Goal: Communication & Community: Answer question/provide support

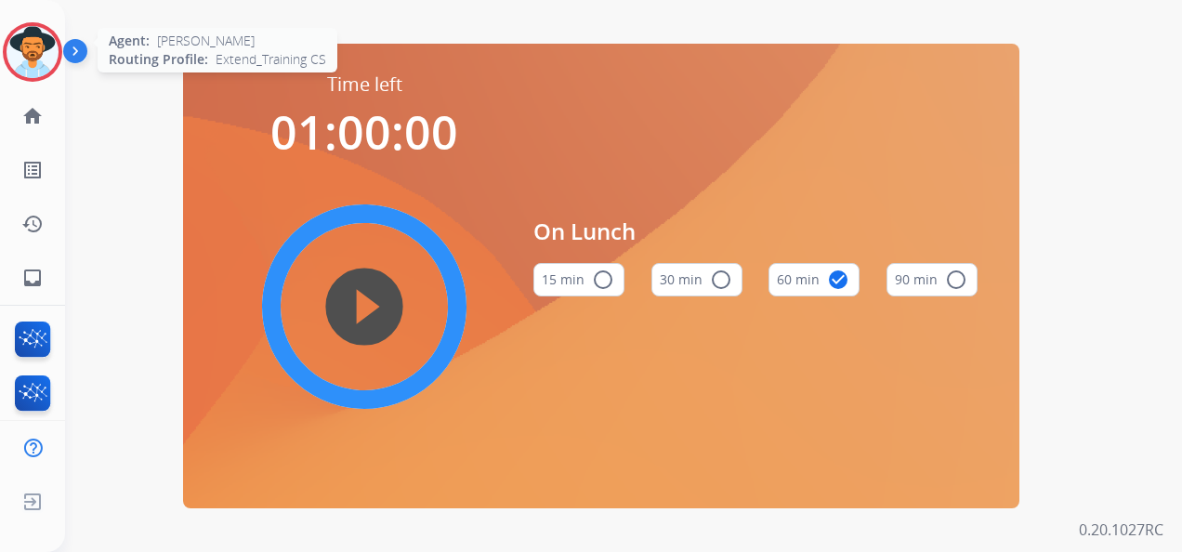
click at [36, 36] on img at bounding box center [33, 52] width 52 height 52
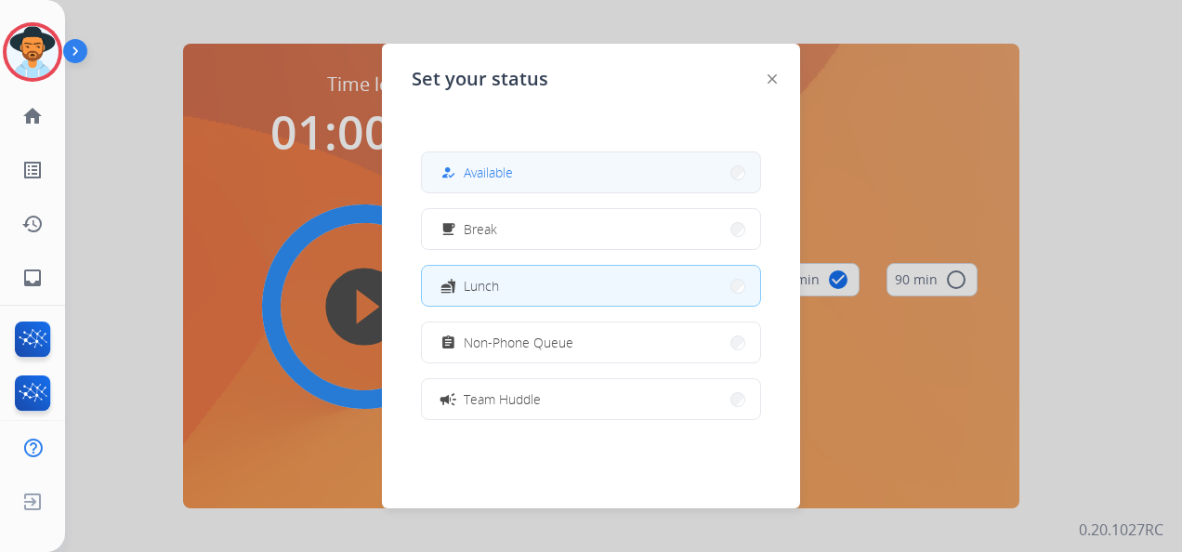
click at [509, 163] on span "Available" at bounding box center [488, 173] width 49 height 20
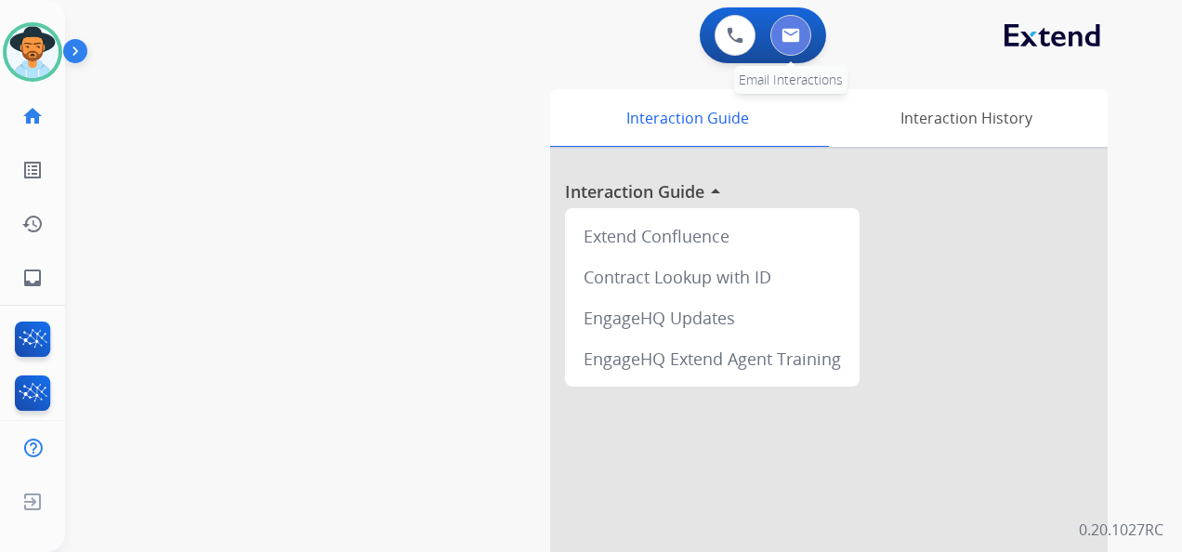
click at [786, 33] on img at bounding box center [790, 35] width 19 height 15
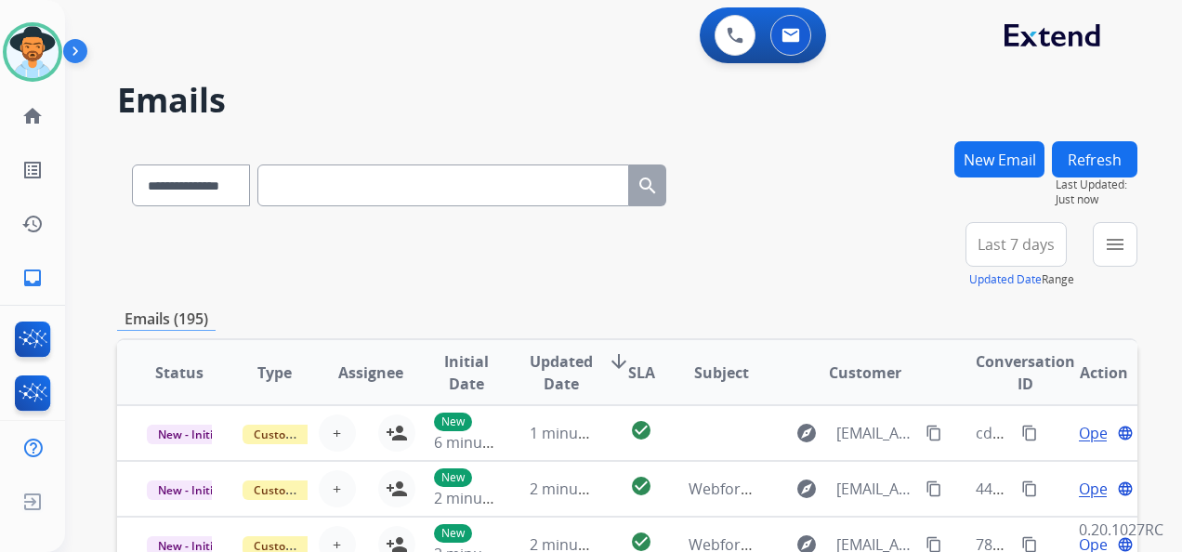
click at [1016, 248] on span "Last 7 days" at bounding box center [1015, 244] width 77 height 7
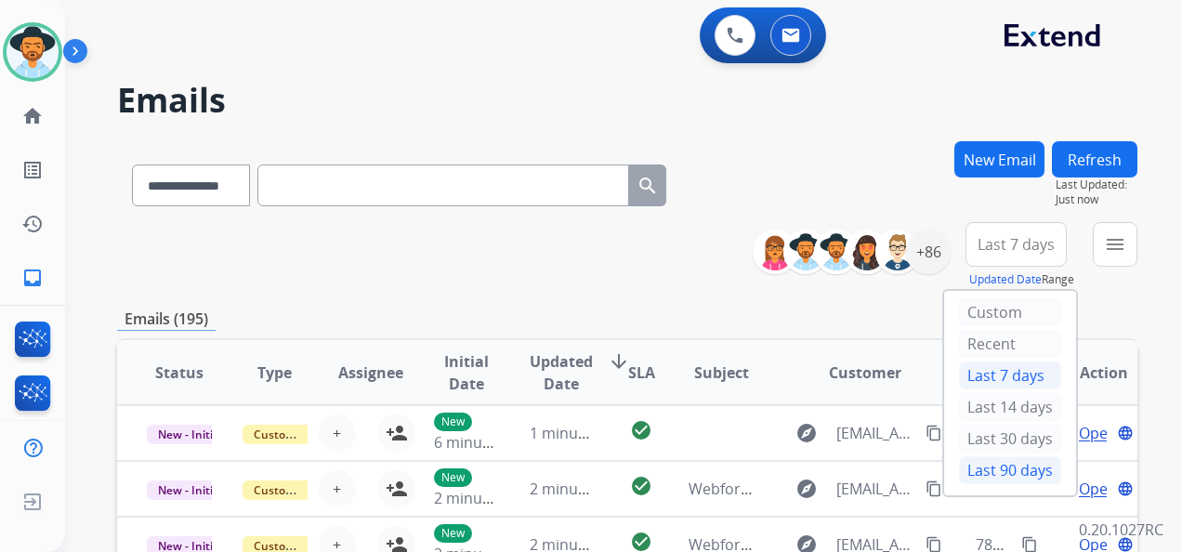
click at [990, 463] on div "Last 90 days" at bounding box center [1010, 470] width 102 height 28
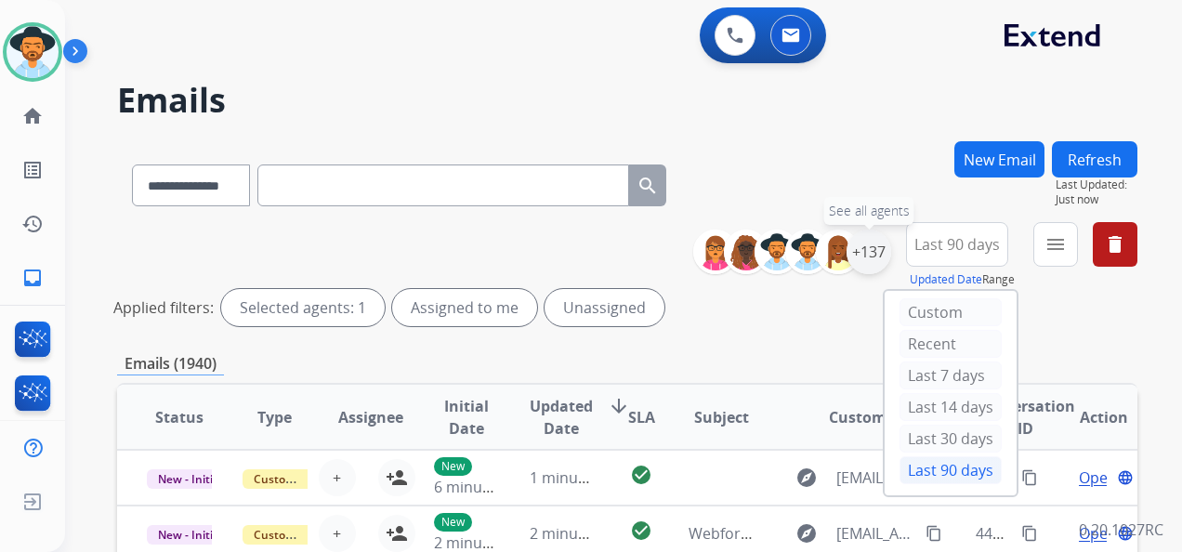
click at [871, 249] on div "+137" at bounding box center [868, 251] width 45 height 45
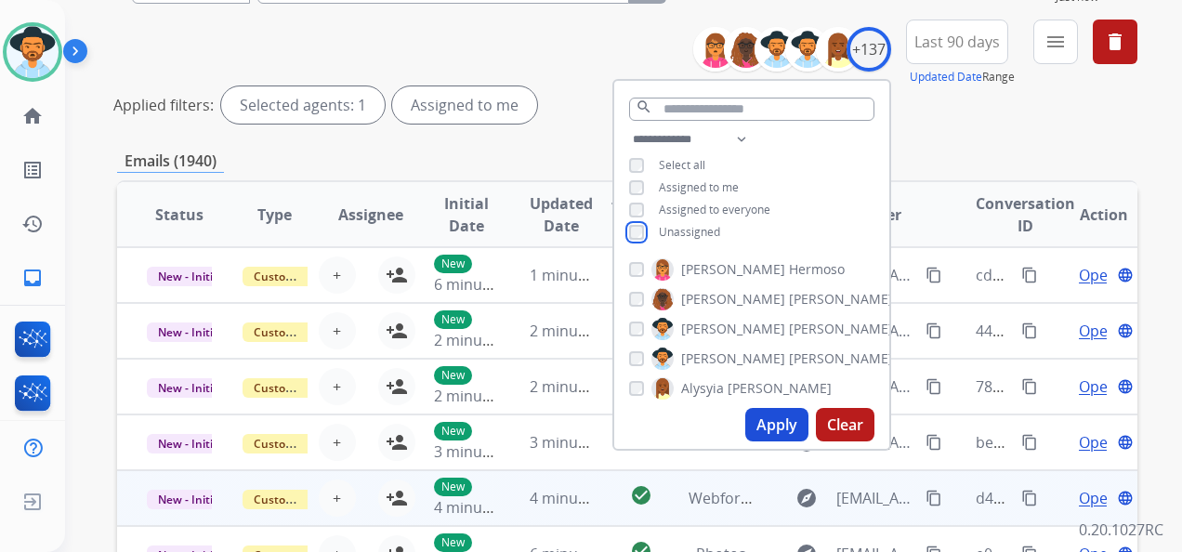
scroll to position [279, 0]
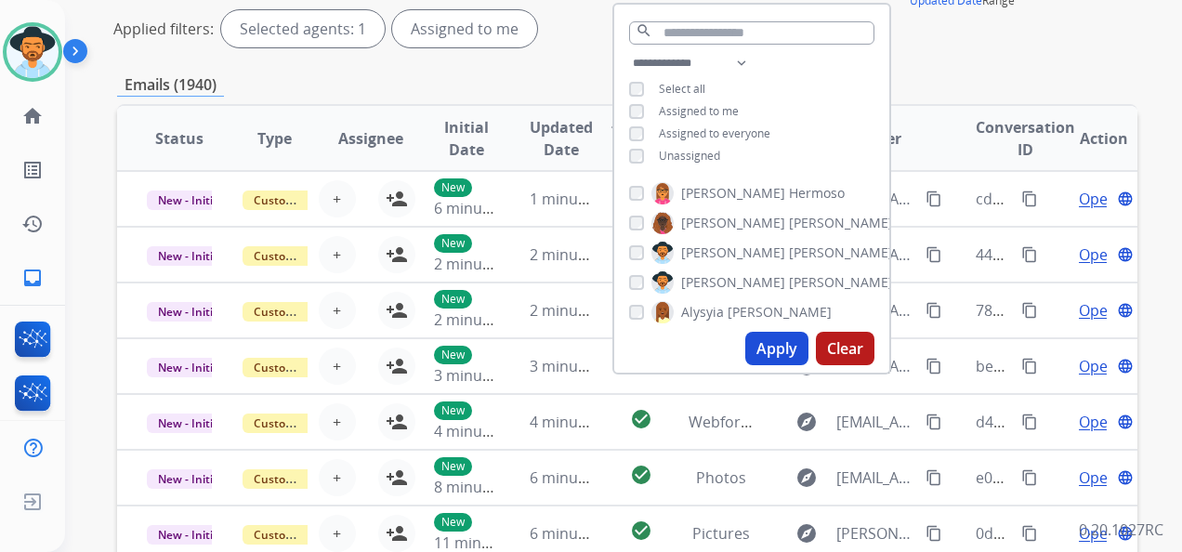
click at [770, 346] on button "Apply" at bounding box center [776, 348] width 63 height 33
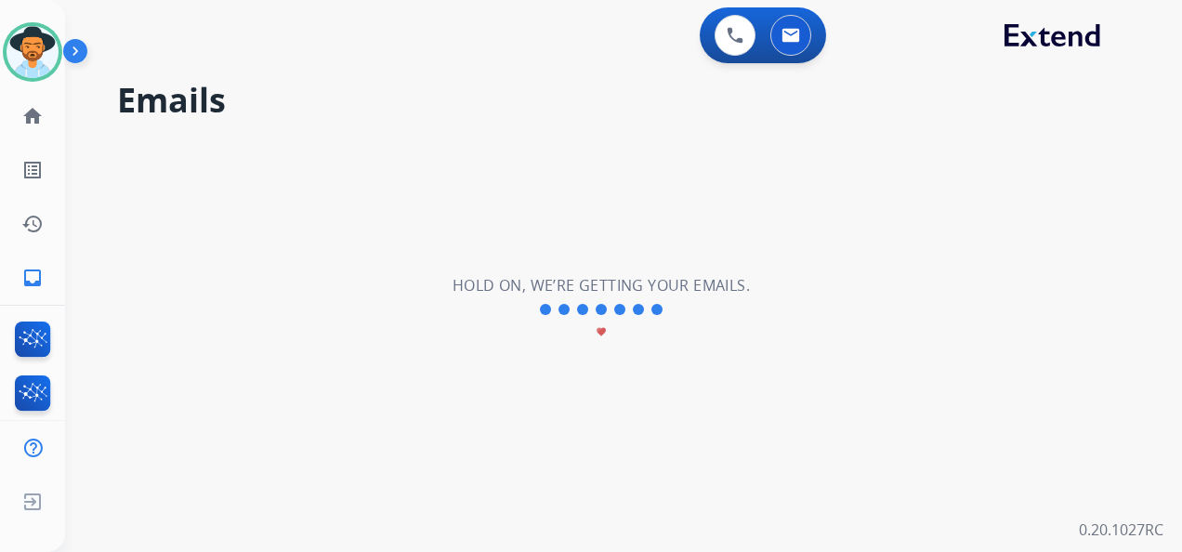
scroll to position [0, 0]
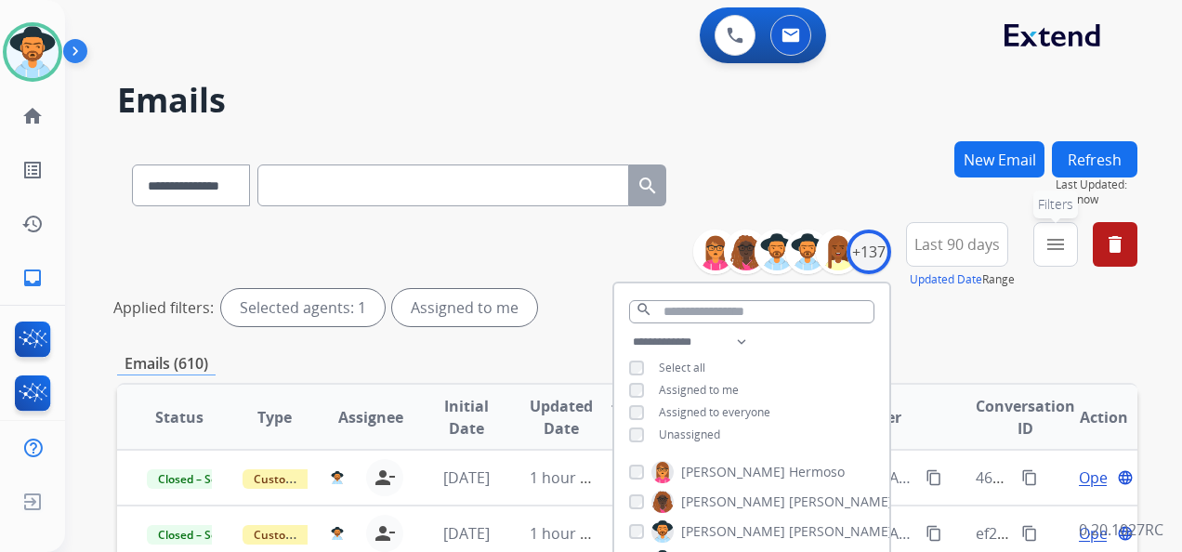
click at [1040, 239] on button "menu Filters" at bounding box center [1055, 244] width 45 height 45
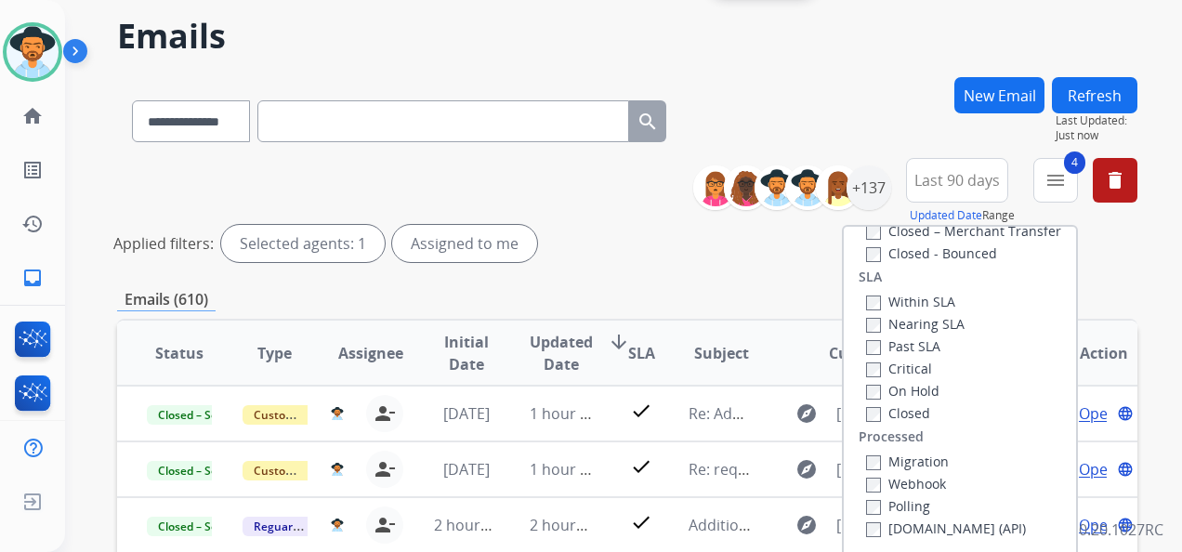
scroll to position [93, 0]
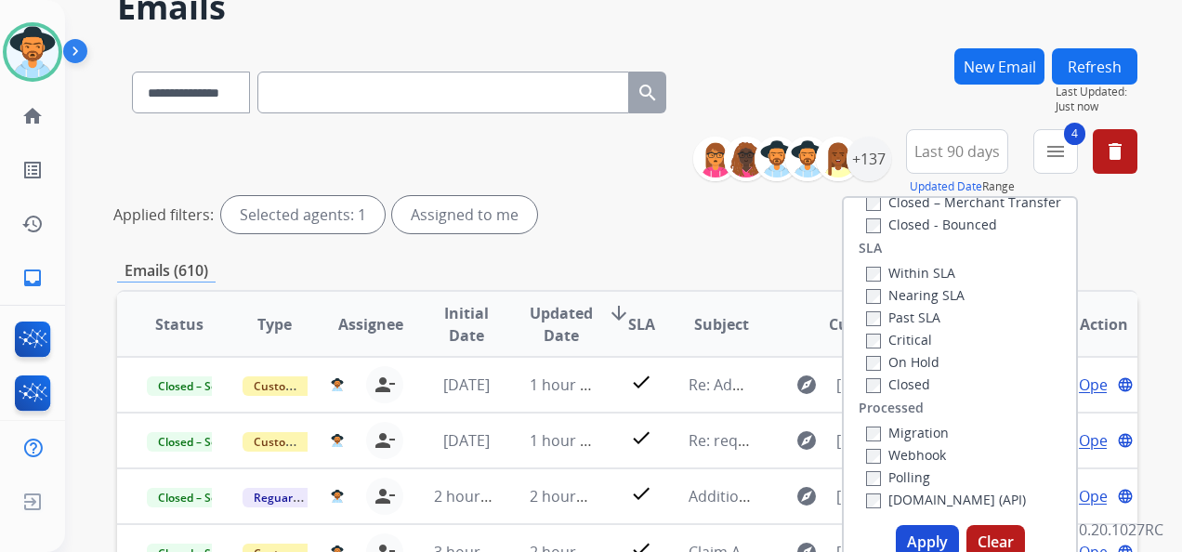
click at [919, 538] on button "Apply" at bounding box center [926, 541] width 63 height 33
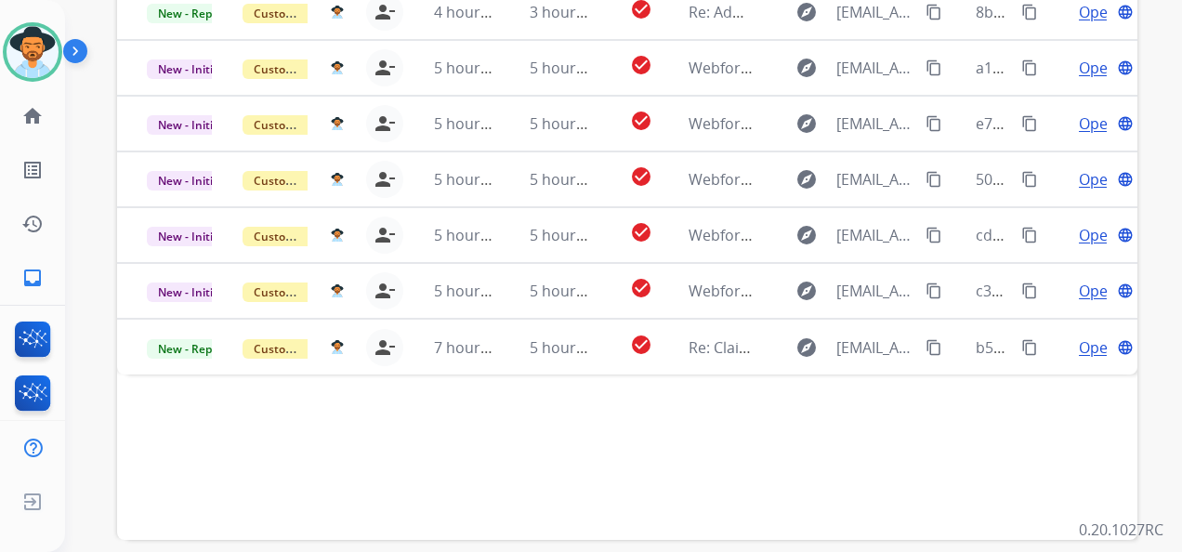
scroll to position [557, 0]
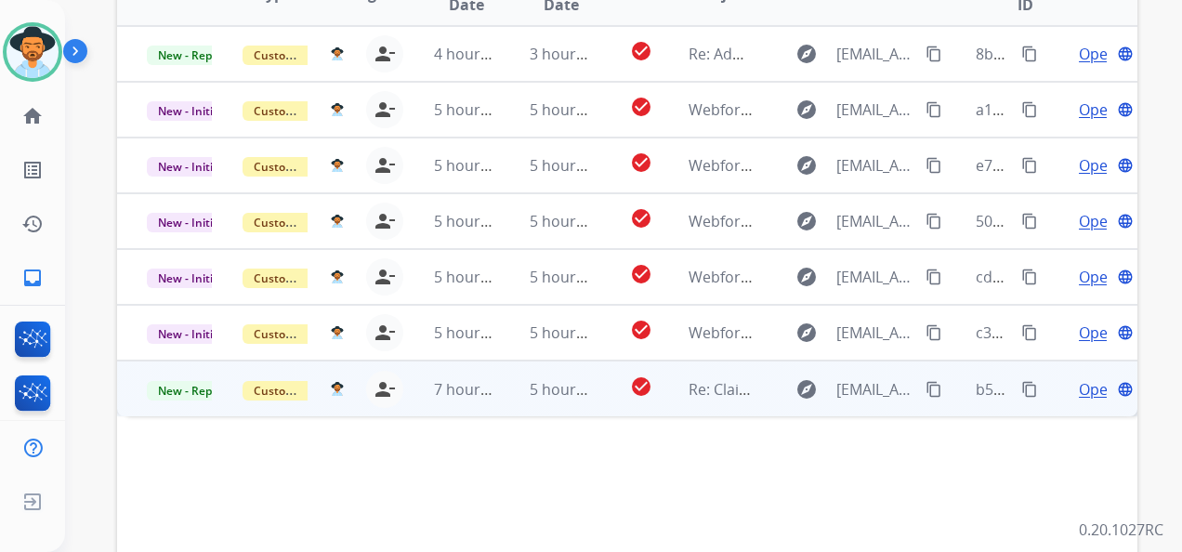
click at [1079, 388] on span "Open" at bounding box center [1097, 389] width 38 height 22
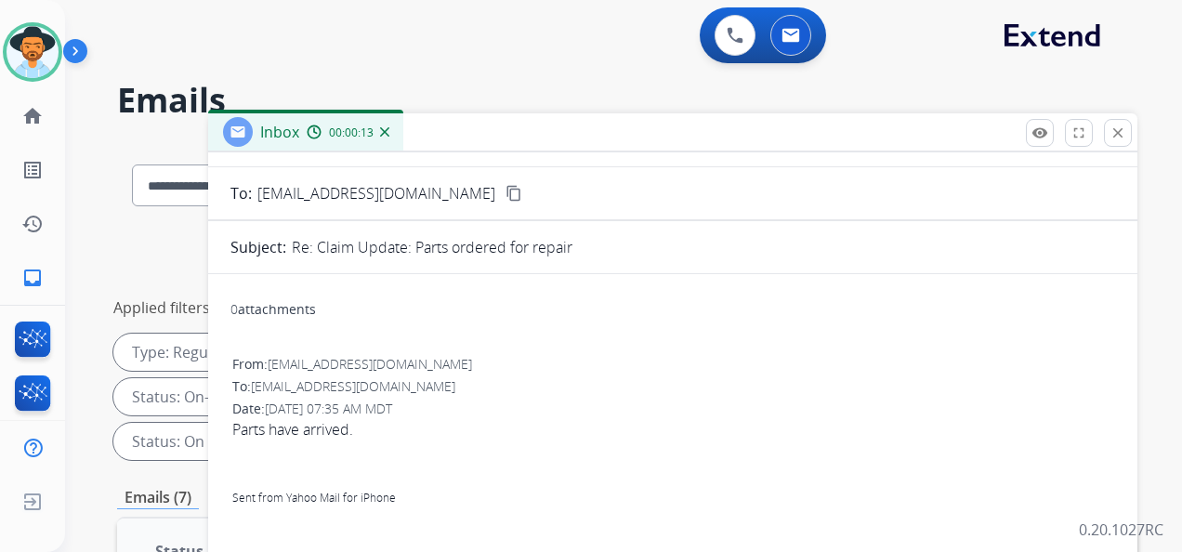
scroll to position [0, 0]
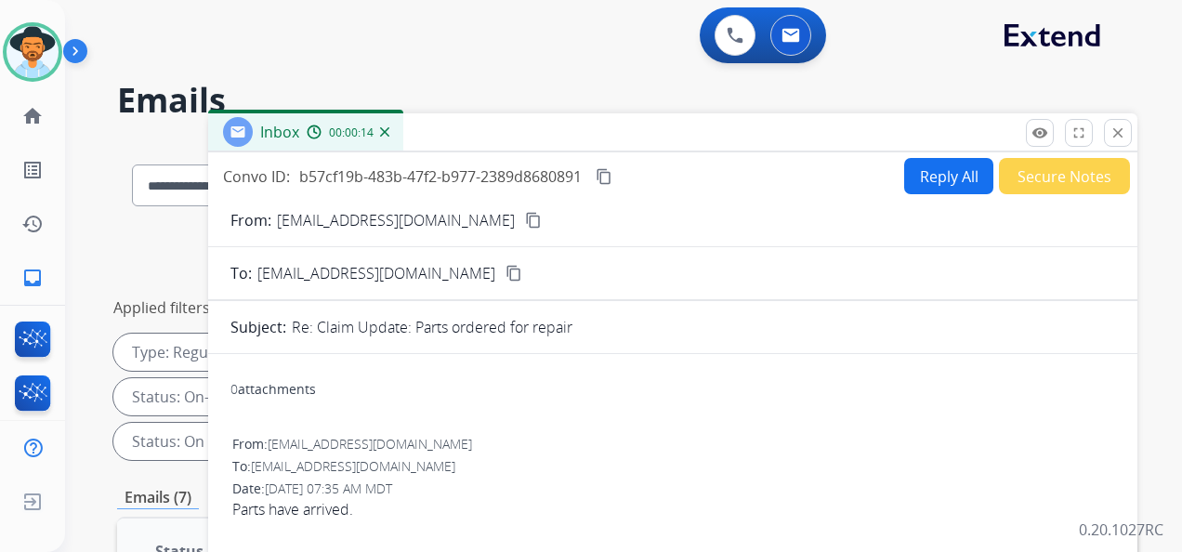
click at [525, 221] on mat-icon "content_copy" at bounding box center [533, 220] width 17 height 17
click at [1119, 128] on mat-icon "close" at bounding box center [1117, 132] width 17 height 17
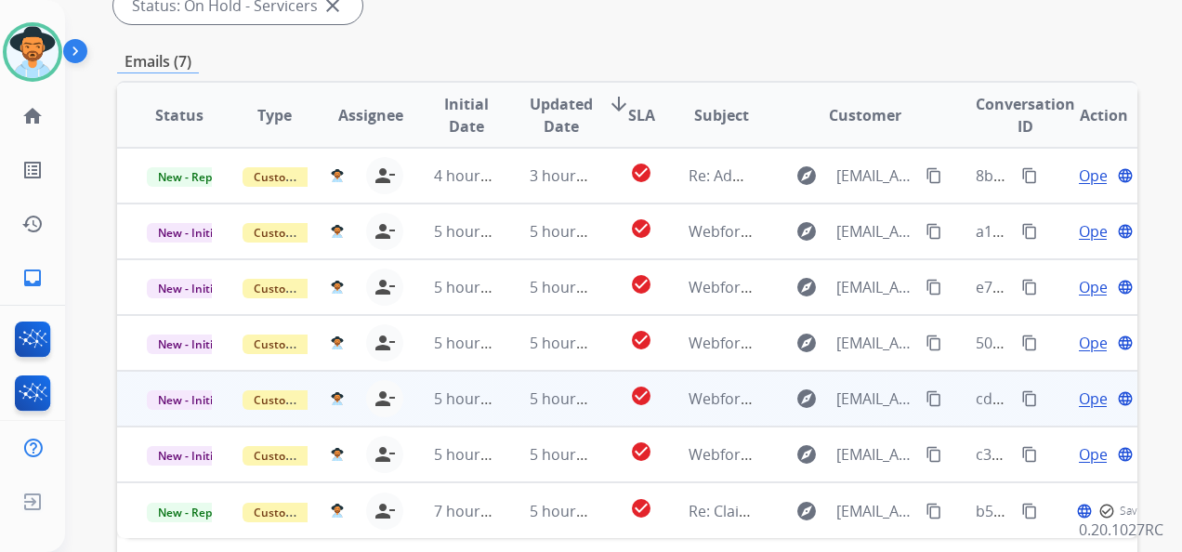
scroll to position [464, 0]
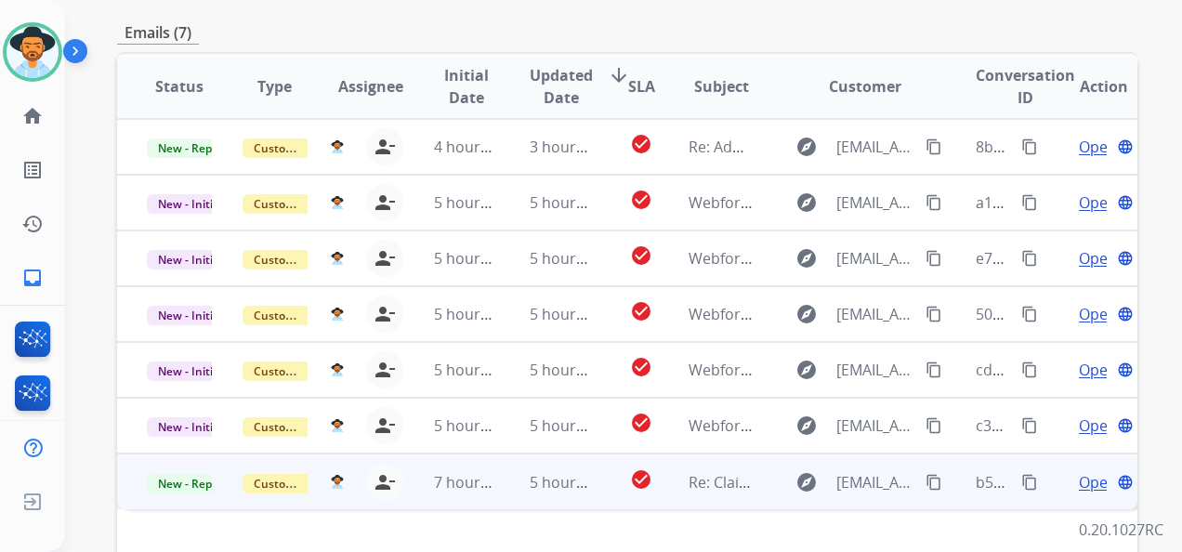
click at [1078, 481] on span "Open" at bounding box center [1097, 482] width 38 height 22
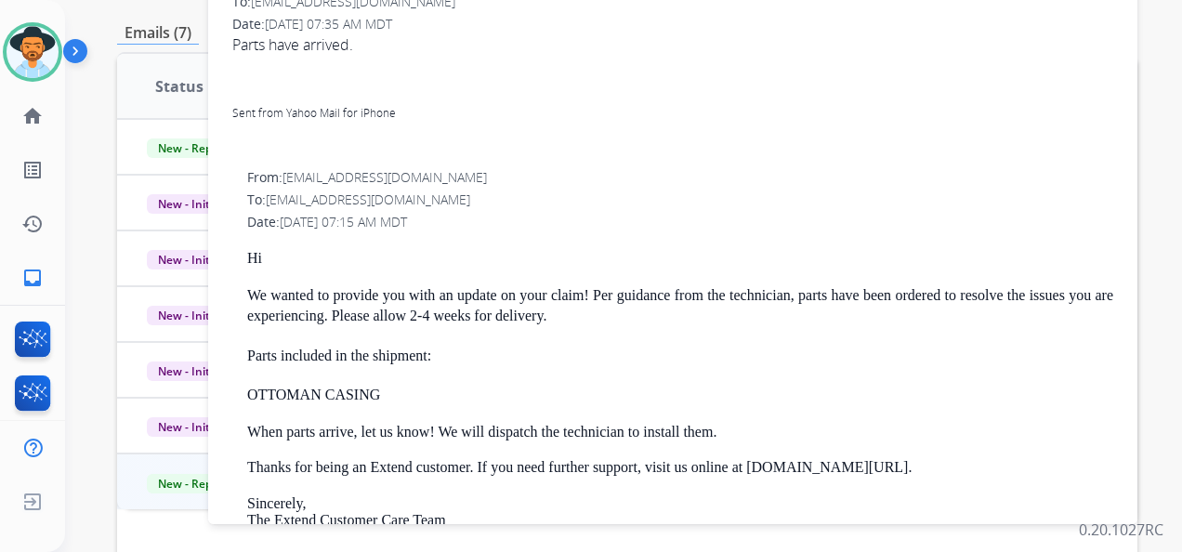
click at [1094, 85] on span "Parts have arrived. Sent from Yahoo Mail for iPhone" at bounding box center [672, 88] width 881 height 111
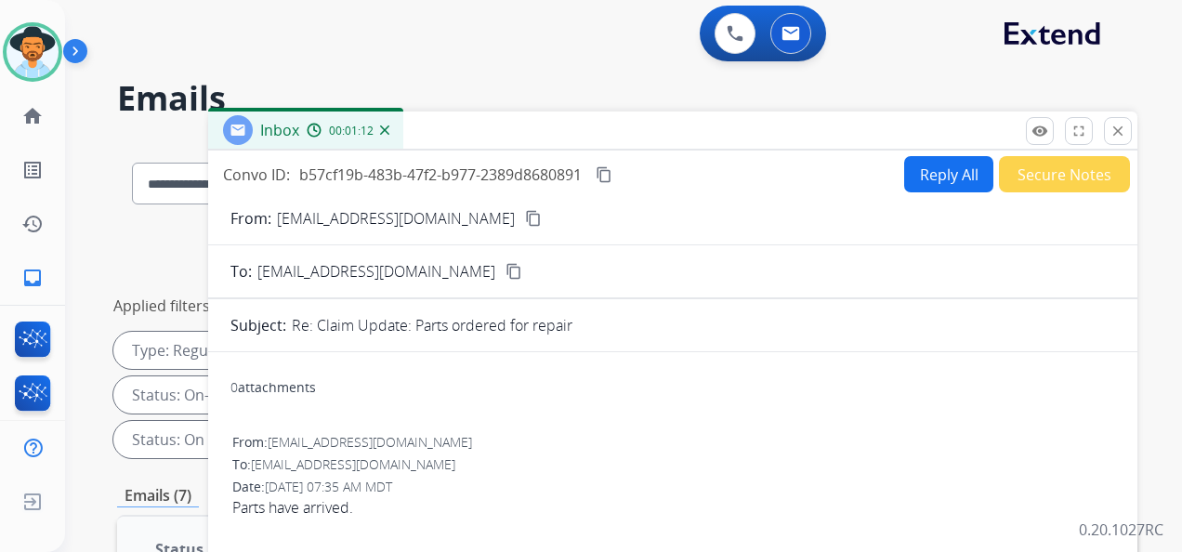
scroll to position [0, 0]
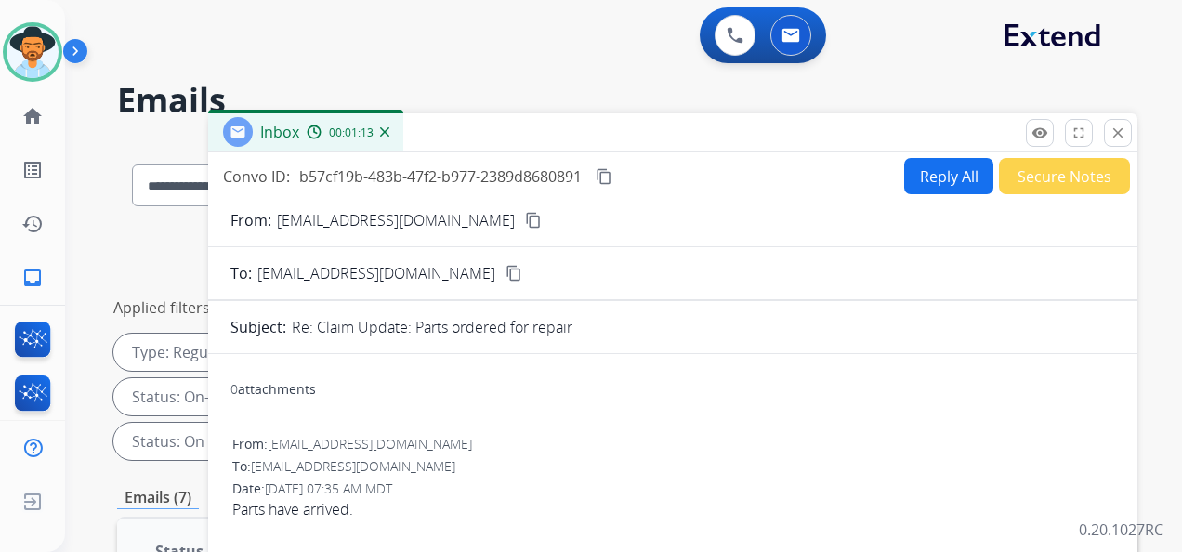
click at [606, 175] on mat-icon "content_copy" at bounding box center [603, 176] width 17 height 17
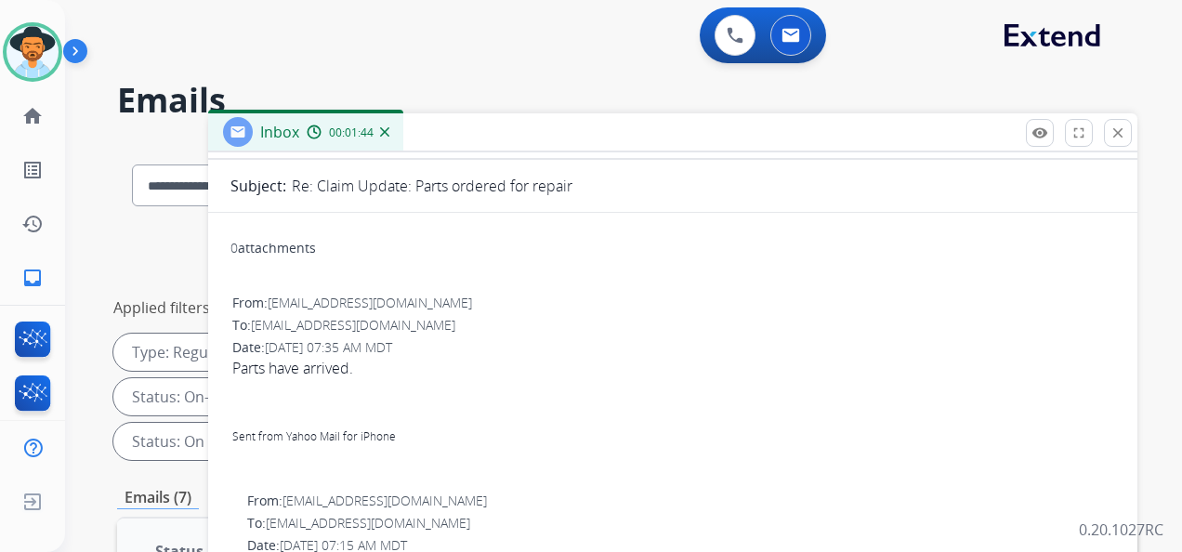
scroll to position [127, 0]
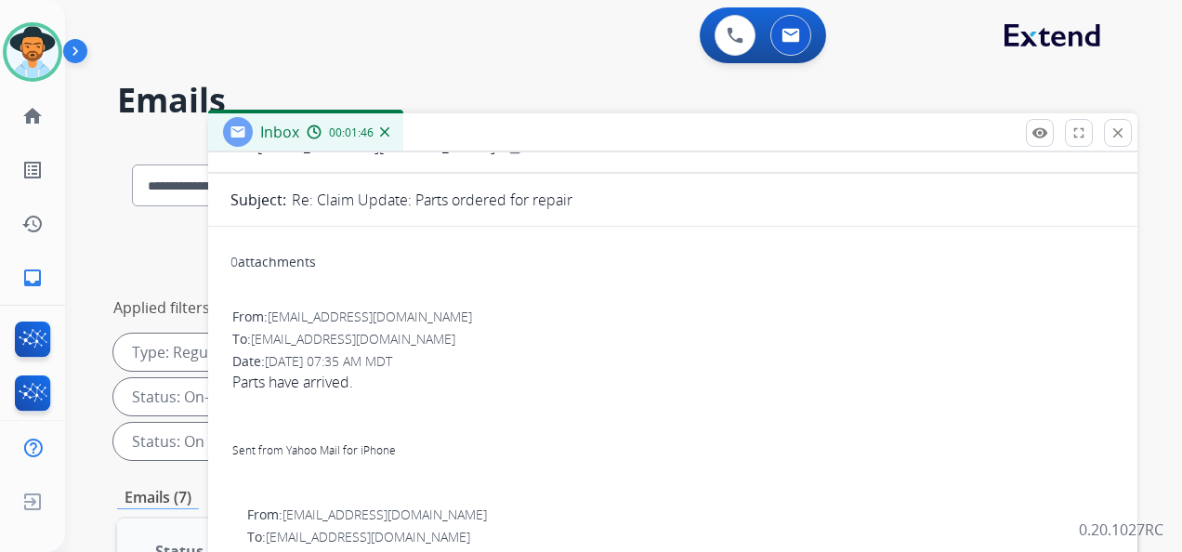
drag, startPoint x: 226, startPoint y: 374, endPoint x: 366, endPoint y: 381, distance: 140.4
copy span "Parts have arrived."
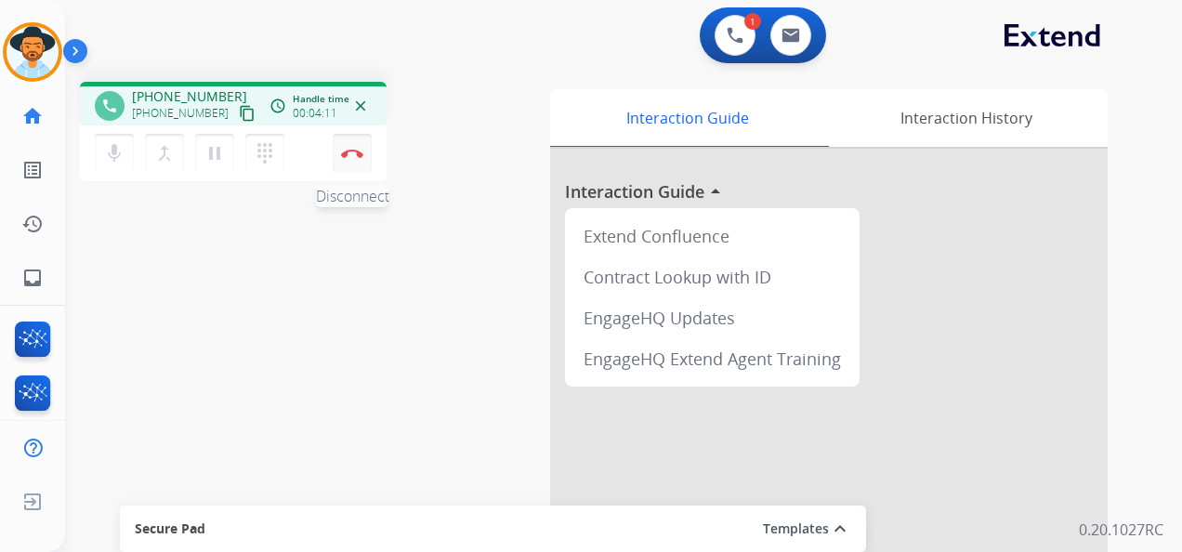
click at [352, 154] on img at bounding box center [352, 153] width 22 height 9
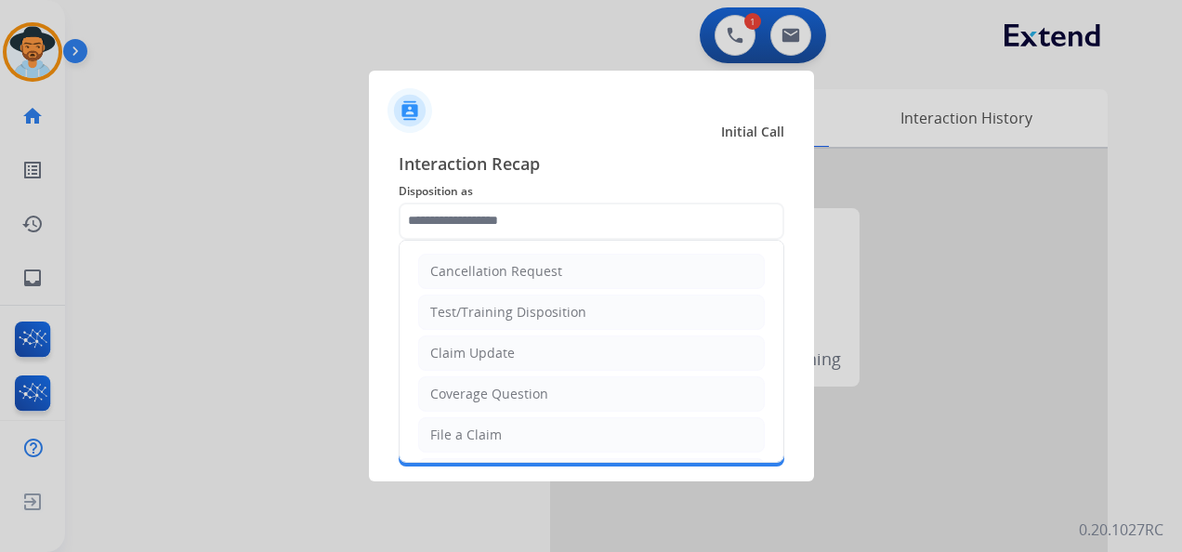
click at [523, 216] on input "text" at bounding box center [590, 220] width 385 height 37
click at [529, 355] on li "Claim Update" at bounding box center [591, 352] width 346 height 35
type input "**********"
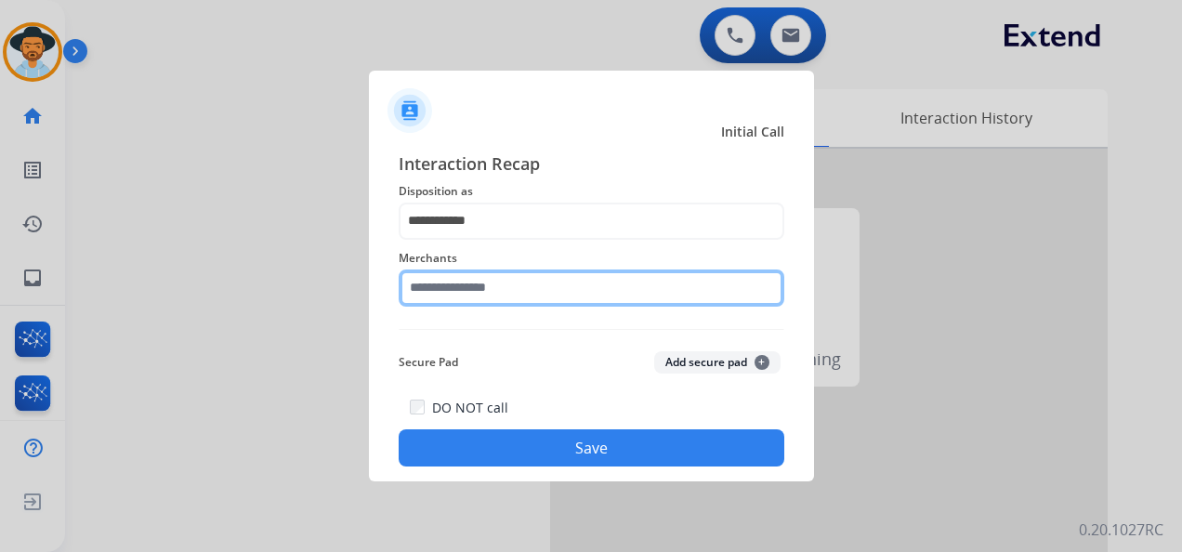
click at [507, 281] on input "text" at bounding box center [590, 287] width 385 height 37
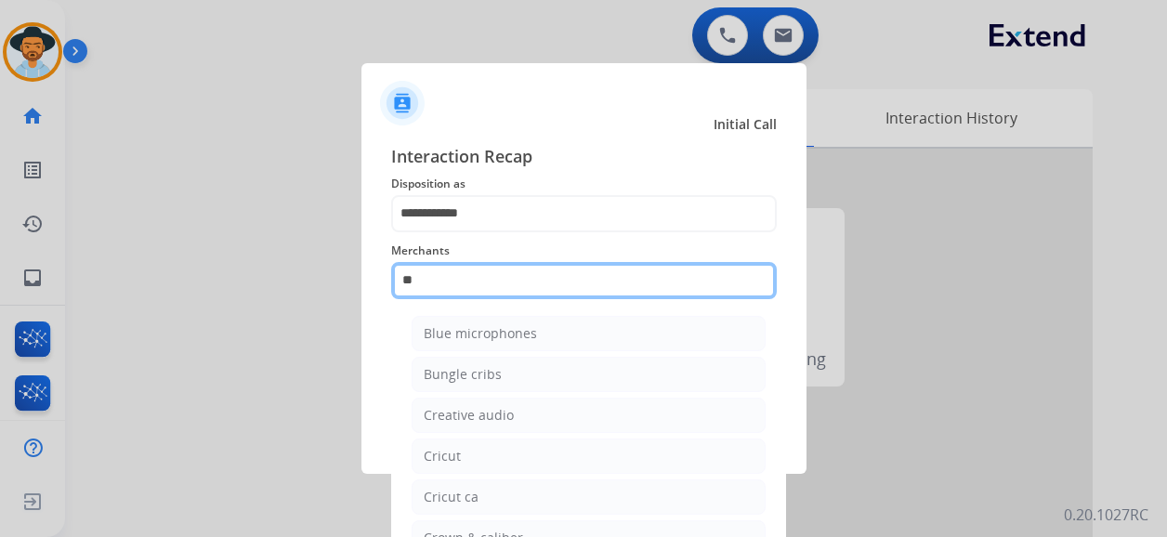
type input "*"
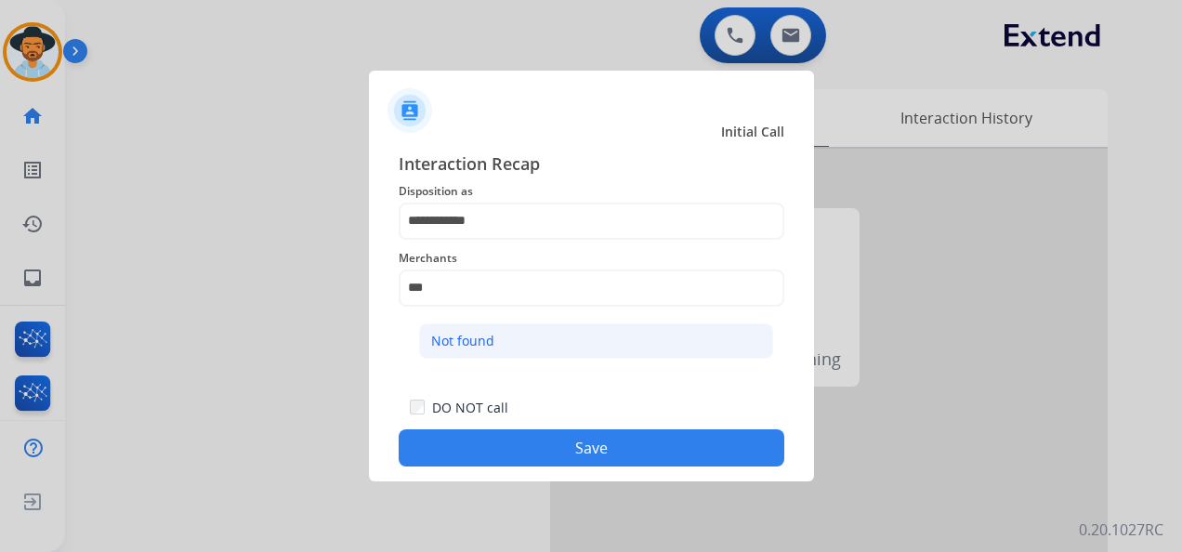
click at [542, 350] on li "Not found" at bounding box center [596, 340] width 354 height 35
type input "*********"
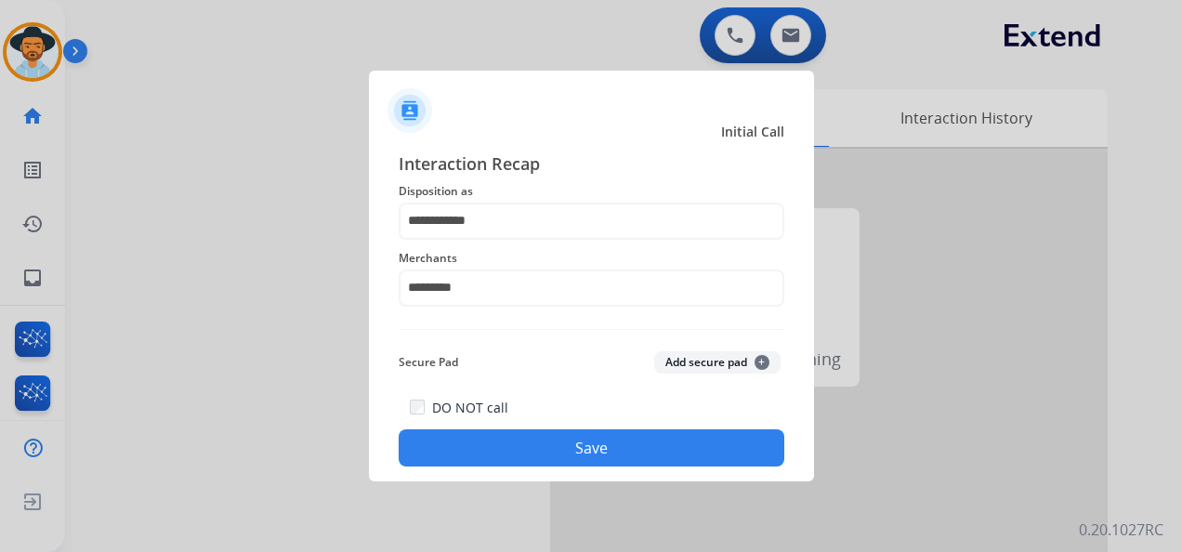
click at [583, 450] on button "Save" at bounding box center [590, 447] width 385 height 37
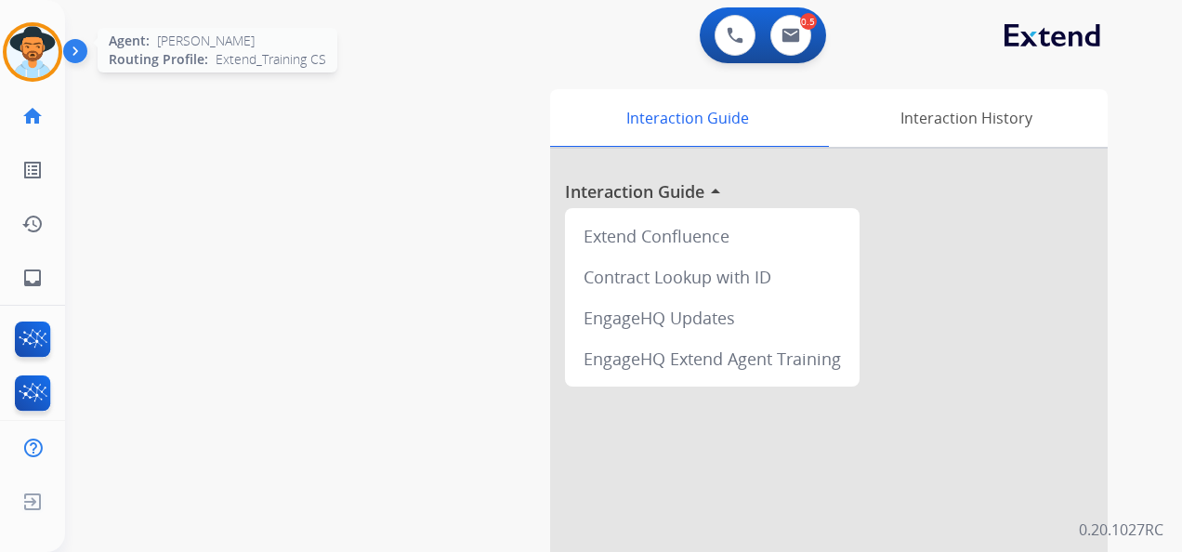
click at [37, 41] on img at bounding box center [33, 52] width 52 height 52
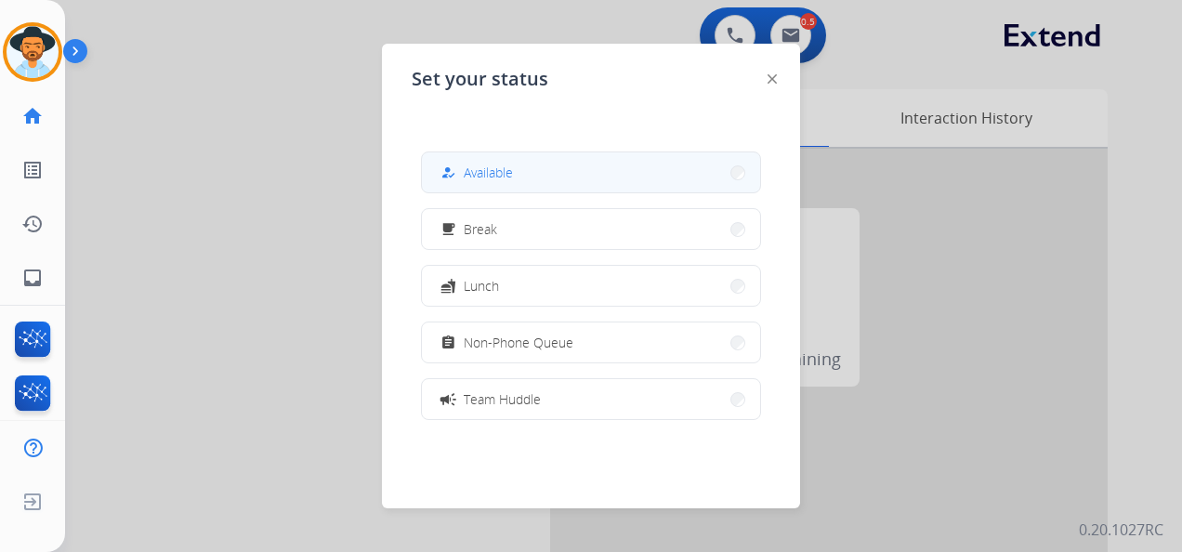
click at [500, 169] on span "Available" at bounding box center [488, 173] width 49 height 20
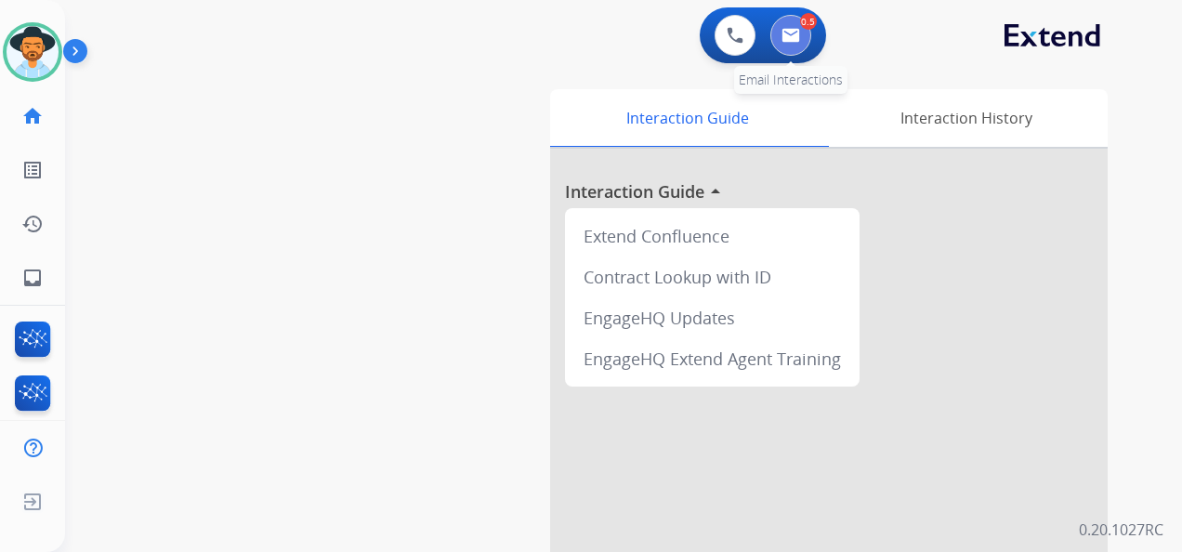
click at [784, 20] on button at bounding box center [790, 35] width 41 height 41
select select "**********"
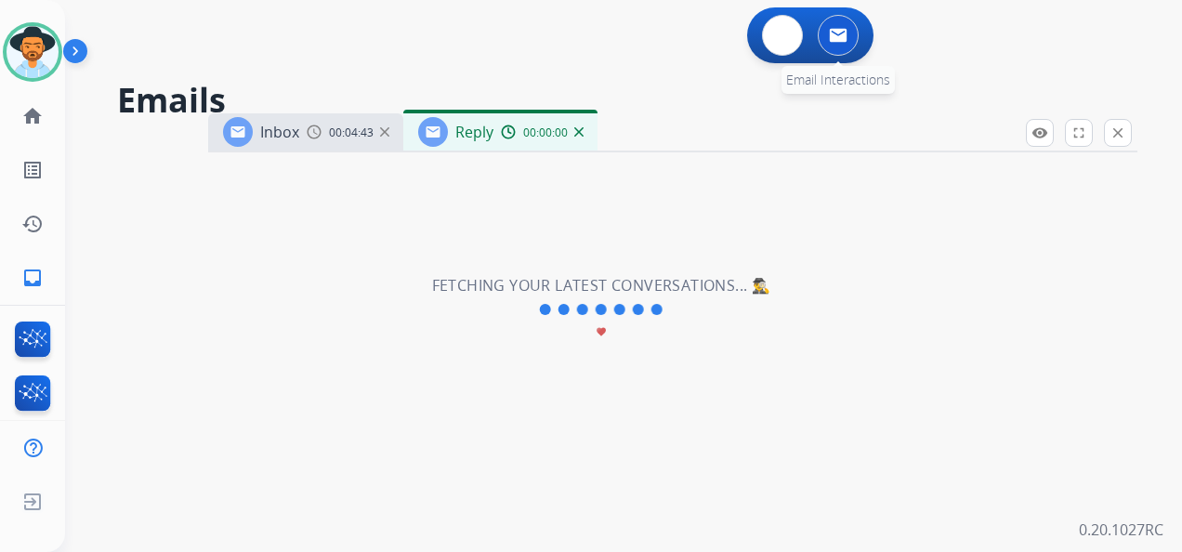
select select "**********"
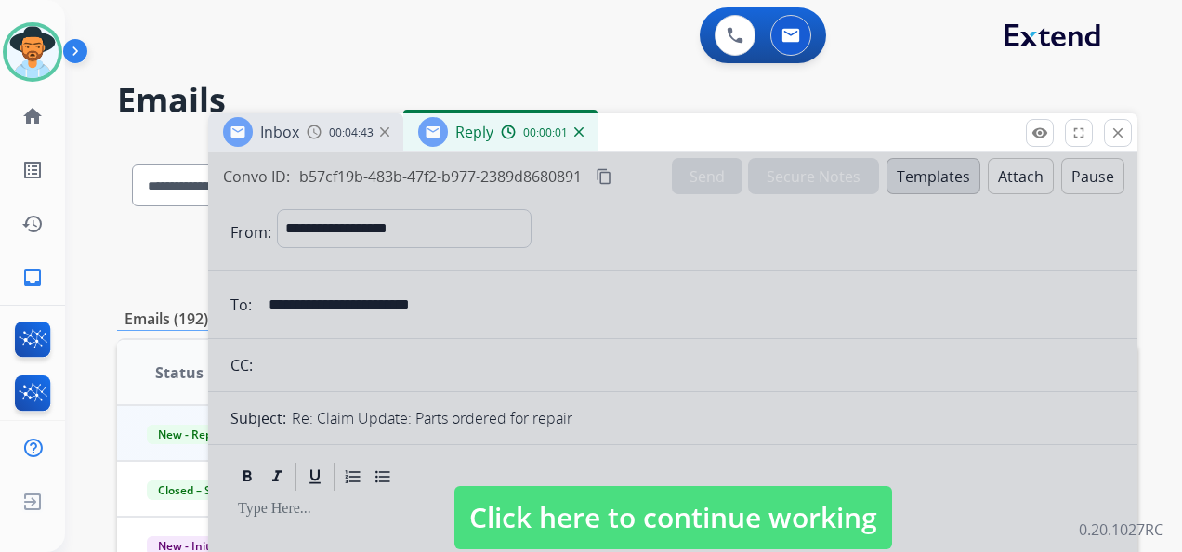
click at [689, 512] on span "Click here to continue working" at bounding box center [673, 517] width 438 height 63
select select
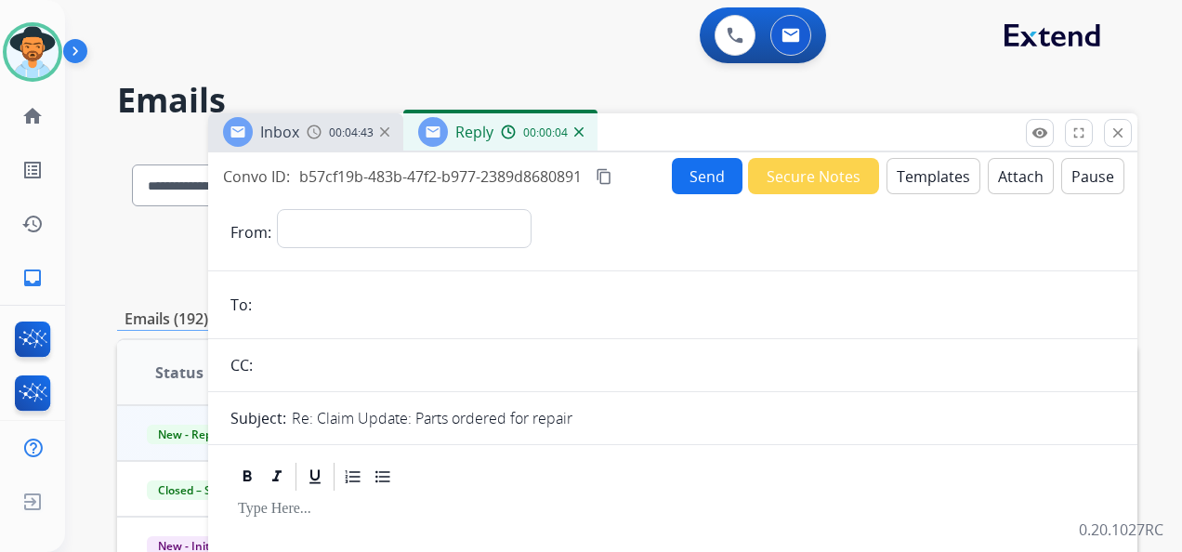
click at [580, 130] on img at bounding box center [578, 131] width 9 height 9
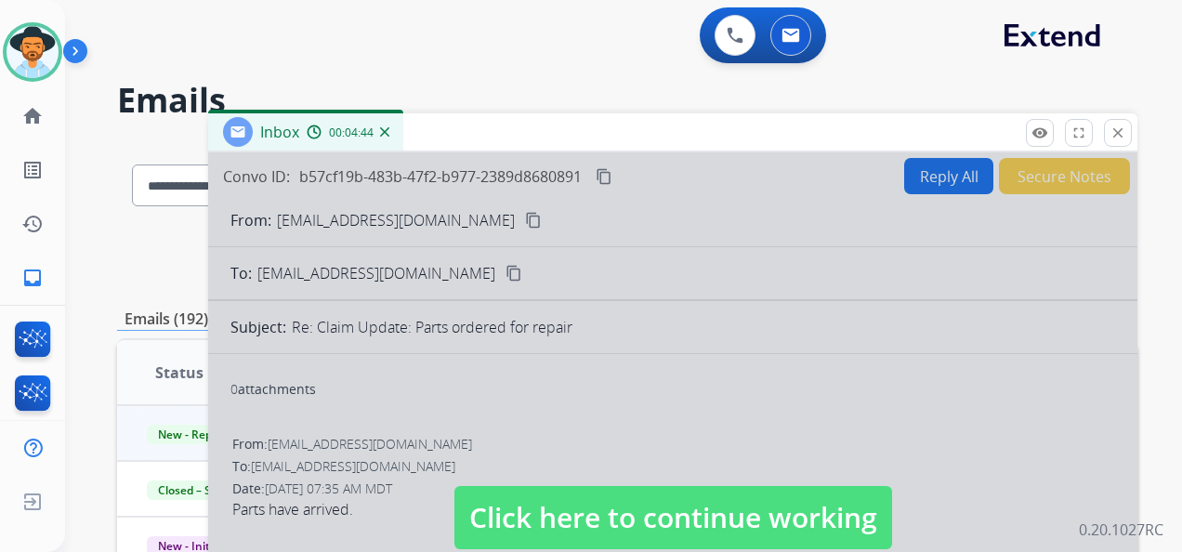
click at [657, 523] on span "Click here to continue working" at bounding box center [673, 517] width 438 height 63
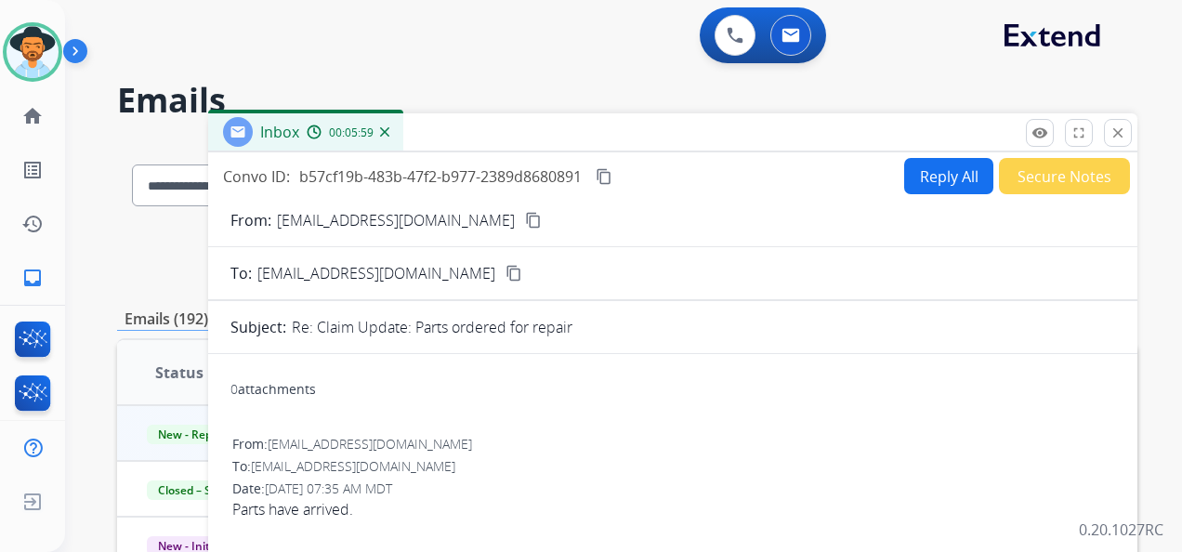
click at [931, 170] on button "Reply All" at bounding box center [948, 176] width 89 height 36
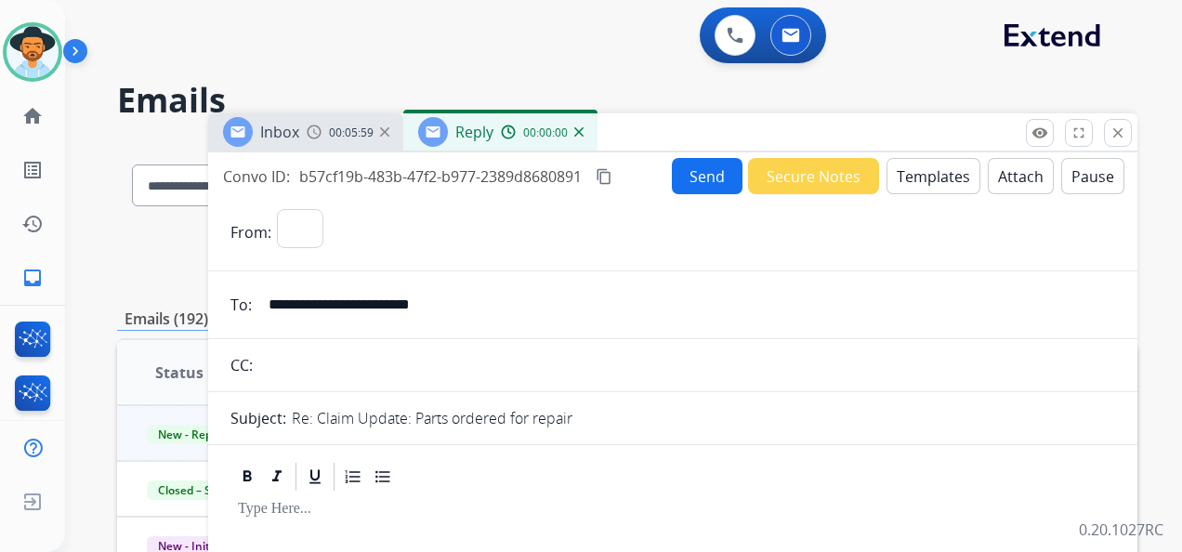
select select "**********"
click at [931, 174] on button "Templates" at bounding box center [933, 176] width 94 height 36
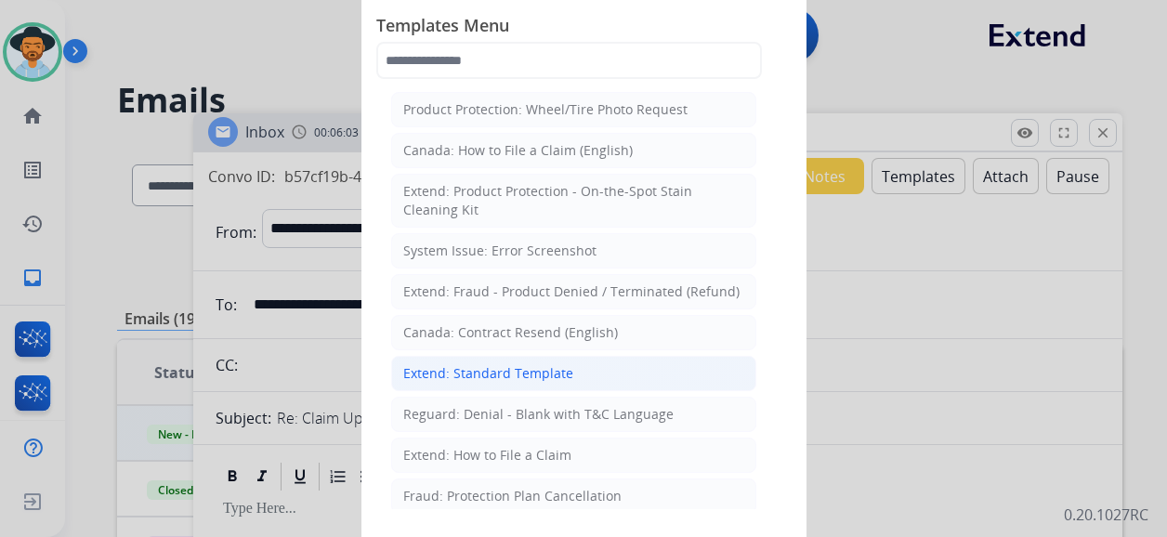
click at [564, 372] on div "Extend: Standard Template" at bounding box center [488, 373] width 170 height 19
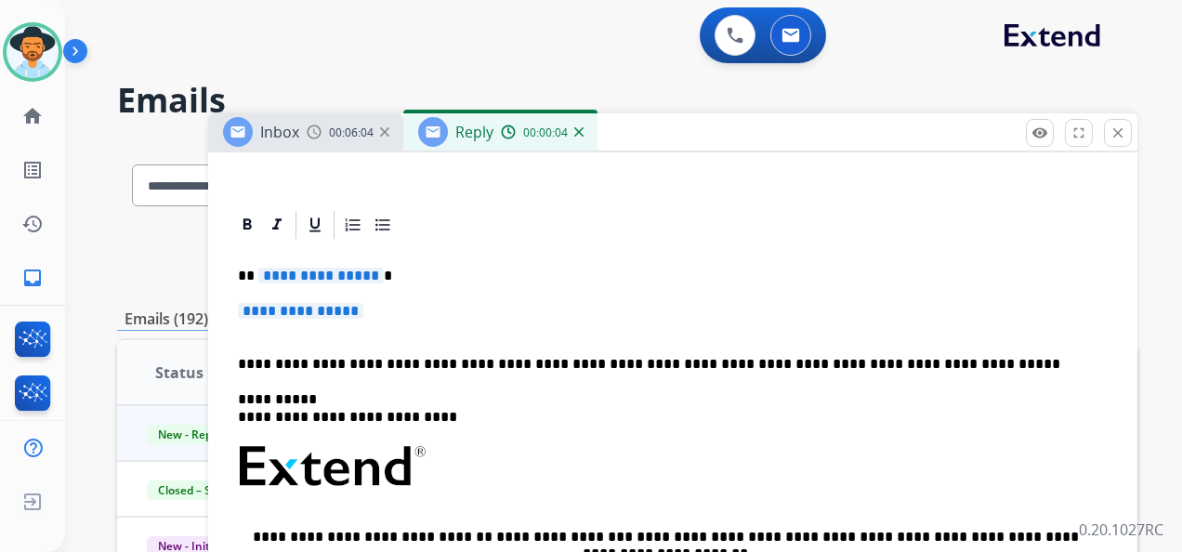
scroll to position [372, 0]
click at [331, 271] on span "**********" at bounding box center [320, 275] width 125 height 16
drag, startPoint x: 257, startPoint y: 265, endPoint x: 269, endPoint y: 268, distance: 12.4
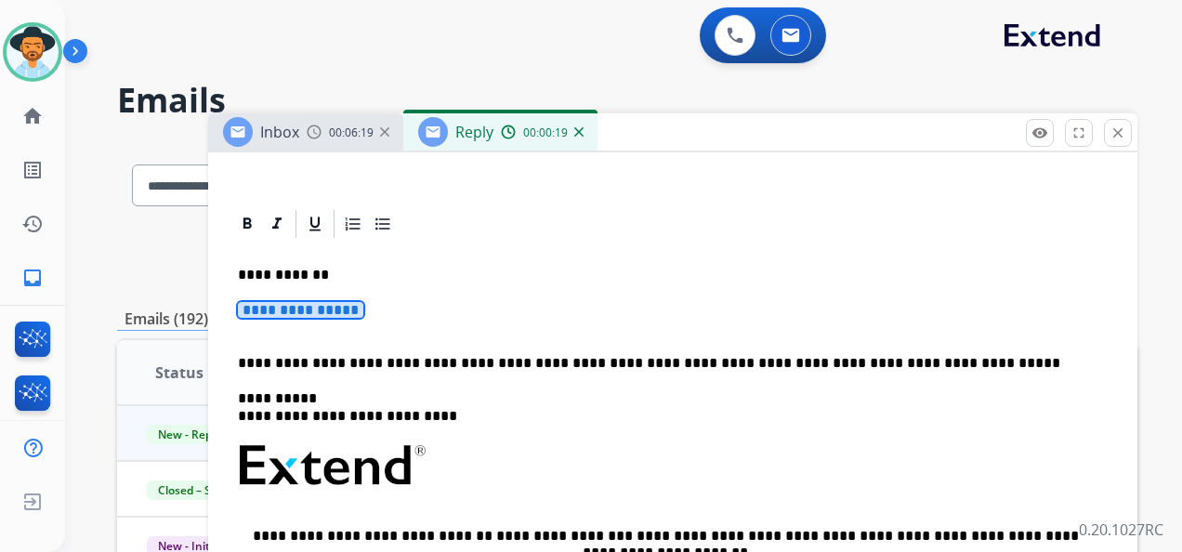
click at [345, 294] on div "**********" at bounding box center [672, 520] width 884 height 559
click at [363, 307] on span "**********" at bounding box center [300, 310] width 125 height 16
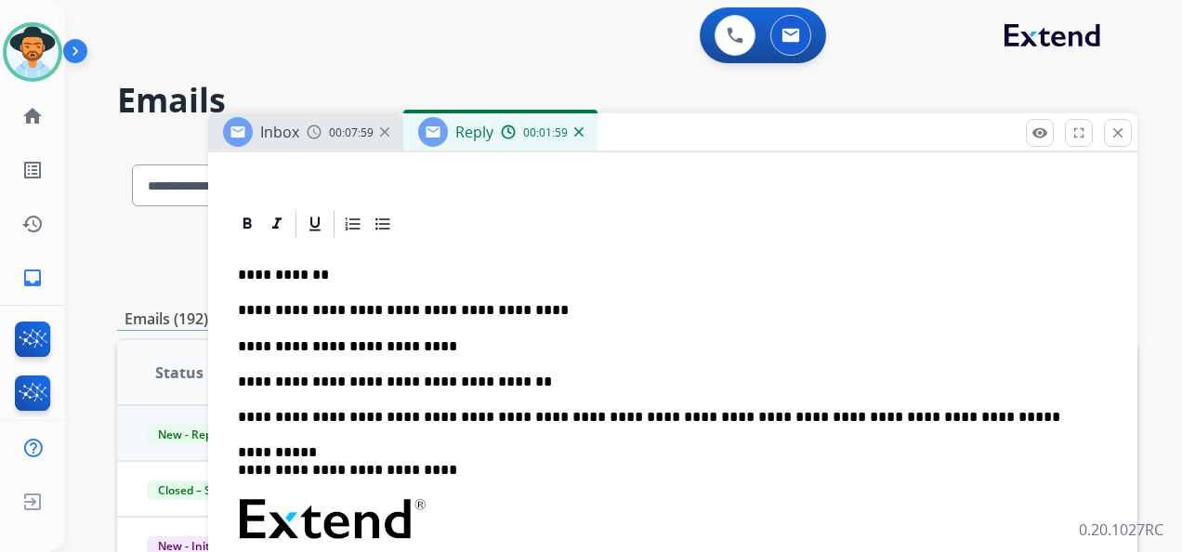
click at [494, 375] on p "**********" at bounding box center [665, 381] width 855 height 17
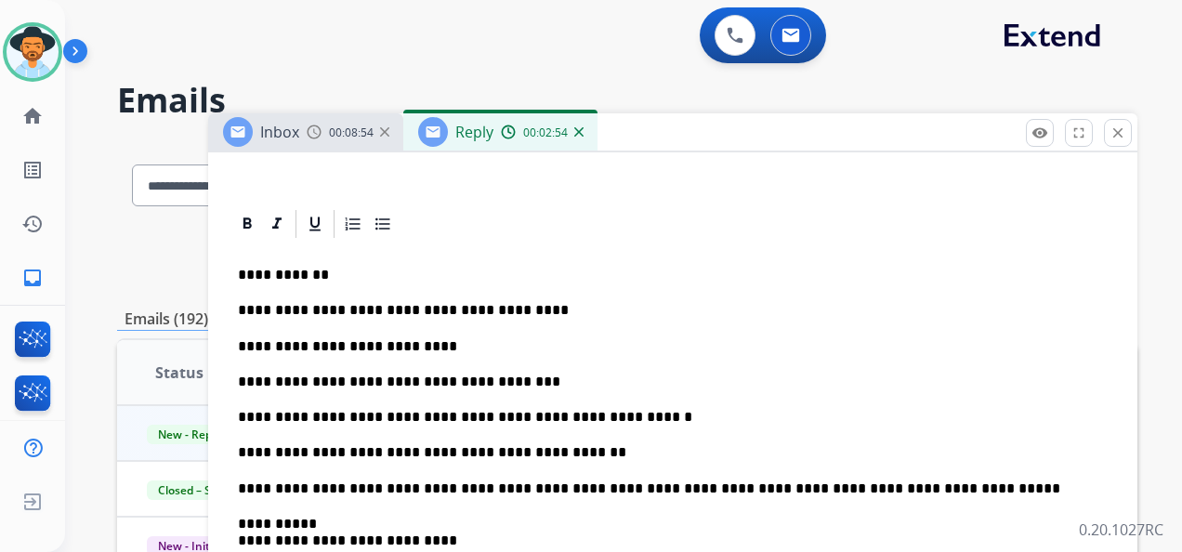
click at [460, 381] on p "**********" at bounding box center [665, 381] width 855 height 17
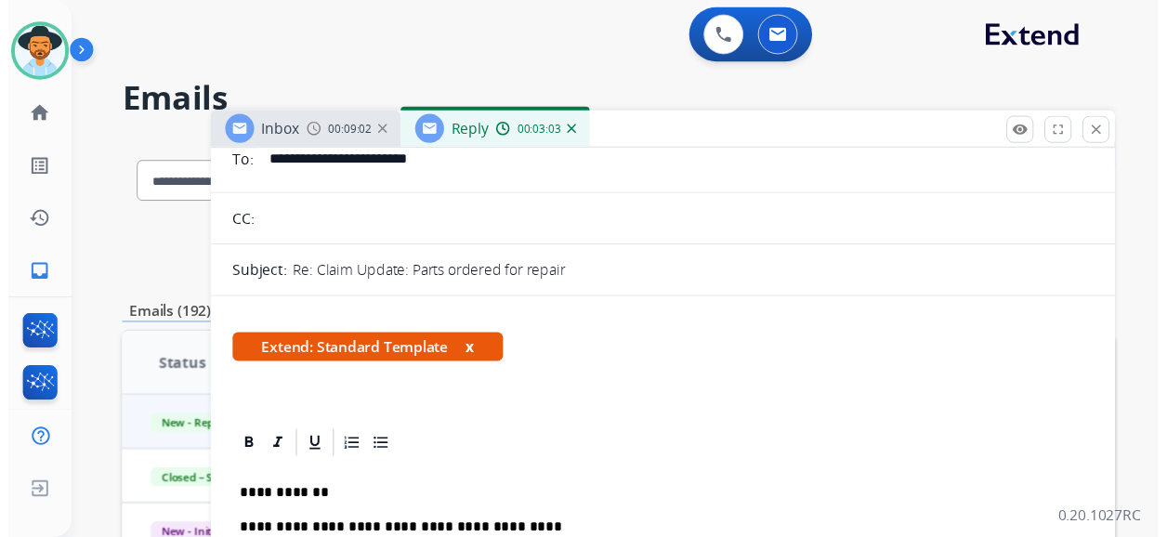
scroll to position [0, 0]
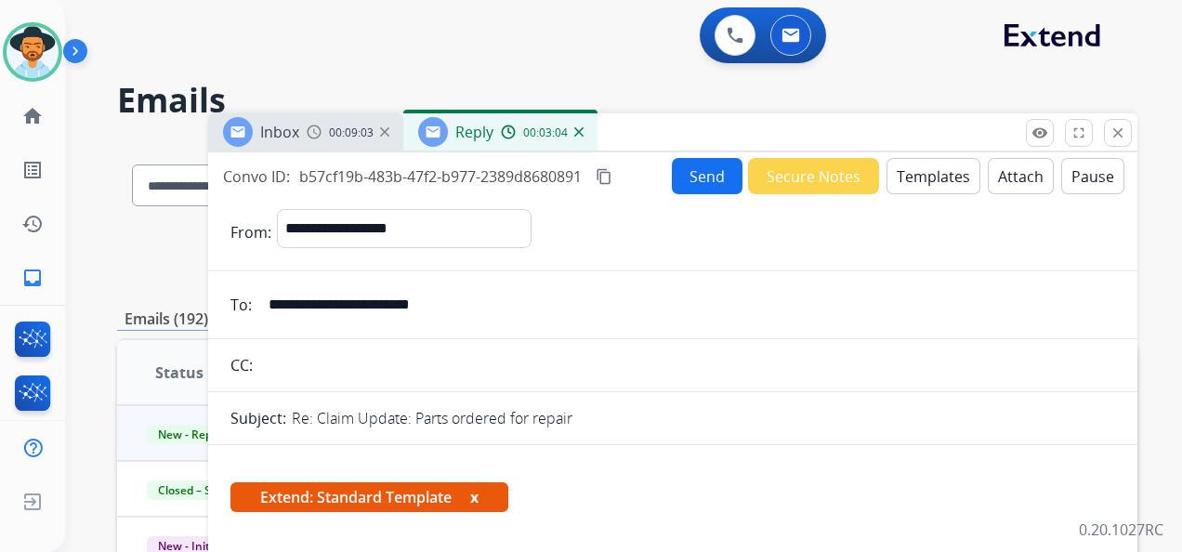
click at [708, 174] on button "Send" at bounding box center [707, 176] width 71 height 36
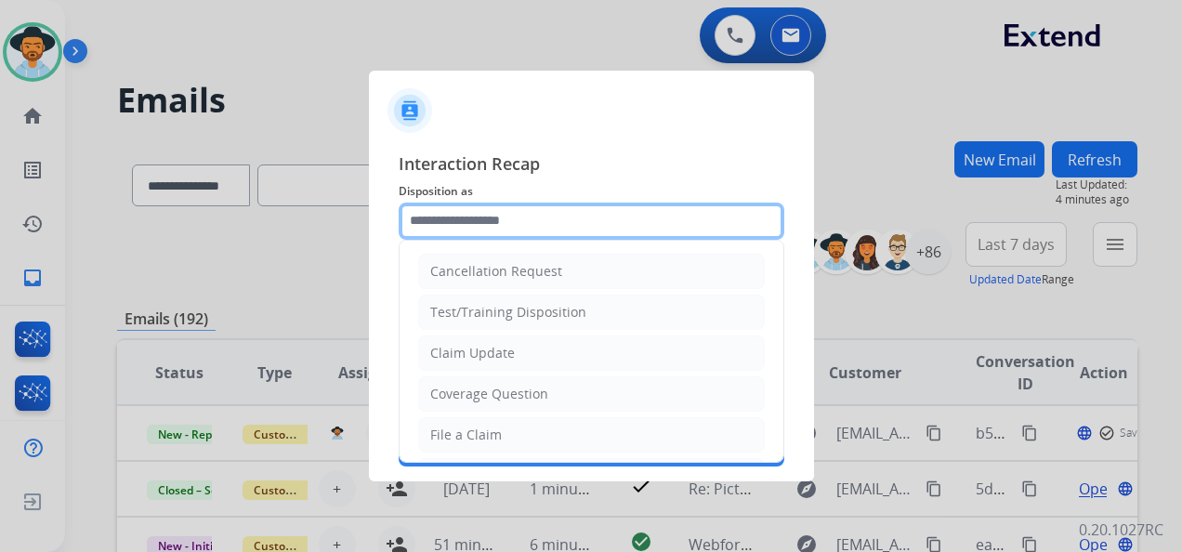
click at [529, 216] on input "text" at bounding box center [590, 220] width 385 height 37
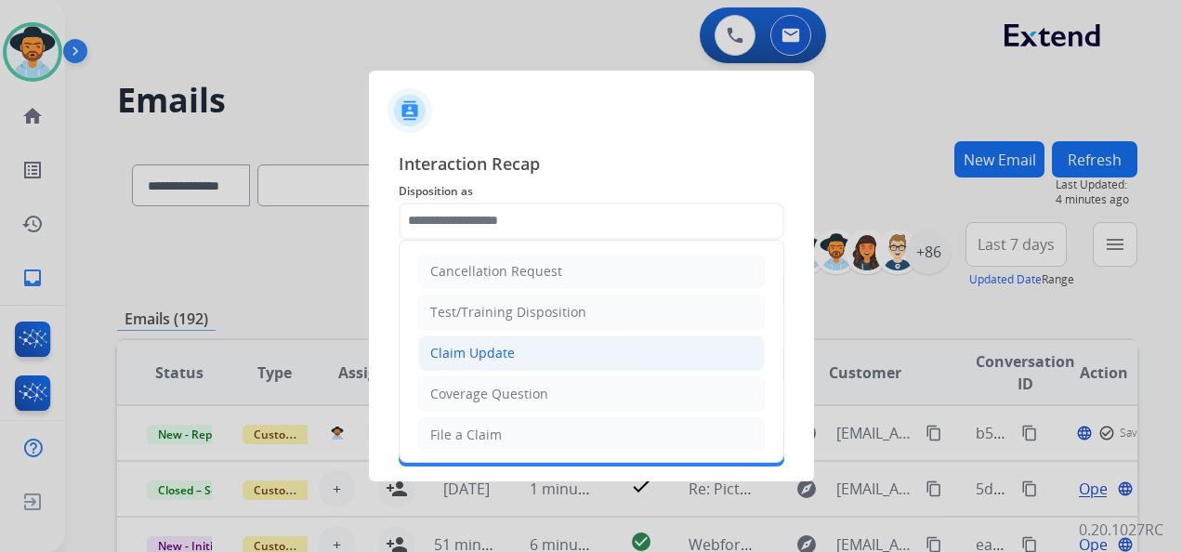
click at [567, 349] on li "Claim Update" at bounding box center [591, 352] width 346 height 35
type input "**********"
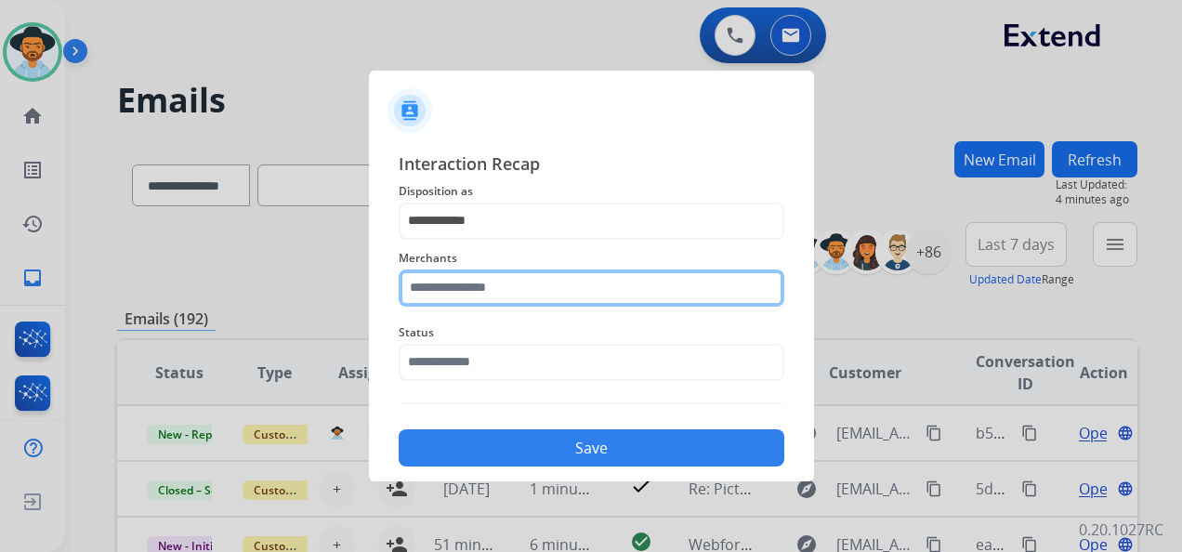
click at [523, 285] on input "text" at bounding box center [590, 287] width 385 height 37
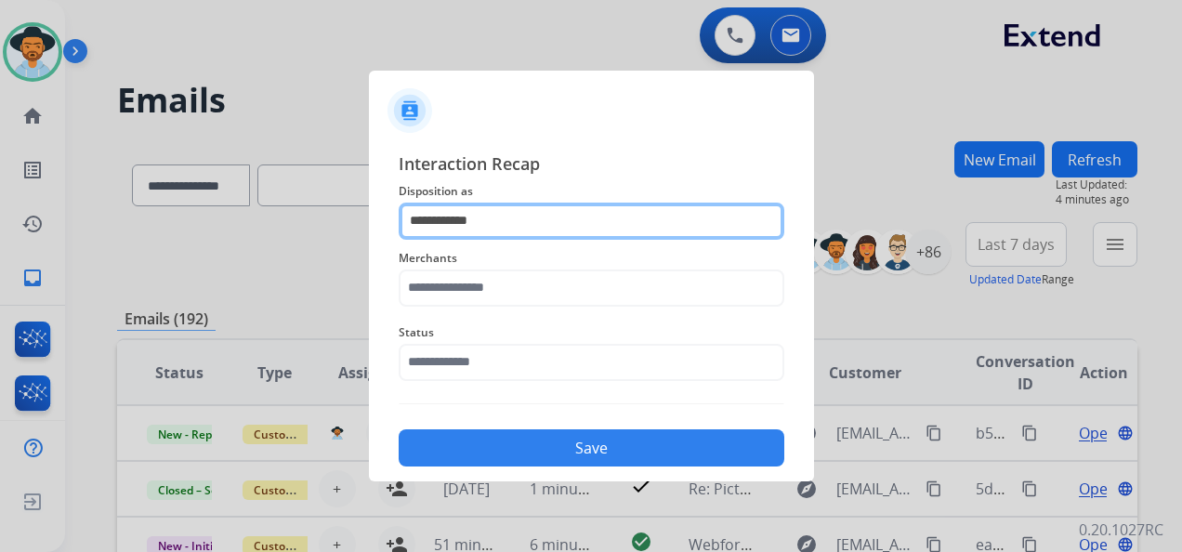
click at [502, 220] on input "**********" at bounding box center [590, 220] width 385 height 37
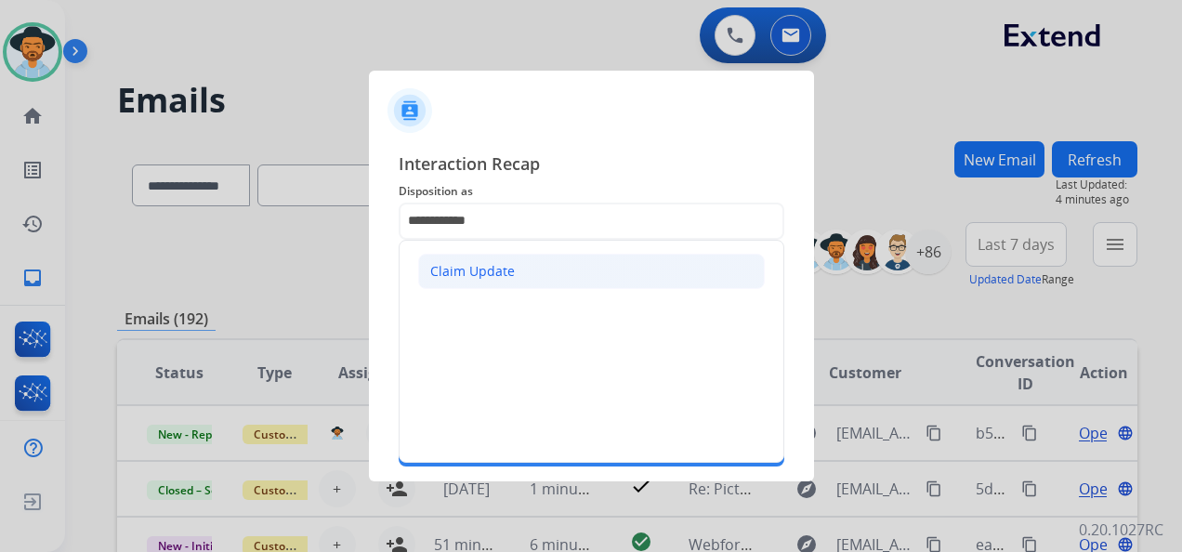
click at [521, 263] on li "Claim Update" at bounding box center [591, 271] width 346 height 35
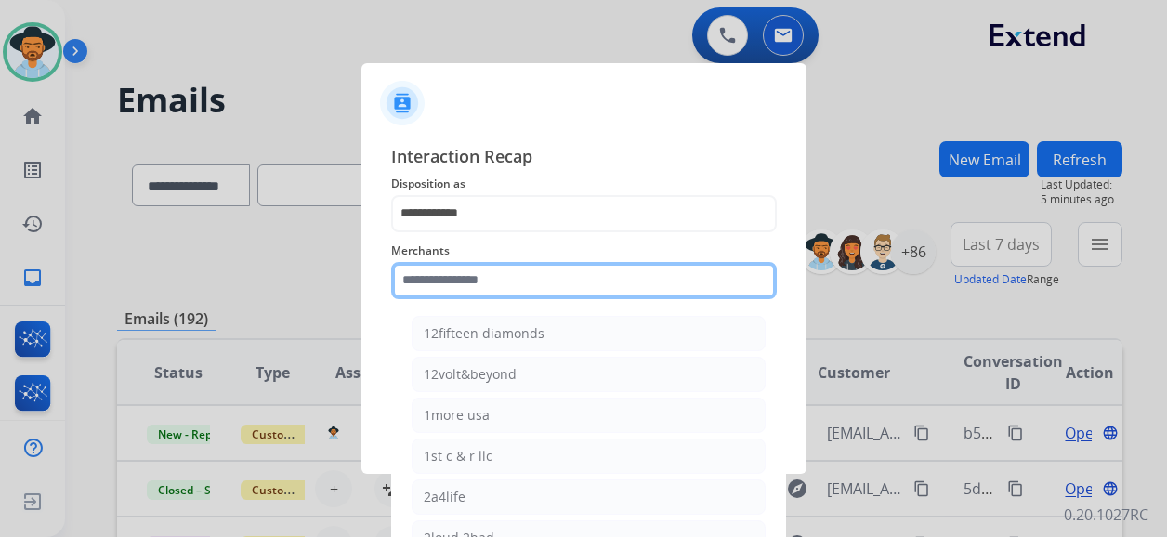
click at [534, 287] on input "text" at bounding box center [583, 280] width 385 height 37
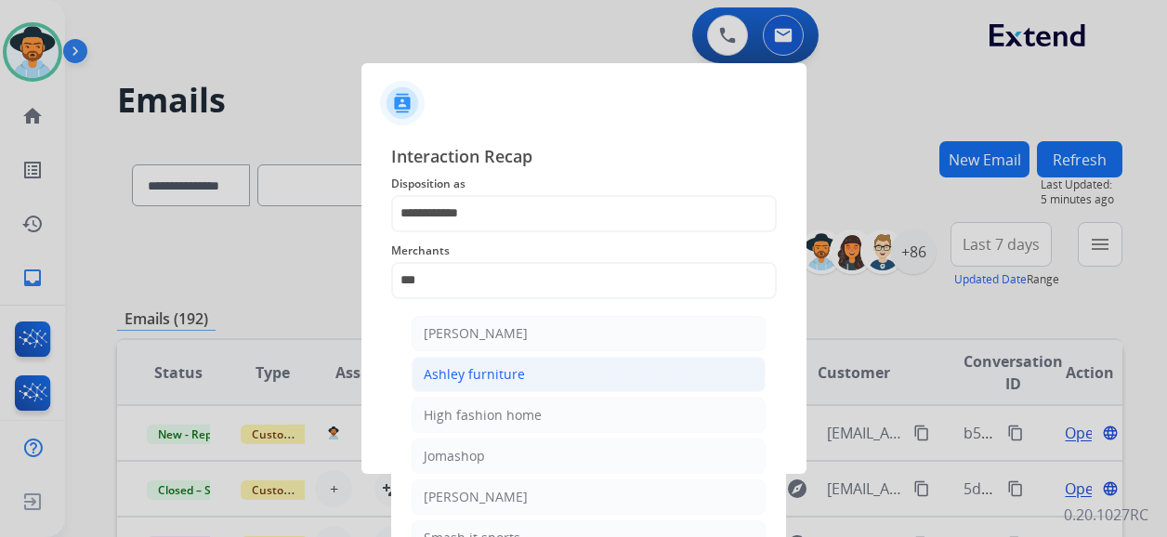
click at [531, 370] on li "Ashley furniture" at bounding box center [588, 374] width 354 height 35
type input "**********"
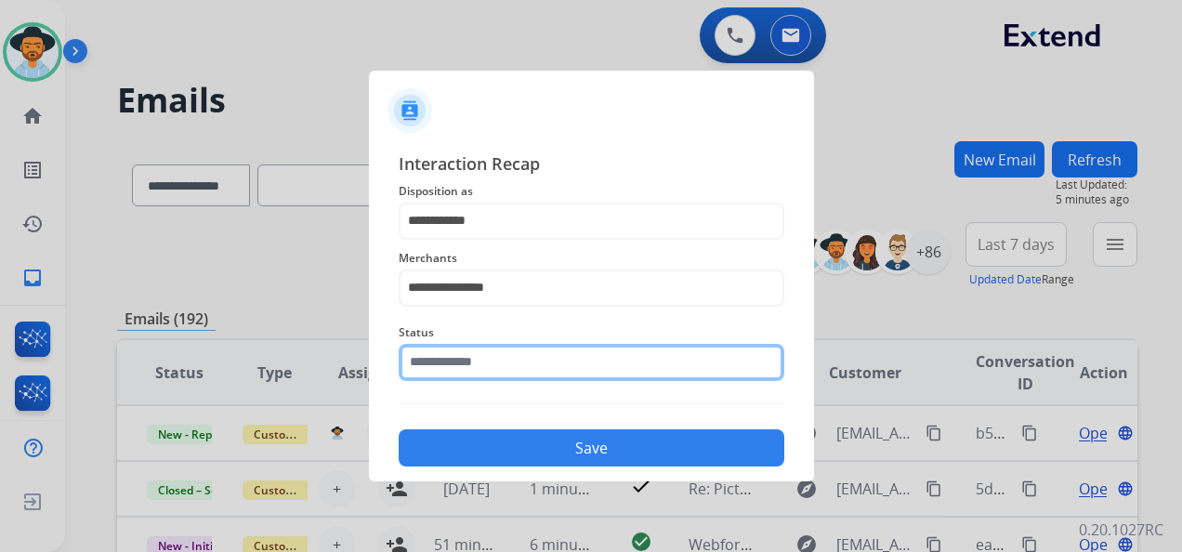
click at [522, 361] on input "text" at bounding box center [590, 362] width 385 height 37
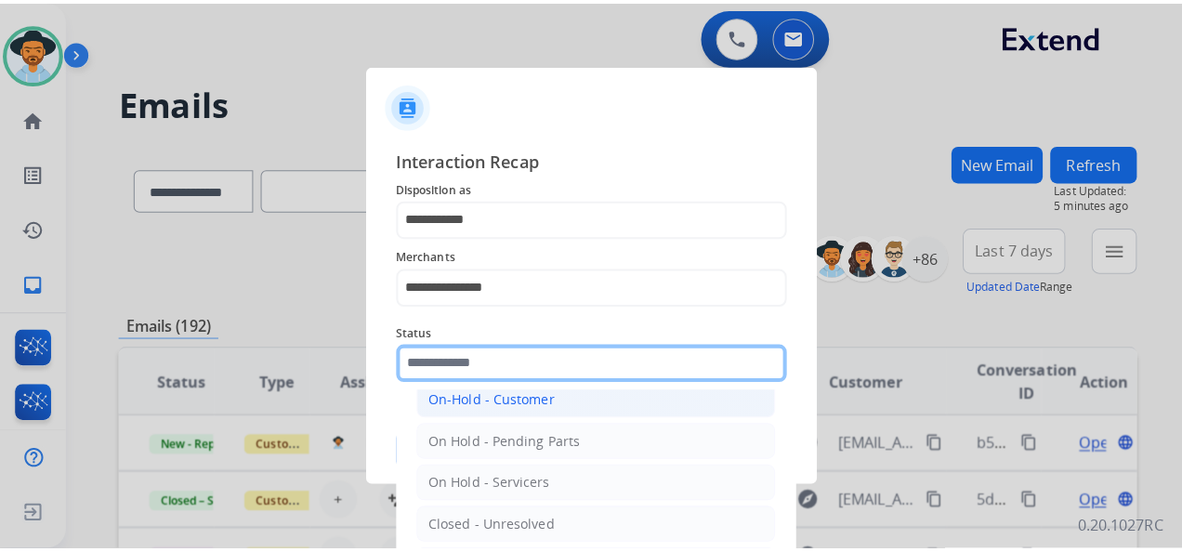
scroll to position [106, 0]
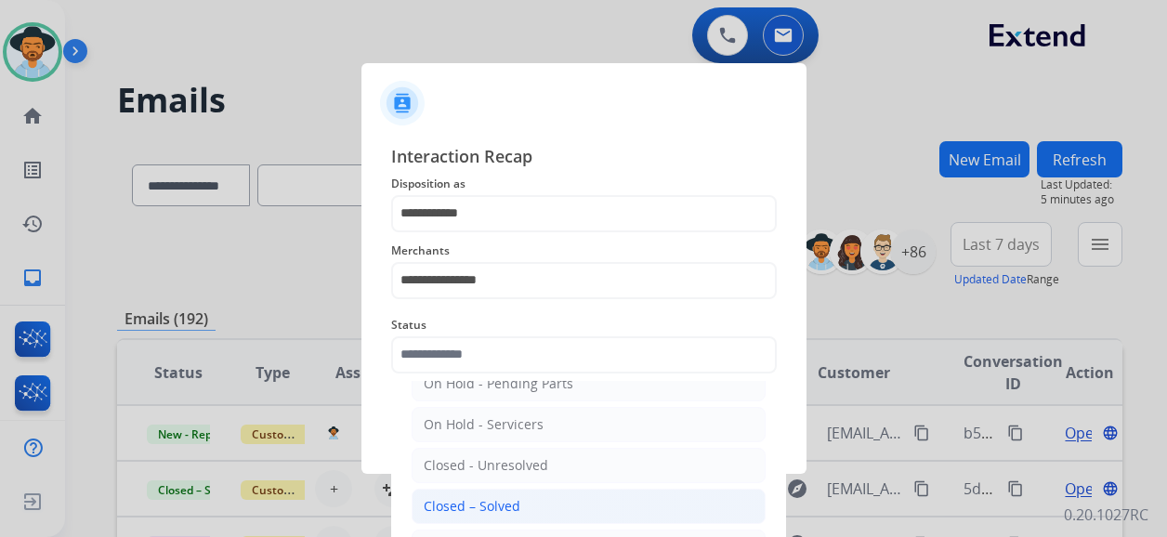
click at [539, 502] on li "Closed – Solved" at bounding box center [588, 506] width 354 height 35
type input "**********"
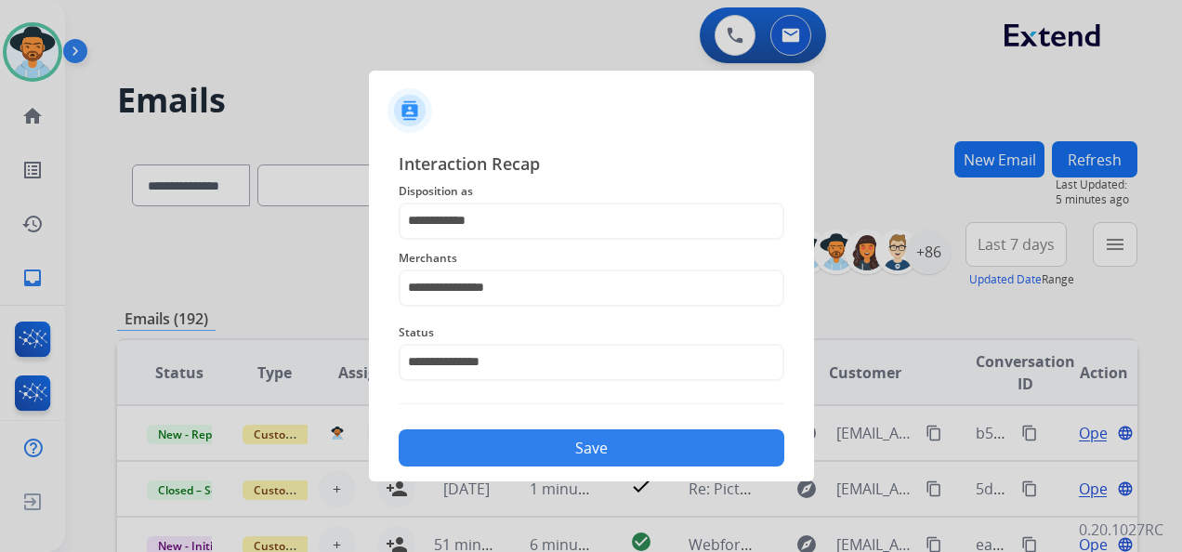
click at [573, 451] on button "Save" at bounding box center [590, 447] width 385 height 37
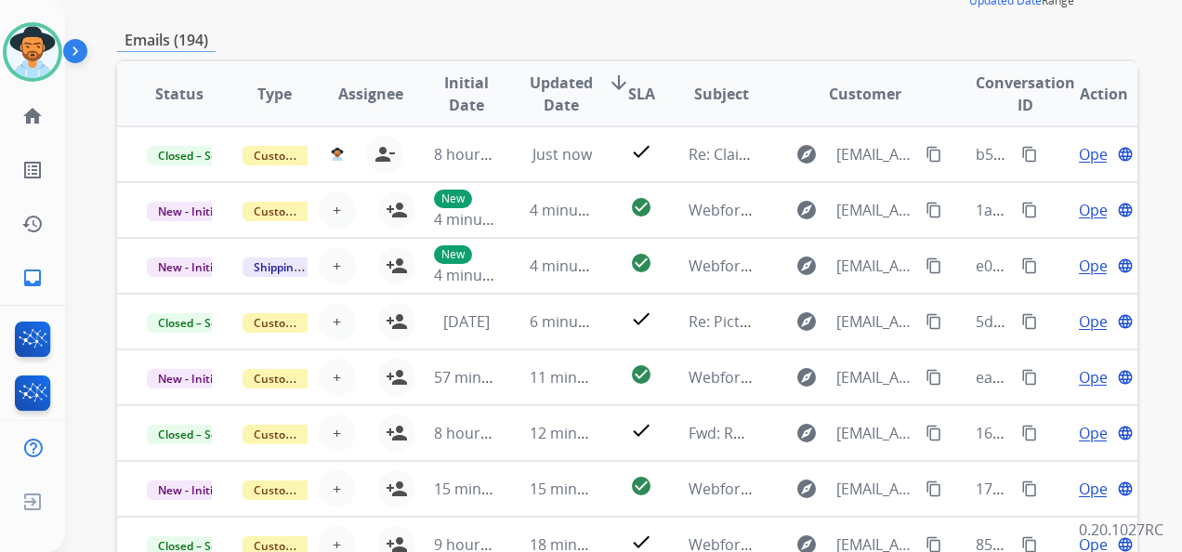
scroll to position [0, 0]
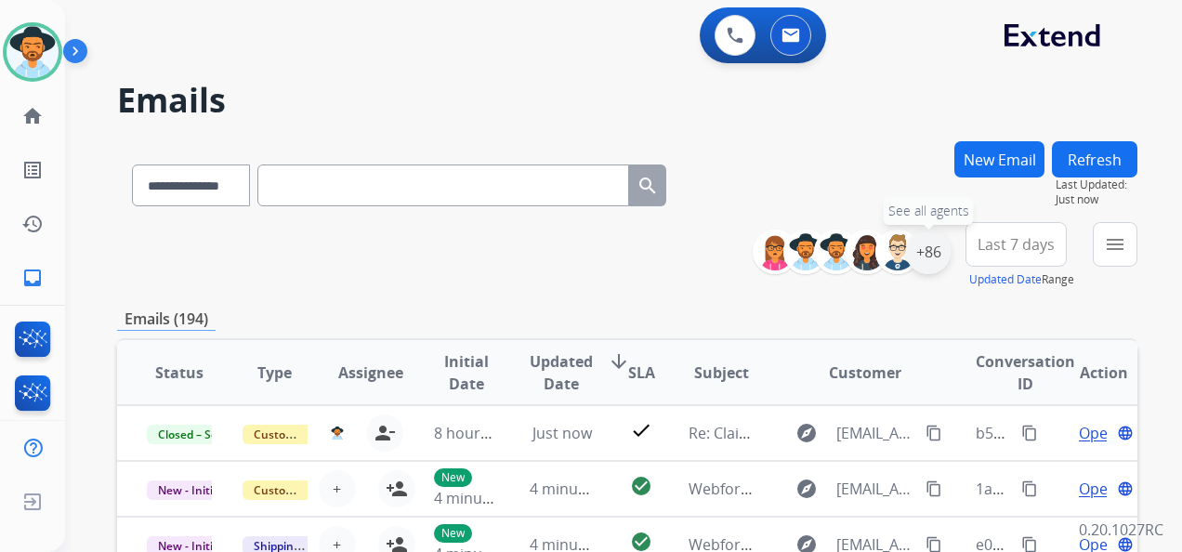
click at [929, 250] on div "+86" at bounding box center [928, 251] width 45 height 45
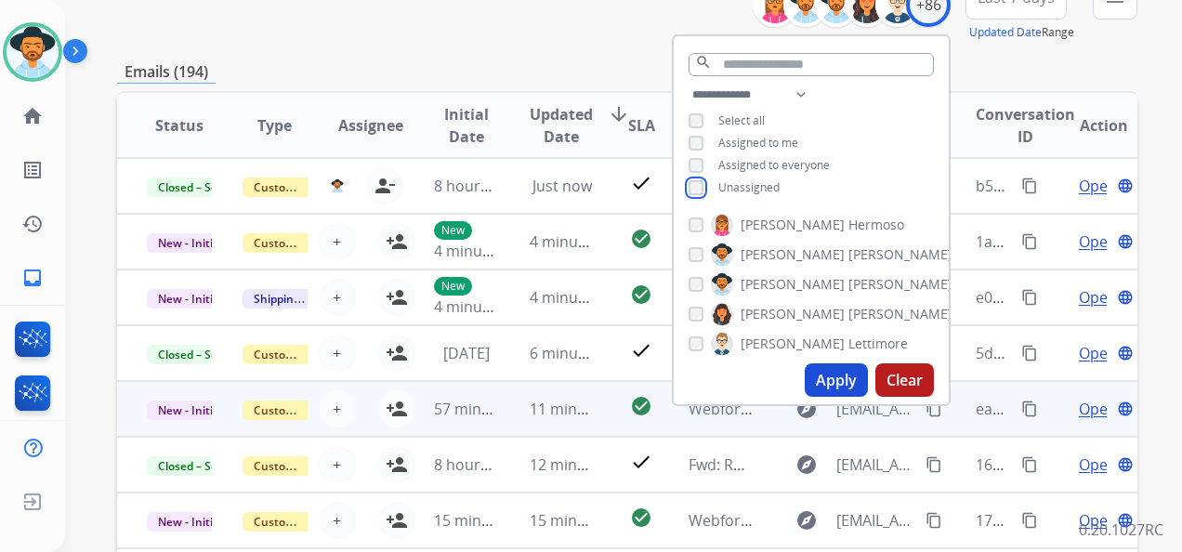
scroll to position [279, 0]
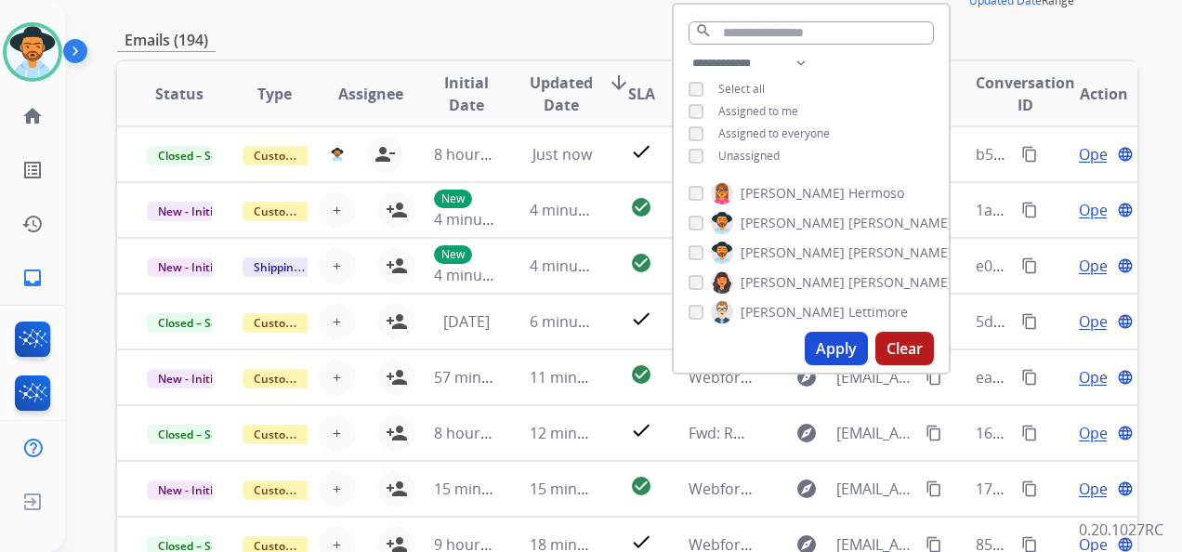
click at [821, 344] on button "Apply" at bounding box center [835, 348] width 63 height 33
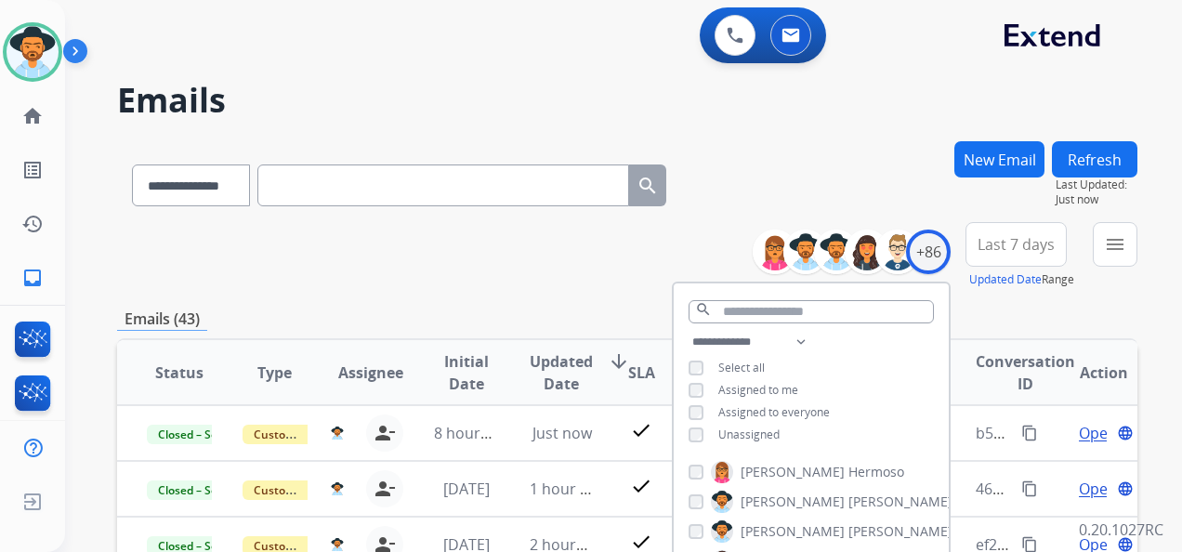
click at [1024, 248] on span "Last 7 days" at bounding box center [1015, 244] width 77 height 7
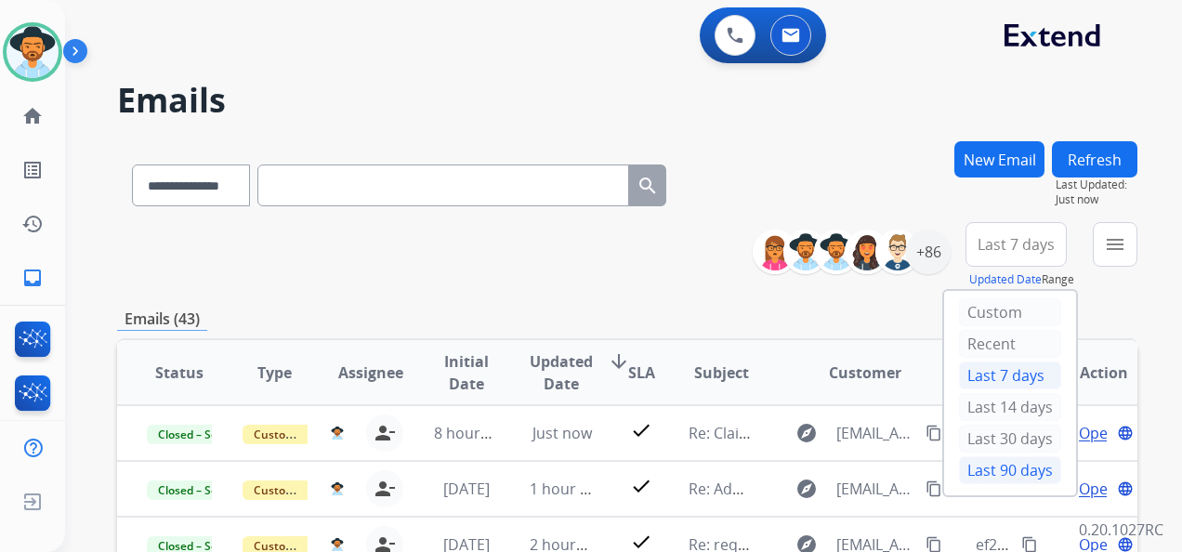
click at [997, 460] on div "Last 90 days" at bounding box center [1010, 470] width 102 height 28
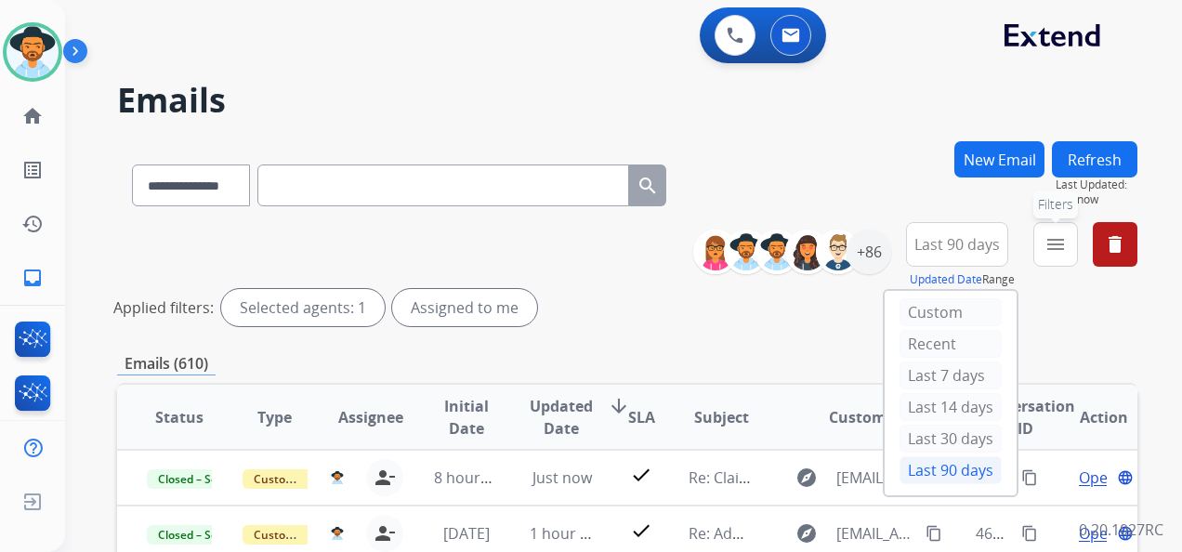
click at [1046, 247] on mat-icon "menu" at bounding box center [1055, 244] width 22 height 22
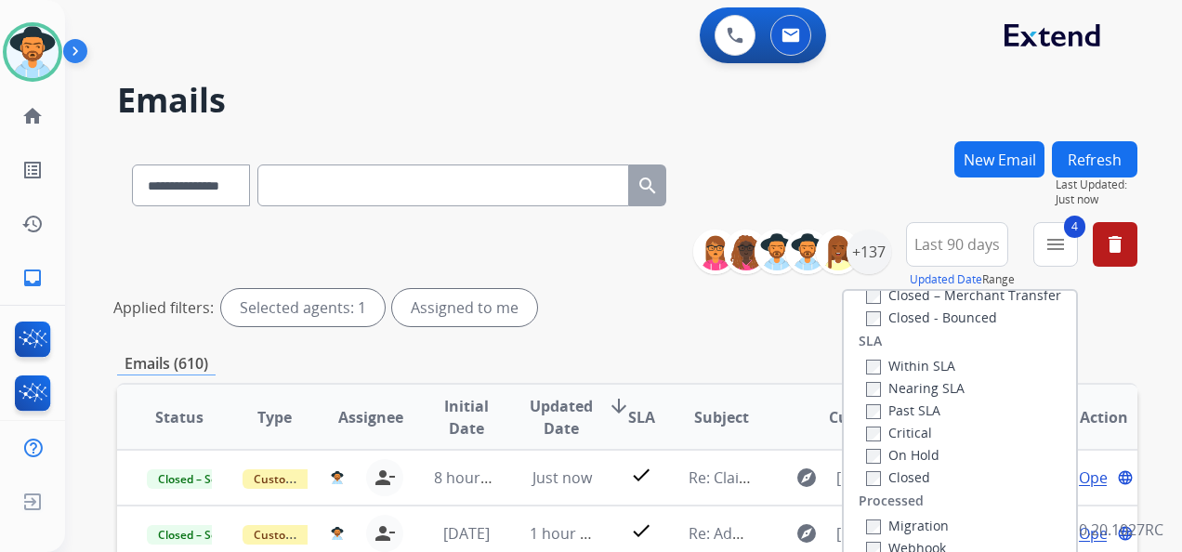
scroll to position [372, 0]
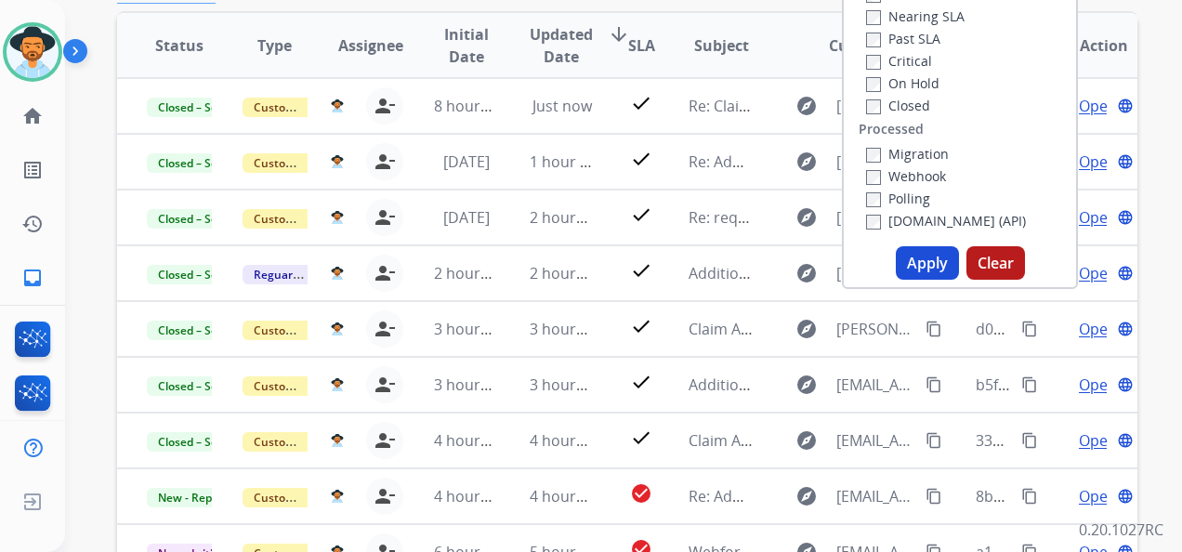
click at [909, 253] on button "Apply" at bounding box center [926, 262] width 63 height 33
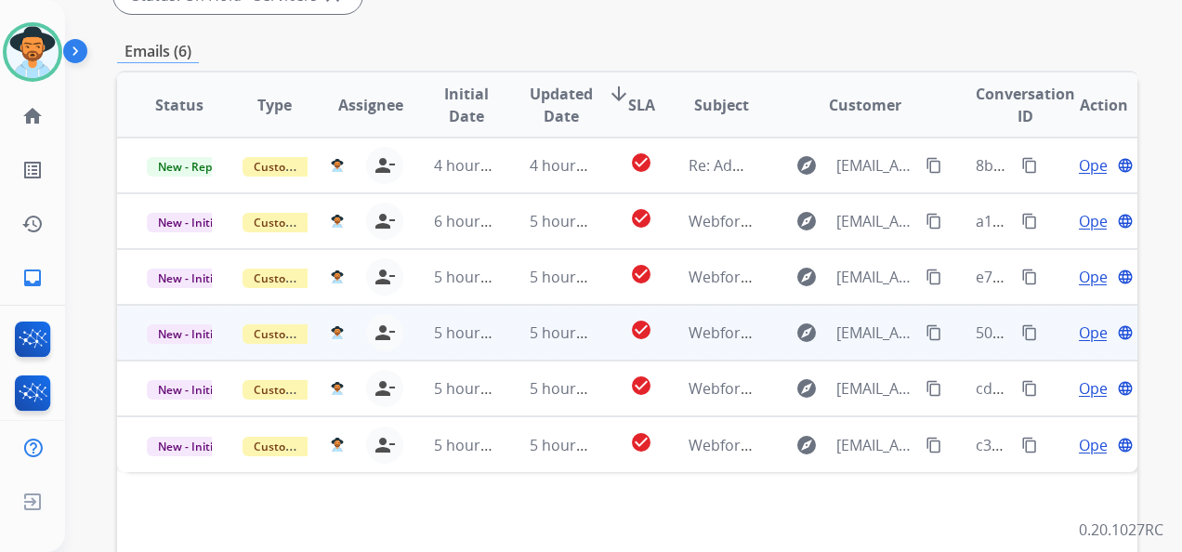
scroll to position [464, 0]
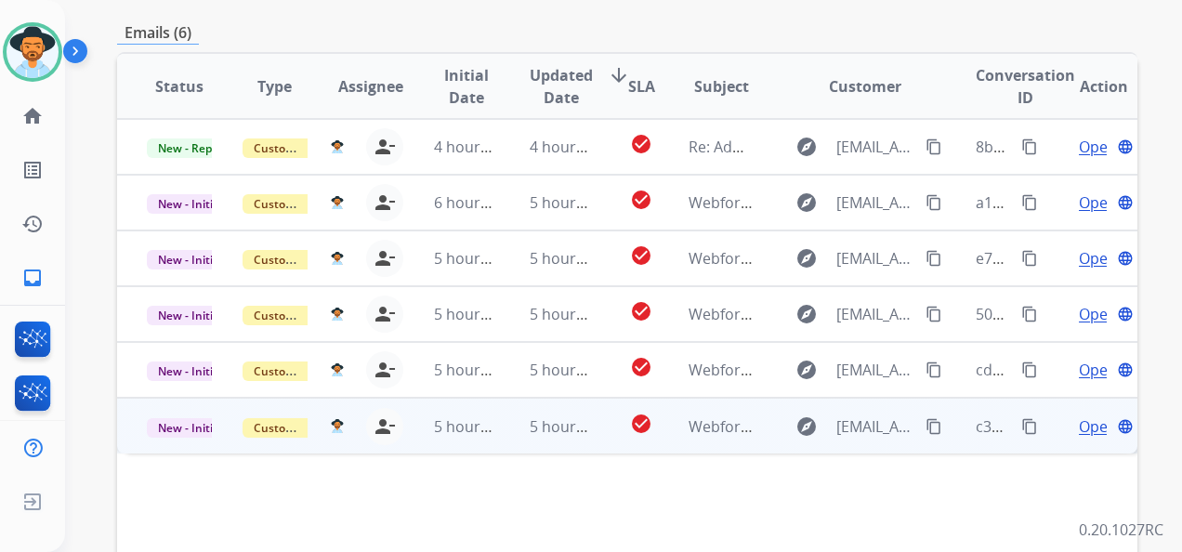
click at [1085, 426] on span "Open" at bounding box center [1097, 426] width 38 height 22
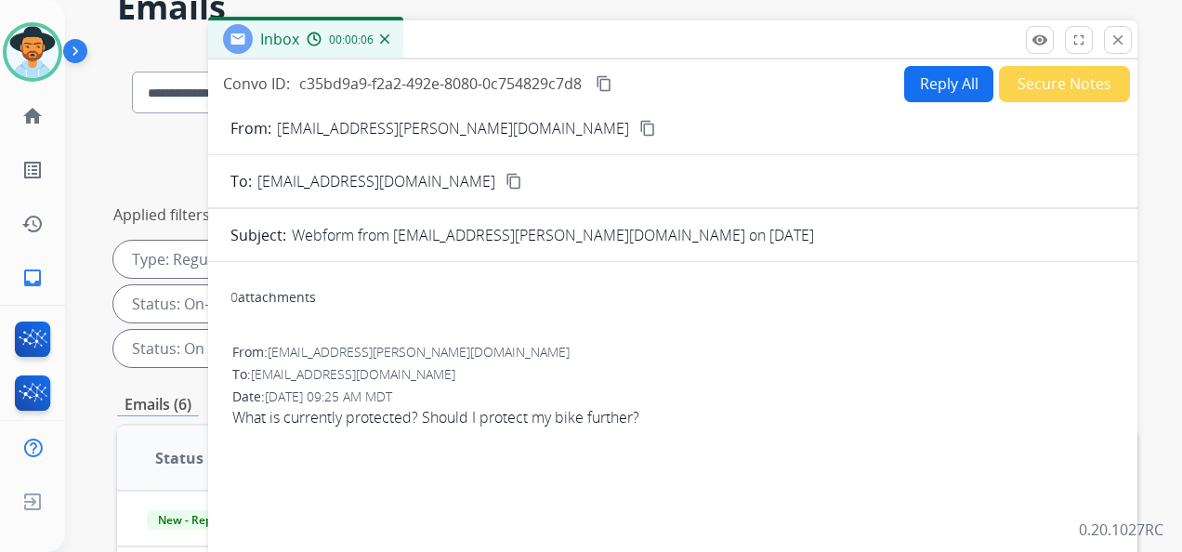
scroll to position [93, 0]
click at [639, 124] on mat-icon "content_copy" at bounding box center [647, 128] width 17 height 17
click at [1055, 88] on button "Secure Notes" at bounding box center [1064, 84] width 131 height 36
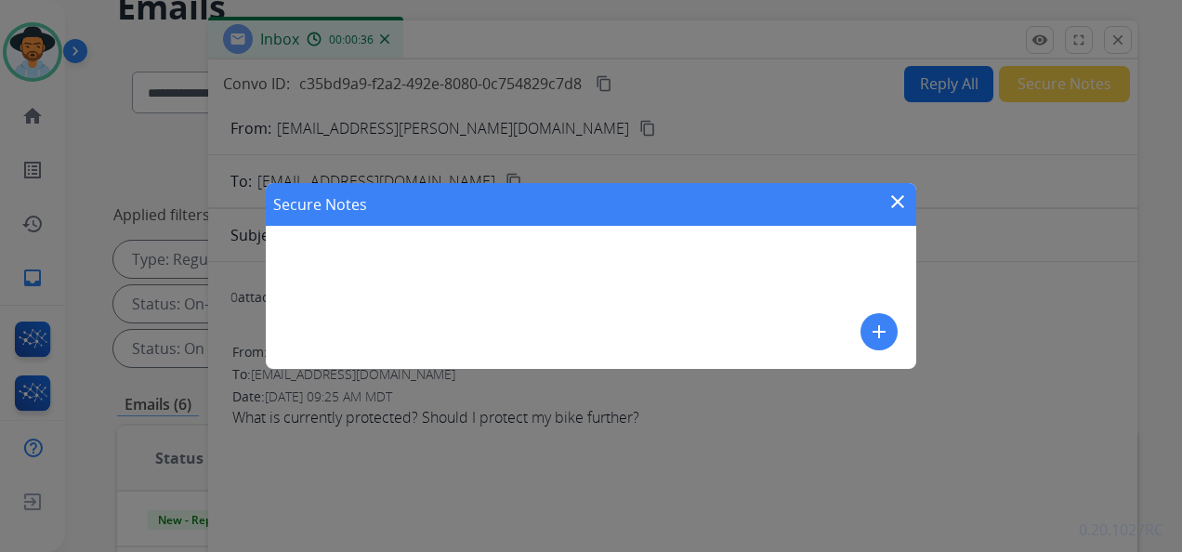
click at [897, 189] on div "Secure Notes close" at bounding box center [591, 204] width 650 height 43
click at [897, 199] on mat-icon "close" at bounding box center [897, 201] width 22 height 22
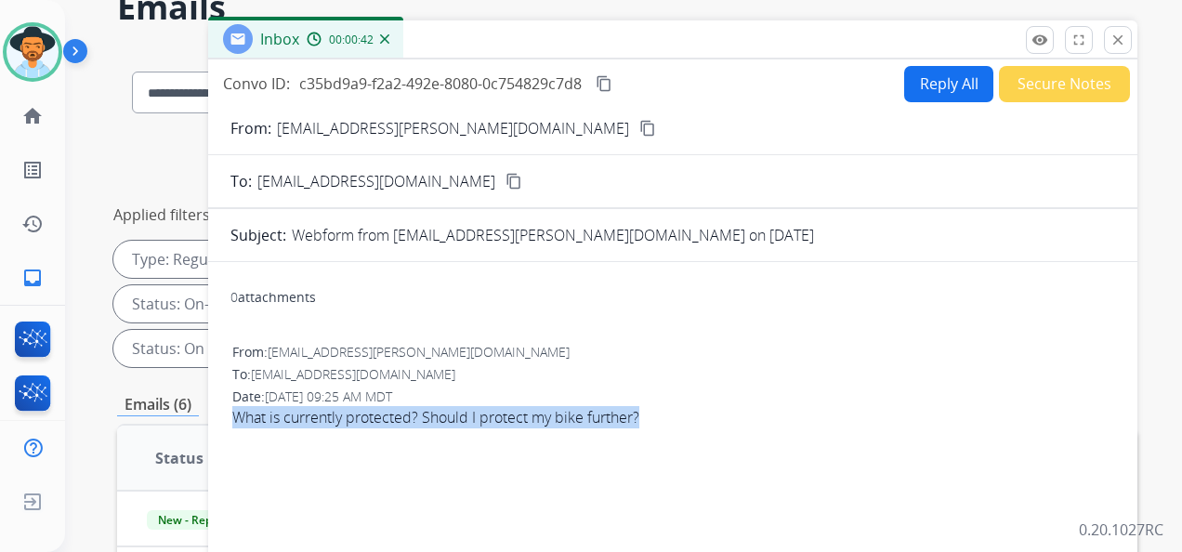
drag, startPoint x: 230, startPoint y: 410, endPoint x: 648, endPoint y: 424, distance: 418.2
click at [648, 424] on div "From: Kaleen.joan@gmail.com To: support@extend.com Date: 10/09/2025 - 09:25 AM …" at bounding box center [672, 393] width 884 height 104
copy span "What is currently protected? Should I protect my bike further?"
click at [1046, 80] on button "Secure Notes" at bounding box center [1064, 84] width 131 height 36
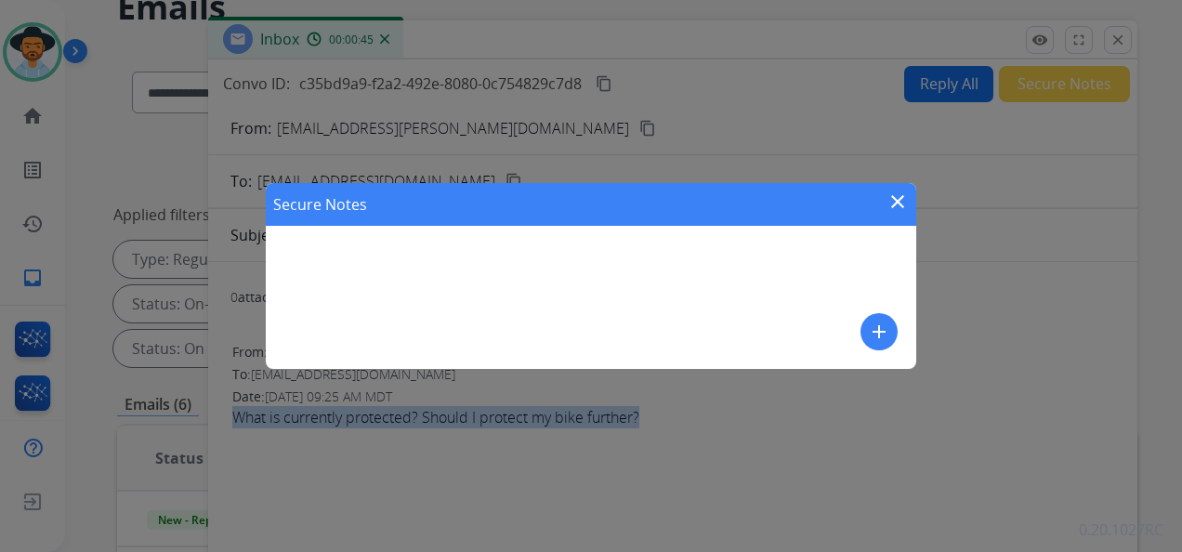
click at [879, 334] on mat-icon "add" at bounding box center [879, 331] width 22 height 22
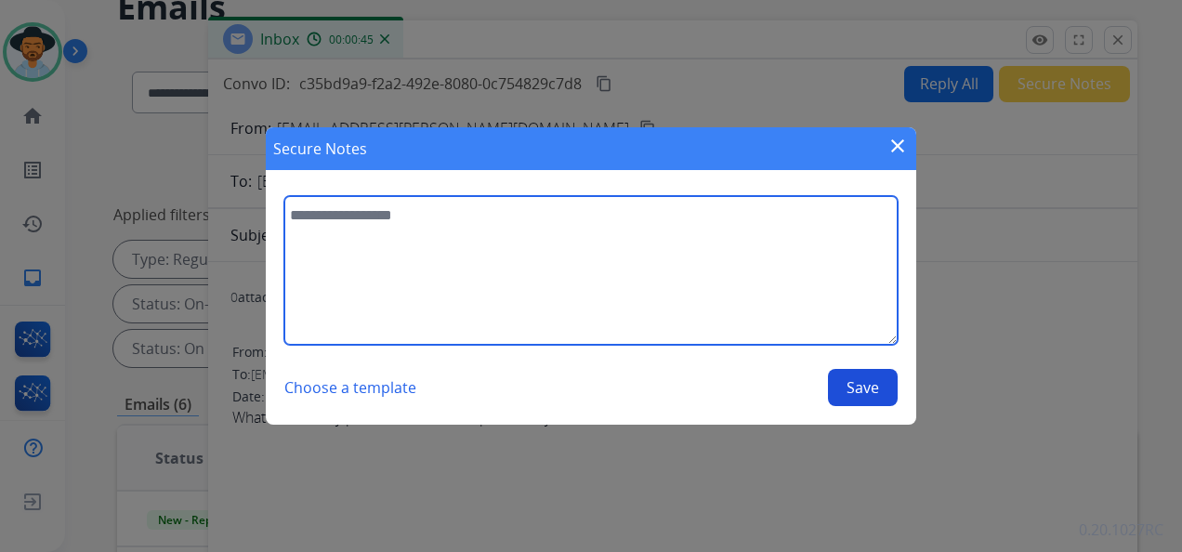
click at [397, 227] on textarea at bounding box center [590, 270] width 613 height 149
click at [407, 212] on textarea "**********" at bounding box center [590, 270] width 613 height 149
paste textarea "**********"
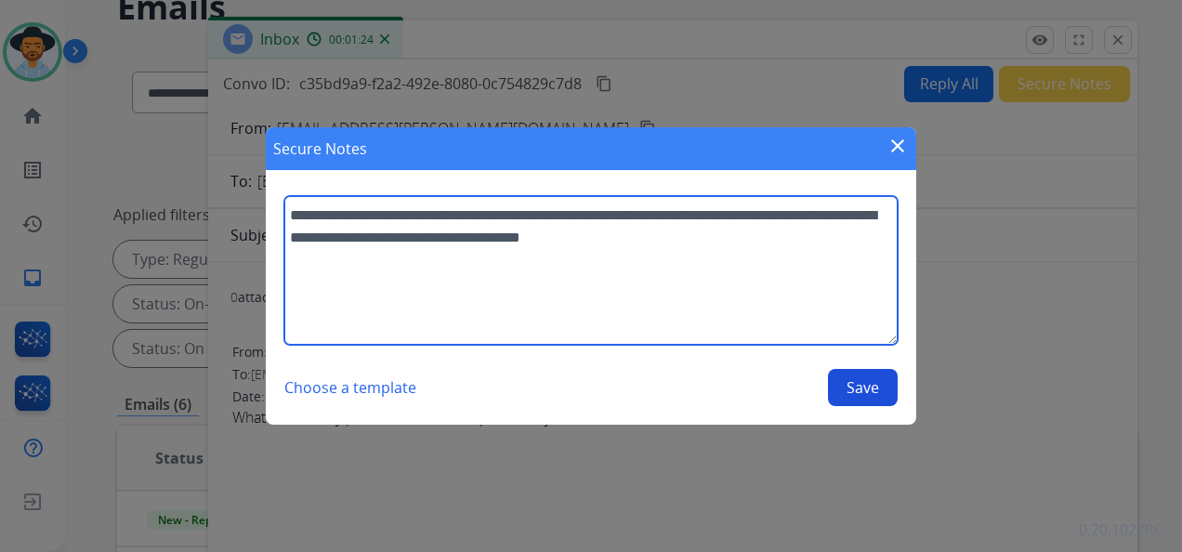
click at [639, 238] on textarea "**********" at bounding box center [590, 270] width 613 height 149
type textarea "**********"
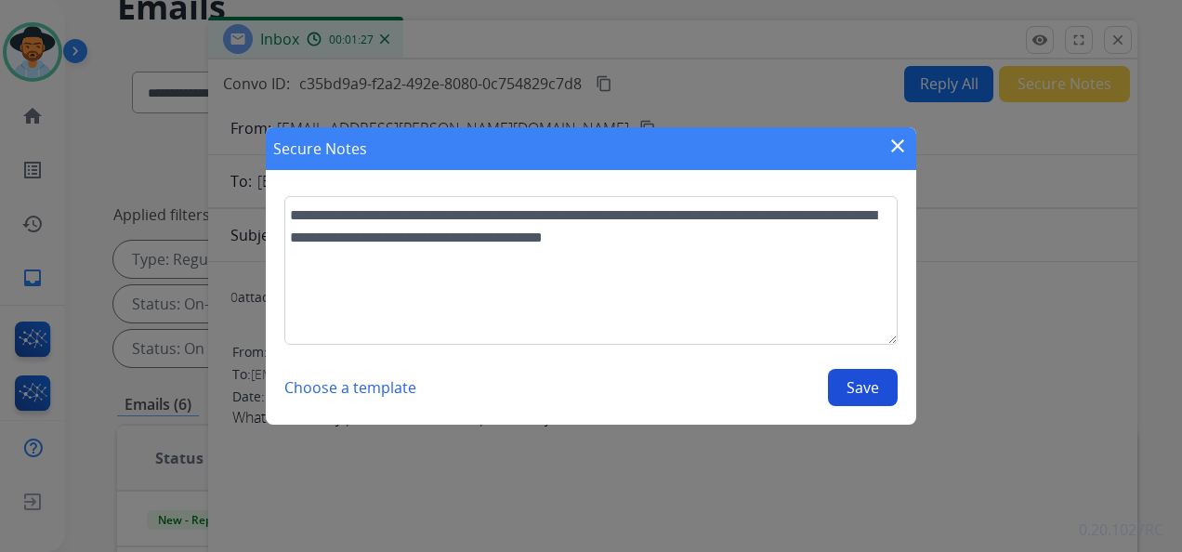
click at [870, 388] on button "Save" at bounding box center [863, 387] width 70 height 37
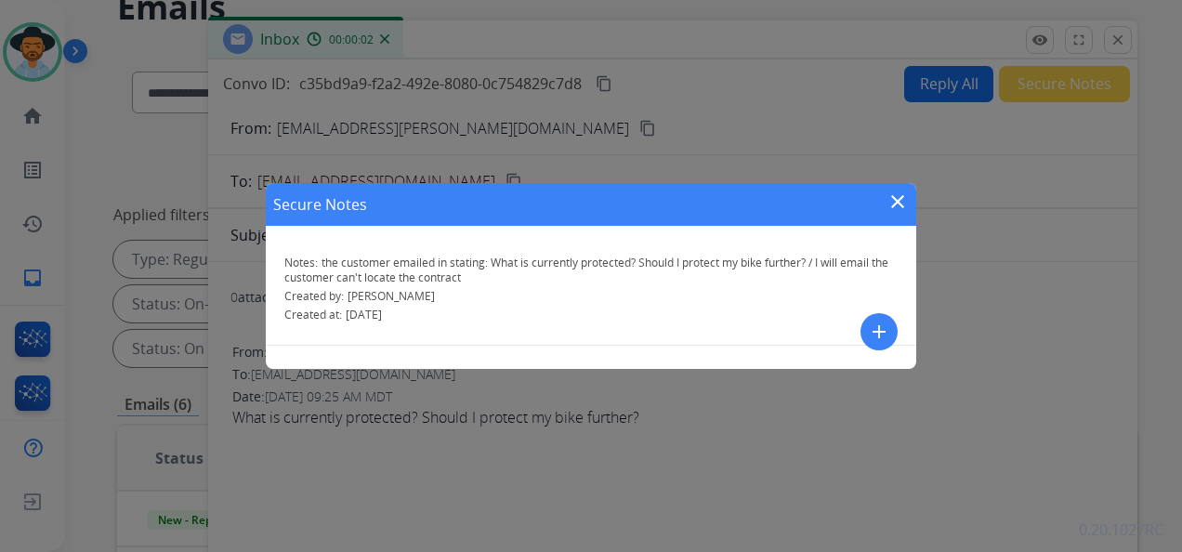
click at [895, 194] on mat-icon "close" at bounding box center [897, 201] width 22 height 22
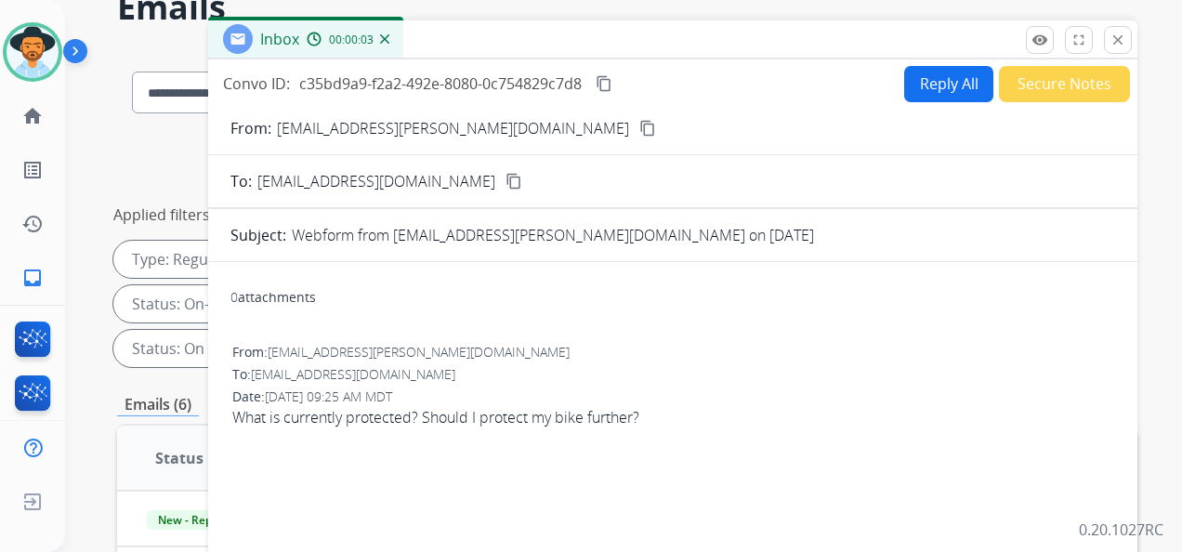
click at [935, 89] on button "Reply All" at bounding box center [948, 84] width 89 height 36
select select "**********"
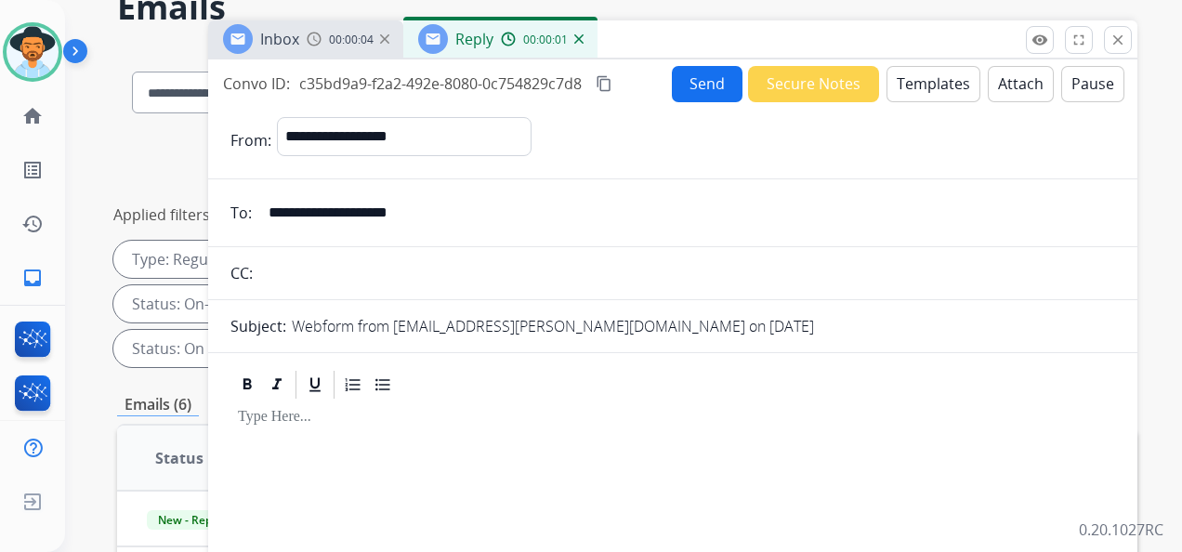
click at [921, 83] on button "Templates" at bounding box center [933, 84] width 94 height 36
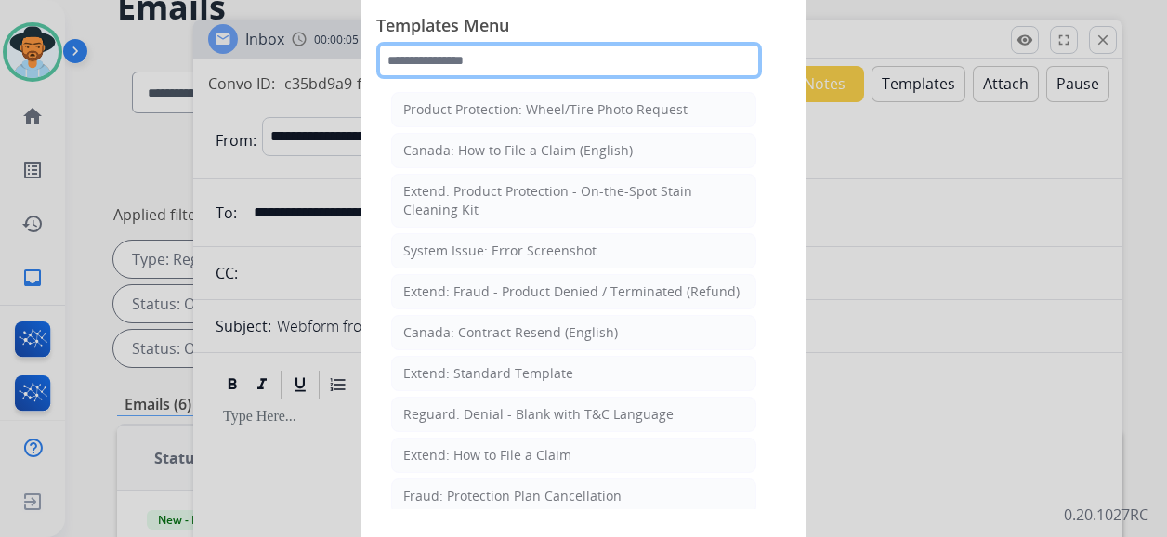
click at [507, 49] on input "text" at bounding box center [568, 60] width 385 height 37
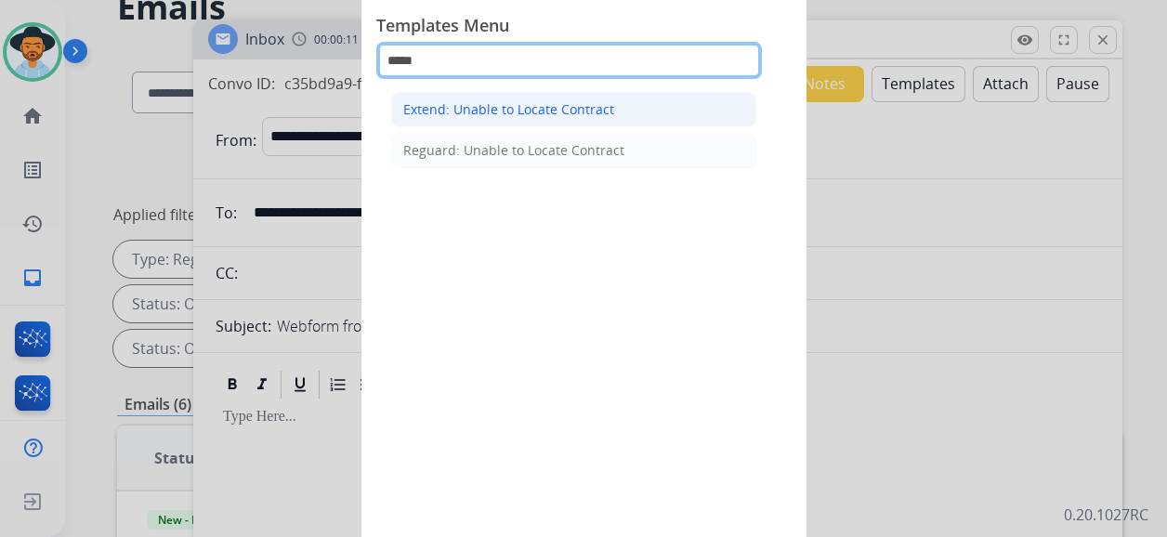
type input "*****"
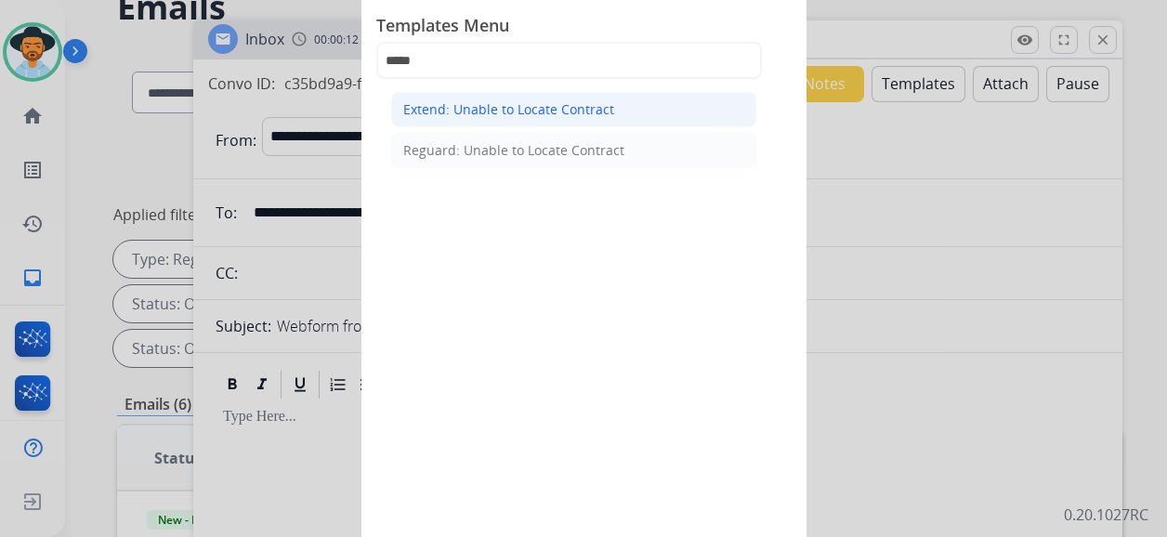
click at [562, 106] on div "Extend: Unable to Locate Contract" at bounding box center [508, 109] width 211 height 19
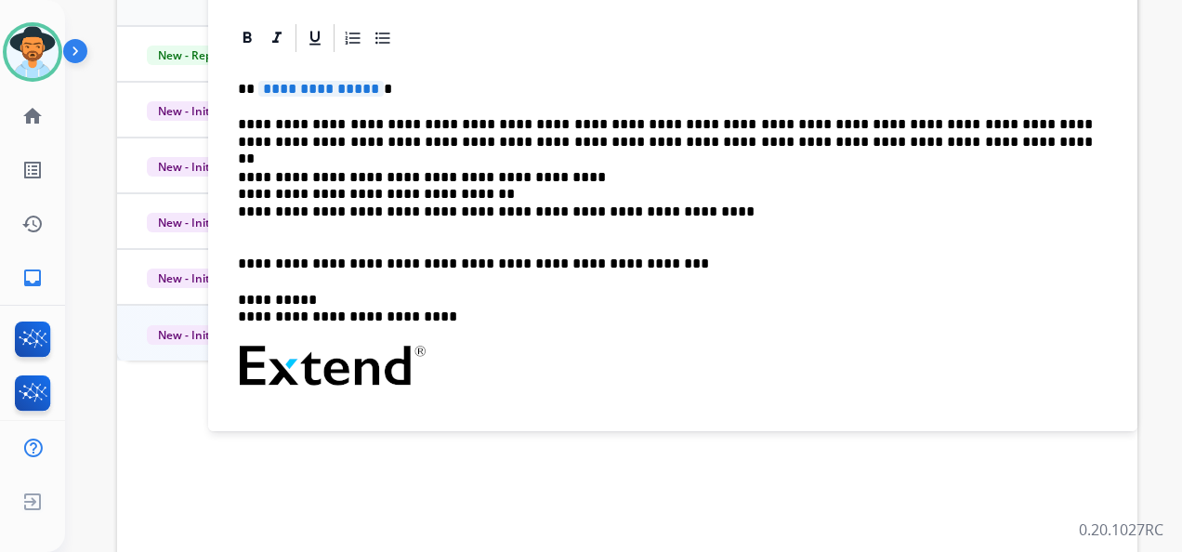
scroll to position [0, 0]
click at [324, 85] on span "**********" at bounding box center [320, 89] width 125 height 16
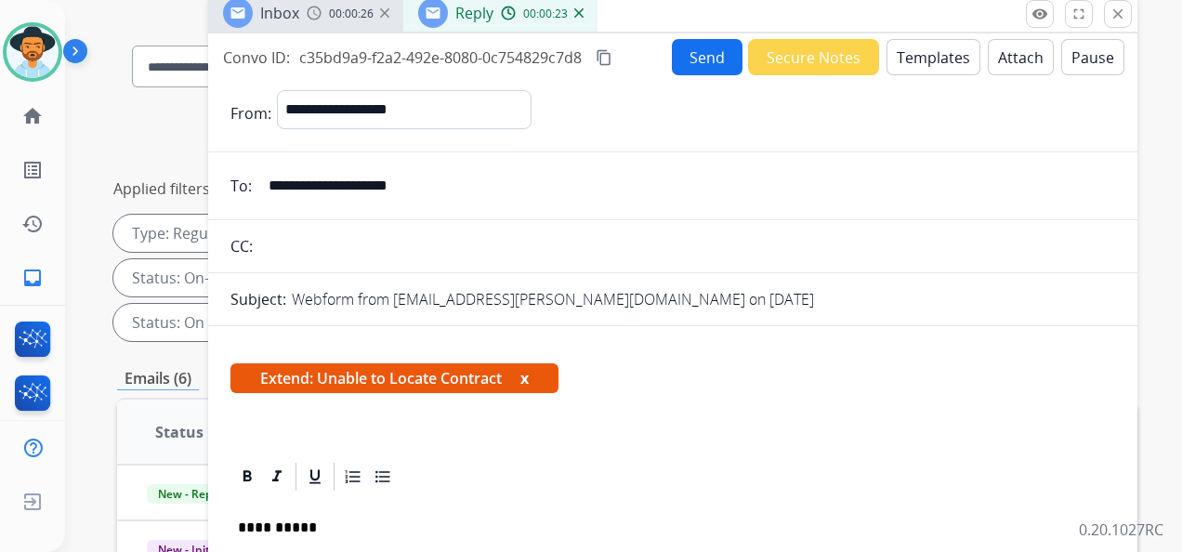
scroll to position [93, 0]
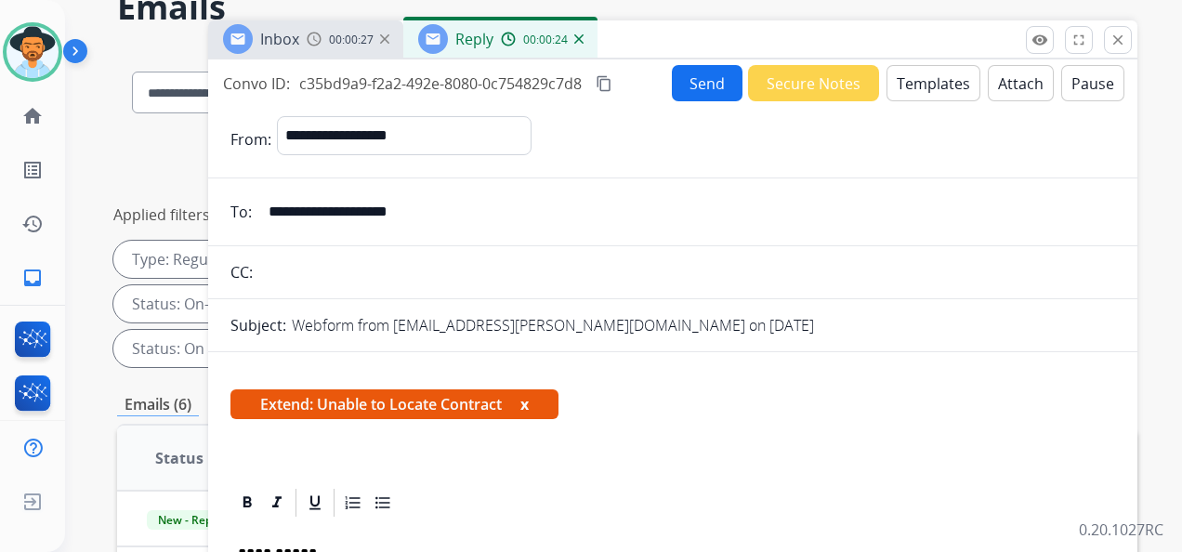
click at [697, 74] on button "Send" at bounding box center [707, 83] width 71 height 36
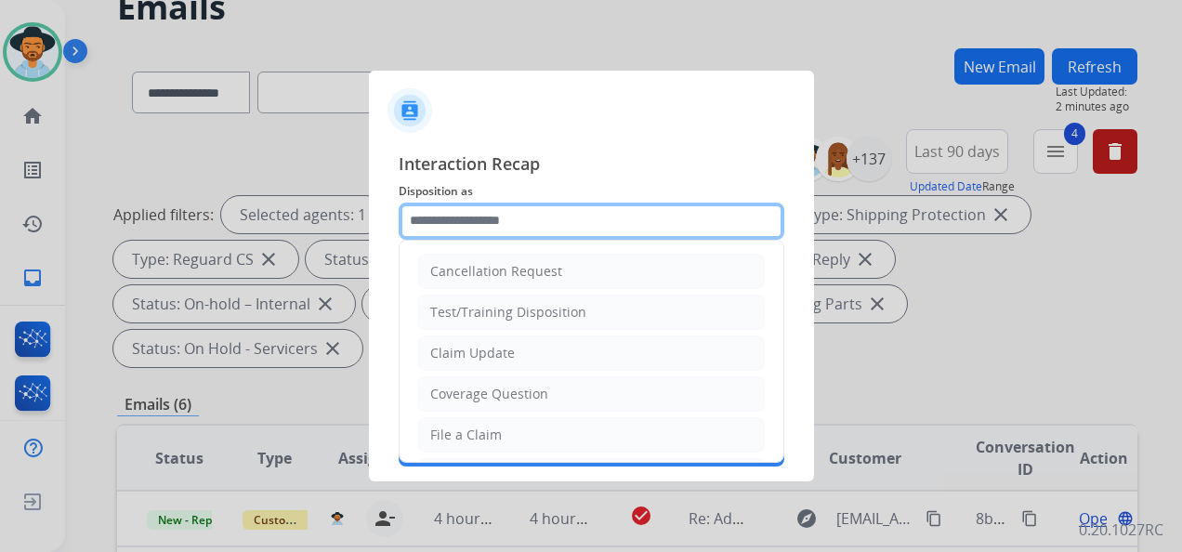
click at [540, 219] on input "text" at bounding box center [590, 220] width 385 height 37
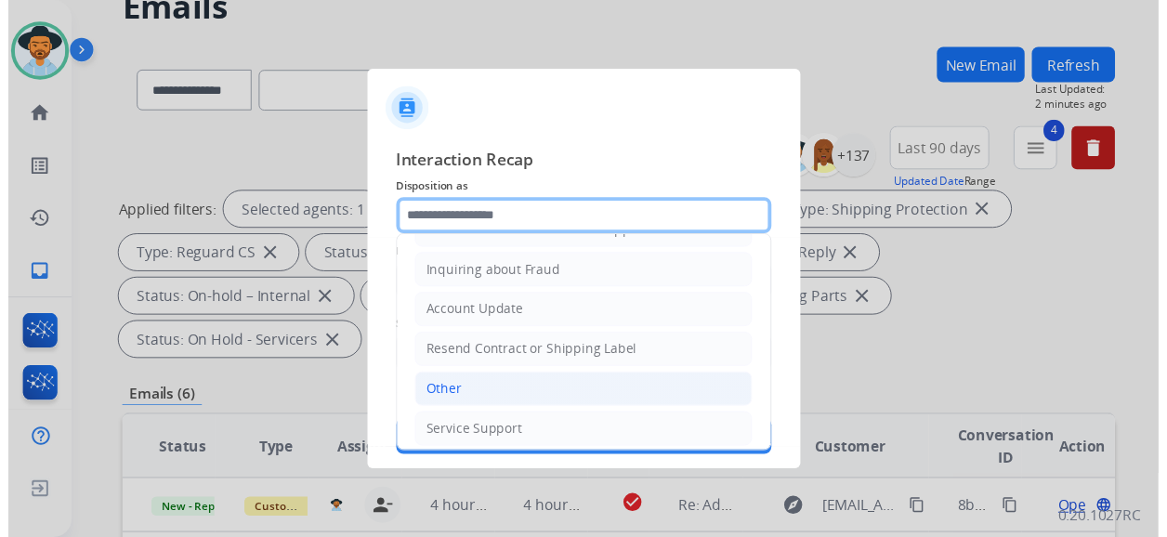
scroll to position [281, 0]
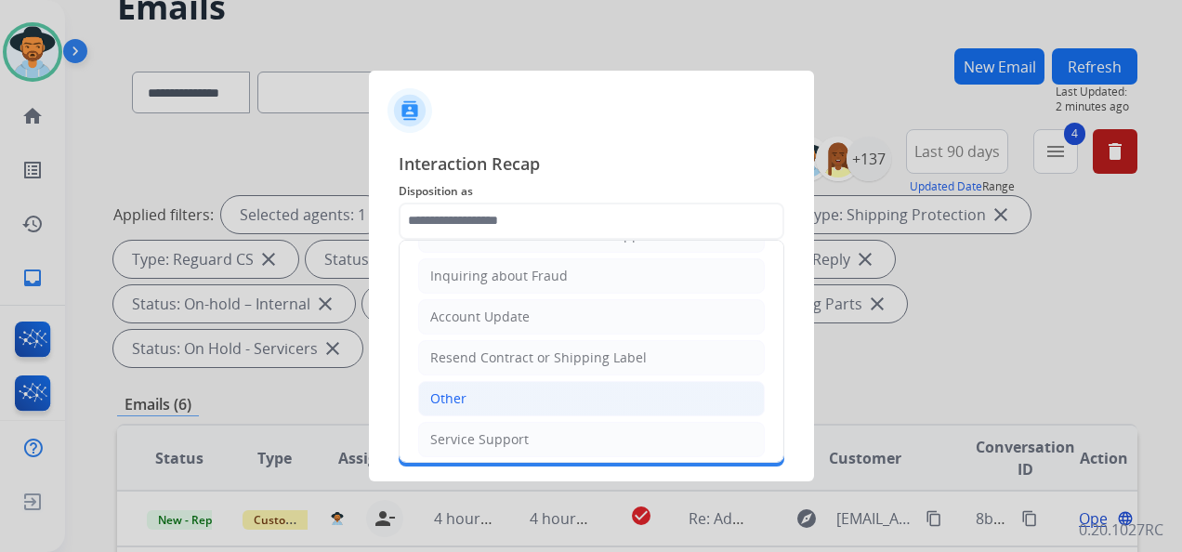
click at [509, 394] on li "Other" at bounding box center [591, 398] width 346 height 35
type input "*****"
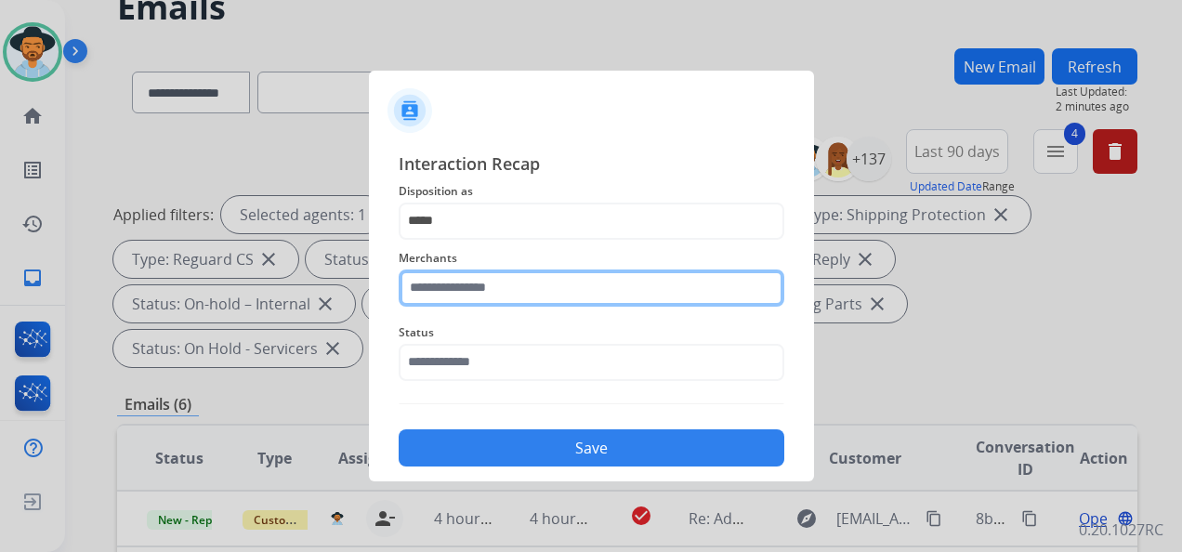
click at [529, 282] on input "text" at bounding box center [590, 287] width 385 height 37
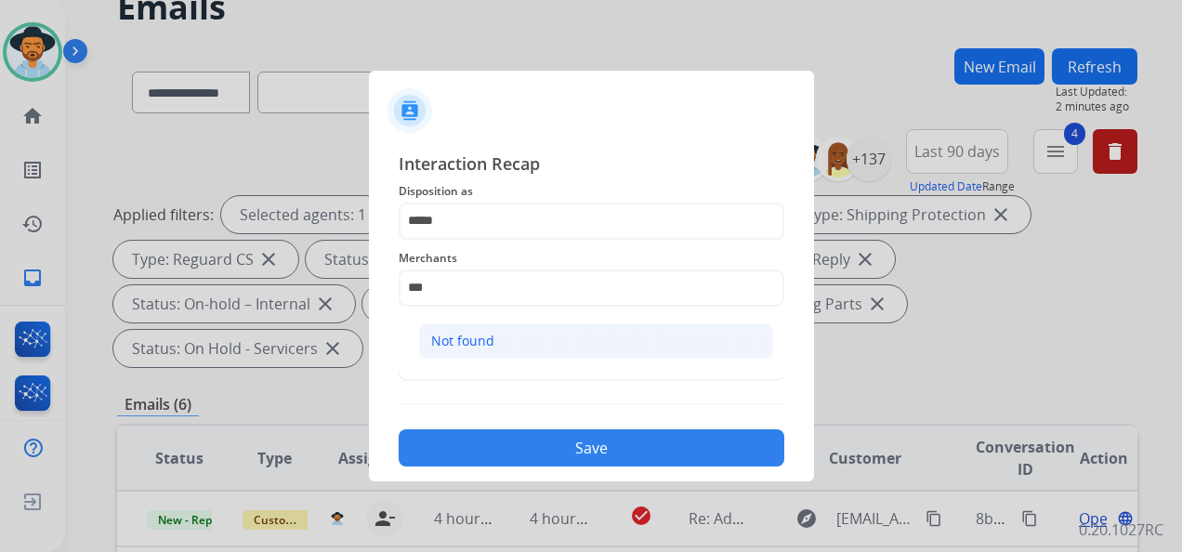
click at [552, 347] on li "Not found" at bounding box center [596, 340] width 354 height 35
type input "*********"
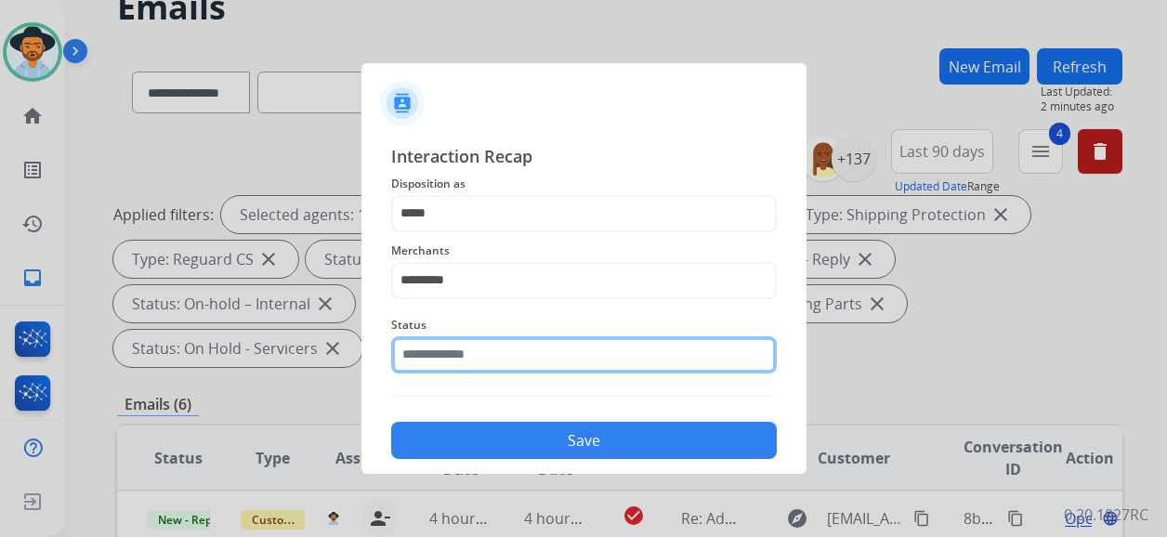
click at [500, 360] on input "text" at bounding box center [583, 354] width 385 height 37
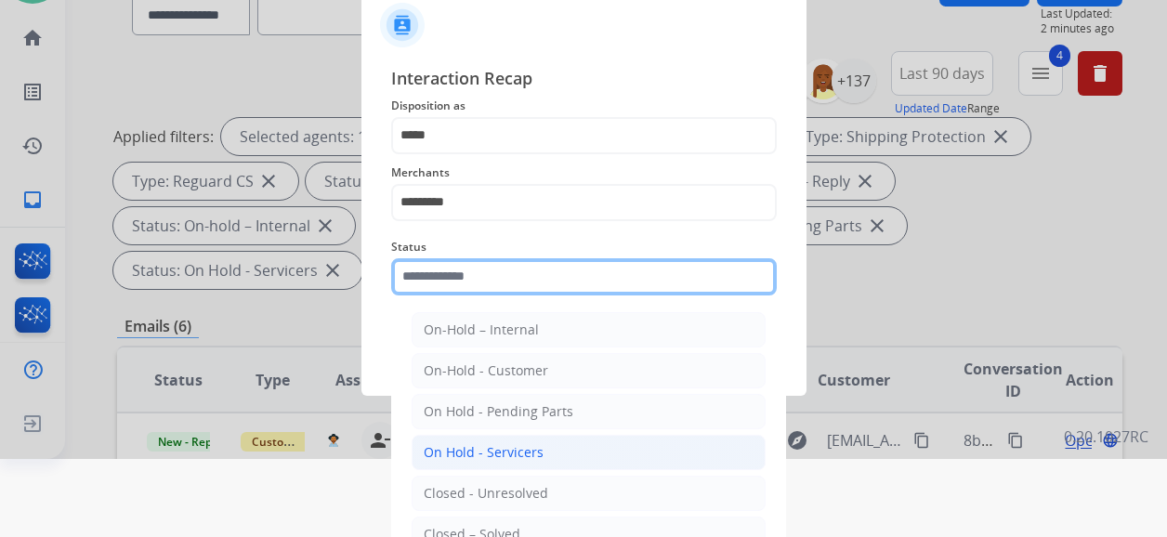
scroll to position [122, 0]
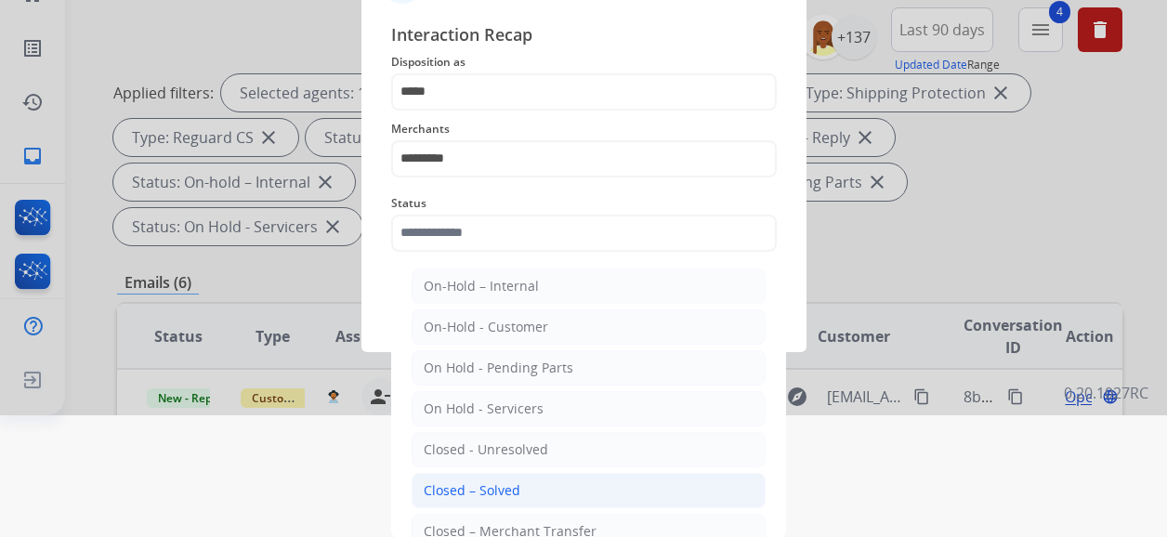
click at [518, 477] on li "Closed – Solved" at bounding box center [588, 490] width 354 height 35
type input "**********"
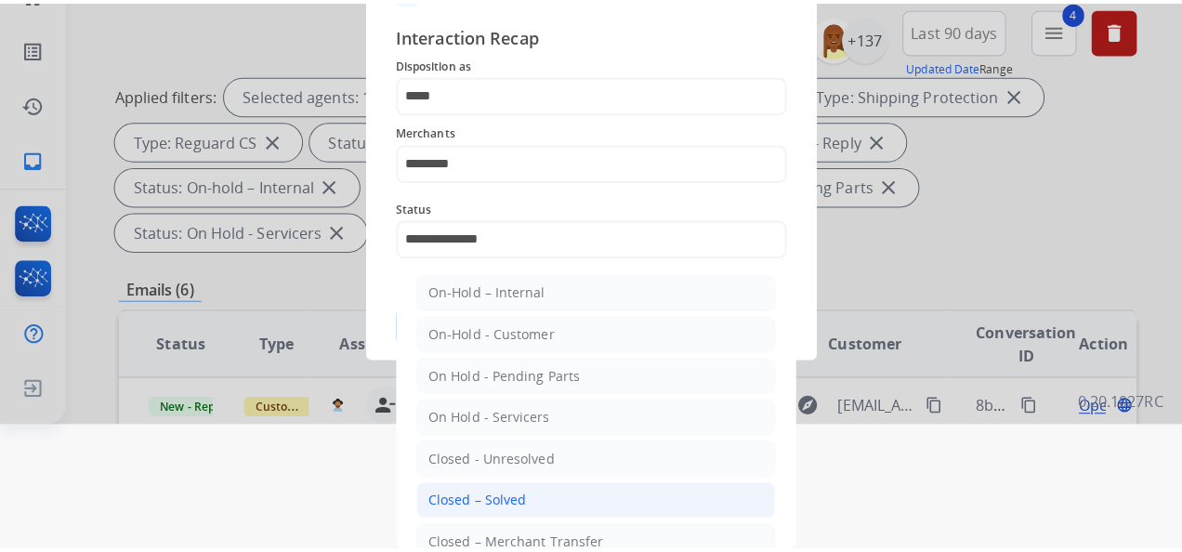
scroll to position [0, 0]
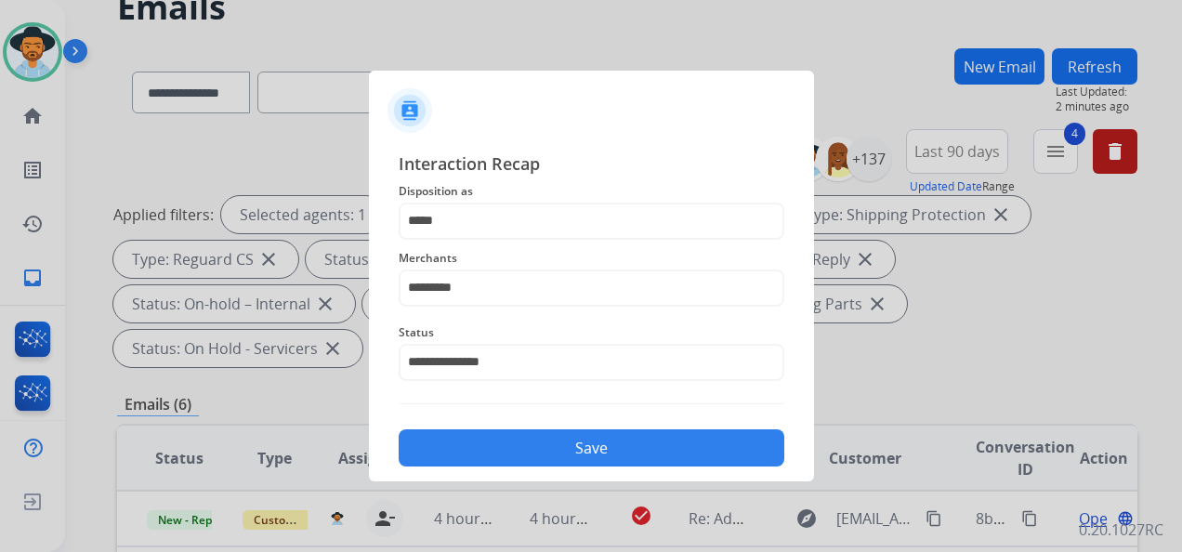
click at [587, 439] on button "Save" at bounding box center [590, 447] width 385 height 37
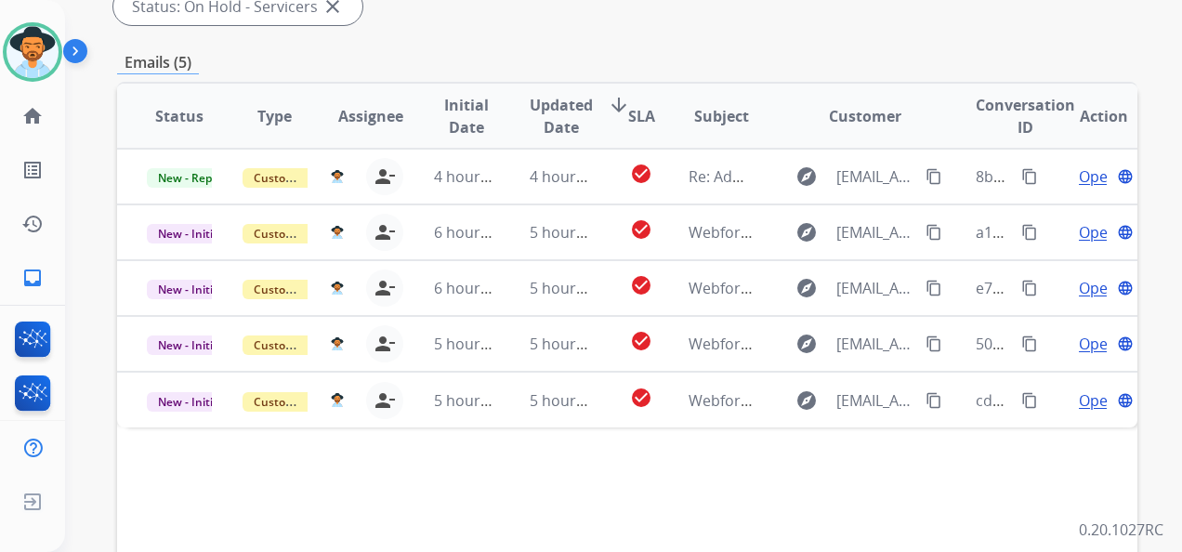
scroll to position [464, 0]
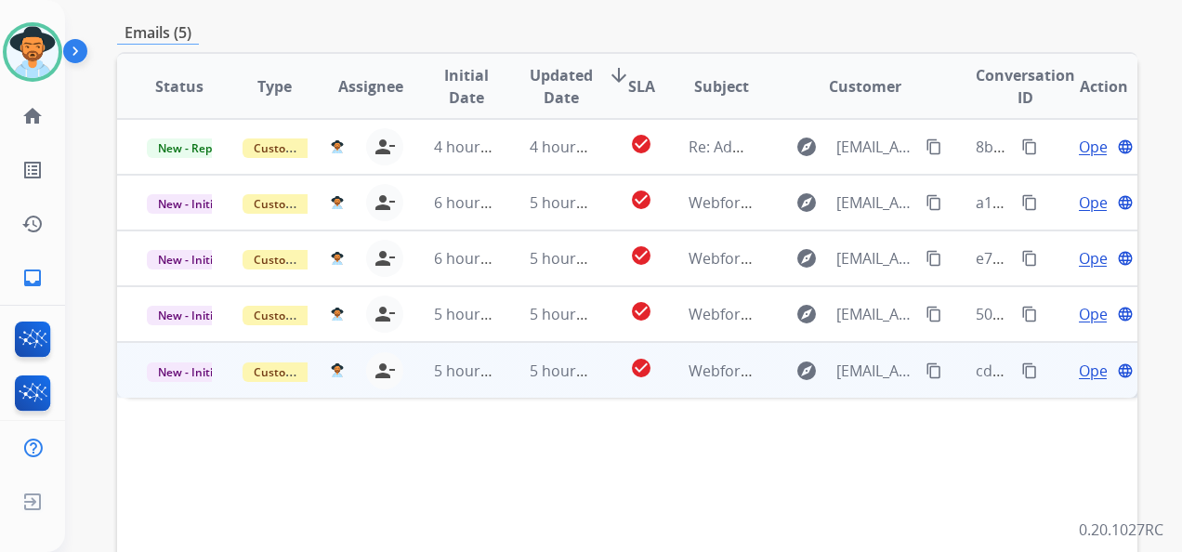
click at [1078, 370] on span "Open" at bounding box center [1097, 370] width 38 height 22
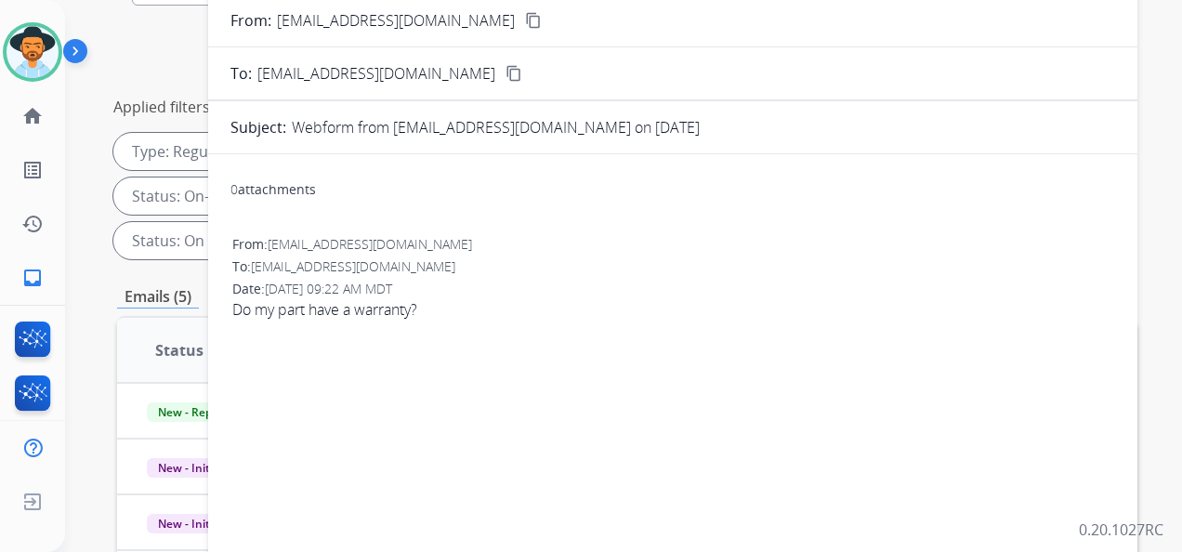
scroll to position [186, 0]
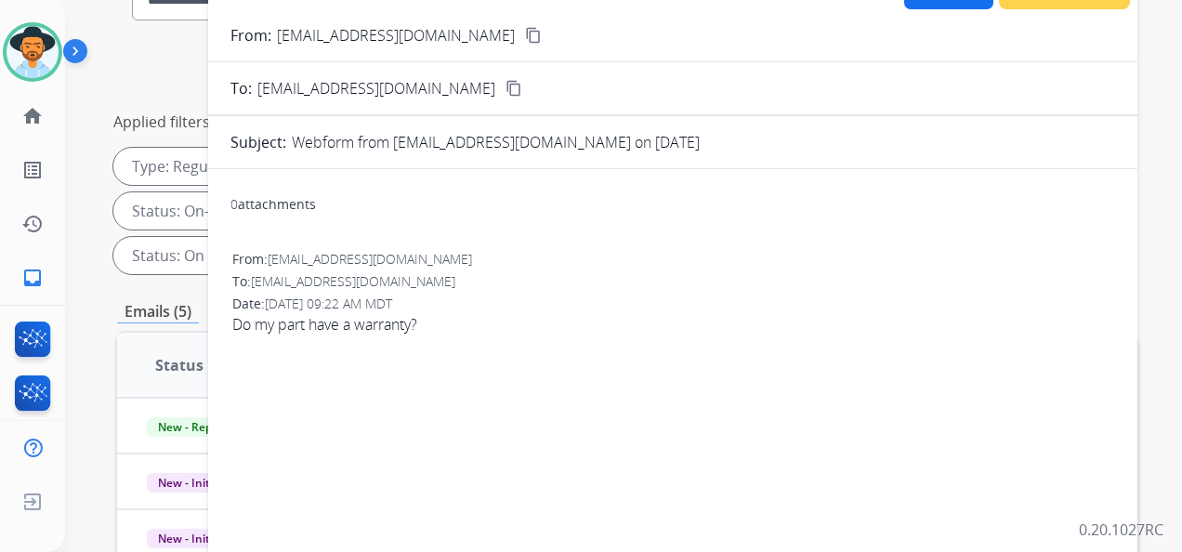
click at [525, 35] on mat-icon "content_copy" at bounding box center [533, 35] width 17 height 17
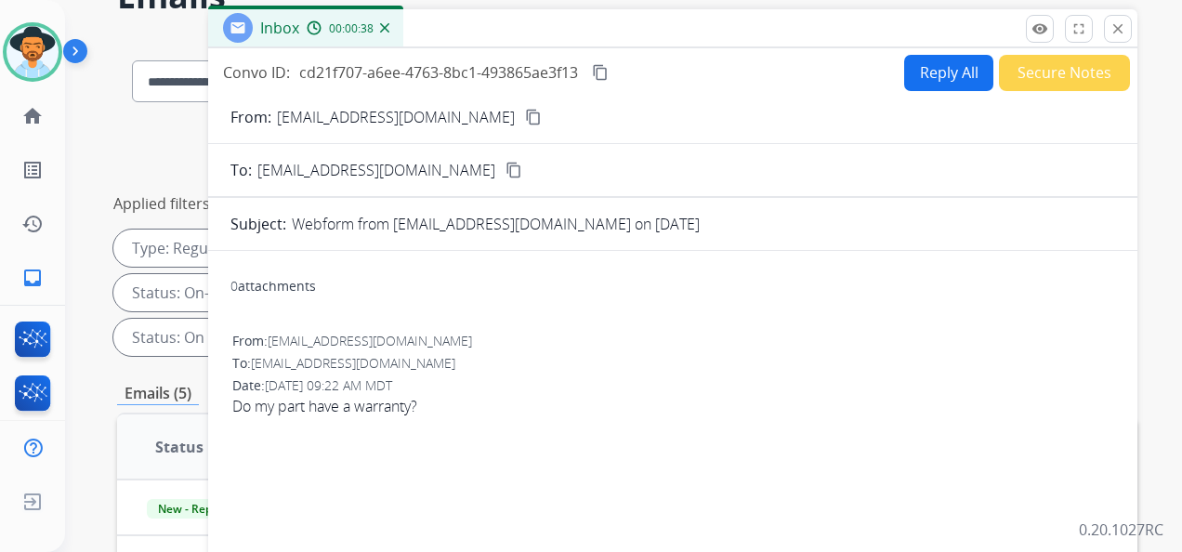
scroll to position [0, 0]
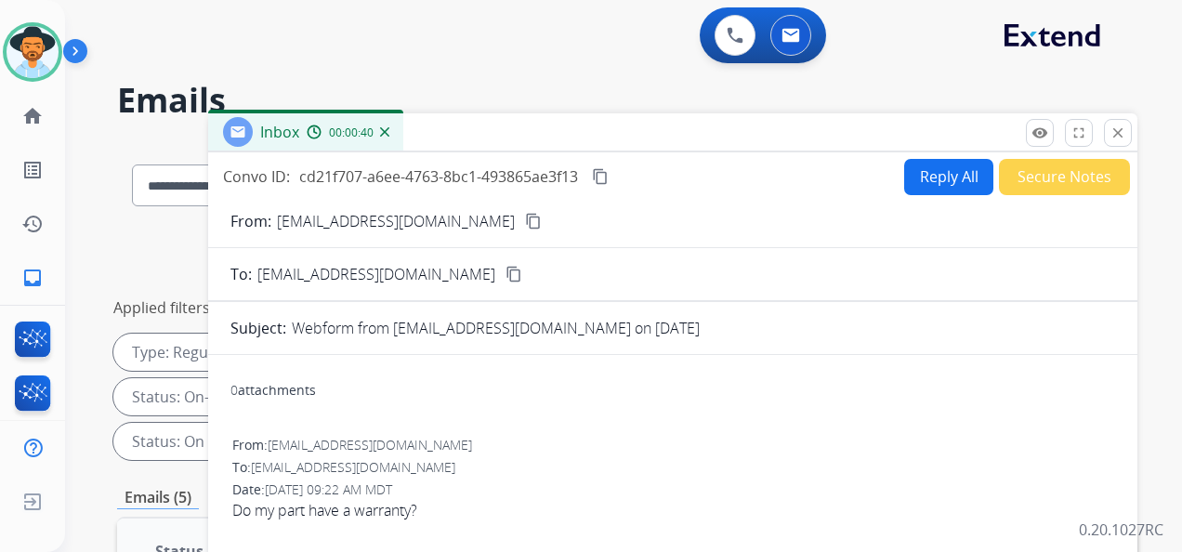
click at [936, 175] on button "Reply All" at bounding box center [948, 177] width 89 height 36
select select "**********"
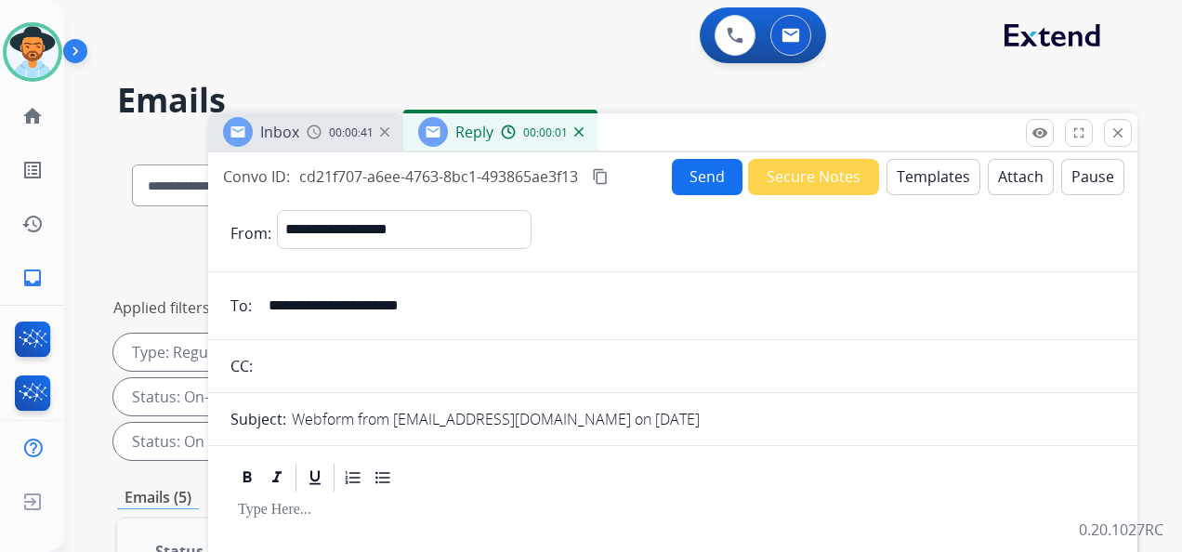
click at [918, 167] on button "Templates" at bounding box center [933, 177] width 94 height 36
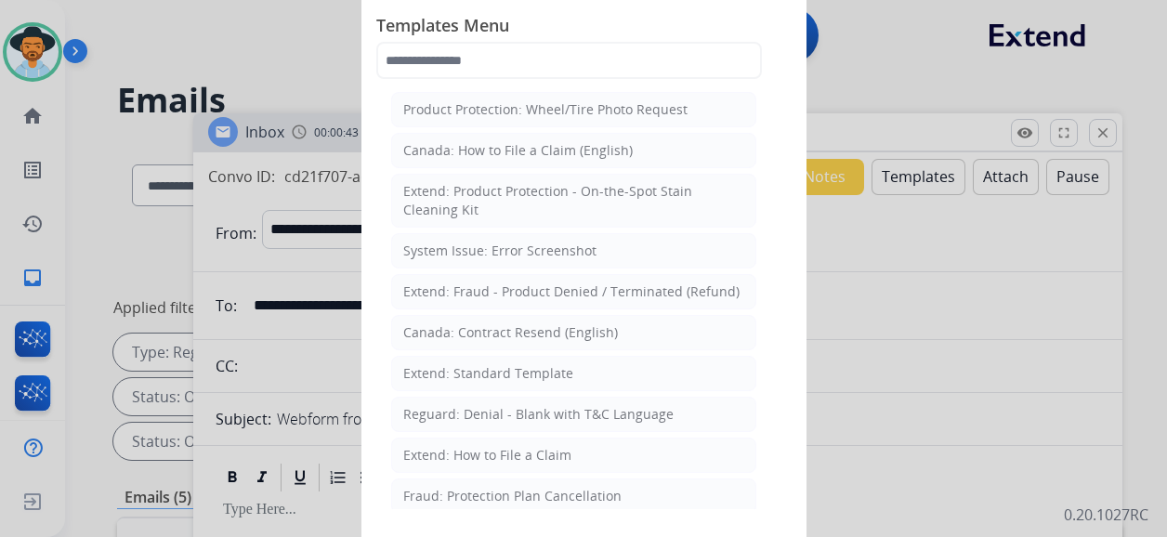
click at [577, 369] on li "Extend: Standard Template" at bounding box center [573, 373] width 365 height 35
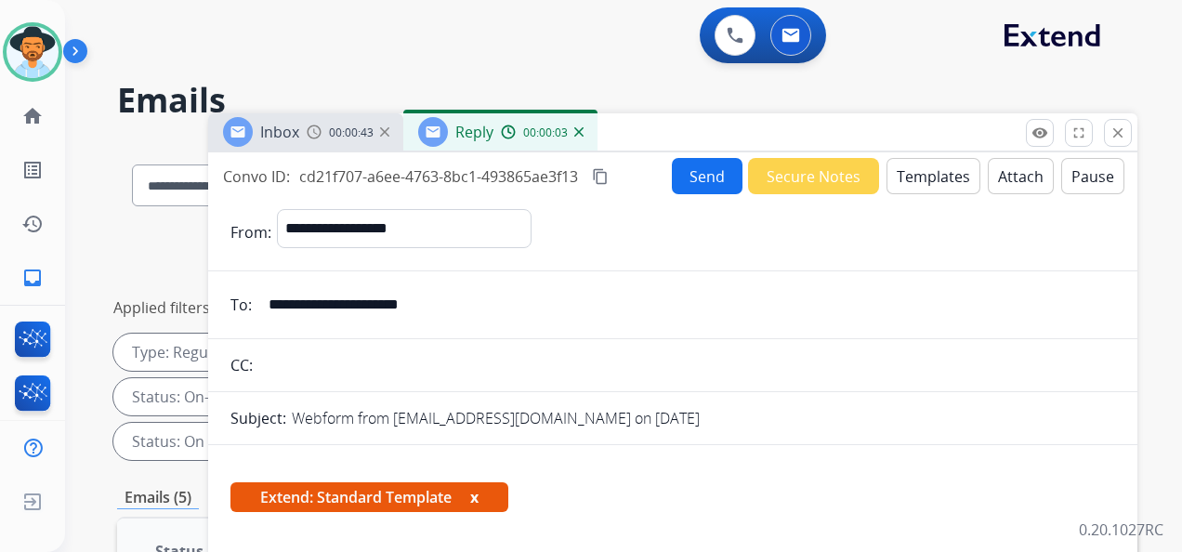
scroll to position [186, 0]
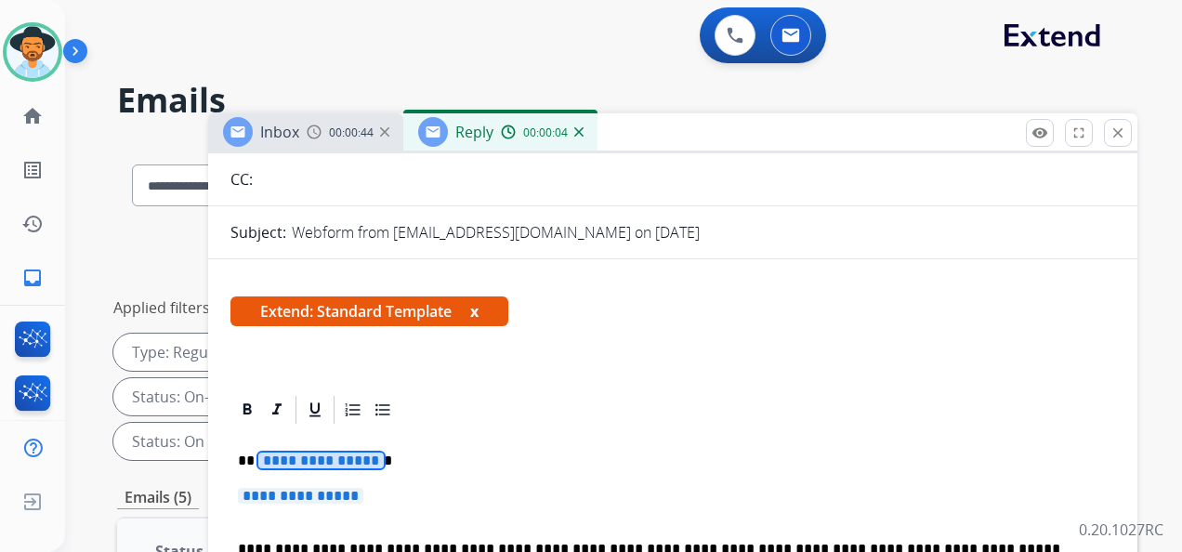
click at [331, 462] on span "**********" at bounding box center [320, 460] width 125 height 16
click at [326, 490] on span "**********" at bounding box center [300, 496] width 125 height 16
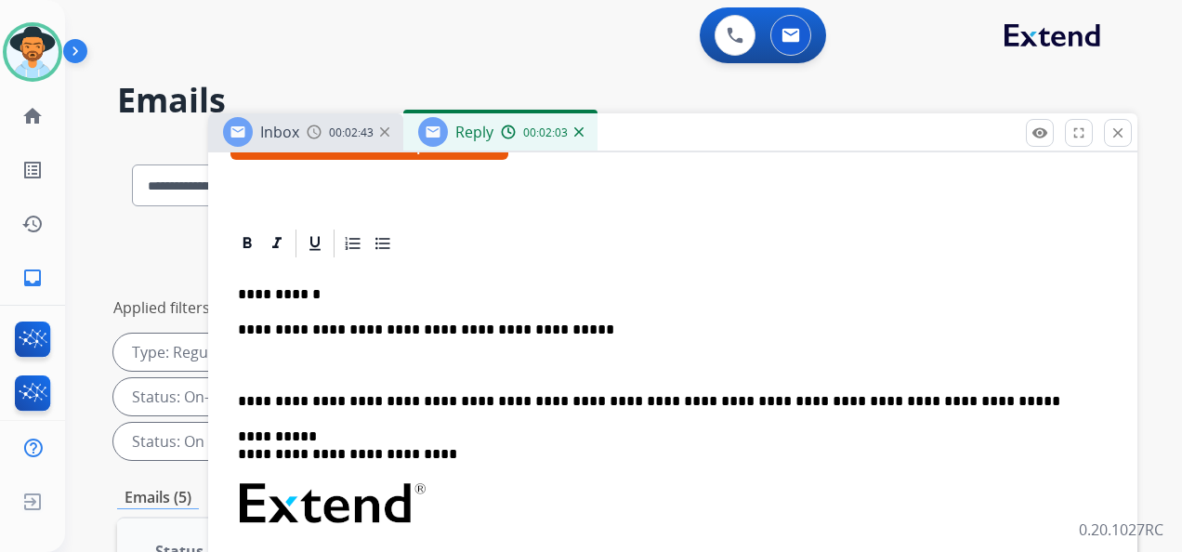
scroll to position [357, 0]
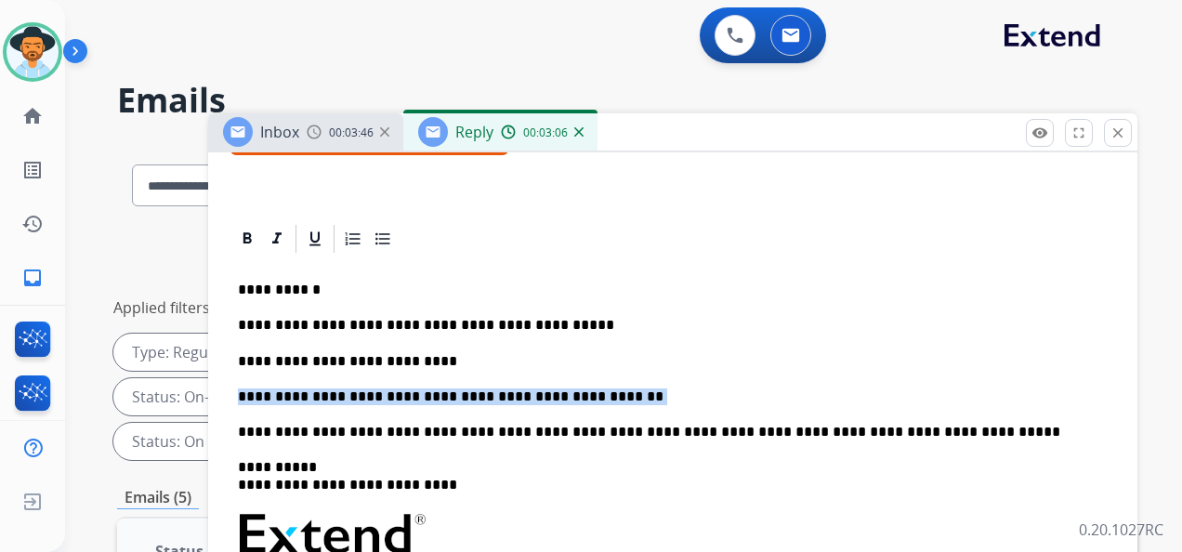
drag, startPoint x: 620, startPoint y: 390, endPoint x: 242, endPoint y: 389, distance: 378.1
click at [239, 390] on p "**********" at bounding box center [665, 396] width 855 height 17
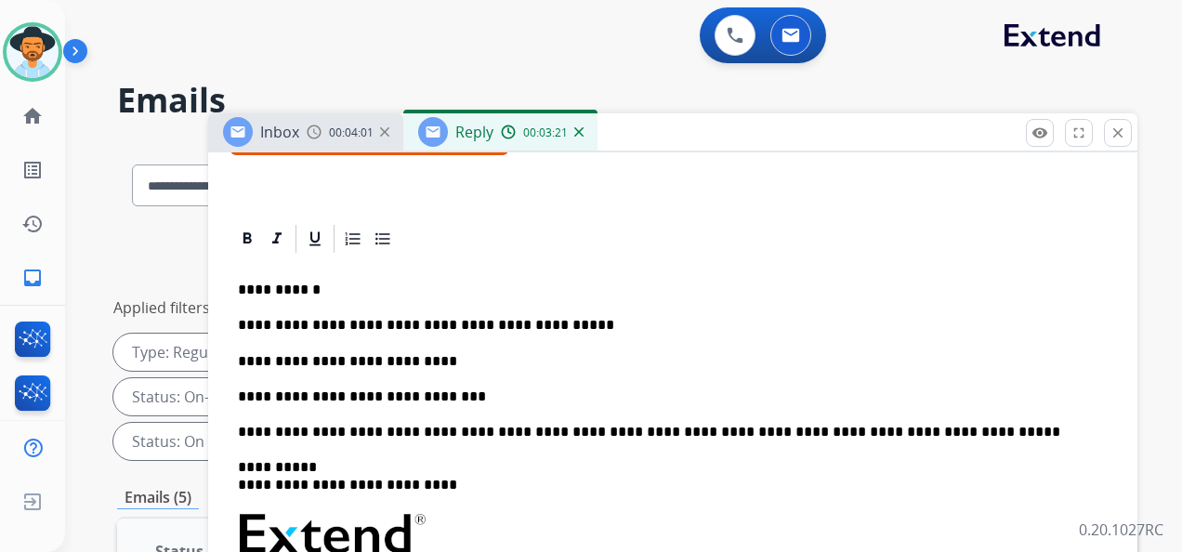
click at [453, 392] on p "**********" at bounding box center [665, 396] width 855 height 17
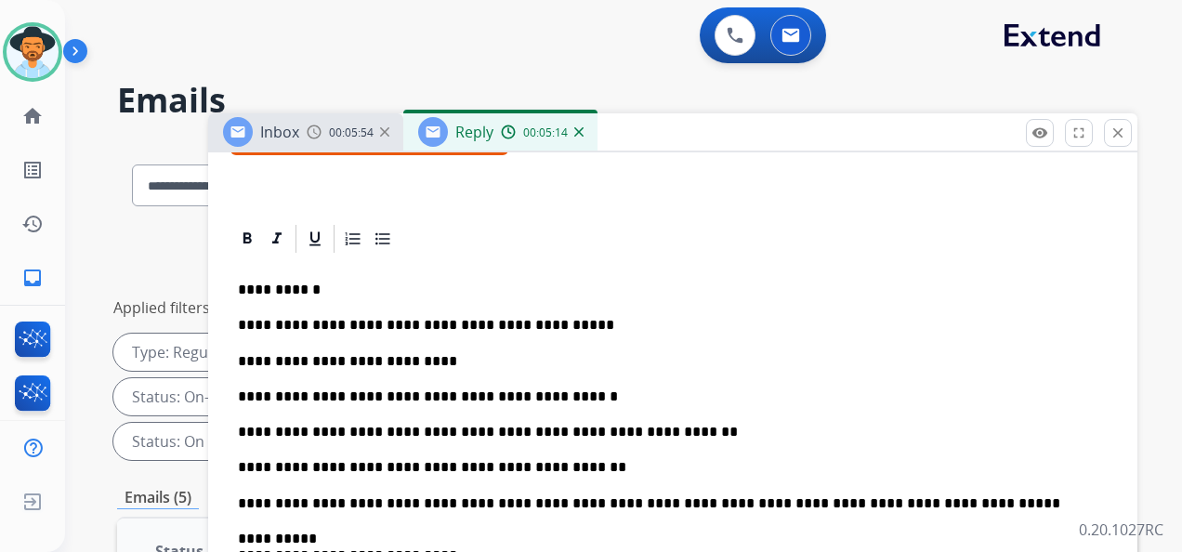
click at [1102, 48] on div "0 Voice Interactions 0 Email Interactions" at bounding box center [612, 36] width 1050 height 59
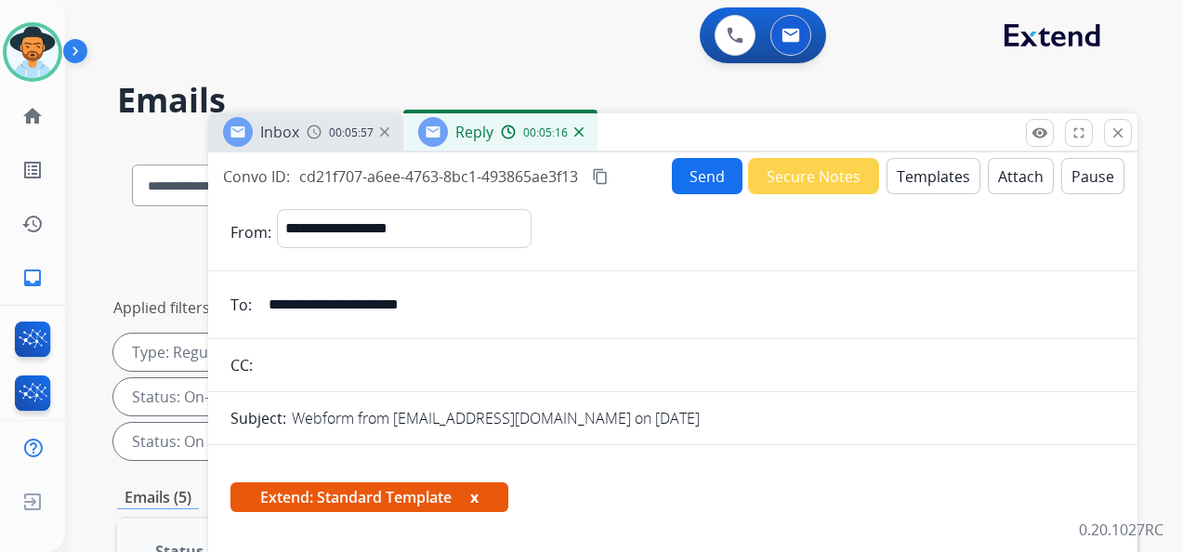
click at [602, 171] on mat-icon "content_copy" at bounding box center [600, 176] width 17 height 17
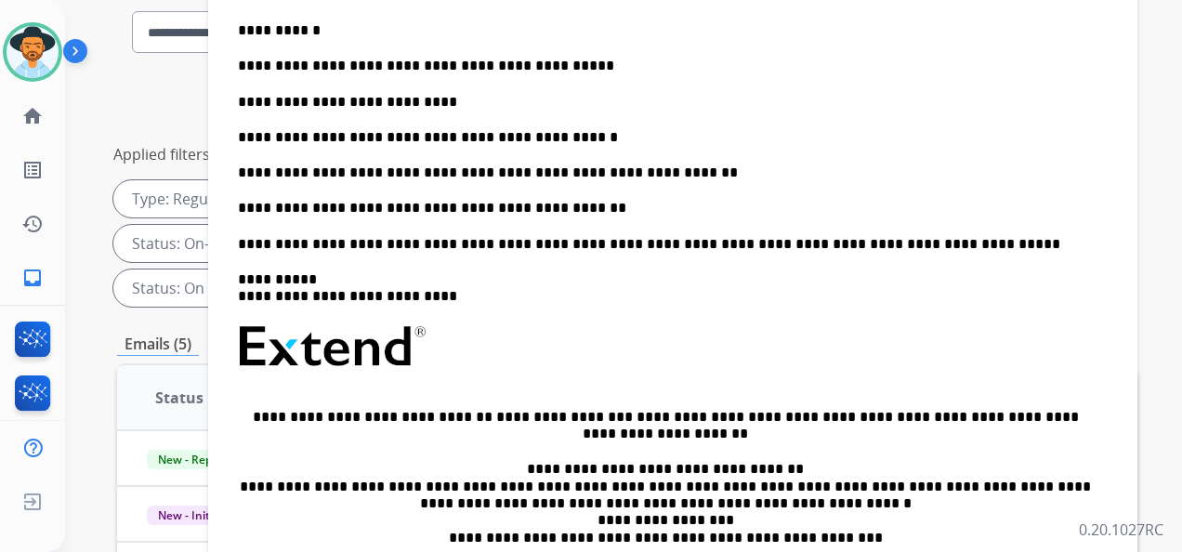
scroll to position [464, 0]
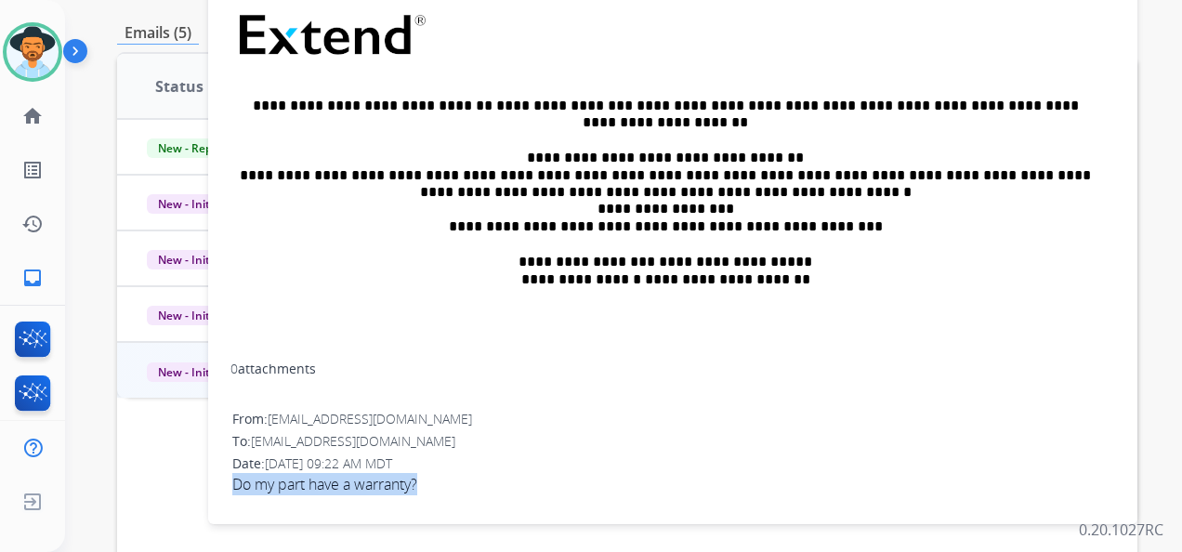
drag, startPoint x: 232, startPoint y: 482, endPoint x: 435, endPoint y: 494, distance: 202.9
click at [435, 494] on div "From: Bernicegulley@gmail.com To: support@extend.com Date: 10/09/2025 - 09:22 A…" at bounding box center [672, 460] width 884 height 104
copy span "Do my part have a warranty?"
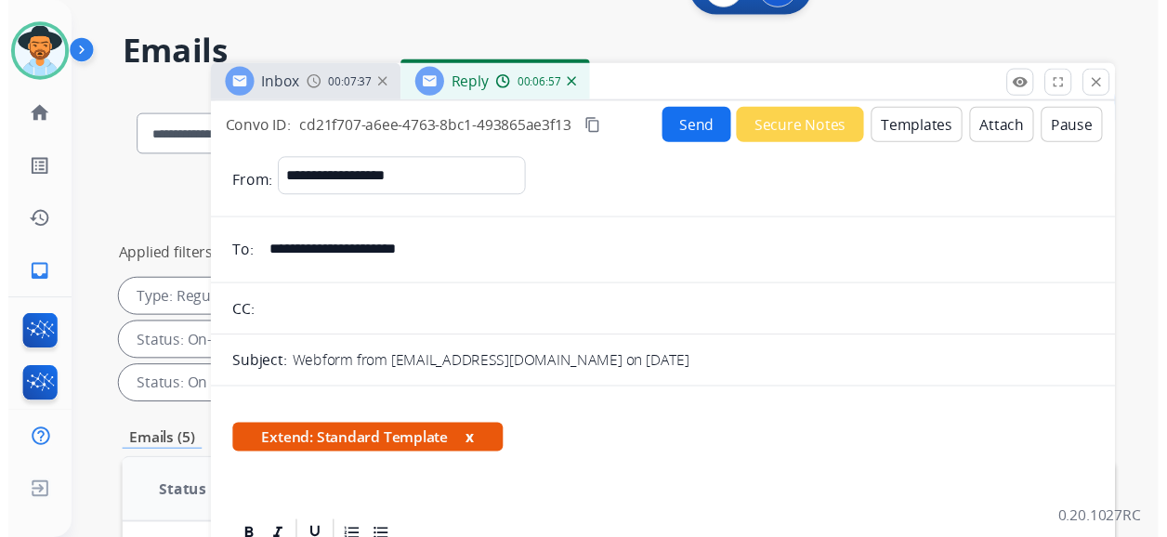
scroll to position [0, 0]
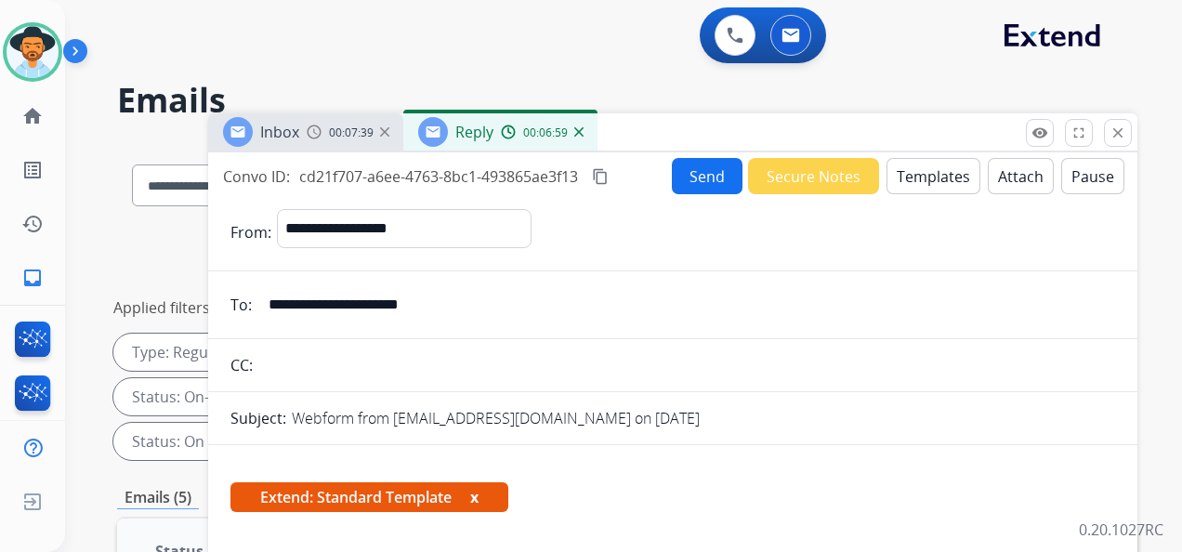
click at [696, 172] on button "Send" at bounding box center [707, 176] width 71 height 36
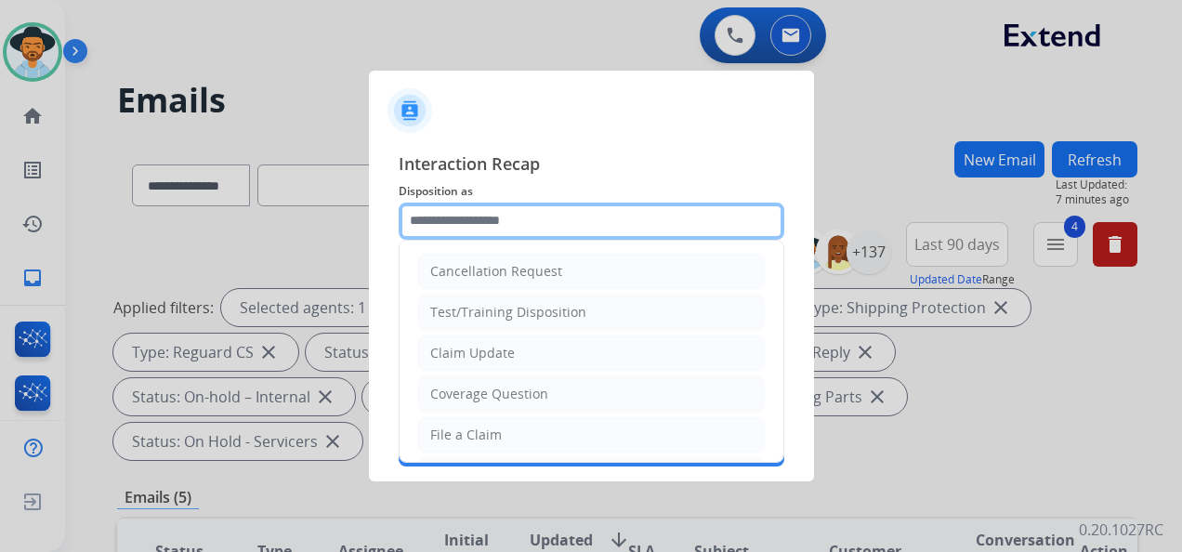
click at [514, 220] on input "text" at bounding box center [590, 220] width 385 height 37
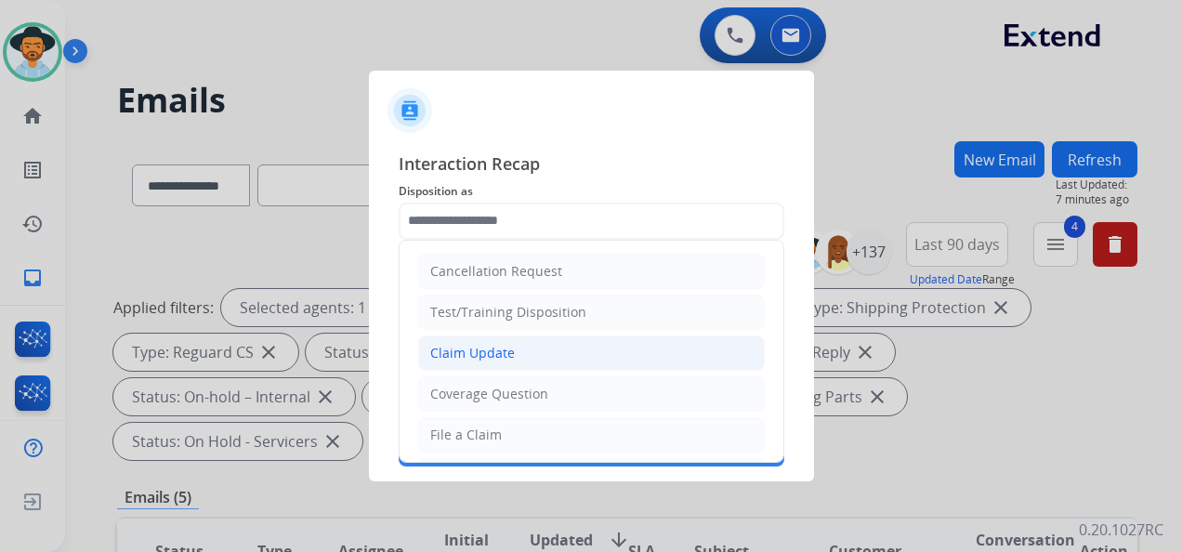
click at [525, 355] on li "Claim Update" at bounding box center [591, 352] width 346 height 35
type input "**********"
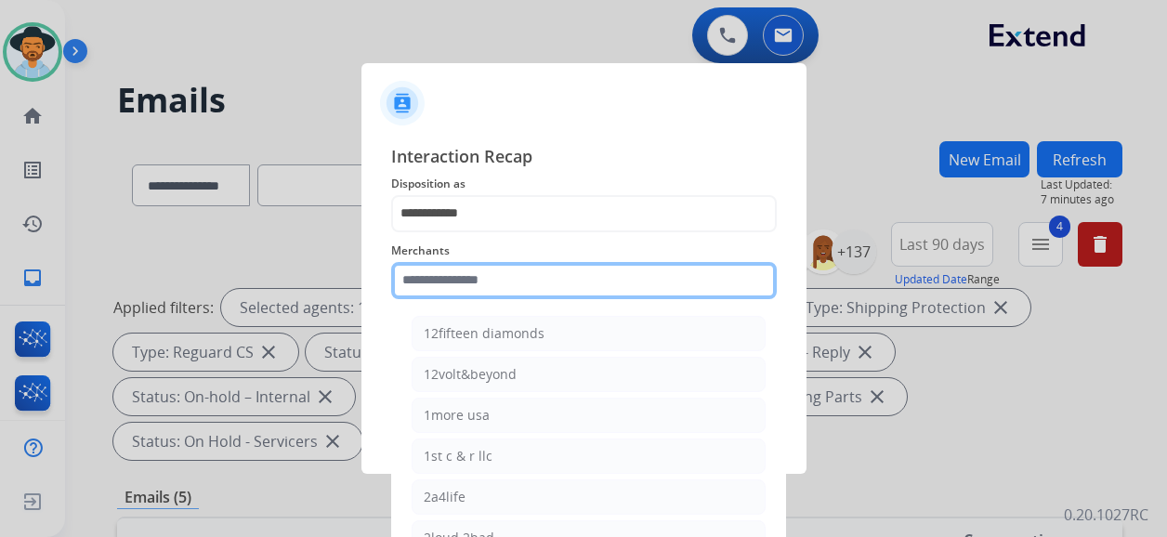
click at [507, 284] on input "text" at bounding box center [583, 280] width 385 height 37
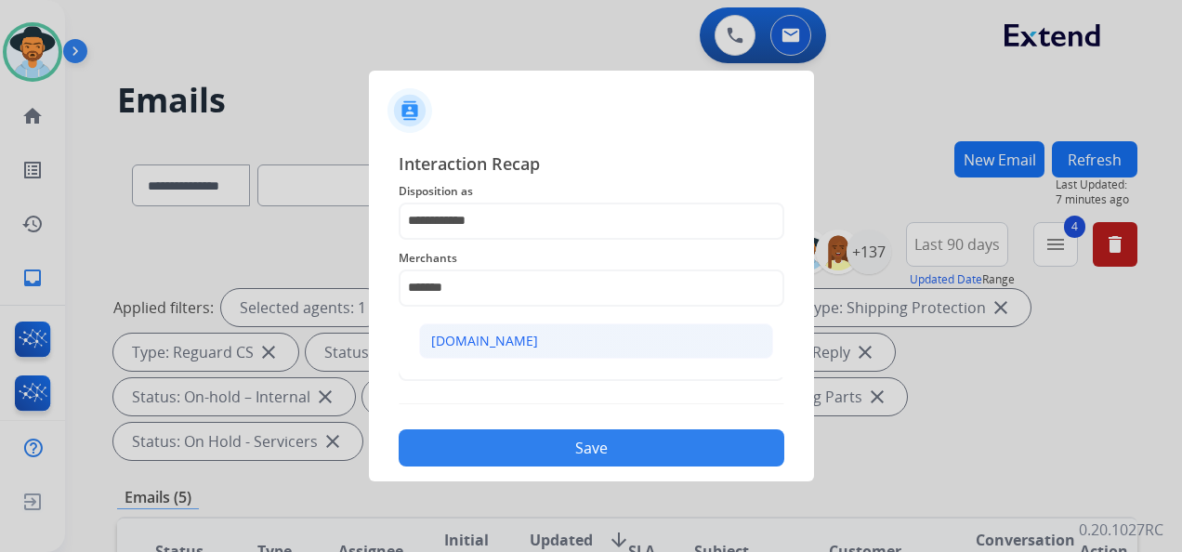
click at [542, 338] on li "[DOMAIN_NAME]" at bounding box center [596, 340] width 354 height 35
type input "**********"
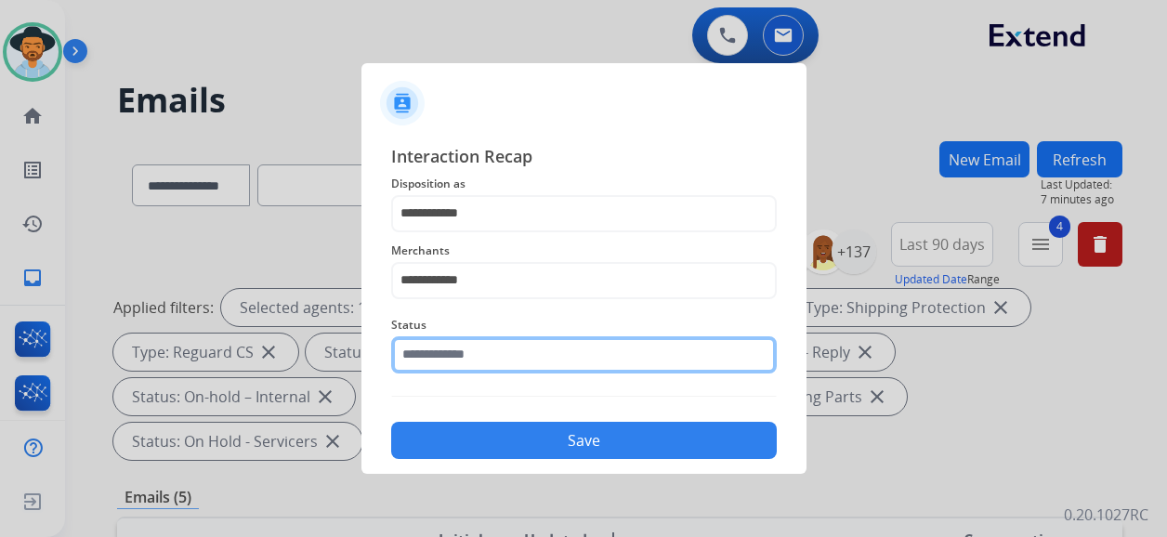
click at [495, 359] on input "text" at bounding box center [583, 354] width 385 height 37
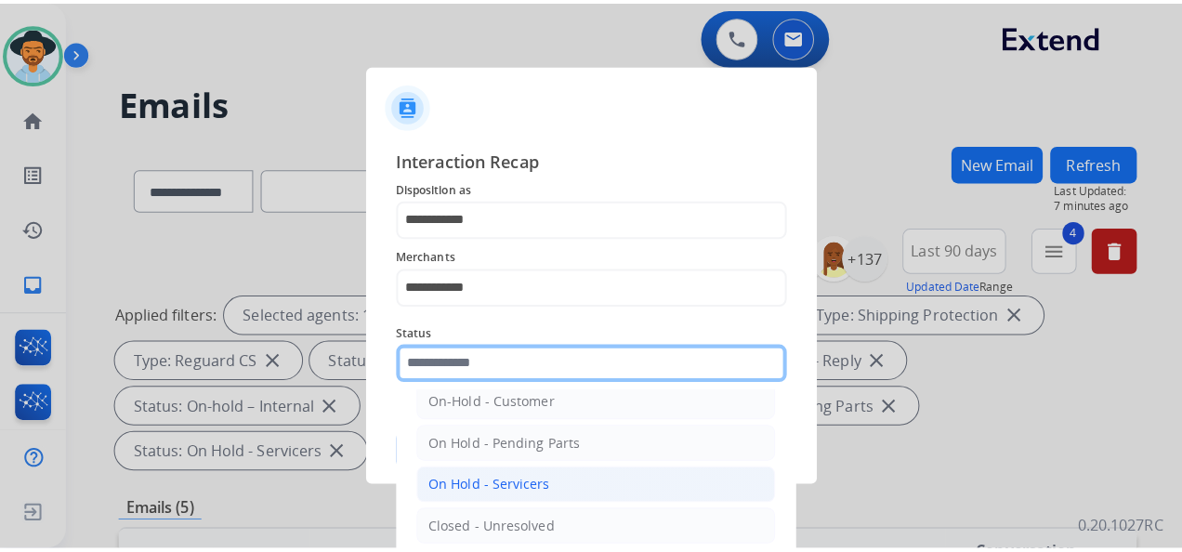
scroll to position [106, 0]
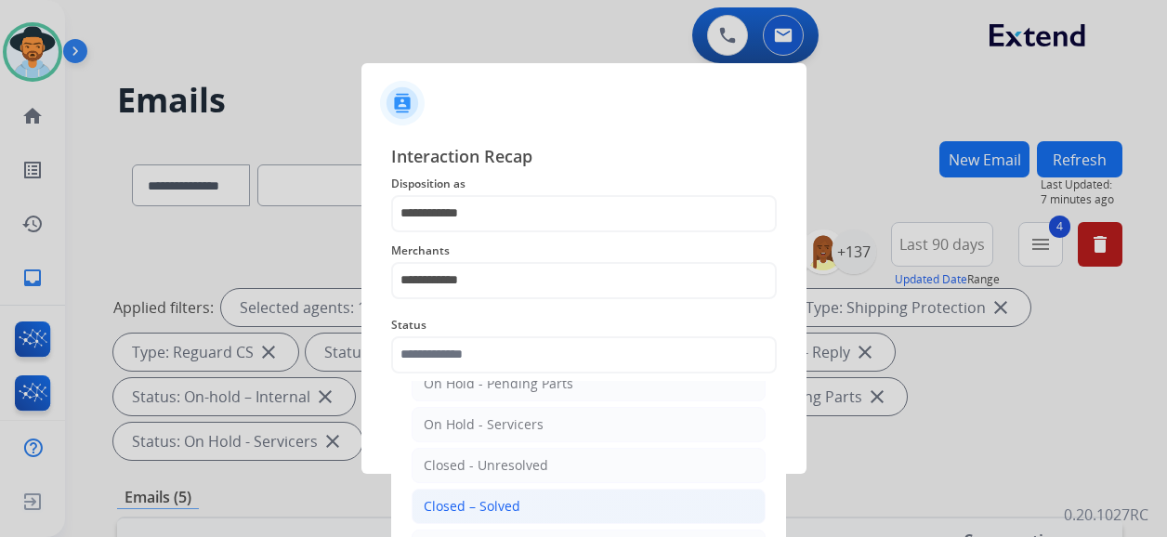
click at [518, 498] on li "Closed – Solved" at bounding box center [588, 506] width 354 height 35
type input "**********"
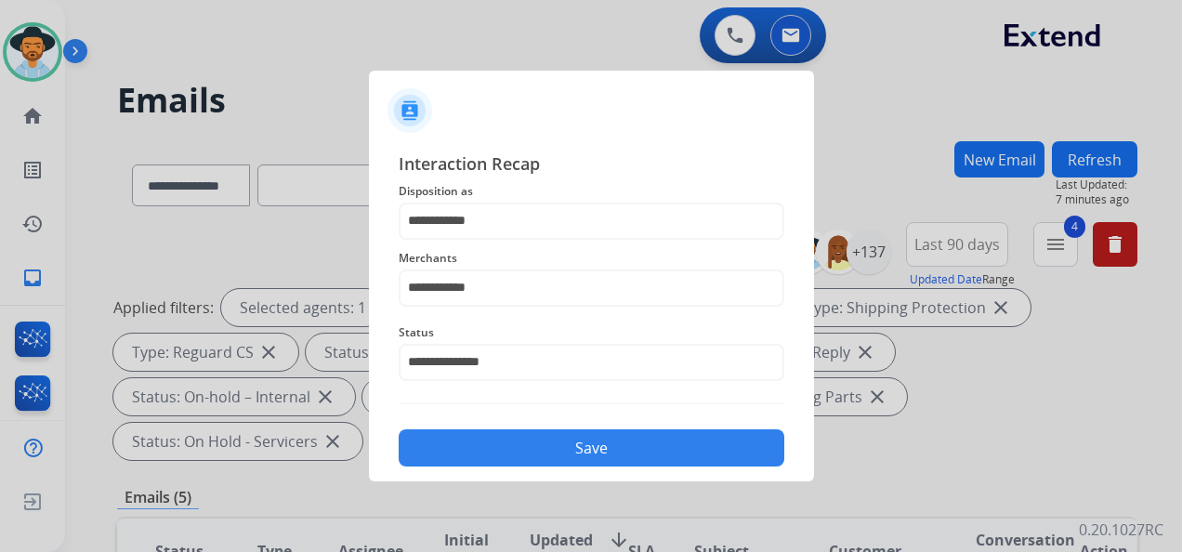
click at [538, 438] on button "Save" at bounding box center [590, 447] width 385 height 37
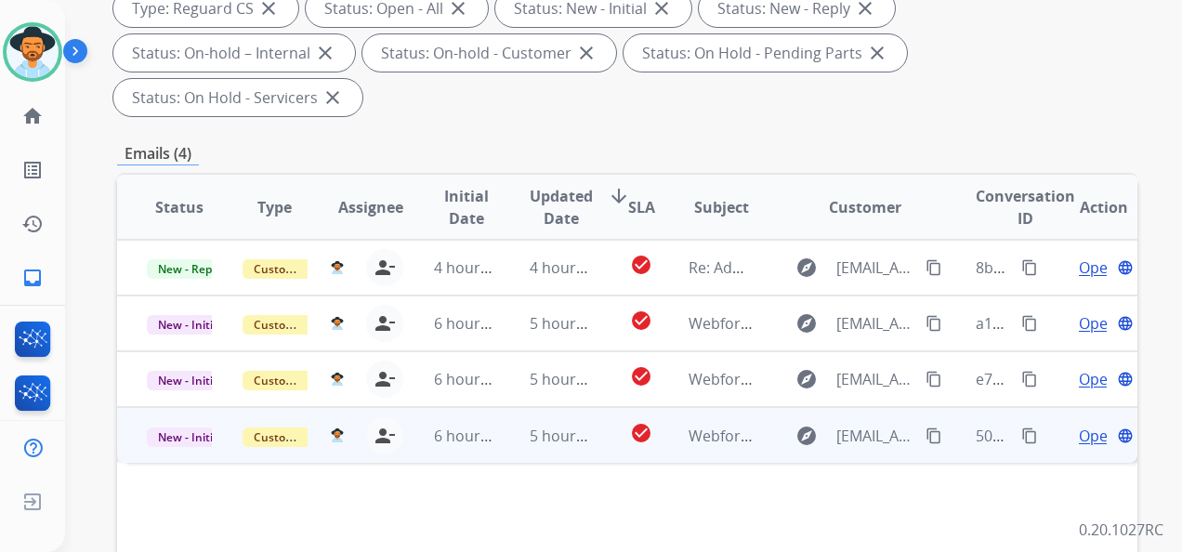
scroll to position [372, 0]
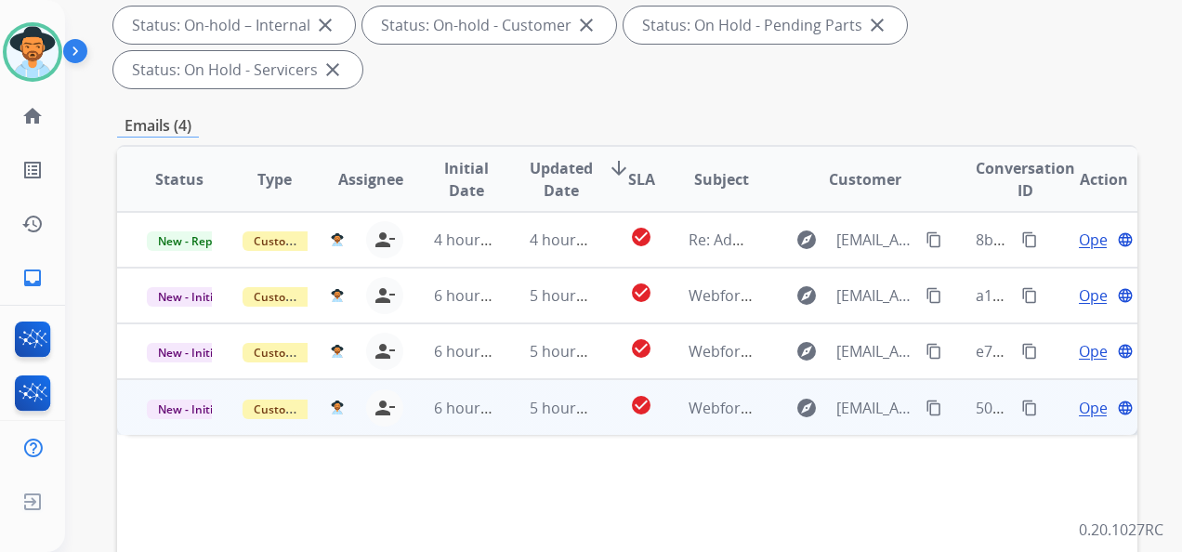
click at [1078, 404] on span "Open" at bounding box center [1097, 408] width 38 height 22
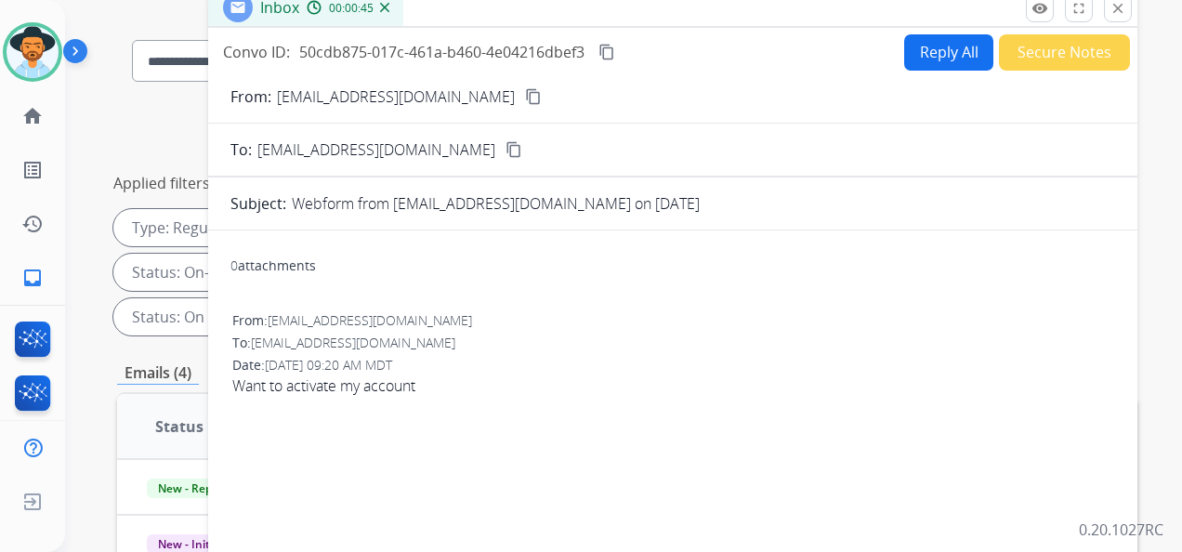
scroll to position [0, 0]
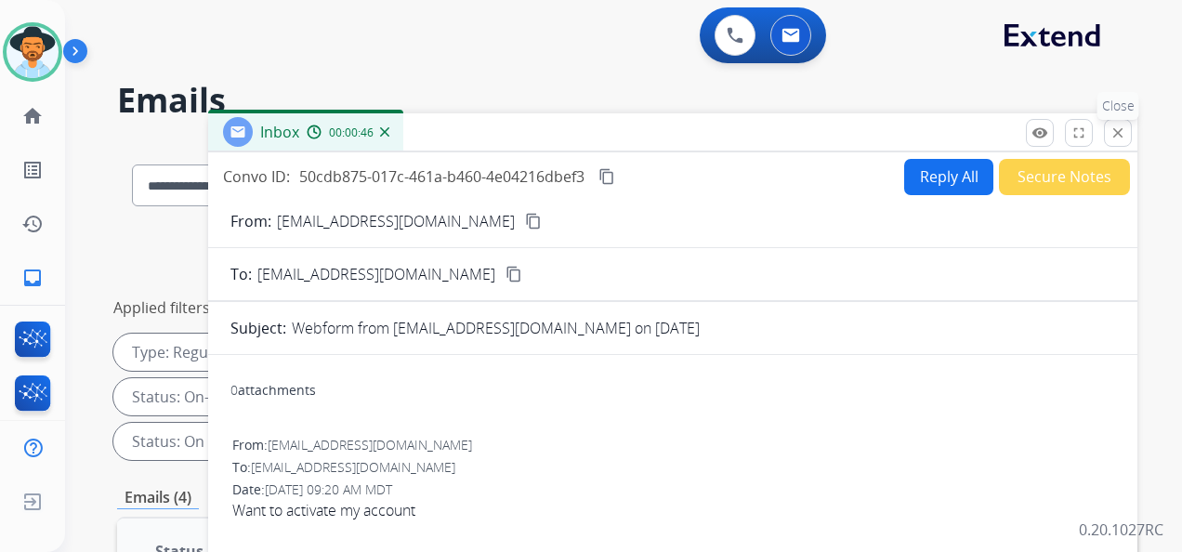
click at [1118, 133] on mat-icon "close" at bounding box center [1117, 132] width 17 height 17
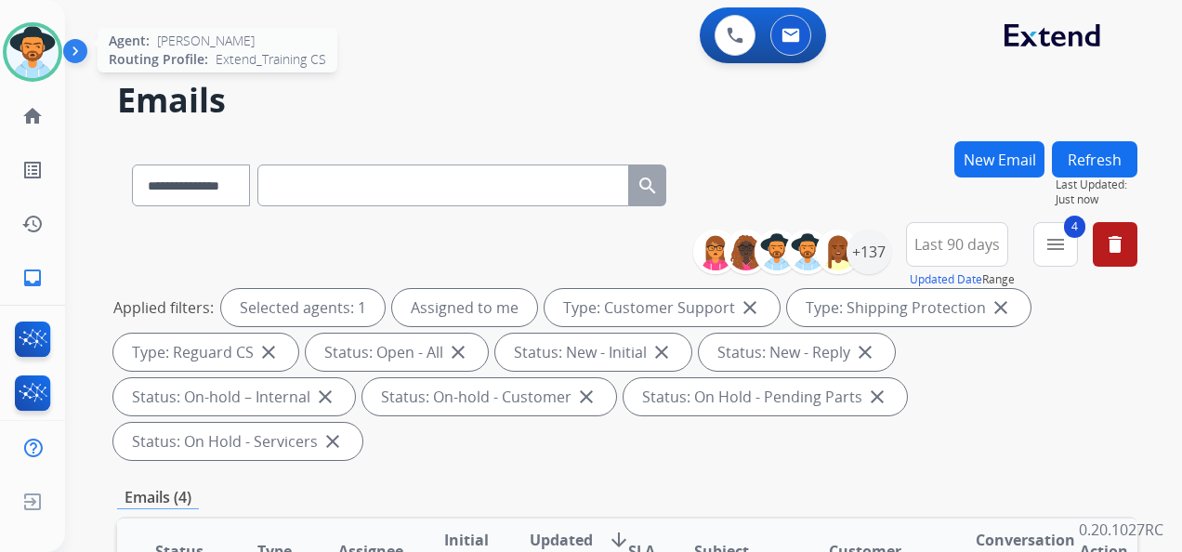
click at [31, 37] on img at bounding box center [33, 52] width 52 height 52
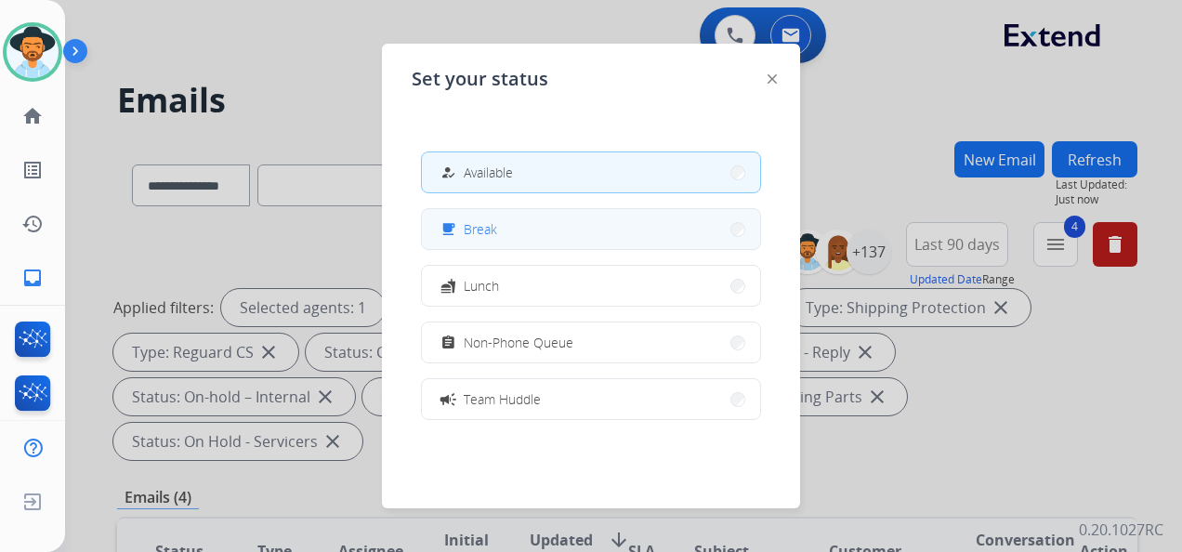
click at [565, 231] on button "free_breakfast Break" at bounding box center [591, 229] width 338 height 40
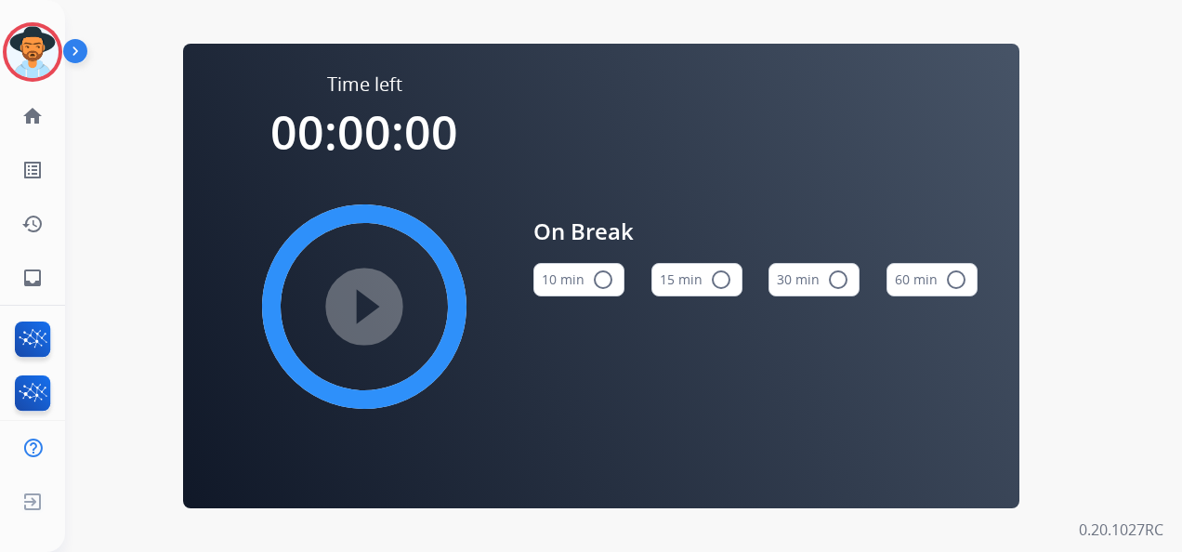
click at [706, 273] on button "15 min radio_button_unchecked" at bounding box center [696, 279] width 91 height 33
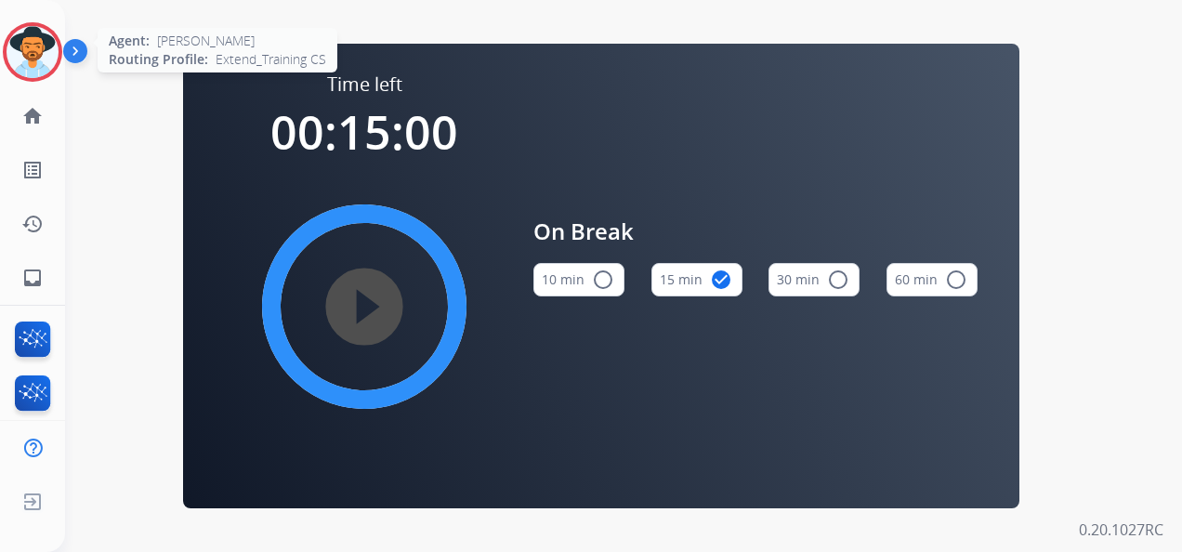
click at [43, 49] on img at bounding box center [33, 52] width 52 height 52
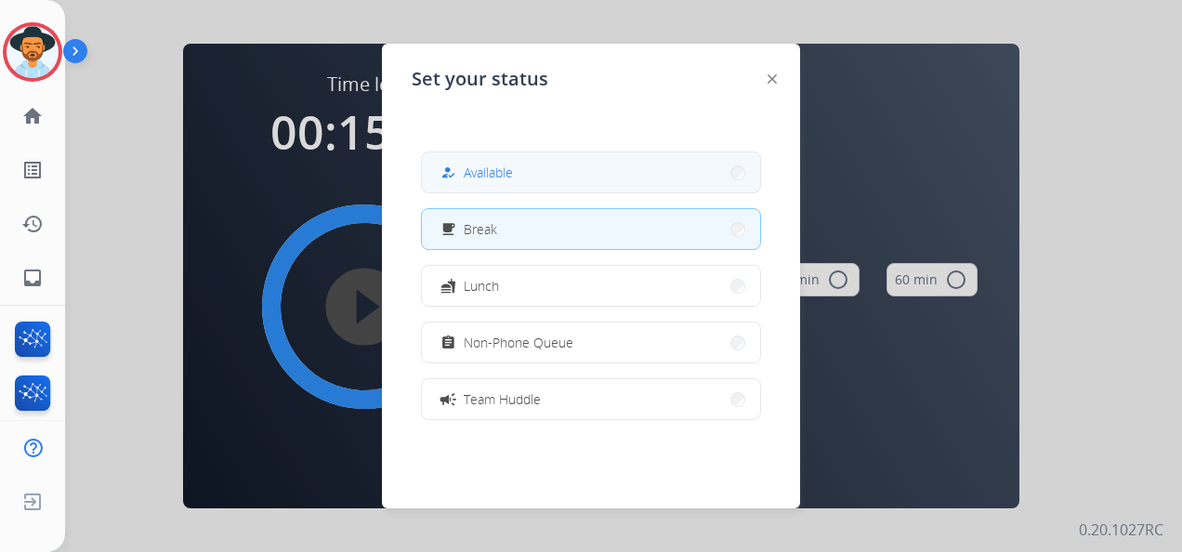
click at [507, 164] on span "Available" at bounding box center [488, 173] width 49 height 20
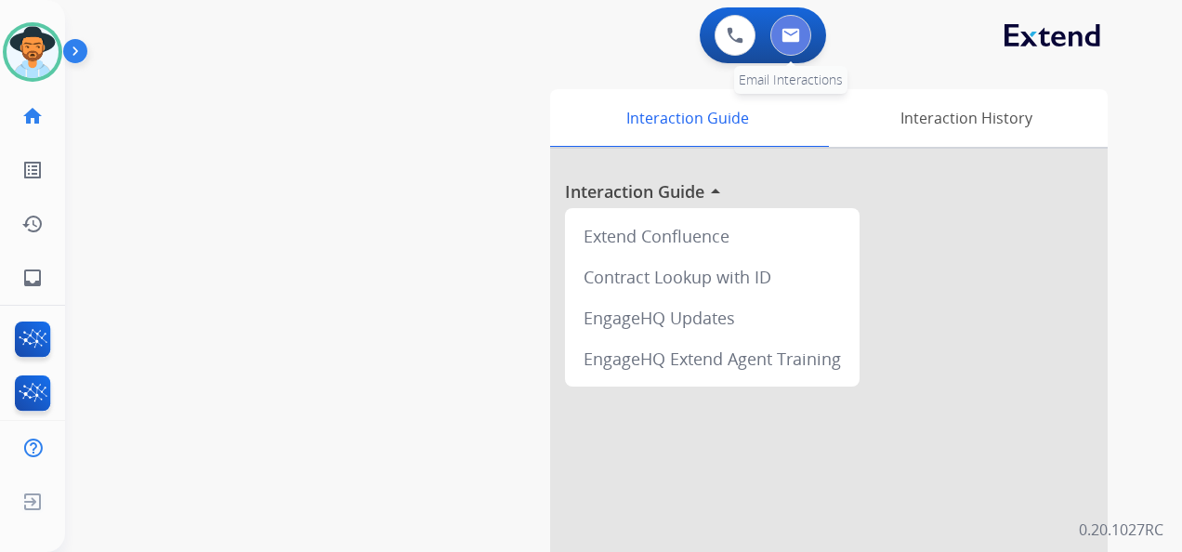
click at [786, 33] on img at bounding box center [790, 35] width 19 height 15
select select "**********"
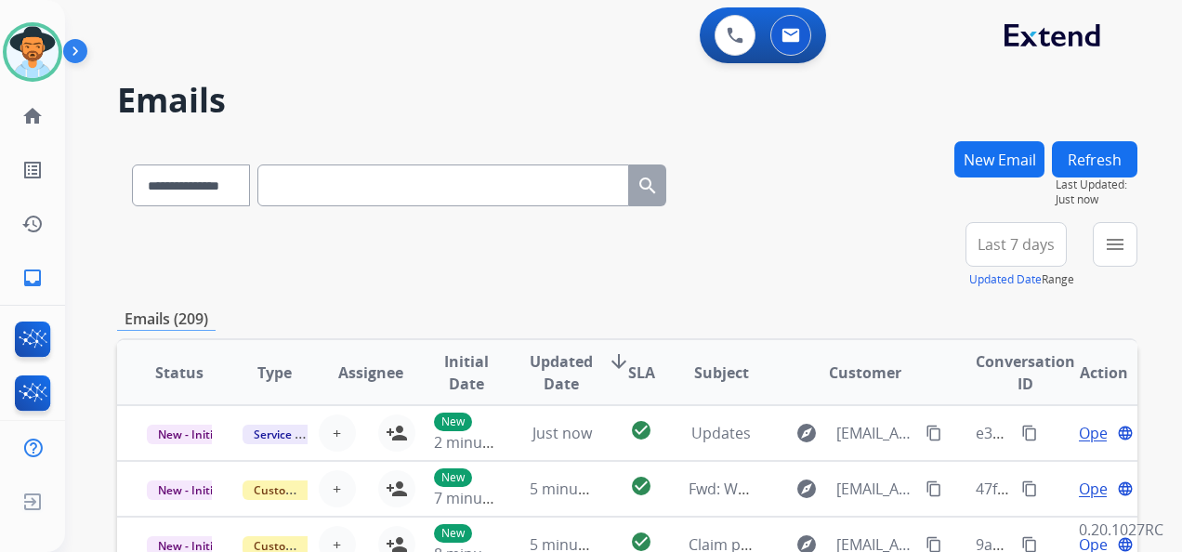
click at [1012, 244] on span "Last 7 days" at bounding box center [1015, 244] width 77 height 7
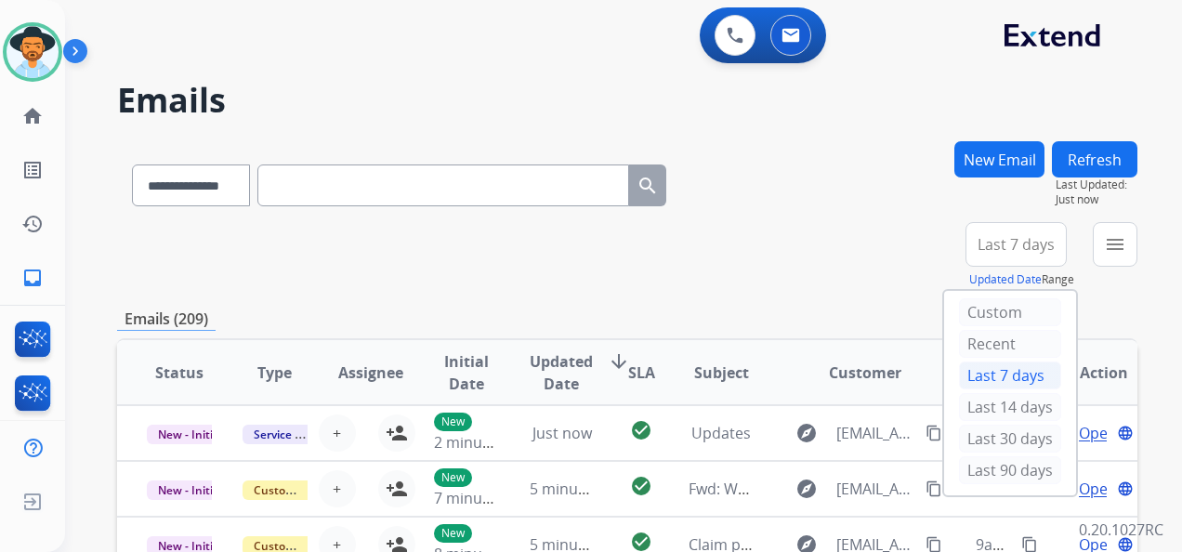
click at [1007, 468] on div "Last 90 days" at bounding box center [1010, 470] width 102 height 28
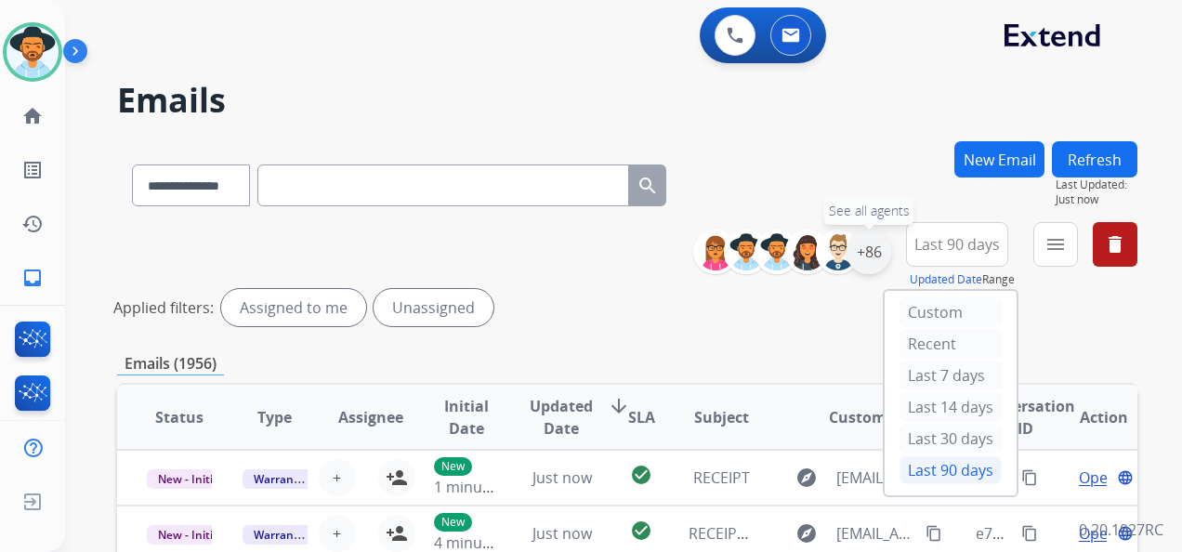
click at [874, 251] on div "+86" at bounding box center [868, 251] width 45 height 45
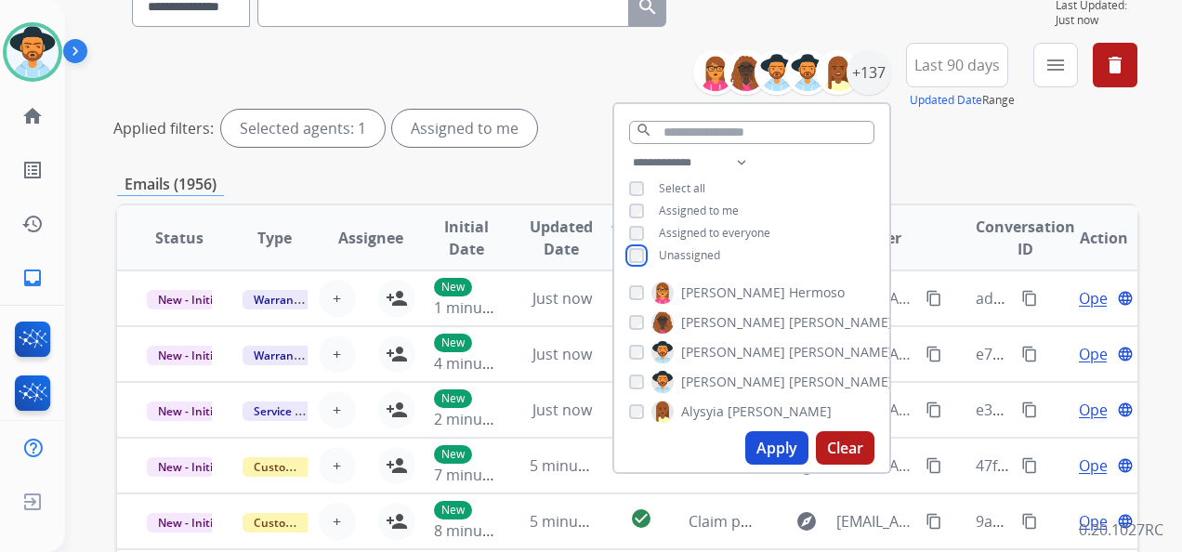
scroll to position [186, 0]
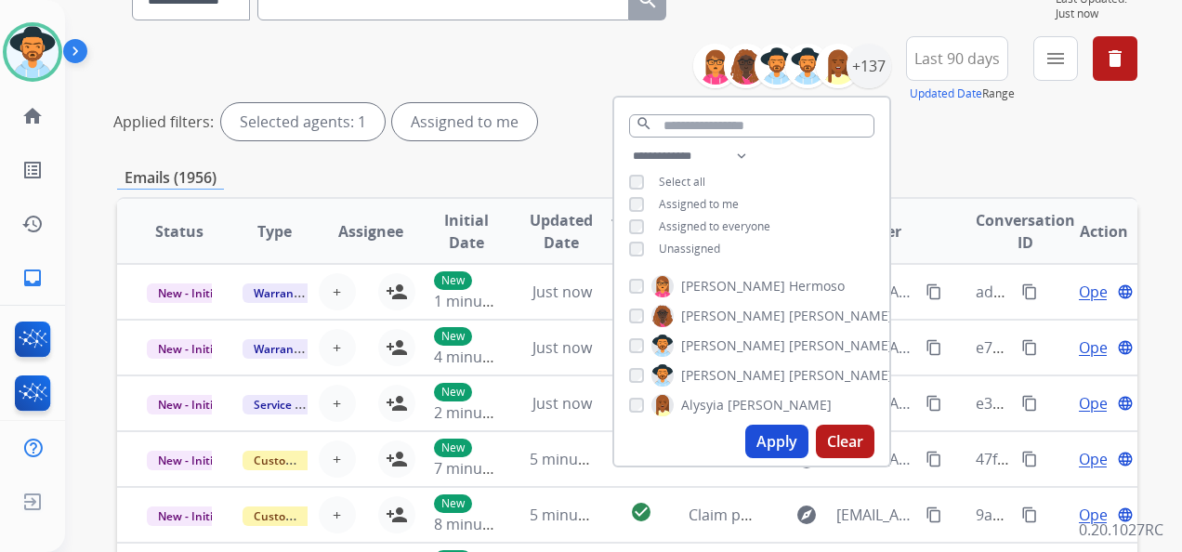
click at [760, 431] on button "Apply" at bounding box center [776, 441] width 63 height 33
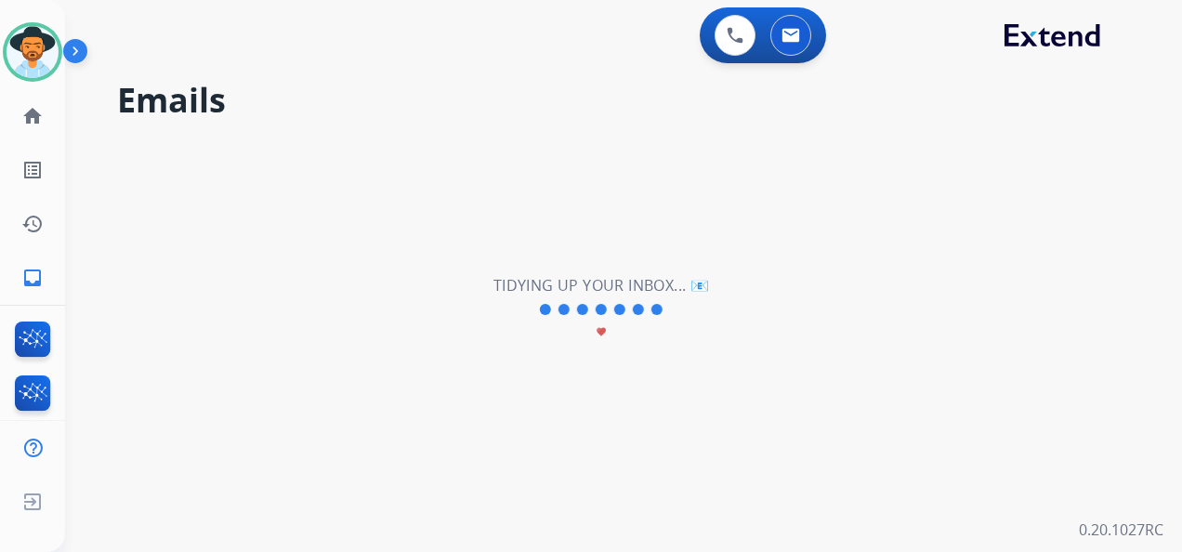
scroll to position [0, 0]
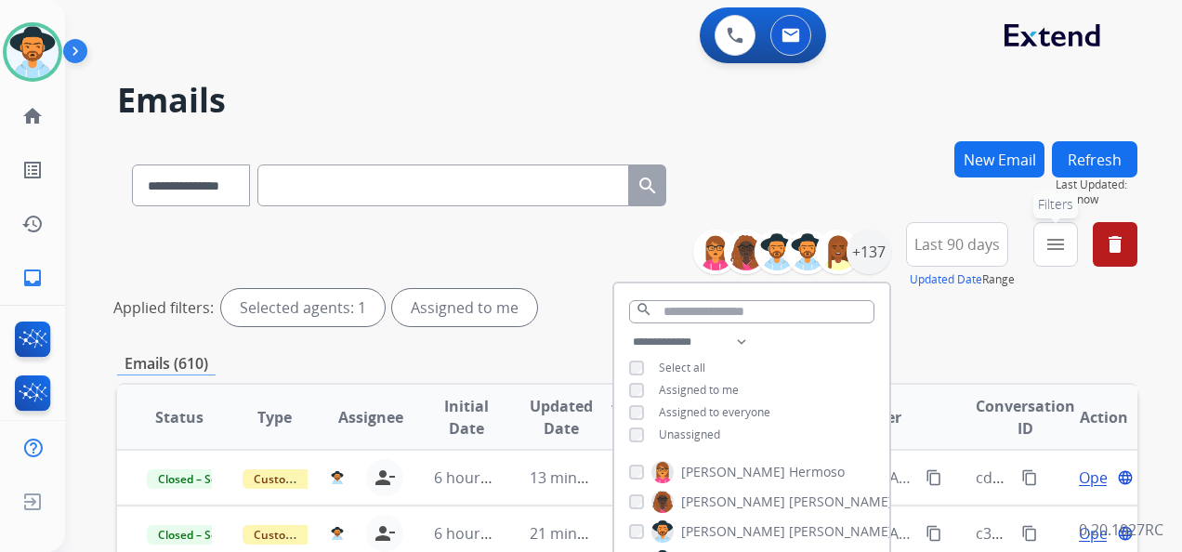
click at [1052, 248] on mat-icon "menu" at bounding box center [1055, 244] width 22 height 22
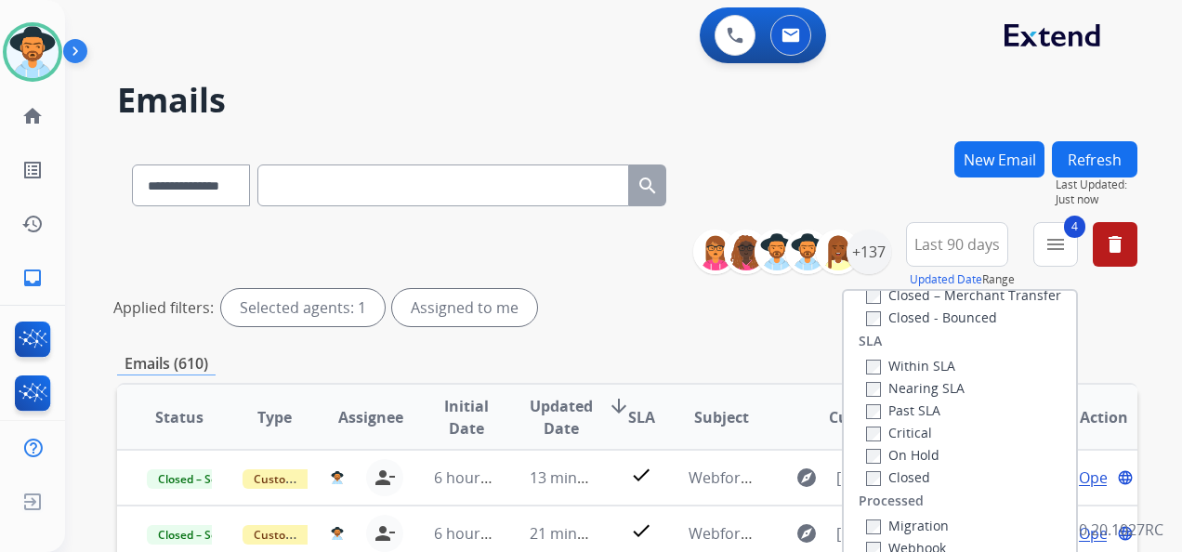
scroll to position [279, 0]
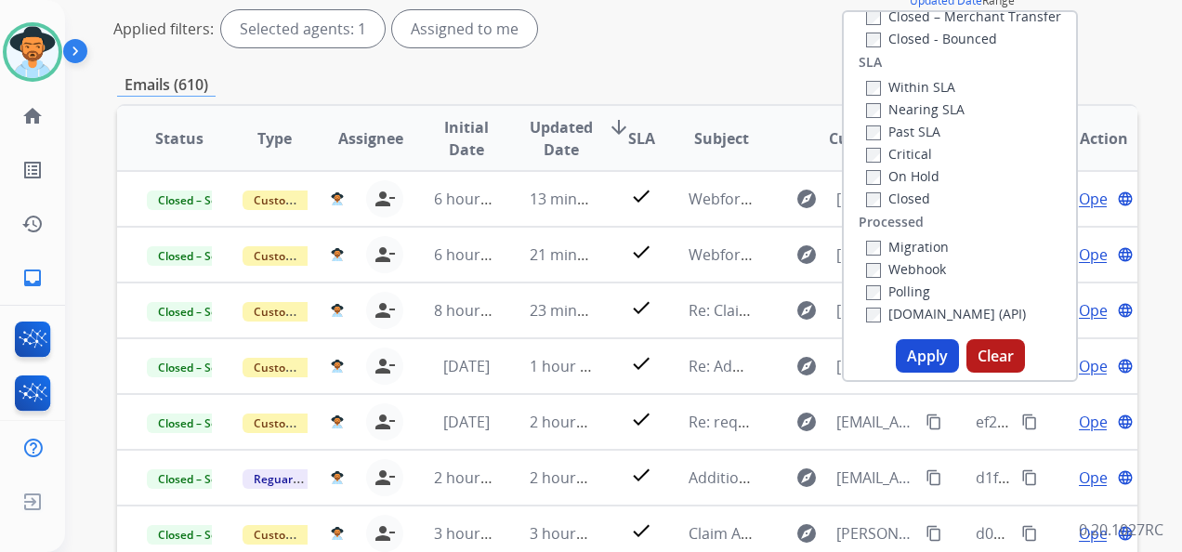
click at [908, 344] on button "Apply" at bounding box center [926, 355] width 63 height 33
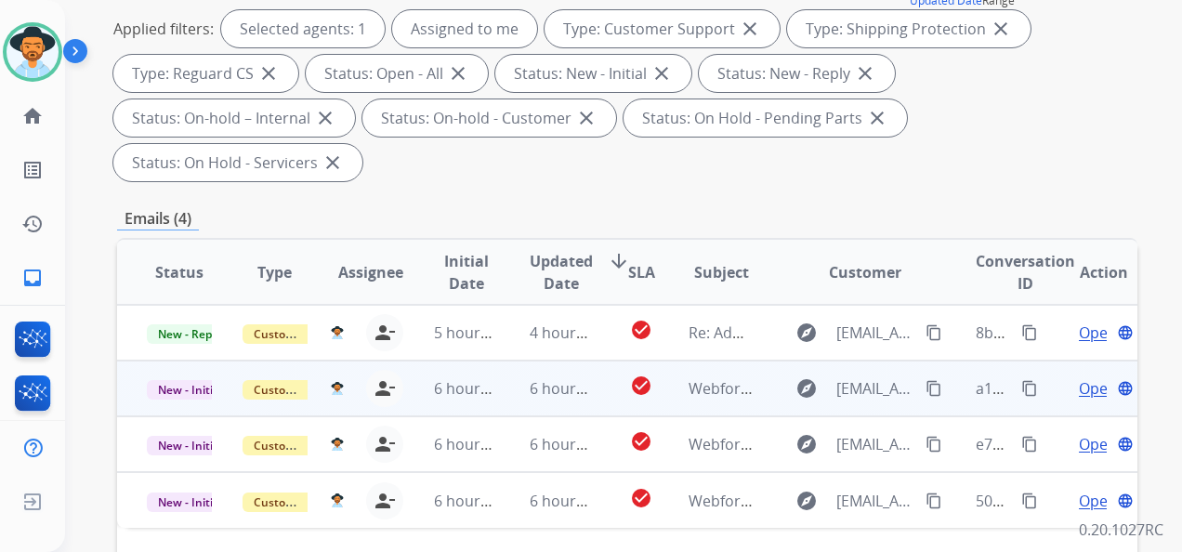
scroll to position [464, 0]
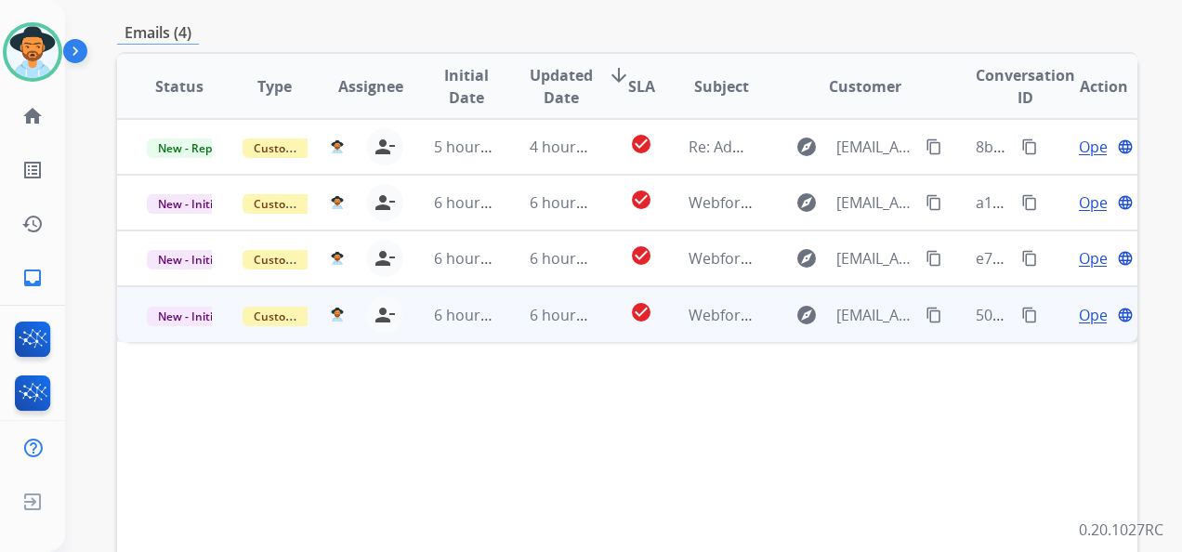
click at [1078, 317] on span "Open" at bounding box center [1097, 315] width 38 height 22
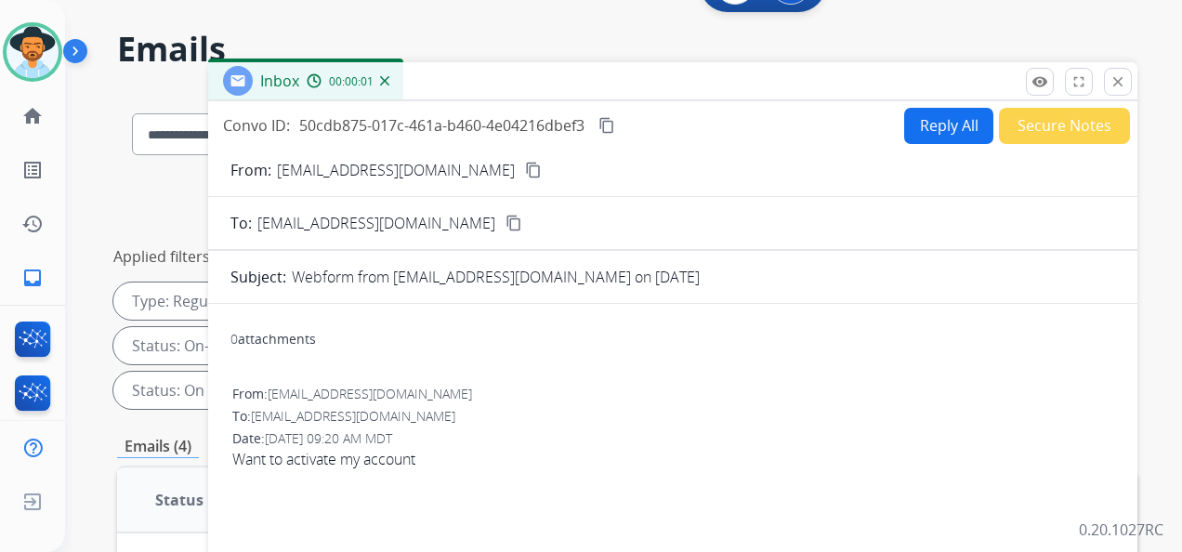
scroll to position [0, 0]
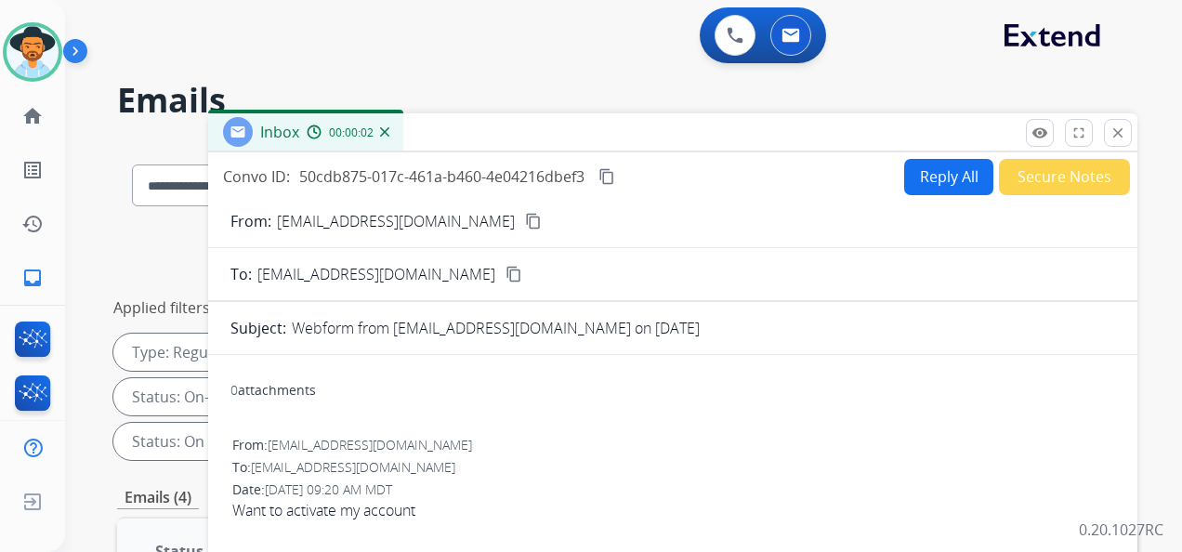
click at [525, 219] on mat-icon "content_copy" at bounding box center [533, 221] width 17 height 17
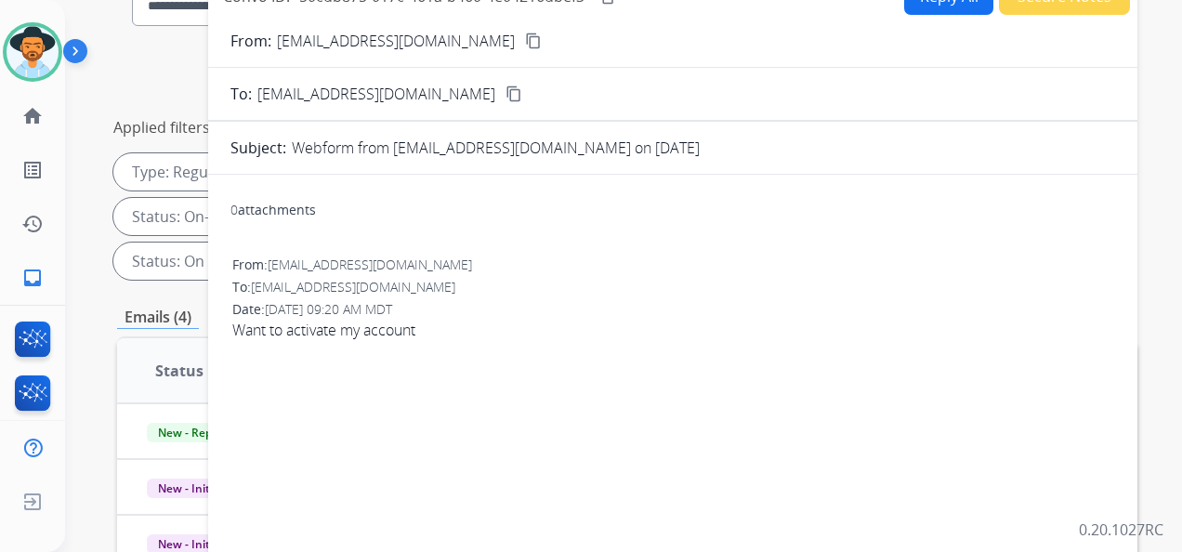
scroll to position [186, 0]
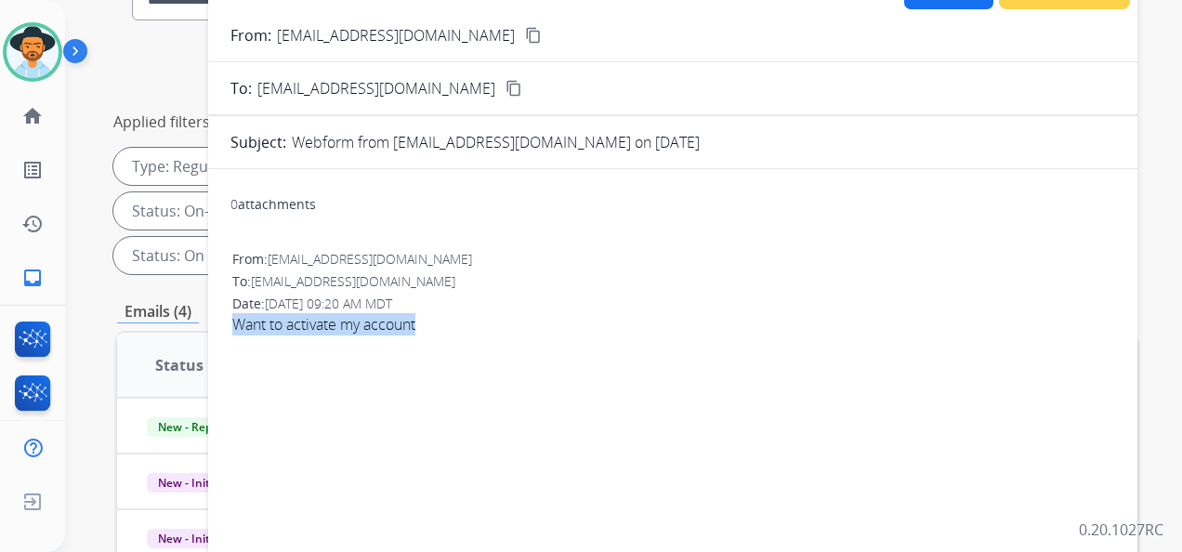
drag, startPoint x: 221, startPoint y: 322, endPoint x: 426, endPoint y: 320, distance: 205.3
click at [426, 320] on div "0 attachments From: Bromileyashley@yahoo.com To: support@extend.com Date: 10/09…" at bounding box center [672, 482] width 929 height 596
copy span "Want to activate my account"
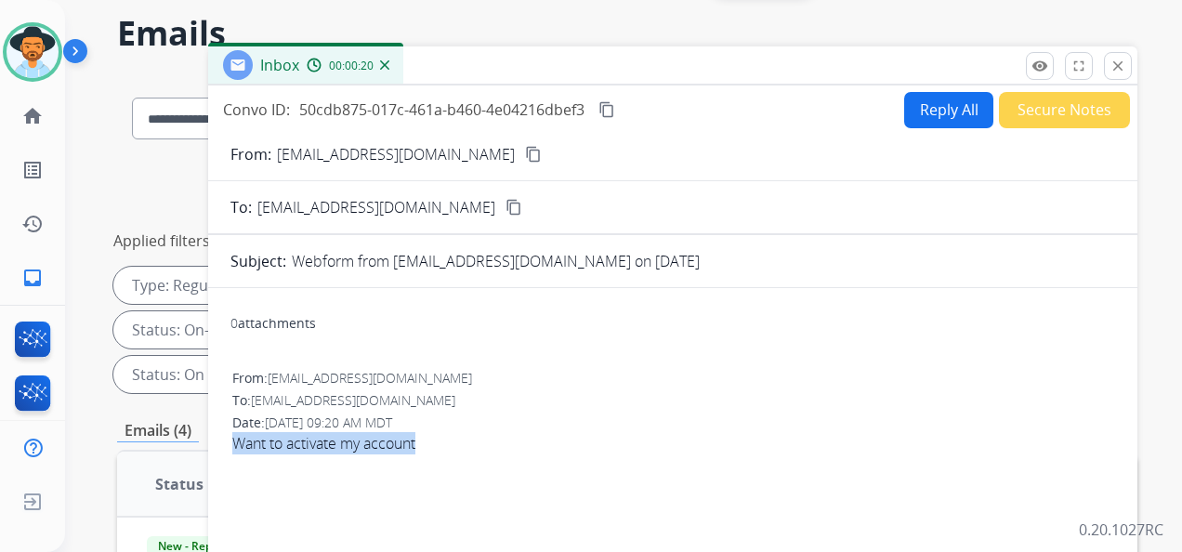
scroll to position [0, 0]
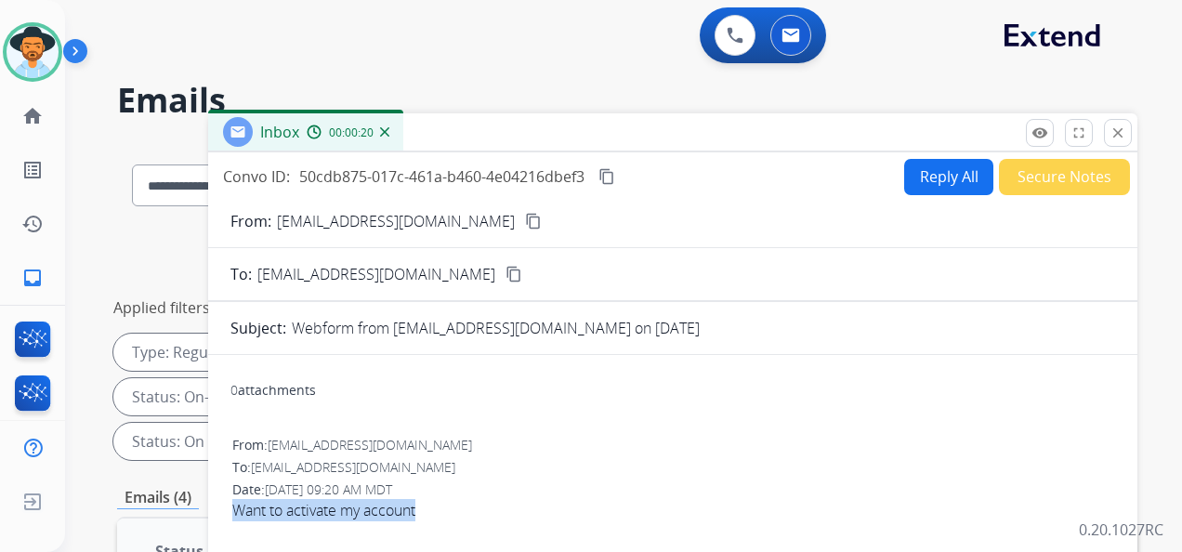
click at [1055, 177] on button "Secure Notes" at bounding box center [1064, 177] width 131 height 36
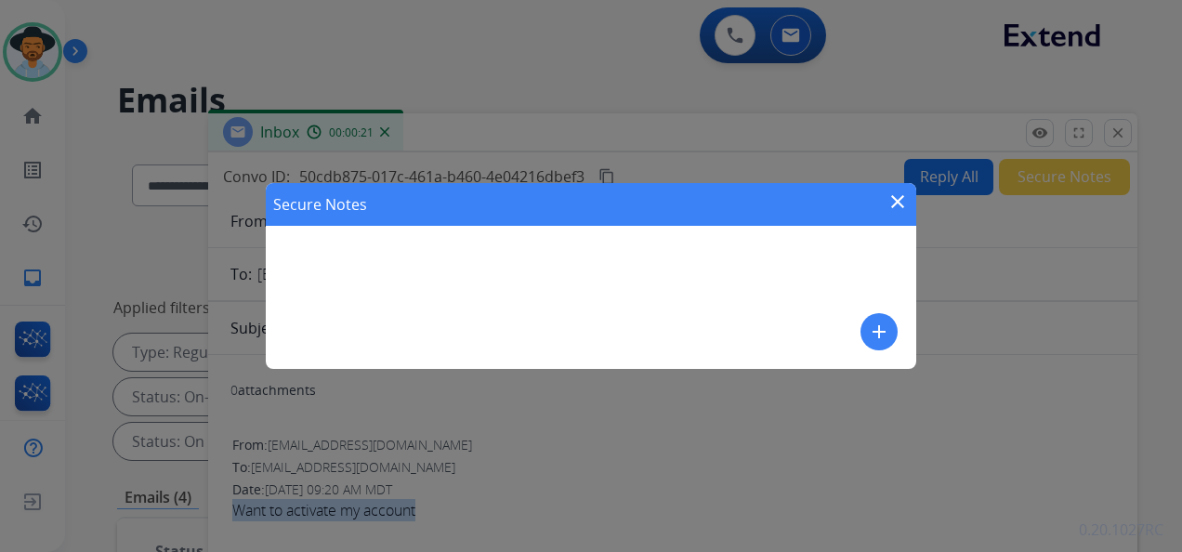
click at [876, 325] on mat-icon "add" at bounding box center [879, 331] width 22 height 22
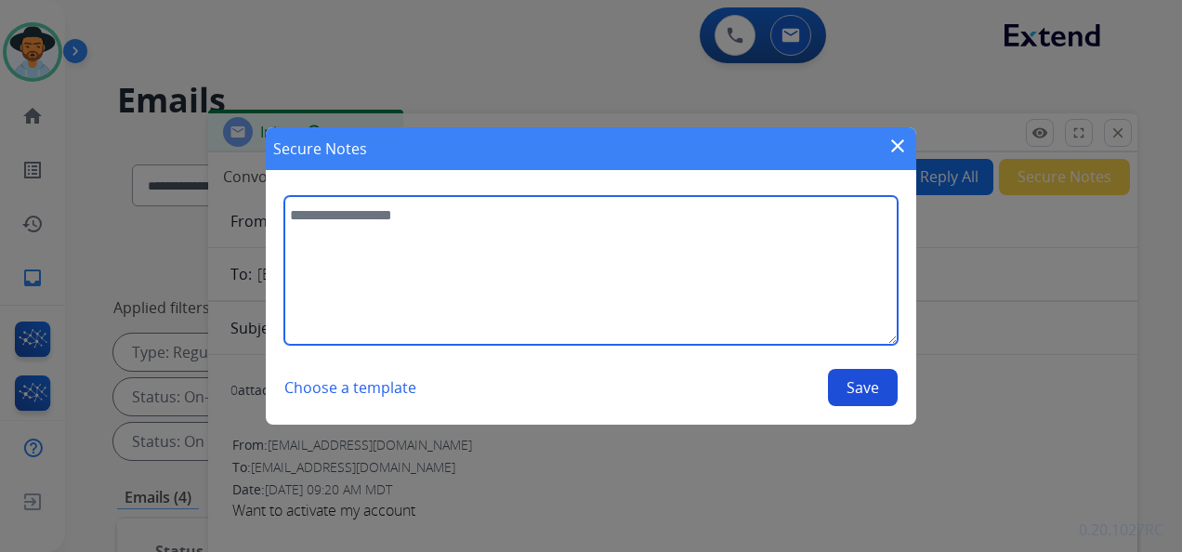
click at [352, 210] on textarea at bounding box center [590, 270] width 613 height 149
paste textarea "**********"
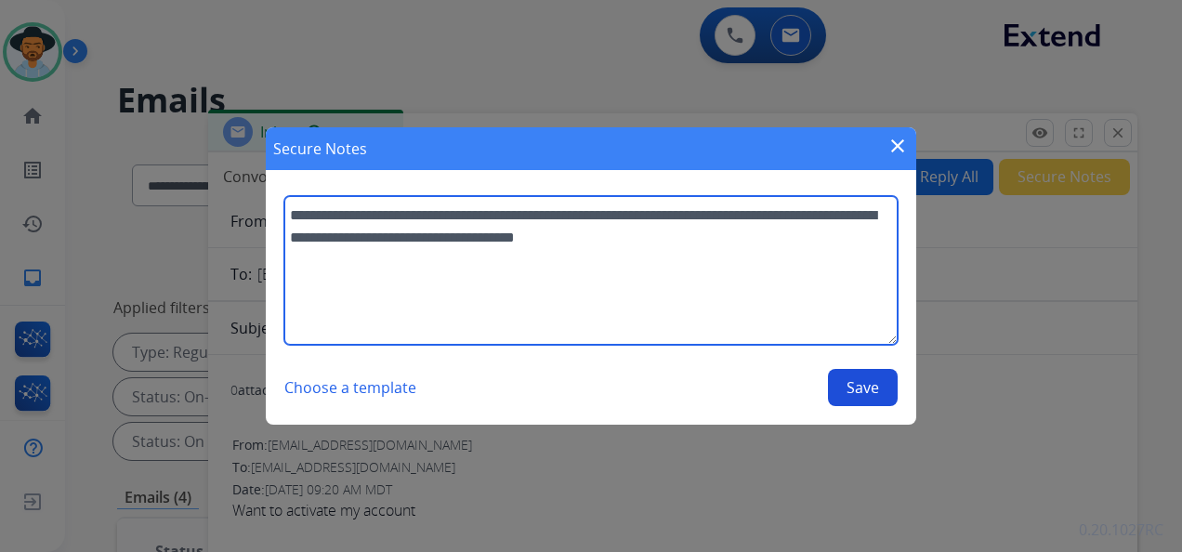
click at [568, 234] on textarea "**********" at bounding box center [590, 270] width 613 height 149
click at [457, 239] on textarea "**********" at bounding box center [590, 270] width 613 height 149
click at [708, 240] on textarea "**********" at bounding box center [590, 270] width 613 height 149
click at [712, 237] on textarea "**********" at bounding box center [590, 270] width 613 height 149
type textarea "**********"
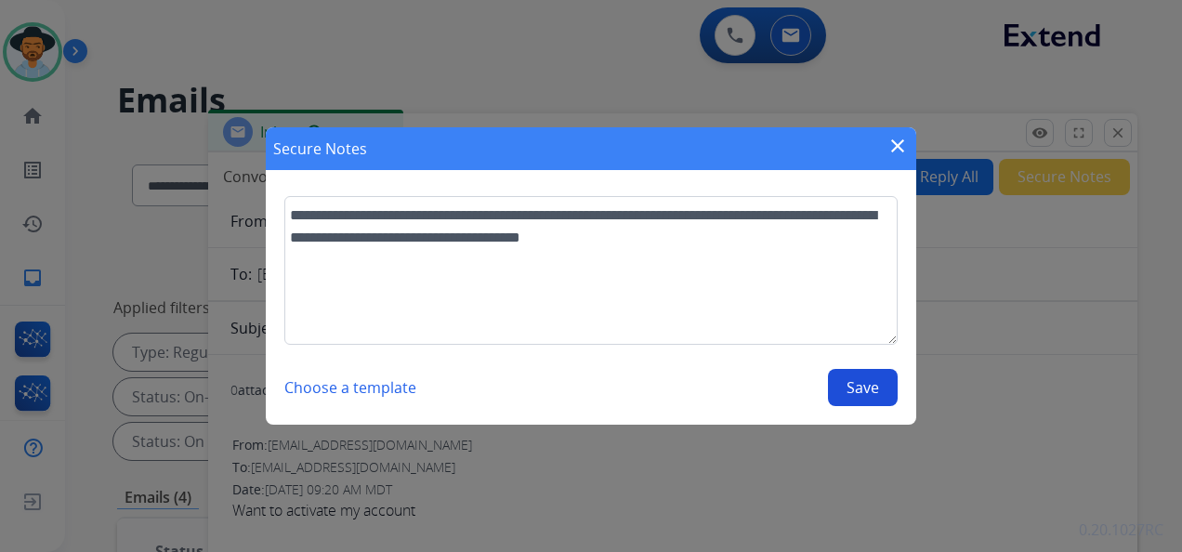
click at [859, 383] on button "Save" at bounding box center [863, 387] width 70 height 37
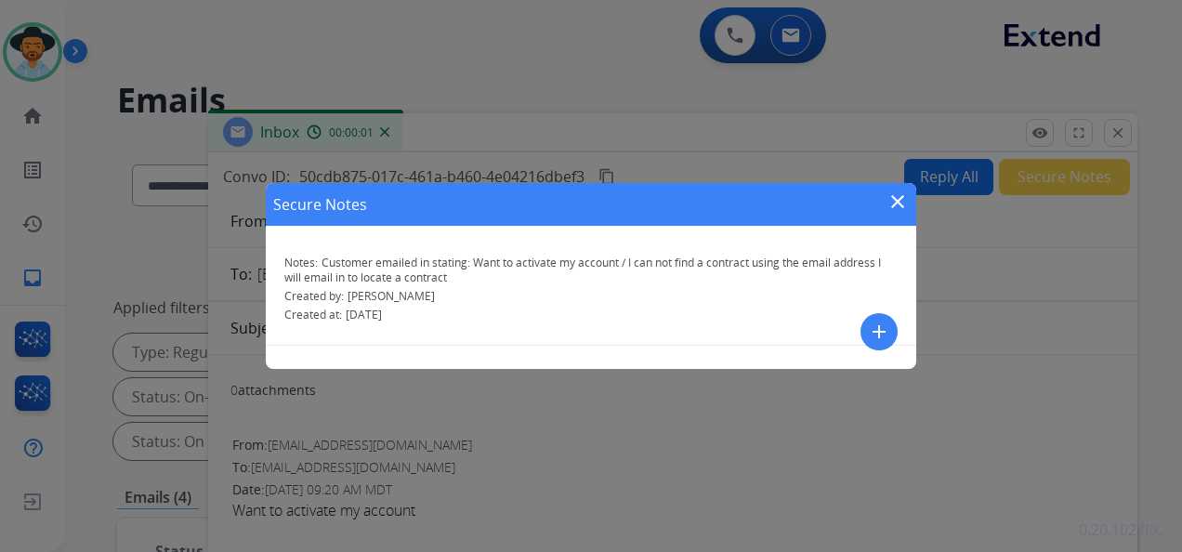
click at [899, 199] on mat-icon "close" at bounding box center [897, 201] width 22 height 22
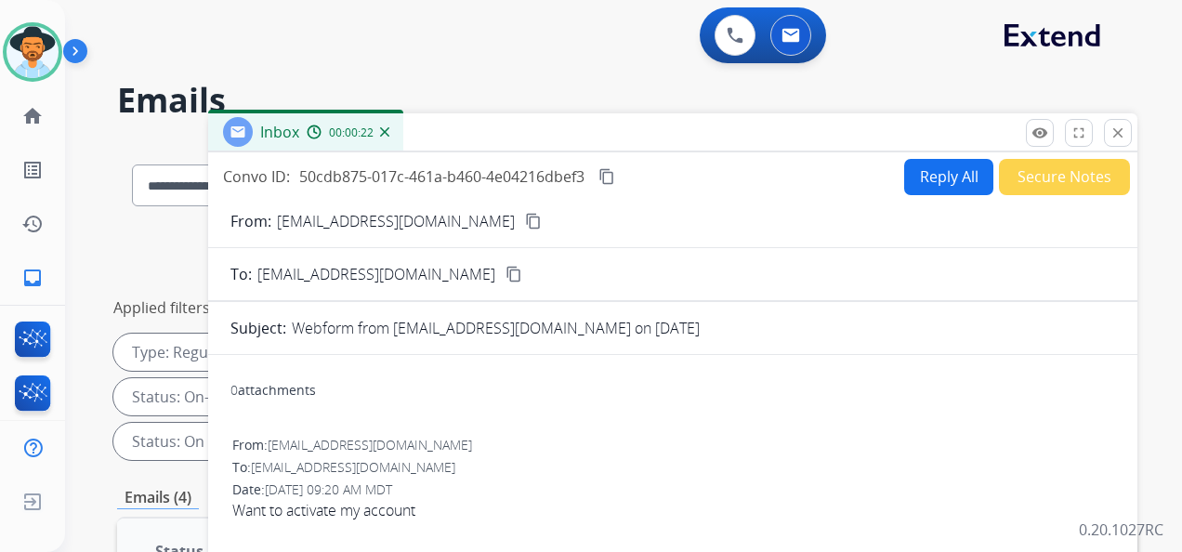
click at [931, 176] on button "Reply All" at bounding box center [948, 177] width 89 height 36
select select "**********"
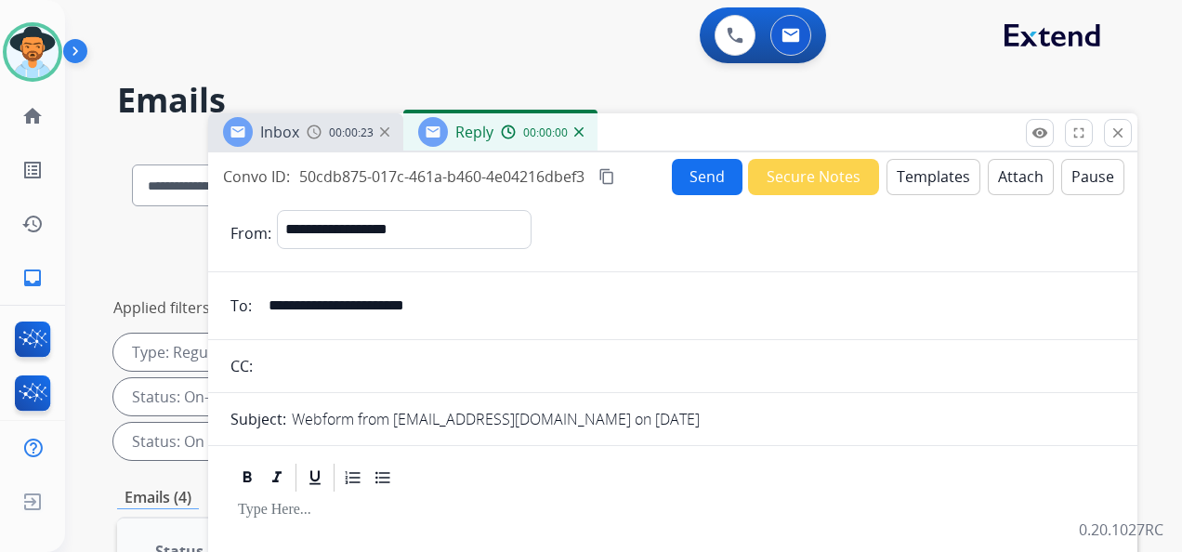
click at [939, 163] on button "Templates" at bounding box center [933, 177] width 94 height 36
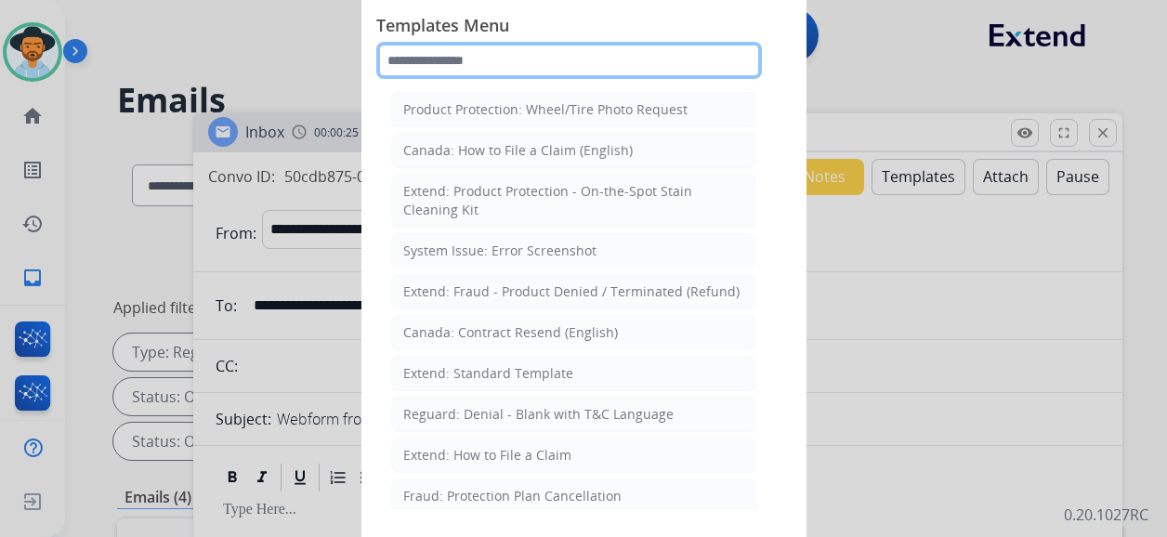
click at [515, 65] on input "text" at bounding box center [568, 60] width 385 height 37
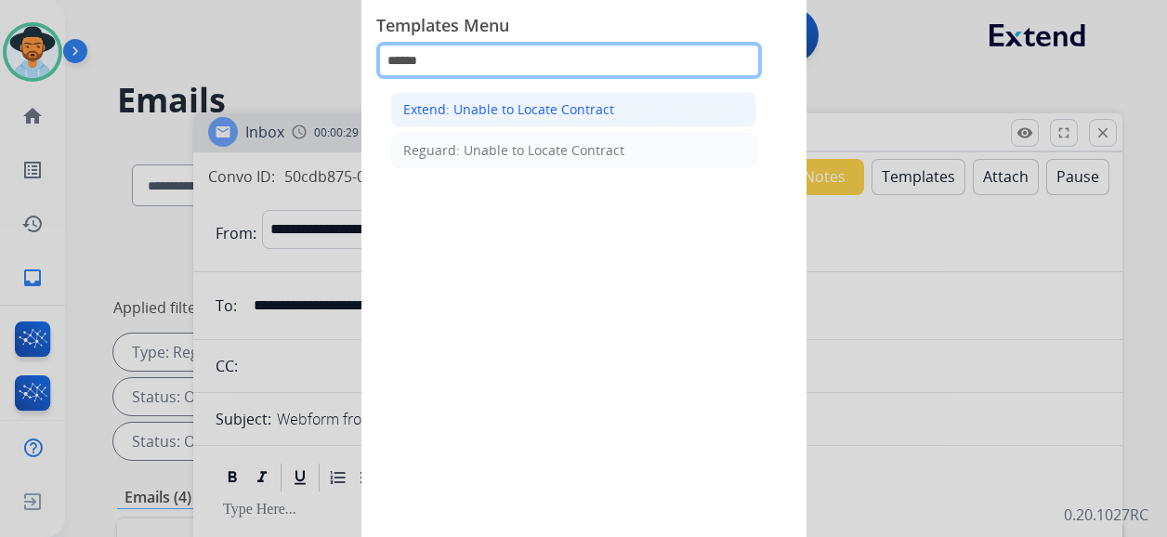
type input "******"
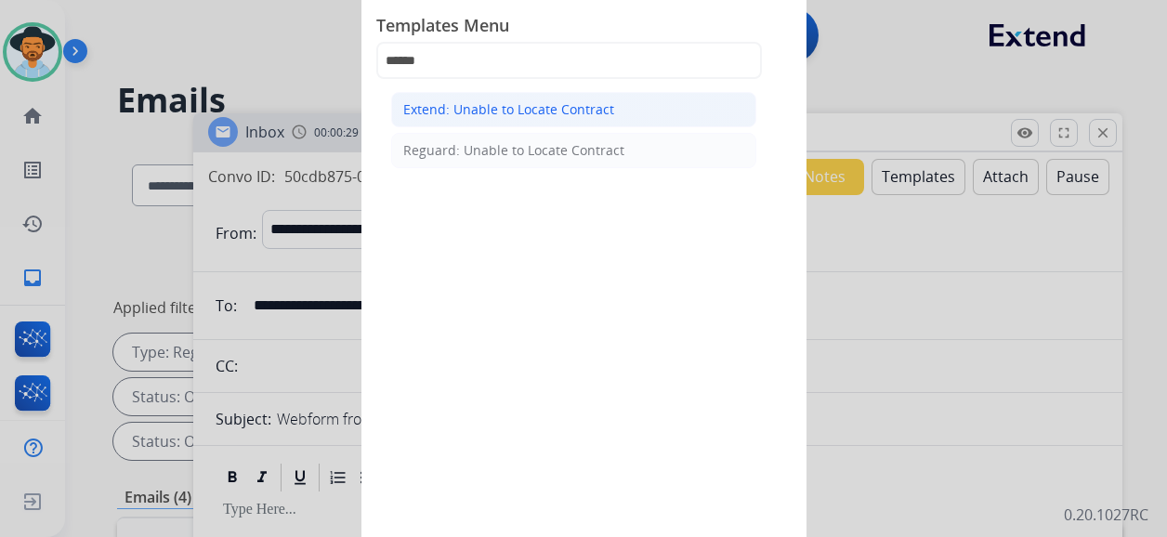
click at [522, 110] on div "Extend: Unable to Locate Contract" at bounding box center [508, 109] width 211 height 19
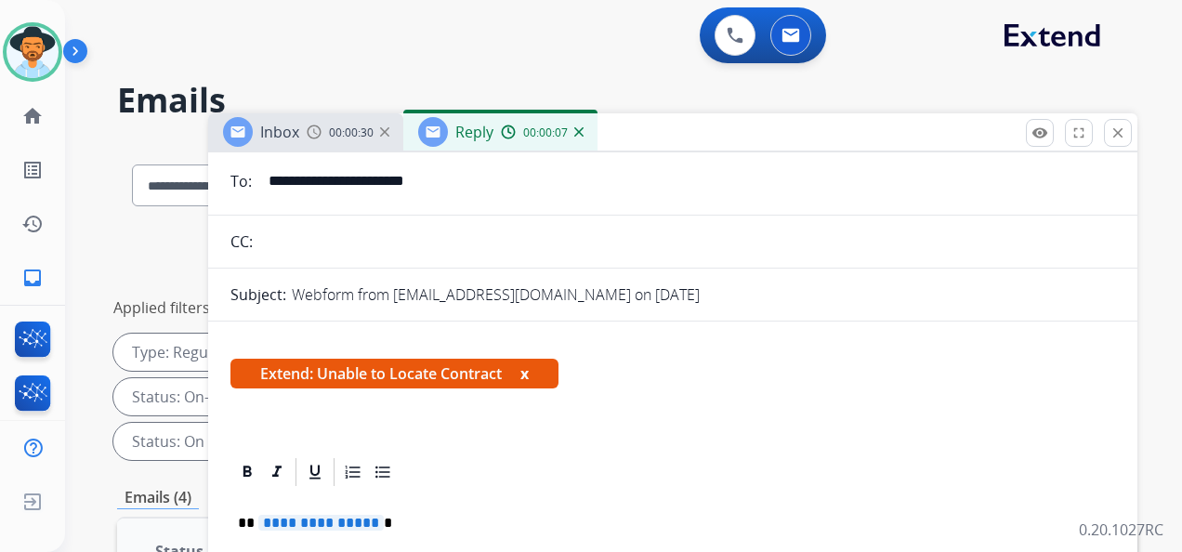
scroll to position [186, 0]
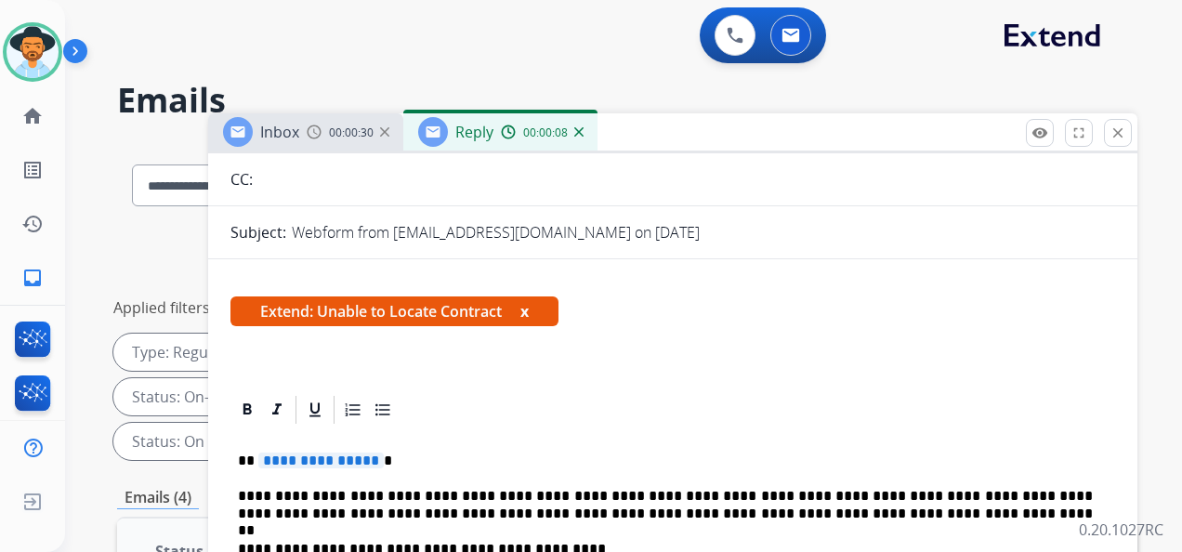
click at [333, 461] on span "**********" at bounding box center [320, 460] width 125 height 16
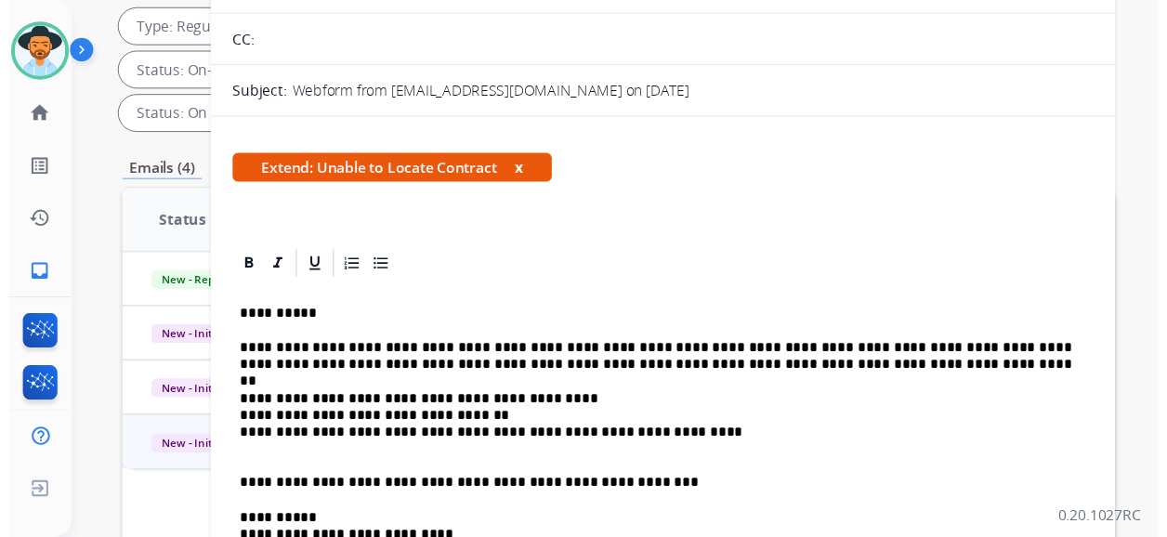
scroll to position [0, 0]
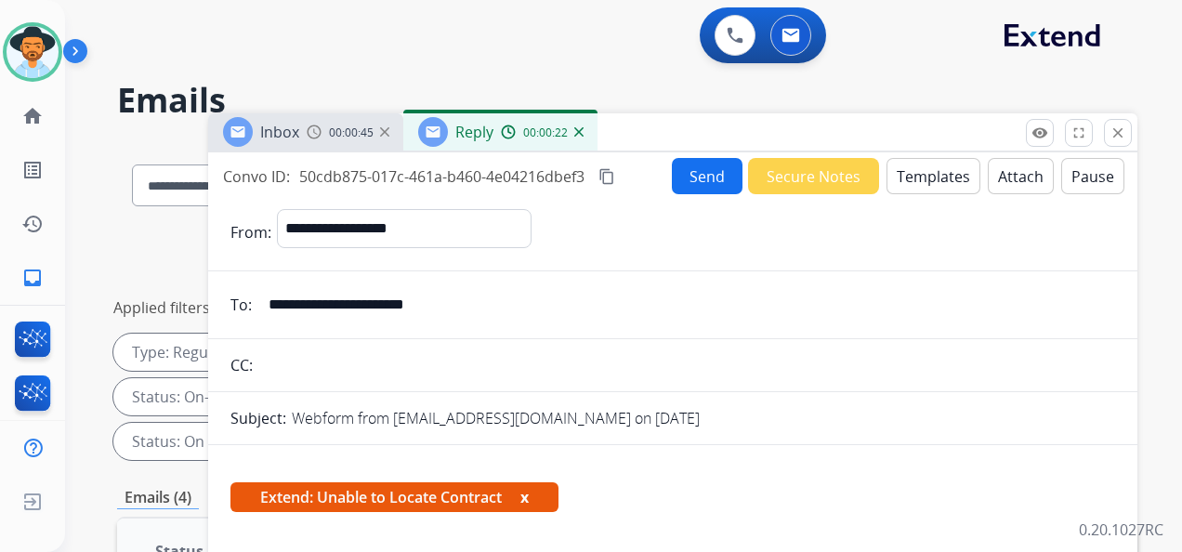
click at [699, 172] on button "Send" at bounding box center [707, 176] width 71 height 36
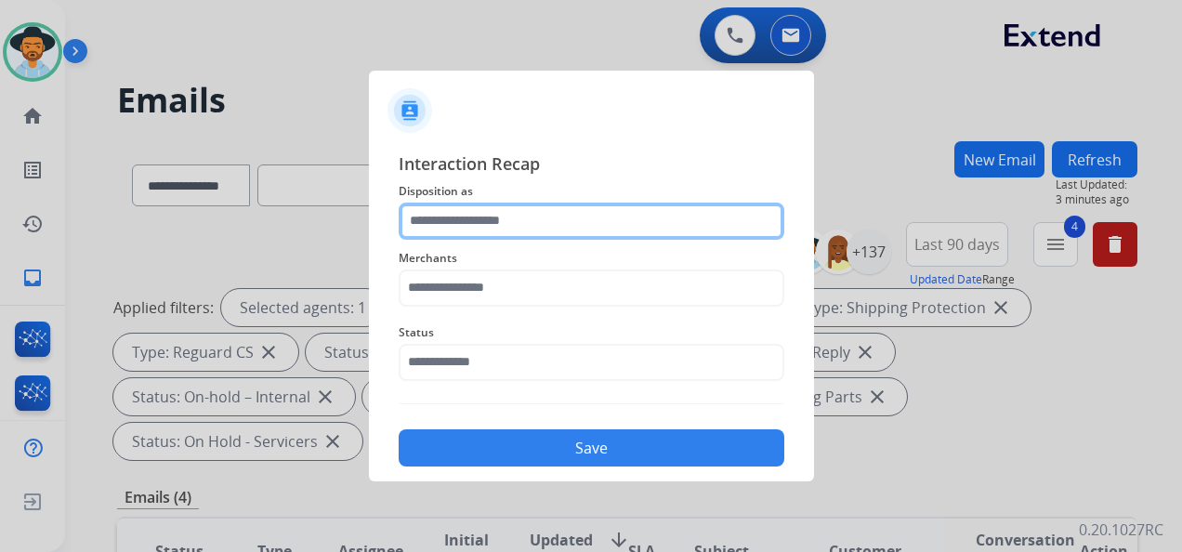
click at [526, 217] on input "text" at bounding box center [590, 220] width 385 height 37
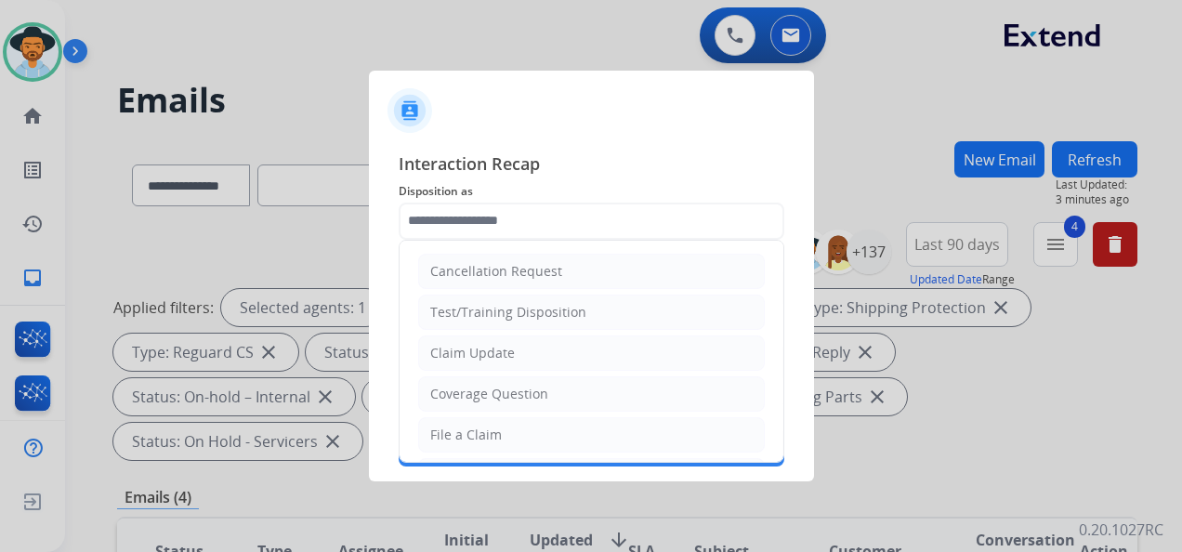
drag, startPoint x: 570, startPoint y: 345, endPoint x: 537, endPoint y: 340, distance: 33.8
click at [570, 344] on li "Claim Update" at bounding box center [591, 352] width 346 height 35
type input "**********"
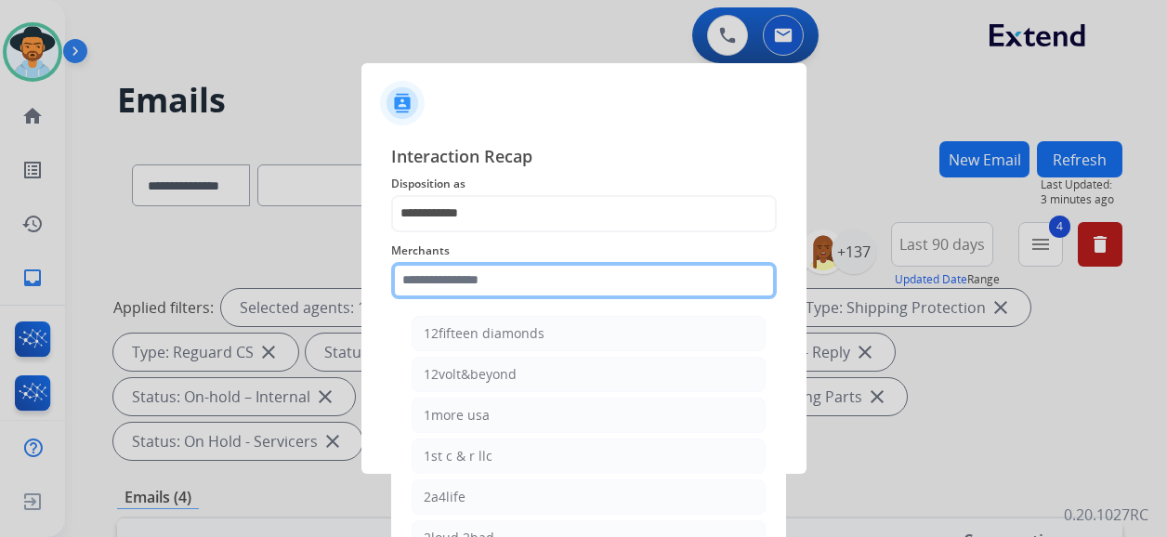
click at [514, 295] on input "text" at bounding box center [583, 280] width 385 height 37
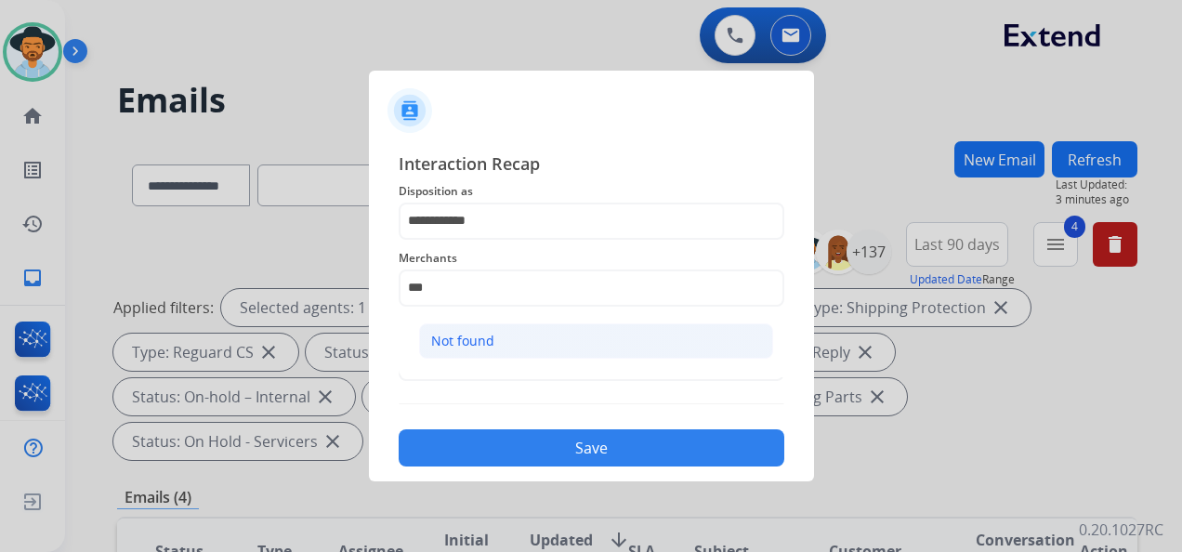
click at [503, 341] on li "Not found" at bounding box center [596, 340] width 354 height 35
type input "*********"
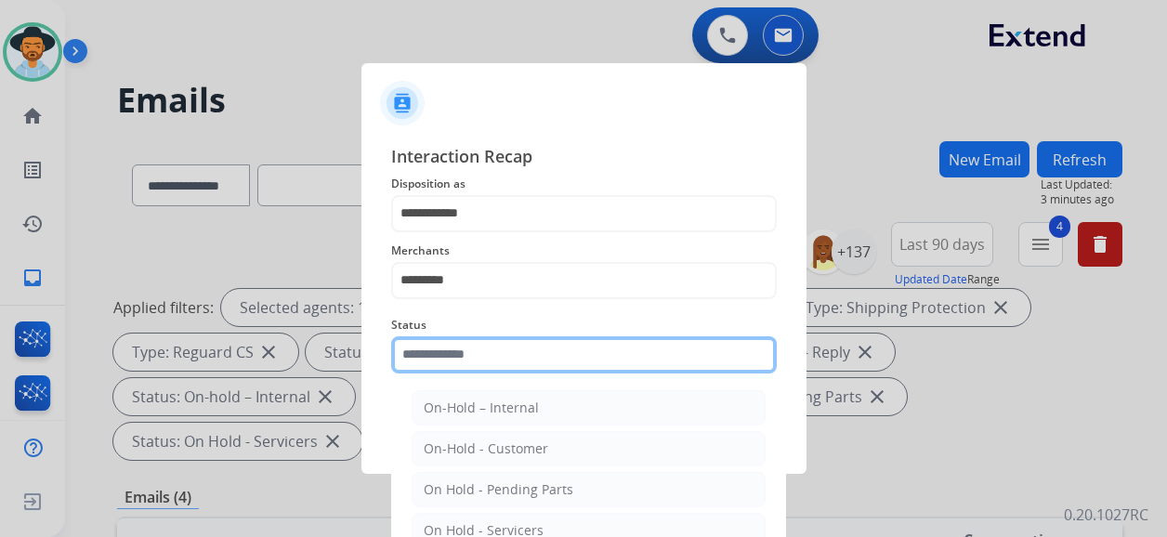
click at [483, 372] on input "text" at bounding box center [583, 354] width 385 height 37
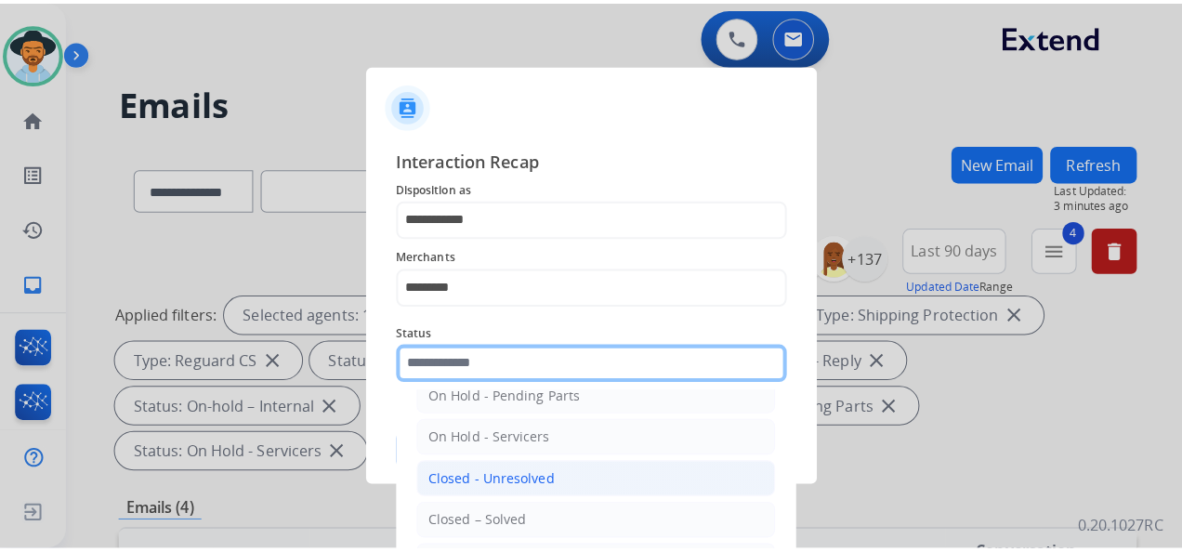
scroll to position [106, 0]
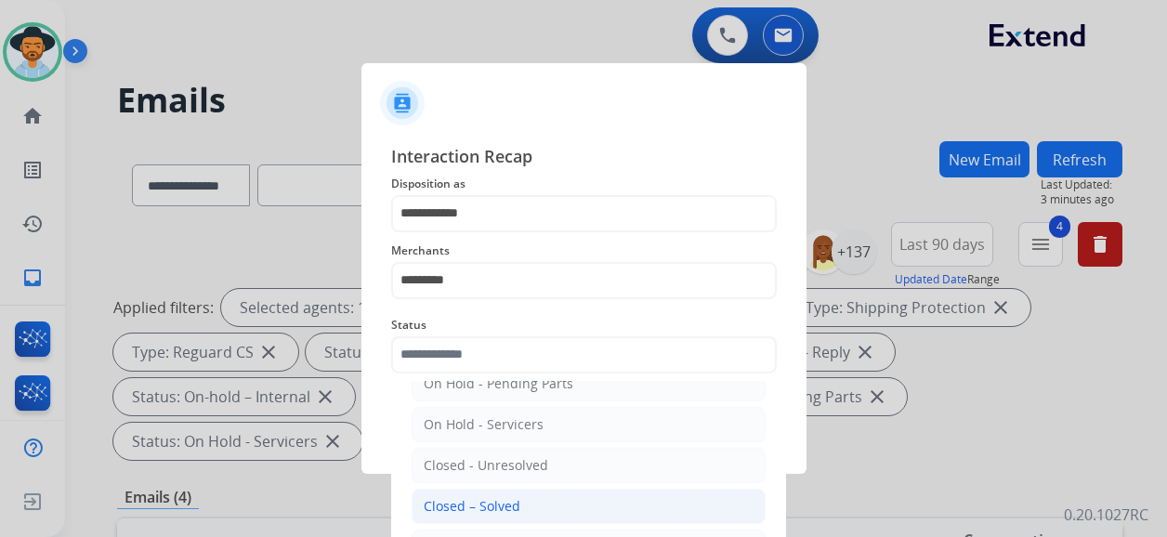
click at [498, 503] on div "Closed – Solved" at bounding box center [472, 506] width 97 height 19
type input "**********"
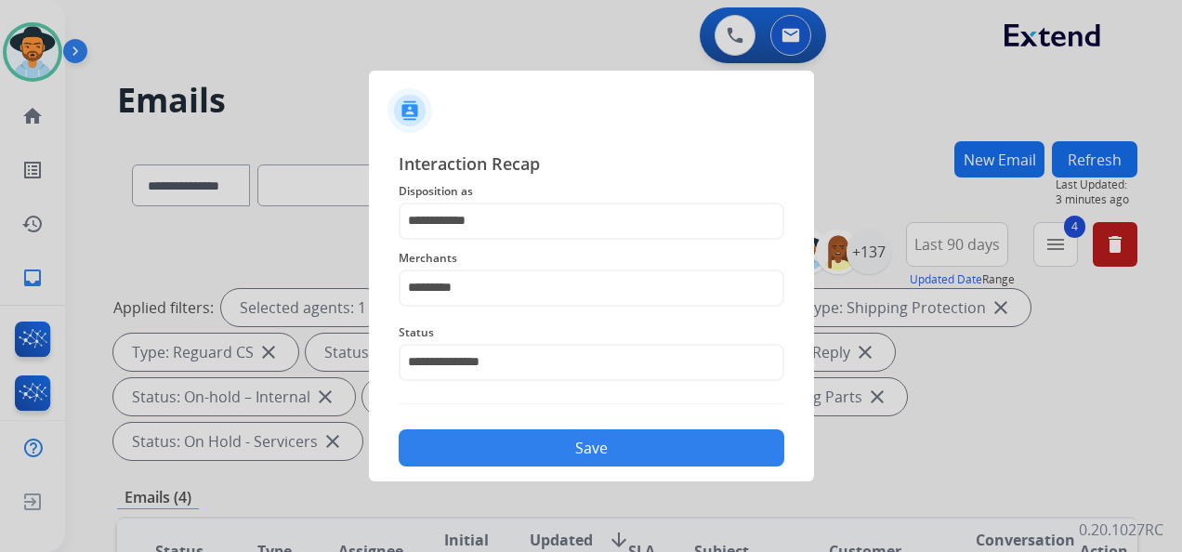
click at [558, 454] on button "Save" at bounding box center [590, 447] width 385 height 37
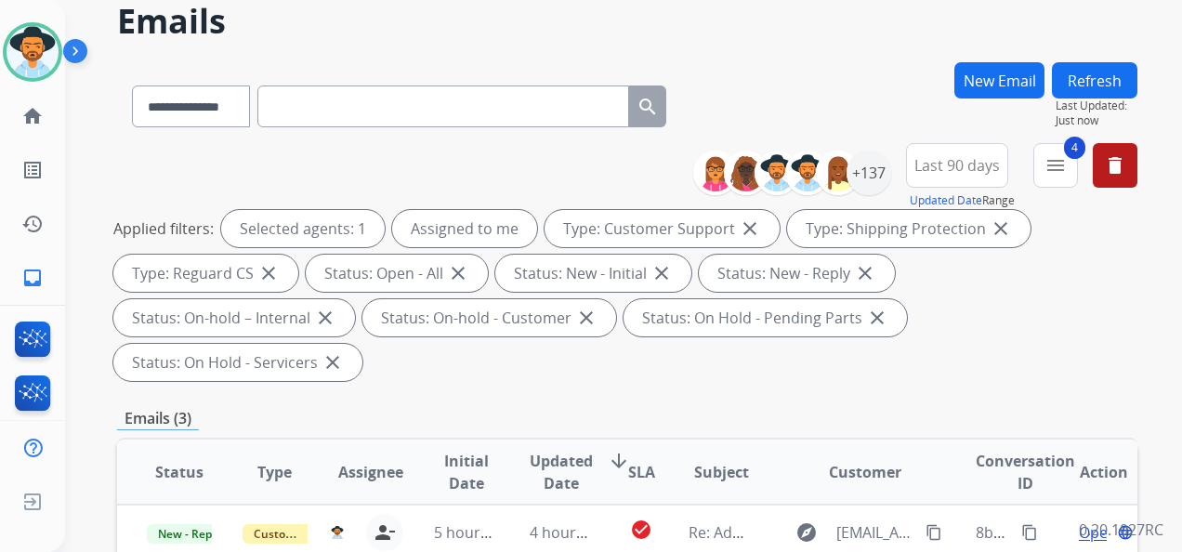
scroll to position [372, 0]
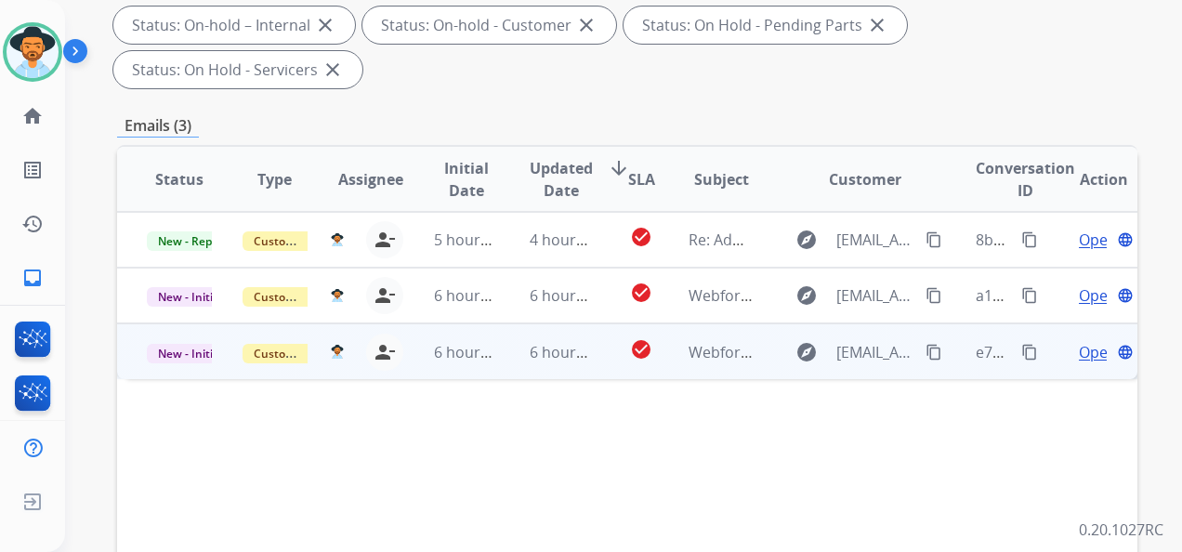
click at [1078, 345] on span "Open" at bounding box center [1097, 352] width 38 height 22
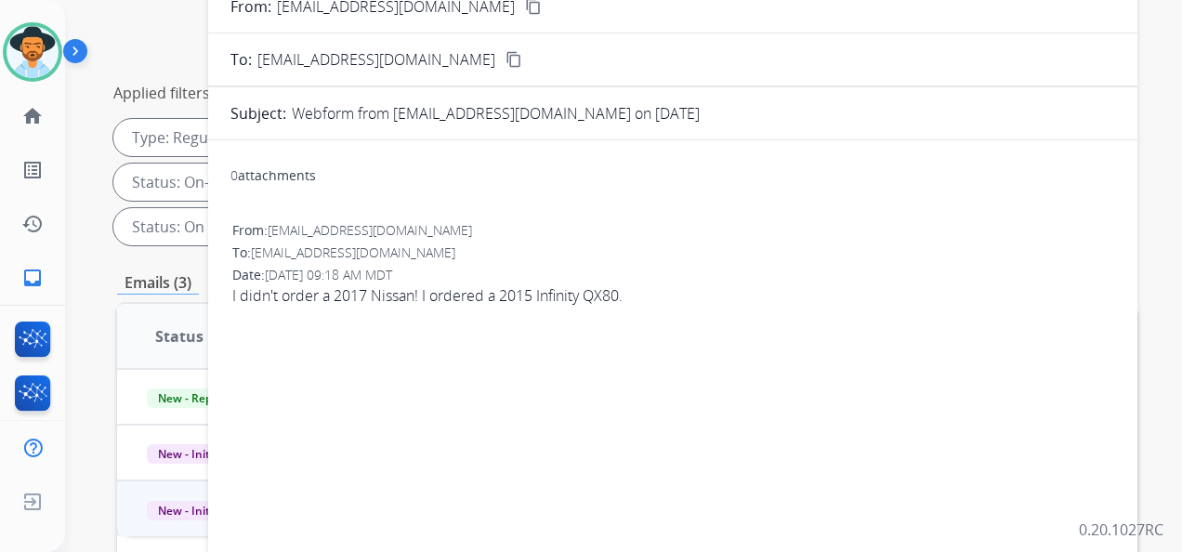
scroll to position [186, 0]
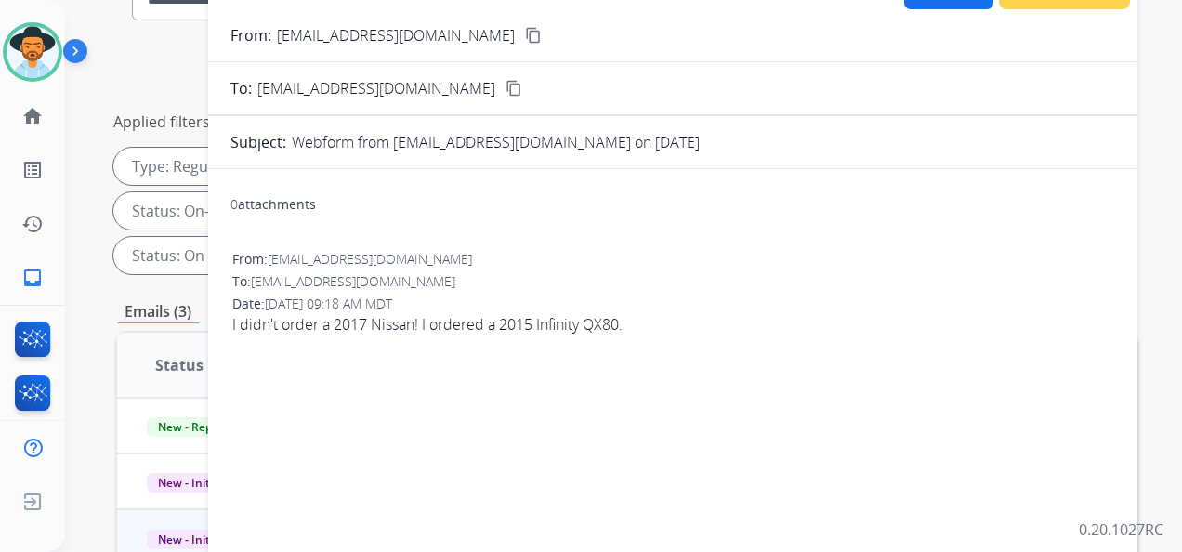
click at [525, 32] on mat-icon "content_copy" at bounding box center [533, 35] width 17 height 17
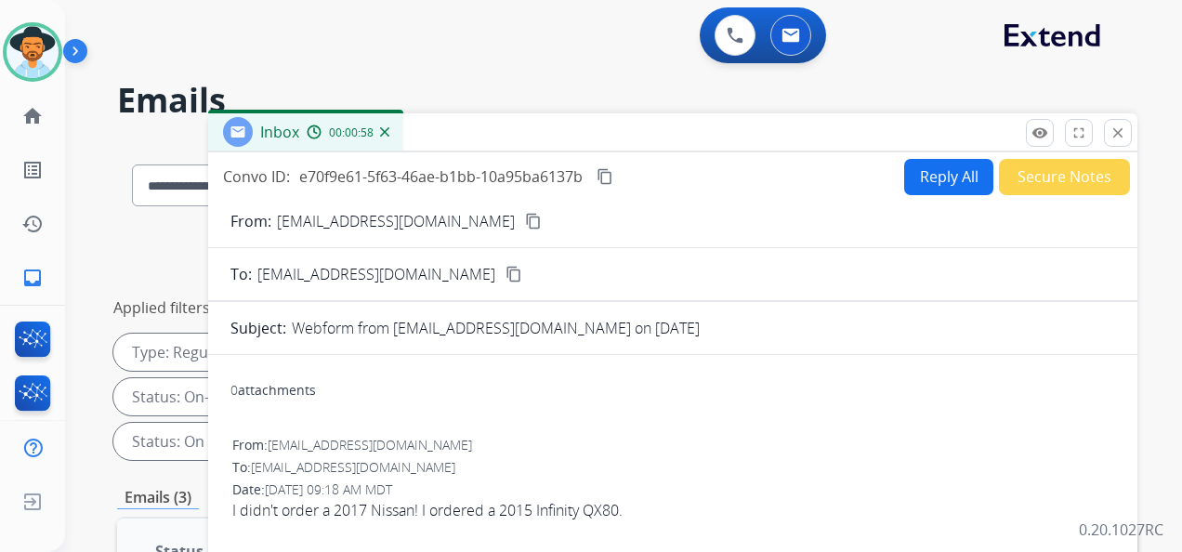
scroll to position [0, 0]
click at [1130, 70] on div "**********" at bounding box center [601, 343] width 1072 height 552
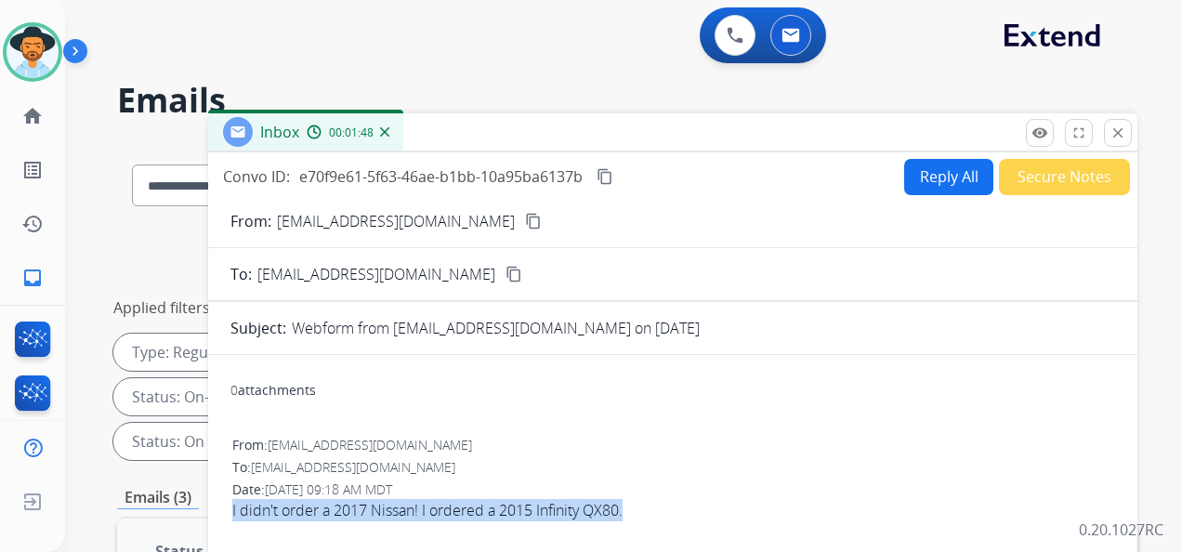
drag, startPoint x: 225, startPoint y: 508, endPoint x: 630, endPoint y: 506, distance: 405.0
copy span "I didn't order a 2017 Nissan! I ordered a 2015 Infinity QX80."
click at [609, 176] on mat-icon "content_copy" at bounding box center [604, 176] width 17 height 17
click at [938, 174] on button "Reply All" at bounding box center [948, 177] width 89 height 36
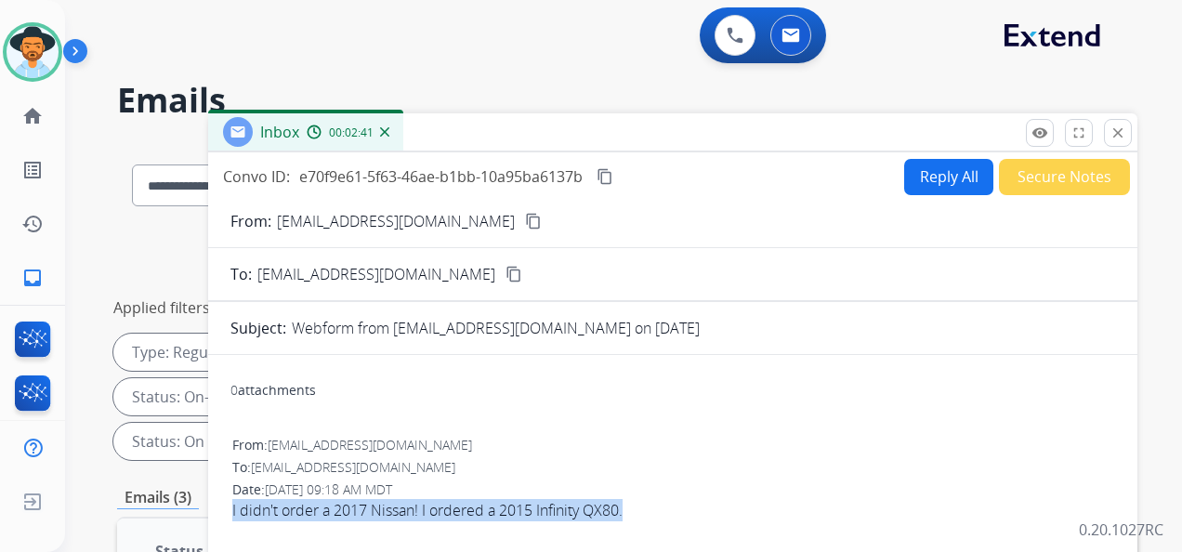
select select "**********"
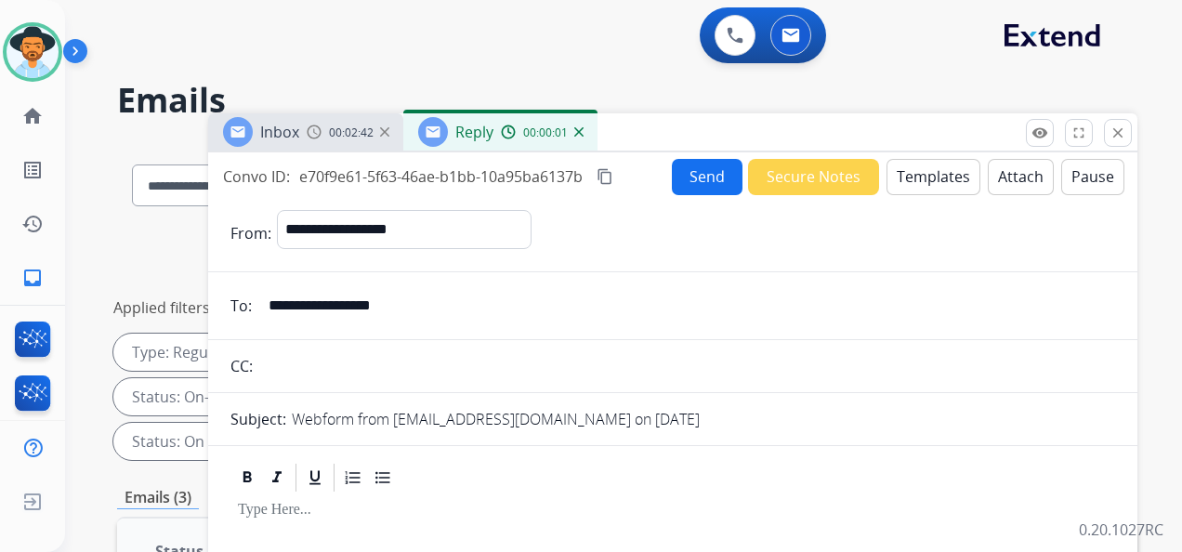
click at [943, 175] on button "Templates" at bounding box center [933, 177] width 94 height 36
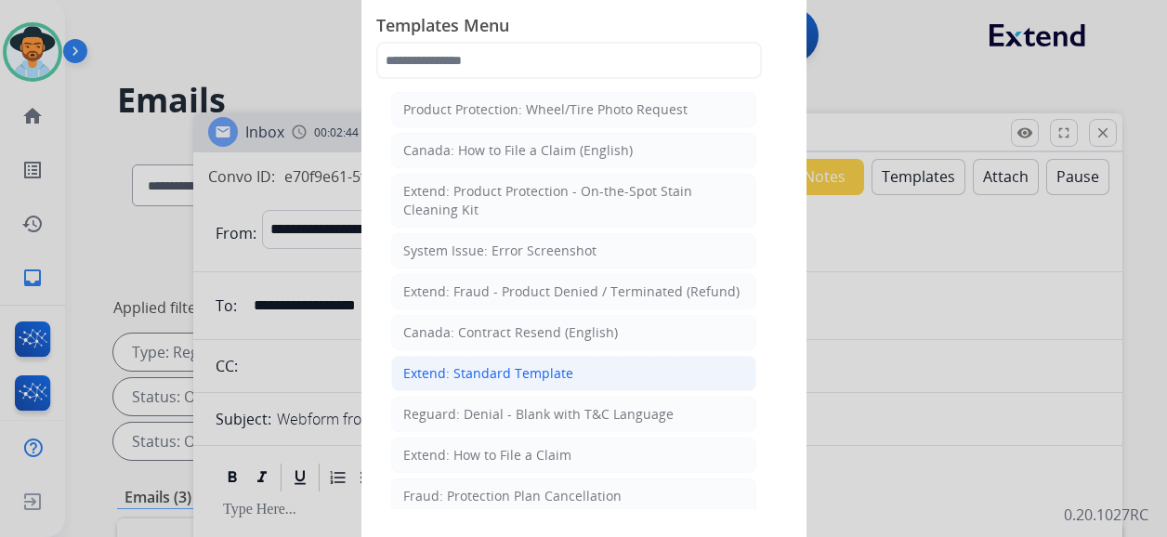
click at [551, 368] on div "Extend: Standard Template" at bounding box center [488, 373] width 170 height 19
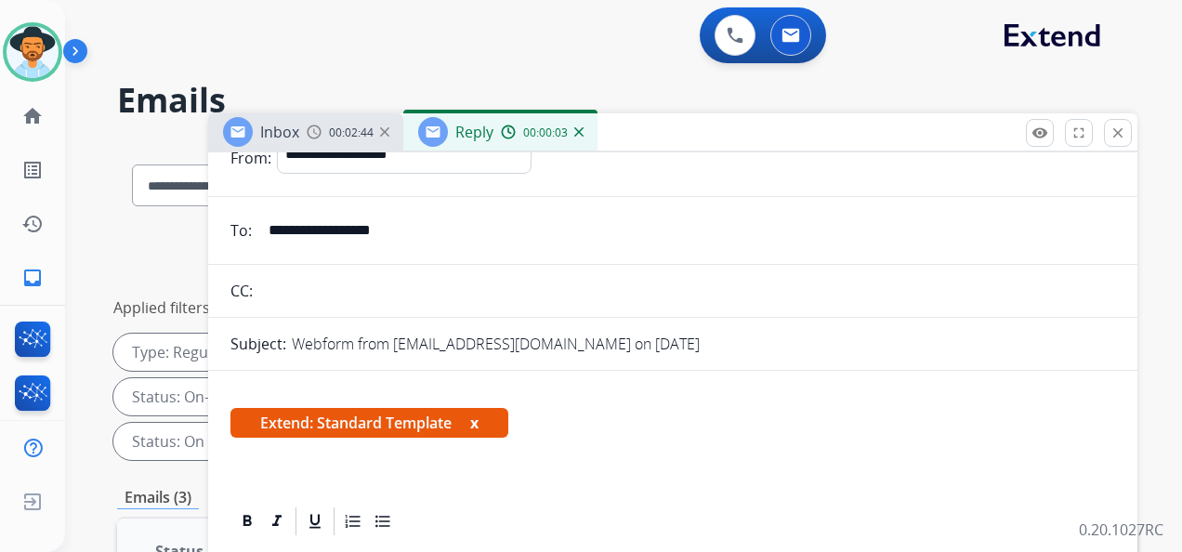
scroll to position [338, 0]
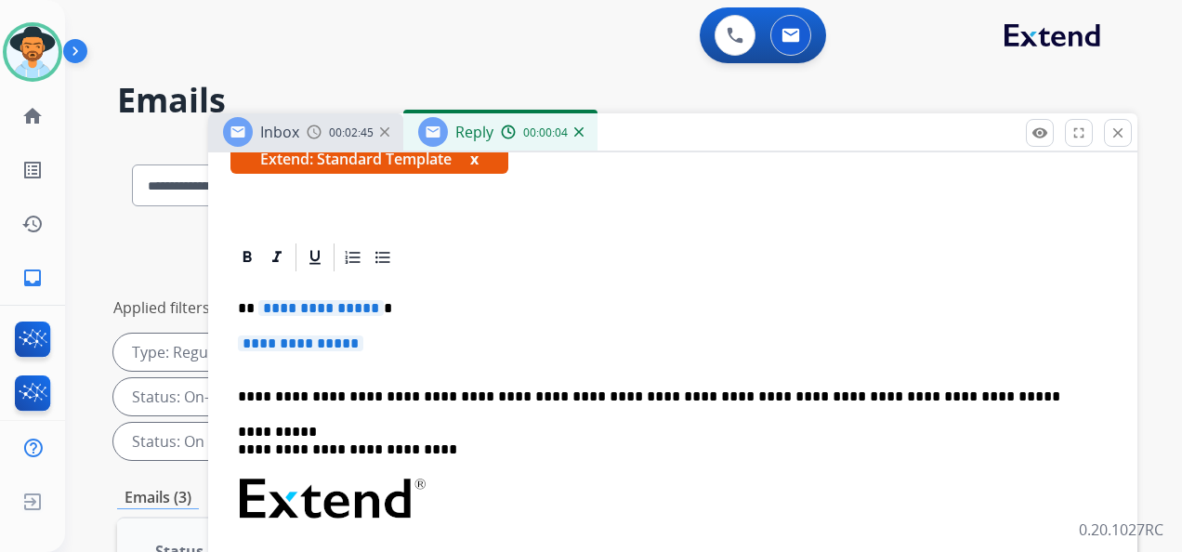
click at [314, 310] on span "**********" at bounding box center [320, 308] width 125 height 16
click at [316, 338] on span "**********" at bounding box center [300, 343] width 125 height 16
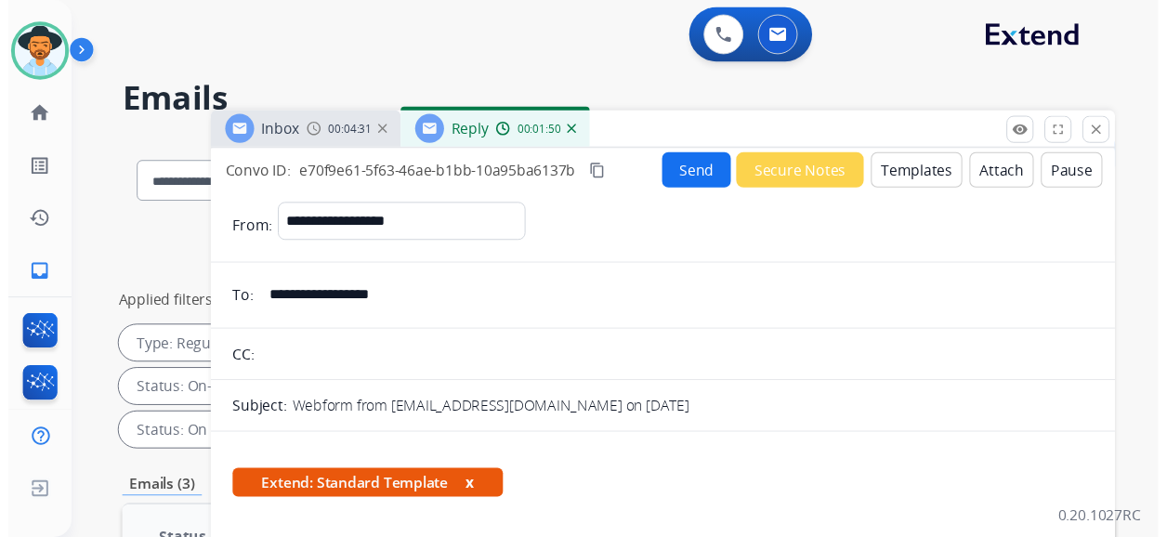
scroll to position [0, 0]
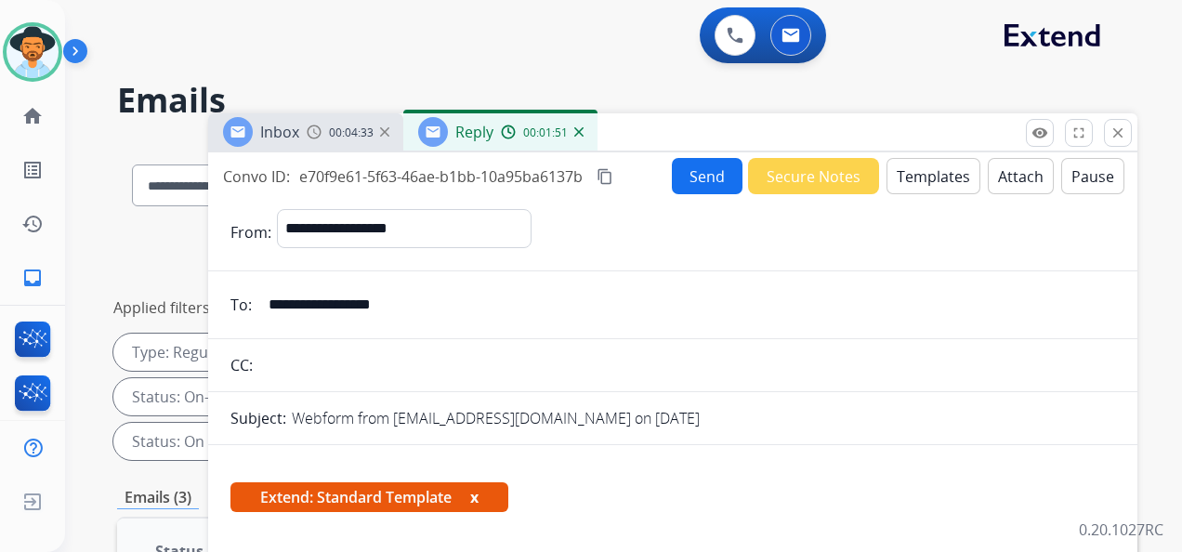
click at [715, 175] on button "Send" at bounding box center [707, 176] width 71 height 36
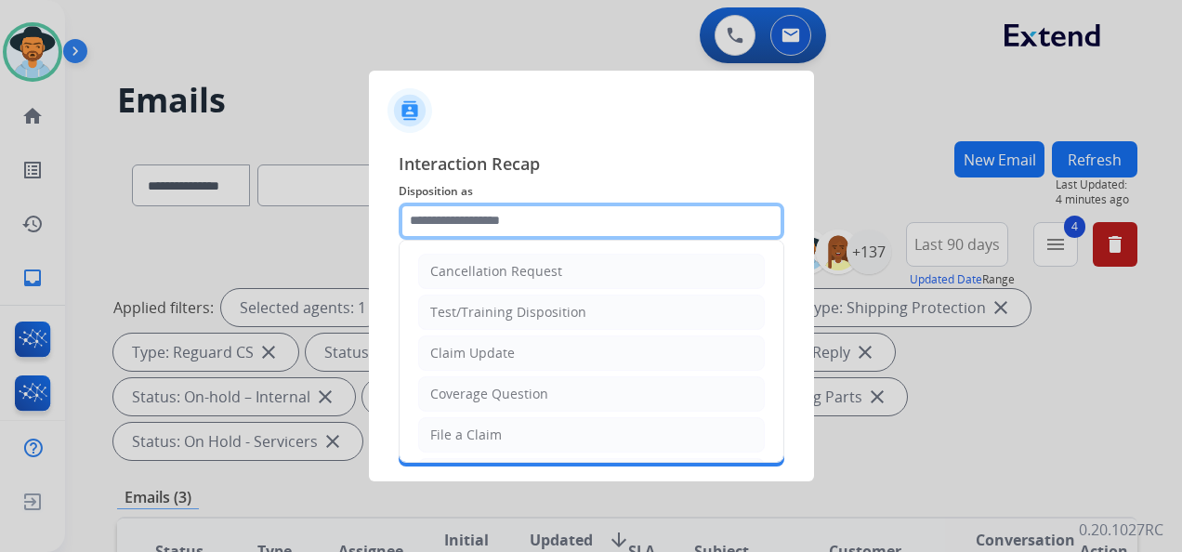
click at [502, 219] on input "text" at bounding box center [590, 220] width 385 height 37
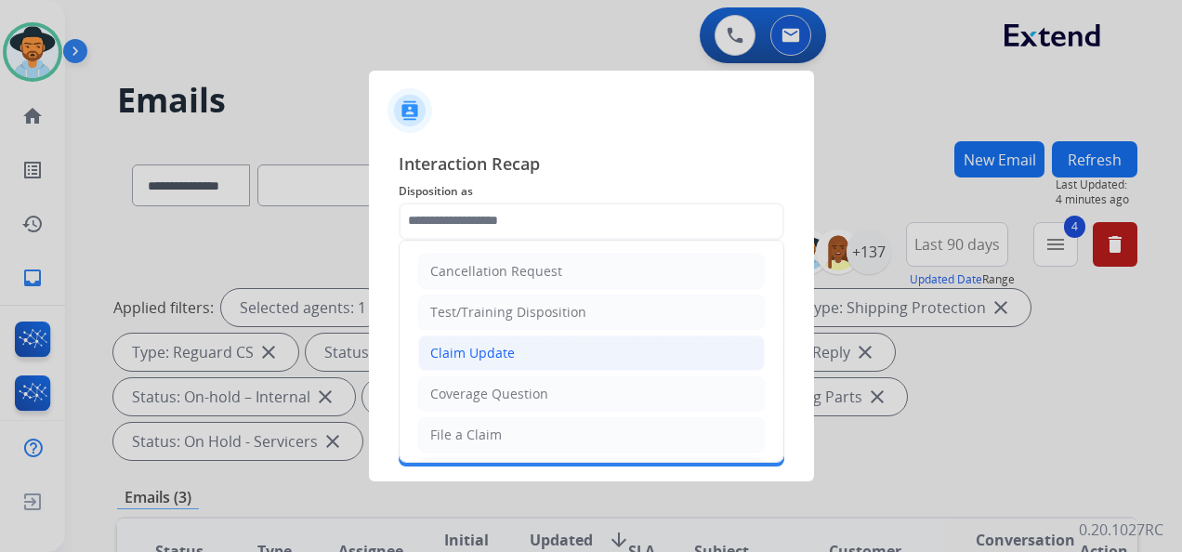
click at [519, 351] on li "Claim Update" at bounding box center [591, 352] width 346 height 35
type input "**********"
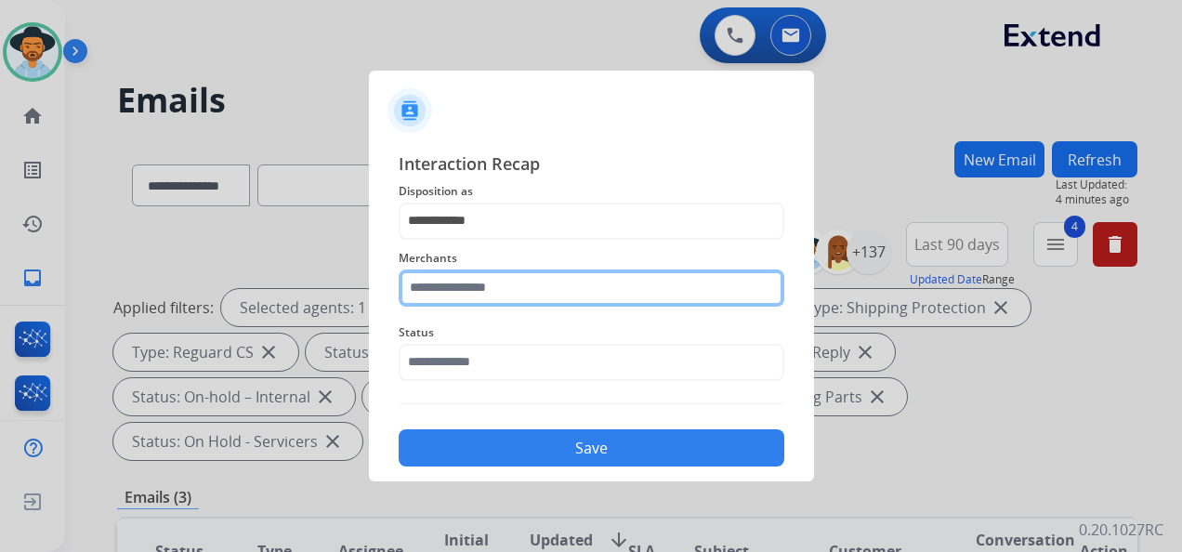
click at [503, 285] on input "text" at bounding box center [590, 287] width 385 height 37
type input "**********"
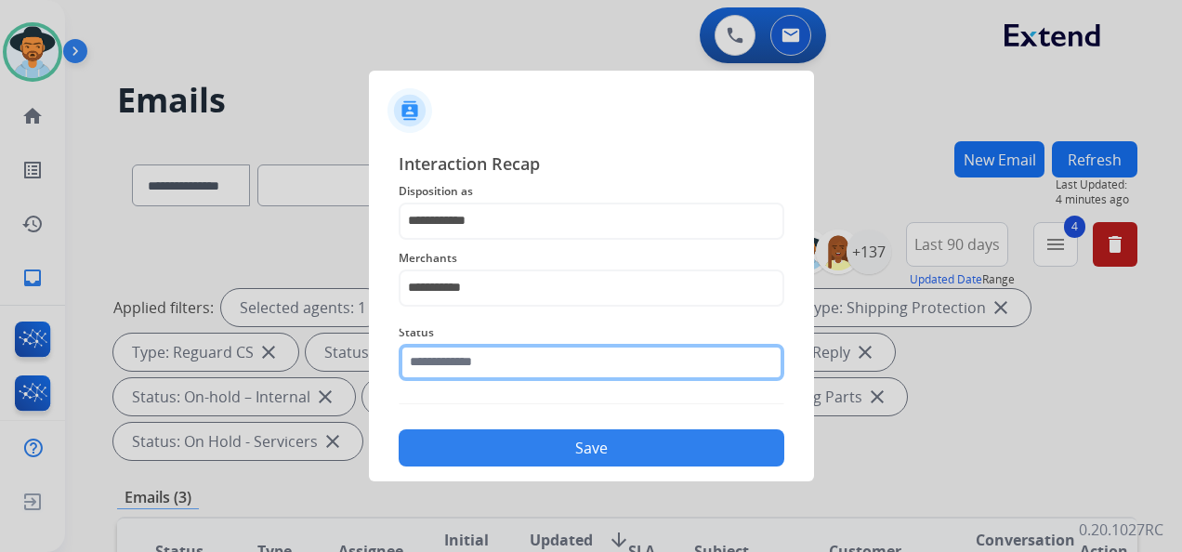
click at [529, 363] on input "text" at bounding box center [590, 362] width 385 height 37
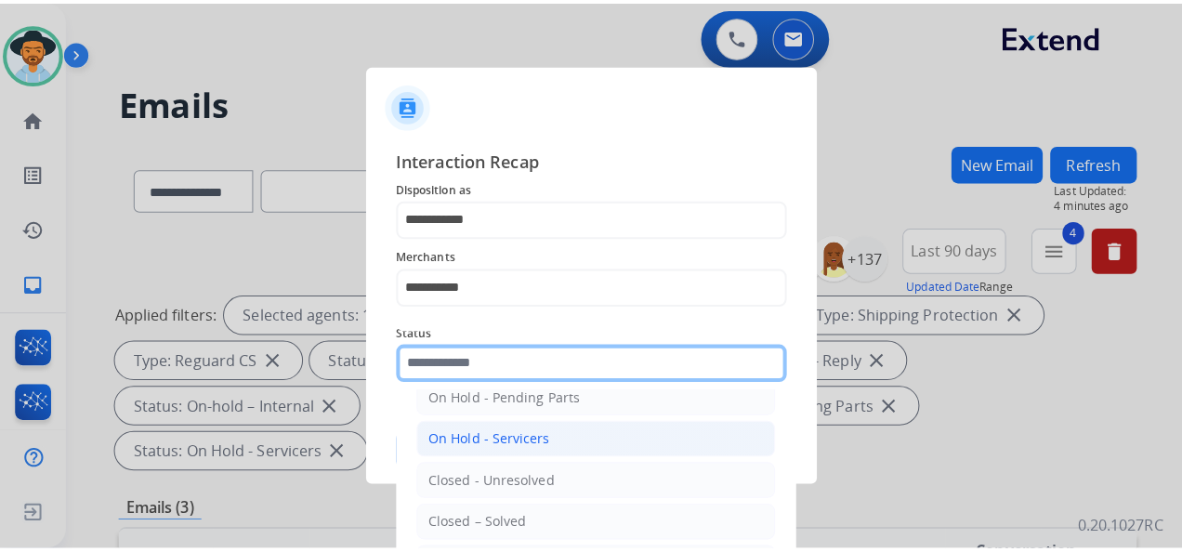
scroll to position [106, 0]
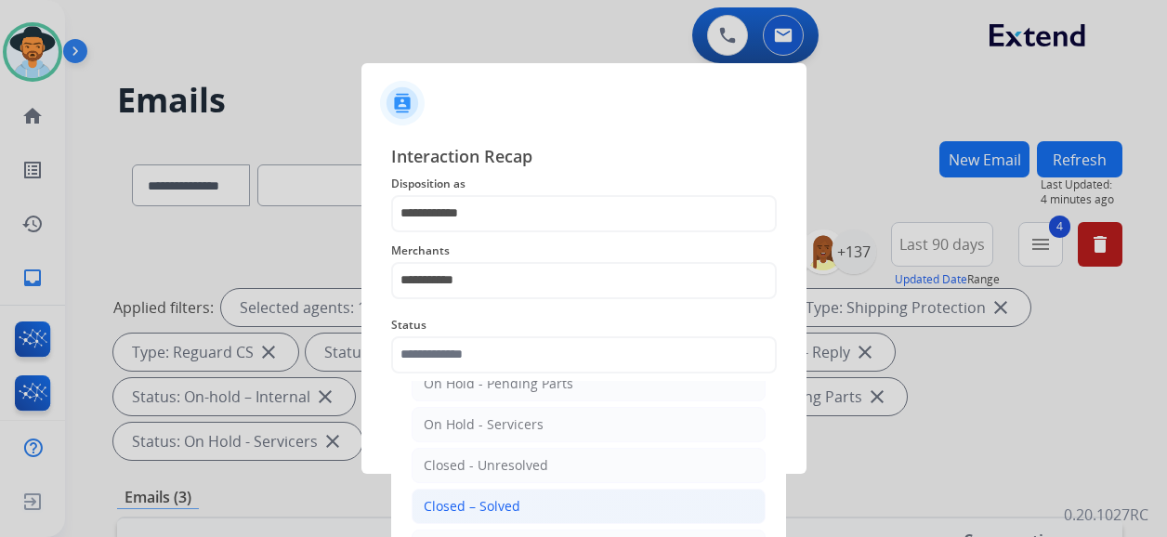
click at [498, 505] on div "Closed – Solved" at bounding box center [472, 506] width 97 height 19
type input "**********"
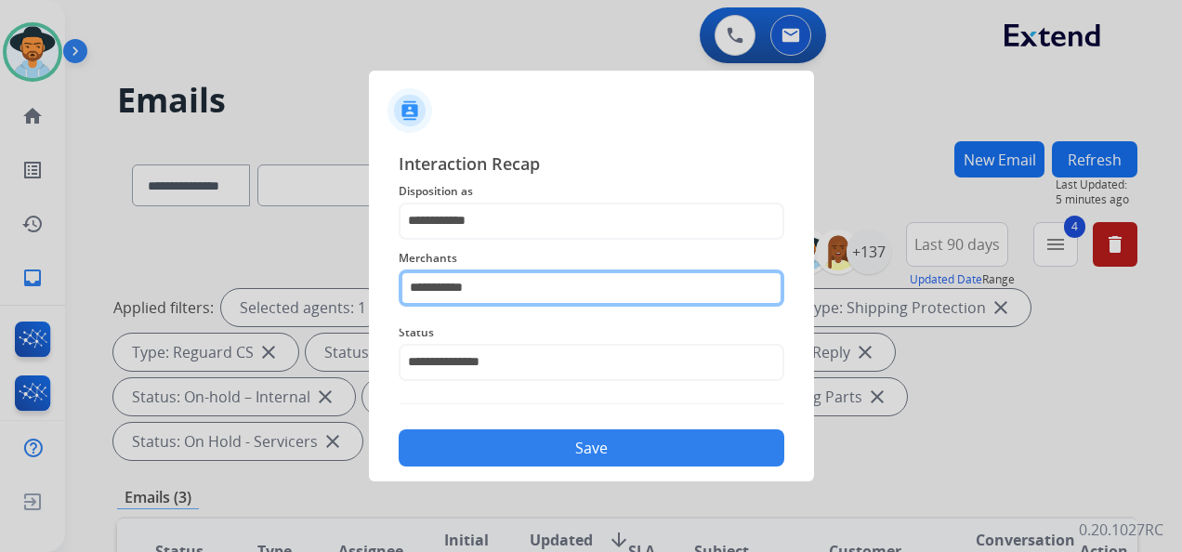
drag, startPoint x: 491, startPoint y: 287, endPoint x: 349, endPoint y: 302, distance: 142.9
click at [0, 302] on app-contact-recap-modal "**********" at bounding box center [0, 276] width 0 height 552
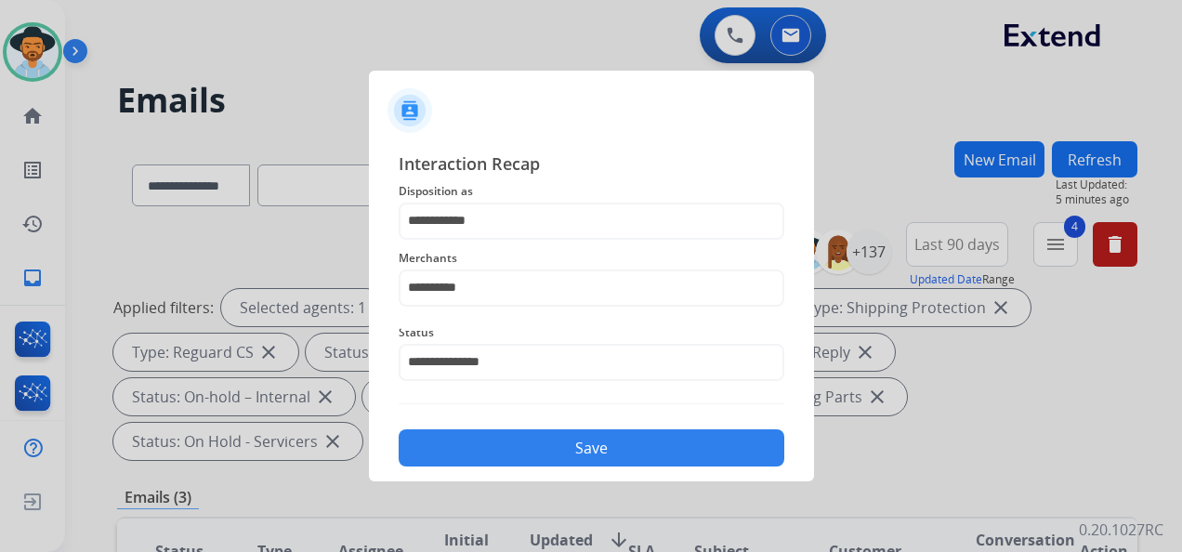
click at [573, 451] on button "Save" at bounding box center [590, 447] width 385 height 37
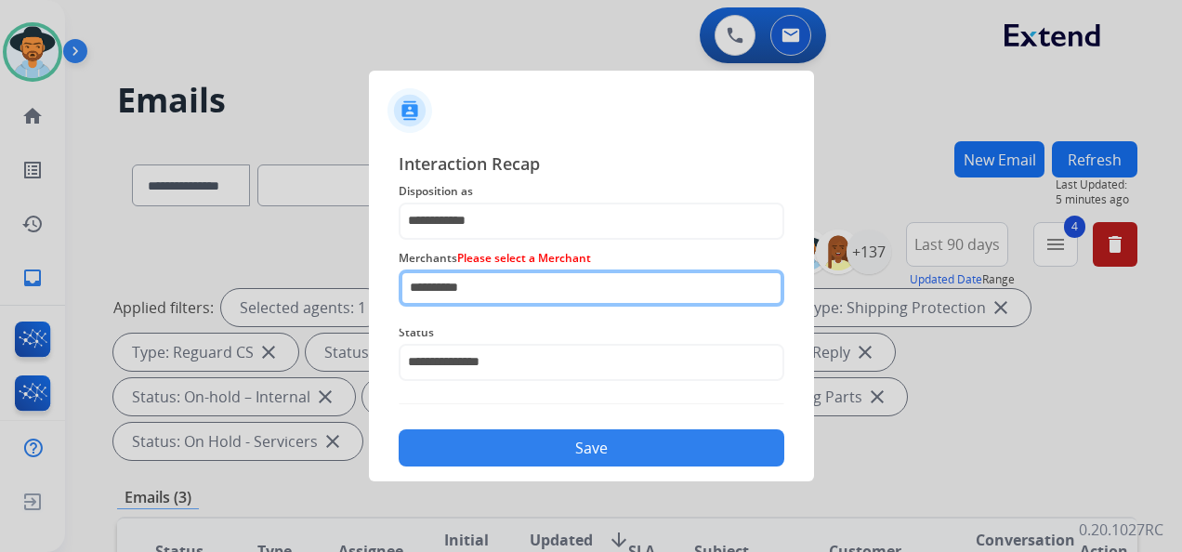
drag, startPoint x: 477, startPoint y: 284, endPoint x: 437, endPoint y: 286, distance: 40.9
click at [437, 285] on input "*********" at bounding box center [590, 287] width 385 height 37
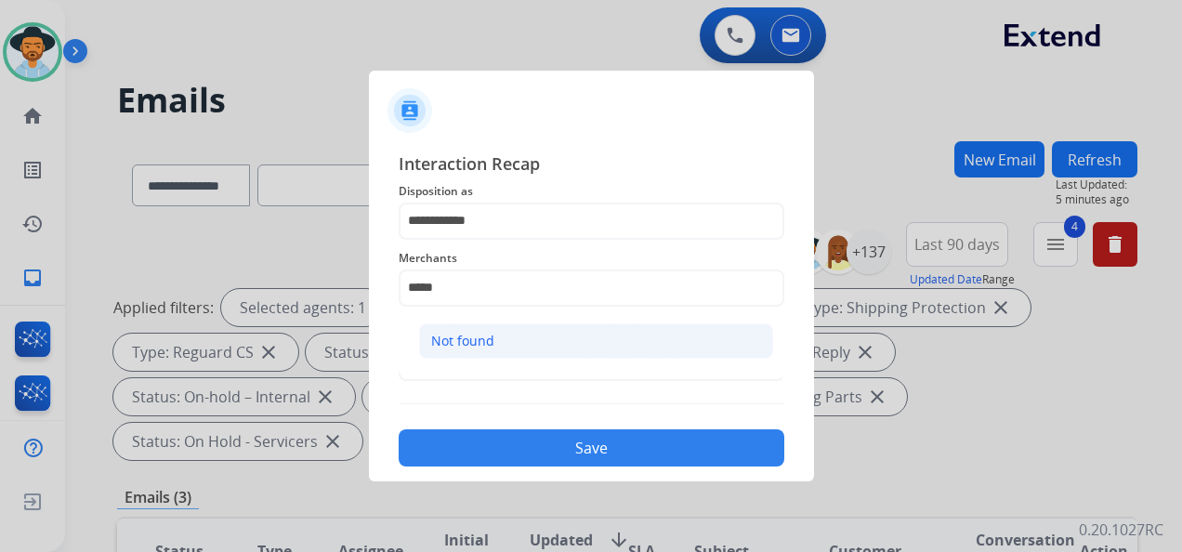
click at [516, 342] on li "Not found" at bounding box center [596, 340] width 354 height 35
type input "*********"
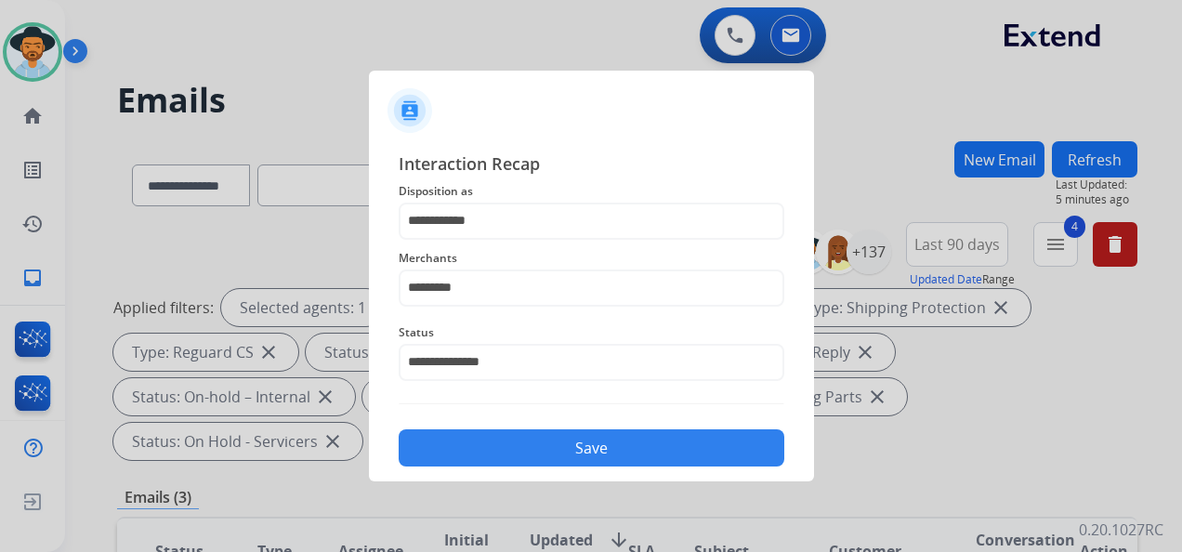
click at [543, 455] on button "Save" at bounding box center [590, 447] width 385 height 37
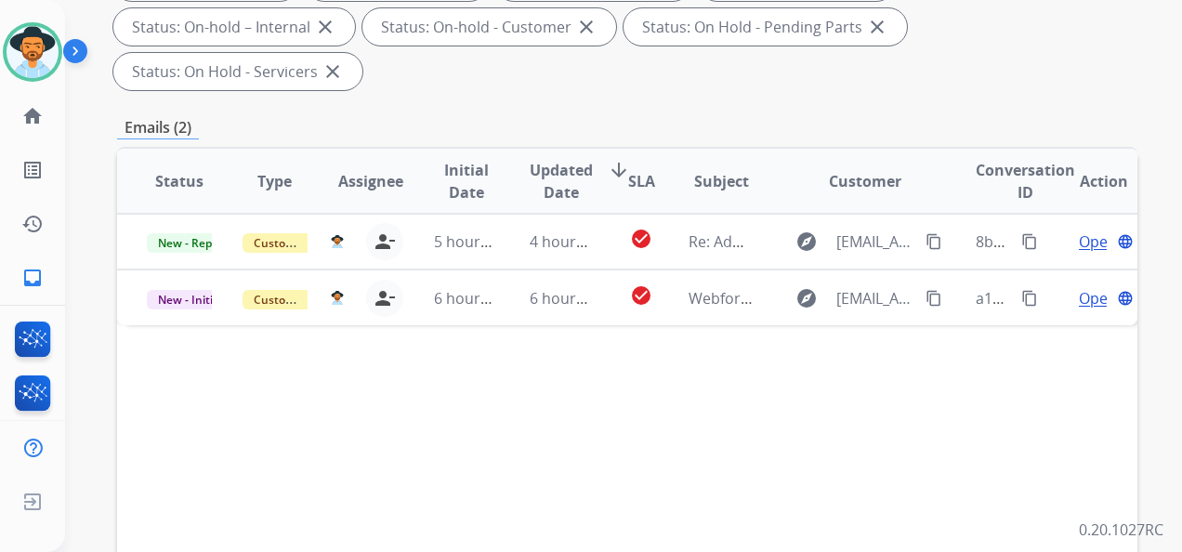
scroll to position [372, 0]
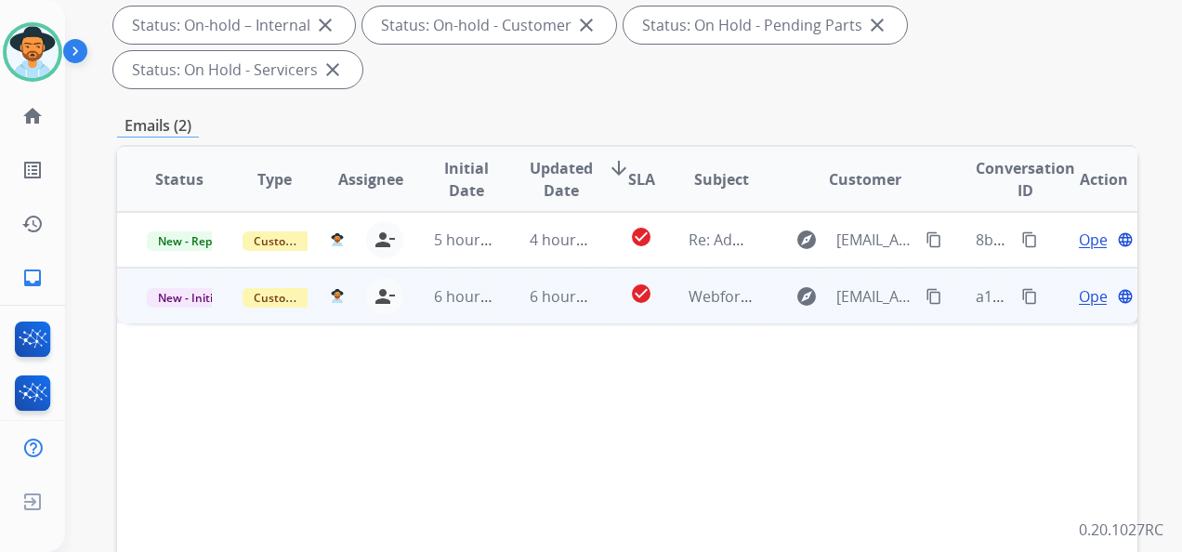
click at [1078, 295] on span "Open" at bounding box center [1097, 296] width 38 height 22
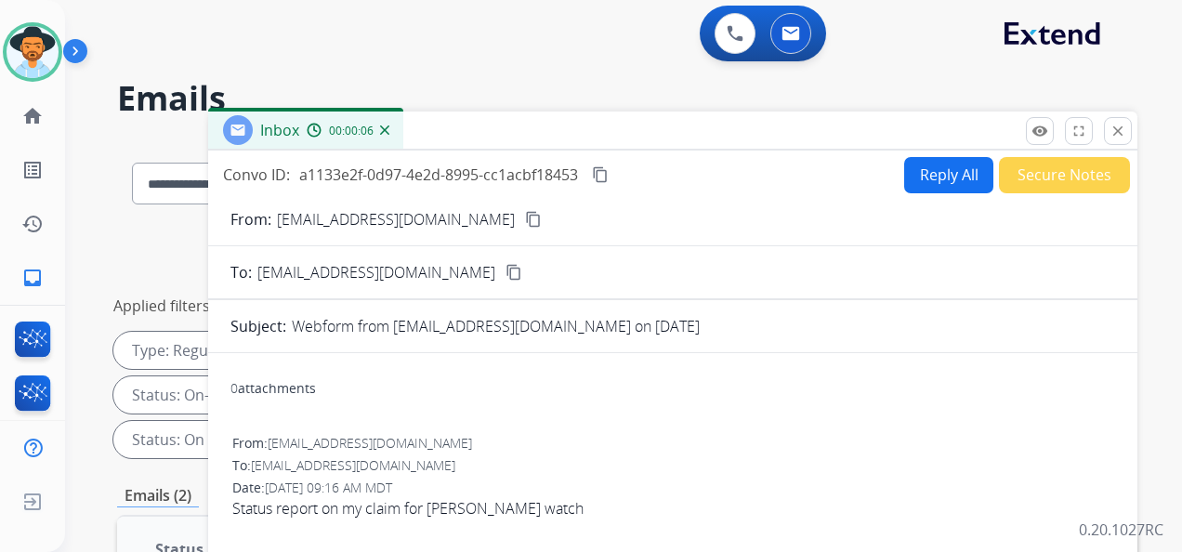
scroll to position [0, 0]
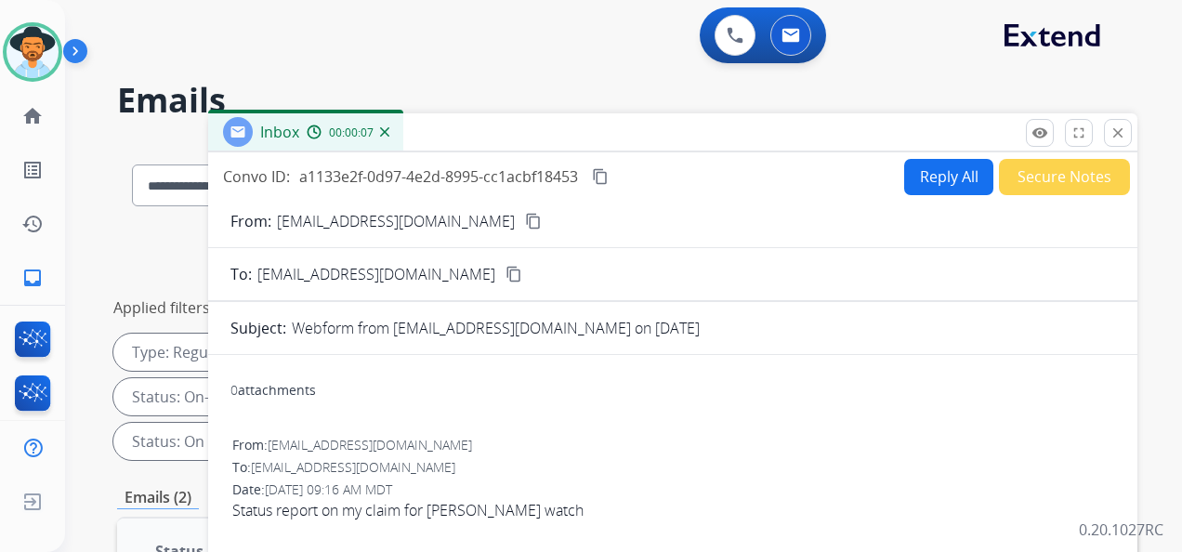
click at [525, 216] on mat-icon "content_copy" at bounding box center [533, 221] width 17 height 17
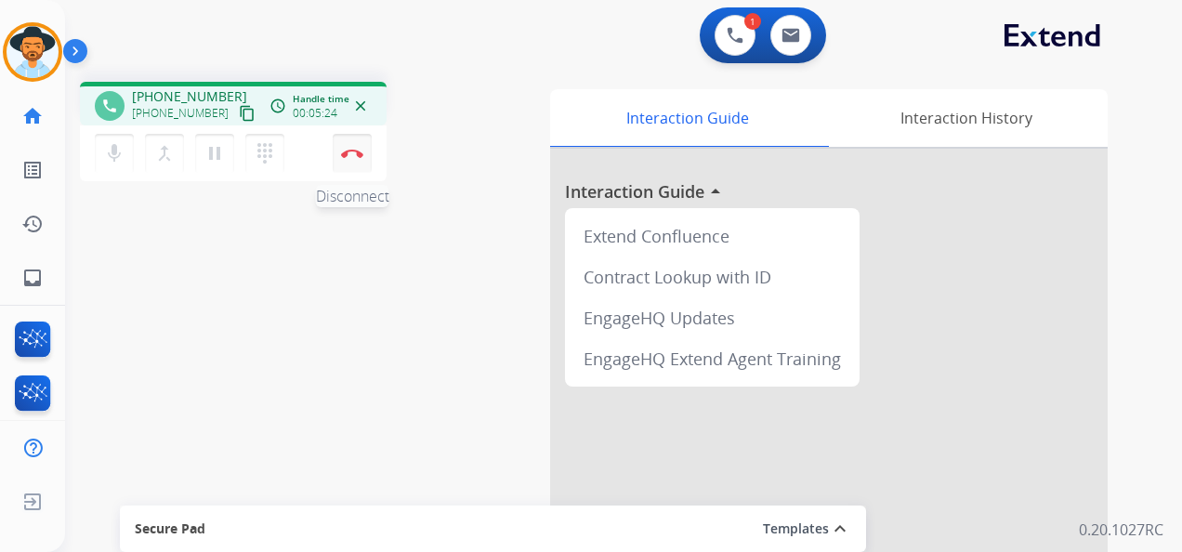
click at [353, 153] on img at bounding box center [352, 153] width 22 height 9
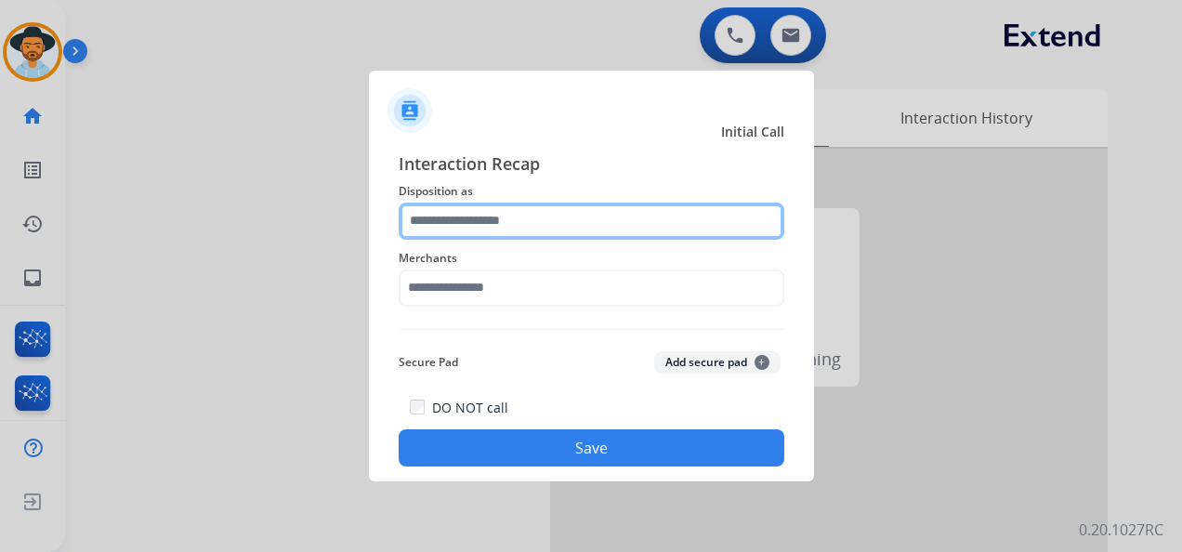
click at [498, 216] on input "text" at bounding box center [590, 220] width 385 height 37
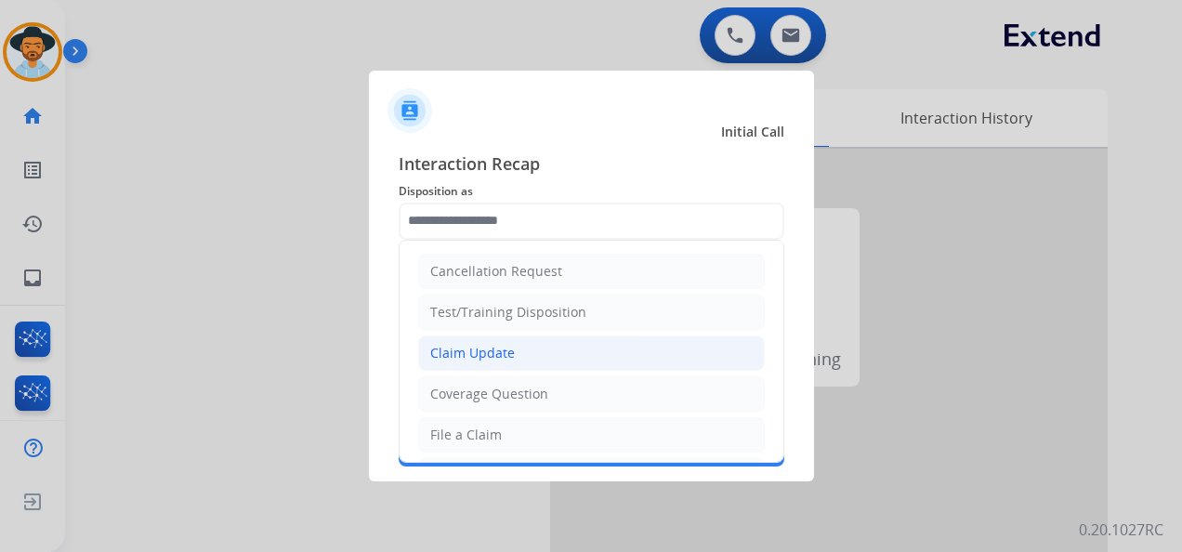
click at [529, 351] on li "Claim Update" at bounding box center [591, 352] width 346 height 35
type input "**********"
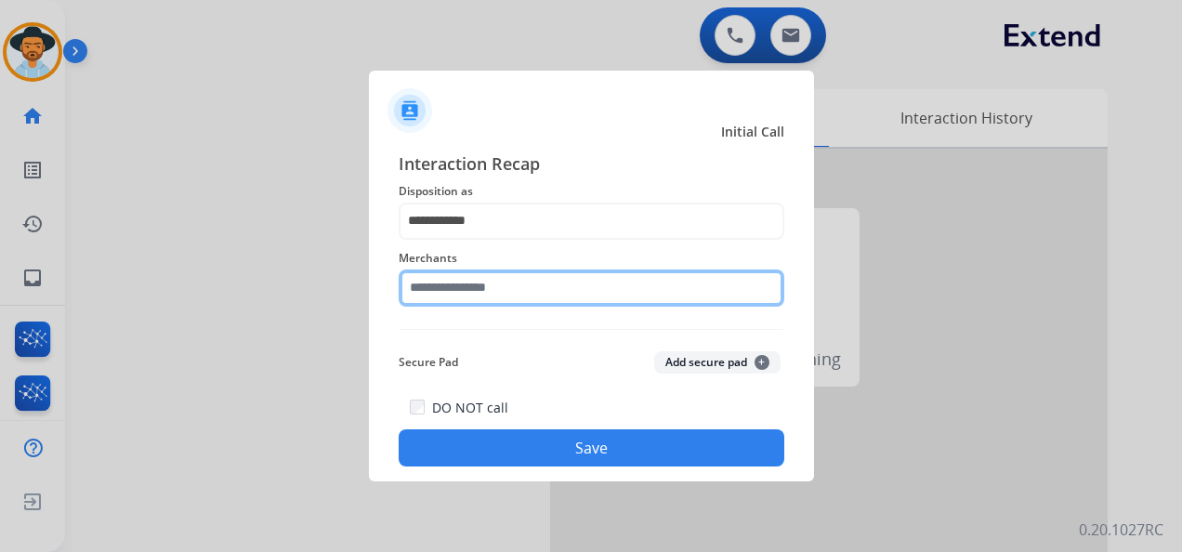
click at [489, 286] on input "text" at bounding box center [590, 287] width 385 height 37
click at [482, 286] on input "text" at bounding box center [590, 287] width 385 height 37
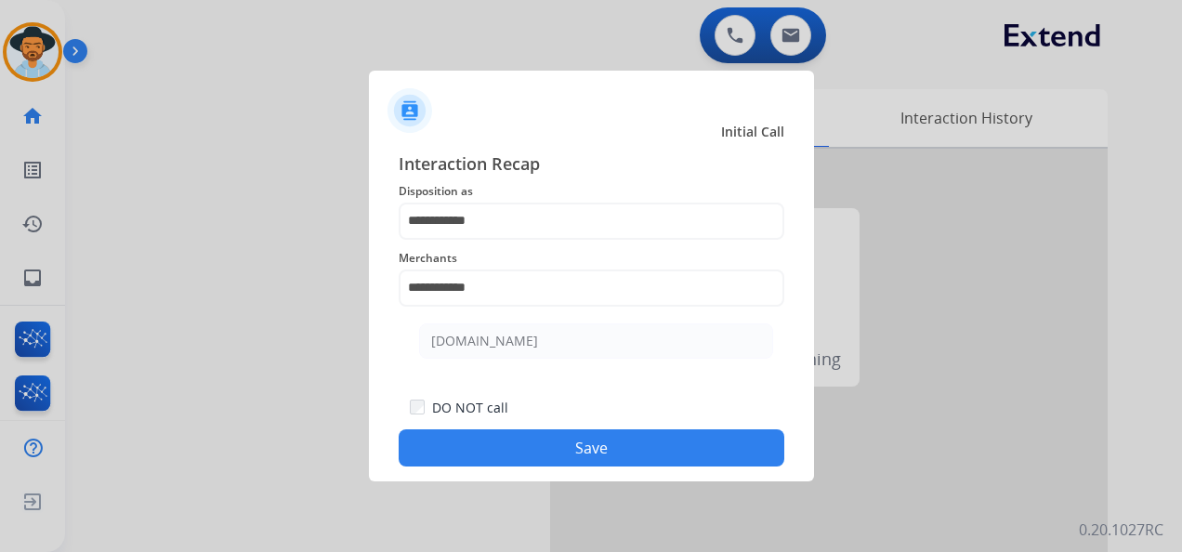
click at [615, 453] on button "Save" at bounding box center [590, 447] width 385 height 37
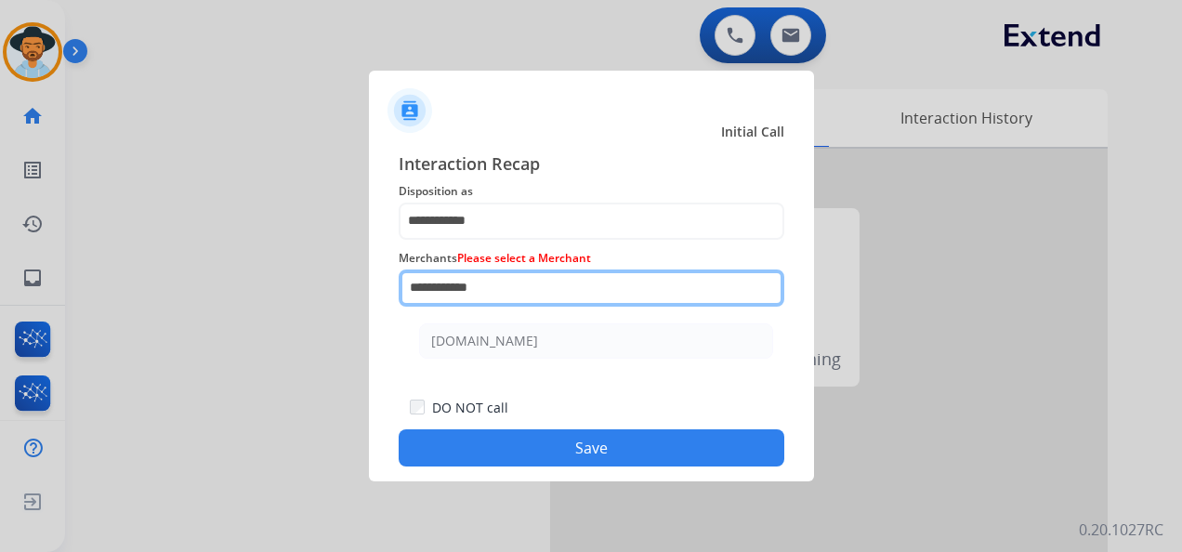
drag, startPoint x: 509, startPoint y: 284, endPoint x: 457, endPoint y: 286, distance: 52.1
click at [457, 286] on input "**********" at bounding box center [590, 287] width 385 height 37
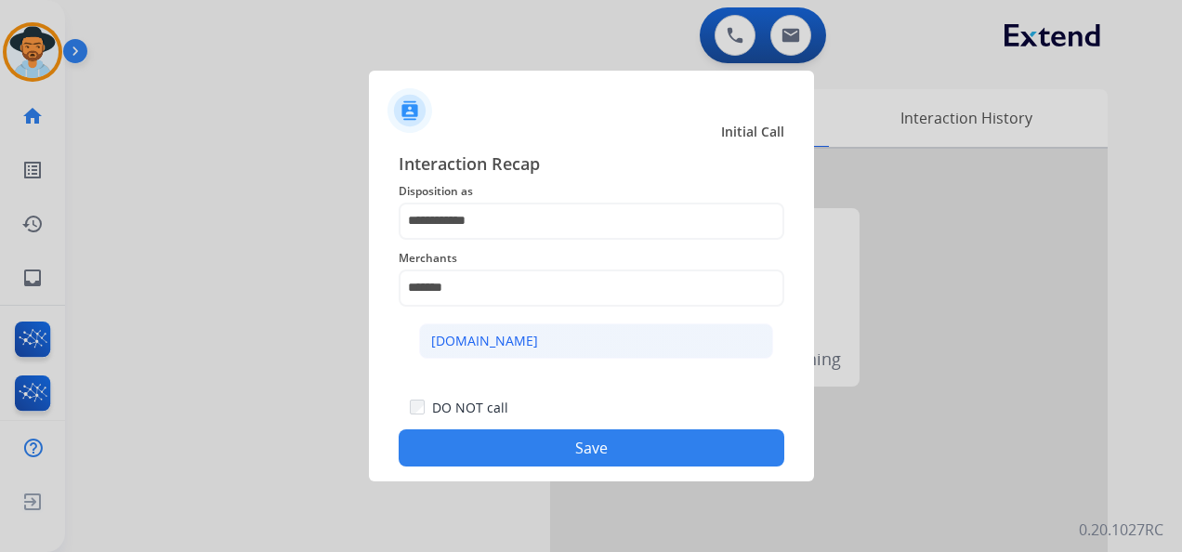
click at [521, 333] on li "[DOMAIN_NAME]" at bounding box center [596, 340] width 354 height 35
type input "**********"
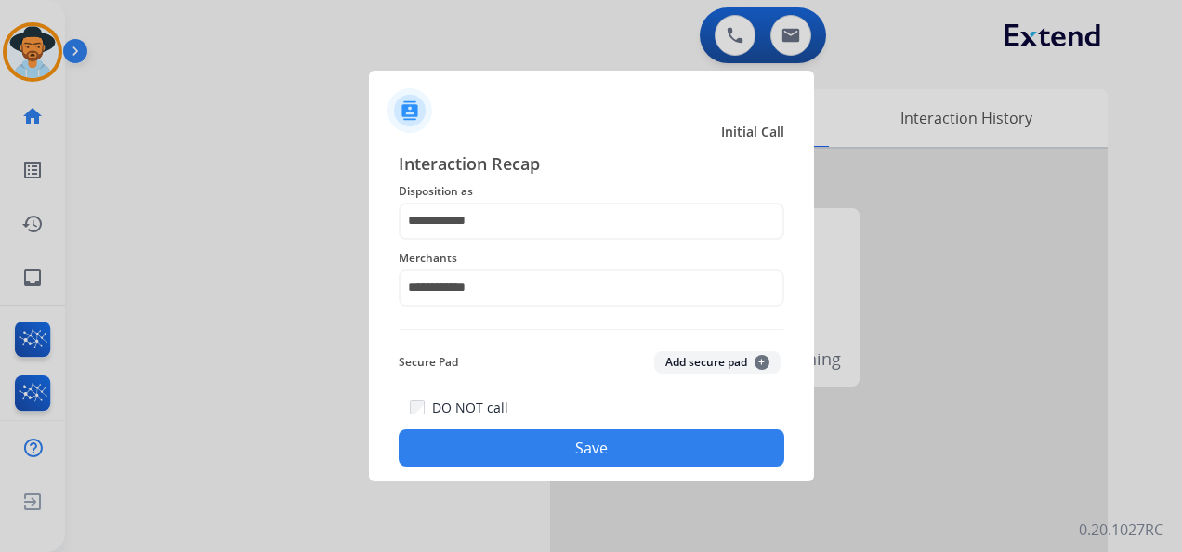
click at [599, 452] on button "Save" at bounding box center [590, 447] width 385 height 37
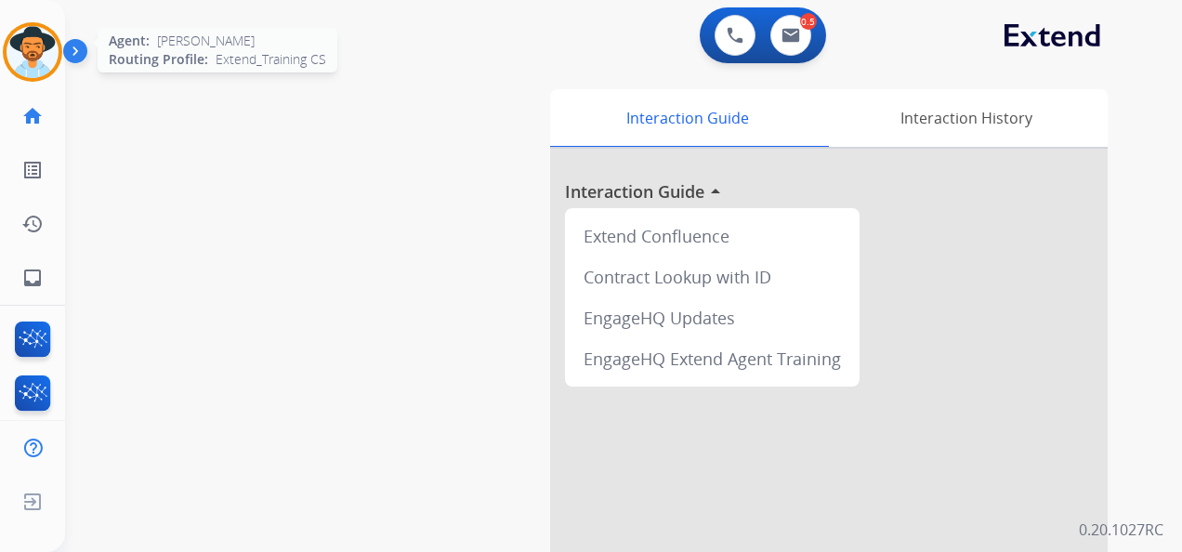
click at [37, 54] on img at bounding box center [33, 52] width 52 height 52
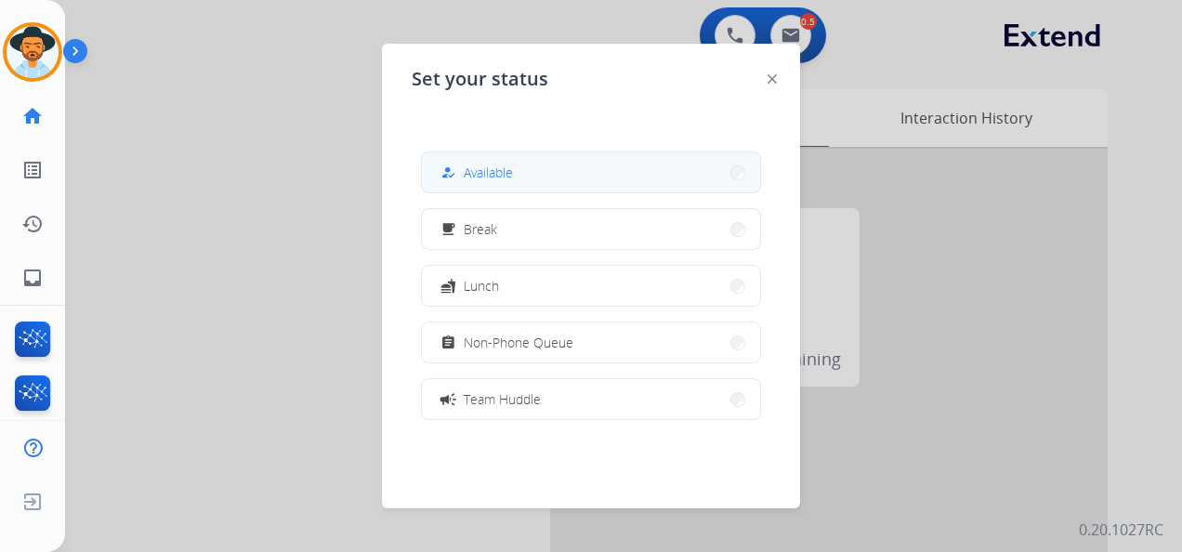
click at [548, 169] on button "how_to_reg Available" at bounding box center [591, 172] width 338 height 40
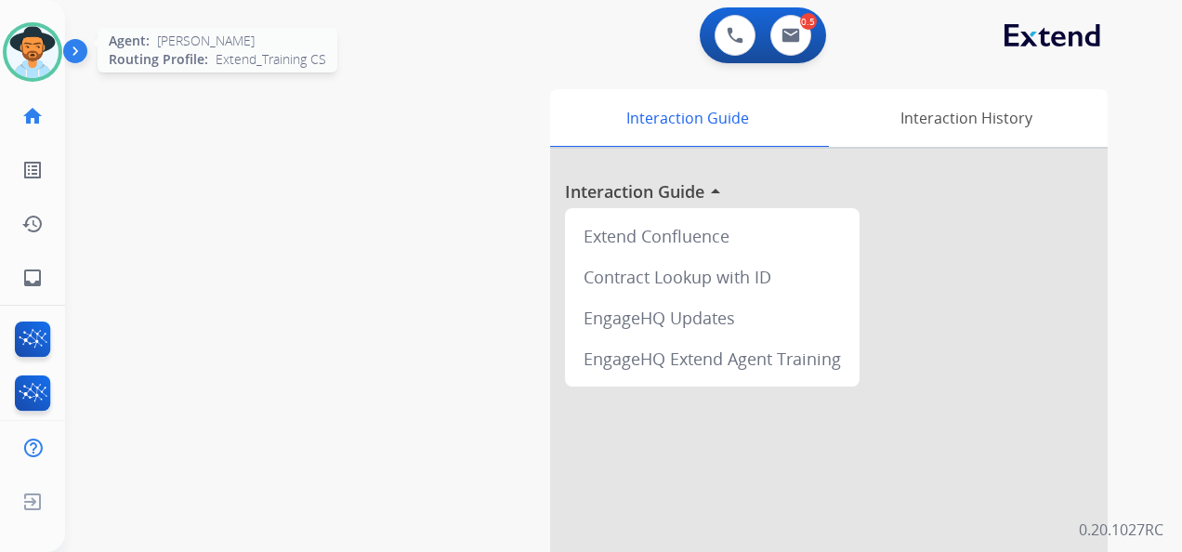
click at [22, 59] on img at bounding box center [33, 52] width 52 height 52
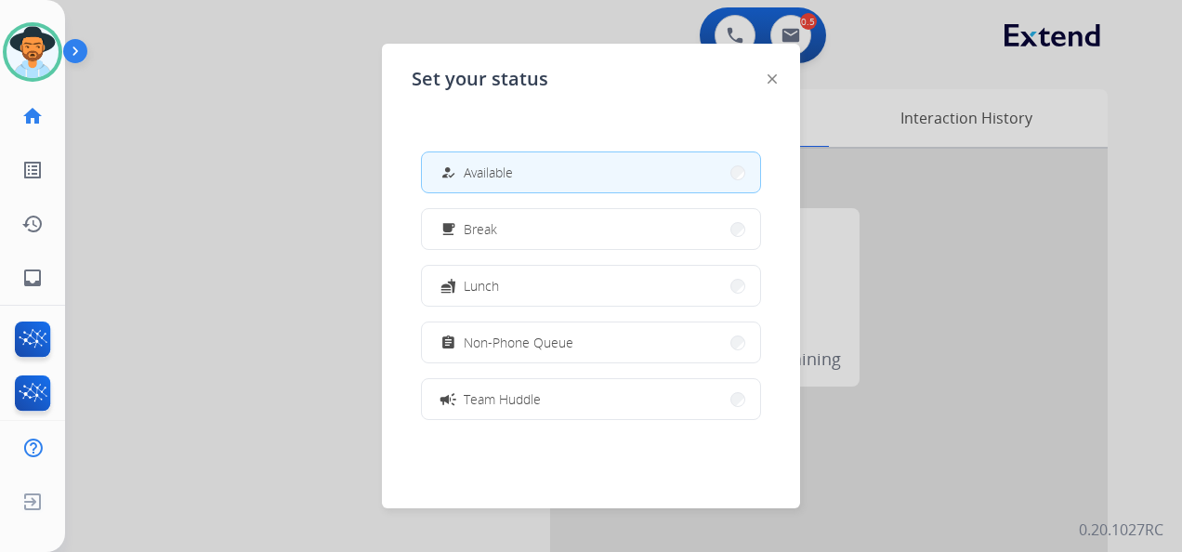
drag, startPoint x: 587, startPoint y: 398, endPoint x: 571, endPoint y: 394, distance: 16.5
click at [585, 398] on button "campaign Team Huddle" at bounding box center [591, 399] width 338 height 40
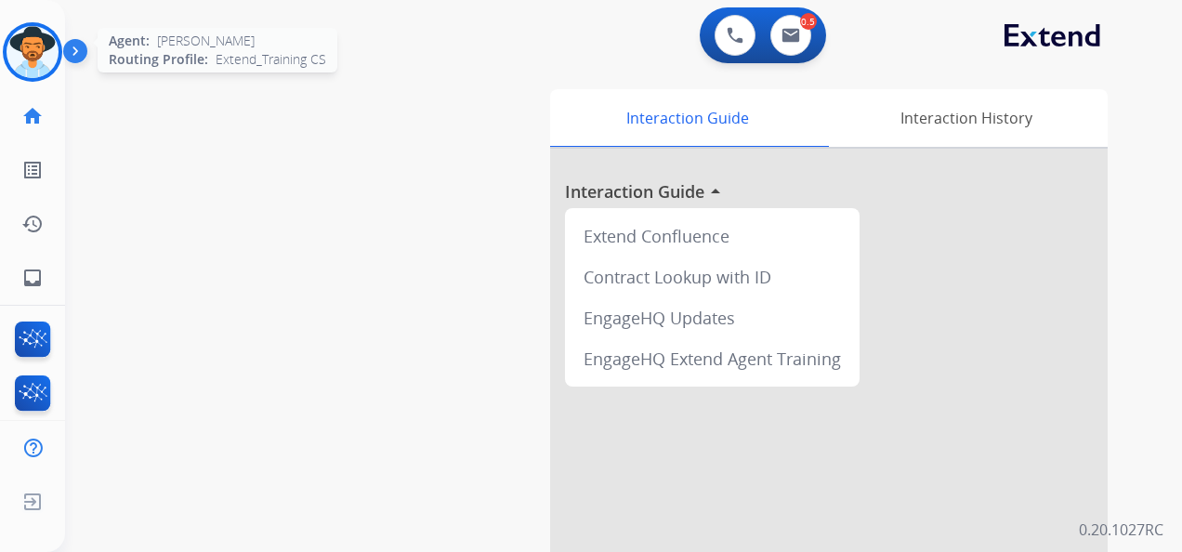
click at [24, 43] on img at bounding box center [33, 52] width 52 height 52
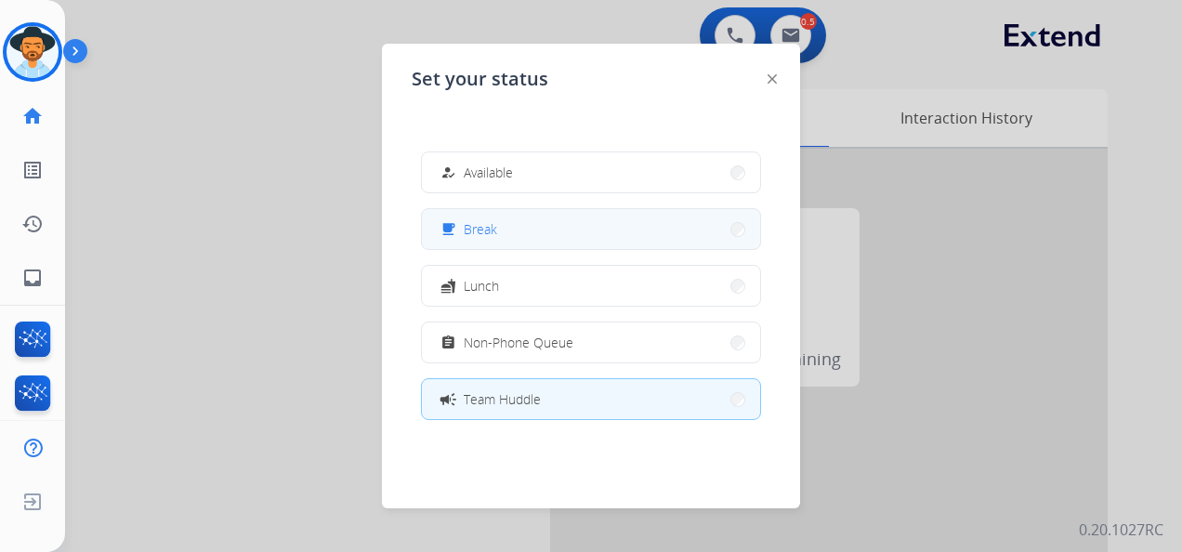
click at [568, 230] on button "free_breakfast Break" at bounding box center [591, 229] width 338 height 40
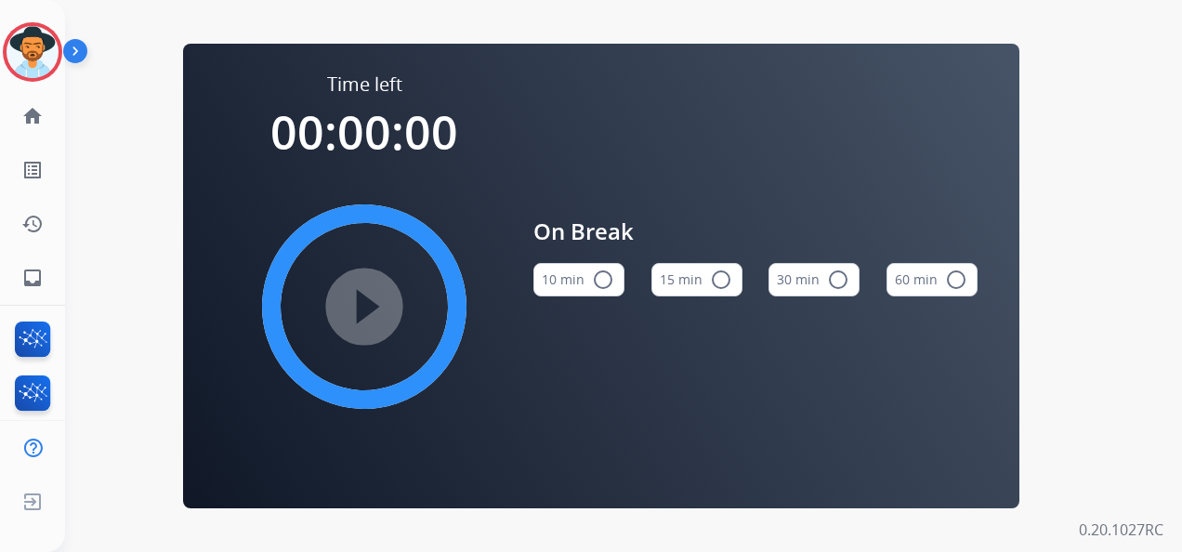
click at [693, 269] on button "15 min radio_button_unchecked" at bounding box center [696, 279] width 91 height 33
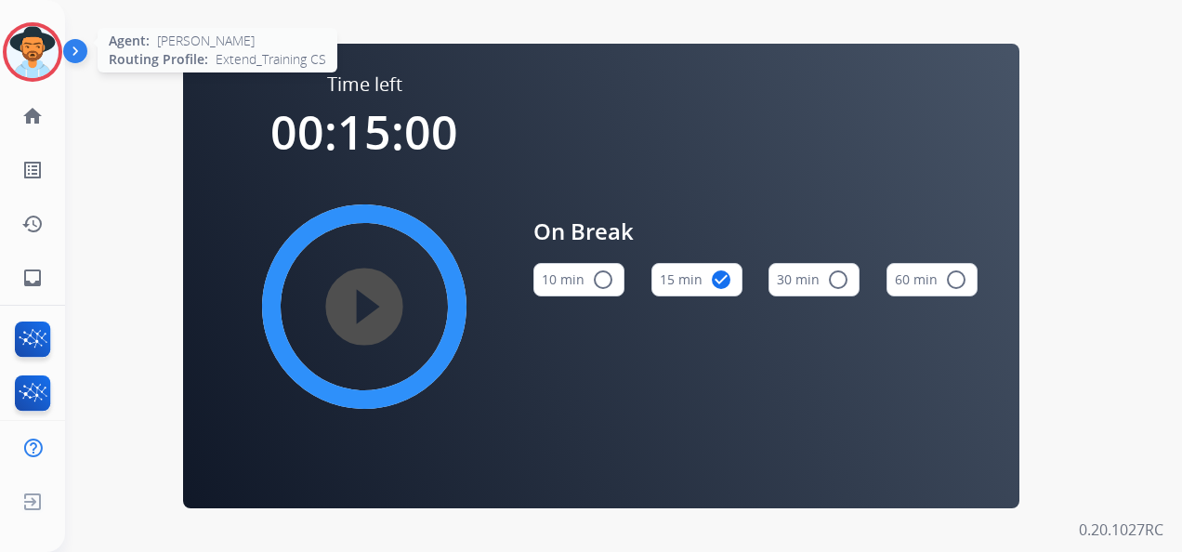
click at [37, 50] on img at bounding box center [33, 52] width 52 height 52
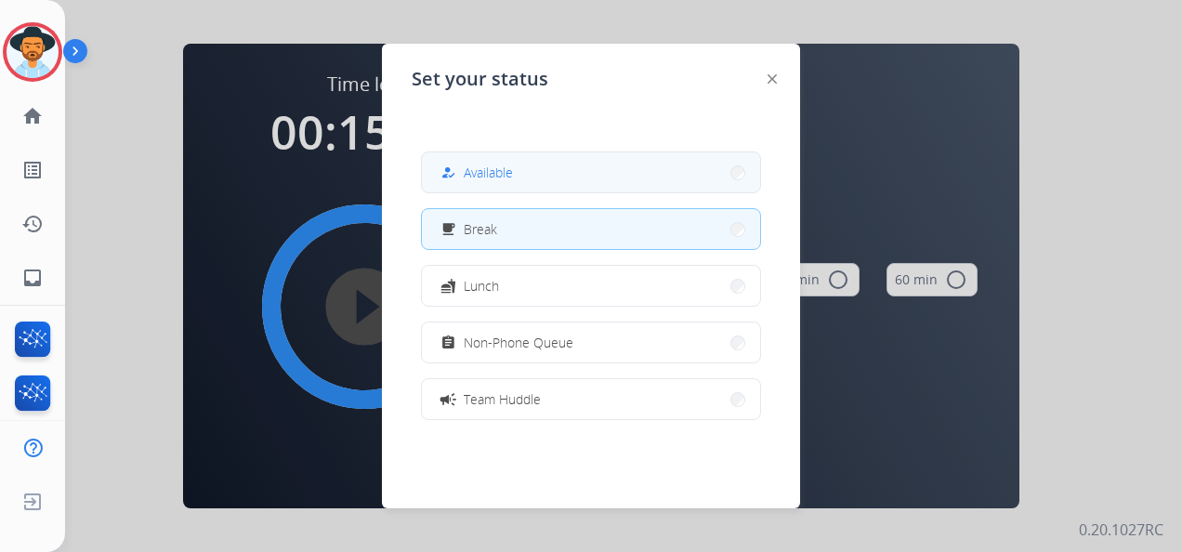
click at [503, 176] on span "Available" at bounding box center [488, 173] width 49 height 20
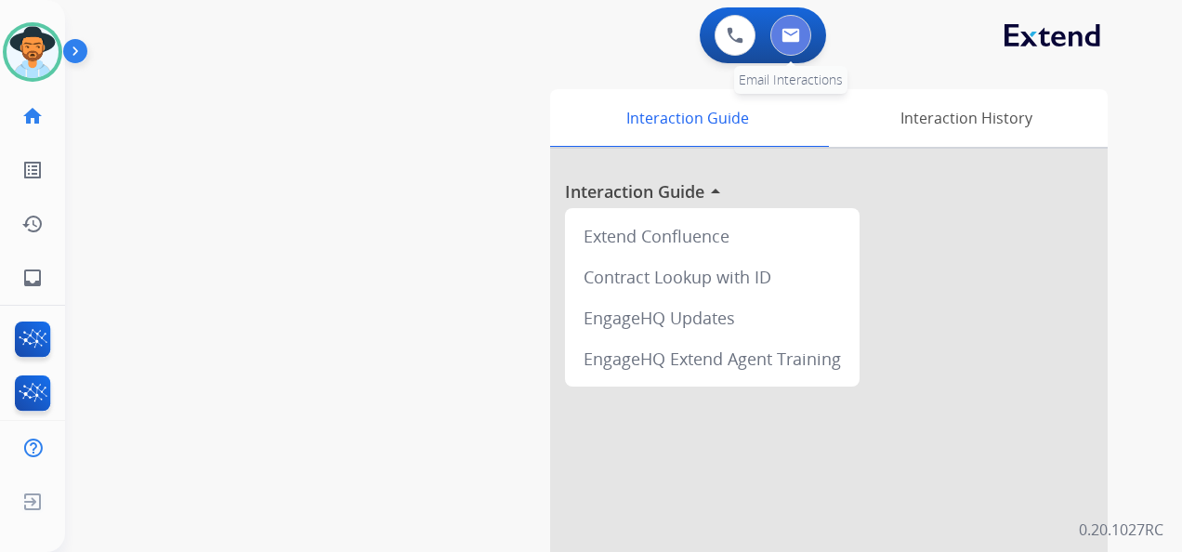
click at [790, 27] on button at bounding box center [790, 35] width 41 height 41
select select "**********"
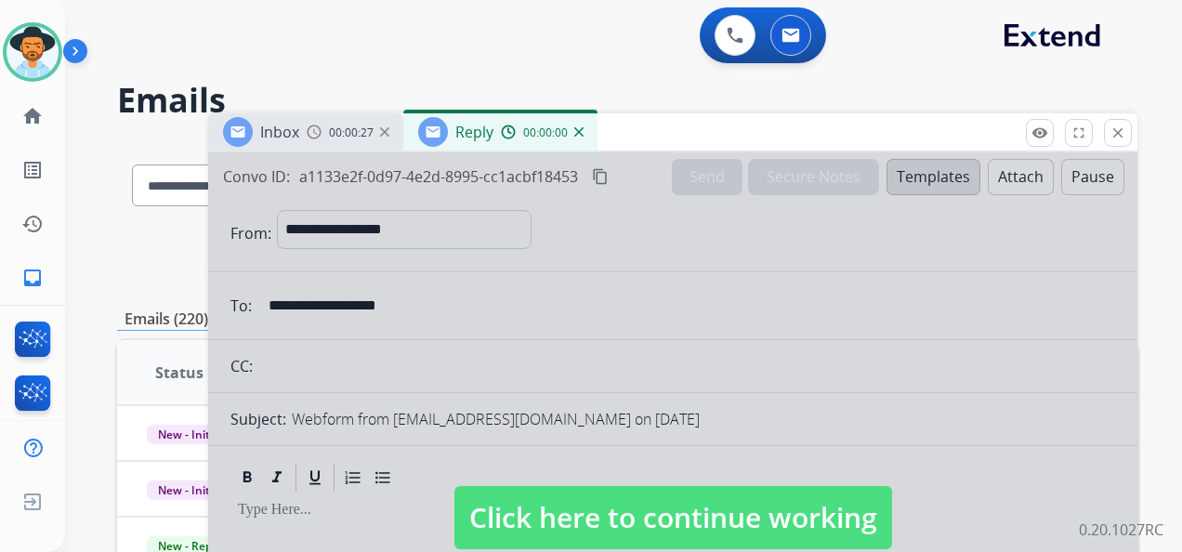
select select "**********"
click at [656, 529] on span "Click here to continue working" at bounding box center [673, 517] width 438 height 63
select select
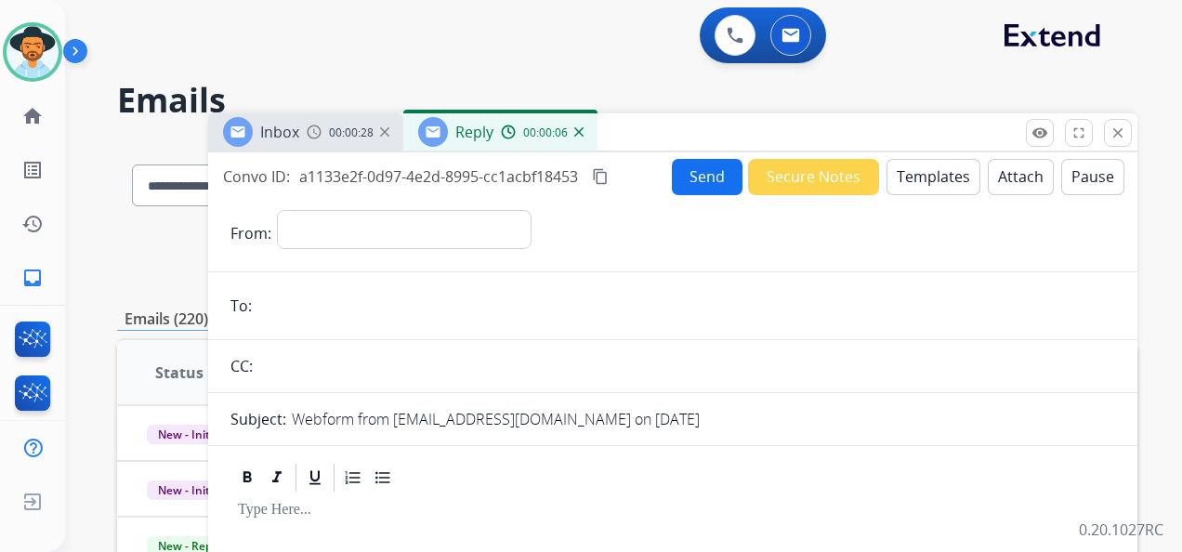
click at [576, 136] on img at bounding box center [578, 131] width 9 height 9
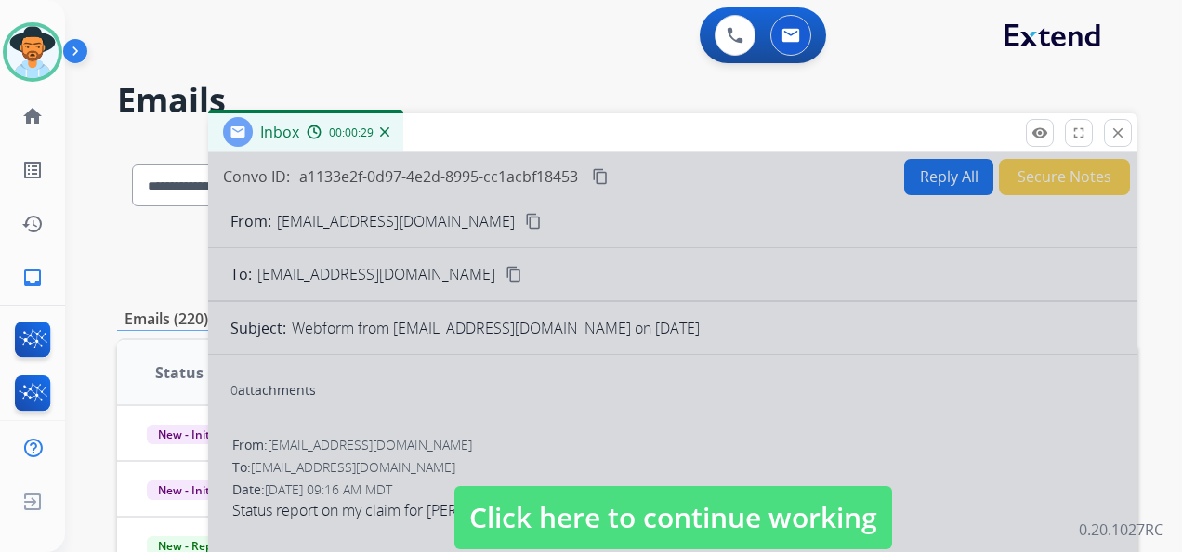
click at [728, 522] on span "Click here to continue working" at bounding box center [673, 517] width 438 height 63
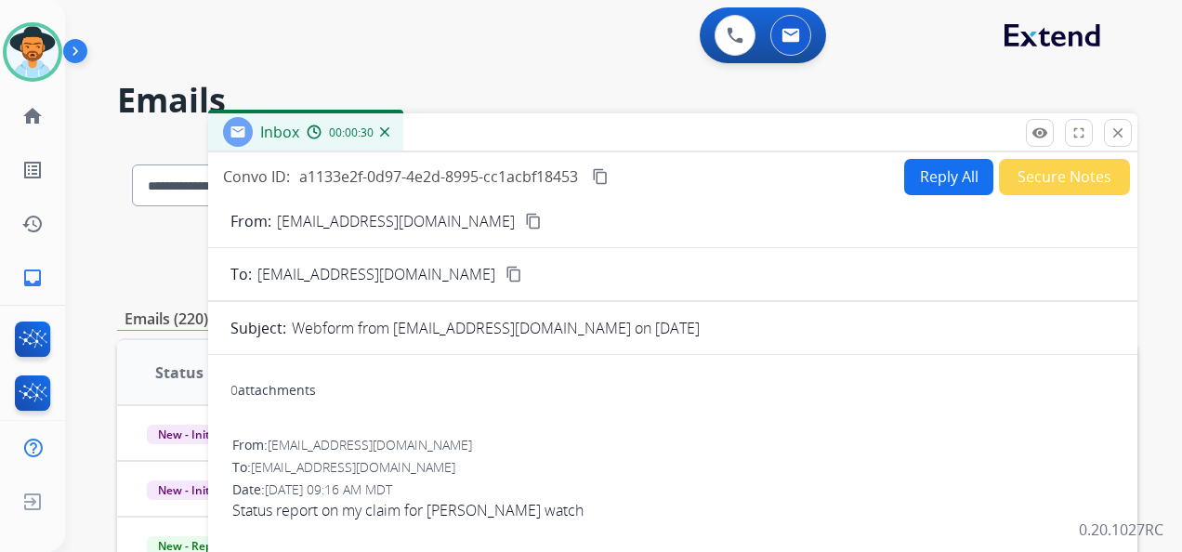
click at [1052, 183] on button "Secure Notes" at bounding box center [1064, 177] width 131 height 36
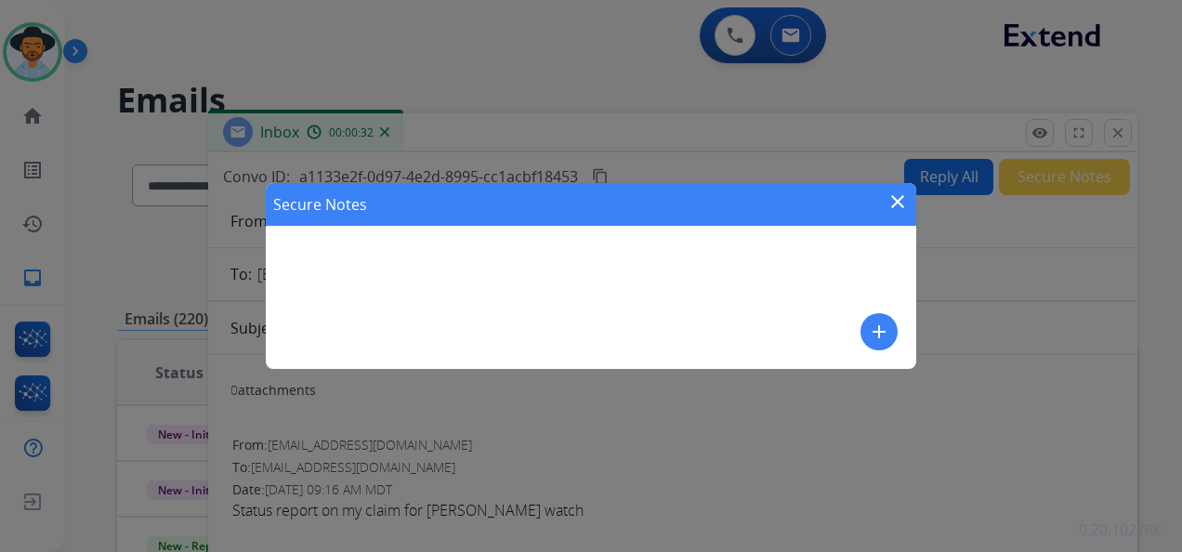
click at [895, 198] on mat-icon "close" at bounding box center [897, 201] width 22 height 22
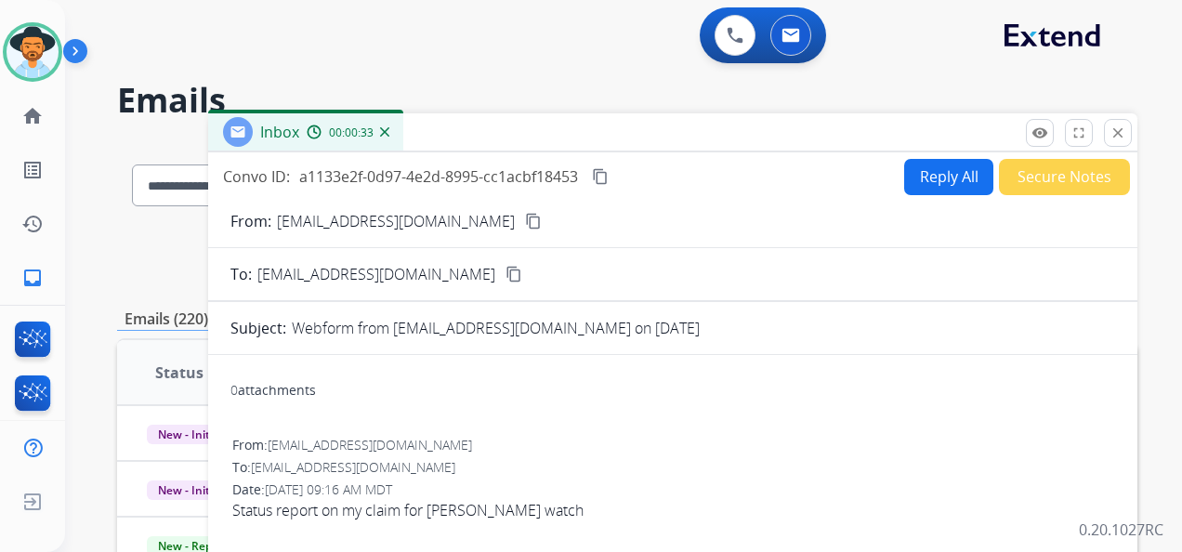
click at [525, 227] on mat-icon "content_copy" at bounding box center [533, 221] width 17 height 17
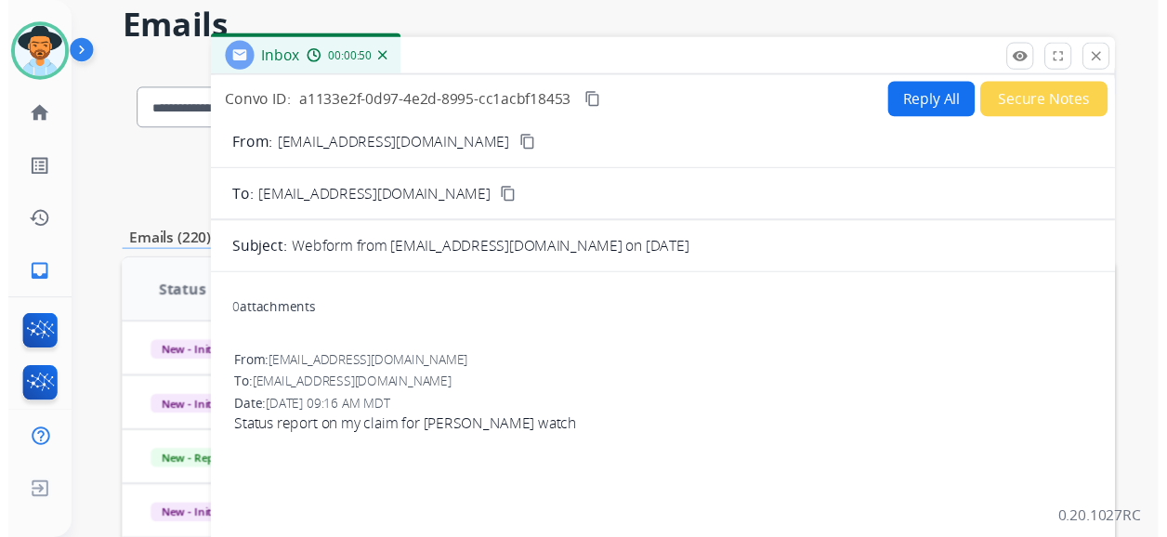
scroll to position [93, 0]
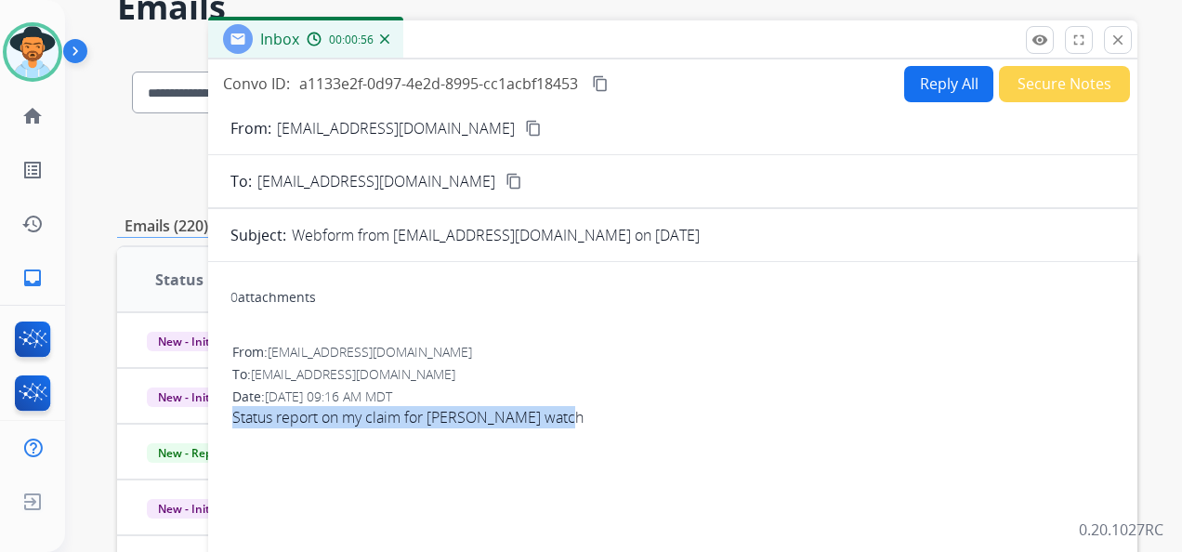
drag, startPoint x: 230, startPoint y: 417, endPoint x: 594, endPoint y: 448, distance: 364.5
click at [594, 448] on div "0 attachments From: Michaaba9@proton.me To: support@extend.com Date: 10/09/2025…" at bounding box center [672, 504] width 929 height 454
copy span "Status report on my claim for Raymond Weil watch"
click at [1070, 73] on button "Secure Notes" at bounding box center [1064, 84] width 131 height 36
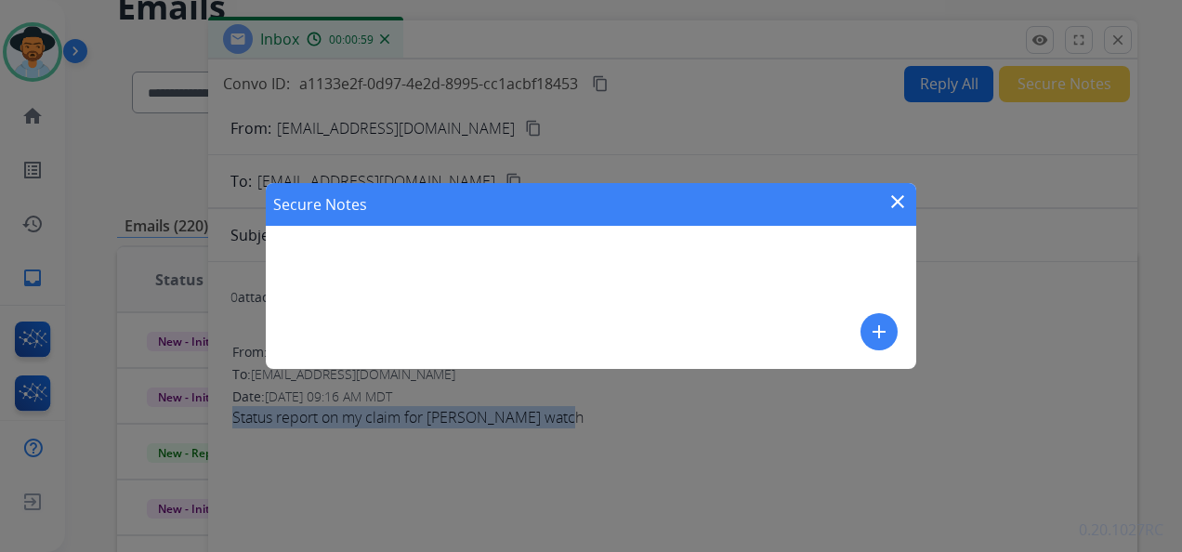
click at [874, 326] on mat-icon "add" at bounding box center [879, 331] width 22 height 22
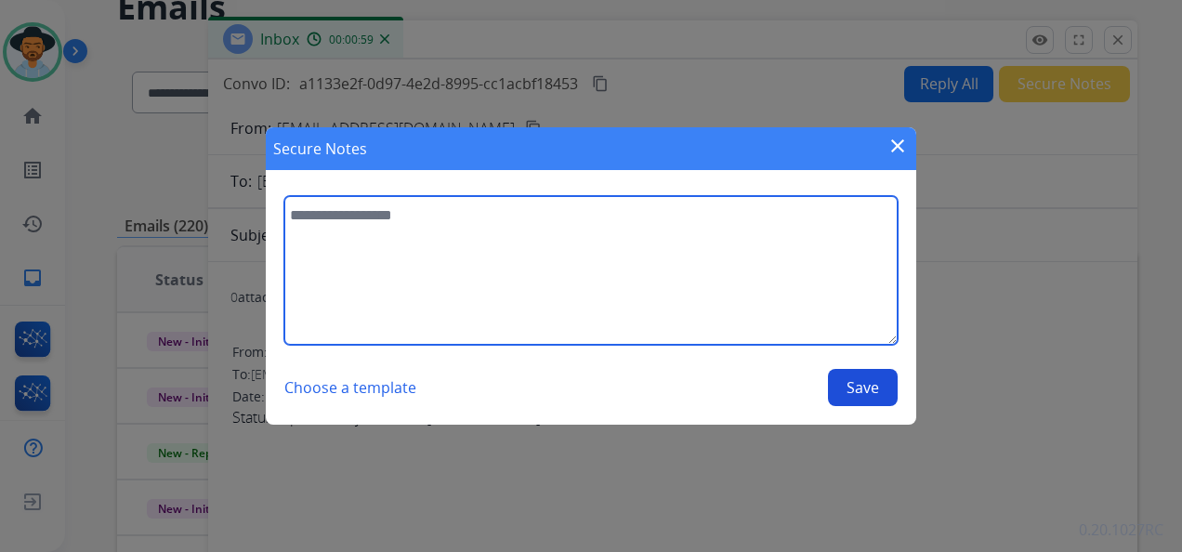
click at [427, 206] on textarea at bounding box center [590, 270] width 613 height 149
paste textarea "**********"
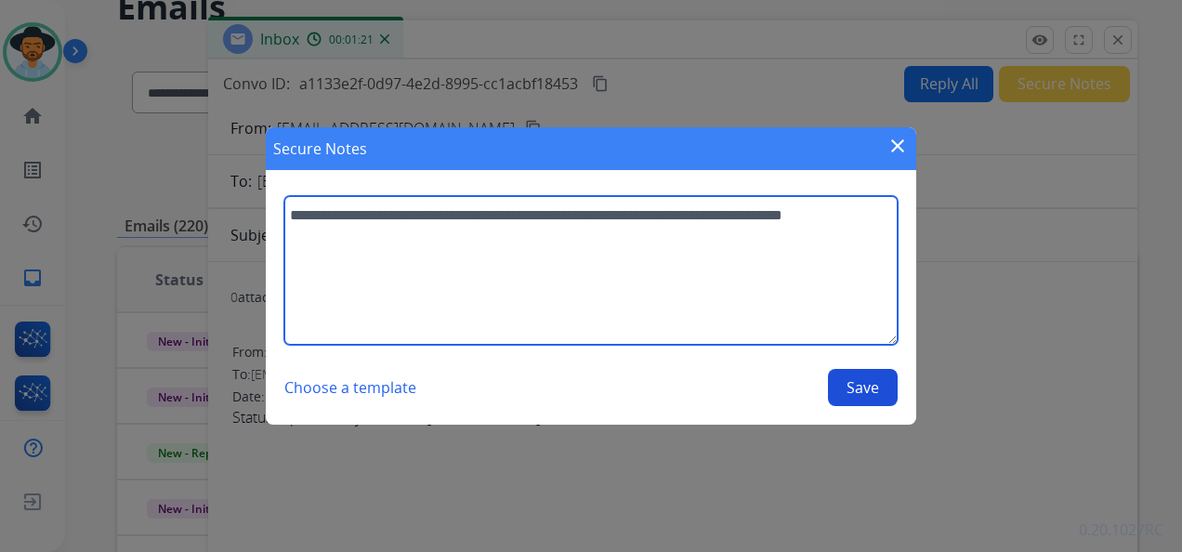
click at [359, 233] on textarea "**********" at bounding box center [590, 270] width 613 height 149
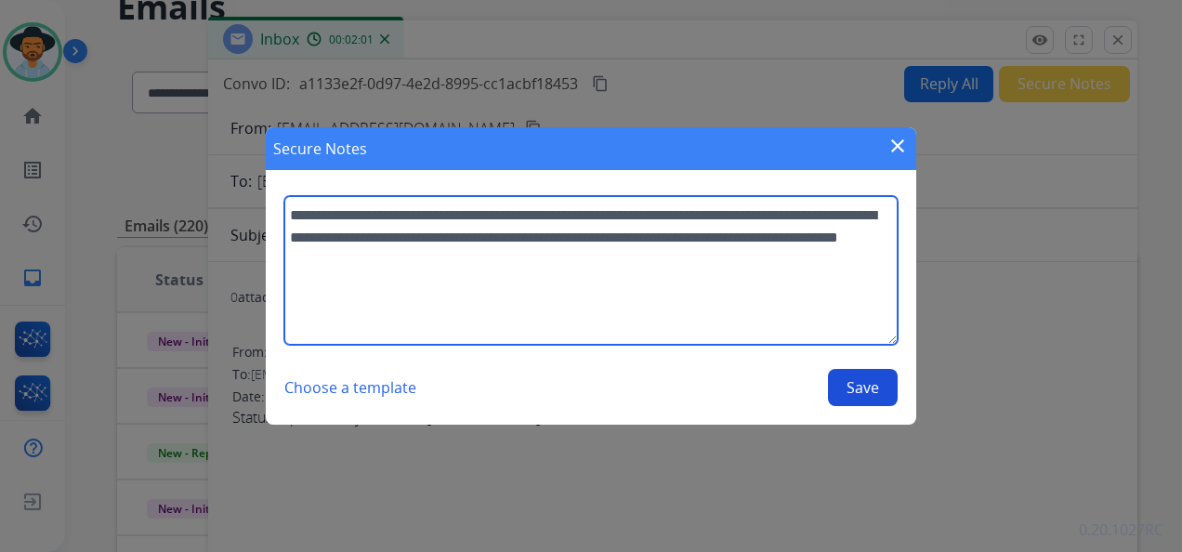
type textarea "**********"
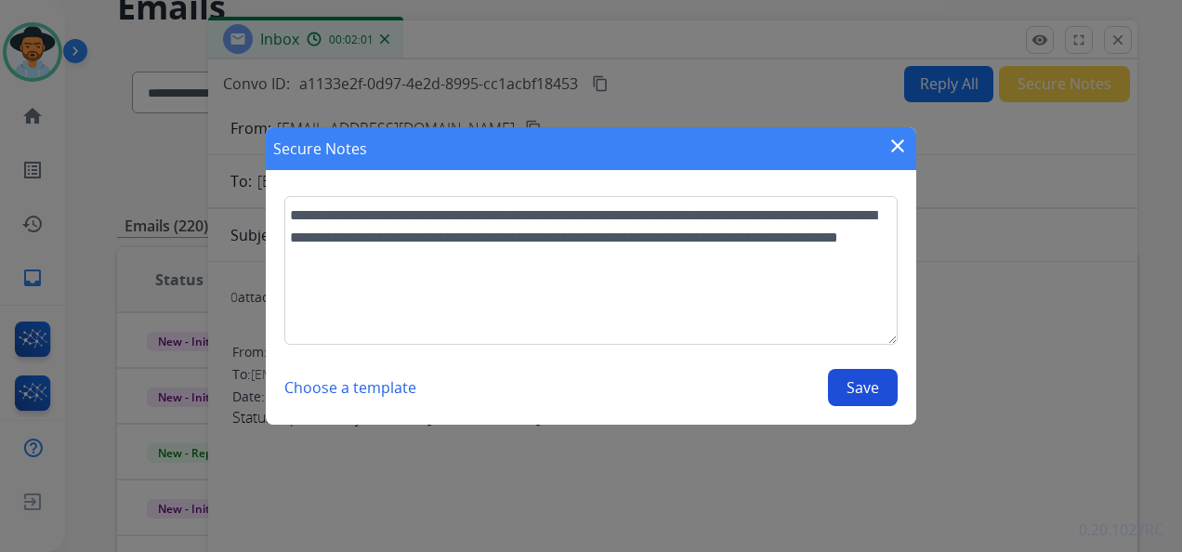
click at [867, 385] on button "Save" at bounding box center [863, 387] width 70 height 37
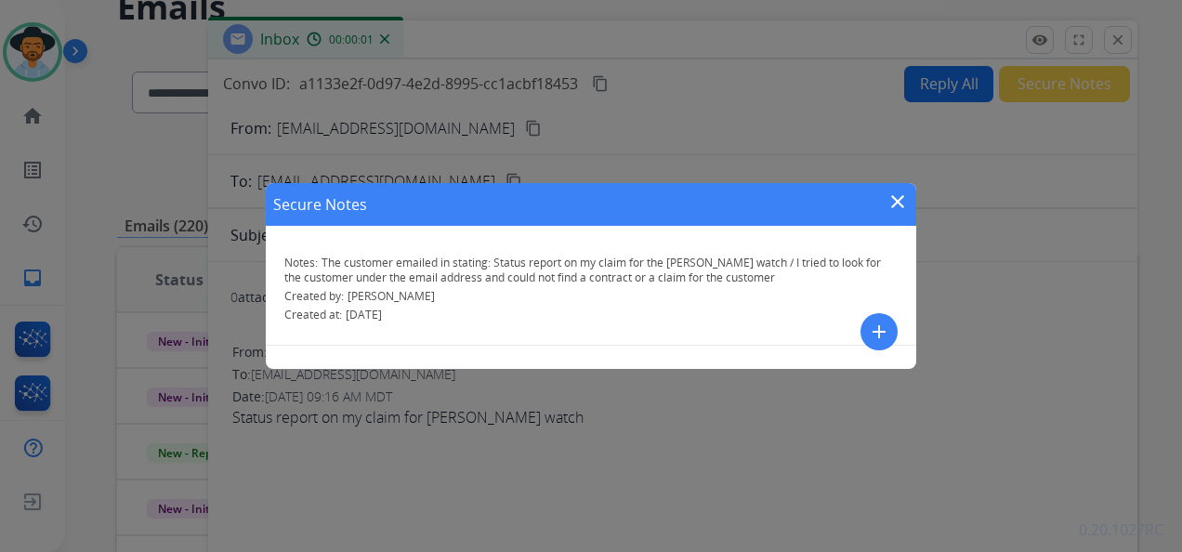
click at [897, 189] on div "Secure Notes close" at bounding box center [591, 204] width 650 height 43
click at [897, 195] on mat-icon "close" at bounding box center [897, 201] width 22 height 22
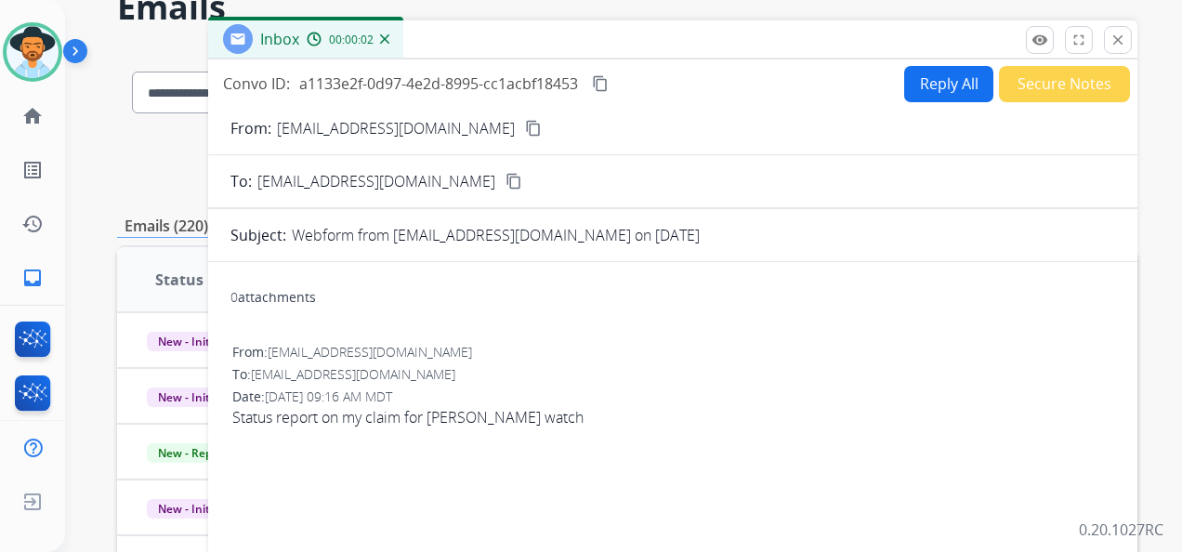
click at [1070, 92] on button "Secure Notes" at bounding box center [1064, 84] width 131 height 36
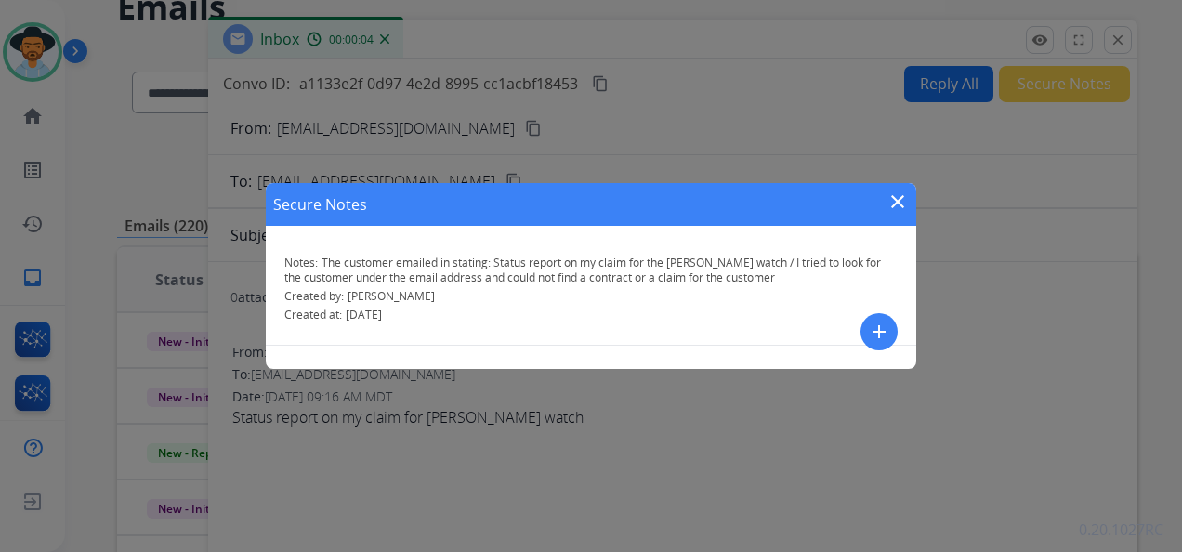
click at [903, 202] on mat-icon "close" at bounding box center [897, 201] width 22 height 22
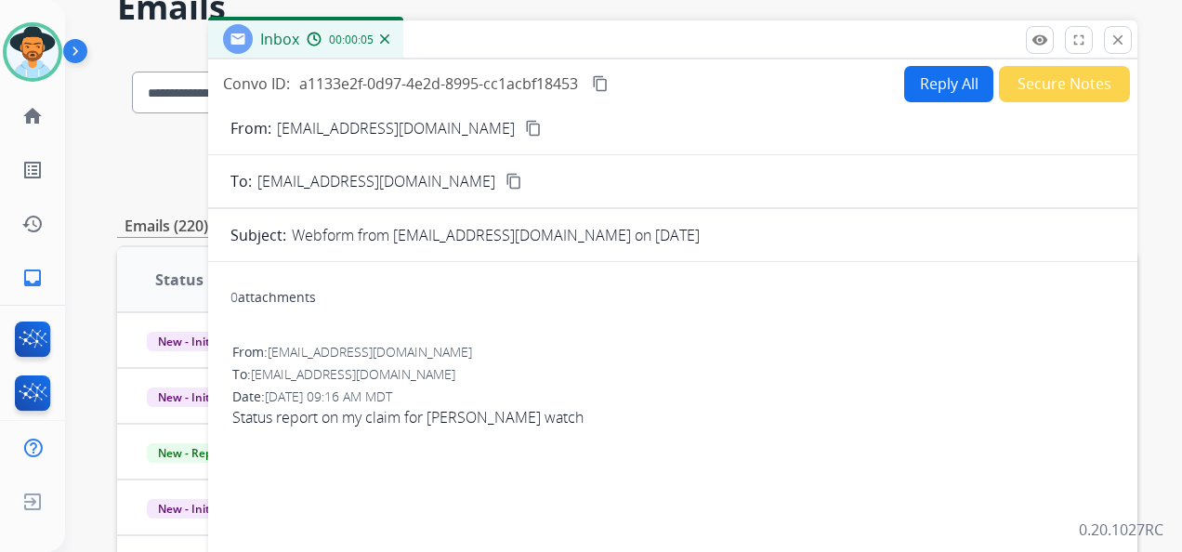
click at [925, 84] on button "Reply All" at bounding box center [948, 84] width 89 height 36
select select "**********"
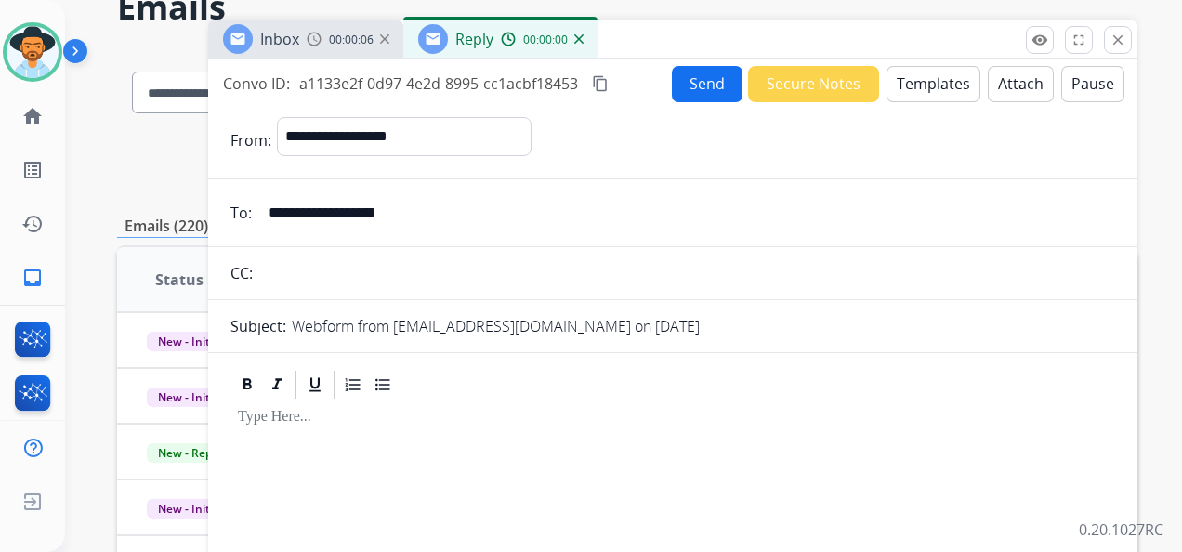
click at [921, 87] on button "Templates" at bounding box center [933, 84] width 94 height 36
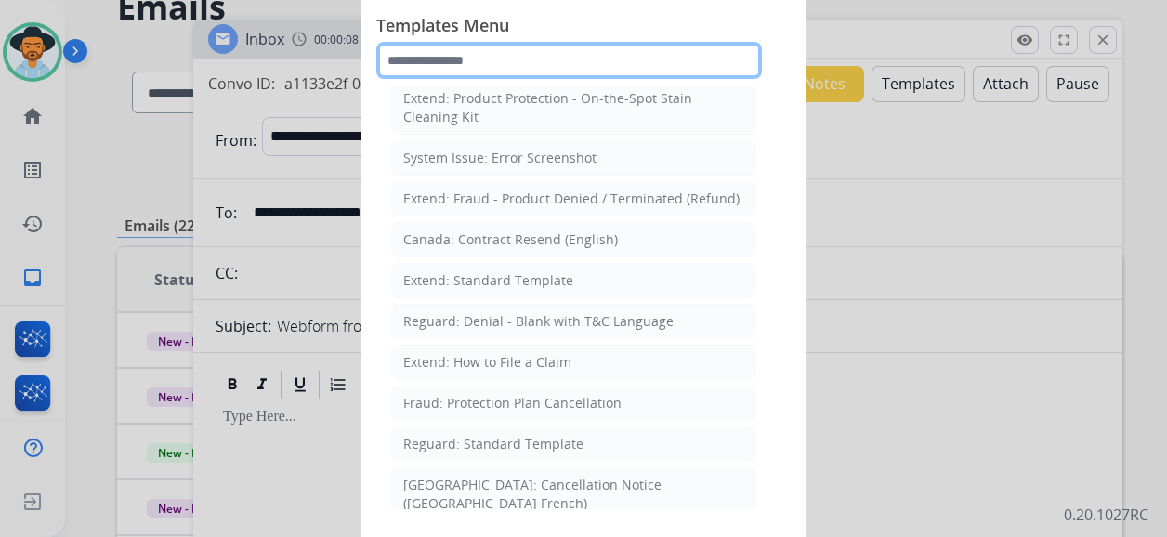
click at [496, 63] on input "text" at bounding box center [568, 60] width 385 height 37
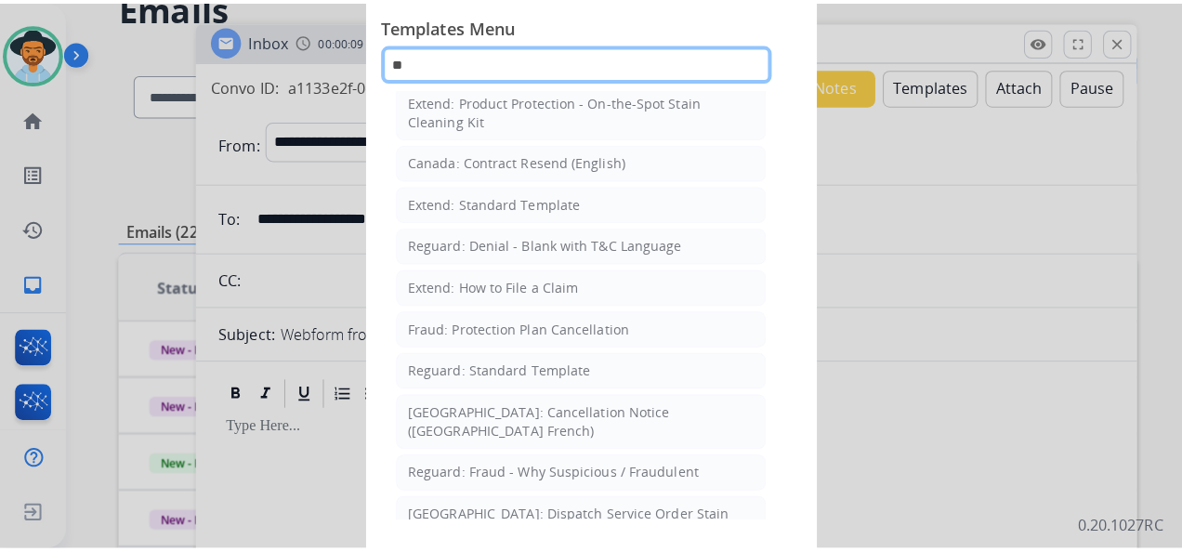
scroll to position [0, 0]
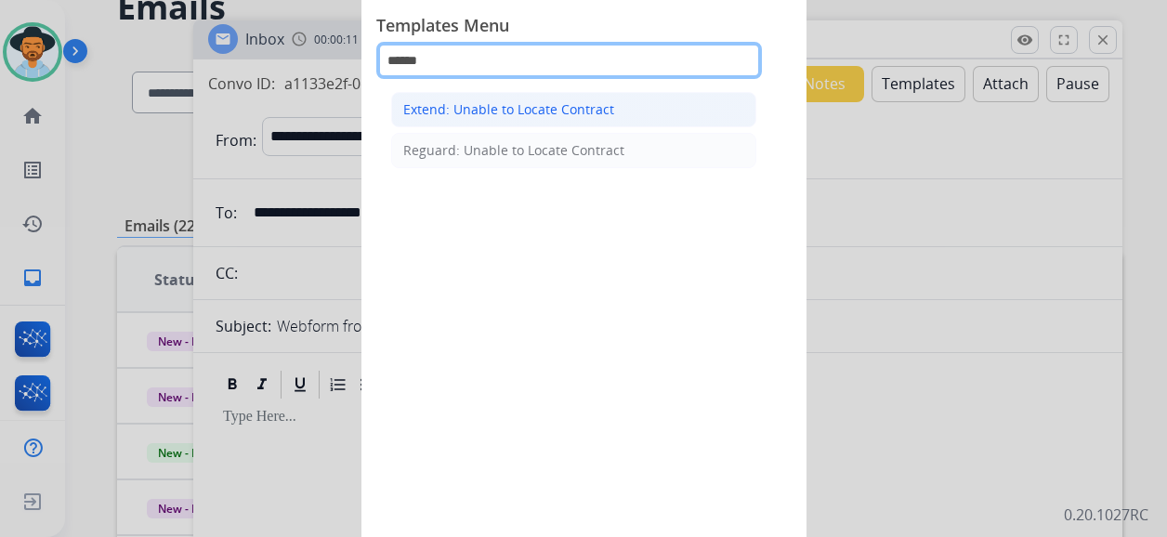
type input "******"
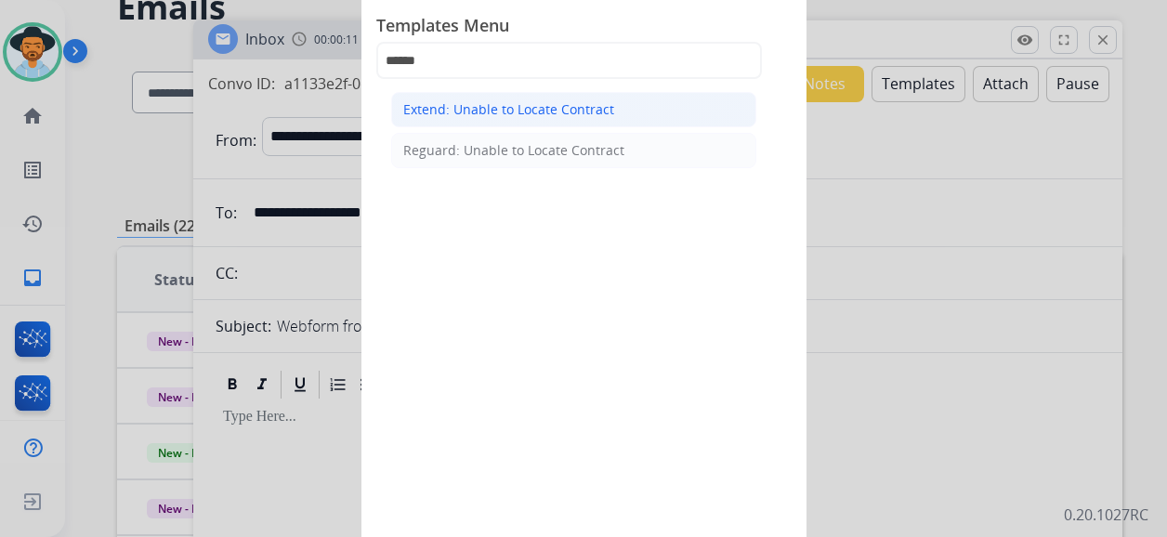
click at [516, 111] on div "Extend: Unable to Locate Contract" at bounding box center [508, 109] width 211 height 19
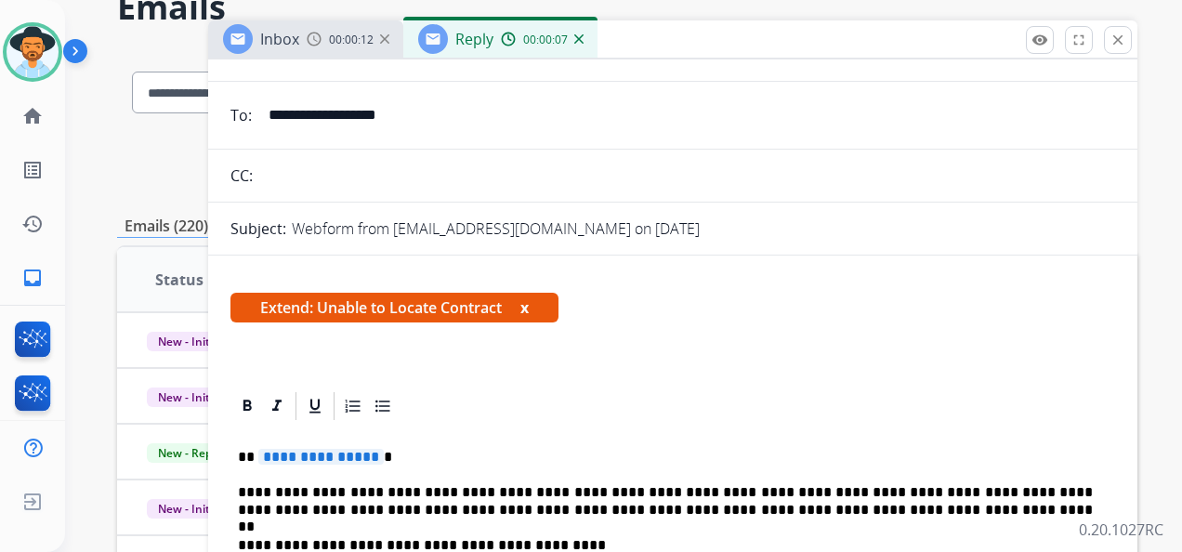
scroll to position [279, 0]
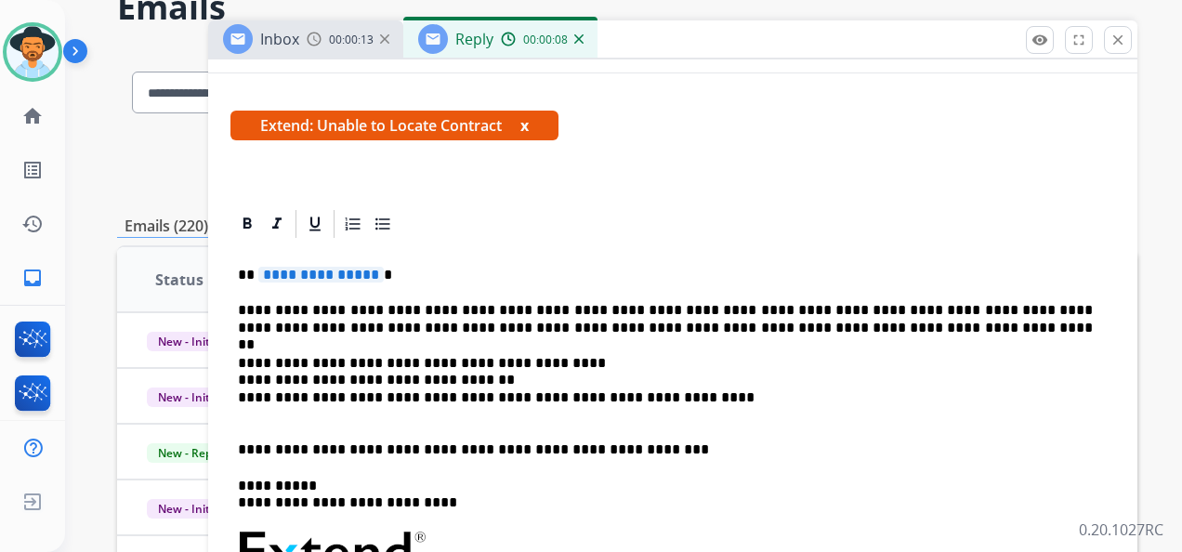
click at [332, 269] on span "**********" at bounding box center [320, 275] width 125 height 16
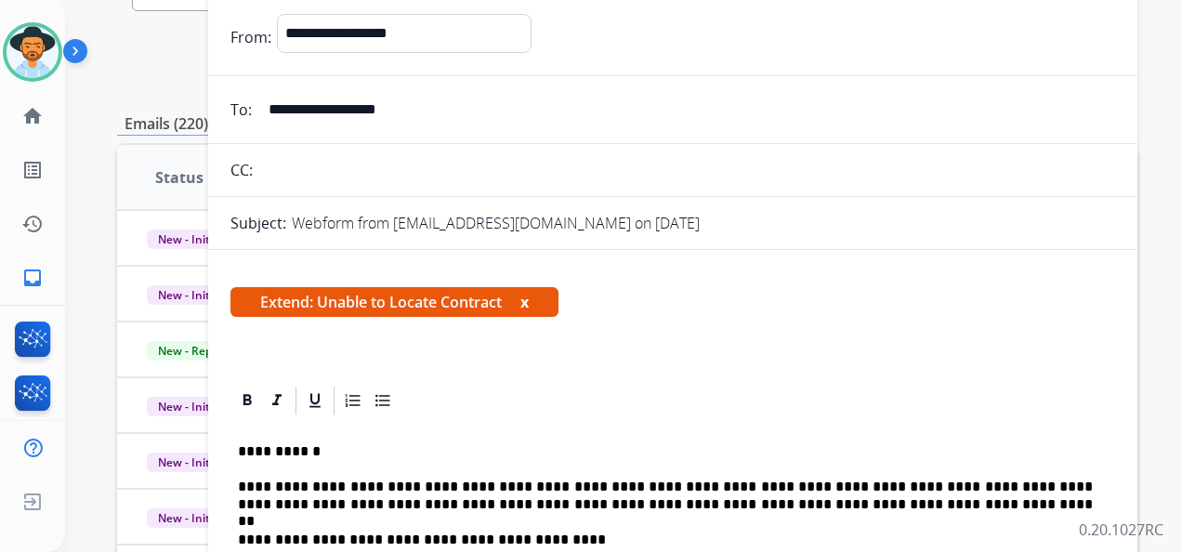
scroll to position [0, 0]
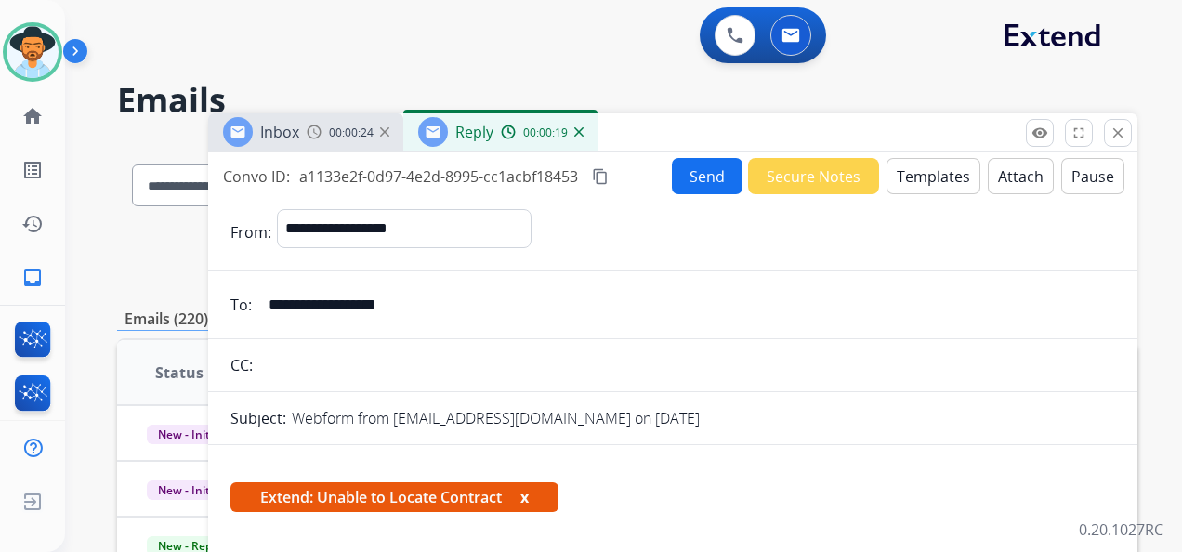
click at [699, 180] on button "Send" at bounding box center [707, 176] width 71 height 36
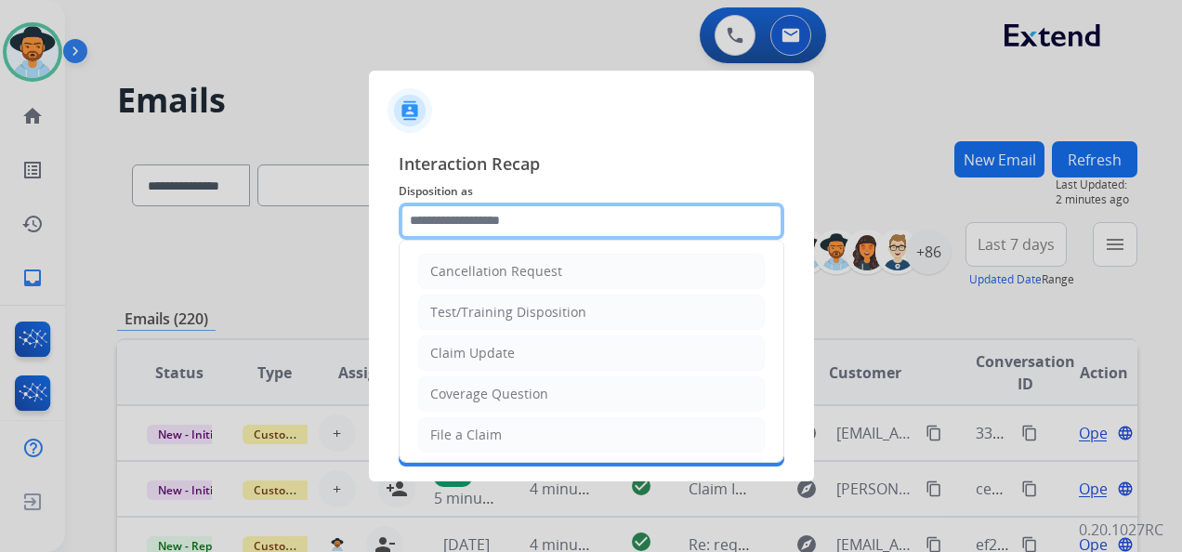
click at [495, 221] on input "text" at bounding box center [590, 220] width 385 height 37
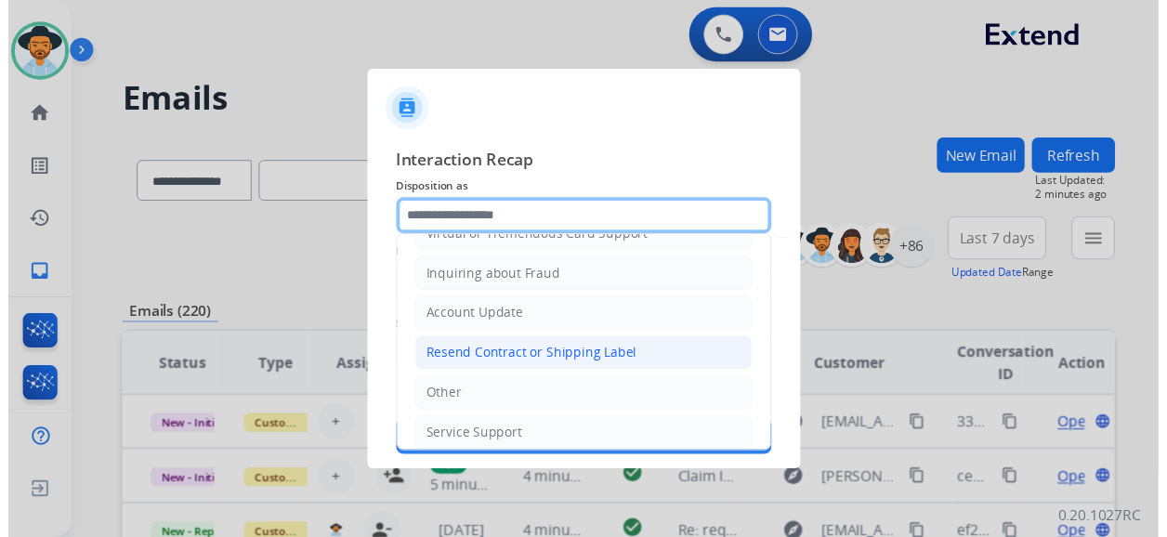
scroll to position [281, 0]
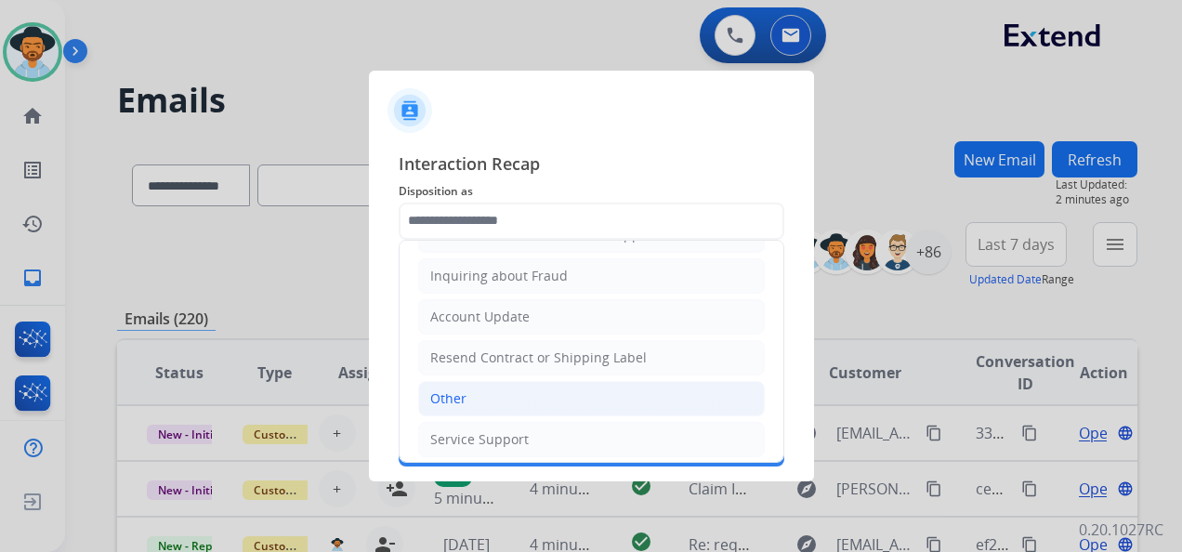
click at [509, 385] on li "Other" at bounding box center [591, 398] width 346 height 35
type input "*****"
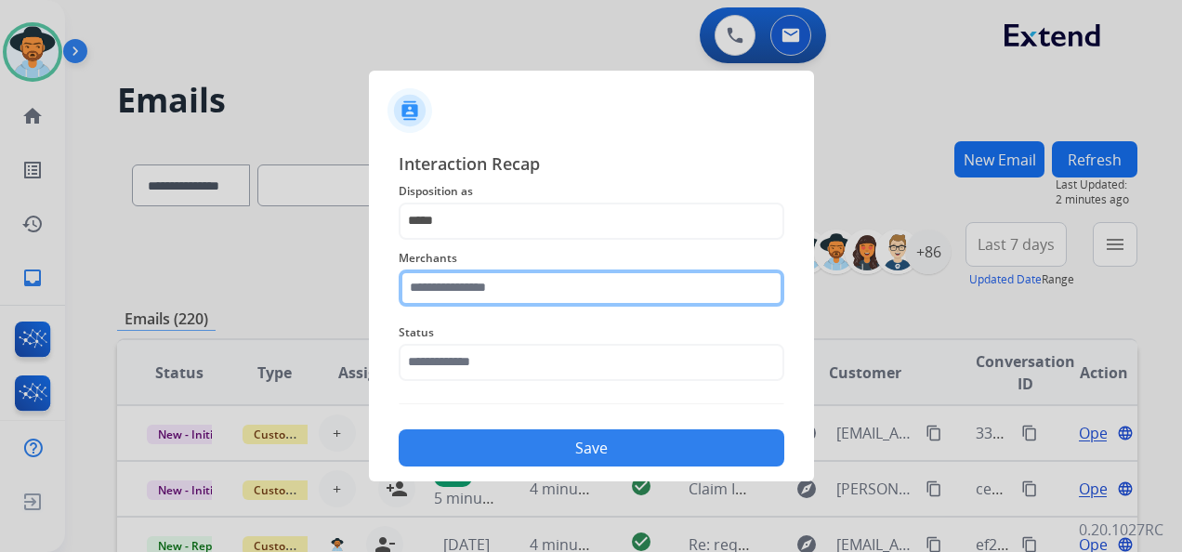
click at [541, 283] on input "text" at bounding box center [590, 287] width 385 height 37
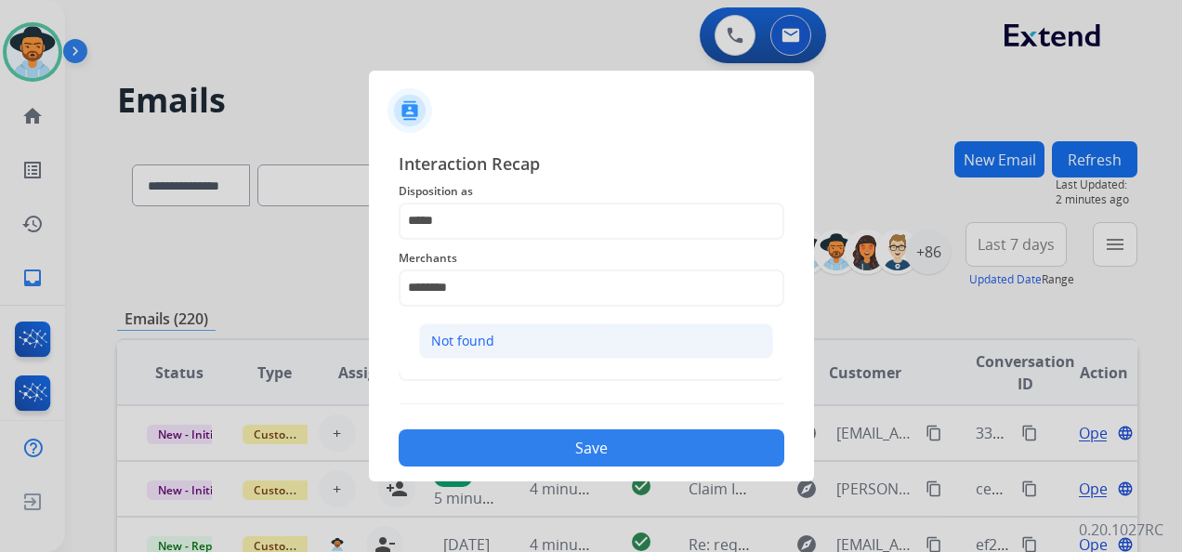
click at [521, 340] on li "Not found" at bounding box center [596, 340] width 354 height 35
type input "*********"
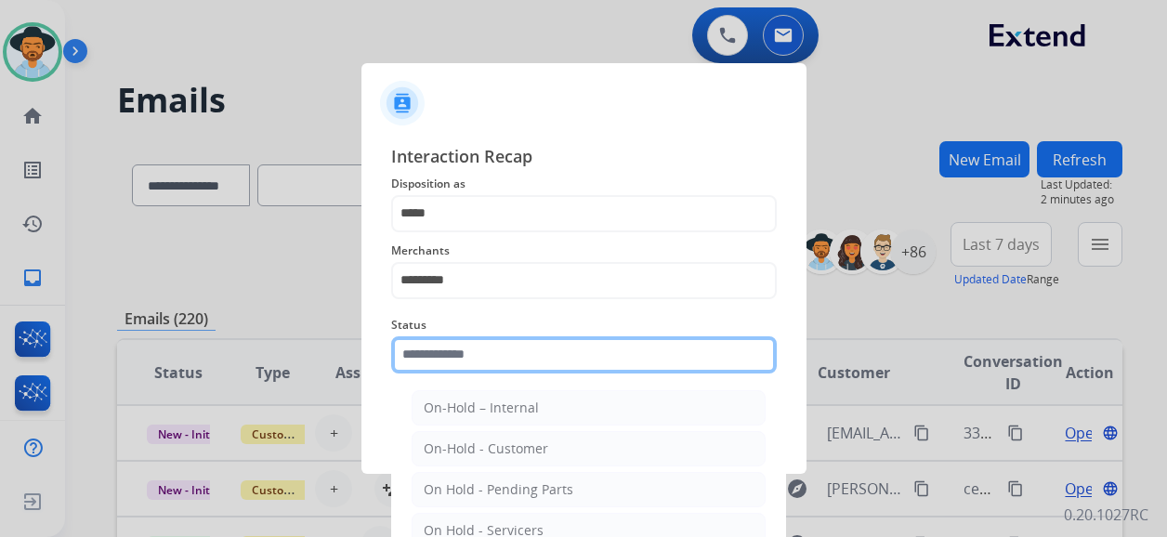
click at [501, 357] on input "text" at bounding box center [583, 354] width 385 height 37
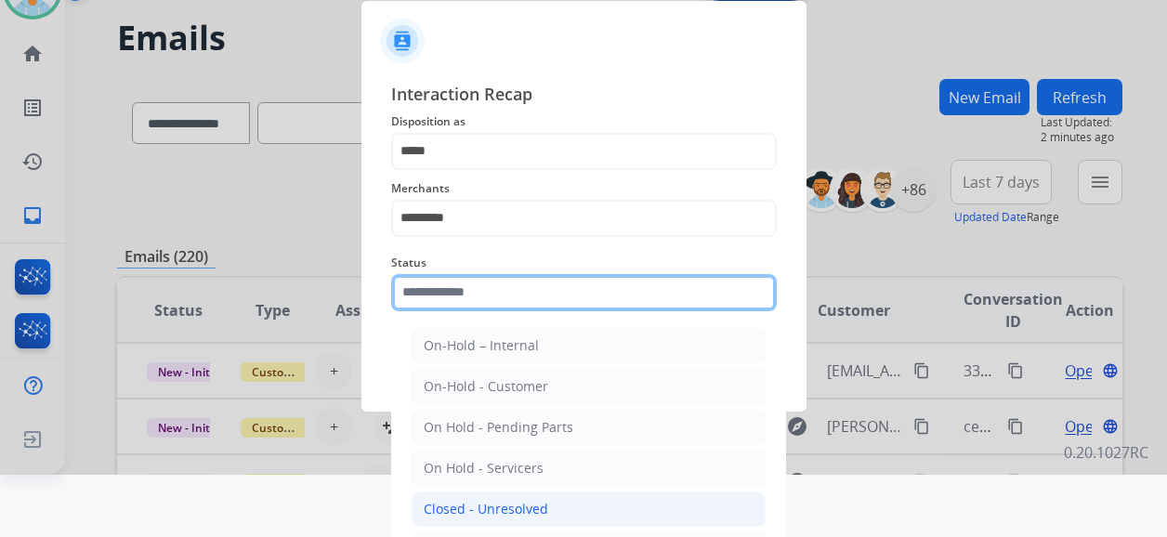
scroll to position [122, 0]
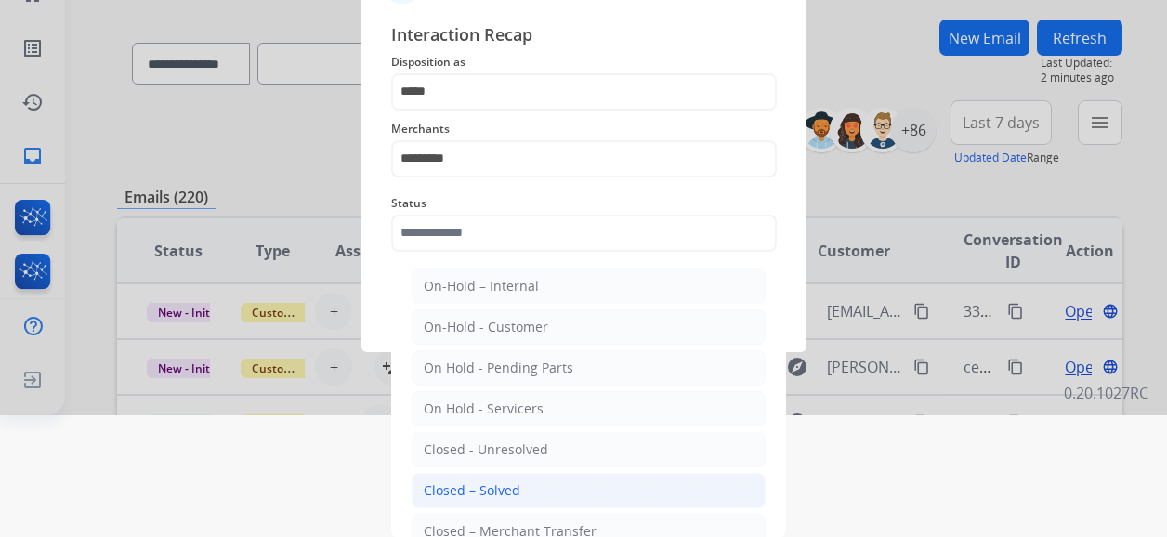
click at [525, 478] on li "Closed – Solved" at bounding box center [588, 490] width 354 height 35
type input "**********"
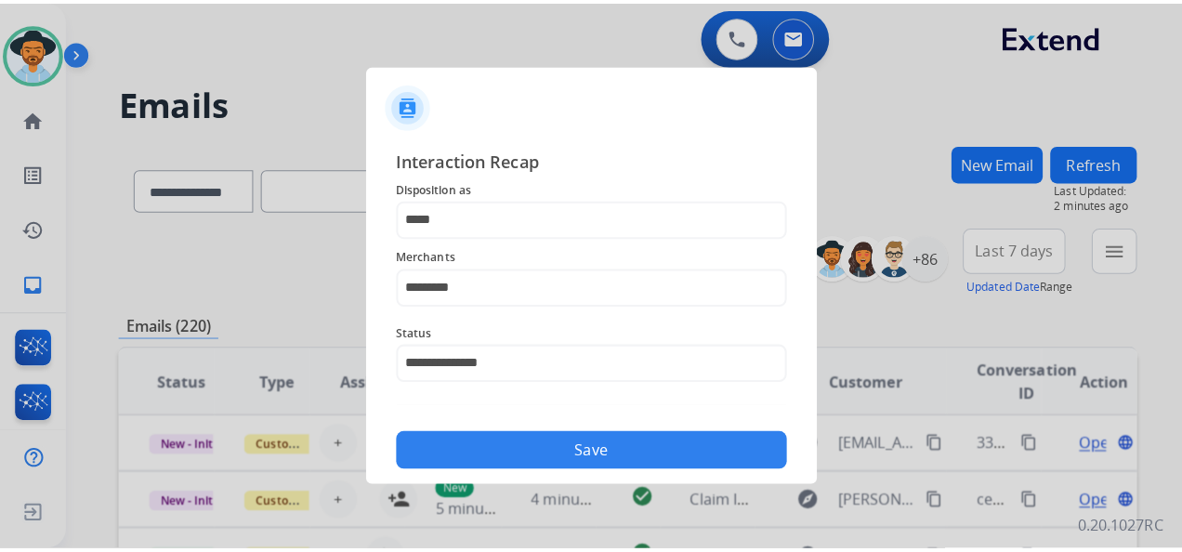
scroll to position [0, 0]
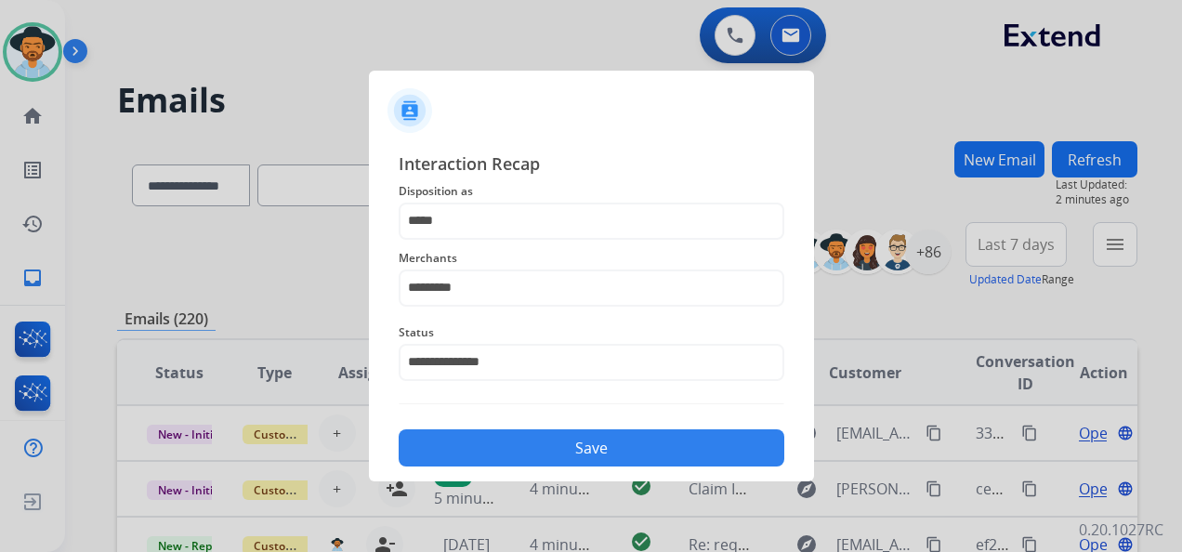
click at [580, 442] on button "Save" at bounding box center [590, 447] width 385 height 37
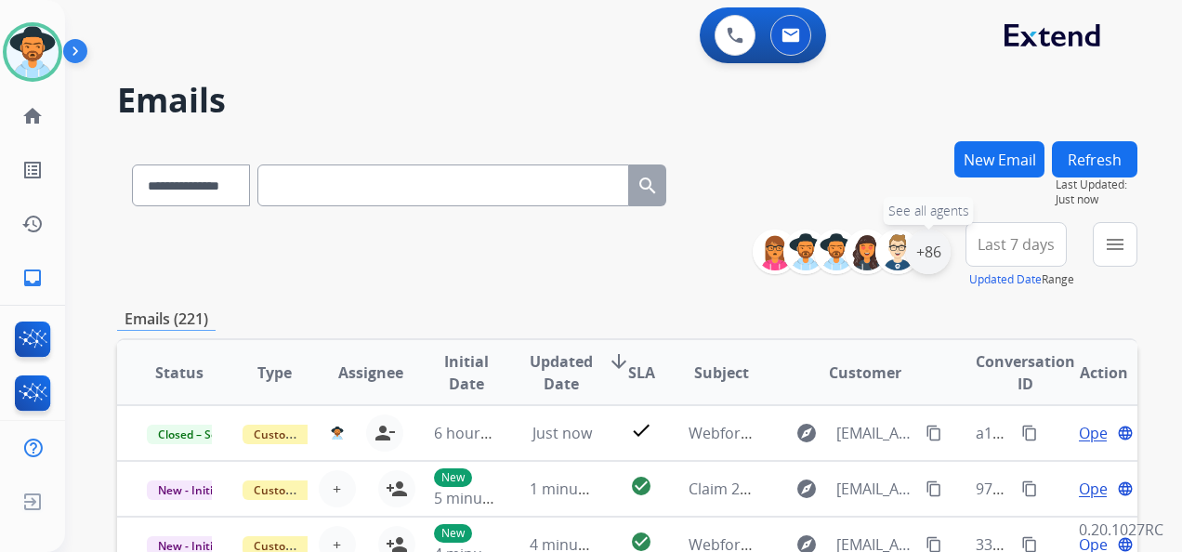
click at [925, 243] on div "+86" at bounding box center [928, 251] width 45 height 45
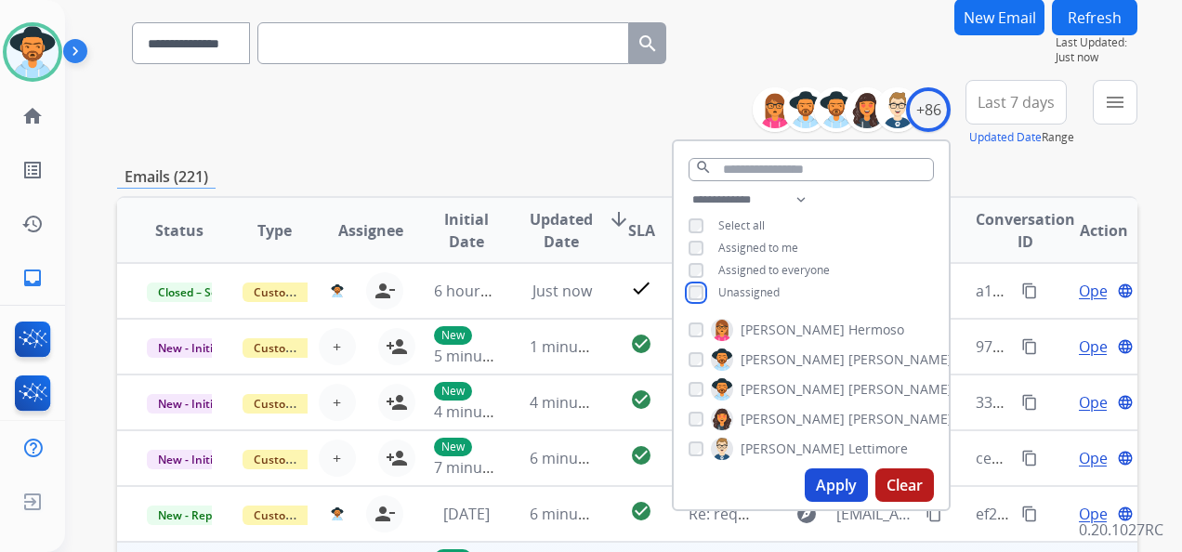
scroll to position [372, 0]
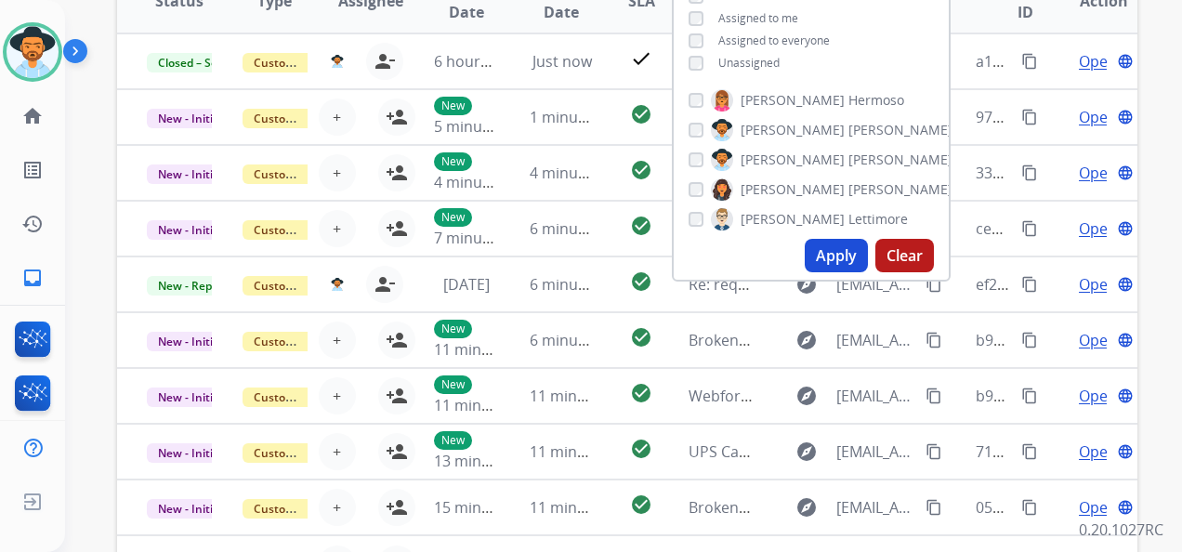
click at [831, 260] on button "Apply" at bounding box center [835, 255] width 63 height 33
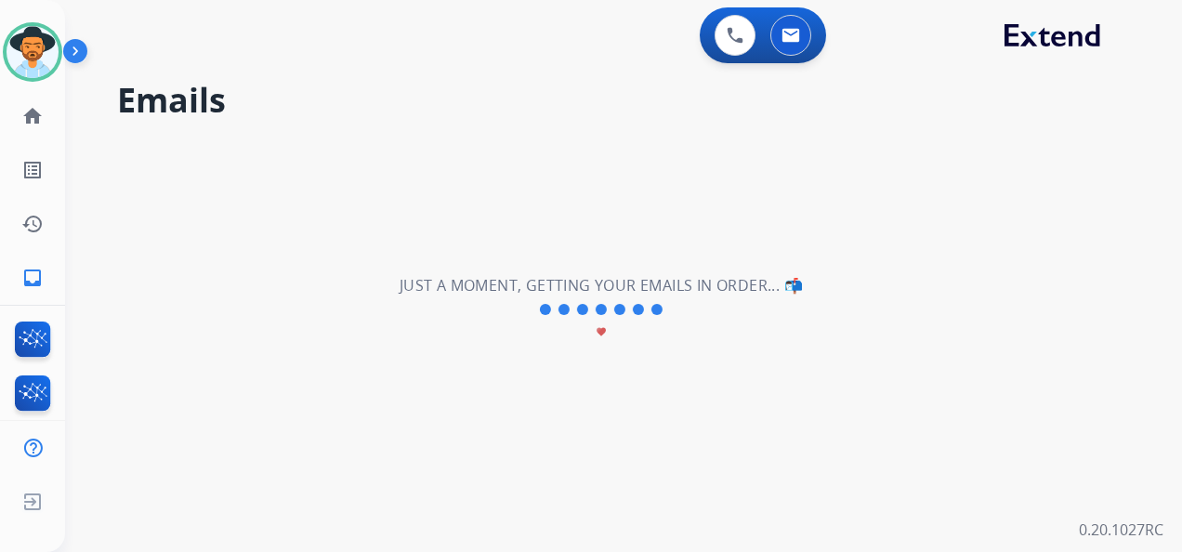
scroll to position [0, 0]
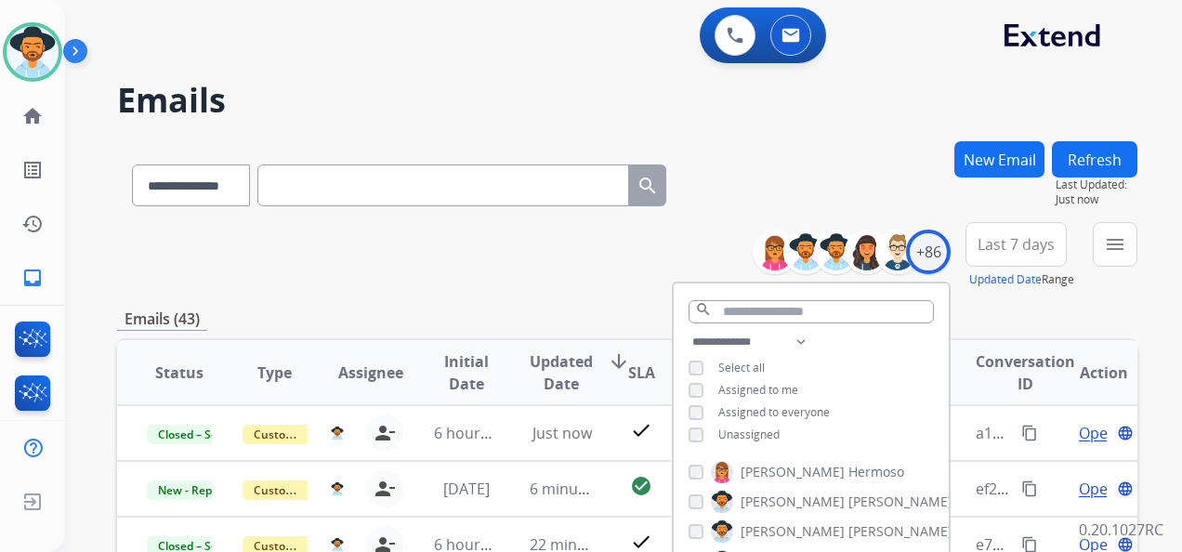
click at [1020, 248] on span "Last 7 days" at bounding box center [1015, 244] width 77 height 7
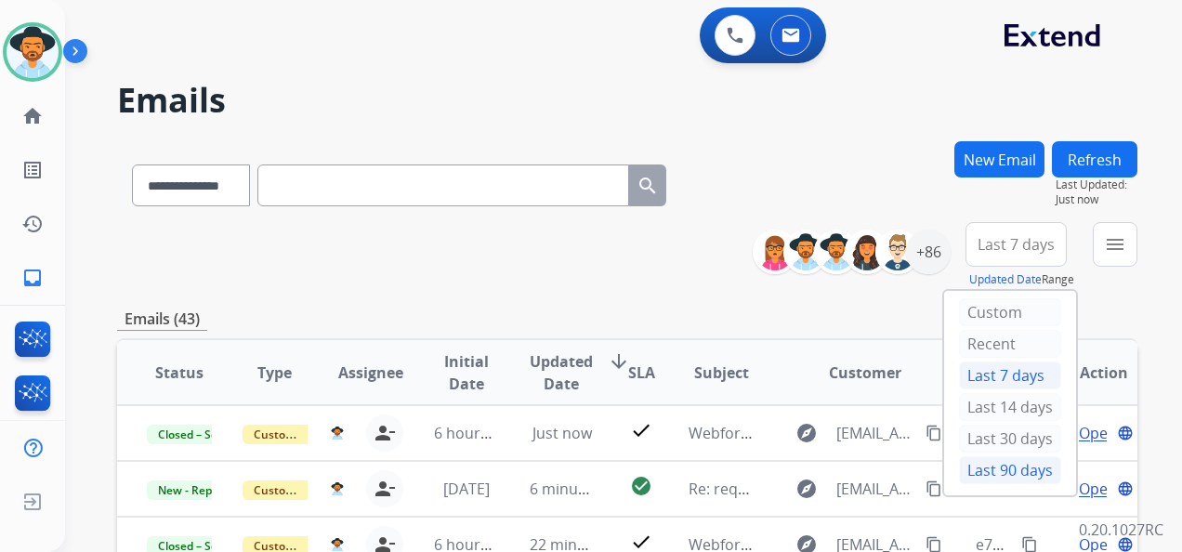
click at [996, 472] on div "Last 90 days" at bounding box center [1010, 470] width 102 height 28
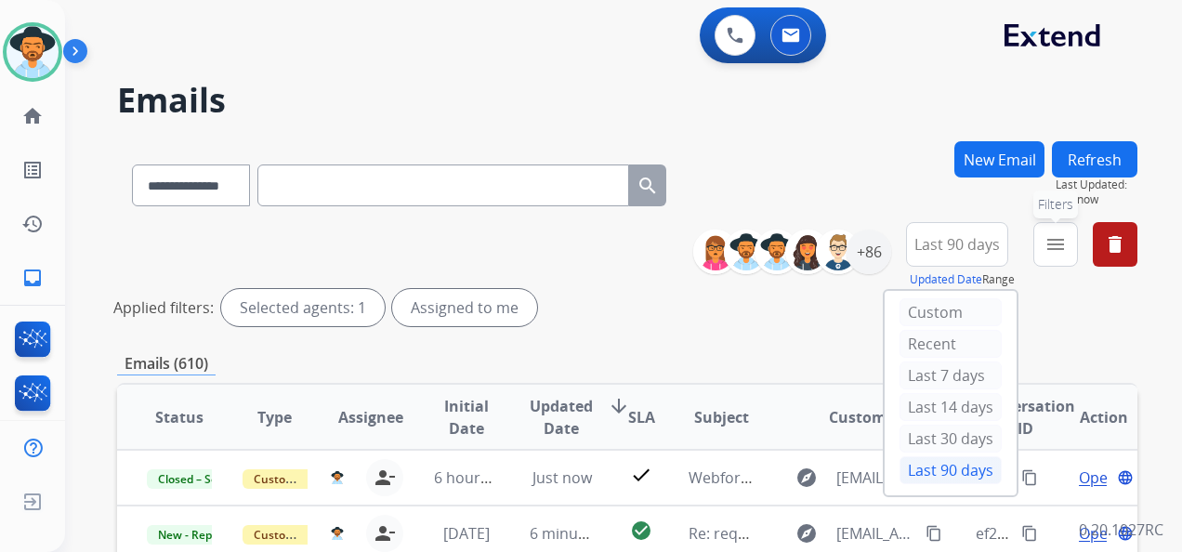
click at [1048, 245] on mat-icon "menu" at bounding box center [1055, 244] width 22 height 22
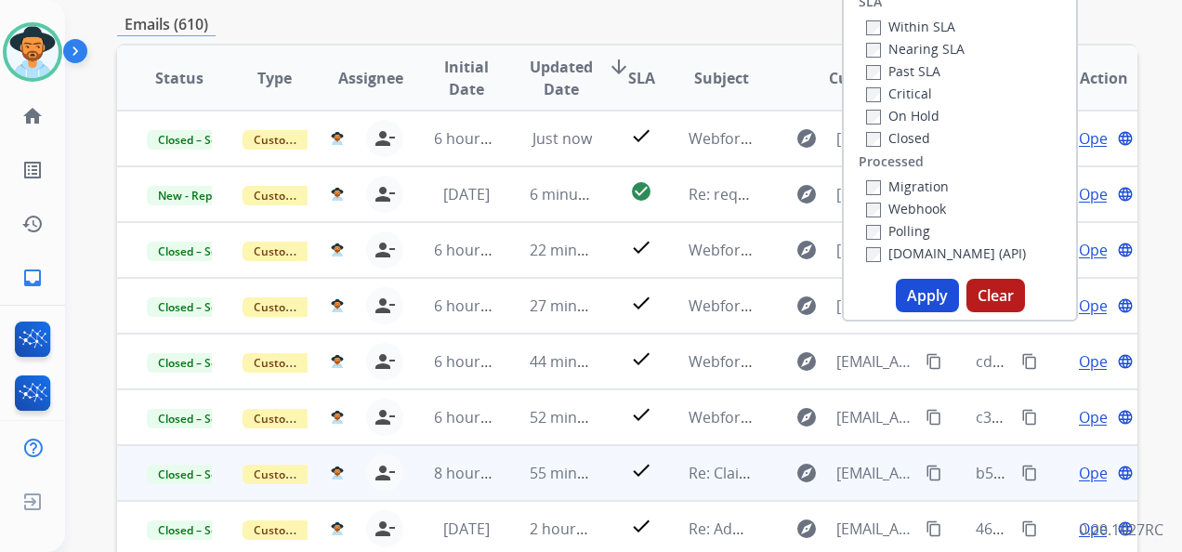
scroll to position [372, 0]
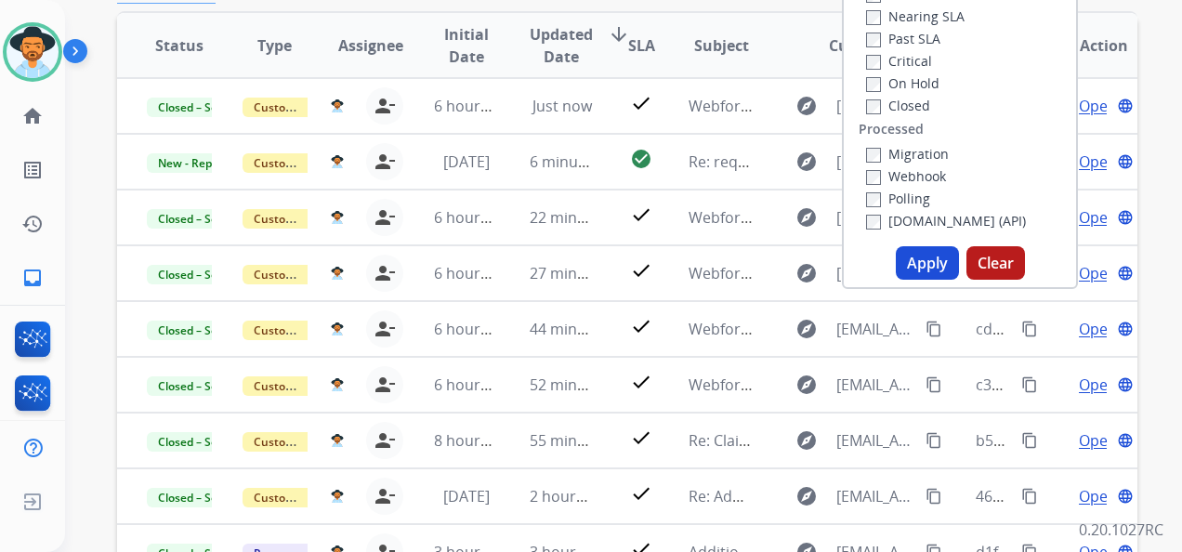
click at [922, 263] on button "Apply" at bounding box center [926, 262] width 63 height 33
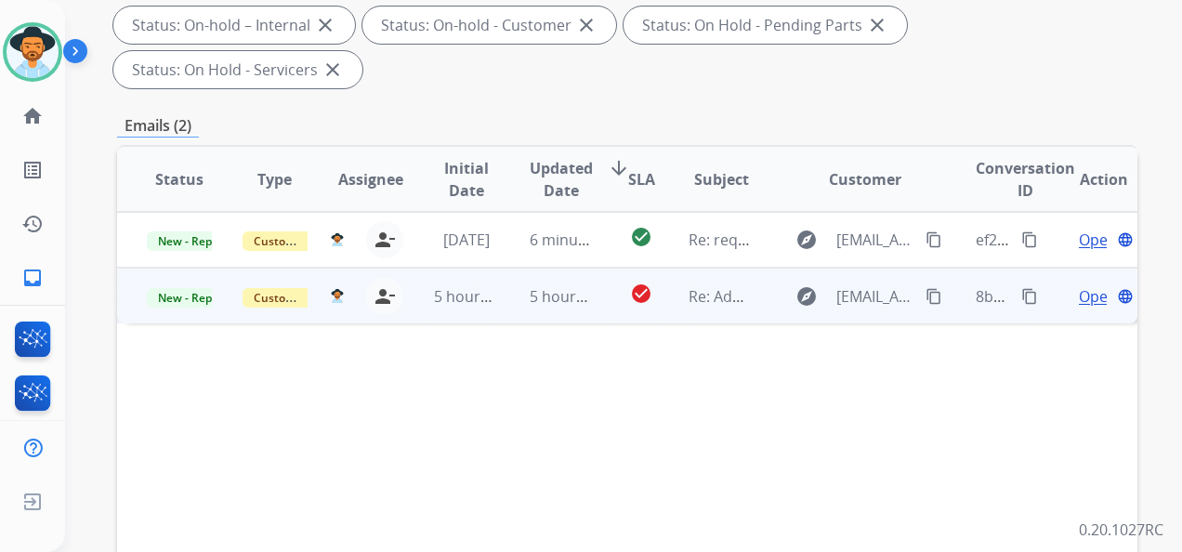
click at [1078, 294] on span "Open" at bounding box center [1097, 296] width 38 height 22
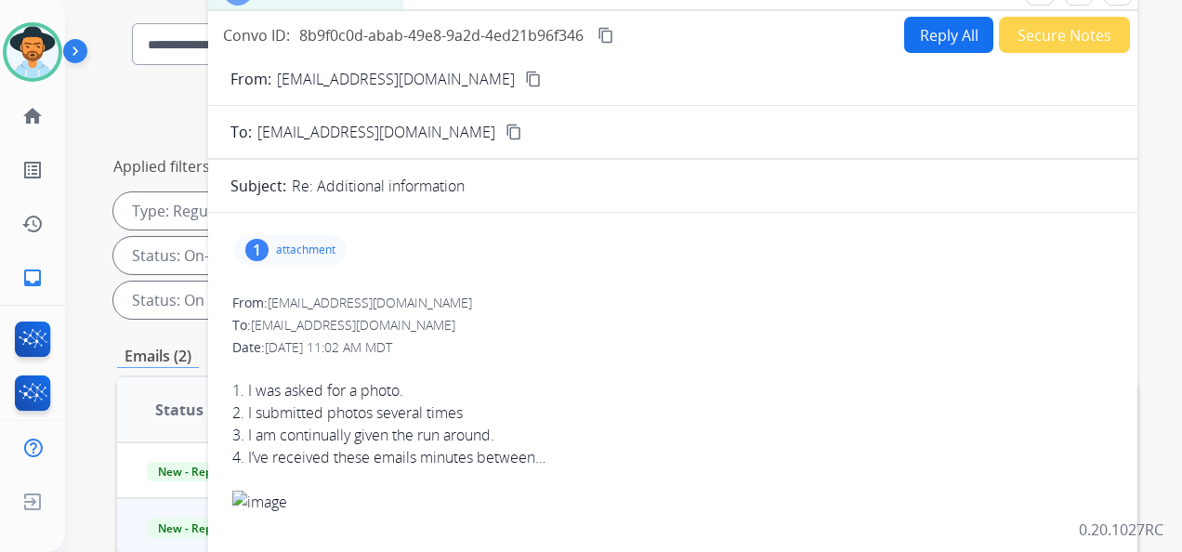
scroll to position [93, 0]
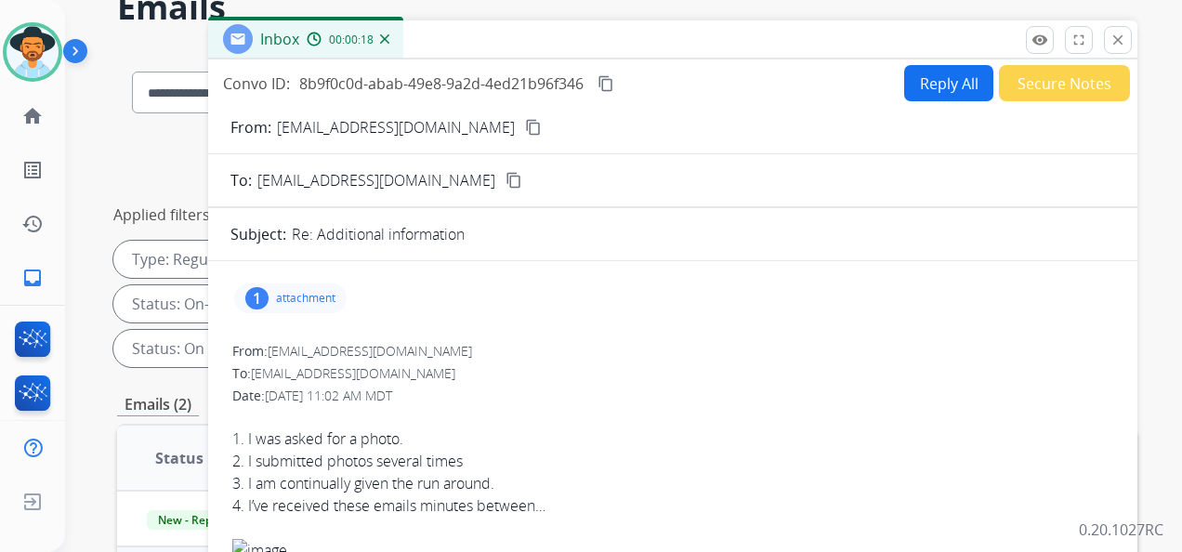
click at [287, 287] on div "1 attachment" at bounding box center [290, 298] width 112 height 30
click at [300, 349] on div at bounding box center [299, 349] width 93 height 65
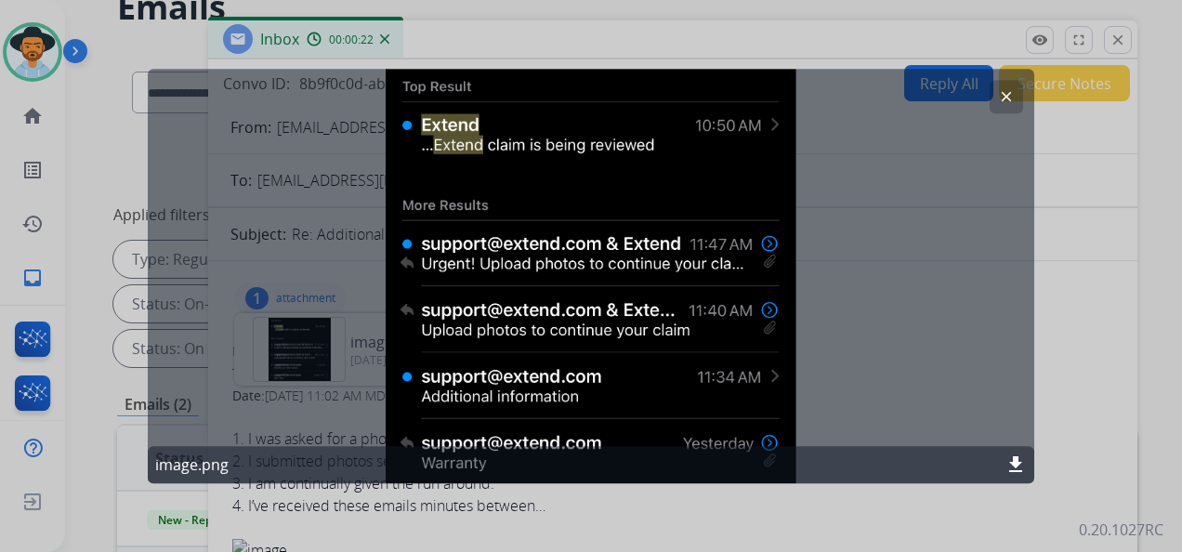
click at [1001, 96] on mat-icon "clear" at bounding box center [1006, 96] width 17 height 17
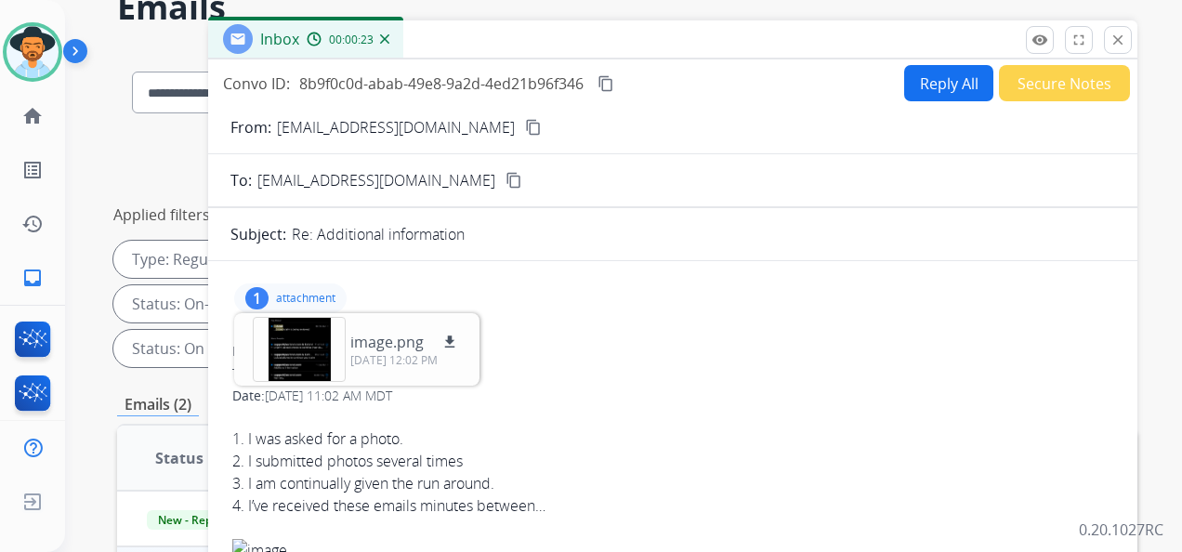
scroll to position [0, 0]
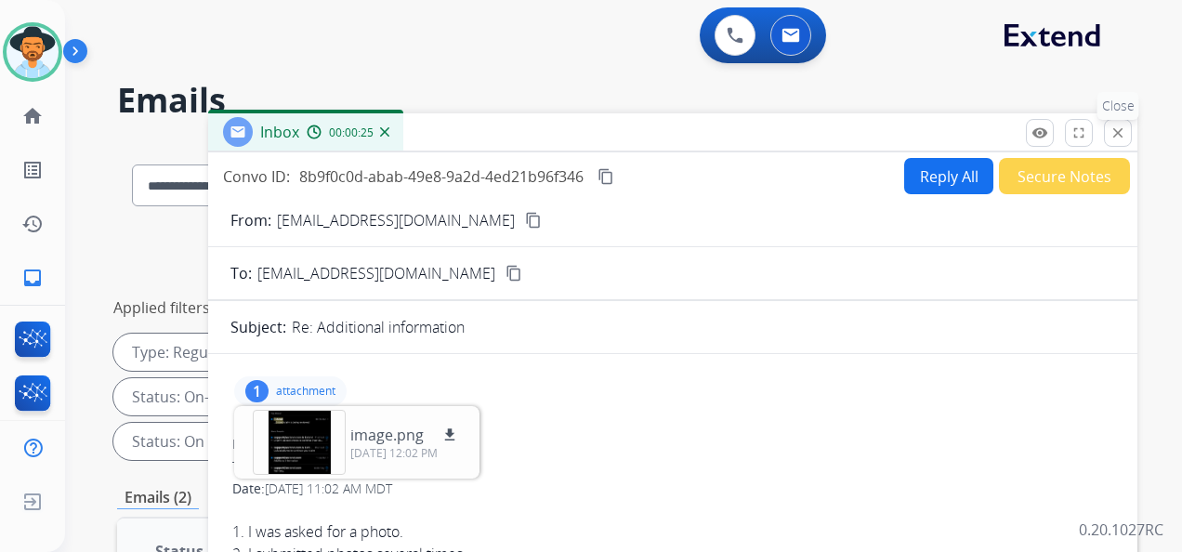
click at [1118, 136] on mat-icon "close" at bounding box center [1117, 132] width 17 height 17
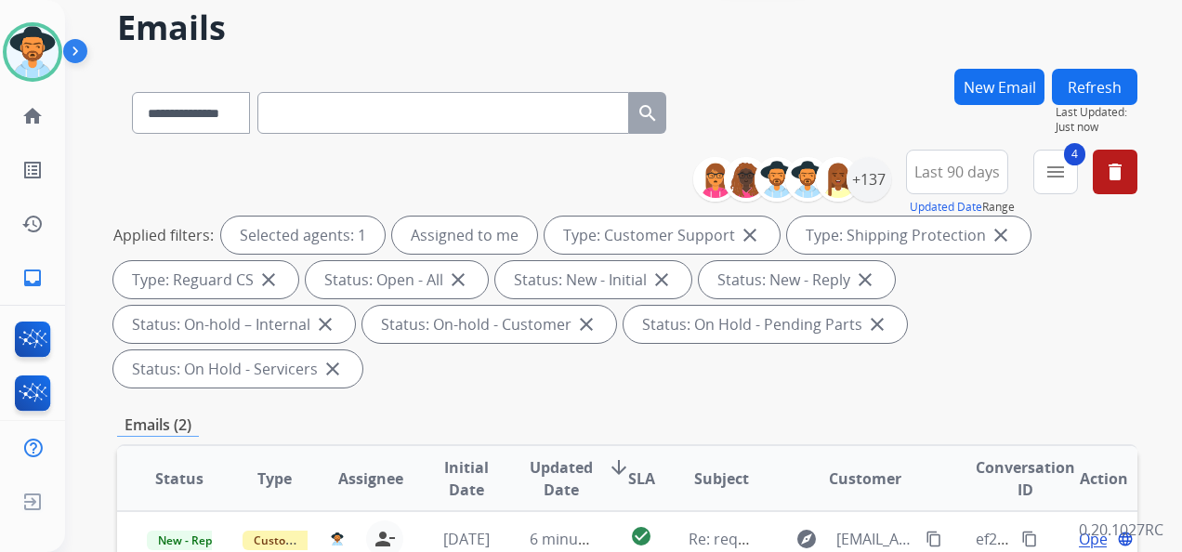
scroll to position [279, 0]
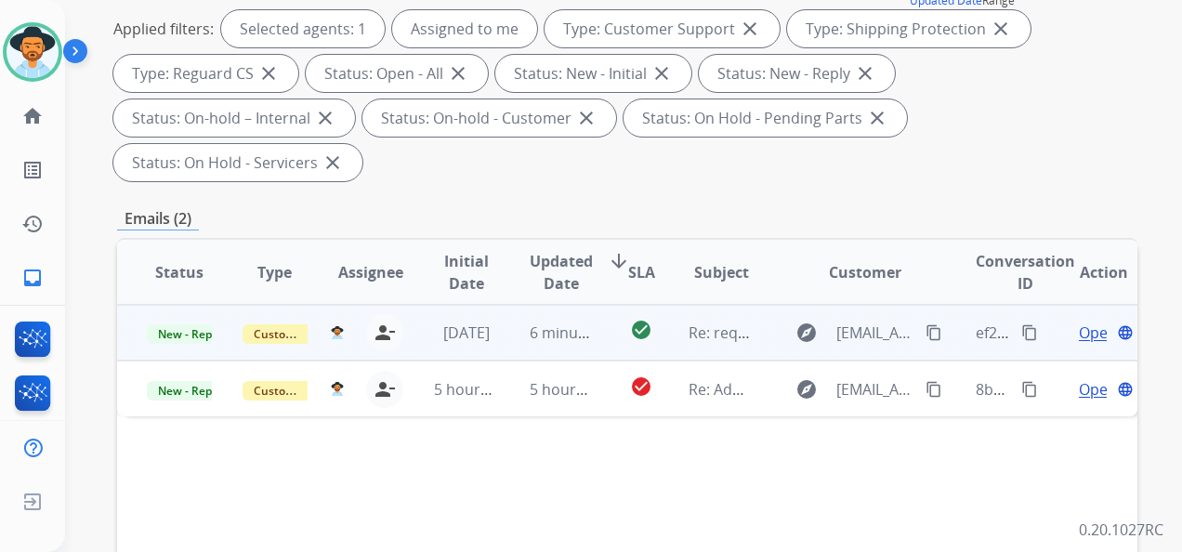
click at [1079, 328] on span "Open" at bounding box center [1097, 332] width 38 height 22
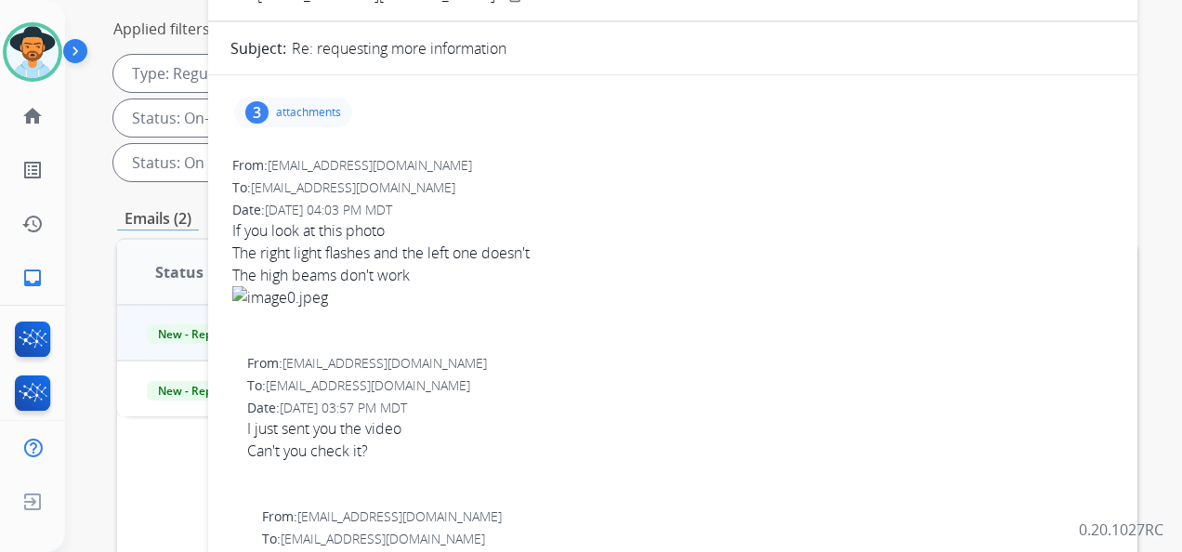
click at [303, 108] on p "attachments" at bounding box center [308, 112] width 65 height 15
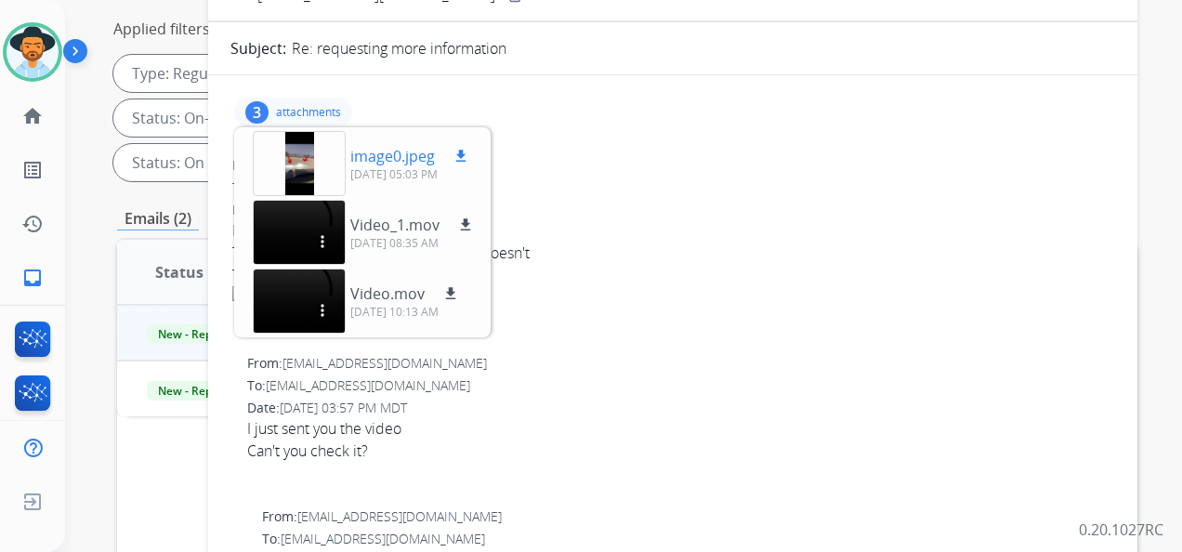
drag, startPoint x: 303, startPoint y: 108, endPoint x: 300, endPoint y: 163, distance: 54.9
click at [300, 163] on div at bounding box center [299, 163] width 93 height 65
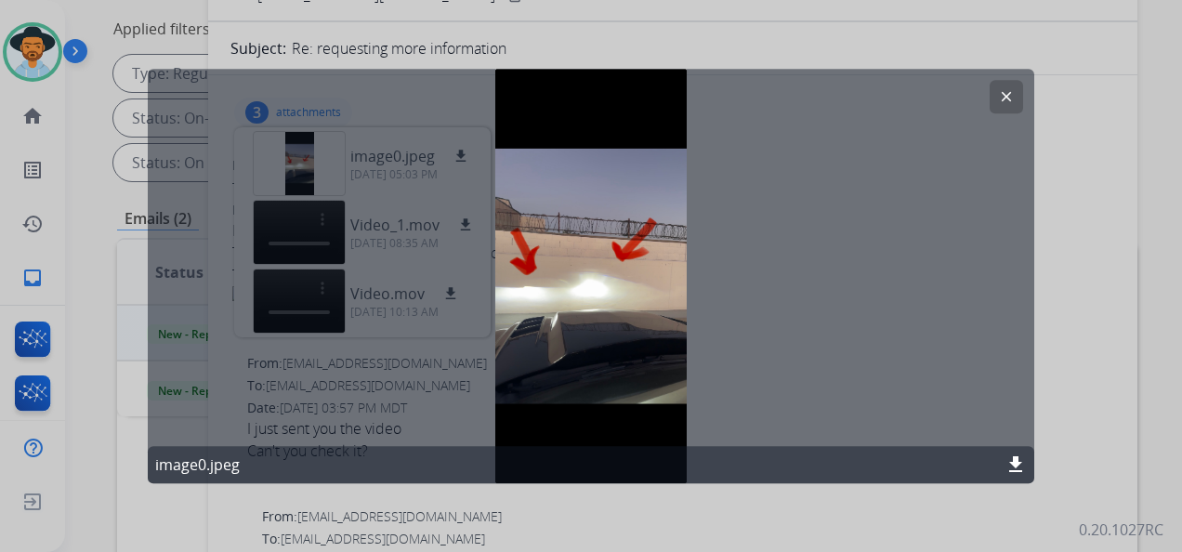
click at [1011, 88] on button "clear" at bounding box center [1005, 96] width 33 height 33
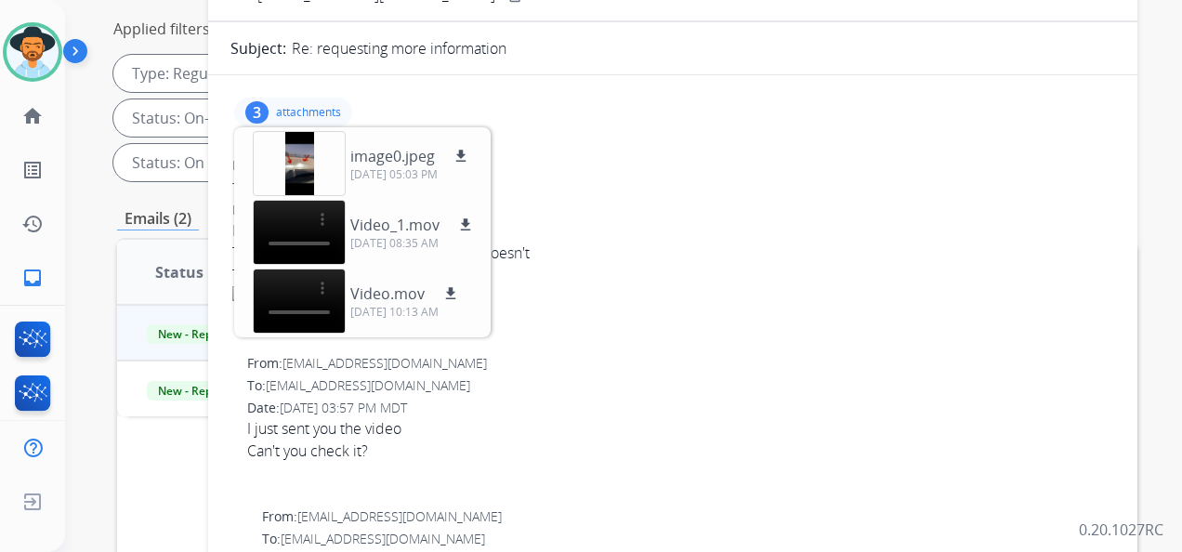
click at [699, 230] on div "If you look at this photo" at bounding box center [672, 230] width 881 height 22
drag, startPoint x: 674, startPoint y: 229, endPoint x: 599, endPoint y: 189, distance: 85.2
click at [674, 227] on div "If you look at this photo" at bounding box center [672, 230] width 881 height 22
click at [427, 74] on hr at bounding box center [672, 74] width 929 height 1
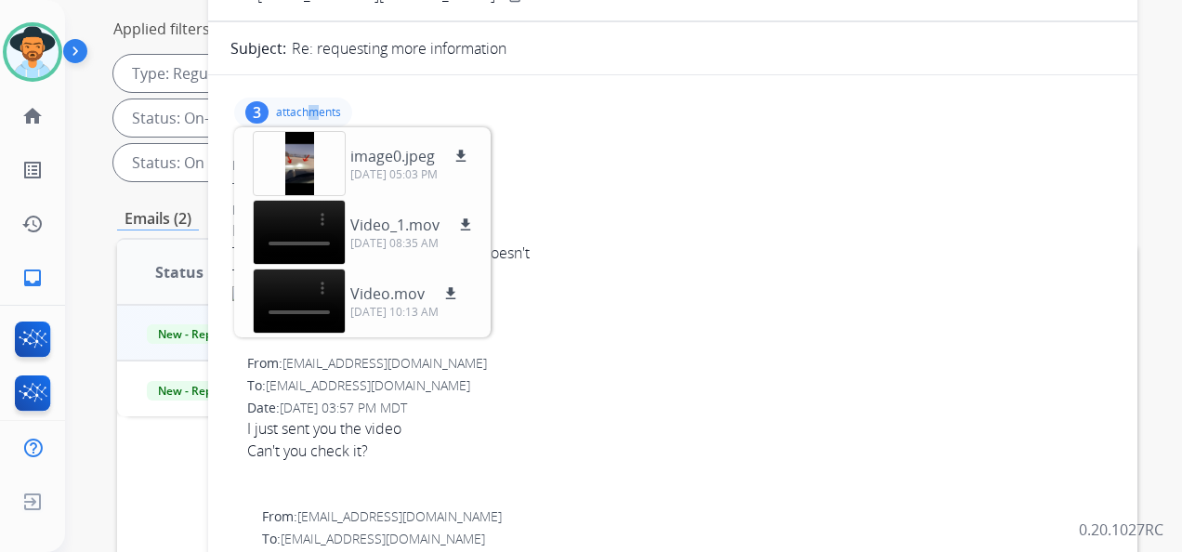
click at [314, 111] on p "attachments" at bounding box center [308, 112] width 65 height 15
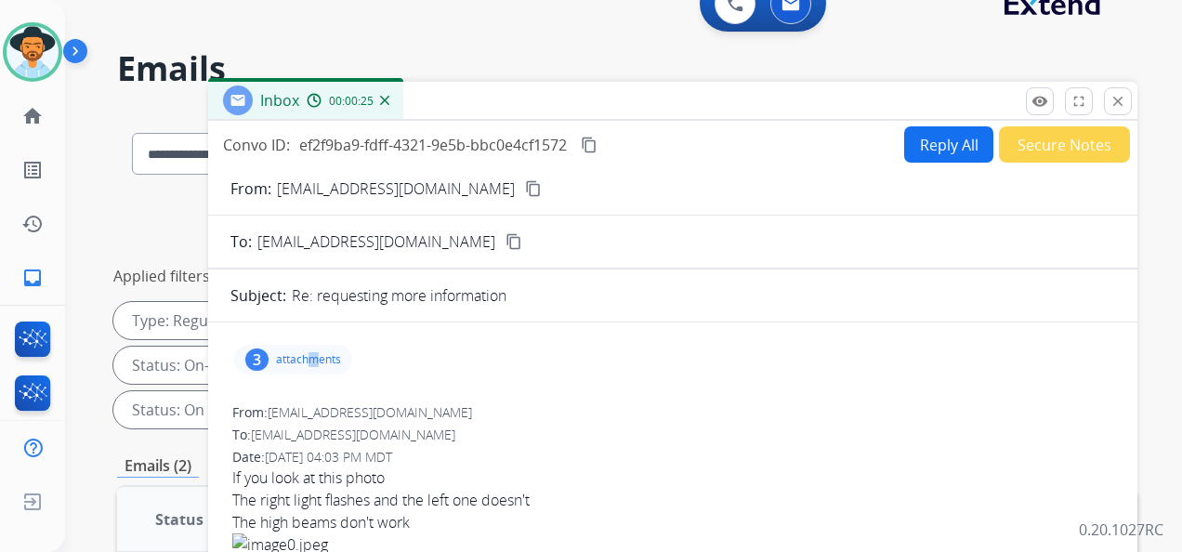
scroll to position [0, 0]
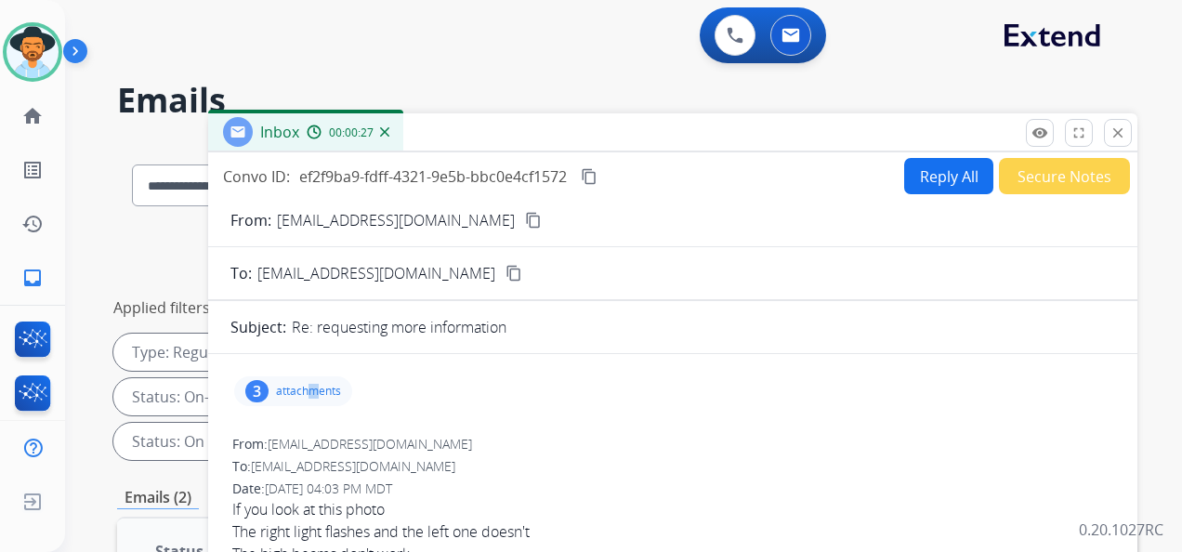
click at [525, 216] on mat-icon "content_copy" at bounding box center [533, 220] width 17 height 17
click at [1109, 75] on div "**********" at bounding box center [601, 343] width 1072 height 552
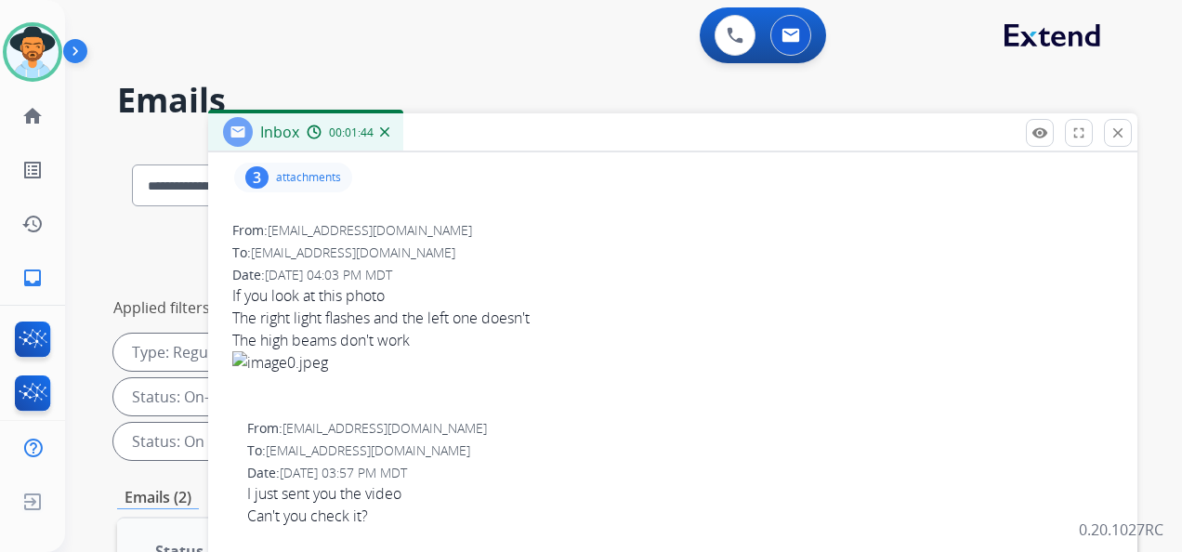
scroll to position [186, 0]
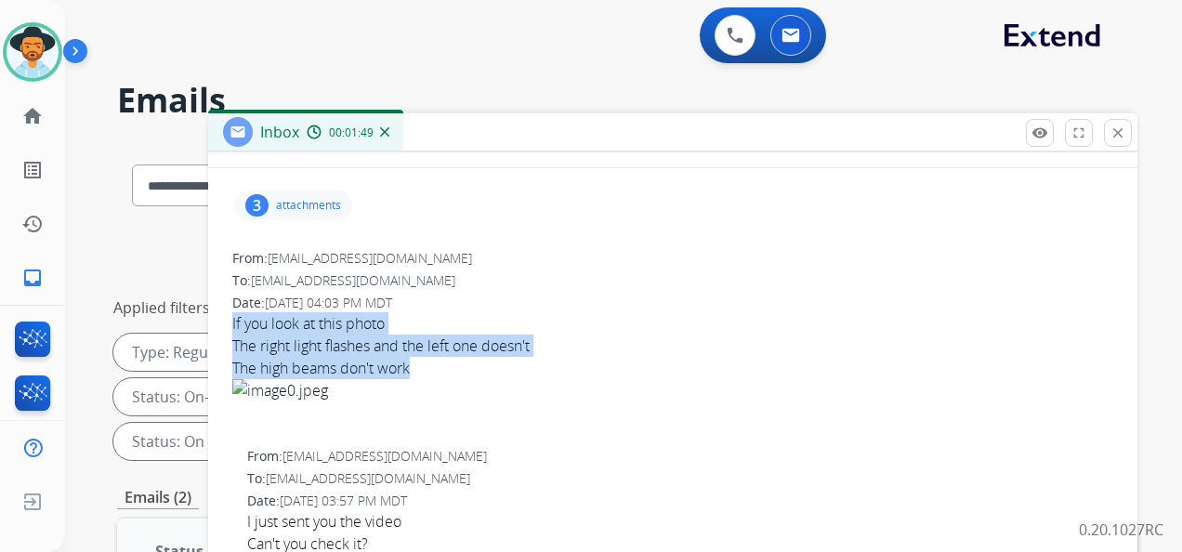
drag, startPoint x: 225, startPoint y: 318, endPoint x: 425, endPoint y: 371, distance: 207.5
copy div "If you look at this photo The right light flashes and the left one doesn't The …"
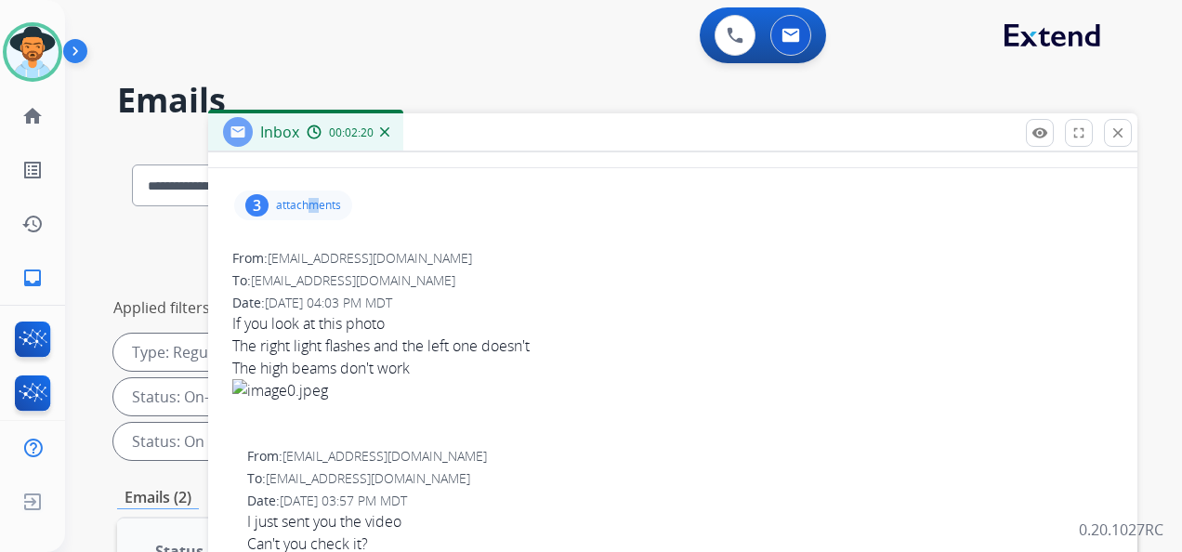
click at [312, 201] on p "attachments" at bounding box center [308, 205] width 65 height 15
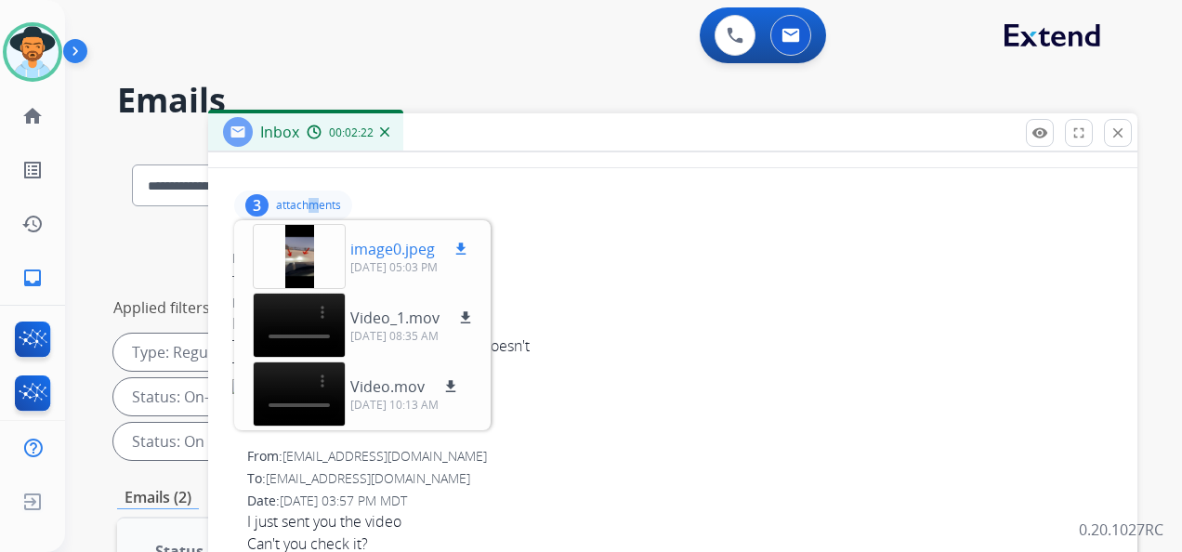
drag, startPoint x: 311, startPoint y: 202, endPoint x: 457, endPoint y: 245, distance: 152.2
click at [457, 245] on mat-icon "download" at bounding box center [460, 249] width 17 height 17
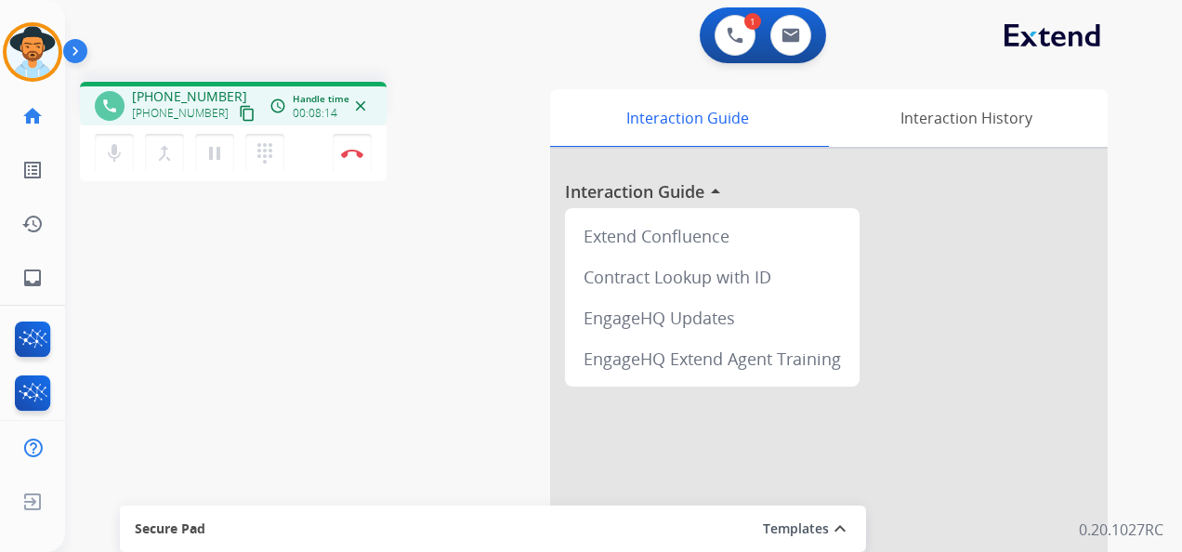
click at [1096, 67] on div "phone +12097189767 +12097189767 content_copy access_time Call metrics Queue 00:…" at bounding box center [601, 454] width 1072 height 775
click at [353, 148] on button "Disconnect" at bounding box center [352, 153] width 39 height 39
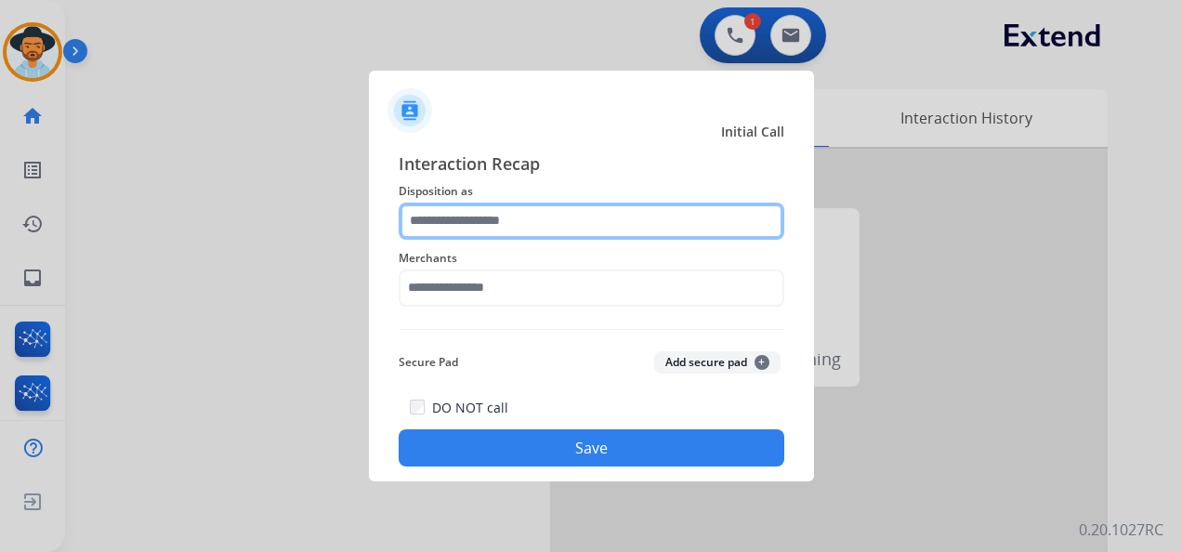
click at [491, 217] on input "text" at bounding box center [590, 220] width 385 height 37
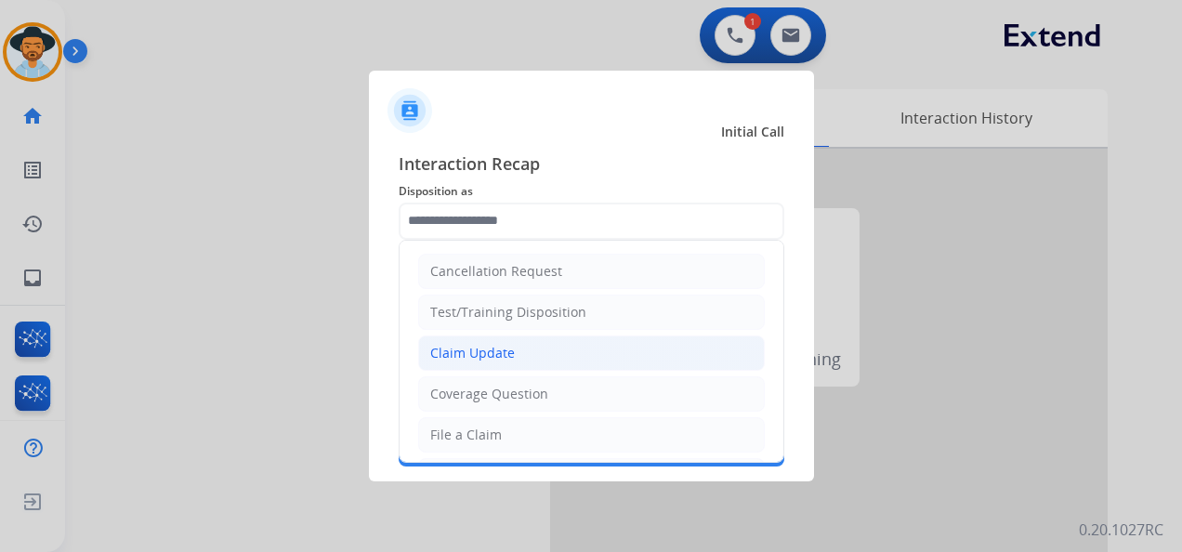
click at [534, 355] on li "Claim Update" at bounding box center [591, 352] width 346 height 35
type input "**********"
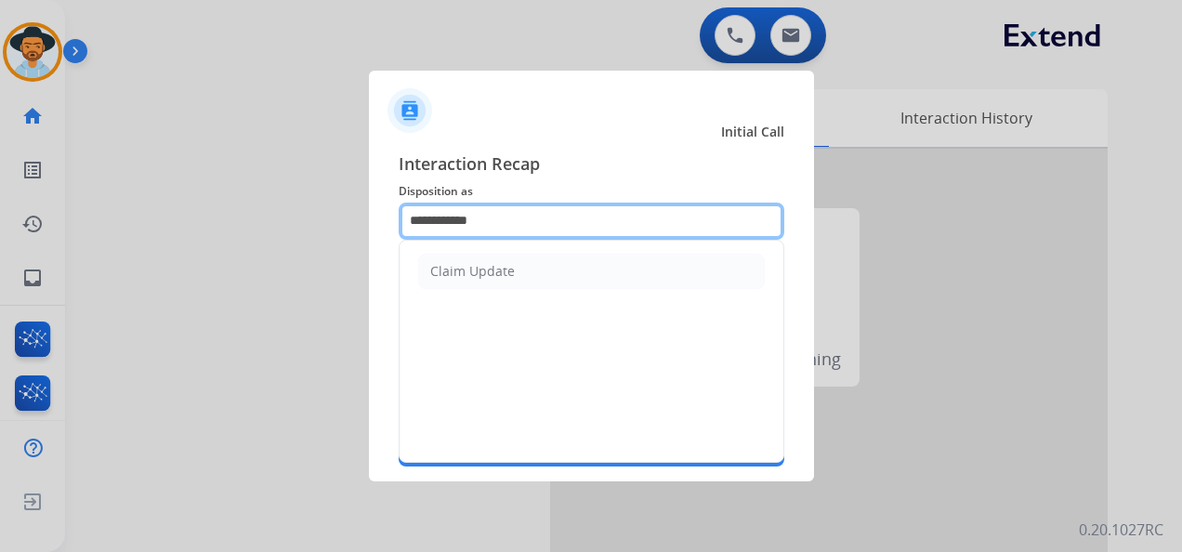
drag, startPoint x: 511, startPoint y: 213, endPoint x: 397, endPoint y: 214, distance: 114.3
click at [398, 214] on input "**********" at bounding box center [590, 220] width 385 height 37
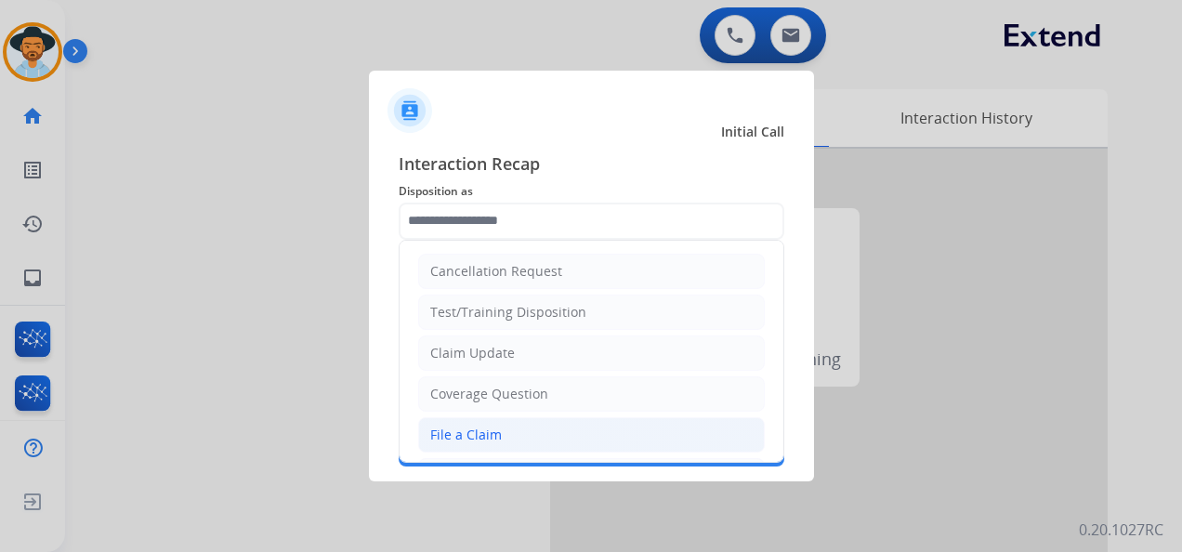
click at [494, 425] on div "File a Claim" at bounding box center [466, 434] width 72 height 19
type input "**********"
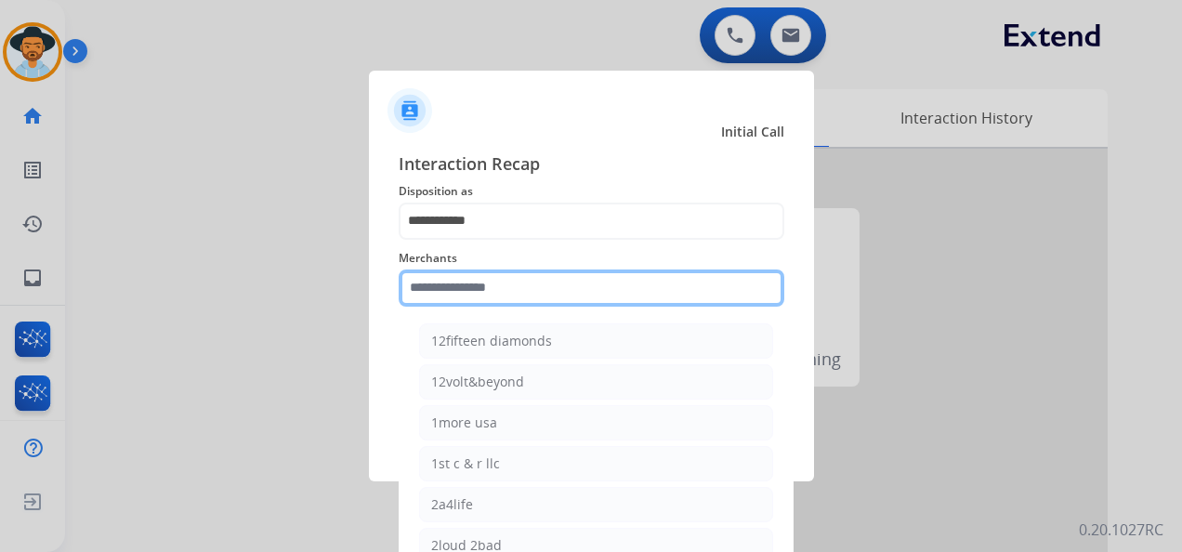
click at [505, 292] on input "text" at bounding box center [590, 287] width 385 height 37
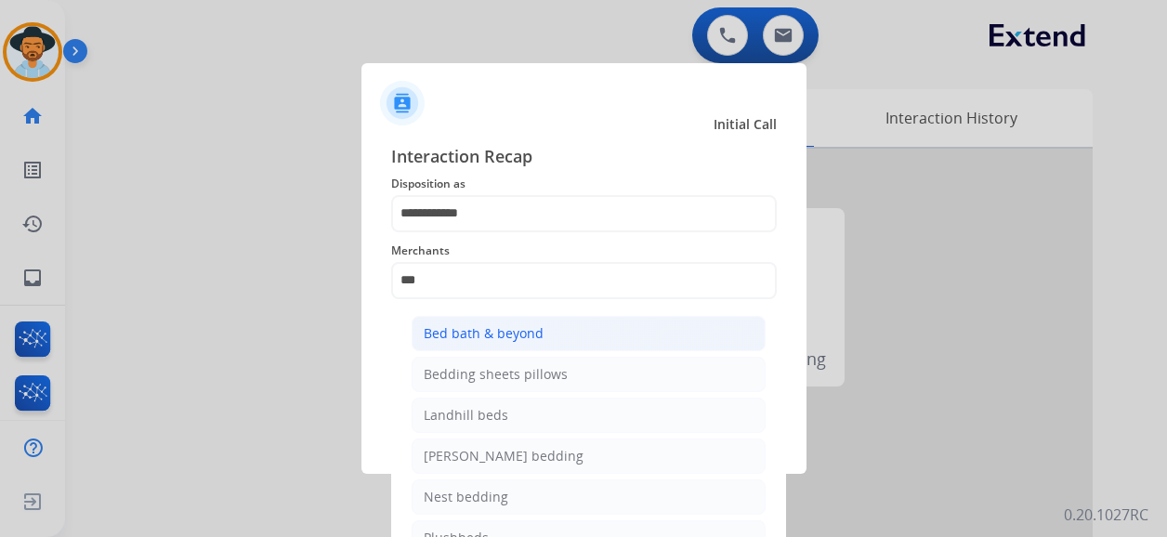
click at [534, 327] on div "Bed bath & beyond" at bounding box center [484, 333] width 120 height 19
type input "**********"
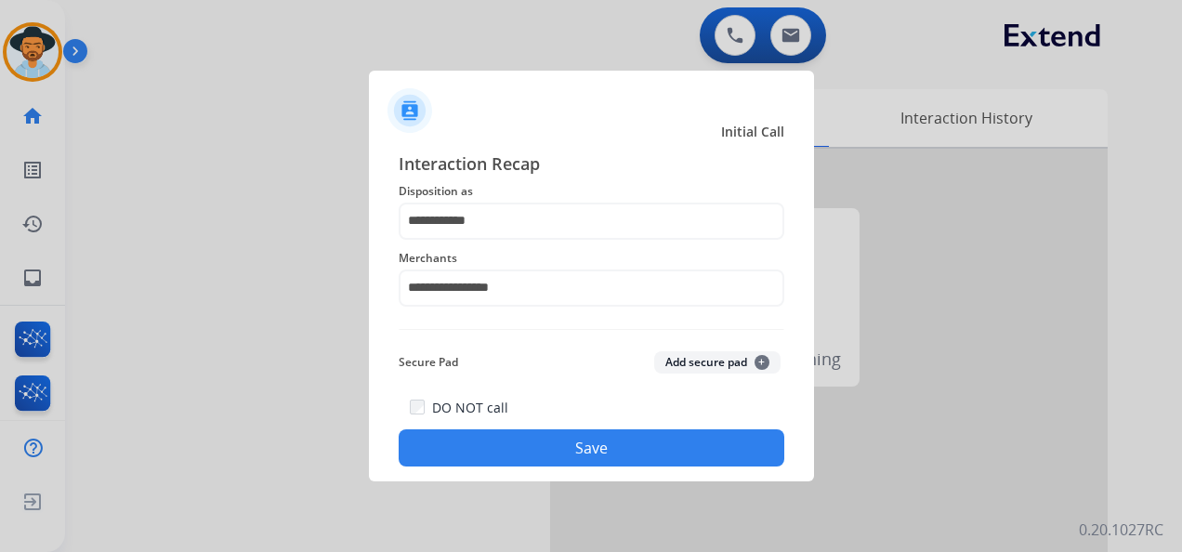
click at [555, 442] on button "Save" at bounding box center [590, 447] width 385 height 37
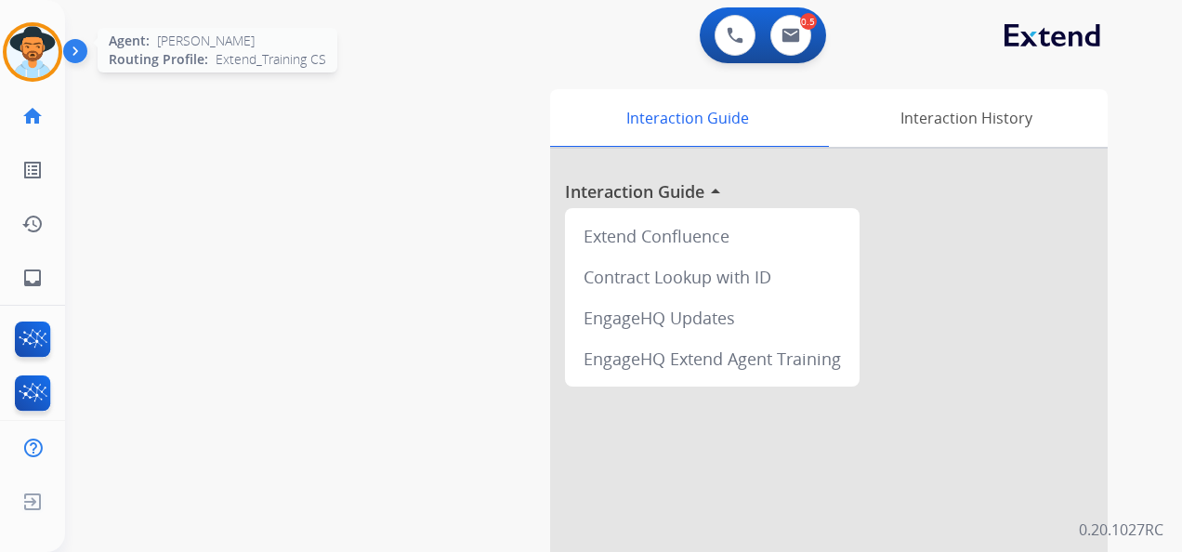
click at [28, 46] on img at bounding box center [33, 52] width 52 height 52
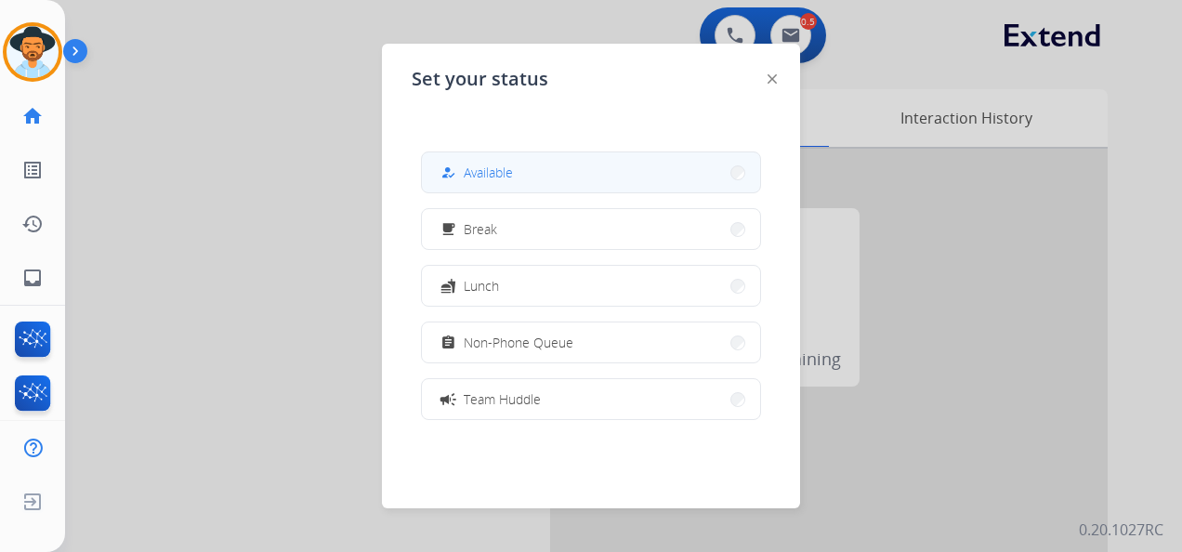
click at [513, 171] on span "Available" at bounding box center [488, 173] width 49 height 20
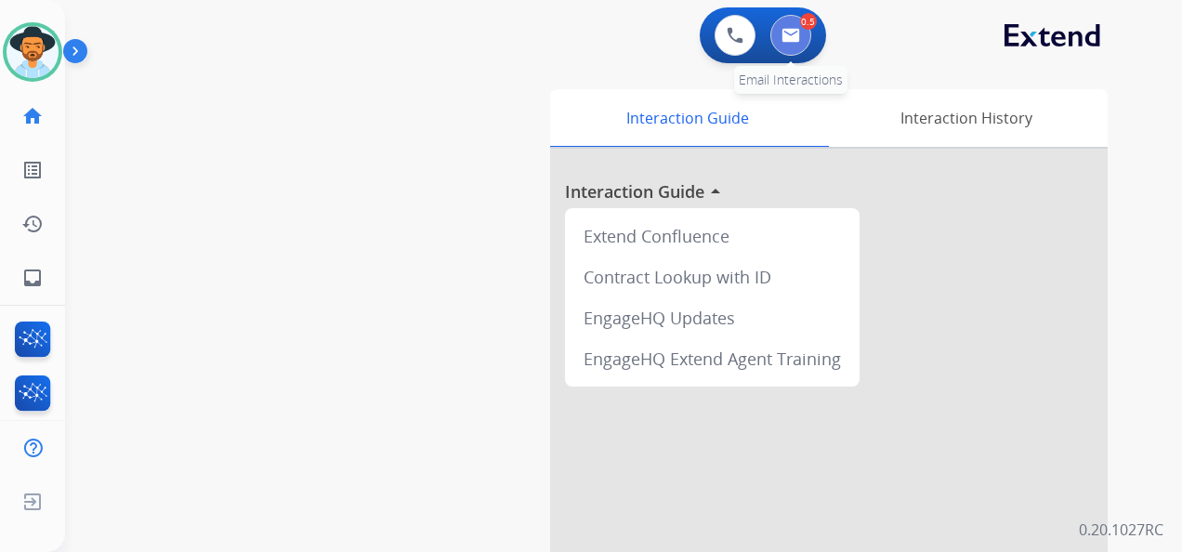
click at [795, 36] on img at bounding box center [790, 35] width 19 height 15
select select "**********"
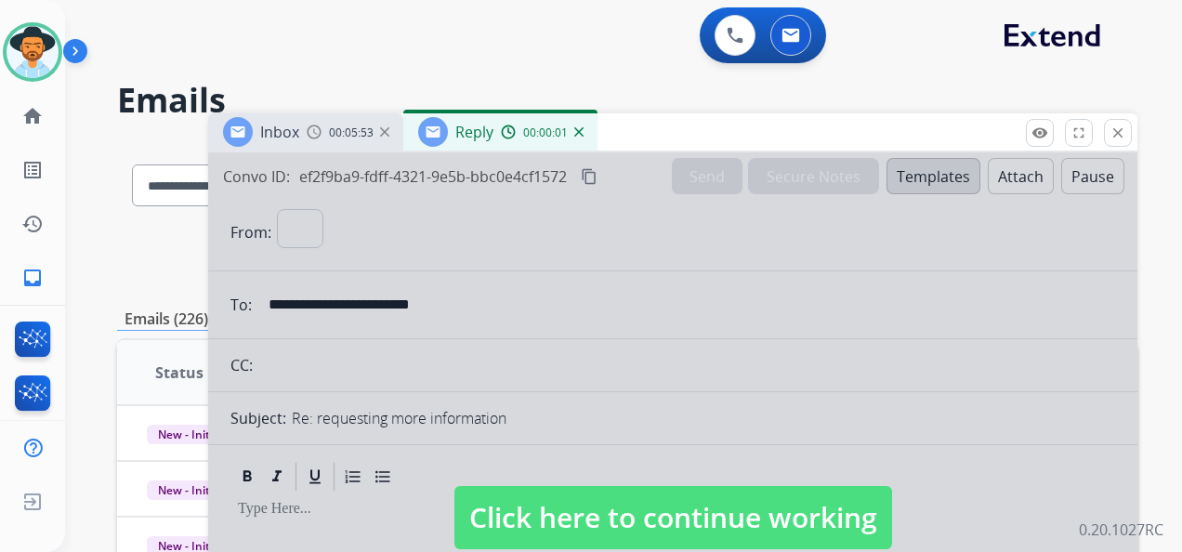
select select "**********"
click at [706, 513] on span "Click here to continue working" at bounding box center [673, 517] width 438 height 63
select select
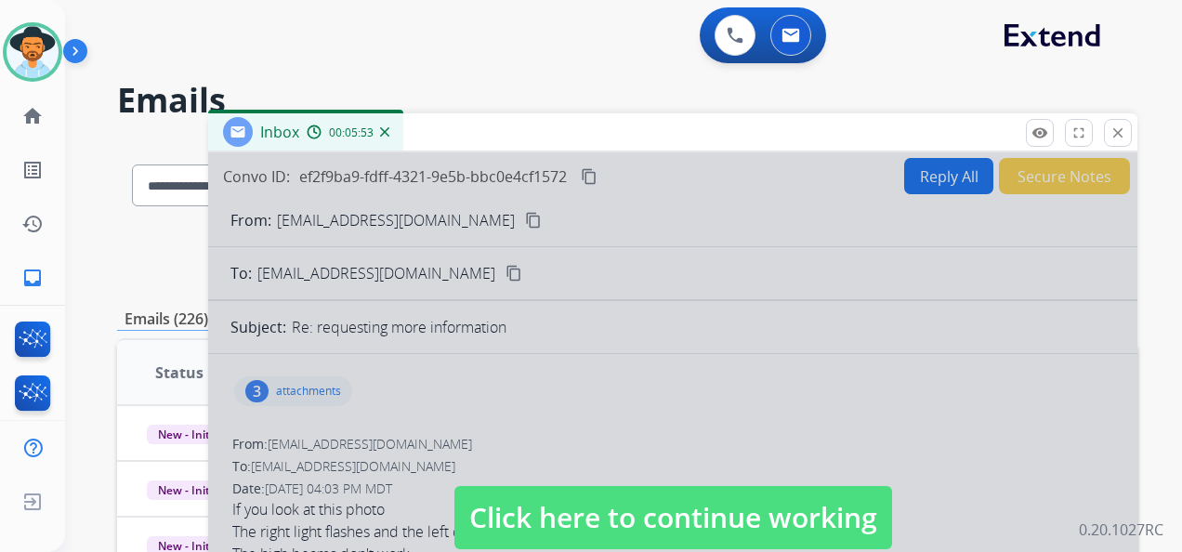
select select "**********"
click at [600, 508] on span "Click here to continue working" at bounding box center [673, 517] width 438 height 63
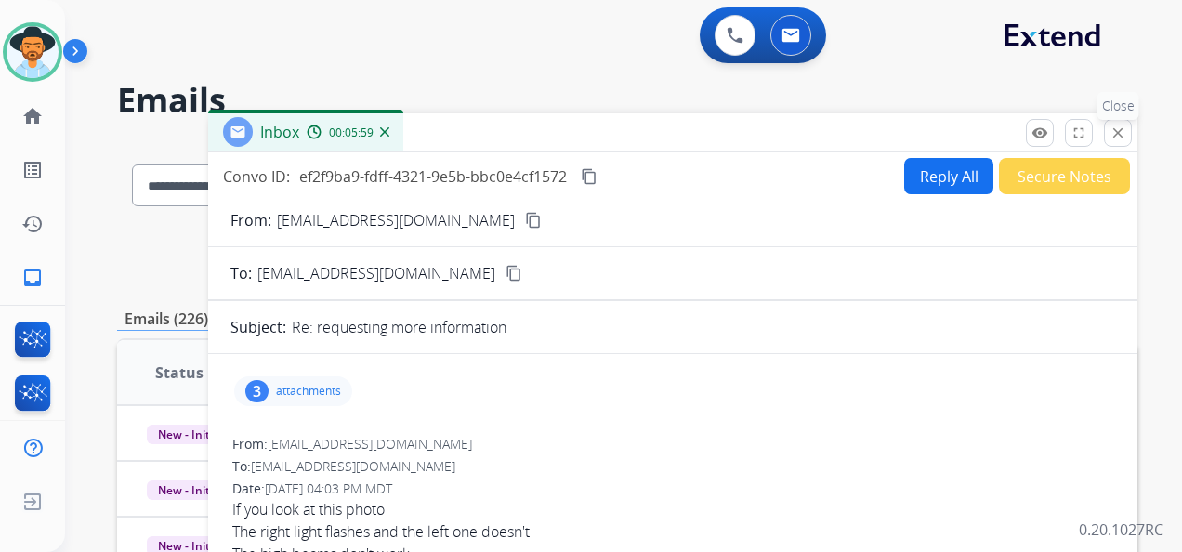
click at [1113, 130] on mat-icon "close" at bounding box center [1117, 132] width 17 height 17
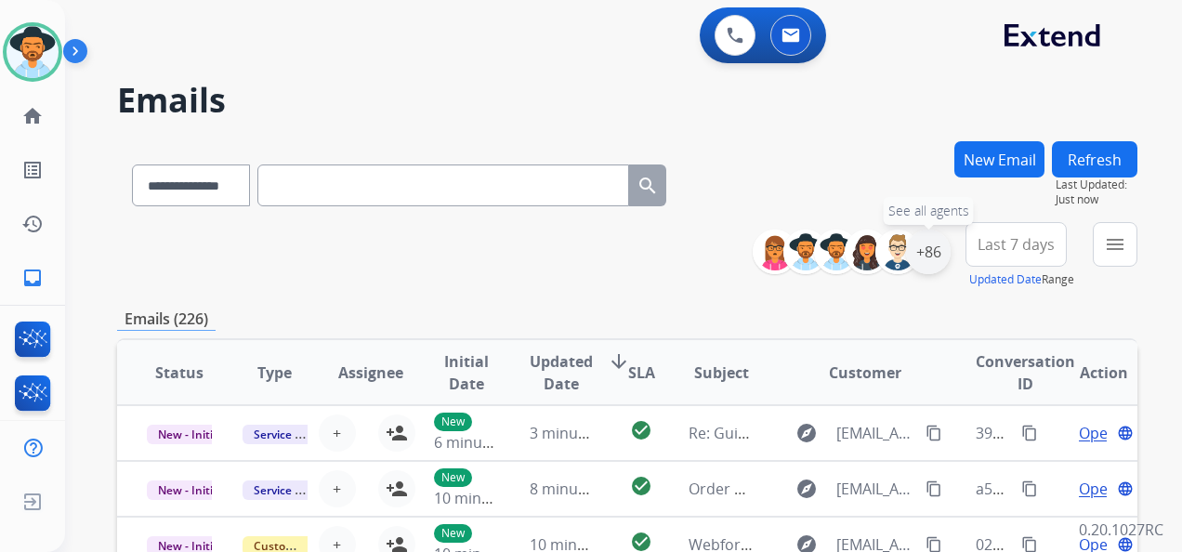
click at [929, 254] on div "+86" at bounding box center [928, 251] width 45 height 45
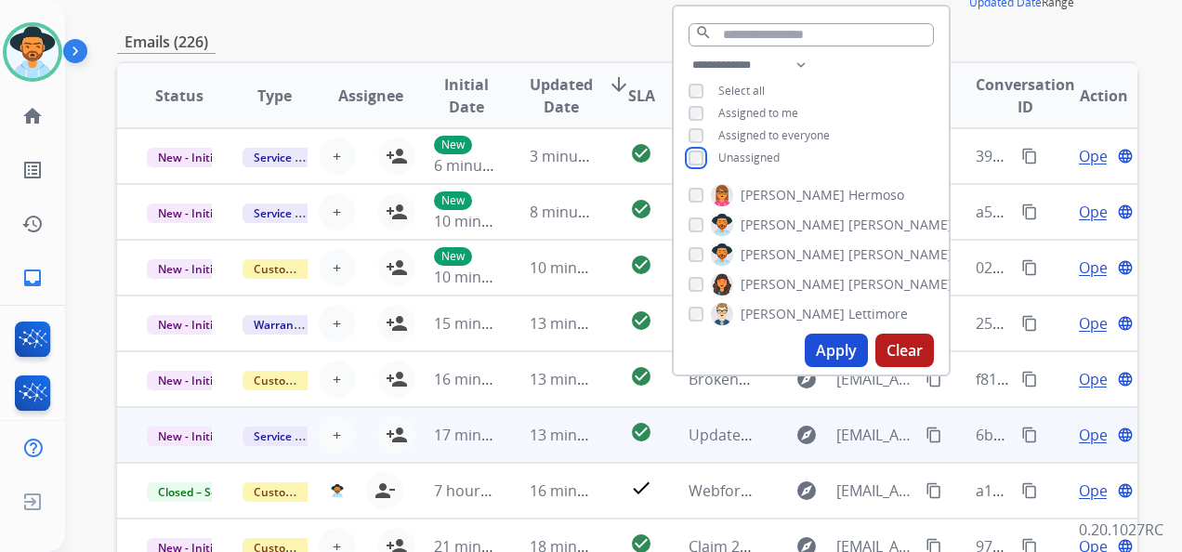
scroll to position [279, 0]
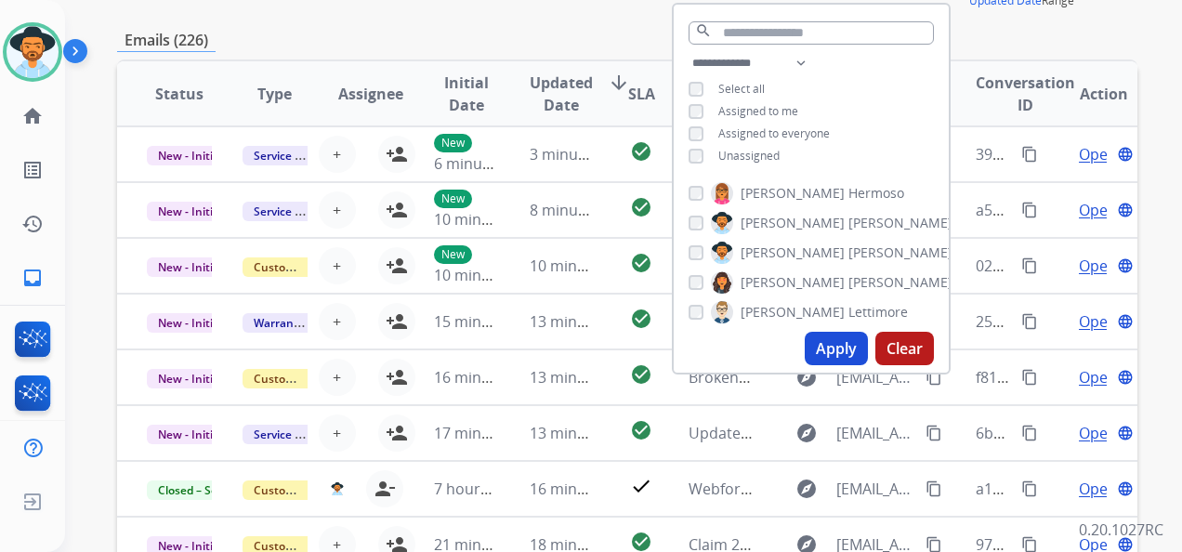
click at [836, 335] on button "Apply" at bounding box center [835, 348] width 63 height 33
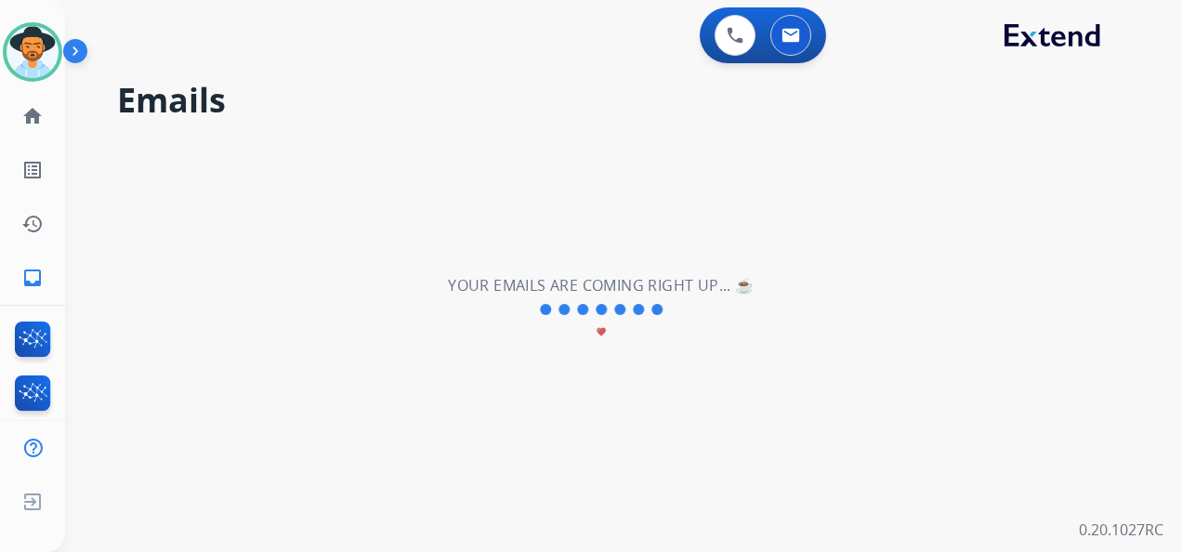
scroll to position [0, 0]
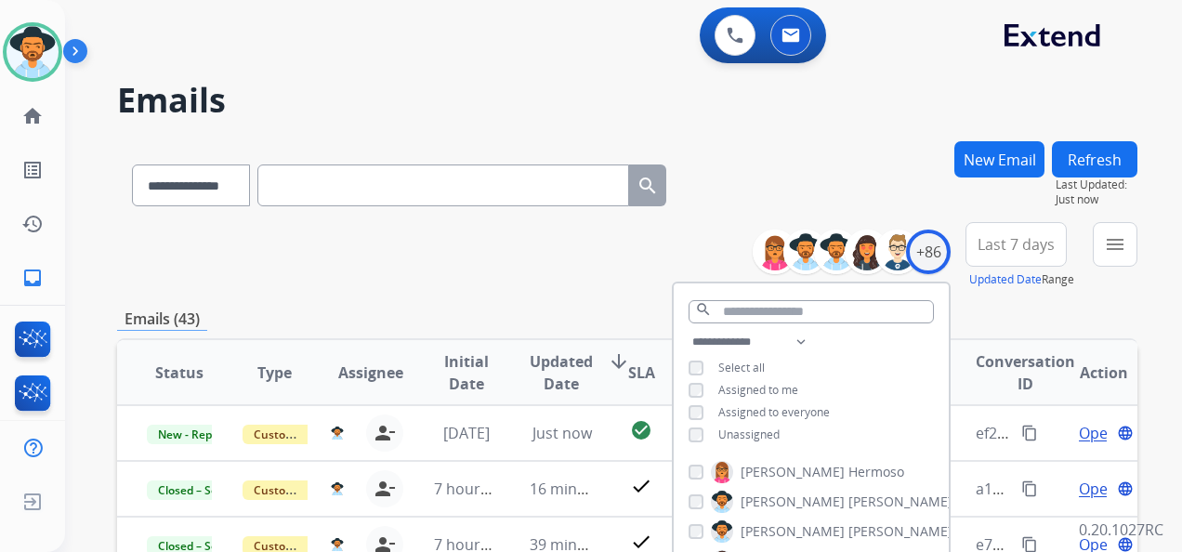
click at [1017, 241] on span "Last 7 days" at bounding box center [1015, 244] width 77 height 7
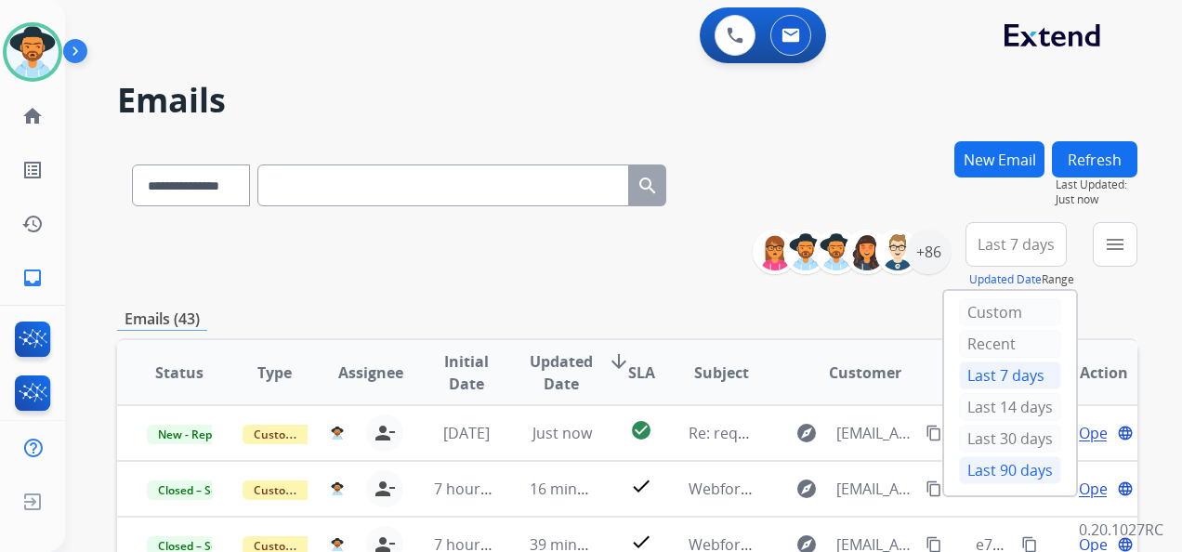
click at [986, 467] on div "Last 90 days" at bounding box center [1010, 470] width 102 height 28
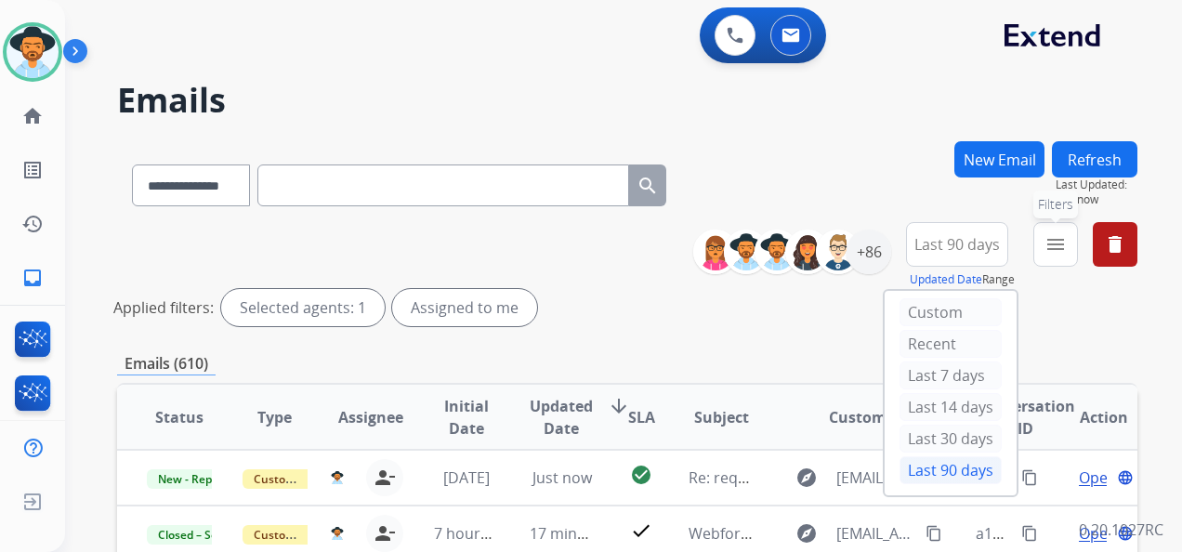
click at [1052, 239] on mat-icon "menu" at bounding box center [1055, 244] width 22 height 22
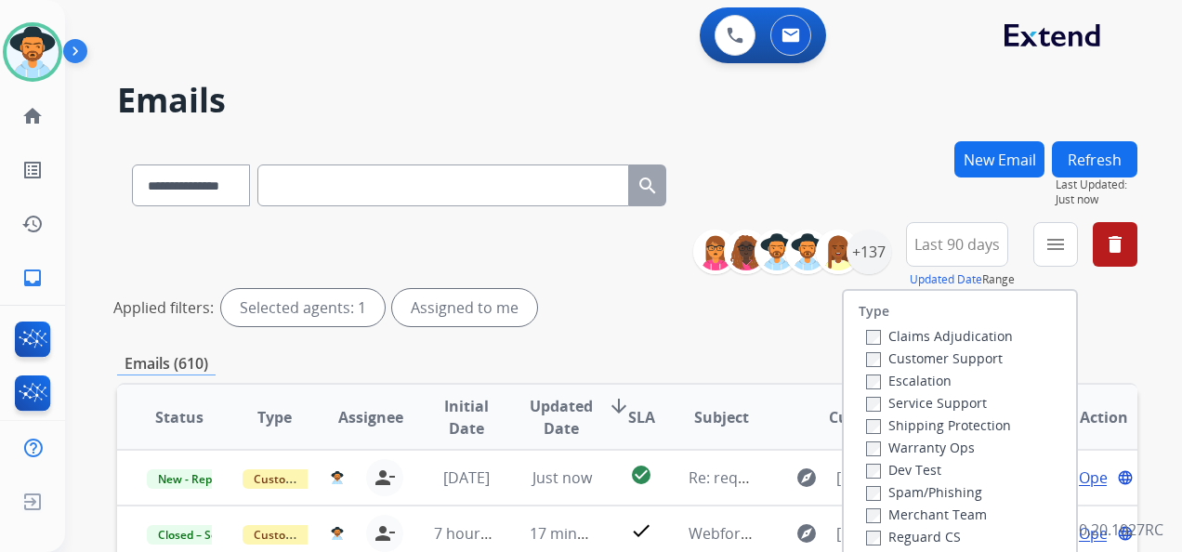
click at [866, 351] on label "Customer Support" at bounding box center [934, 358] width 137 height 18
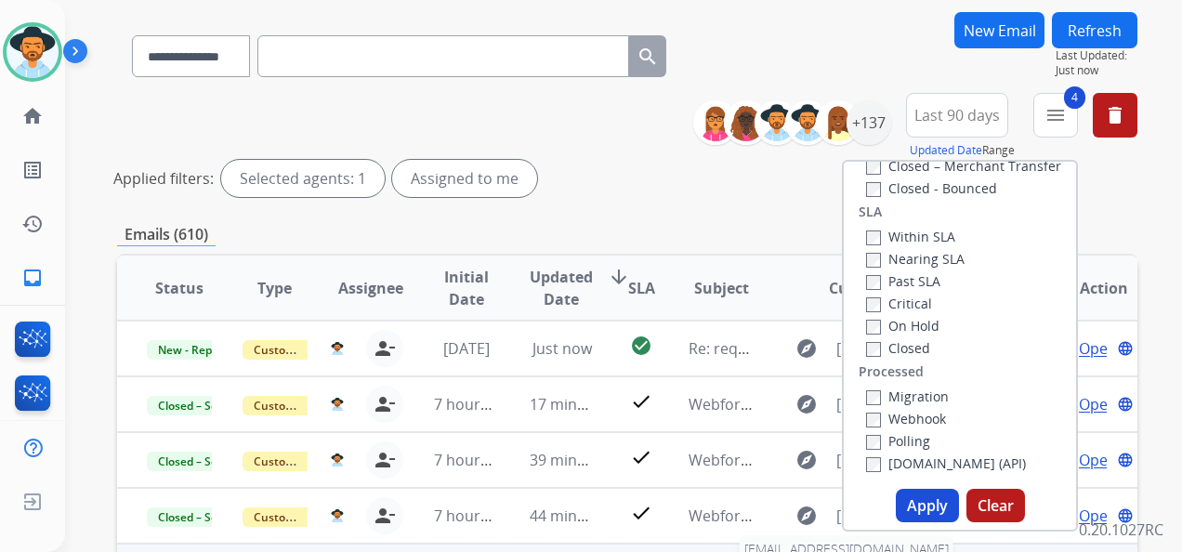
scroll to position [279, 0]
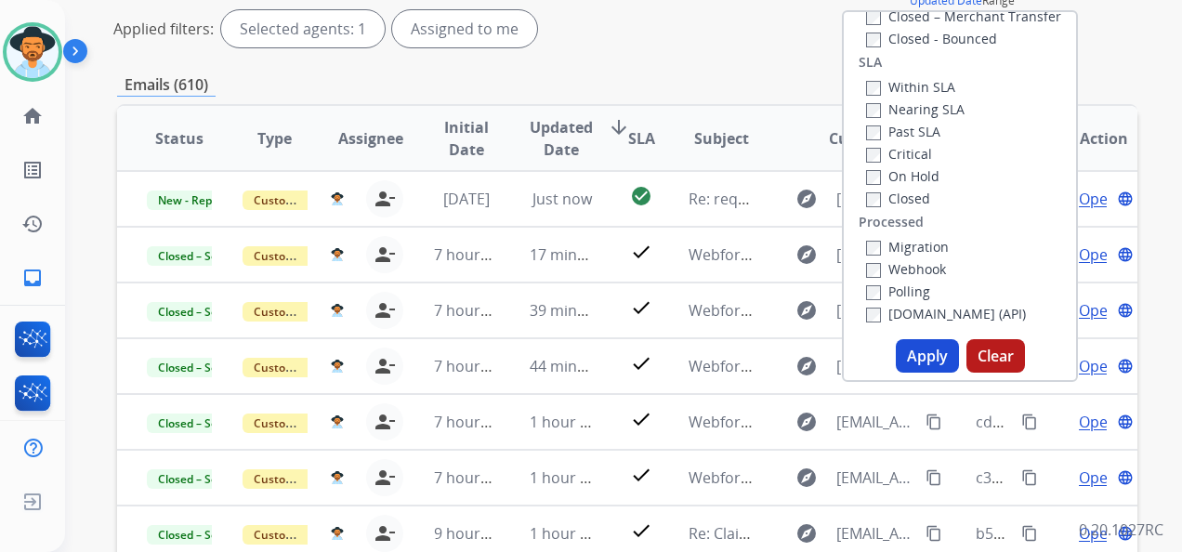
click at [927, 356] on button "Apply" at bounding box center [926, 355] width 63 height 33
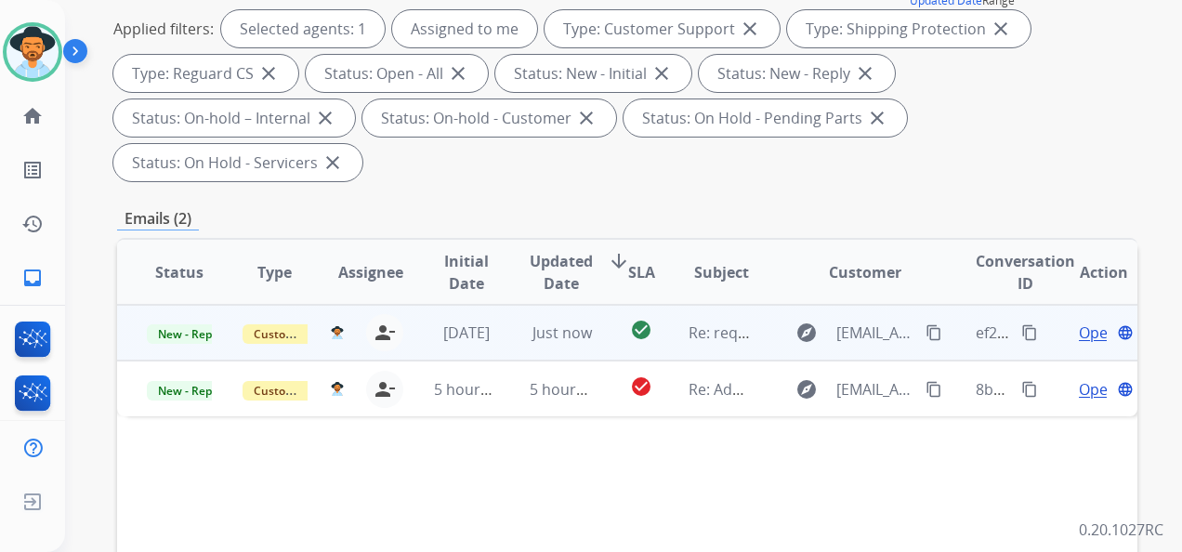
click at [1078, 332] on span "Open" at bounding box center [1097, 332] width 38 height 22
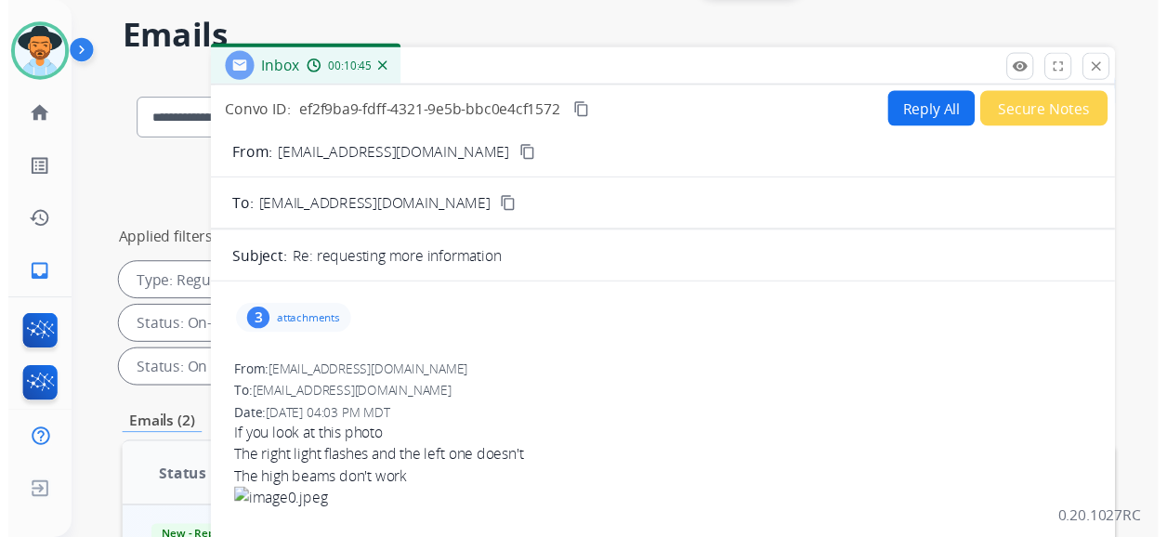
scroll to position [0, 0]
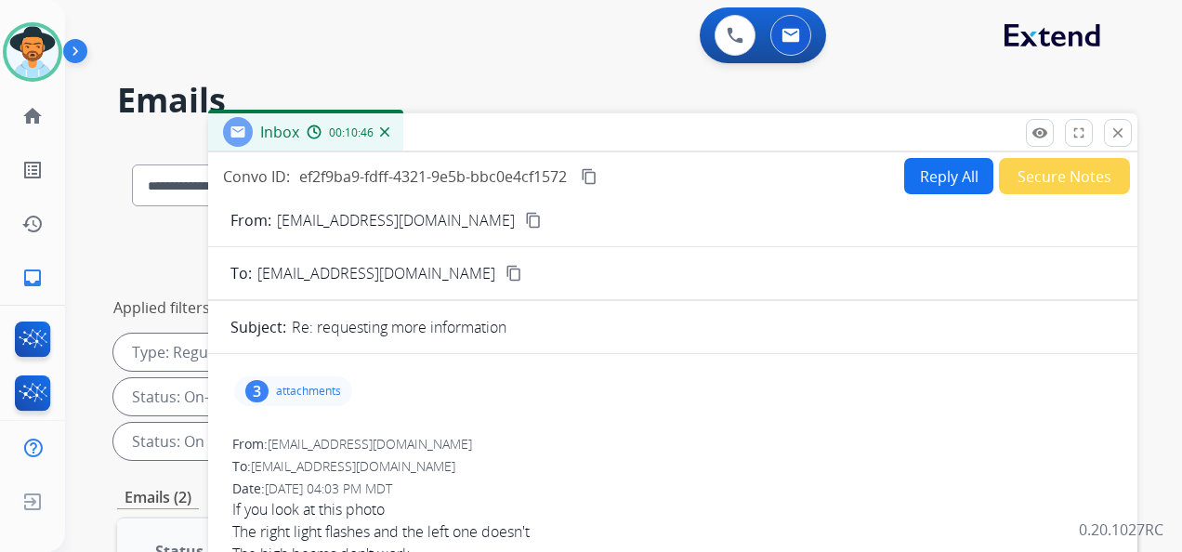
drag, startPoint x: 1113, startPoint y: 132, endPoint x: 1102, endPoint y: 139, distance: 13.4
click at [1113, 132] on mat-icon "close" at bounding box center [1117, 132] width 17 height 17
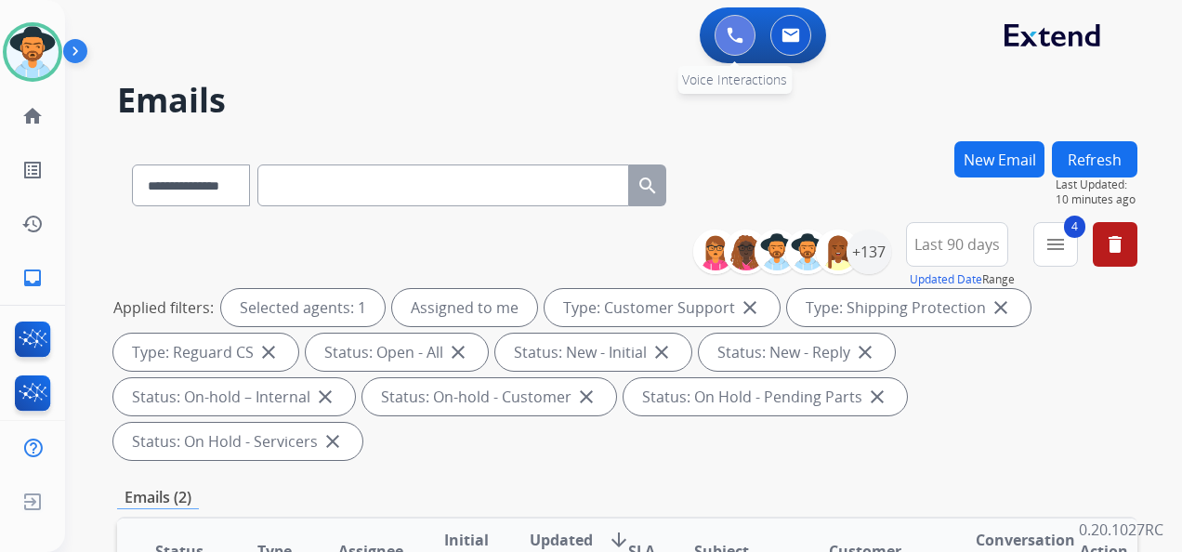
click at [727, 44] on button at bounding box center [734, 35] width 41 height 41
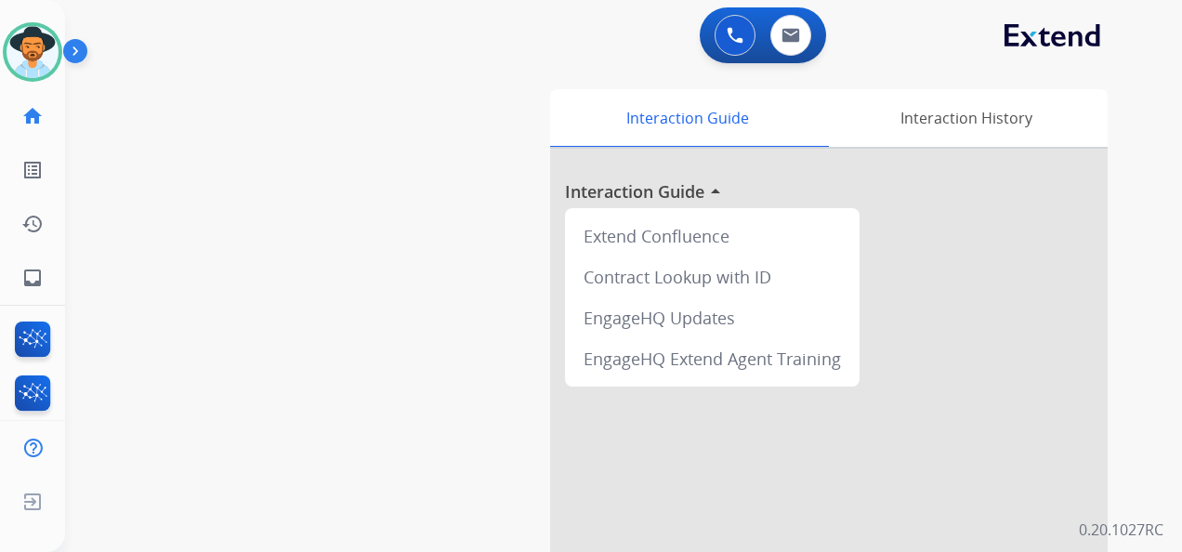
click at [727, 43] on img at bounding box center [734, 35] width 17 height 17
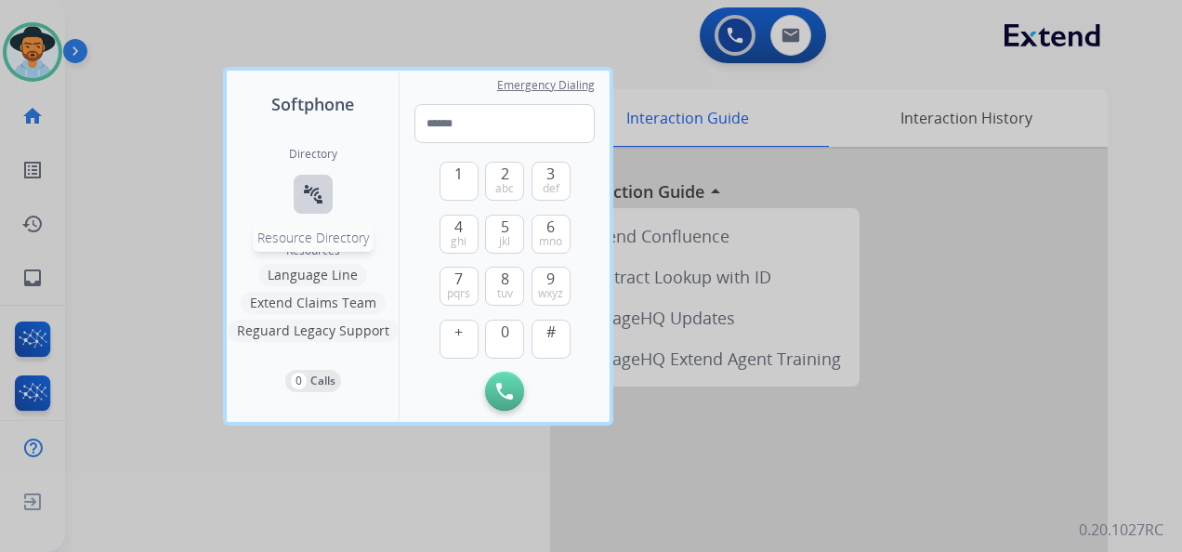
click at [310, 189] on mat-icon "connect_without_contact" at bounding box center [313, 194] width 22 height 22
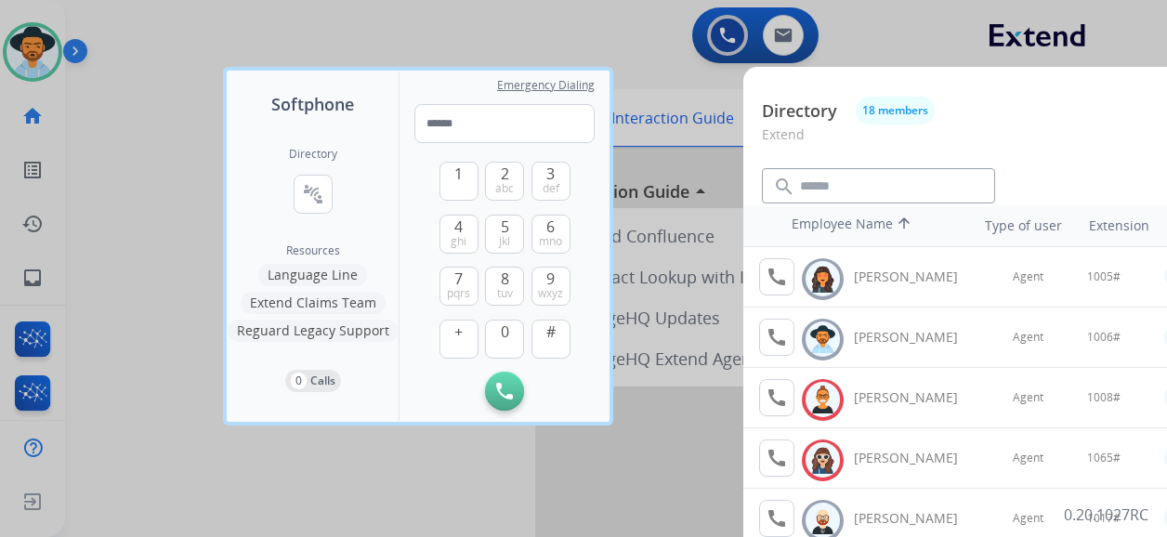
click at [521, 34] on div at bounding box center [583, 268] width 1167 height 537
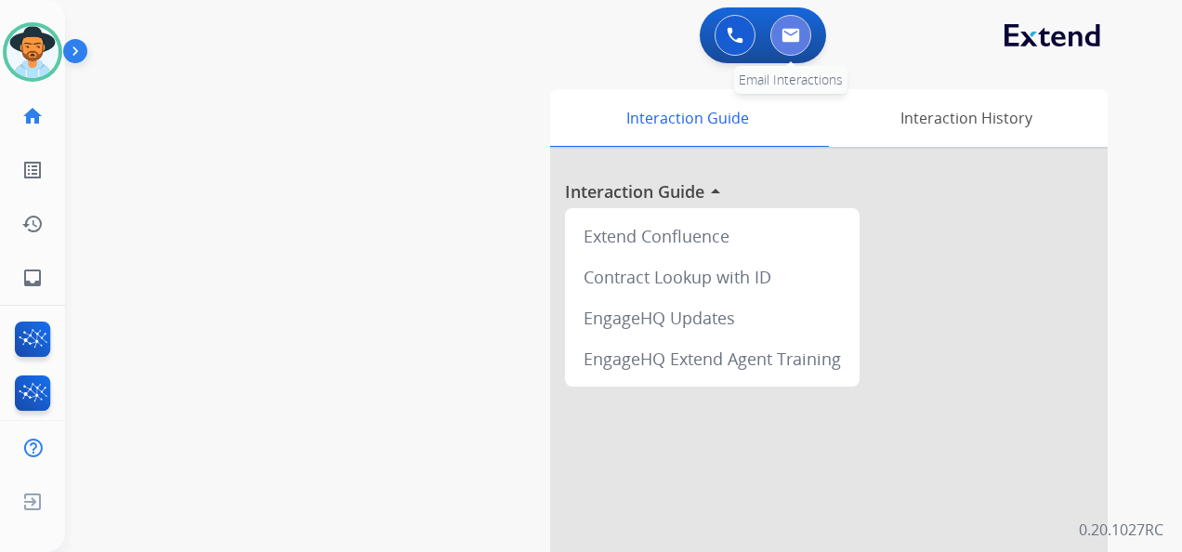
click at [789, 37] on img at bounding box center [790, 35] width 19 height 15
select select "**********"
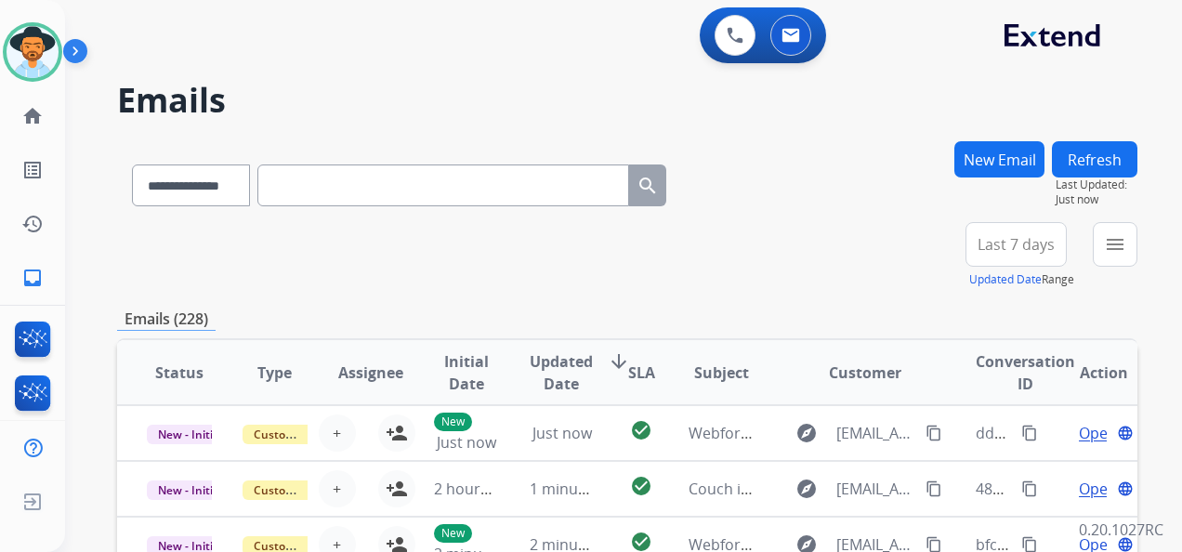
click at [1018, 248] on span "Last 7 days" at bounding box center [1015, 244] width 77 height 7
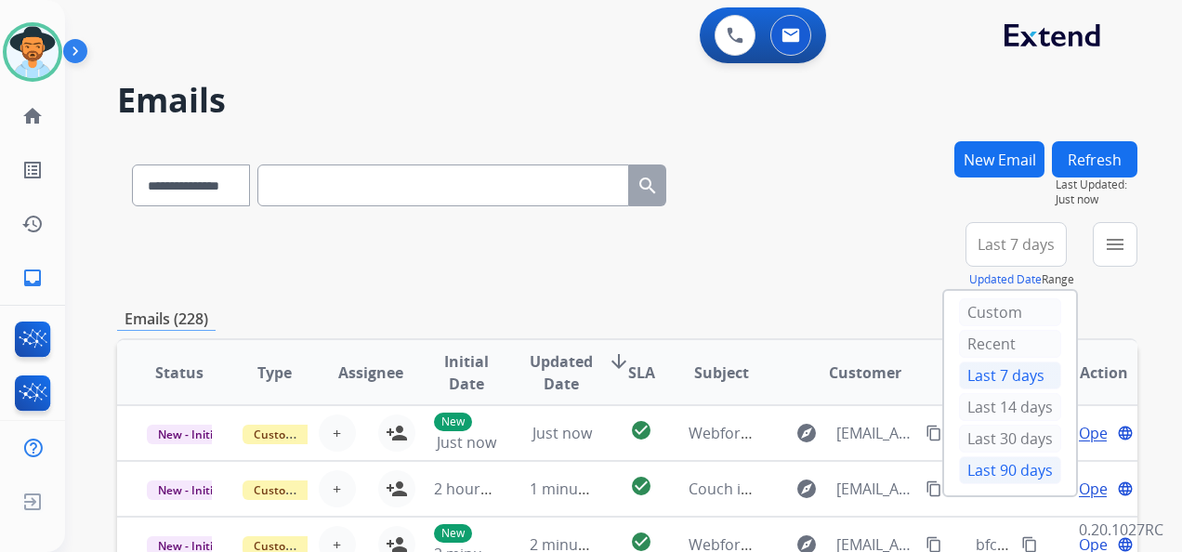
click at [998, 467] on div "Last 90 days" at bounding box center [1010, 470] width 102 height 28
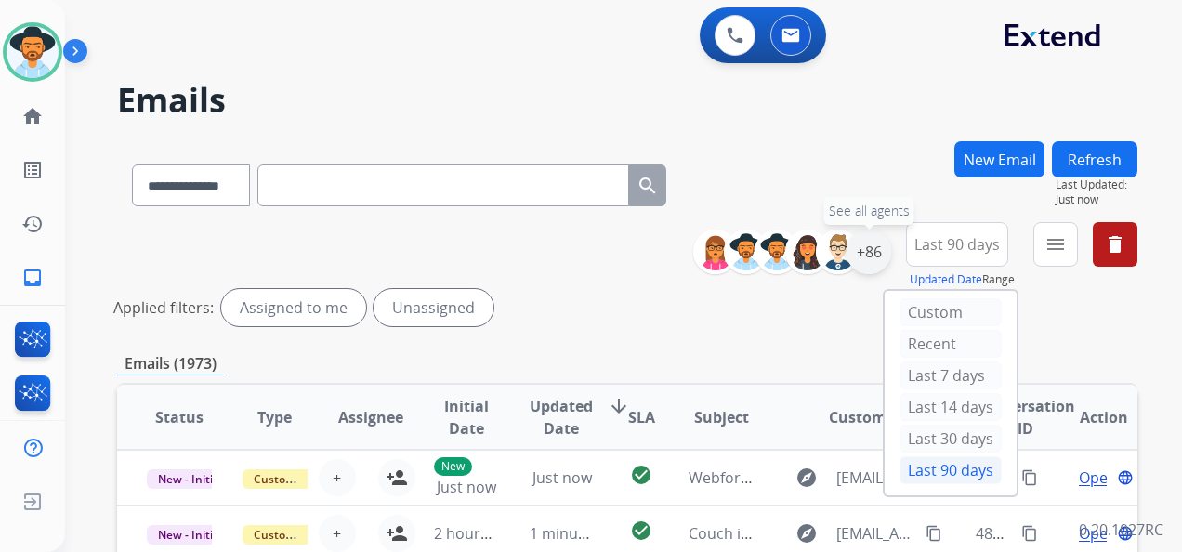
click at [869, 250] on div "+86" at bounding box center [868, 251] width 45 height 45
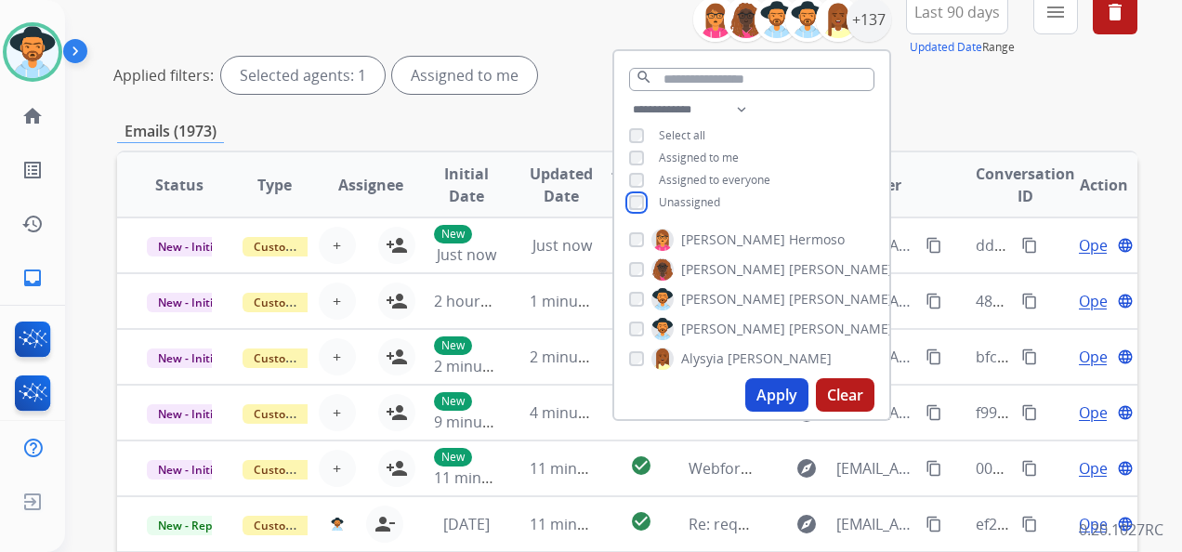
scroll to position [279, 0]
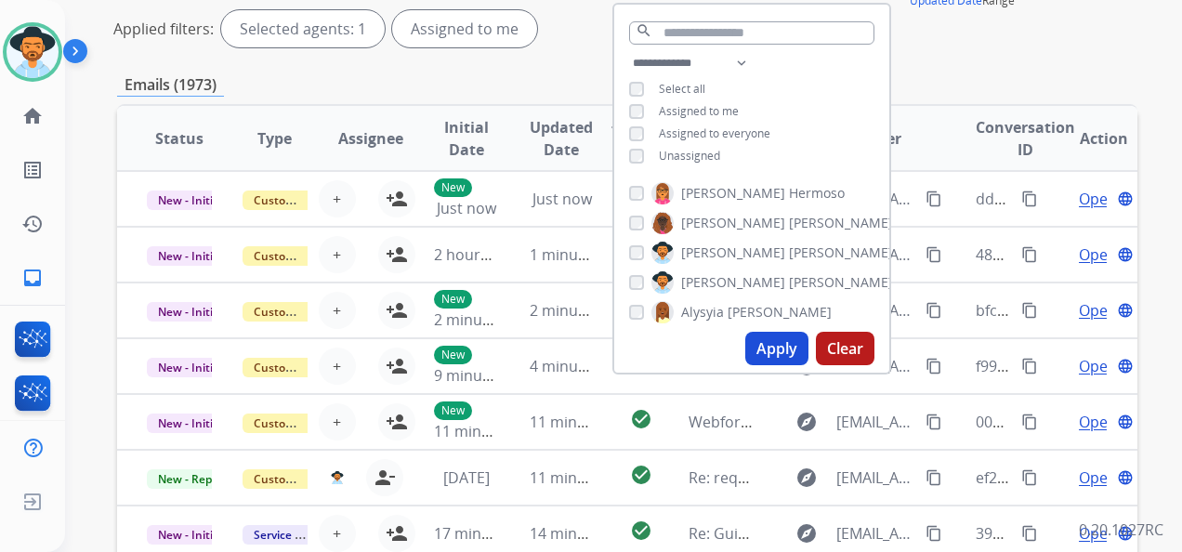
click at [774, 347] on button "Apply" at bounding box center [776, 348] width 63 height 33
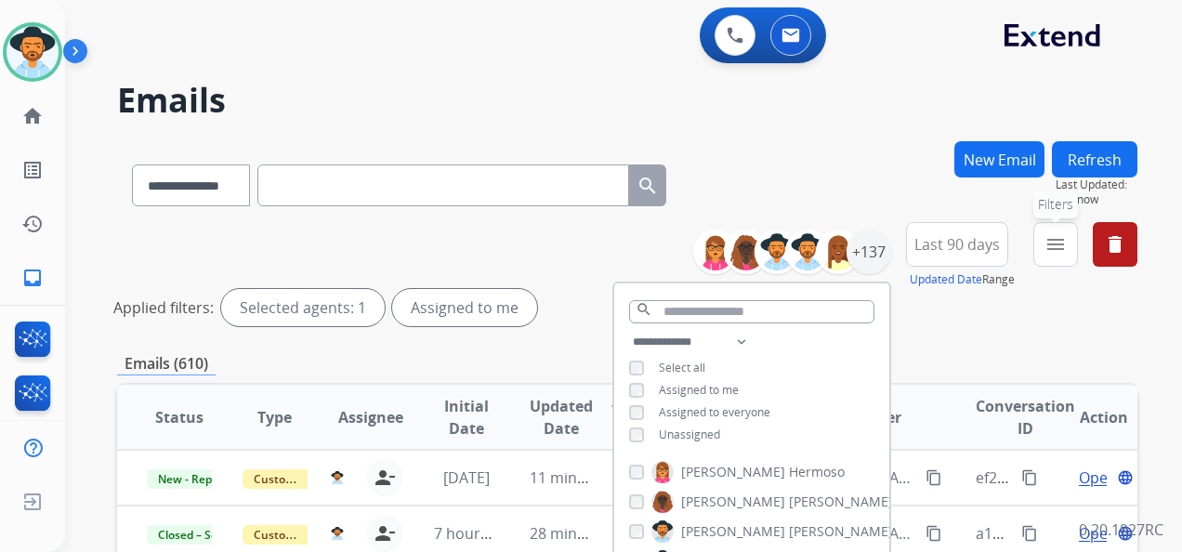
click at [1055, 240] on mat-icon "menu" at bounding box center [1055, 244] width 22 height 22
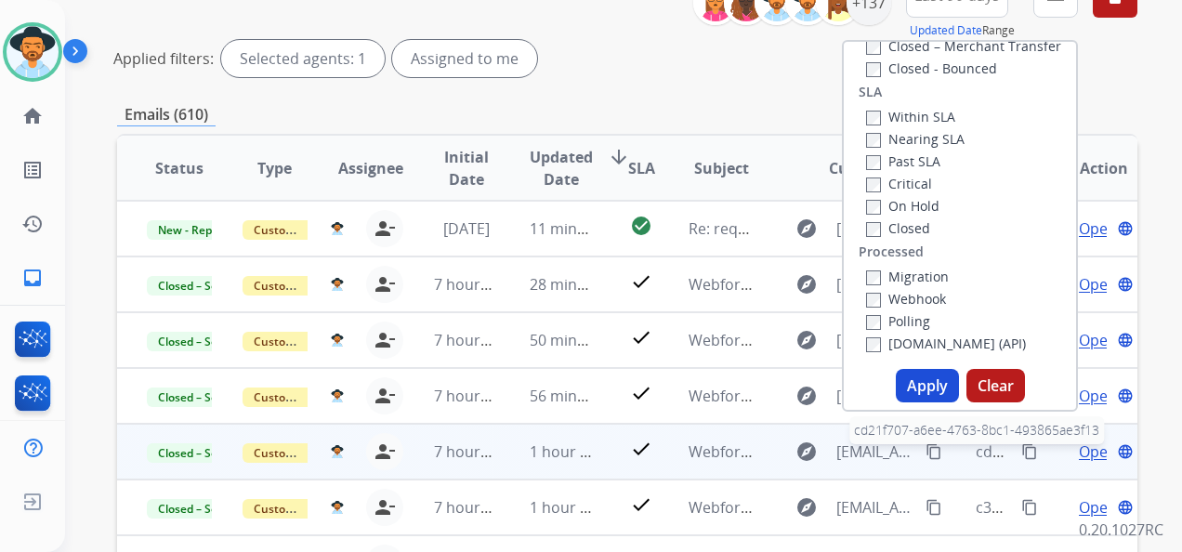
scroll to position [279, 0]
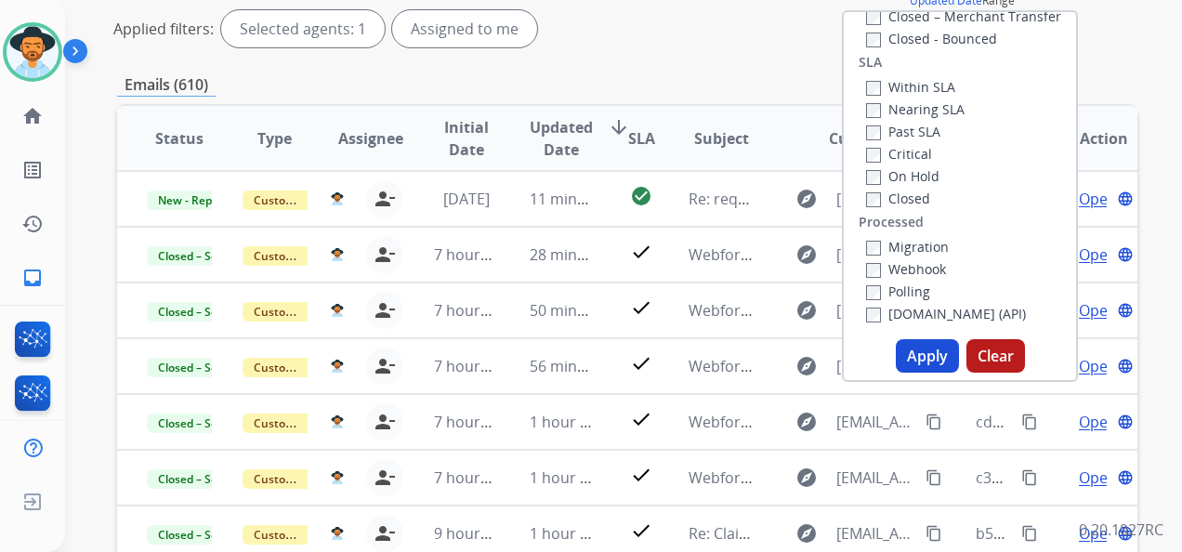
click at [926, 359] on button "Apply" at bounding box center [926, 355] width 63 height 33
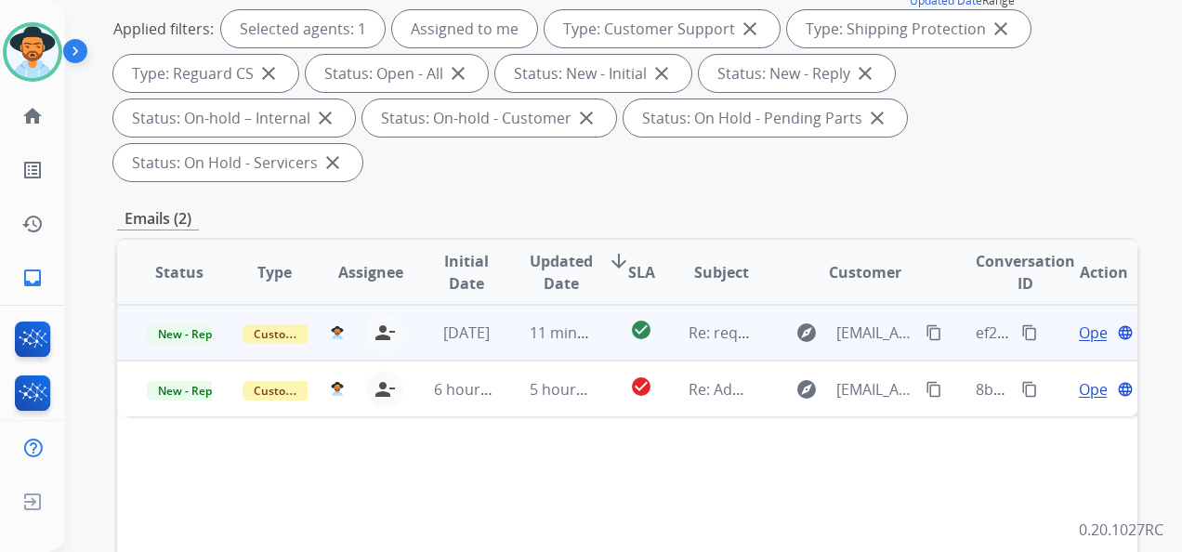
click at [1021, 329] on mat-icon "content_copy" at bounding box center [1029, 332] width 17 height 17
click at [1080, 331] on span "Open" at bounding box center [1097, 332] width 38 height 22
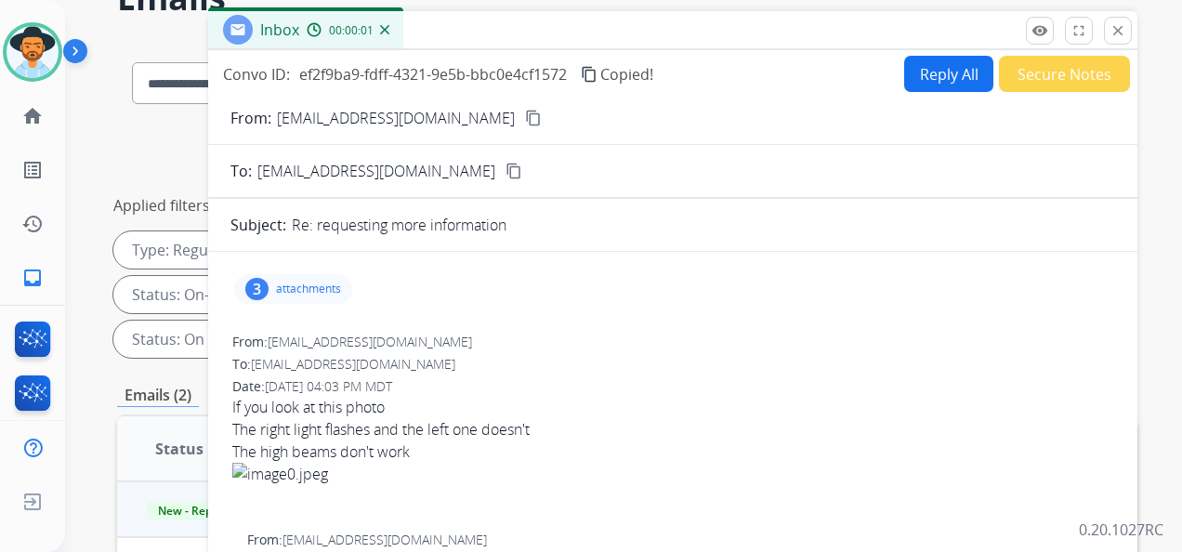
scroll to position [0, 0]
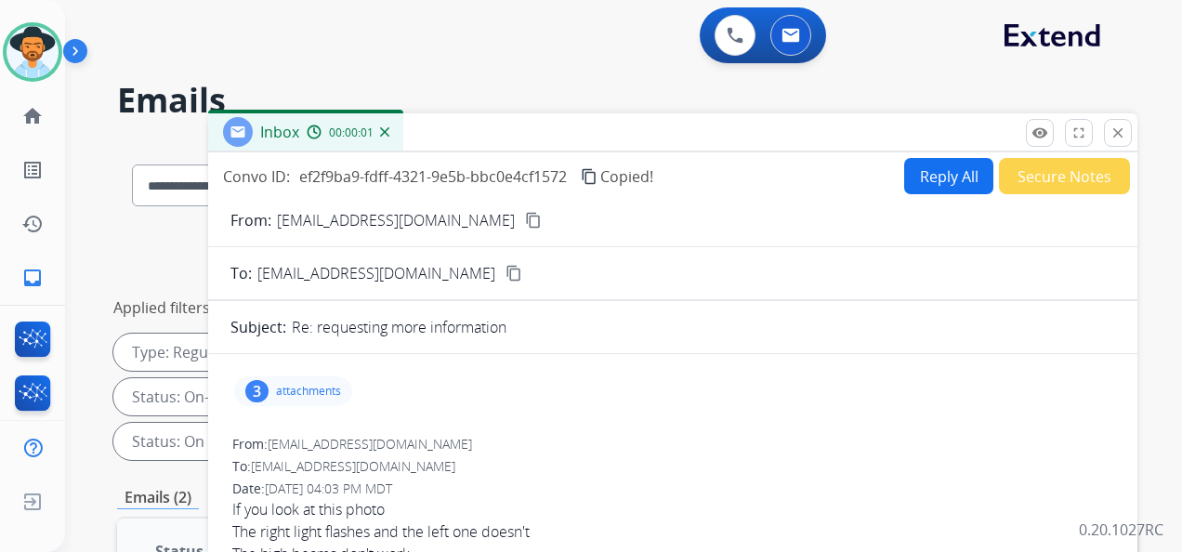
click at [947, 176] on button "Reply All" at bounding box center [948, 176] width 89 height 36
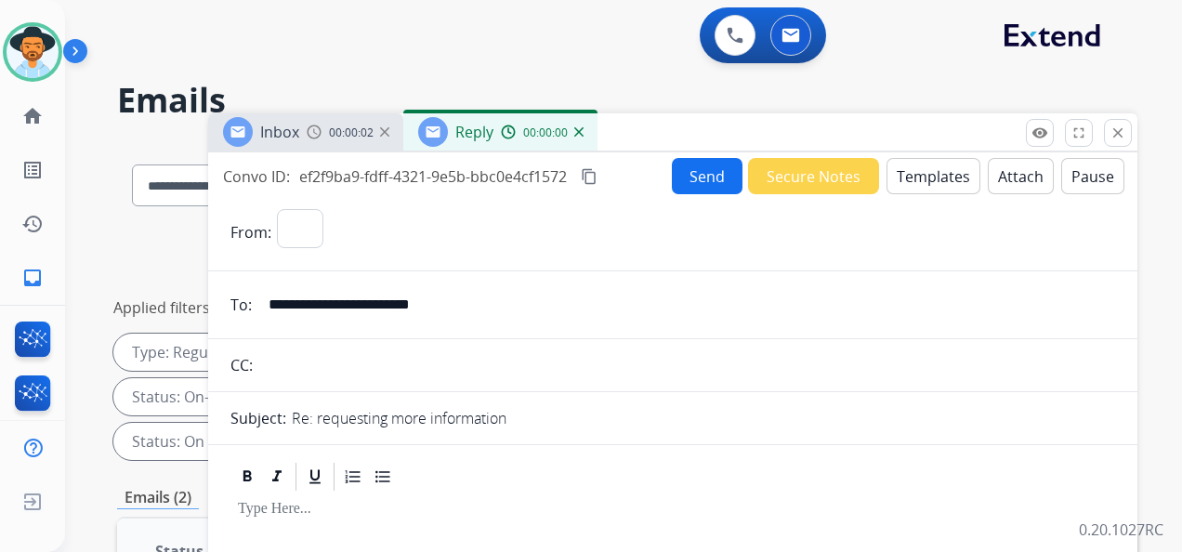
select select "**********"
click at [916, 170] on button "Templates" at bounding box center [933, 176] width 94 height 36
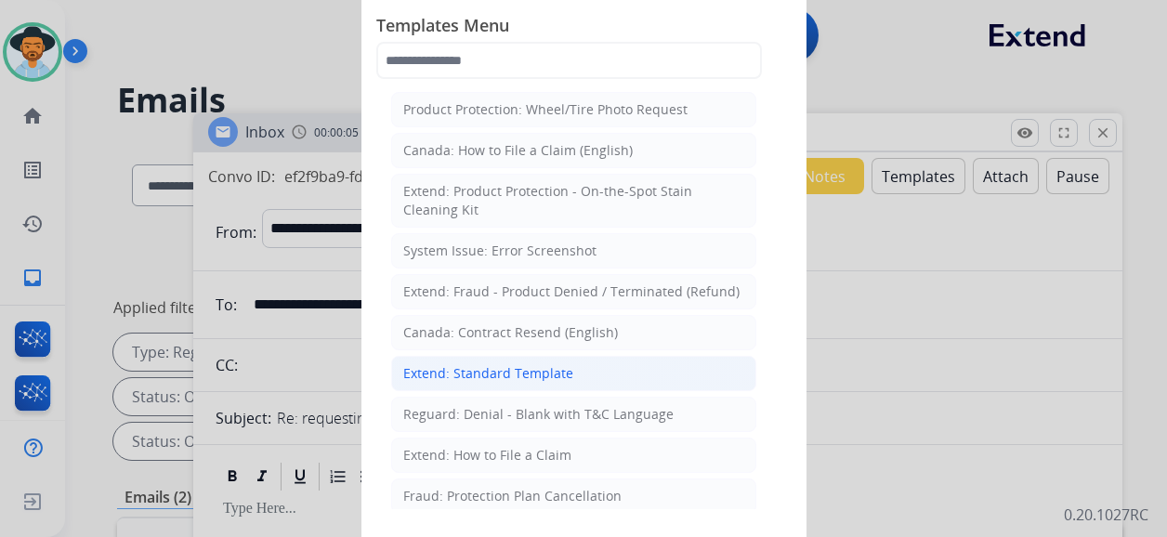
click at [550, 371] on div "Extend: Standard Template" at bounding box center [488, 373] width 170 height 19
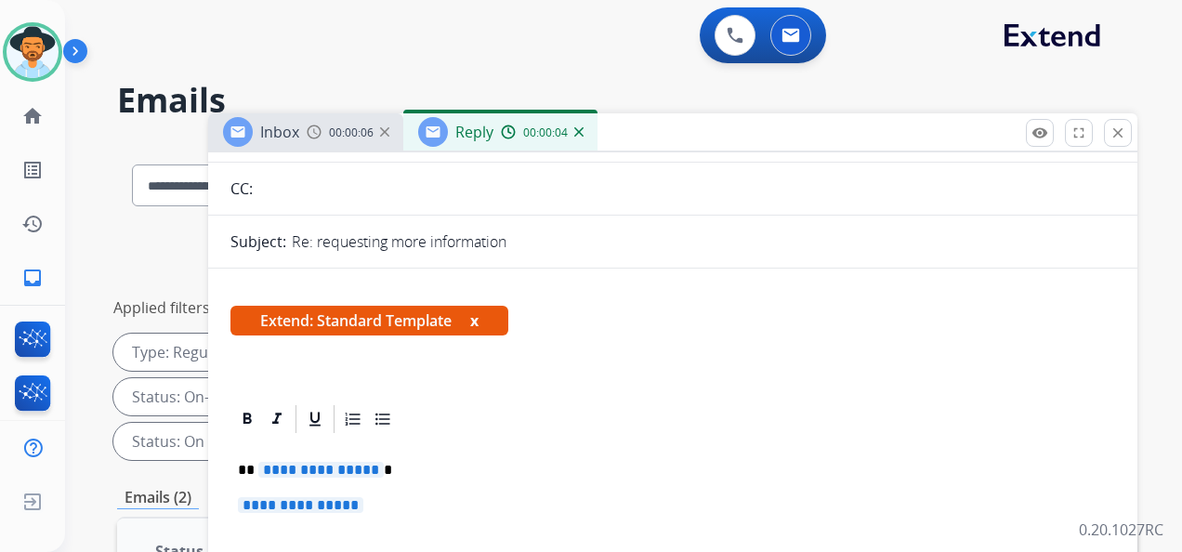
scroll to position [372, 0]
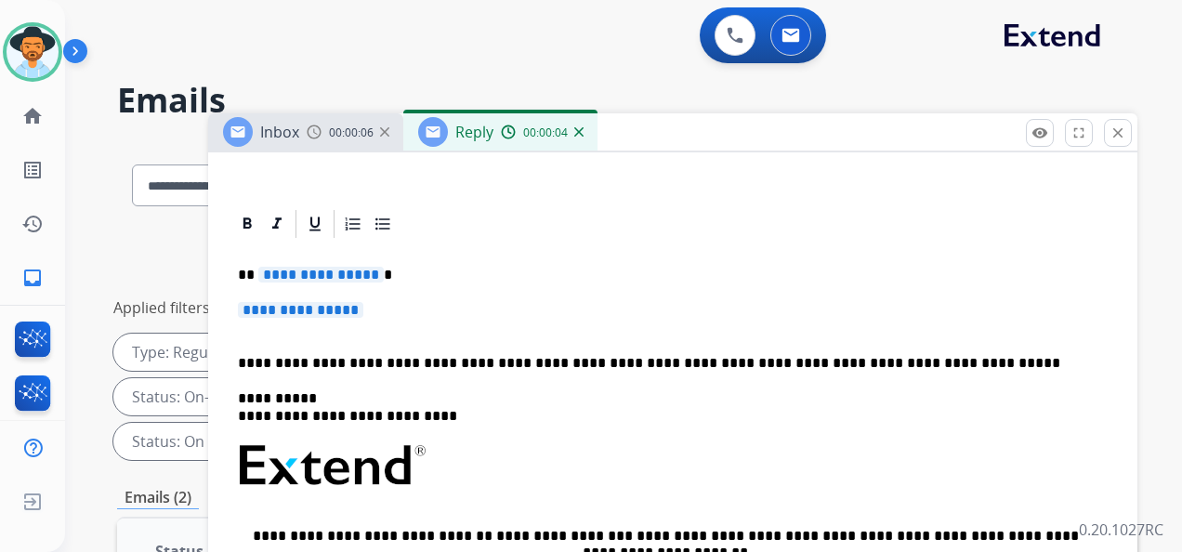
click at [346, 273] on span "**********" at bounding box center [320, 275] width 125 height 16
click at [351, 299] on div "**********" at bounding box center [672, 509] width 884 height 537
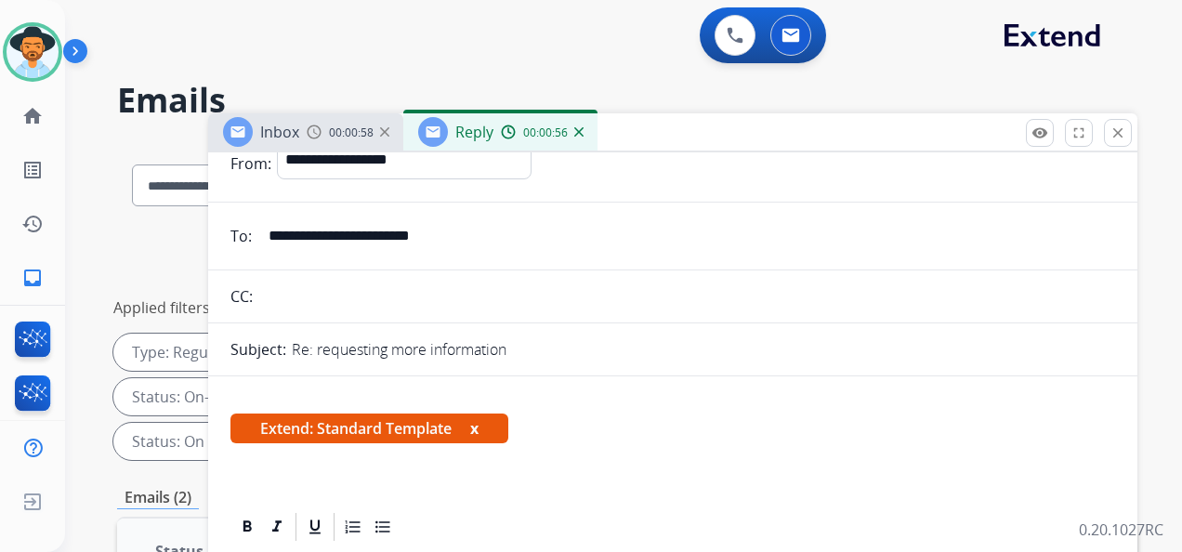
scroll to position [0, 0]
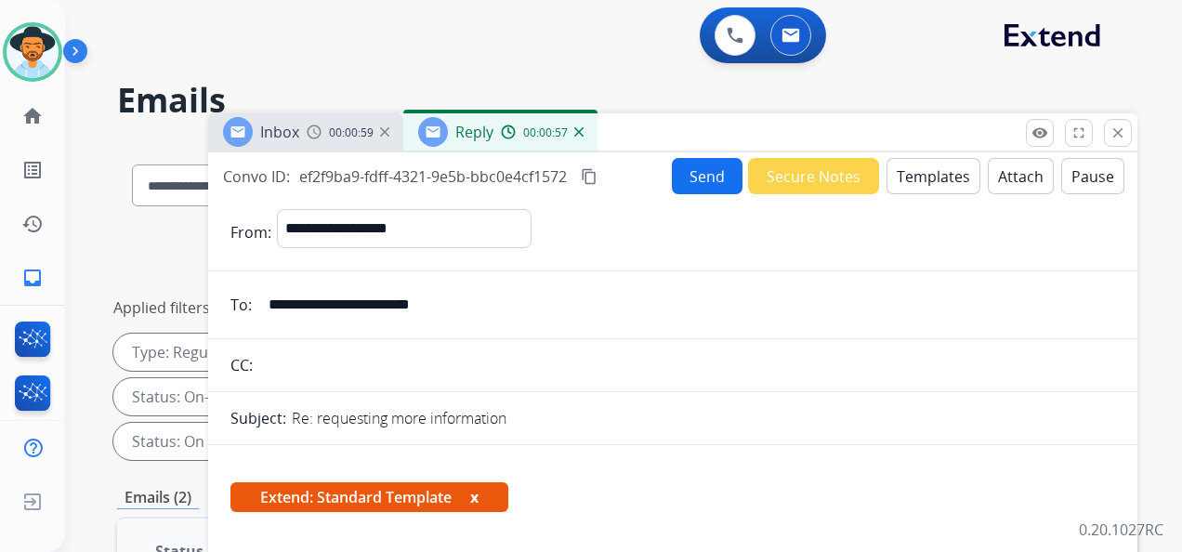
click at [592, 176] on mat-icon "content_copy" at bounding box center [589, 176] width 17 height 17
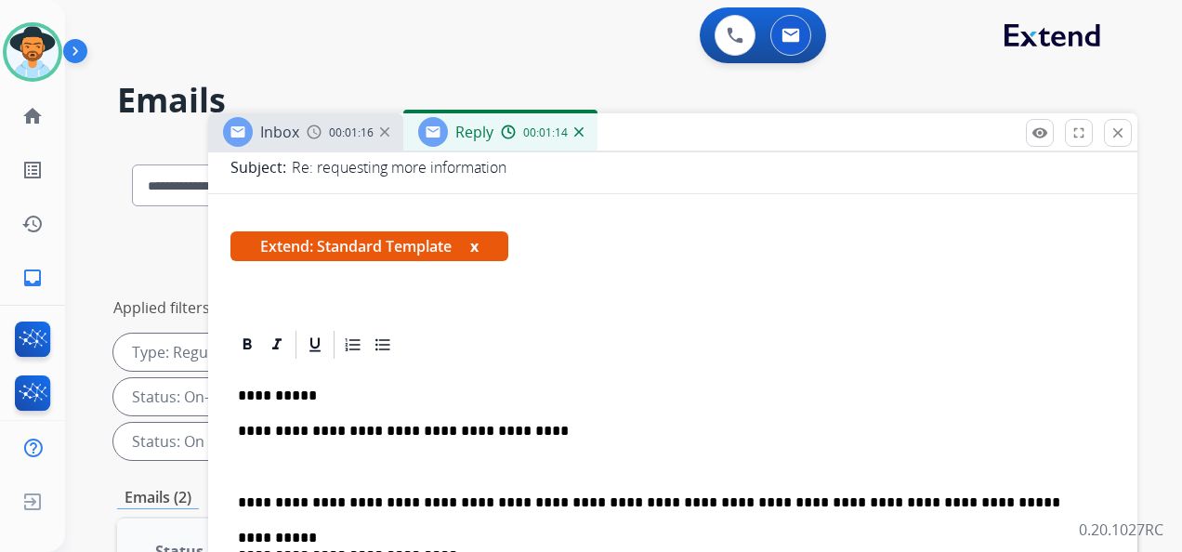
scroll to position [279, 0]
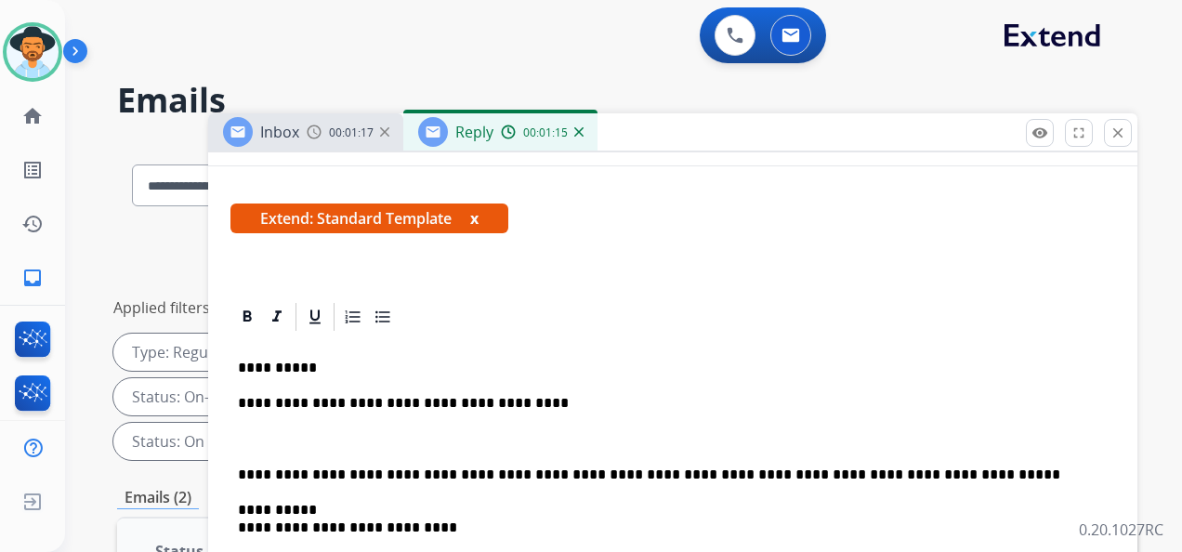
click at [303, 435] on p at bounding box center [672, 439] width 869 height 17
click at [386, 438] on p "**********" at bounding box center [665, 439] width 855 height 17
click at [337, 436] on p "**********" at bounding box center [665, 439] width 855 height 17
click at [403, 437] on p "**********" at bounding box center [665, 439] width 855 height 17
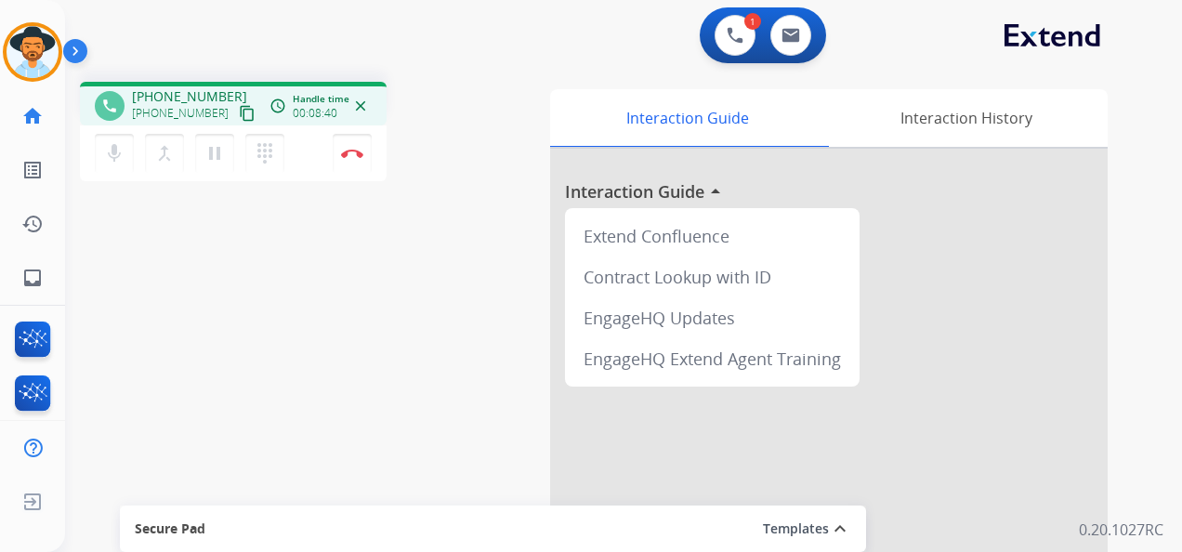
click at [1123, 59] on div "1 Voice Interactions 0 Email Interactions" at bounding box center [612, 36] width 1050 height 59
click at [355, 147] on button "Disconnect" at bounding box center [352, 153] width 39 height 39
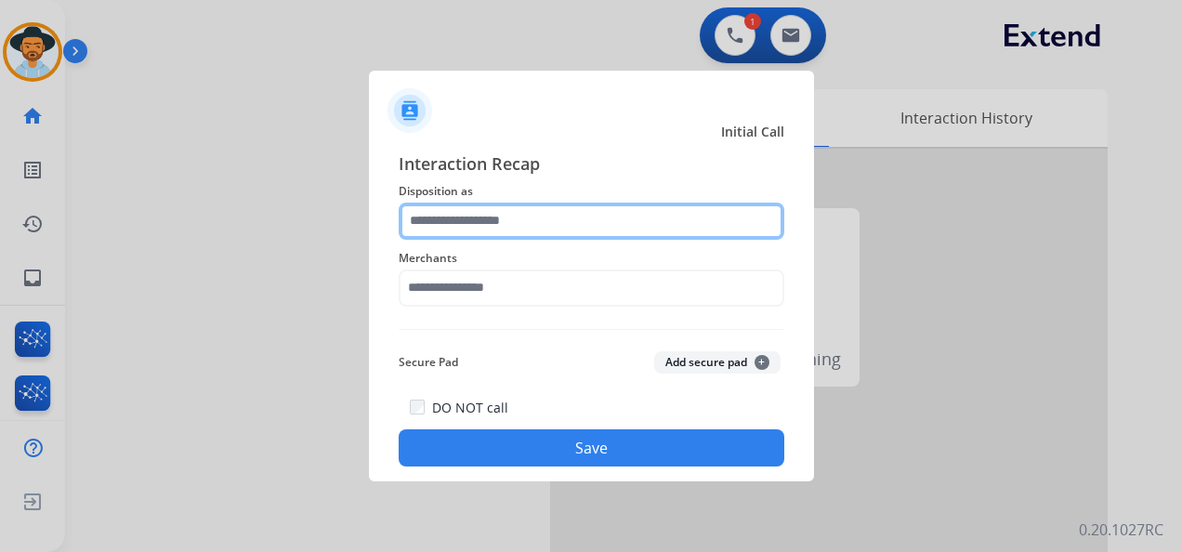
click at [511, 216] on input "text" at bounding box center [590, 220] width 385 height 37
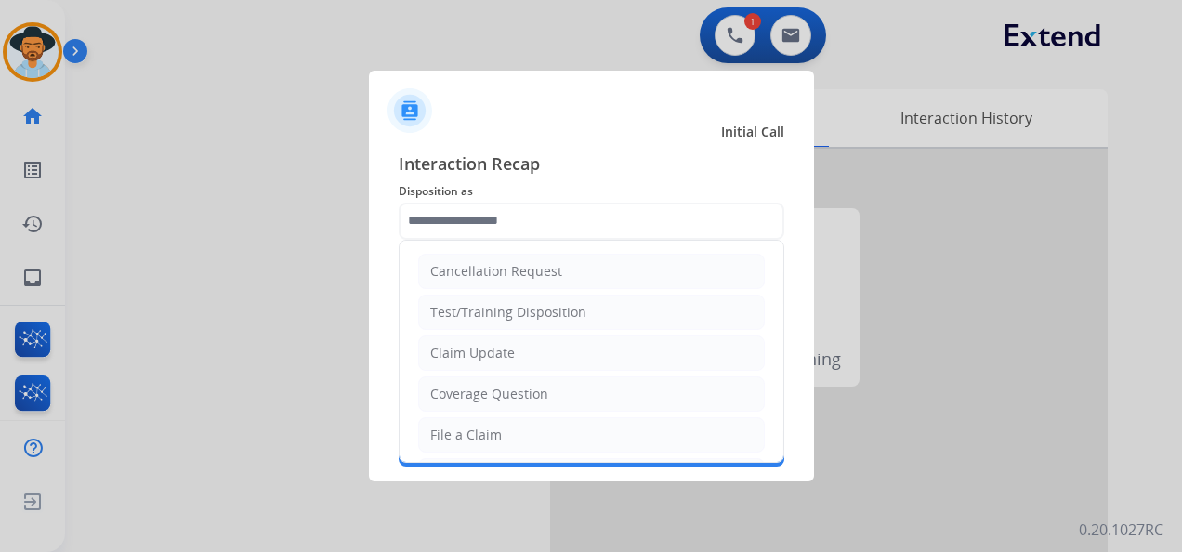
drag, startPoint x: 522, startPoint y: 346, endPoint x: 515, endPoint y: 338, distance: 10.5
click at [522, 346] on li "Claim Update" at bounding box center [591, 352] width 346 height 35
type input "**********"
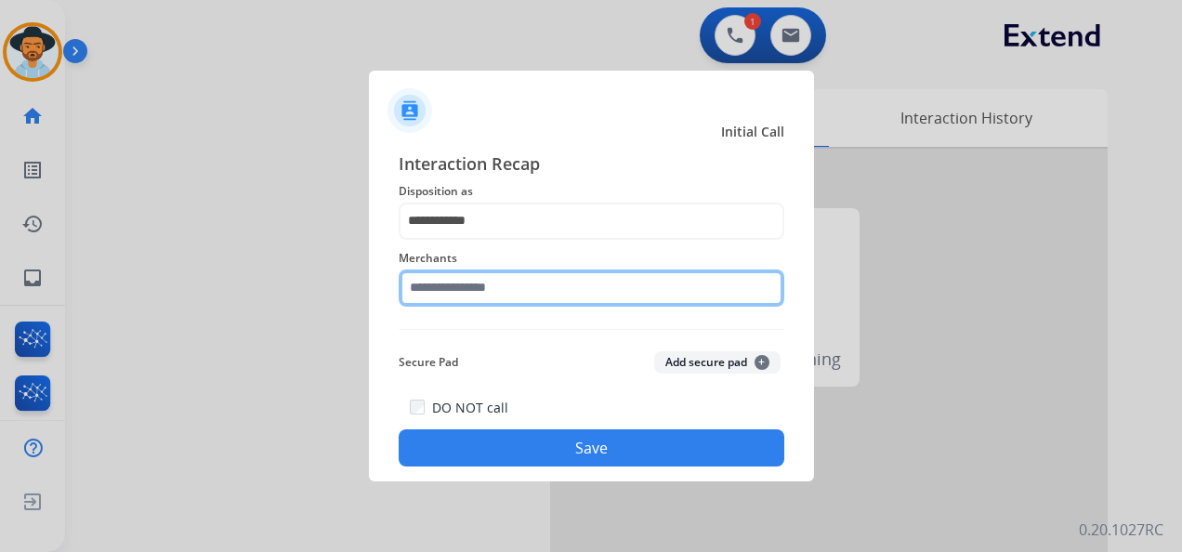
click at [498, 289] on input "text" at bounding box center [590, 287] width 385 height 37
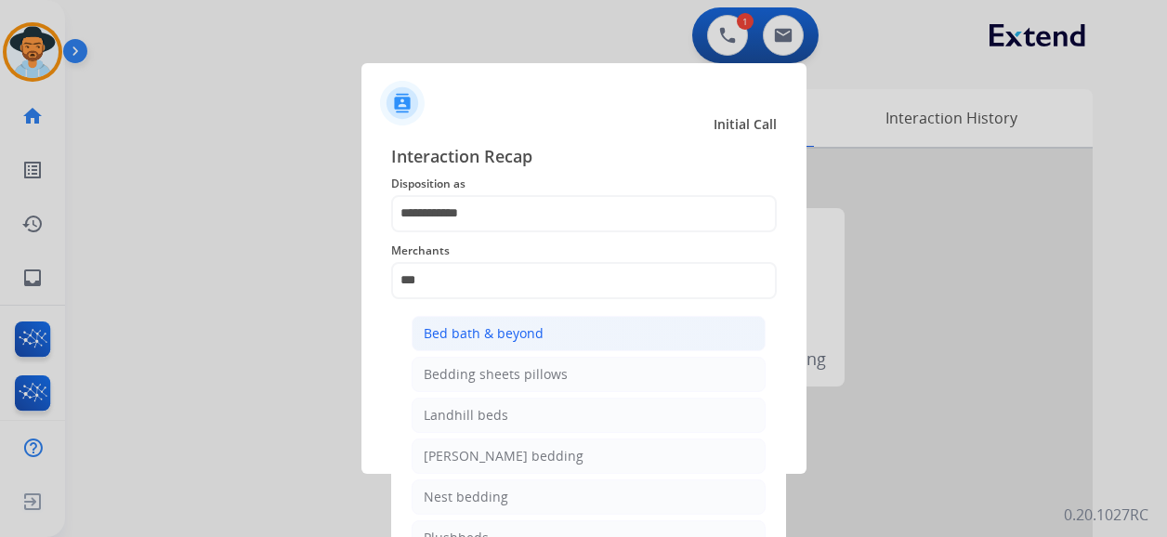
click at [546, 329] on li "Bed bath & beyond" at bounding box center [588, 333] width 354 height 35
type input "**********"
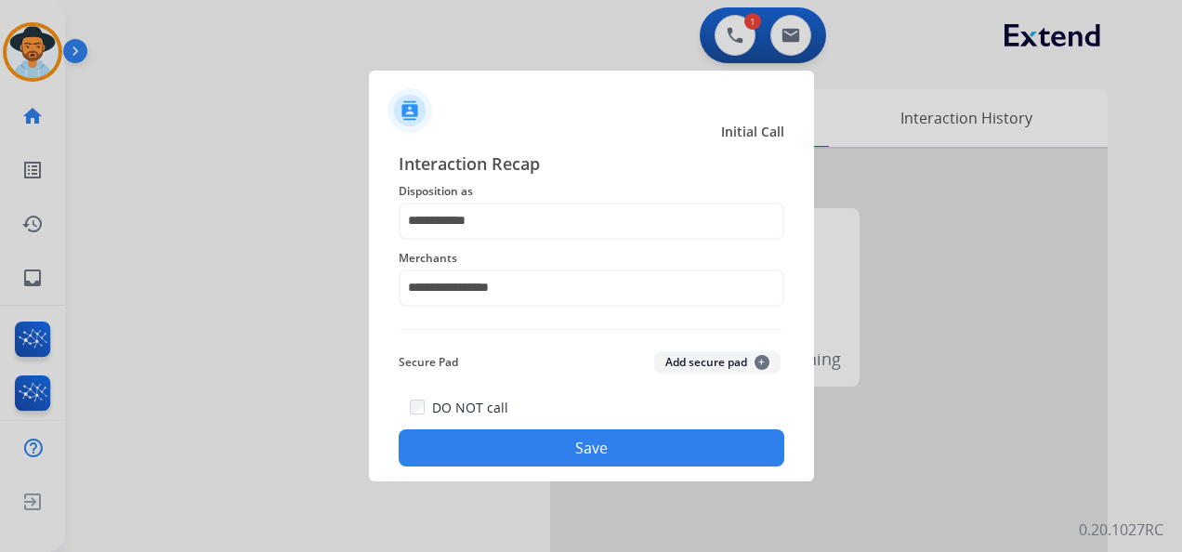
click at [569, 452] on button "Save" at bounding box center [590, 447] width 385 height 37
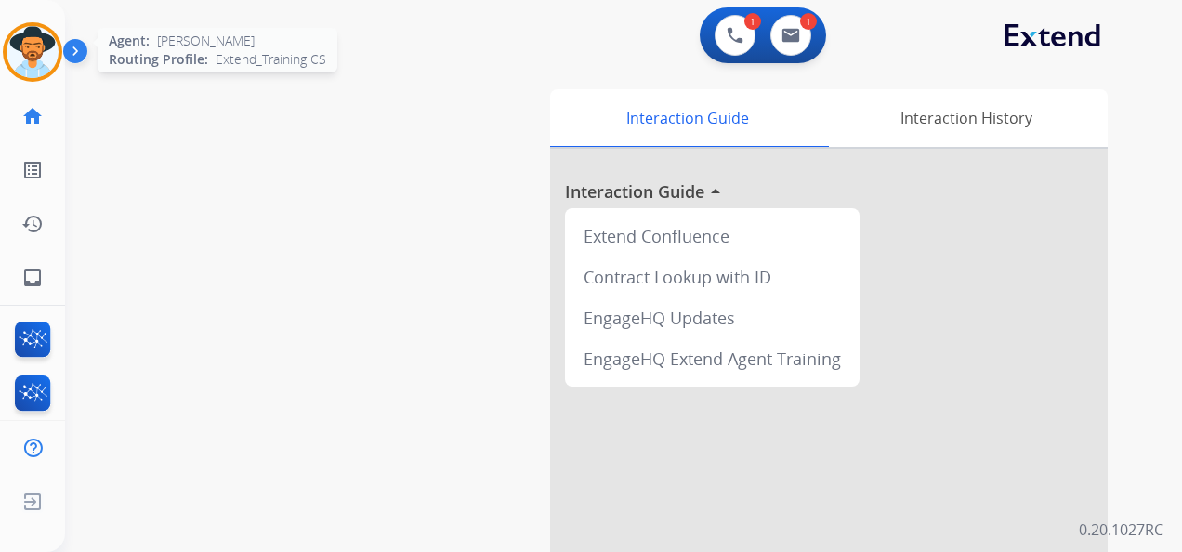
click at [28, 39] on img at bounding box center [33, 52] width 52 height 52
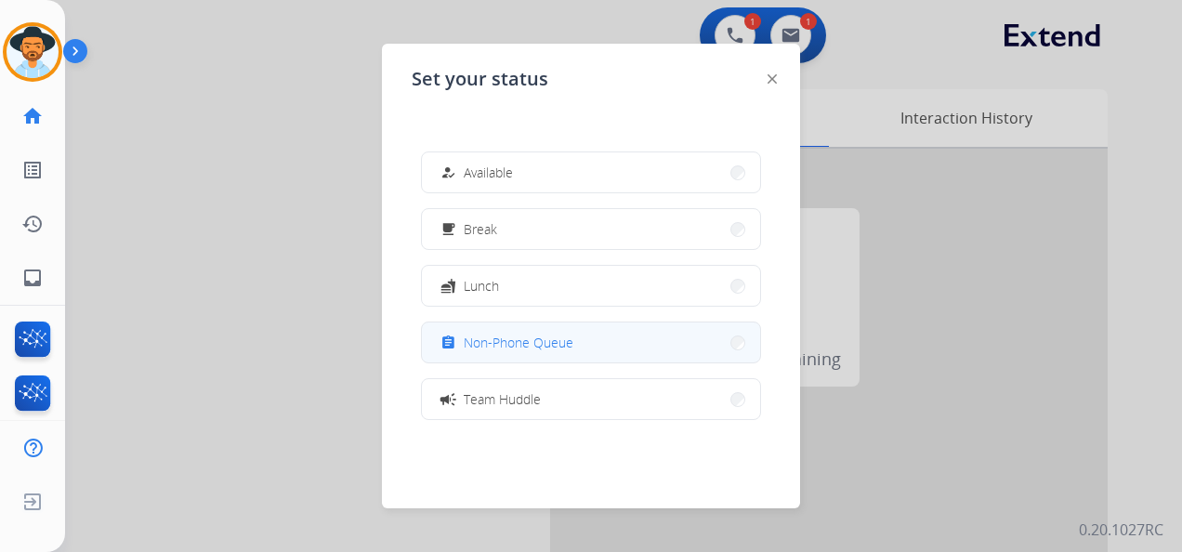
click at [531, 338] on span "Non-Phone Queue" at bounding box center [519, 343] width 110 height 20
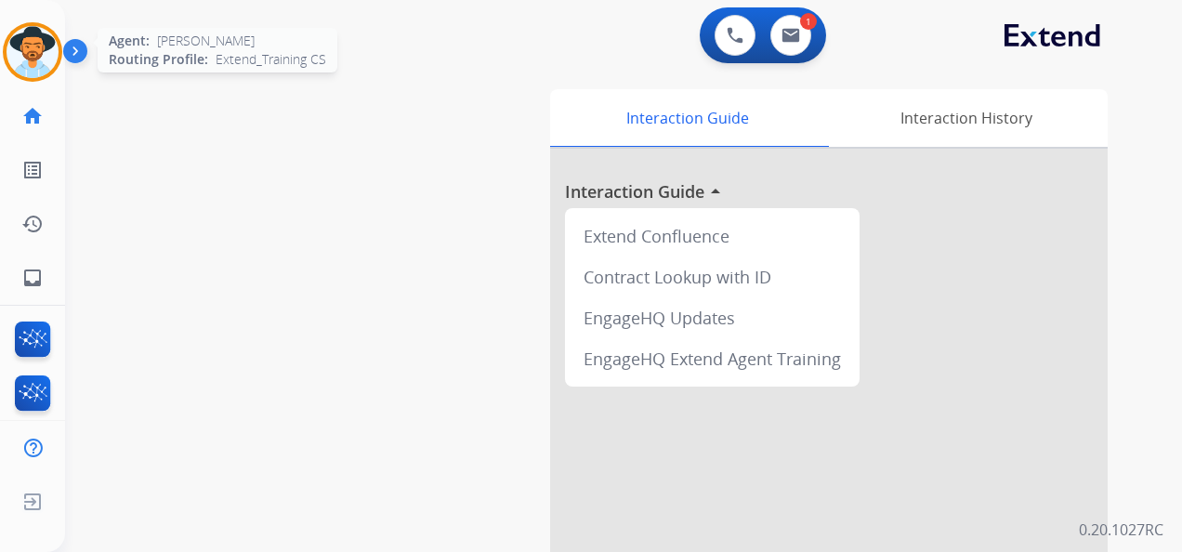
click at [37, 54] on img at bounding box center [33, 52] width 52 height 52
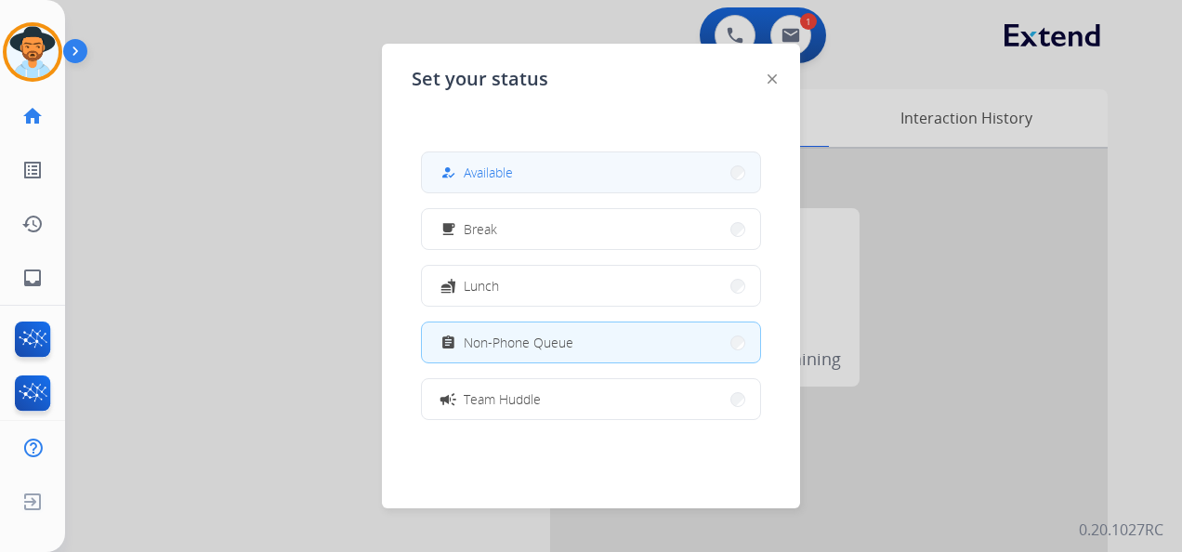
click at [503, 175] on span "Available" at bounding box center [488, 173] width 49 height 20
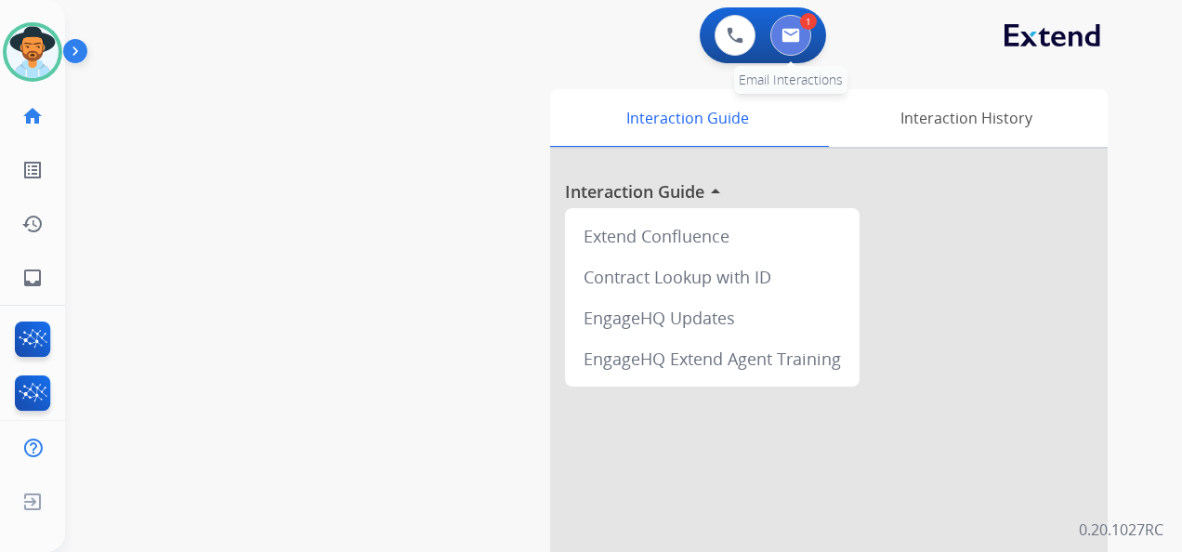
click at [792, 33] on img at bounding box center [790, 35] width 19 height 15
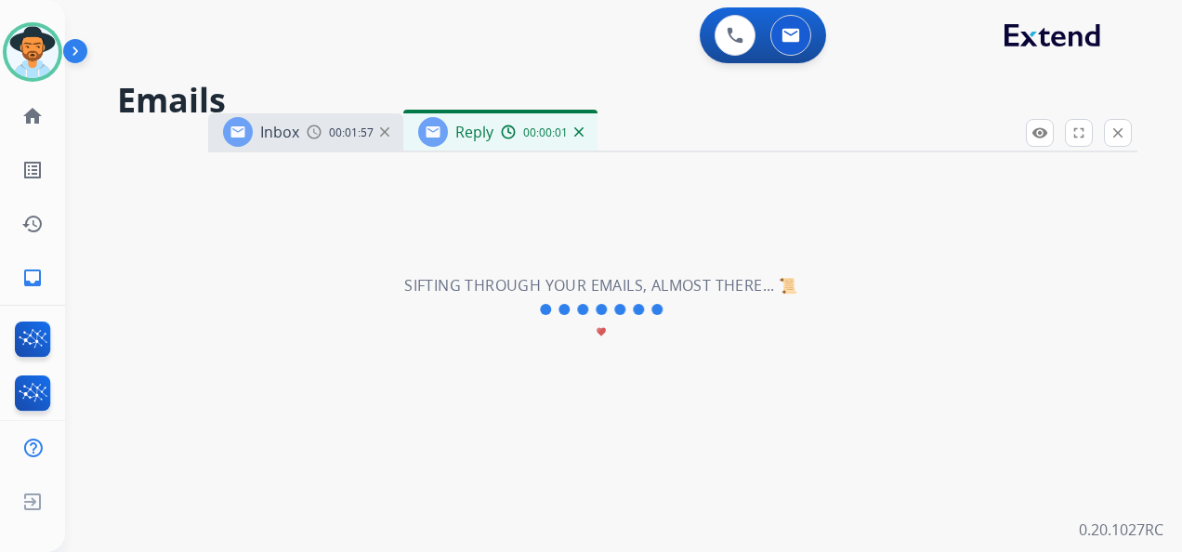
select select "**********"
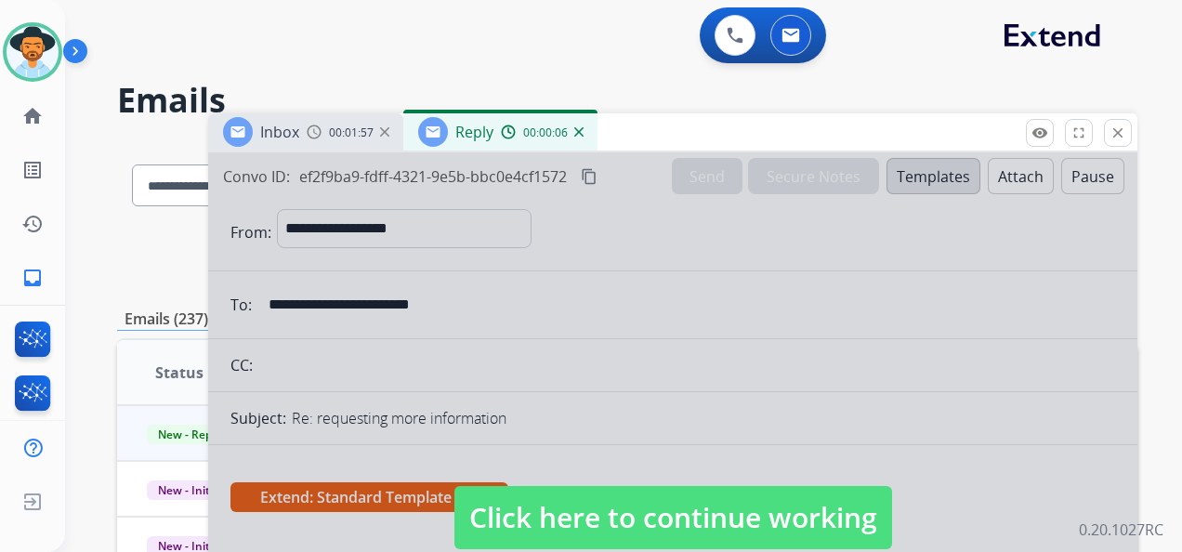
click at [635, 509] on span "Click here to continue working" at bounding box center [673, 517] width 438 height 63
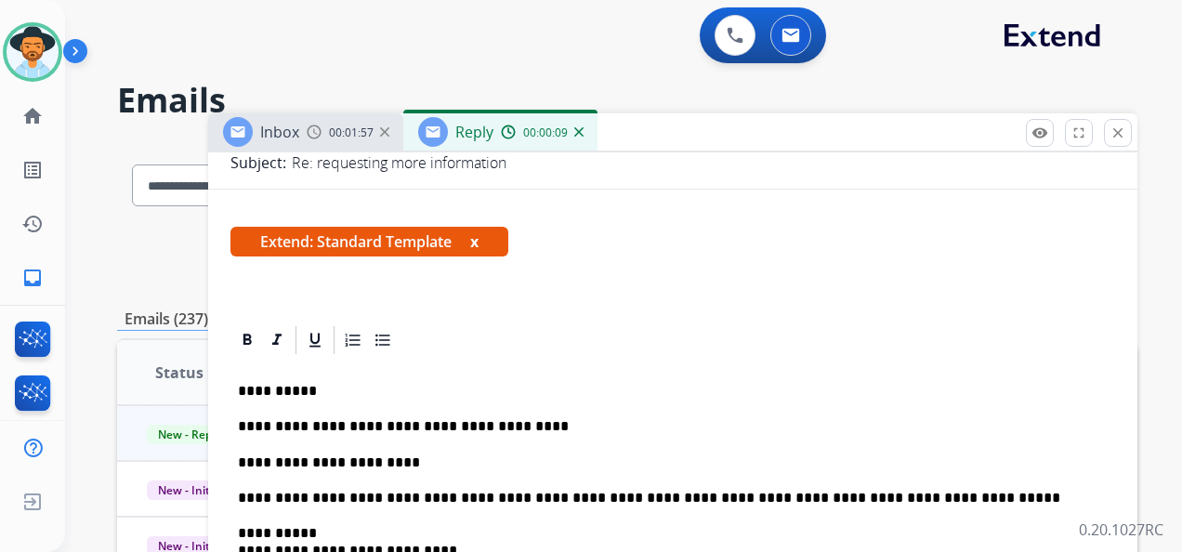
scroll to position [372, 0]
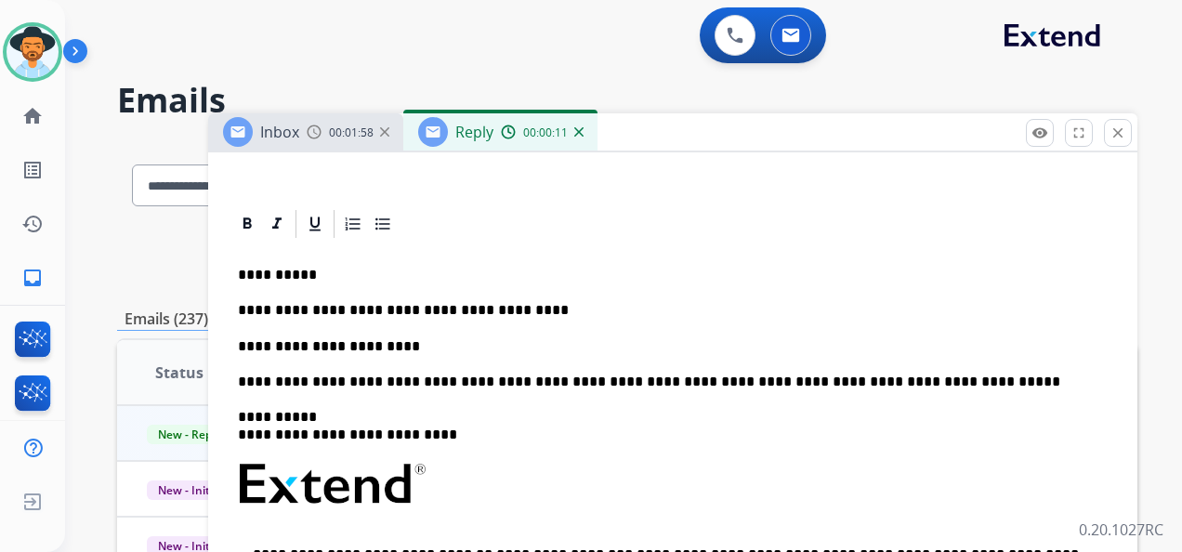
click at [401, 344] on p "**********" at bounding box center [665, 346] width 855 height 17
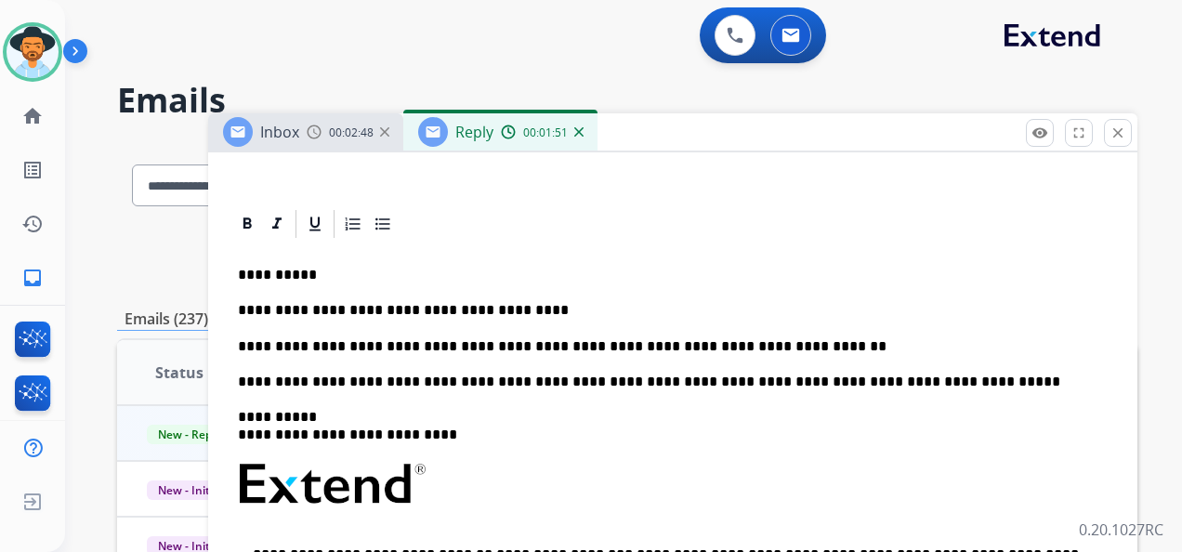
drag, startPoint x: 780, startPoint y: 334, endPoint x: 790, endPoint y: 335, distance: 9.3
click at [780, 334] on div "**********" at bounding box center [672, 518] width 884 height 555
click at [911, 341] on p "**********" at bounding box center [665, 346] width 855 height 17
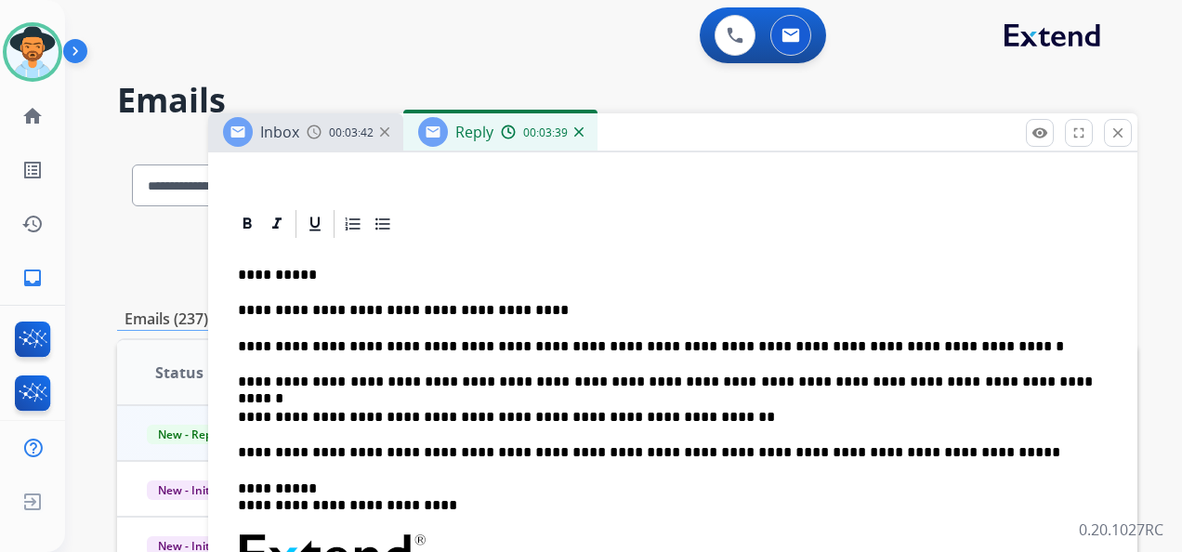
scroll to position [0, 0]
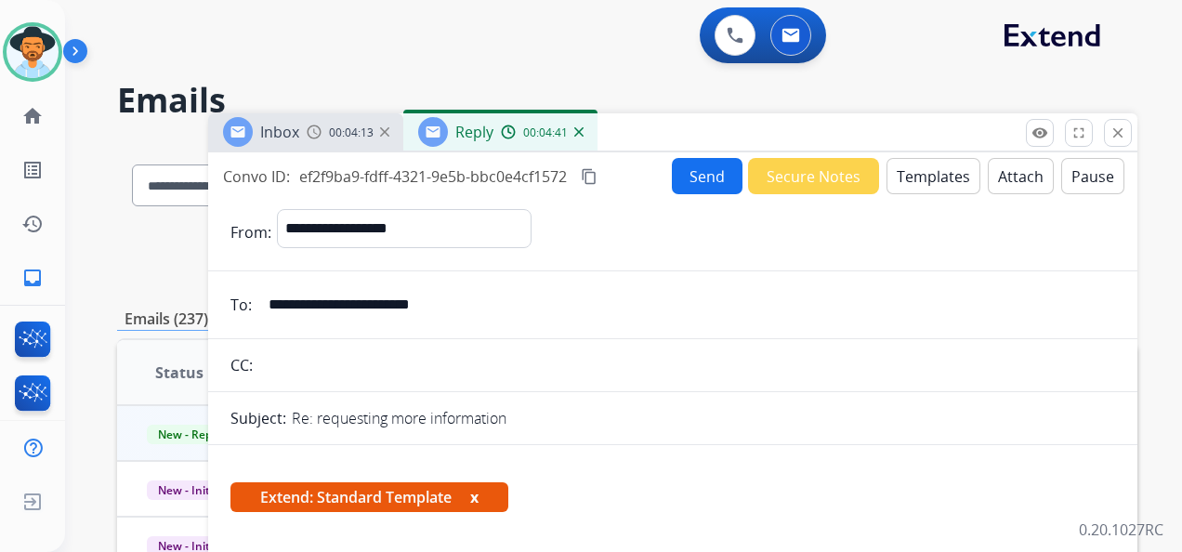
click at [1012, 169] on button "Attach" at bounding box center [1020, 176] width 66 height 36
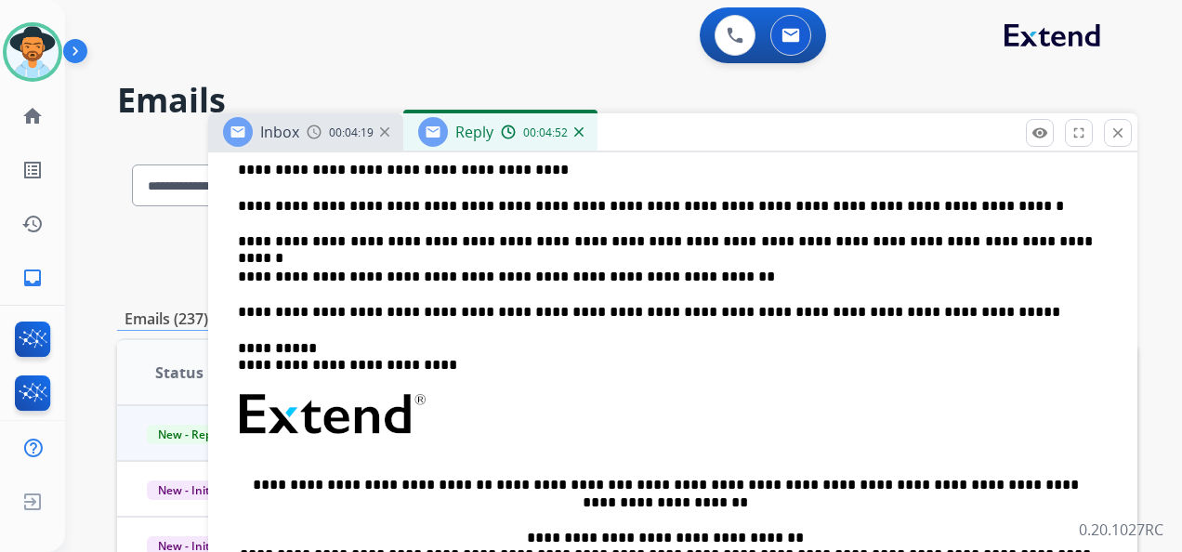
scroll to position [557, 0]
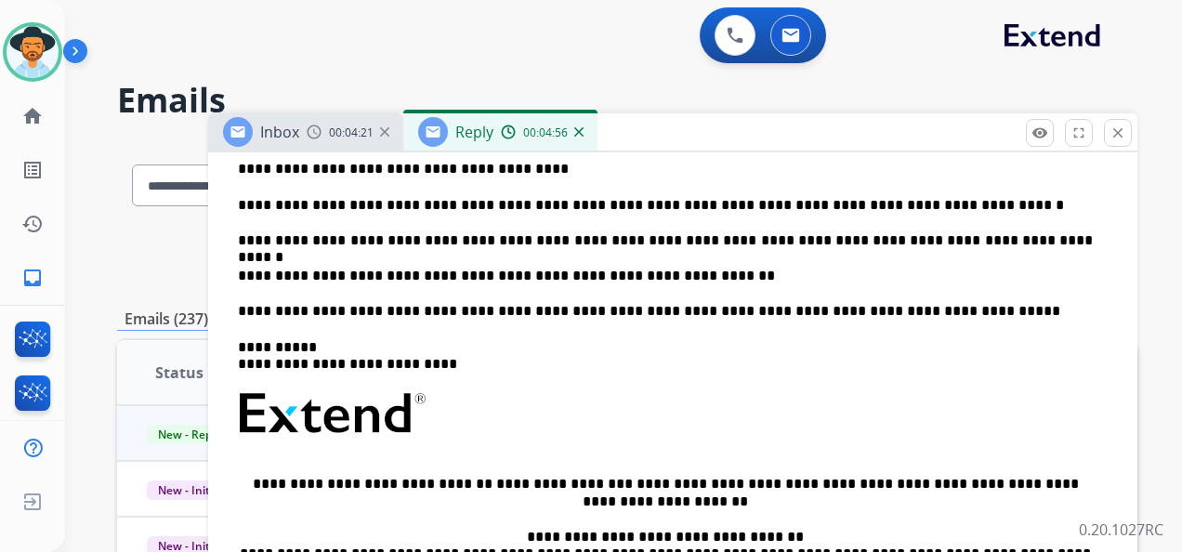
click at [683, 272] on p "**********" at bounding box center [665, 276] width 855 height 17
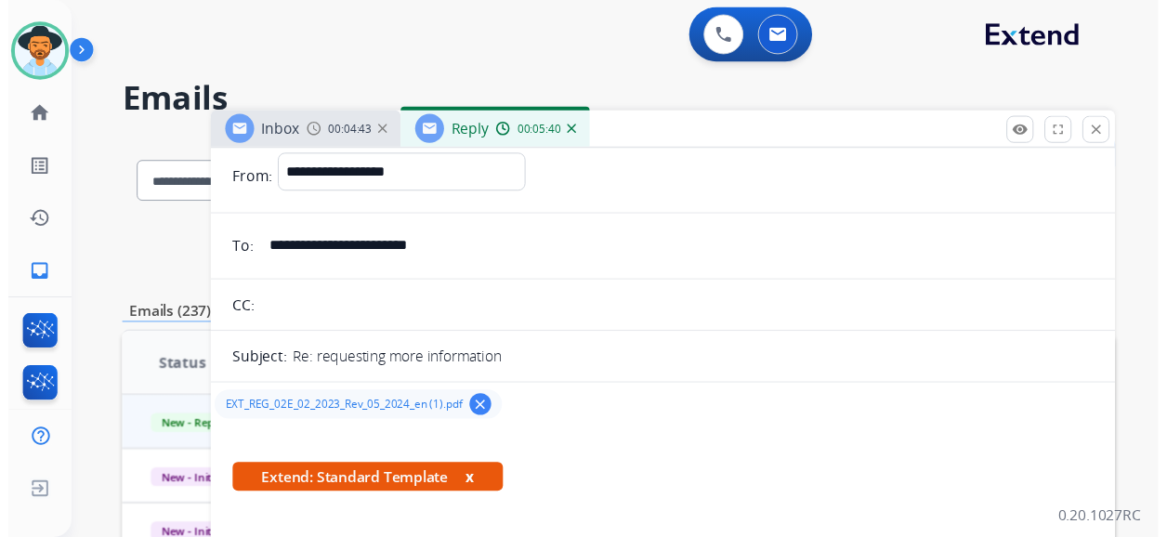
scroll to position [0, 0]
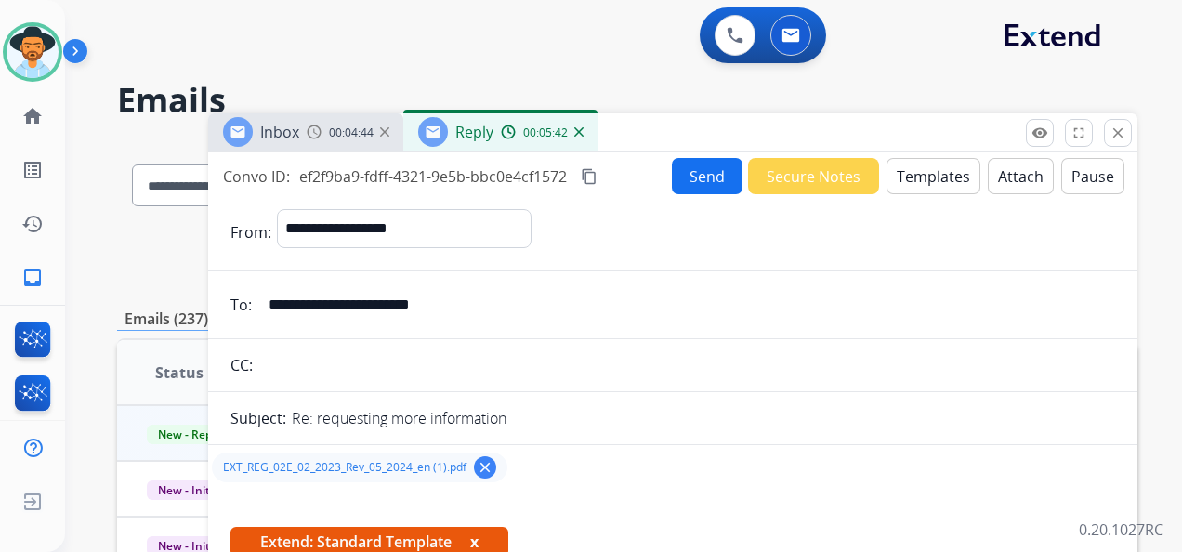
click at [686, 169] on button "Send" at bounding box center [707, 176] width 71 height 36
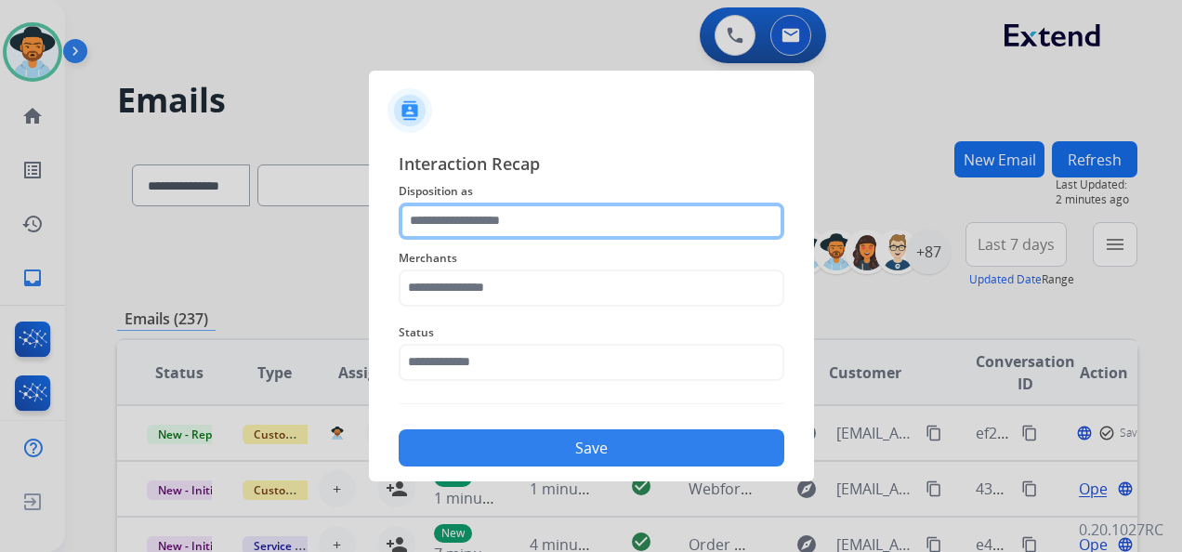
click at [550, 226] on input "text" at bounding box center [590, 220] width 385 height 37
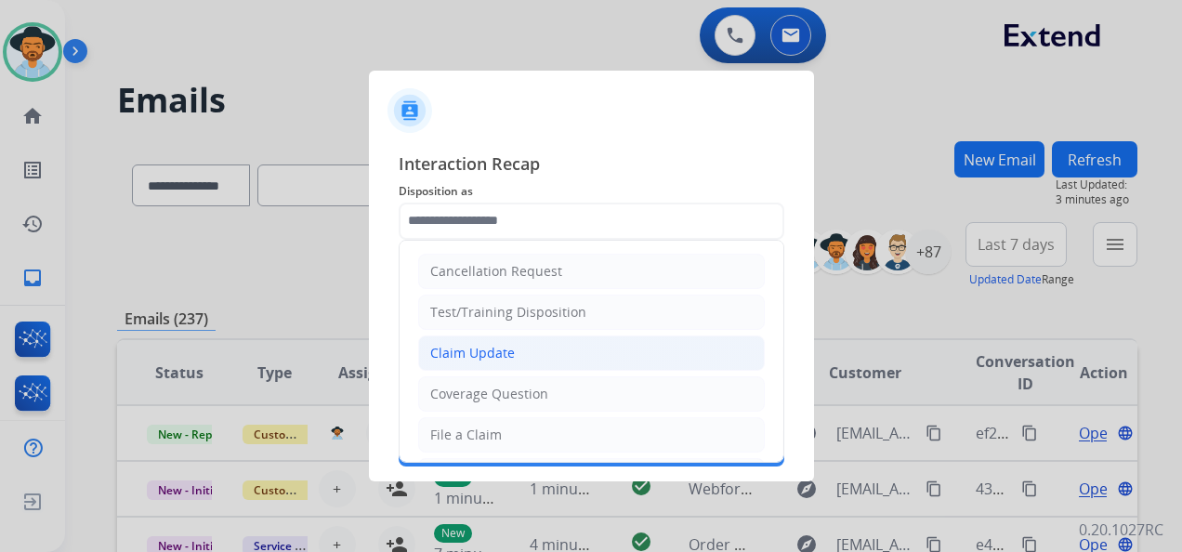
click at [554, 347] on li "Claim Update" at bounding box center [591, 352] width 346 height 35
type input "**********"
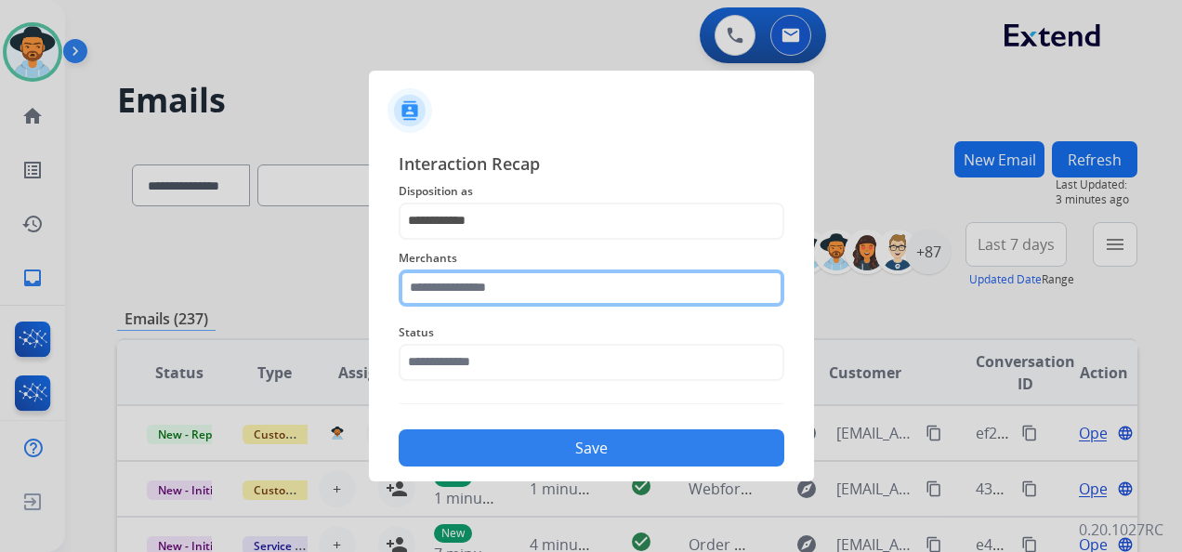
click at [523, 291] on input "text" at bounding box center [590, 287] width 385 height 37
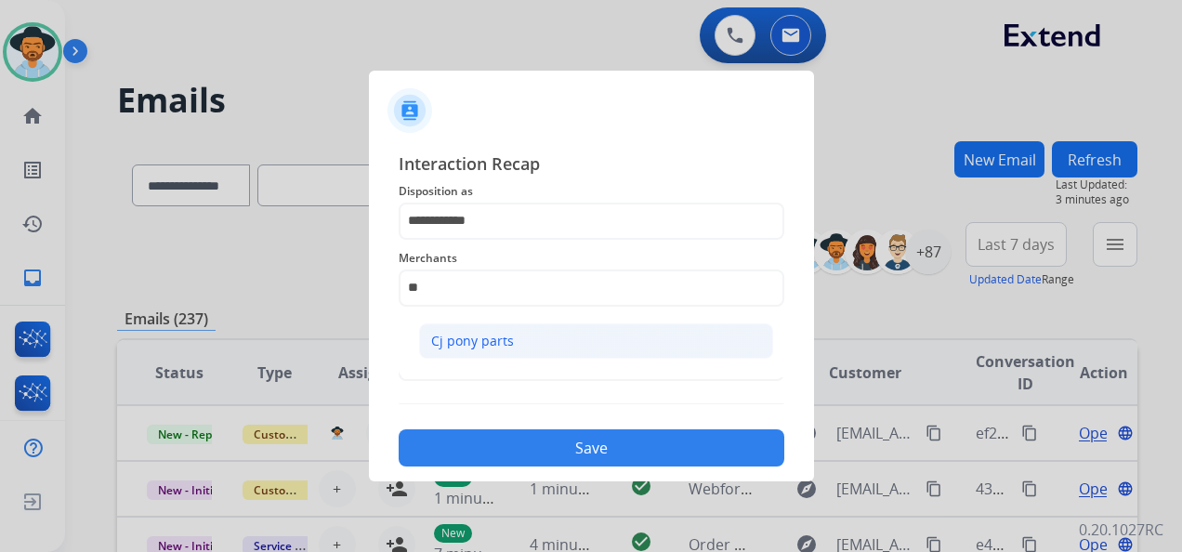
click at [578, 340] on li "Cj pony parts" at bounding box center [596, 340] width 354 height 35
type input "**********"
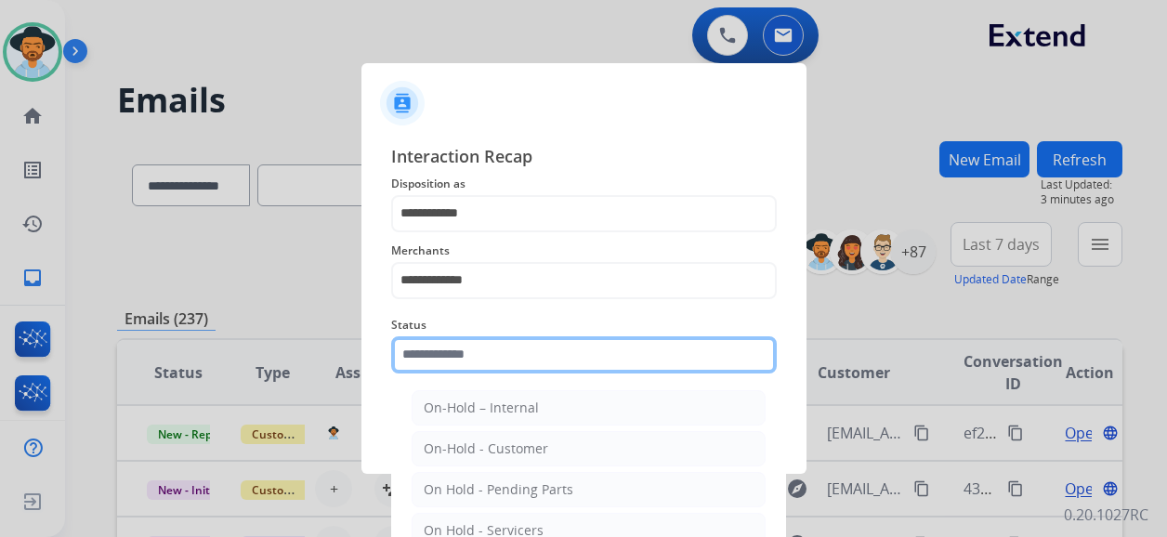
click at [513, 359] on input "text" at bounding box center [583, 354] width 385 height 37
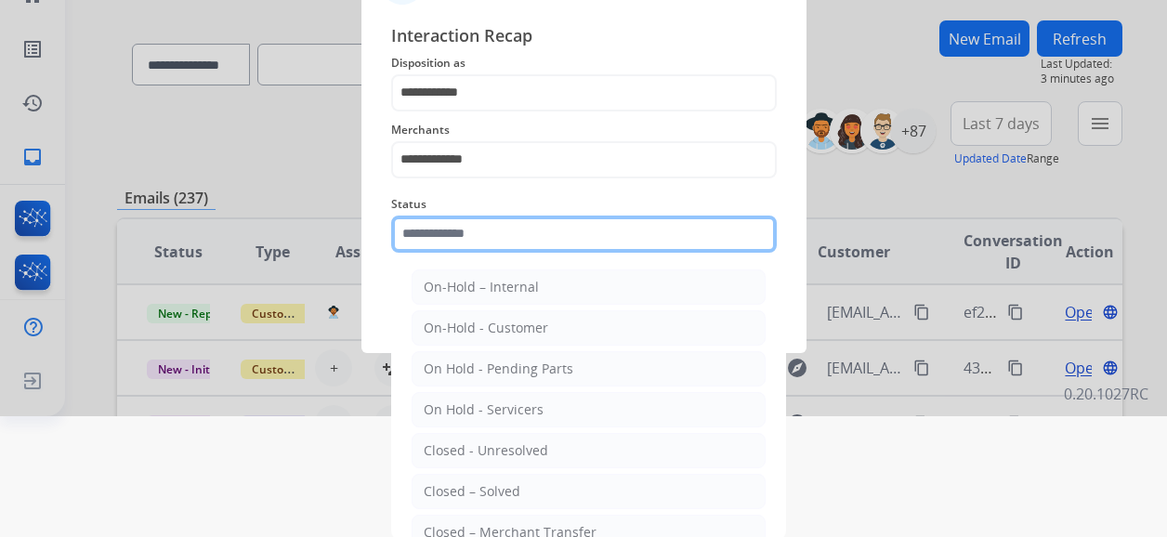
scroll to position [122, 0]
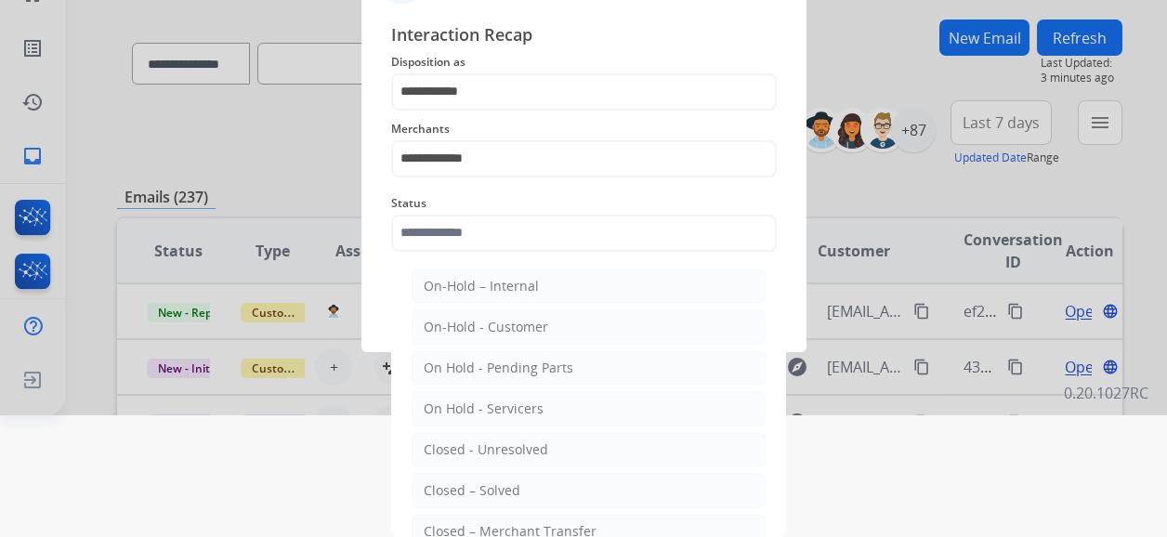
click at [524, 478] on li "Closed – Solved" at bounding box center [588, 490] width 354 height 35
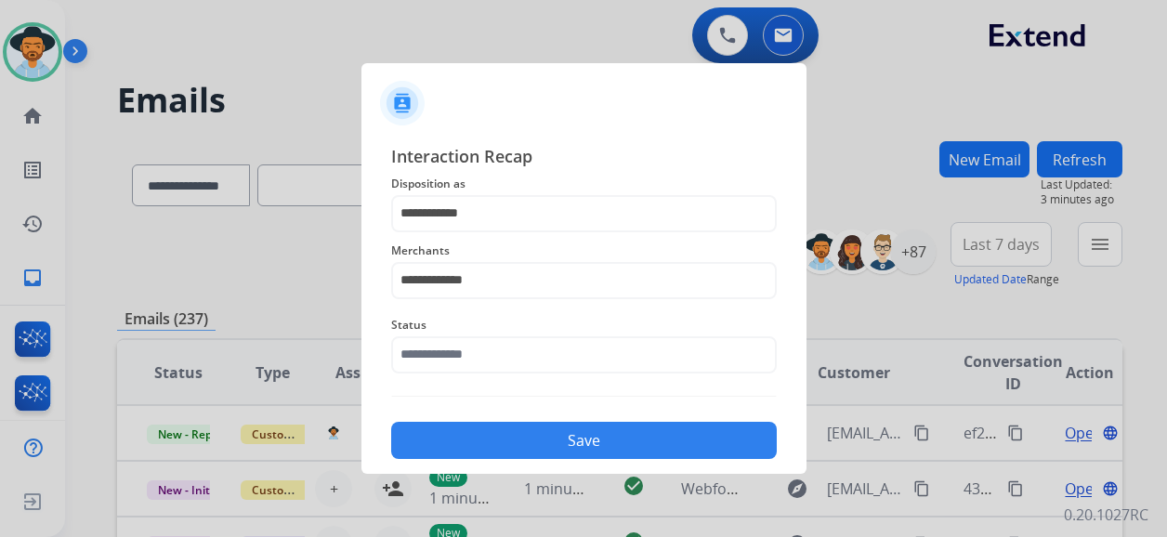
type input "**********"
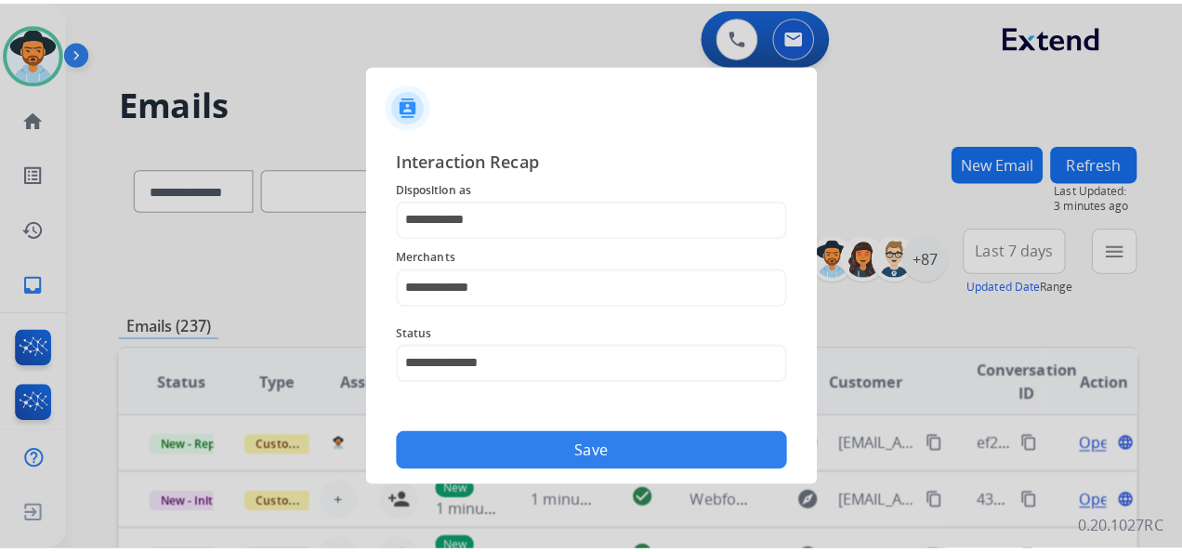
scroll to position [0, 0]
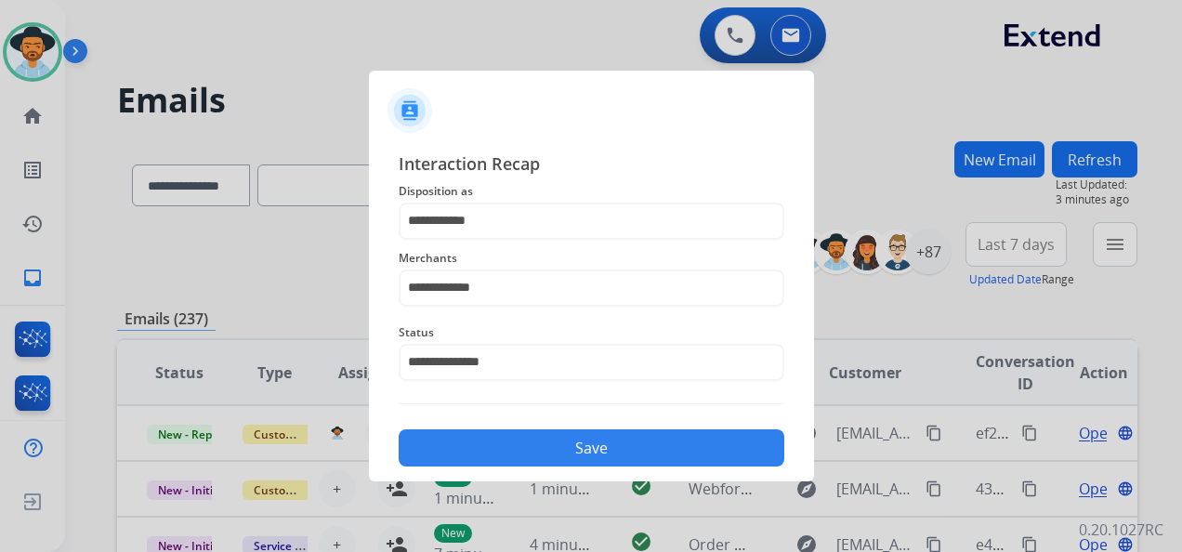
click at [557, 442] on button "Save" at bounding box center [590, 447] width 385 height 37
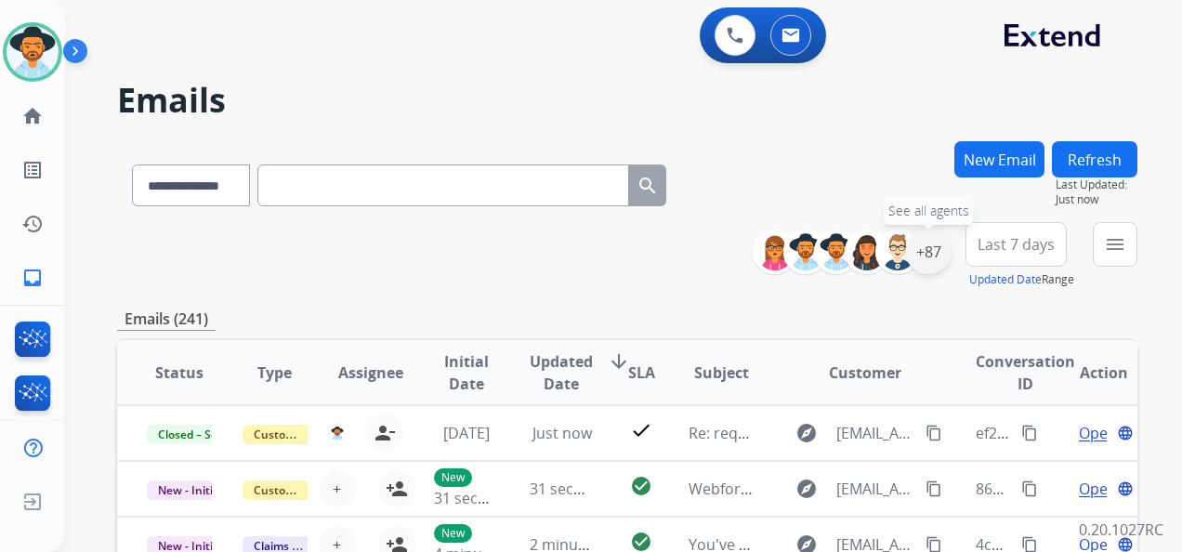
click at [936, 247] on div "+87" at bounding box center [928, 251] width 45 height 45
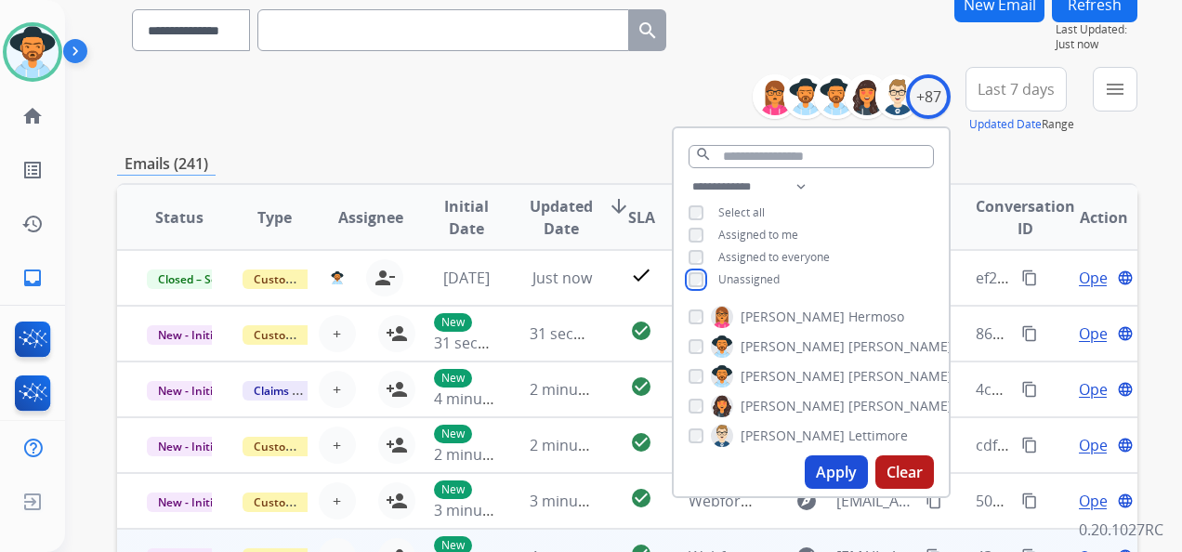
scroll to position [279, 0]
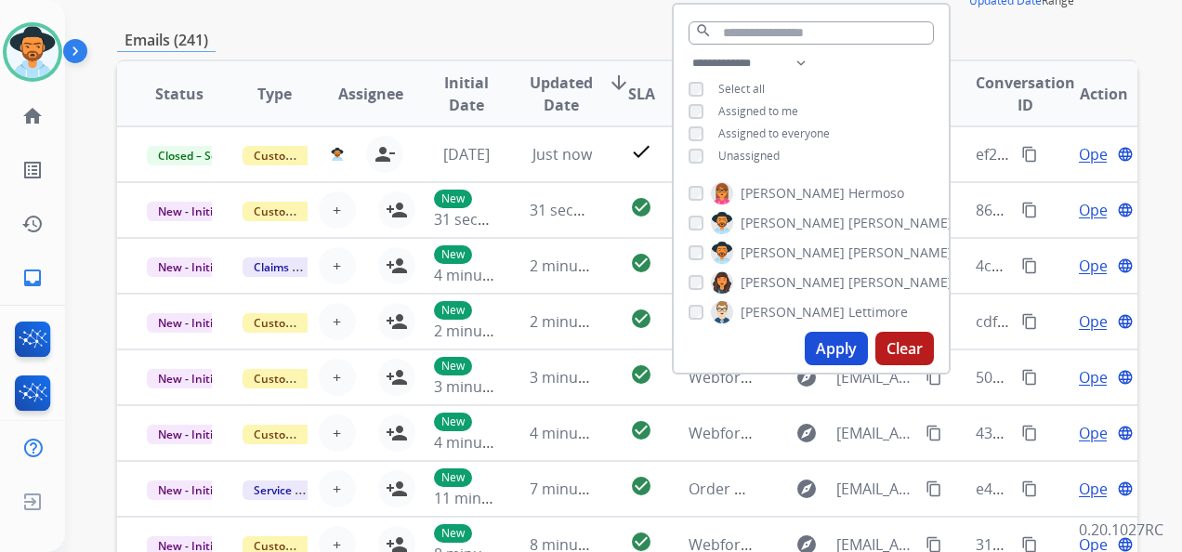
click at [821, 344] on button "Apply" at bounding box center [835, 348] width 63 height 33
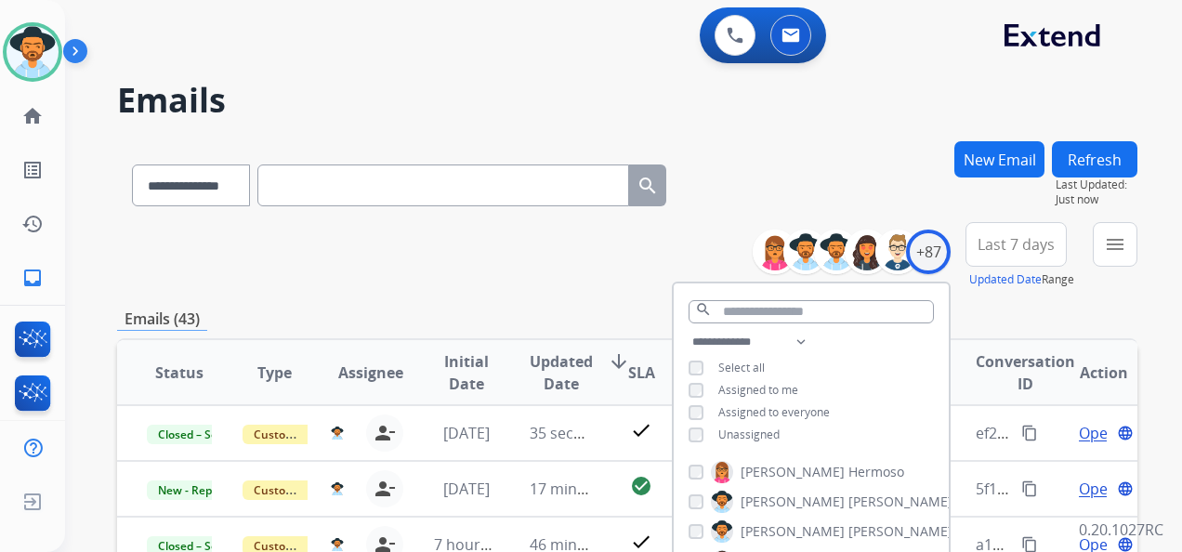
click at [994, 241] on span "Last 7 days" at bounding box center [1015, 244] width 77 height 7
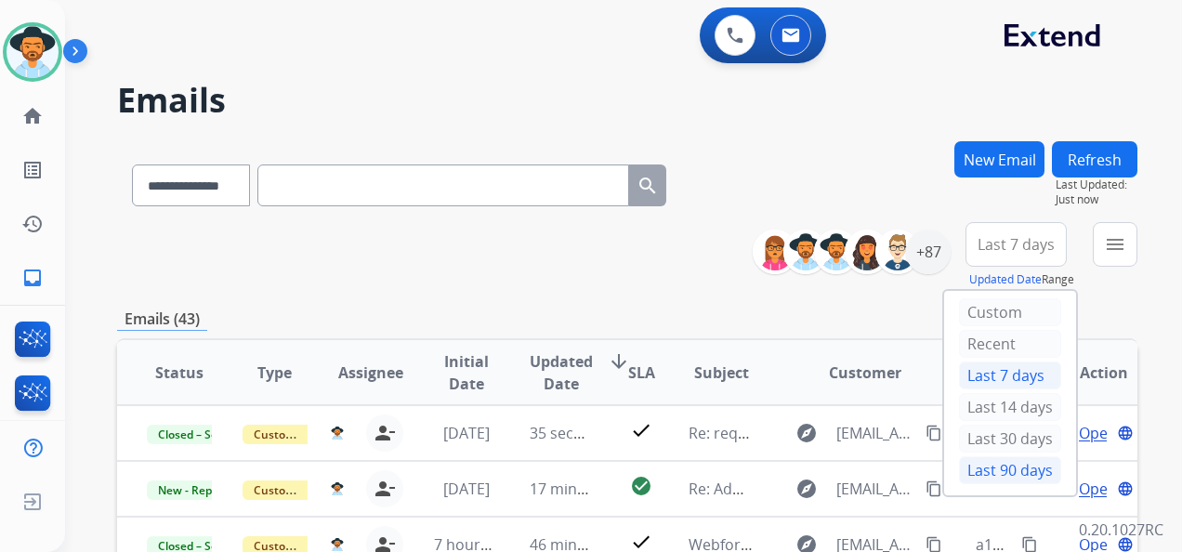
click at [991, 456] on div "Last 90 days" at bounding box center [1010, 470] width 102 height 28
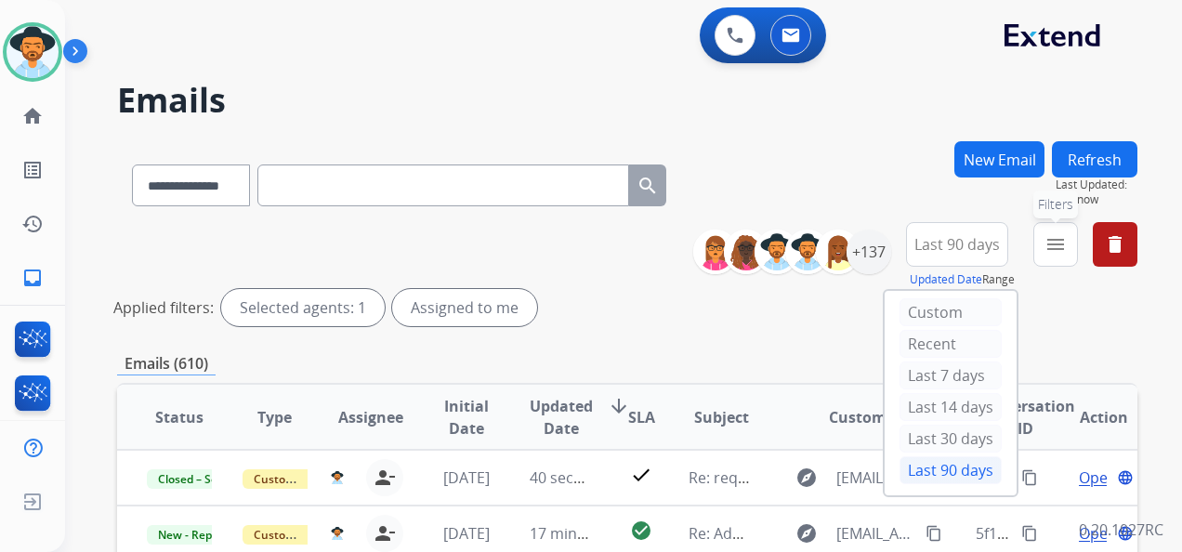
click at [1044, 246] on mat-icon "menu" at bounding box center [1055, 244] width 22 height 22
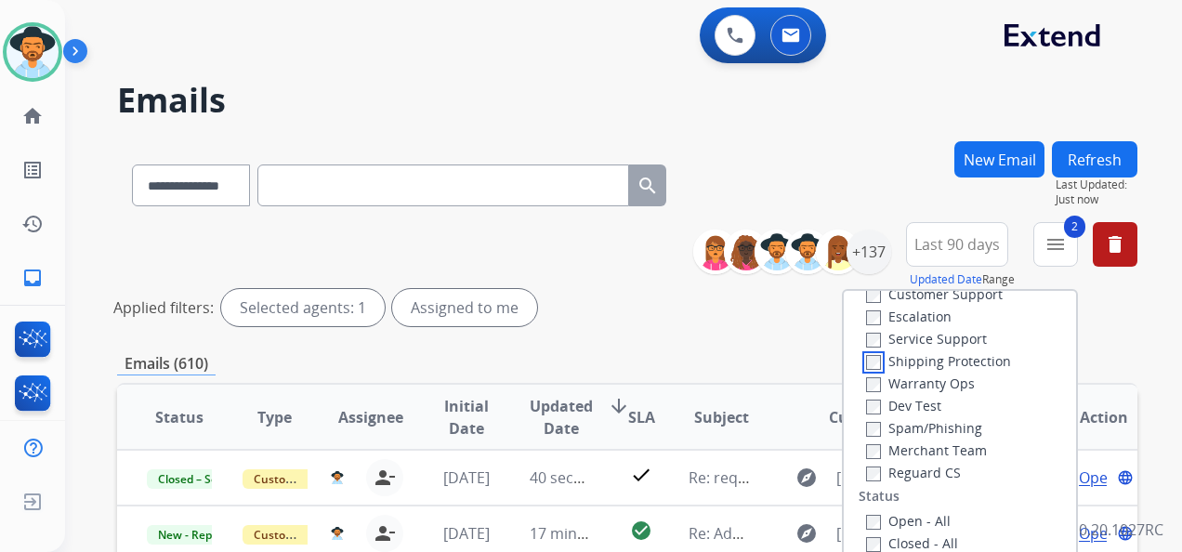
scroll to position [93, 0]
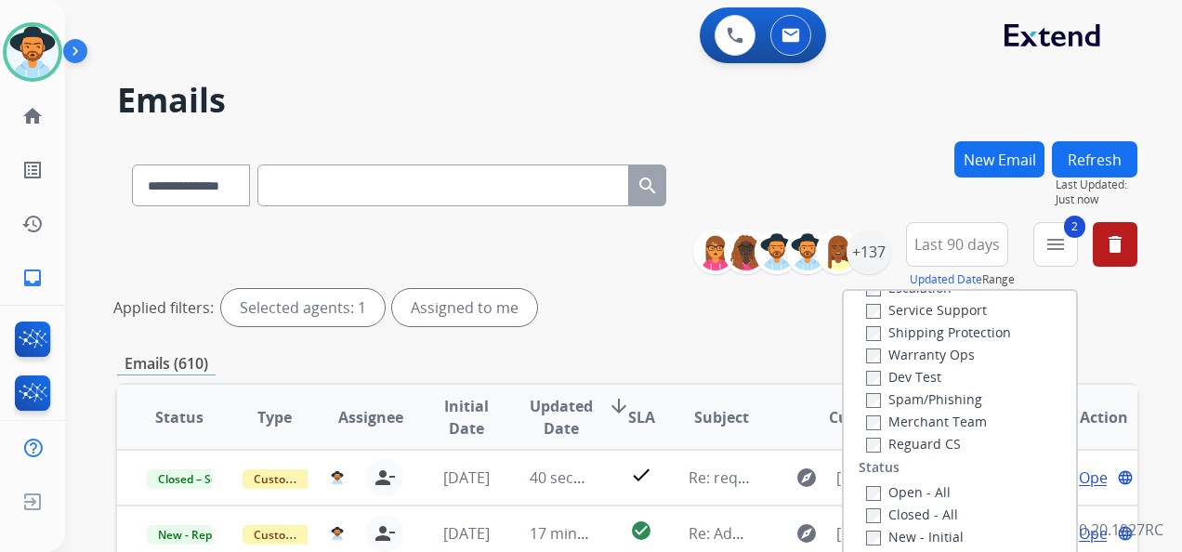
click at [866, 435] on div "Reguard CS" at bounding box center [939, 443] width 147 height 22
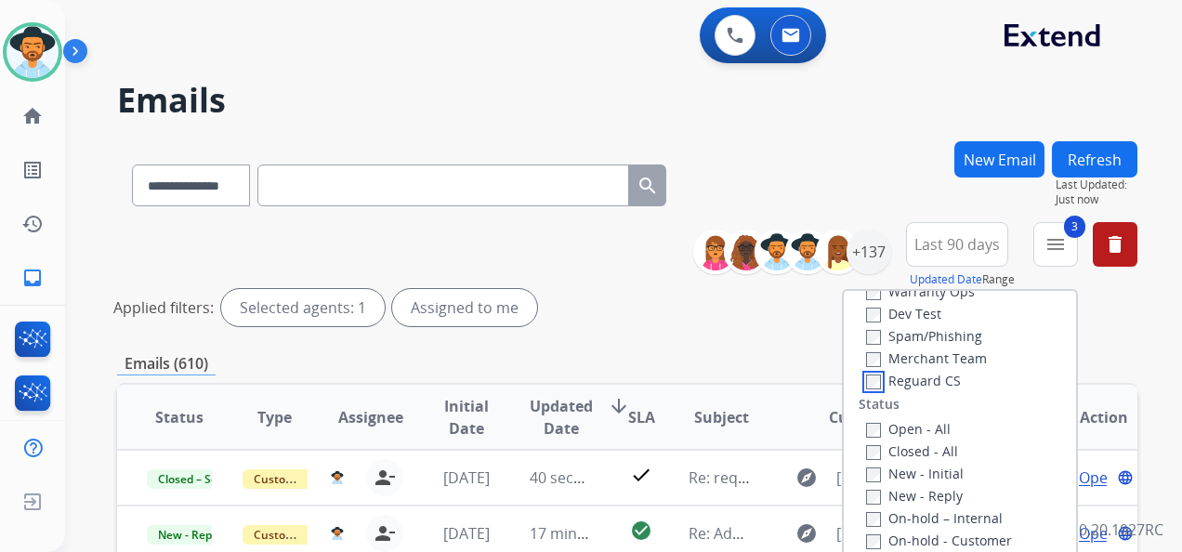
scroll to position [186, 0]
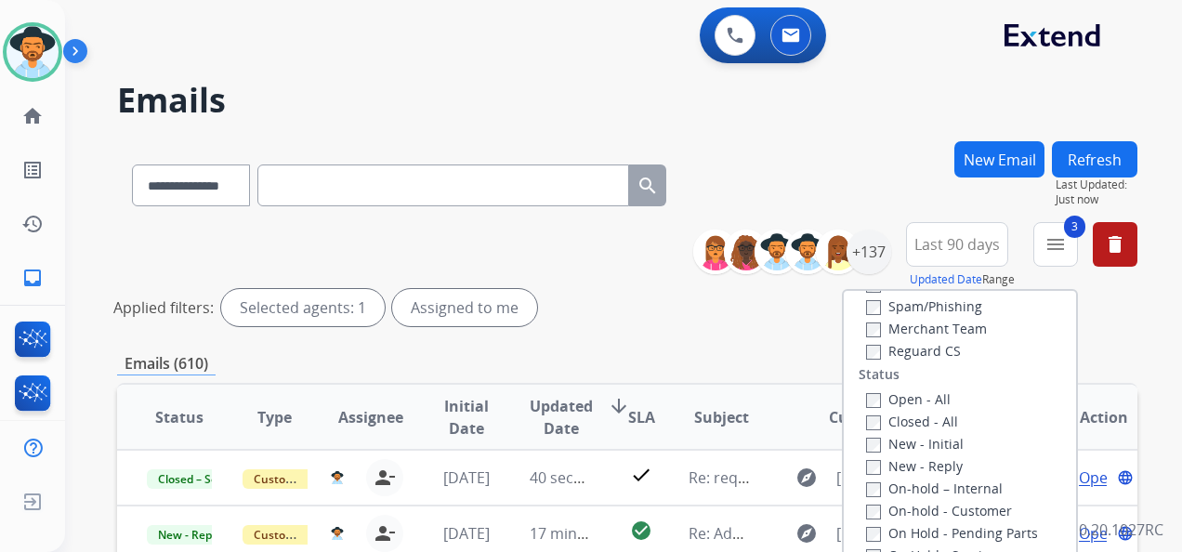
click at [866, 392] on label "Open - All" at bounding box center [908, 399] width 85 height 18
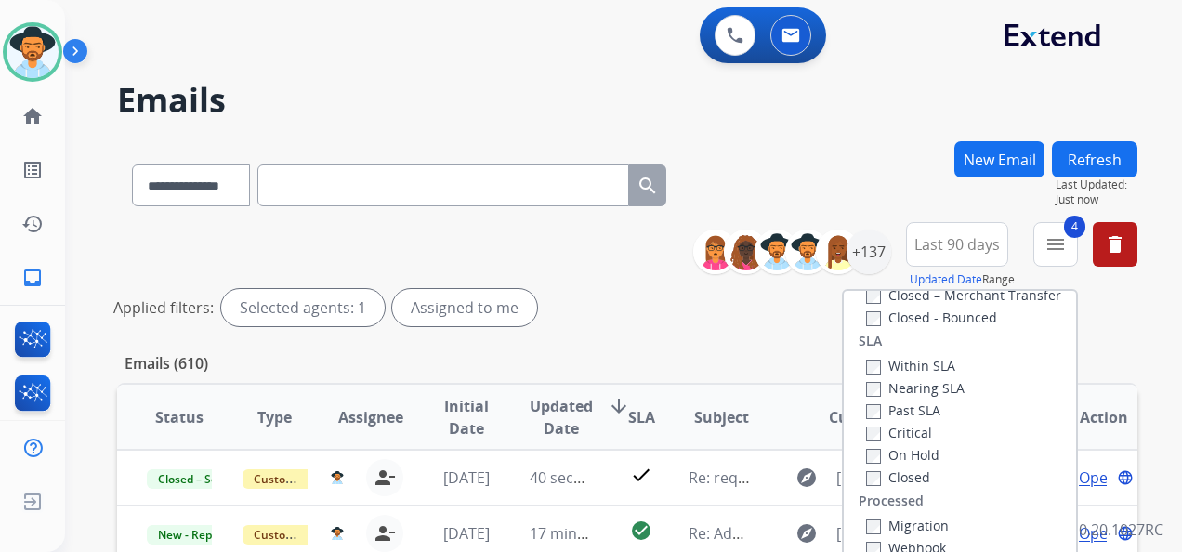
scroll to position [372, 0]
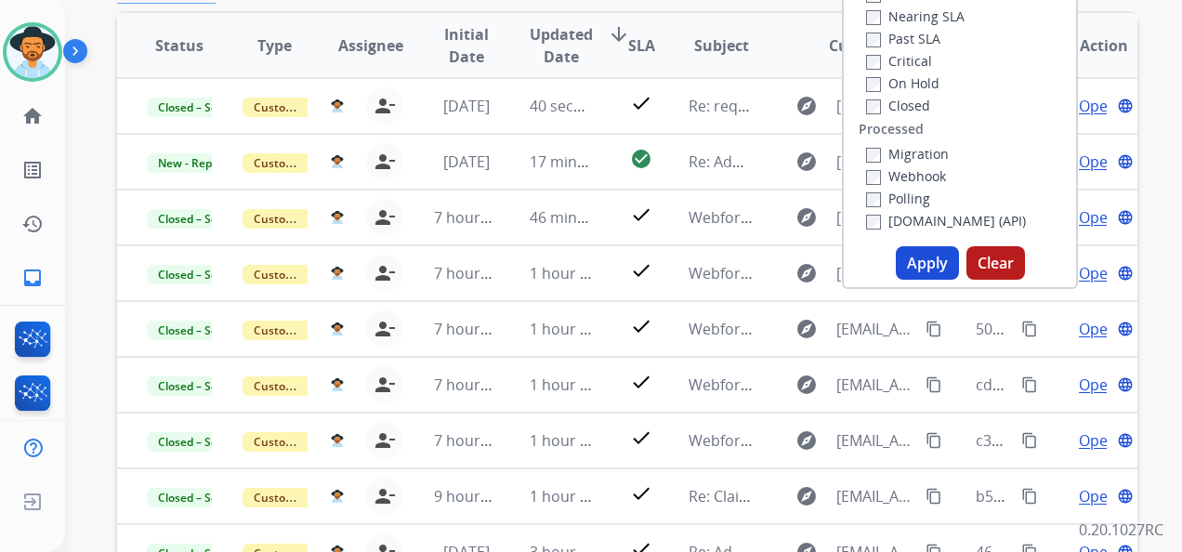
click at [909, 266] on button "Apply" at bounding box center [926, 262] width 63 height 33
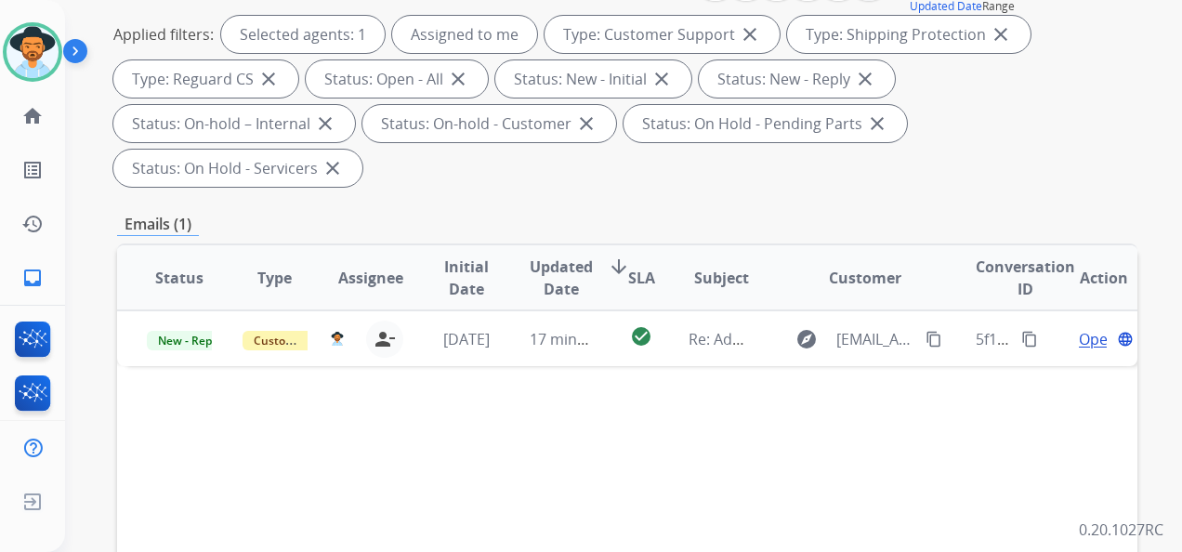
scroll to position [279, 0]
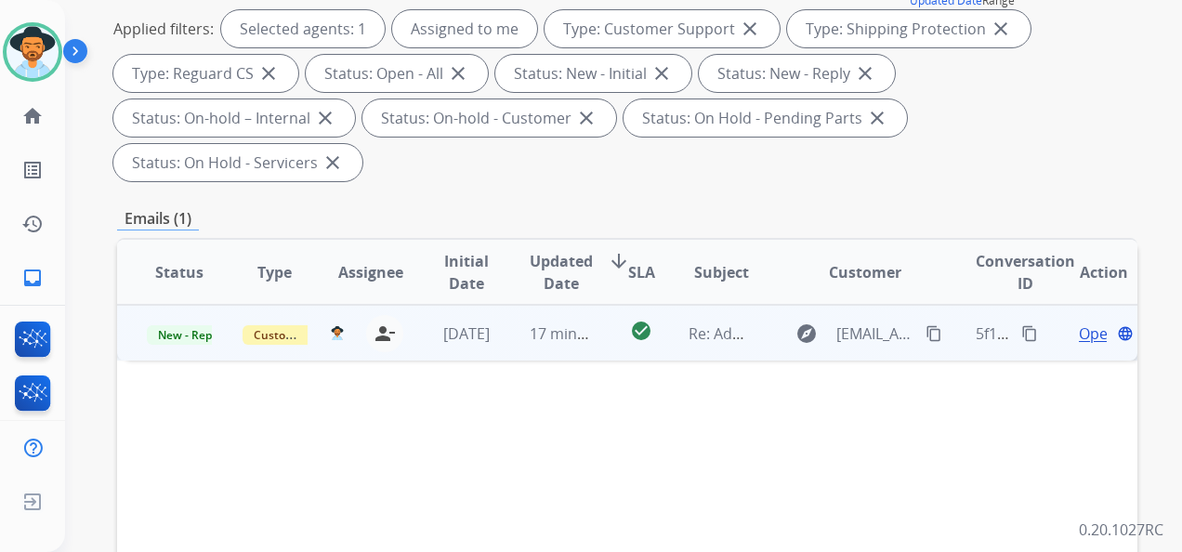
click at [1078, 332] on span "Open" at bounding box center [1097, 333] width 38 height 22
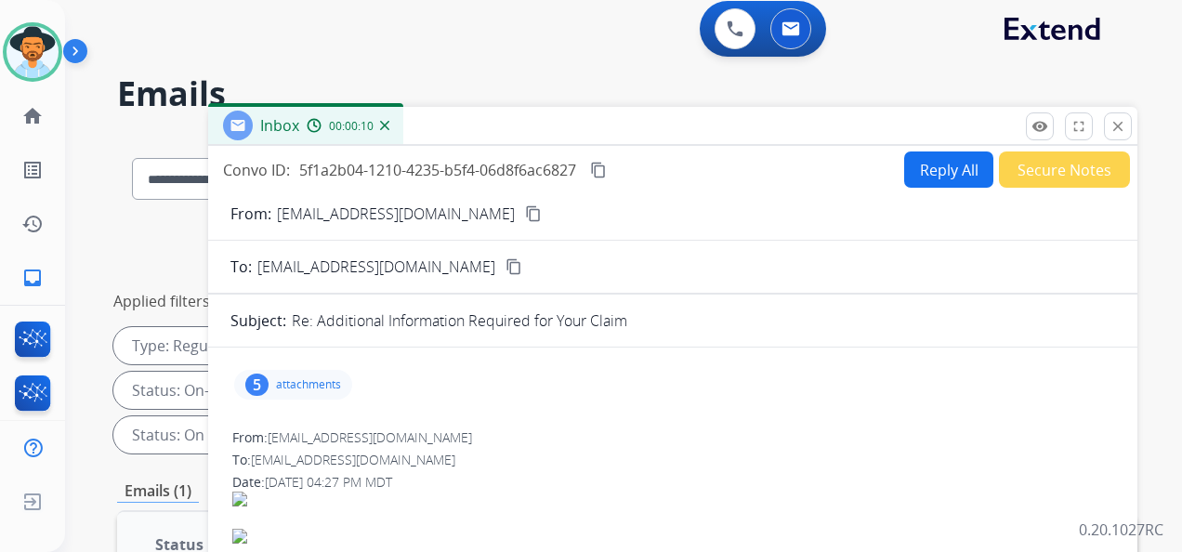
scroll to position [0, 0]
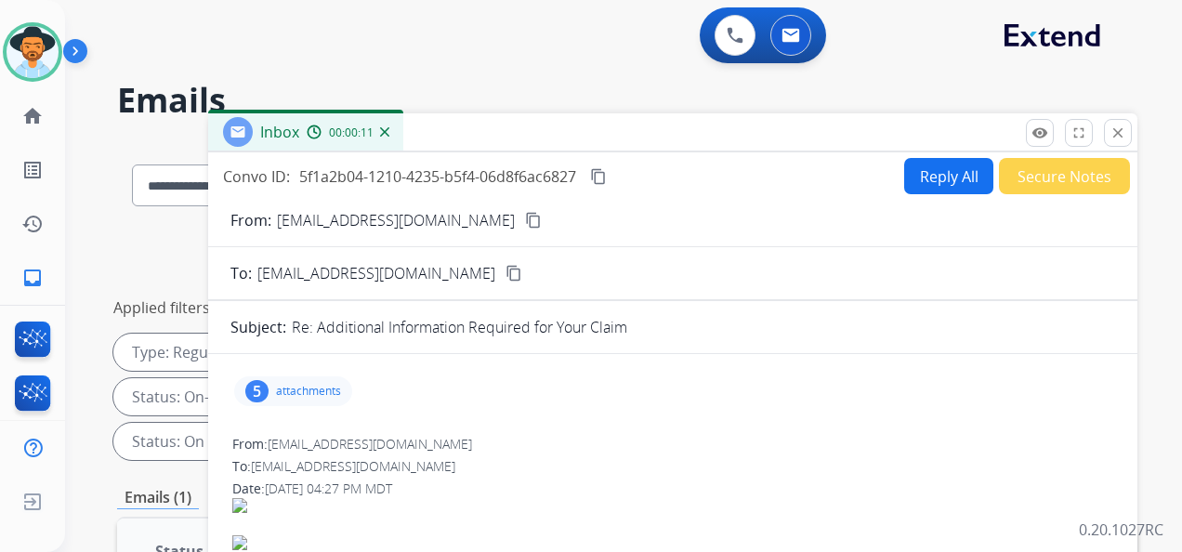
click at [294, 386] on p "attachments" at bounding box center [308, 391] width 65 height 15
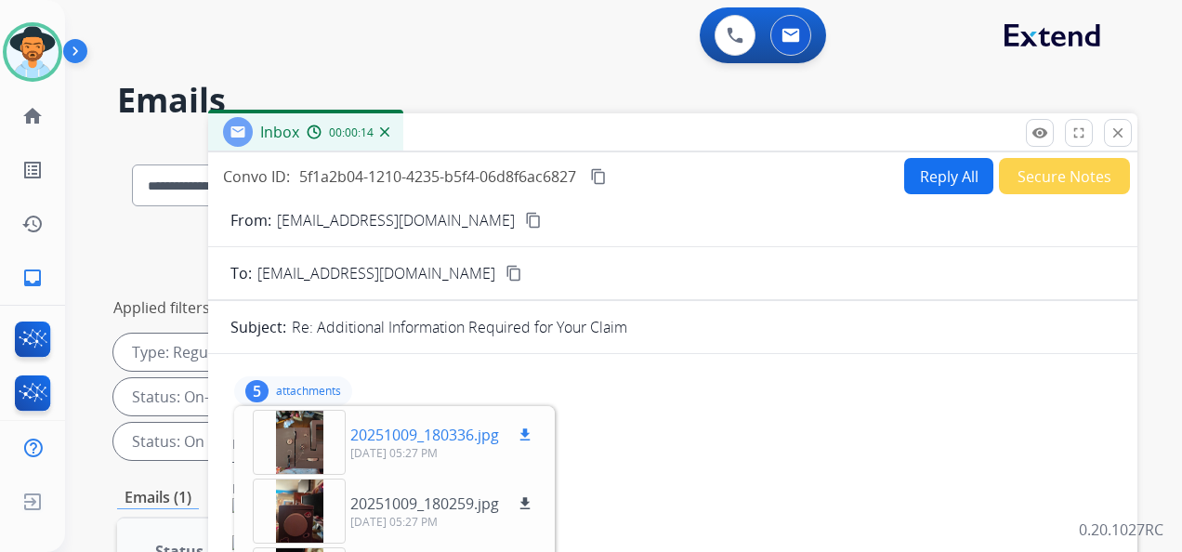
click at [307, 444] on div at bounding box center [299, 442] width 93 height 65
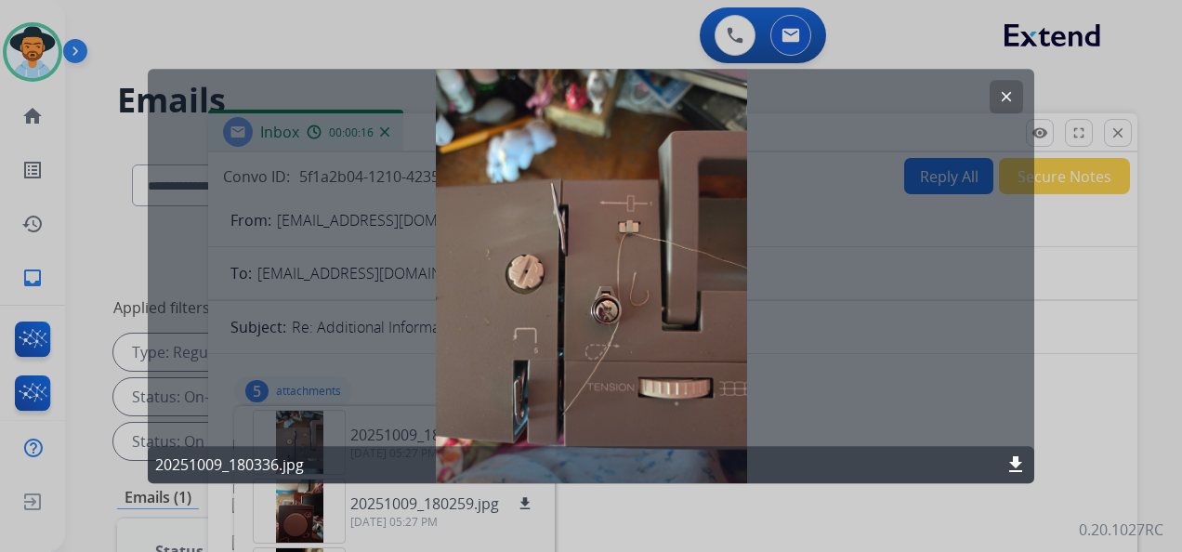
click at [1002, 96] on mat-icon "clear" at bounding box center [1006, 96] width 17 height 17
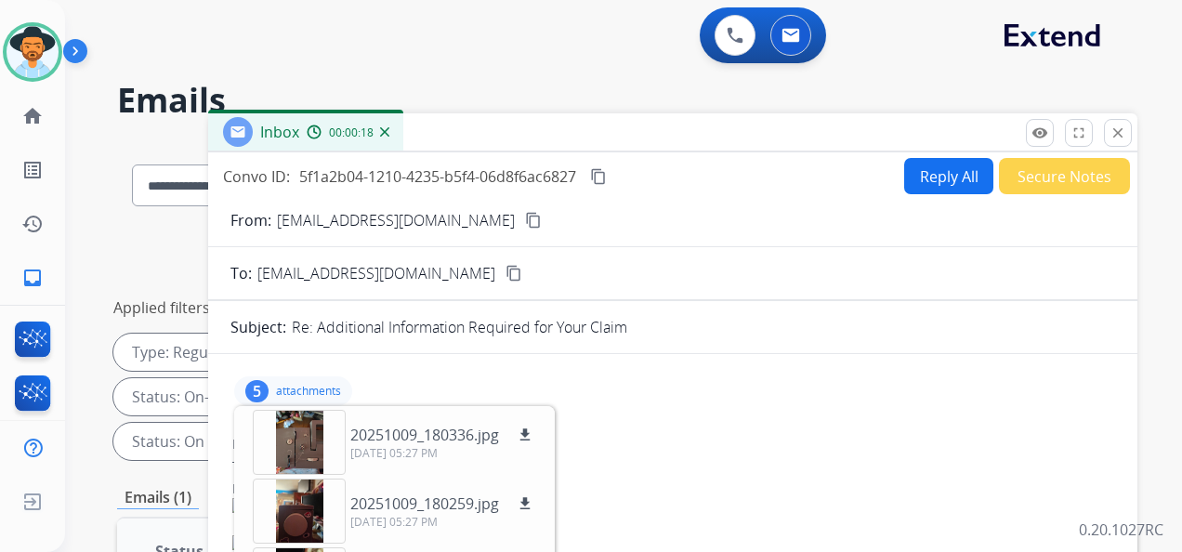
click at [525, 216] on mat-icon "content_copy" at bounding box center [533, 220] width 17 height 17
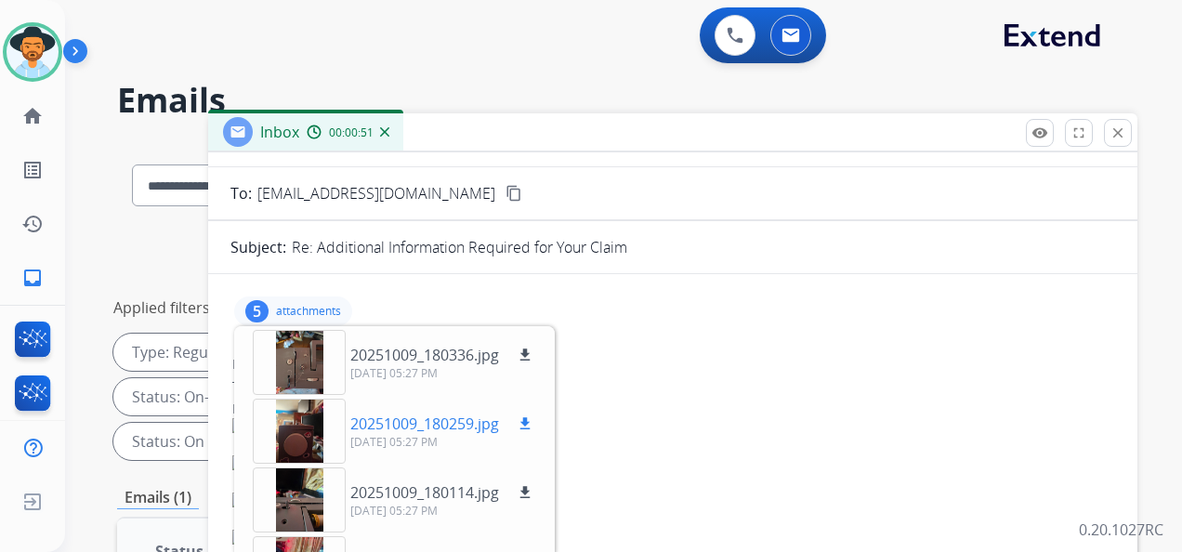
scroll to position [186, 0]
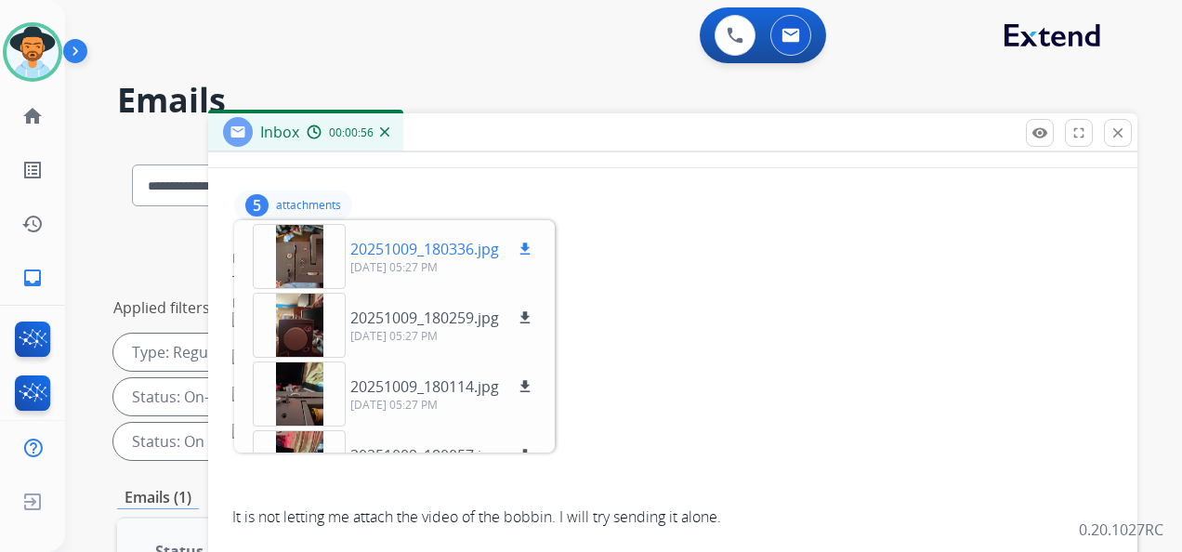
click at [527, 251] on mat-icon "download" at bounding box center [524, 249] width 17 height 17
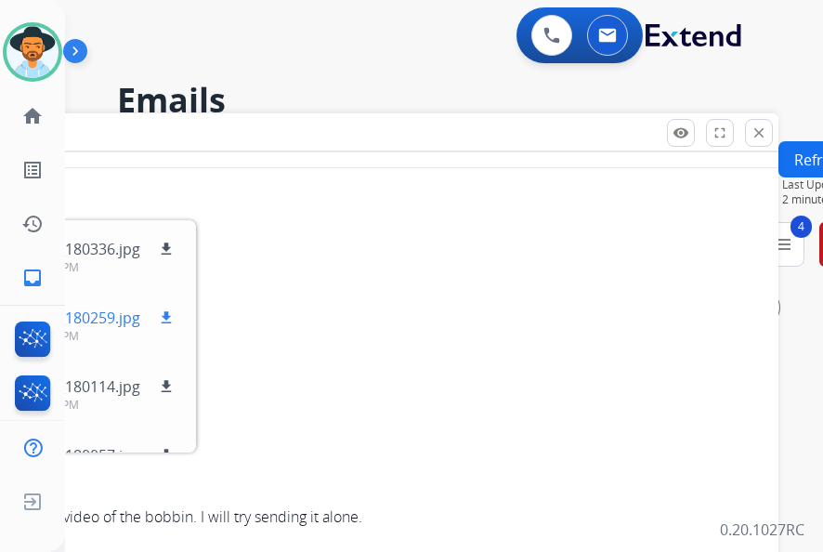
click at [165, 317] on mat-icon "download" at bounding box center [166, 317] width 17 height 17
click at [169, 386] on mat-icon "download" at bounding box center [166, 386] width 17 height 17
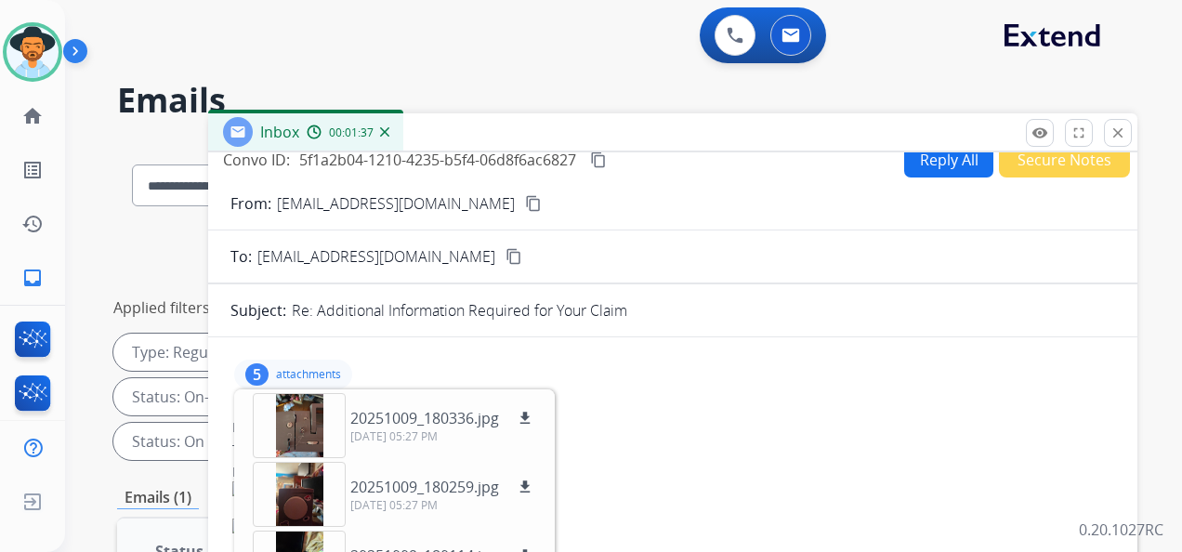
scroll to position [0, 0]
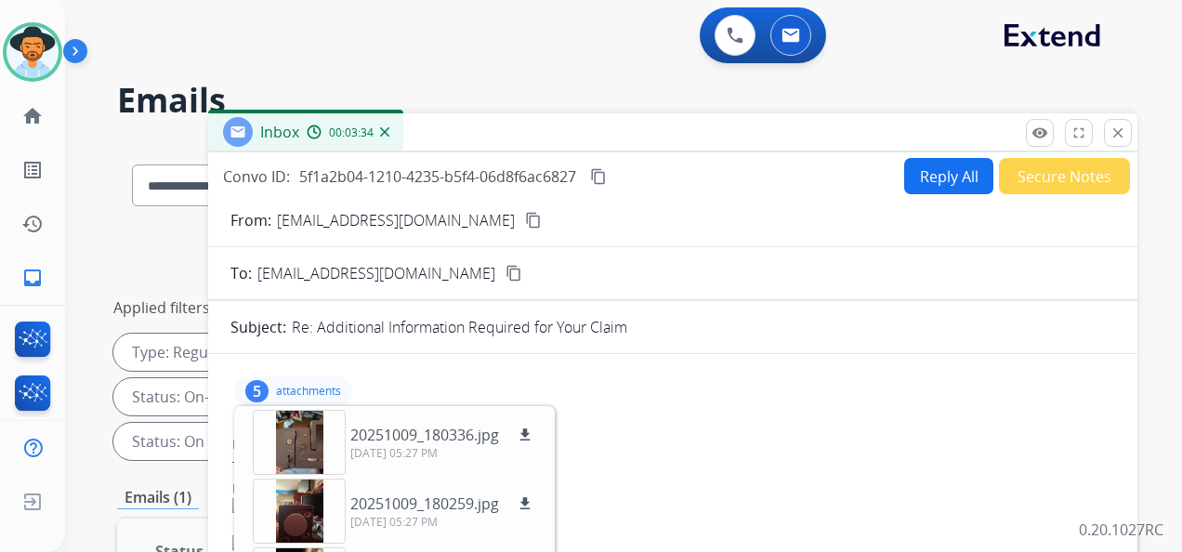
click at [1121, 69] on div "**********" at bounding box center [601, 343] width 1072 height 552
click at [599, 175] on mat-icon "content_copy" at bounding box center [598, 176] width 17 height 17
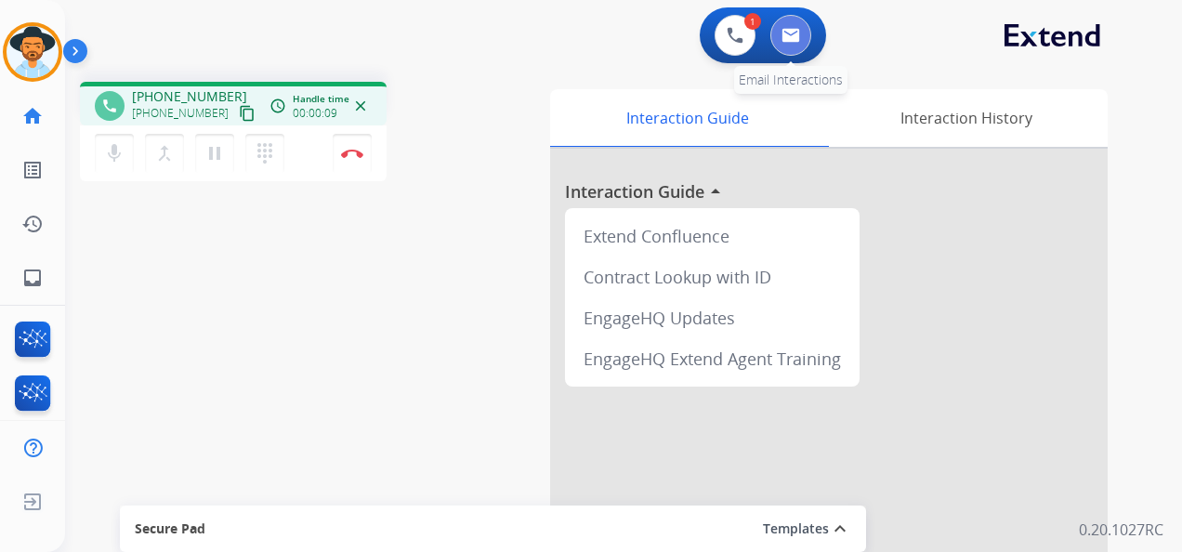
click at [798, 39] on img at bounding box center [790, 35] width 19 height 15
select select "**********"
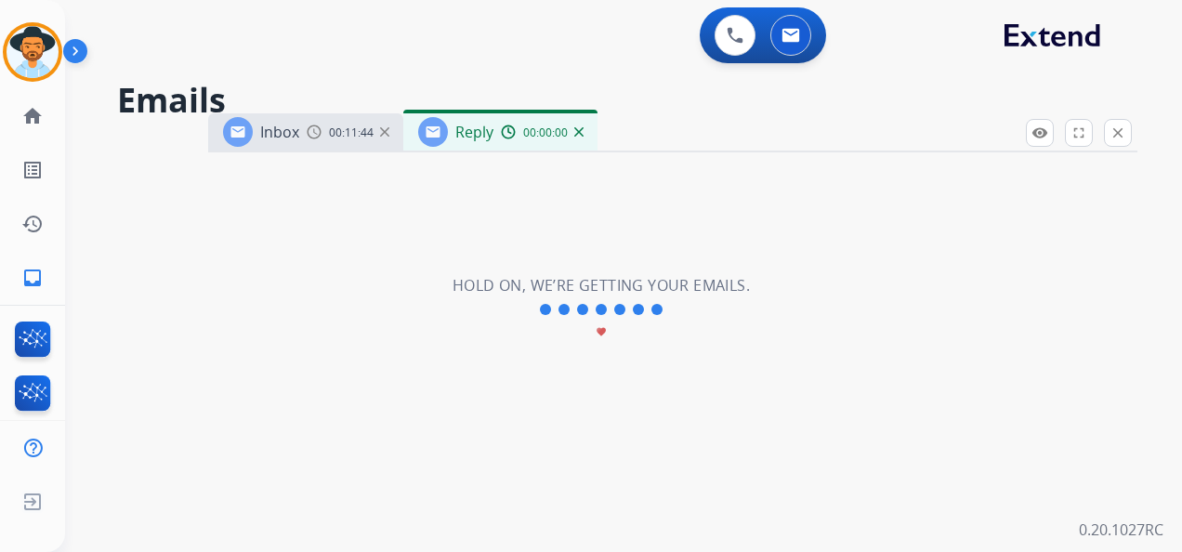
select select "**********"
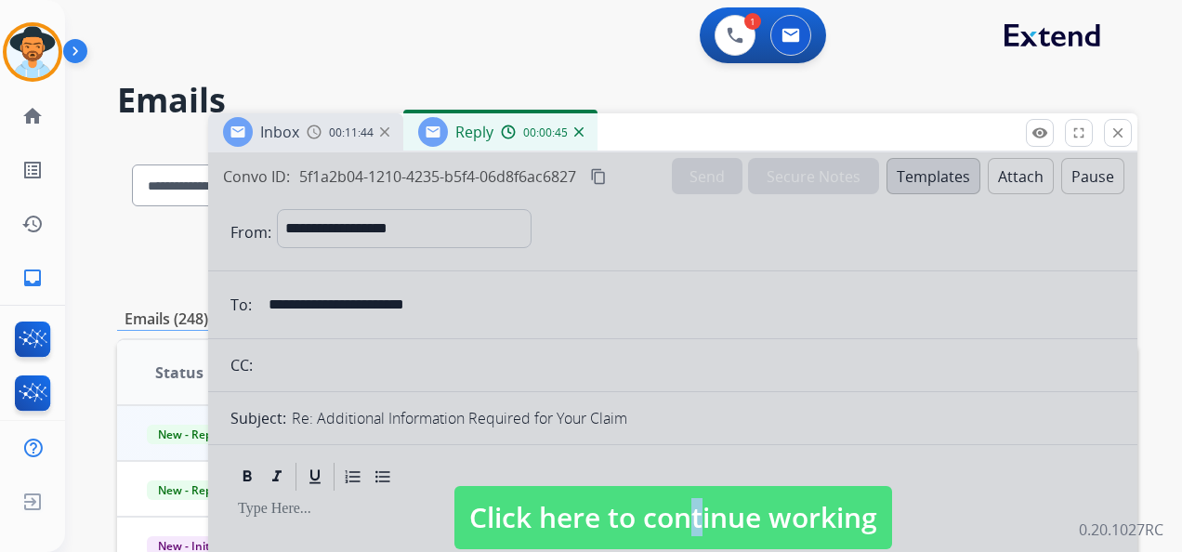
click at [675, 509] on span "Click here to continue working" at bounding box center [673, 517] width 438 height 63
select select
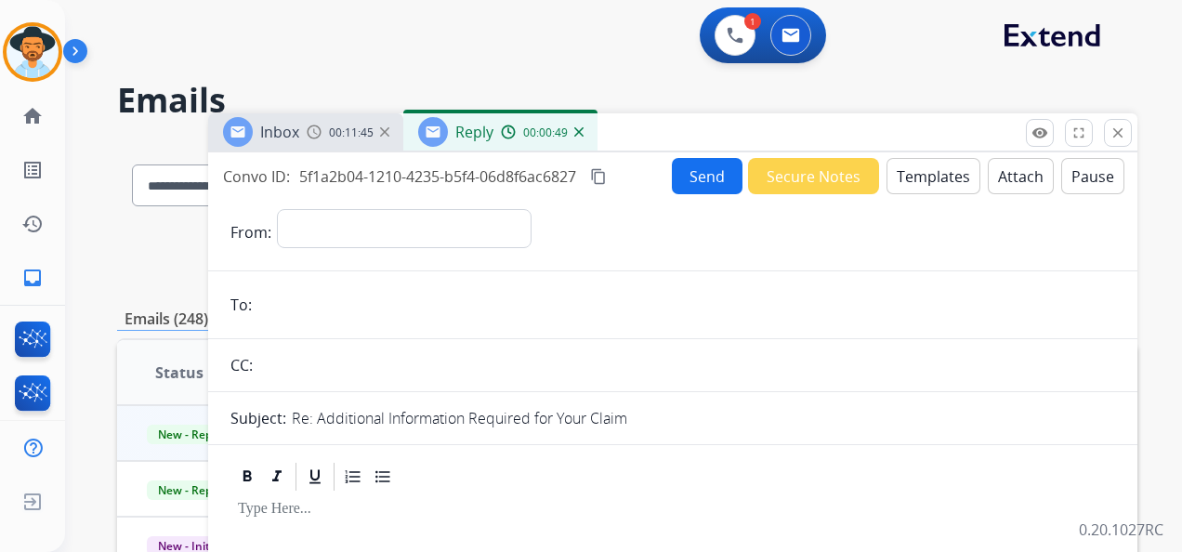
click at [581, 132] on img at bounding box center [578, 131] width 9 height 9
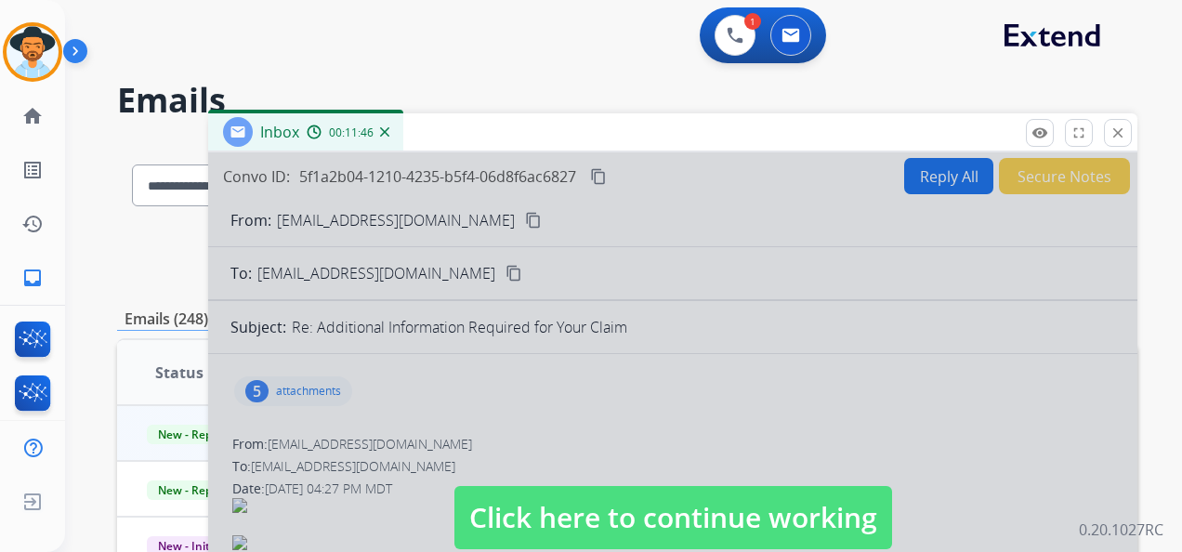
click at [640, 512] on span "Click here to continue working" at bounding box center [673, 517] width 438 height 63
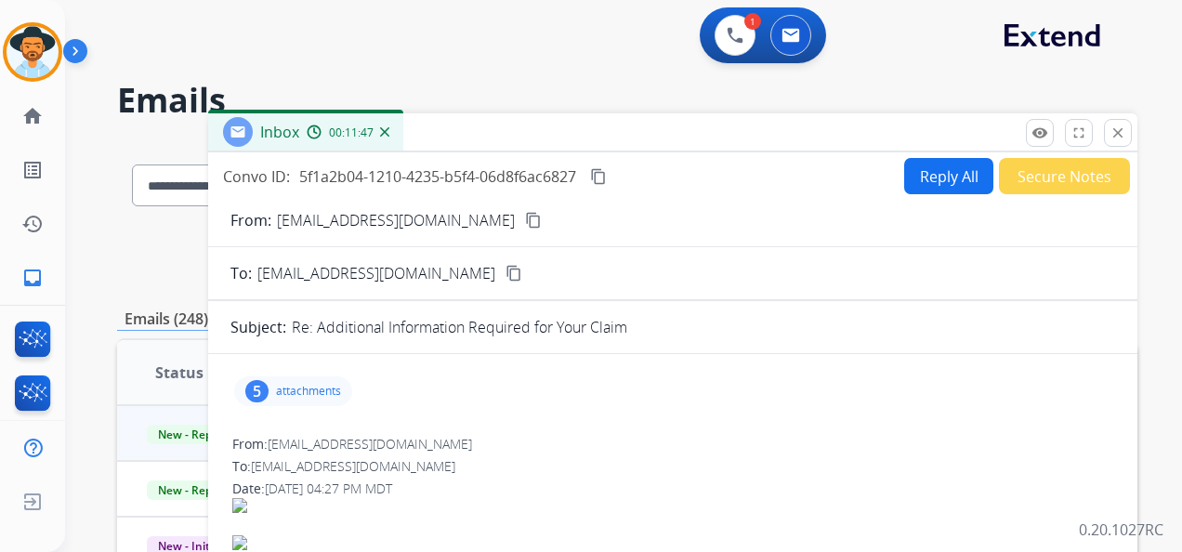
click at [939, 170] on button "Reply All" at bounding box center [948, 176] width 89 height 36
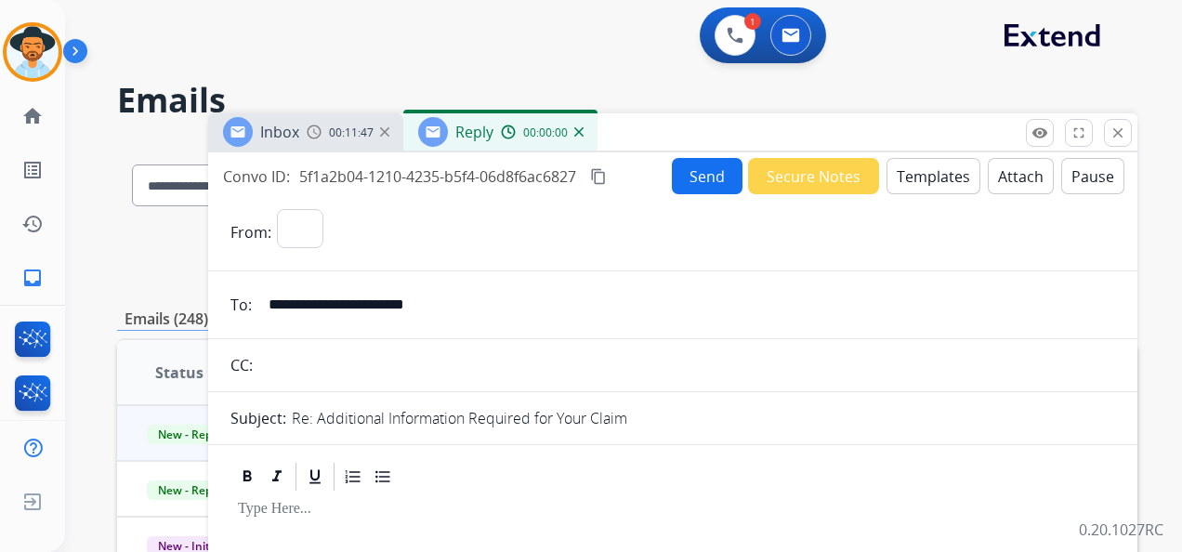
select select "**********"
click at [921, 164] on button "Templates" at bounding box center [933, 176] width 94 height 36
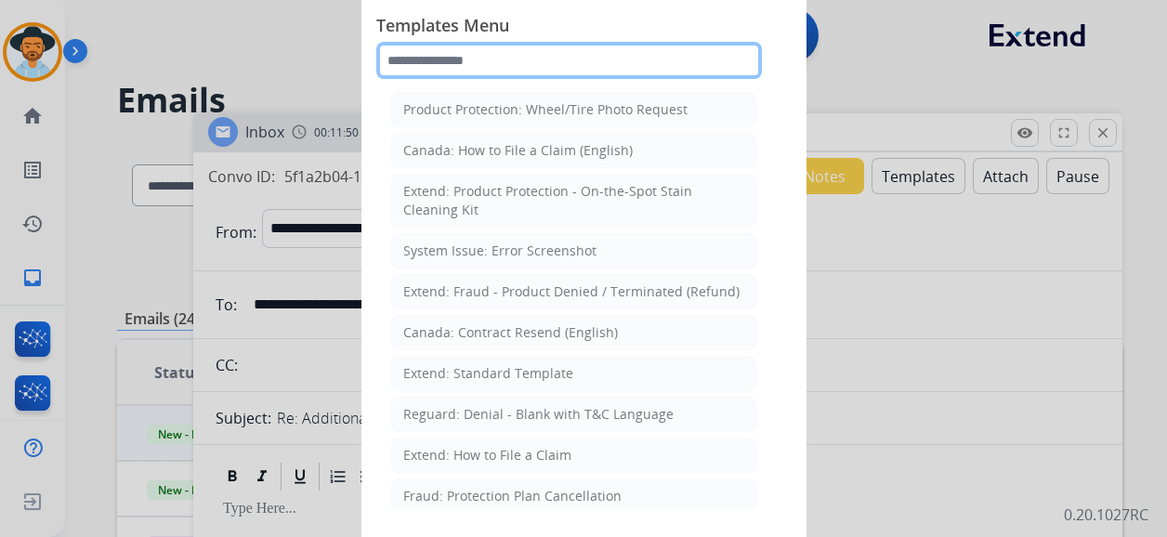
click at [534, 54] on input "text" at bounding box center [568, 60] width 385 height 37
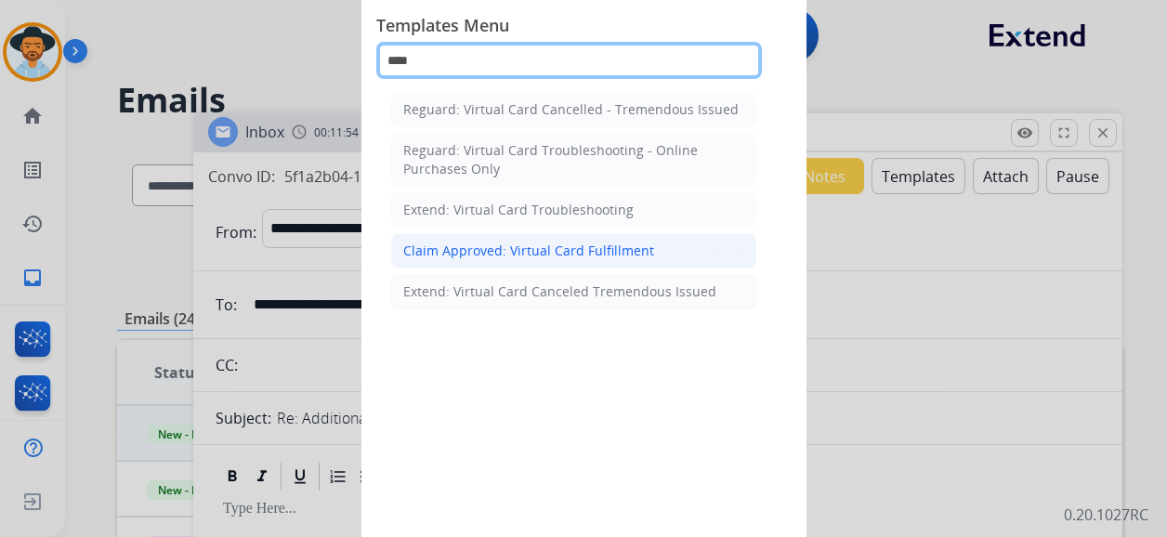
type input "****"
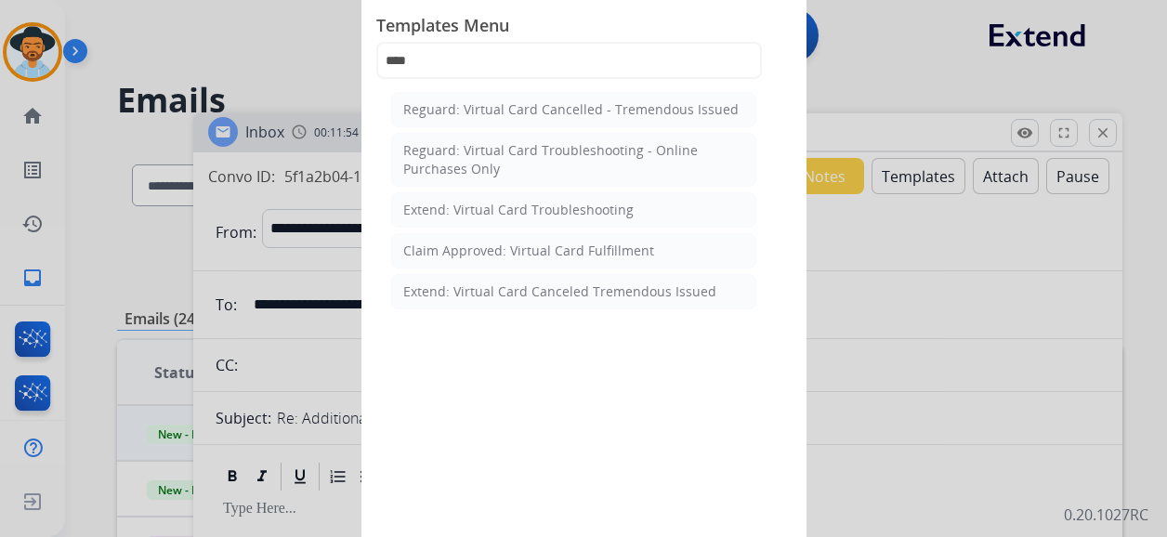
click at [559, 255] on div "Claim Approved: Virtual Card Fulfillment" at bounding box center [528, 251] width 251 height 19
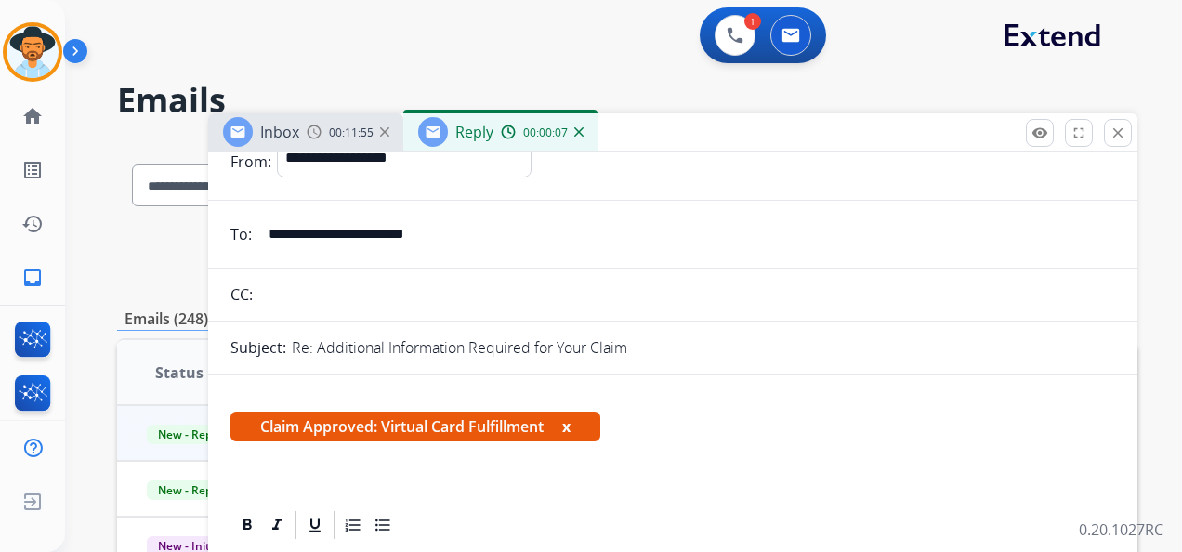
scroll to position [372, 0]
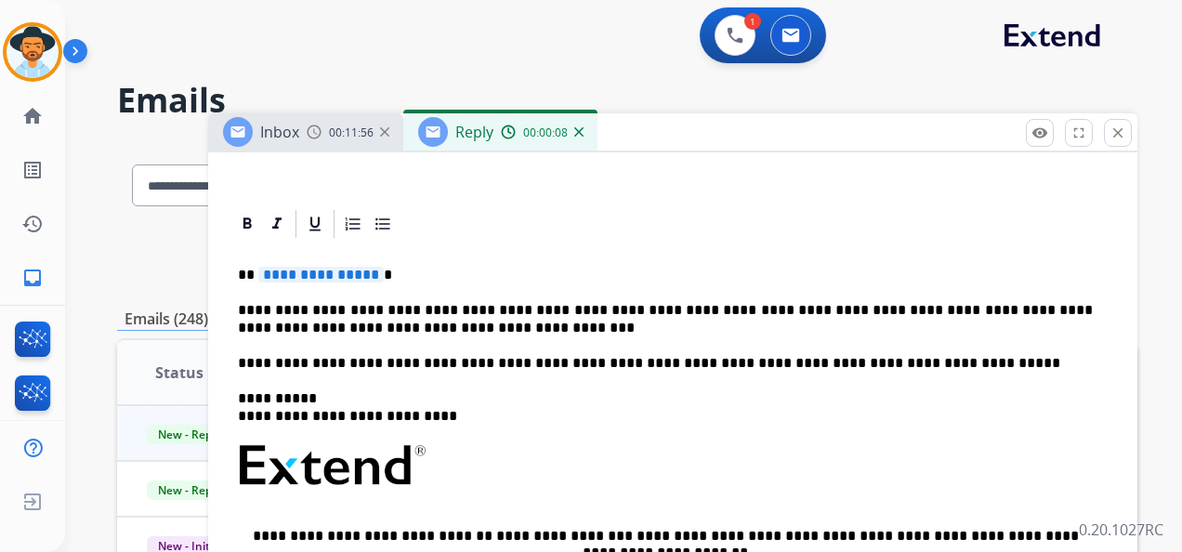
click at [336, 273] on span "**********" at bounding box center [320, 275] width 125 height 16
drag, startPoint x: 558, startPoint y: 308, endPoint x: 596, endPoint y: 309, distance: 38.1
click at [596, 309] on p "**********" at bounding box center [665, 319] width 855 height 34
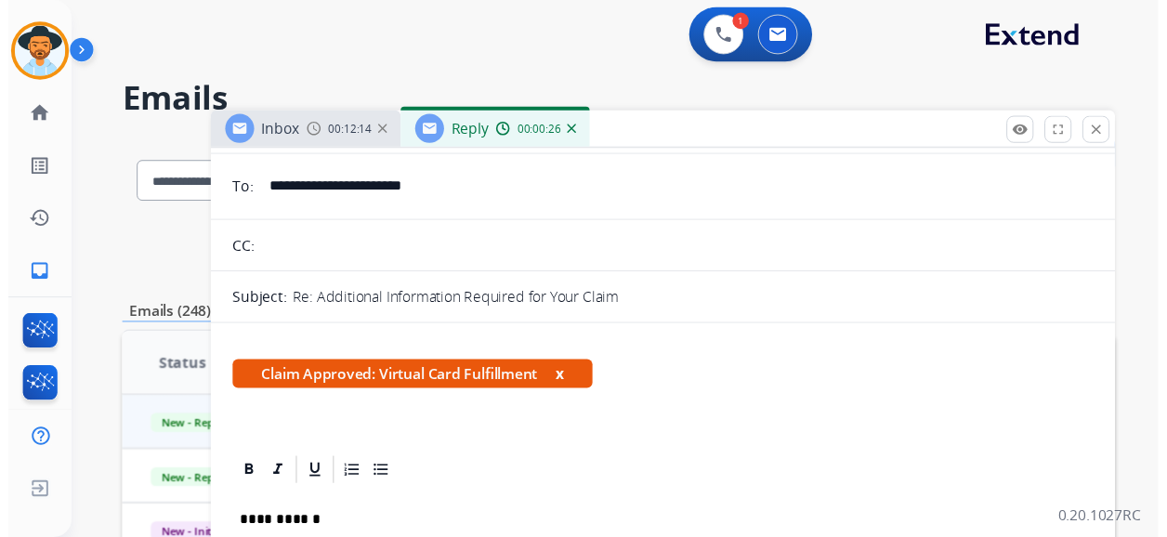
scroll to position [0, 0]
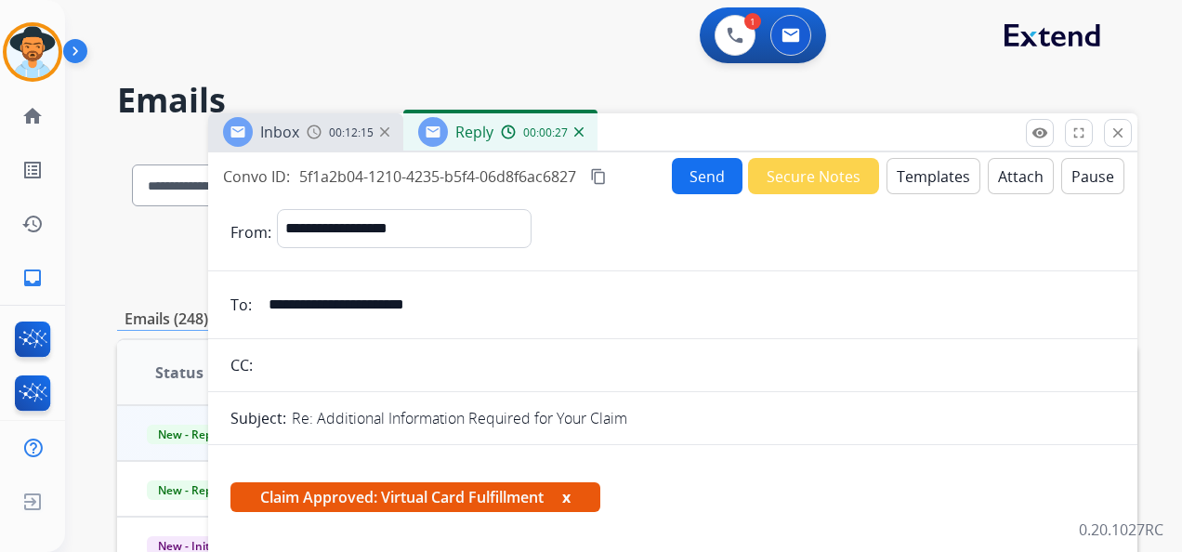
click at [708, 176] on button "Send" at bounding box center [707, 176] width 71 height 36
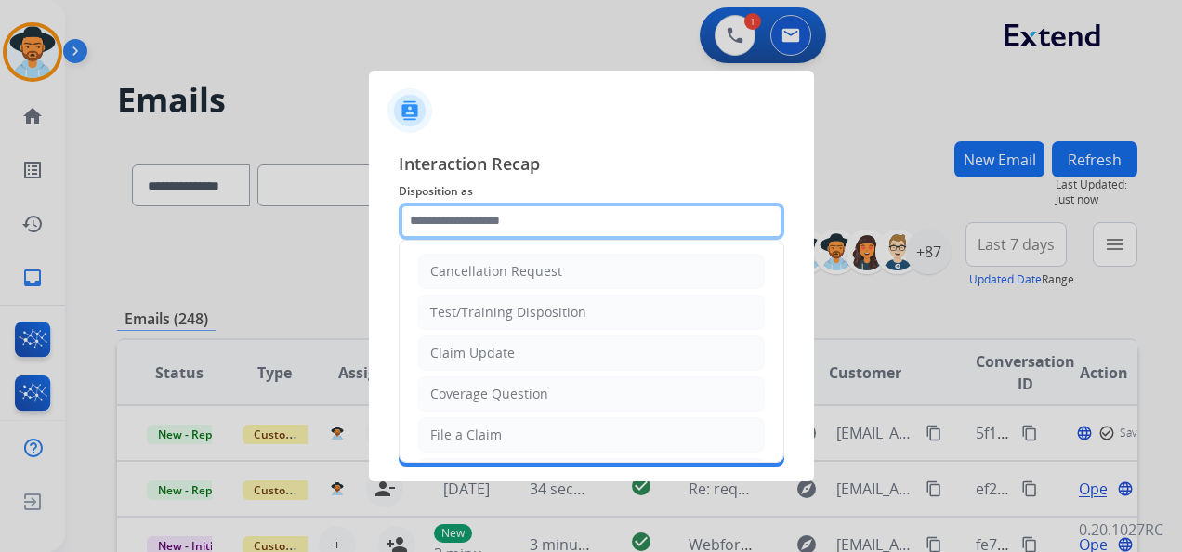
drag, startPoint x: 581, startPoint y: 216, endPoint x: 559, endPoint y: 243, distance: 34.4
click at [580, 216] on input "text" at bounding box center [590, 220] width 385 height 37
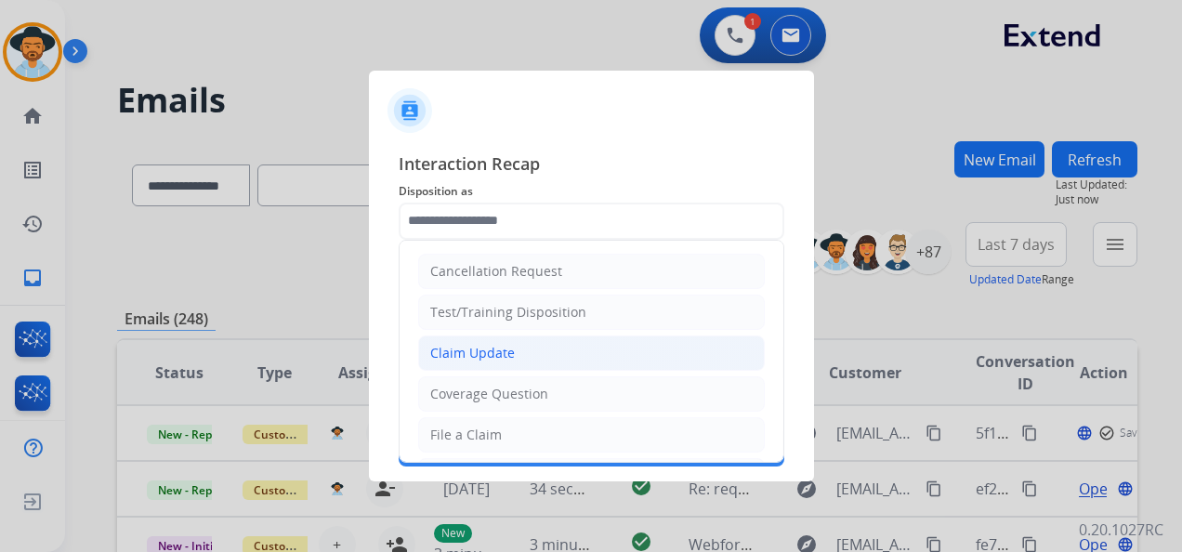
click at [563, 351] on li "Claim Update" at bounding box center [591, 352] width 346 height 35
type input "**********"
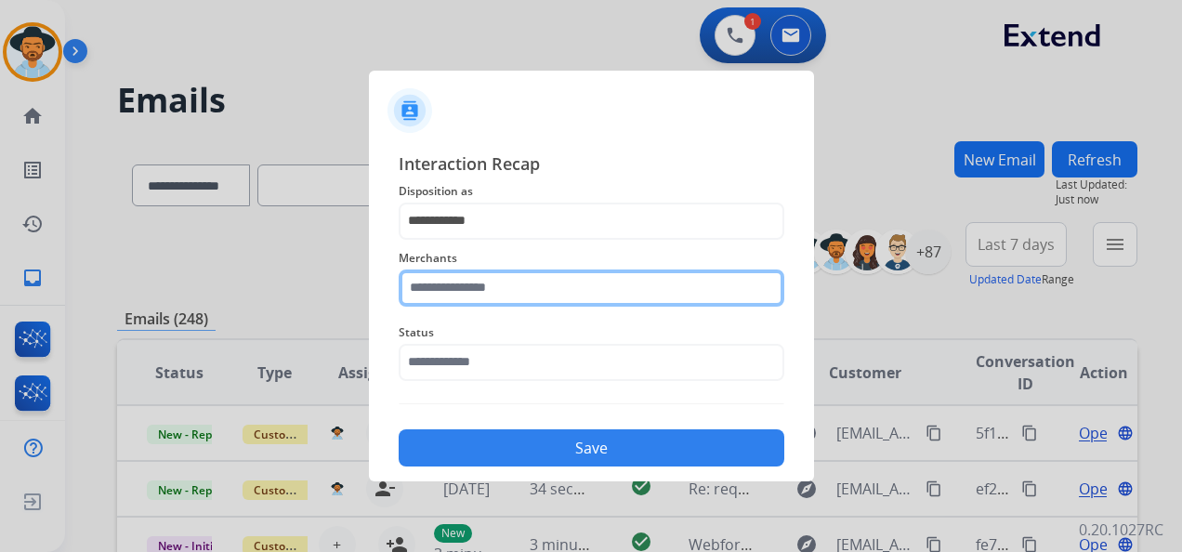
click at [503, 282] on input "text" at bounding box center [590, 287] width 385 height 37
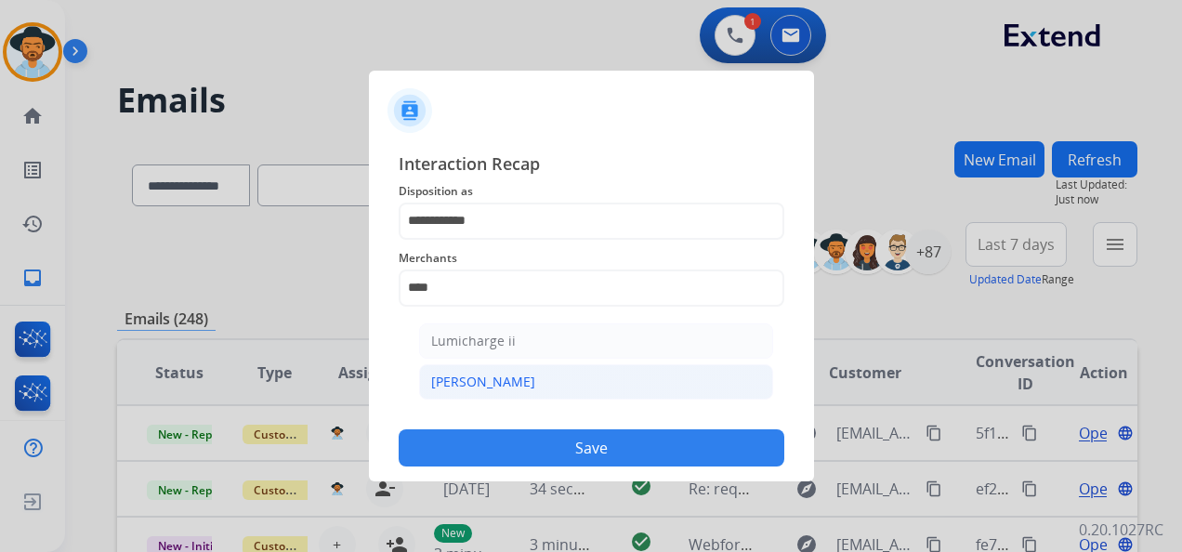
click at [527, 368] on li "[PERSON_NAME]" at bounding box center [596, 381] width 354 height 35
type input "********"
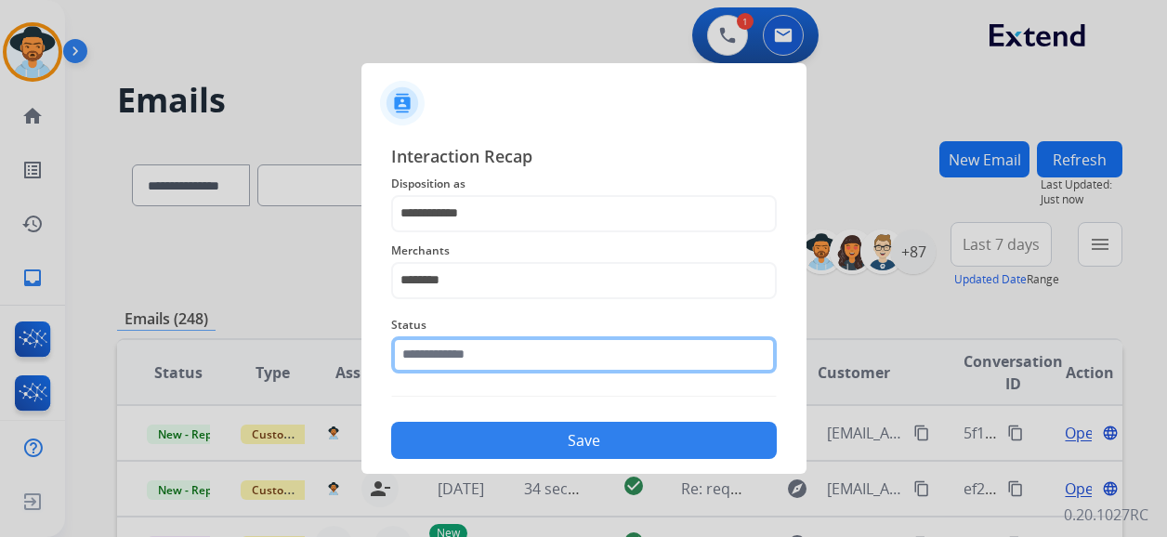
click at [485, 357] on input "text" at bounding box center [583, 354] width 385 height 37
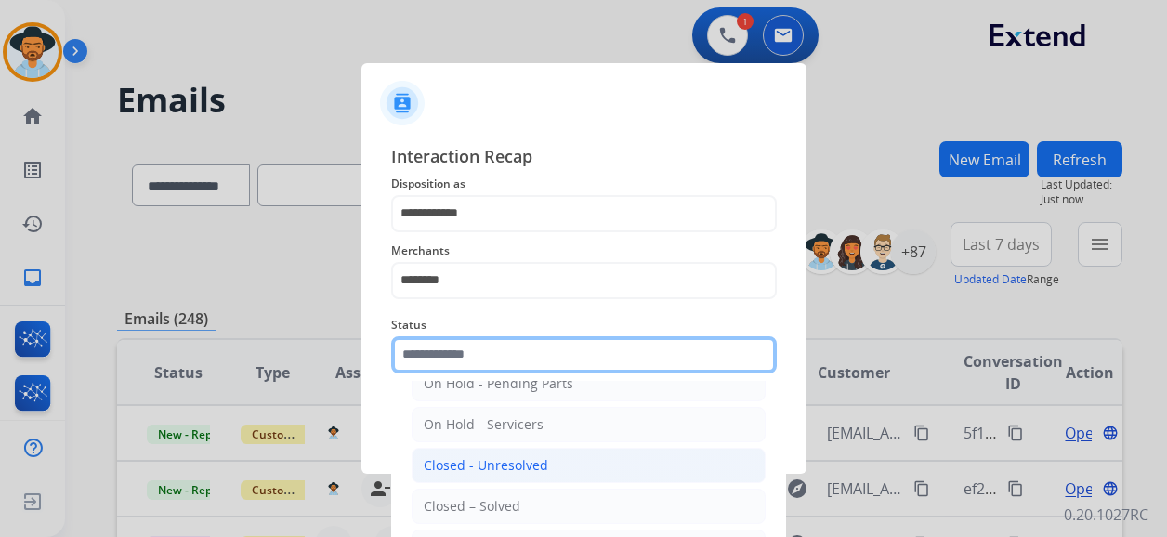
scroll to position [122, 0]
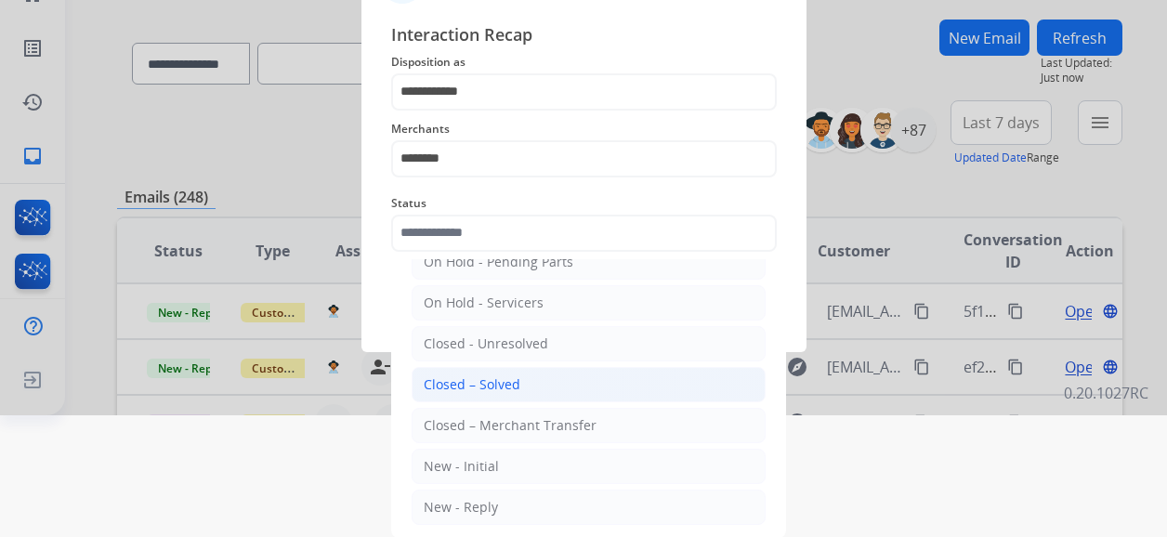
click at [541, 385] on li "Closed – Solved" at bounding box center [588, 384] width 354 height 35
type input "**********"
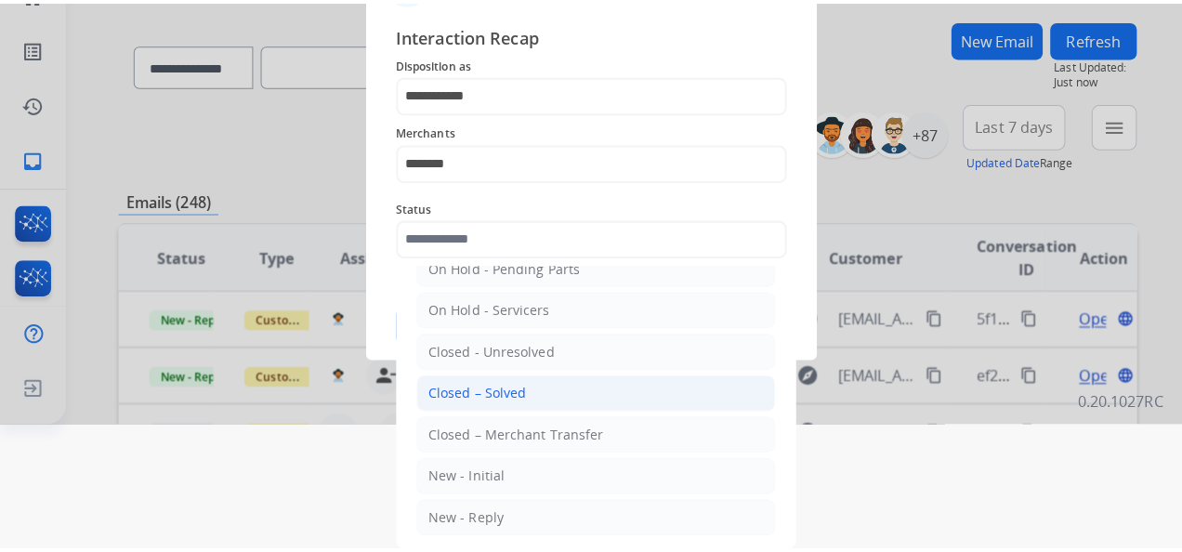
scroll to position [0, 0]
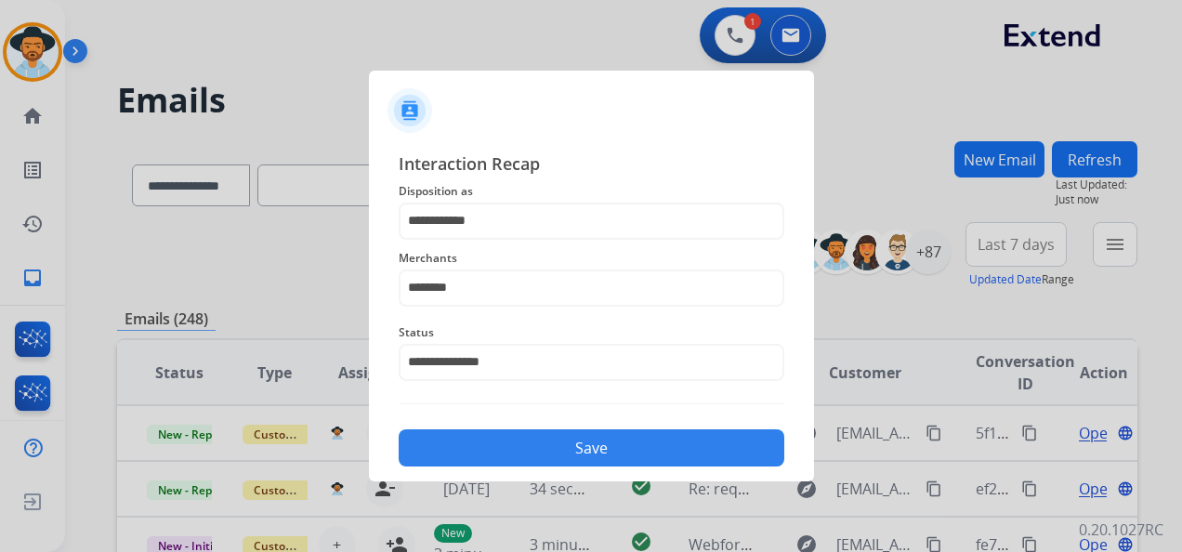
click at [589, 457] on button "Save" at bounding box center [590, 447] width 385 height 37
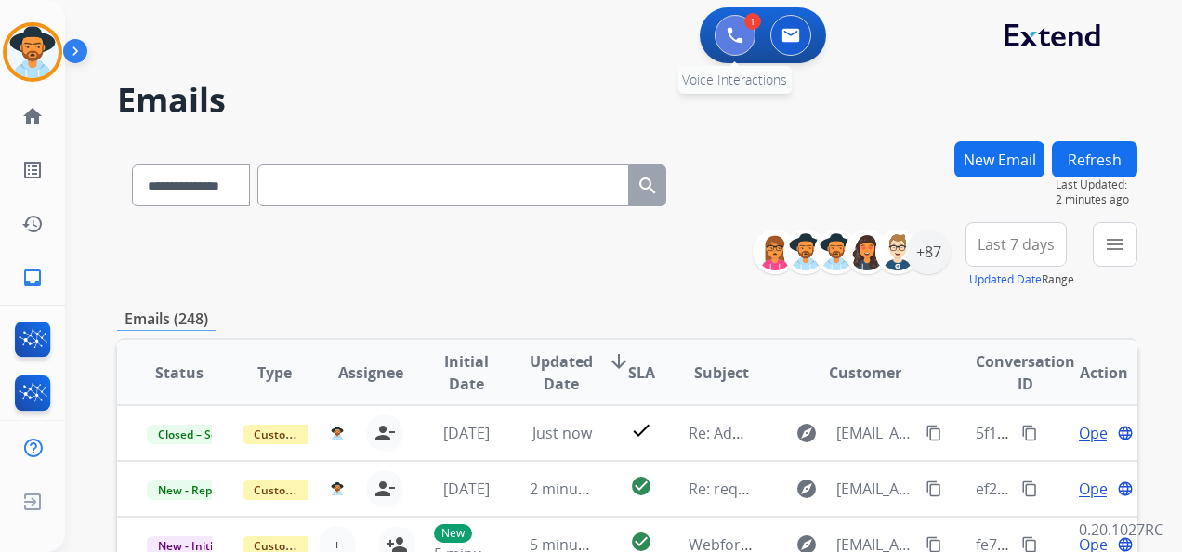
click at [723, 33] on button at bounding box center [734, 35] width 41 height 41
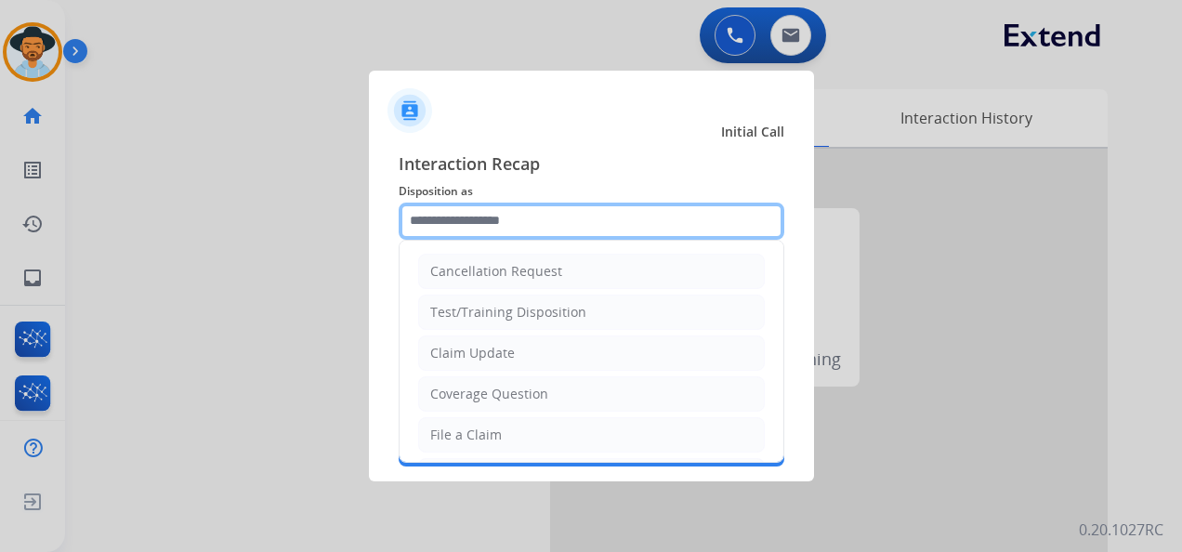
click at [497, 225] on input "text" at bounding box center [590, 220] width 385 height 37
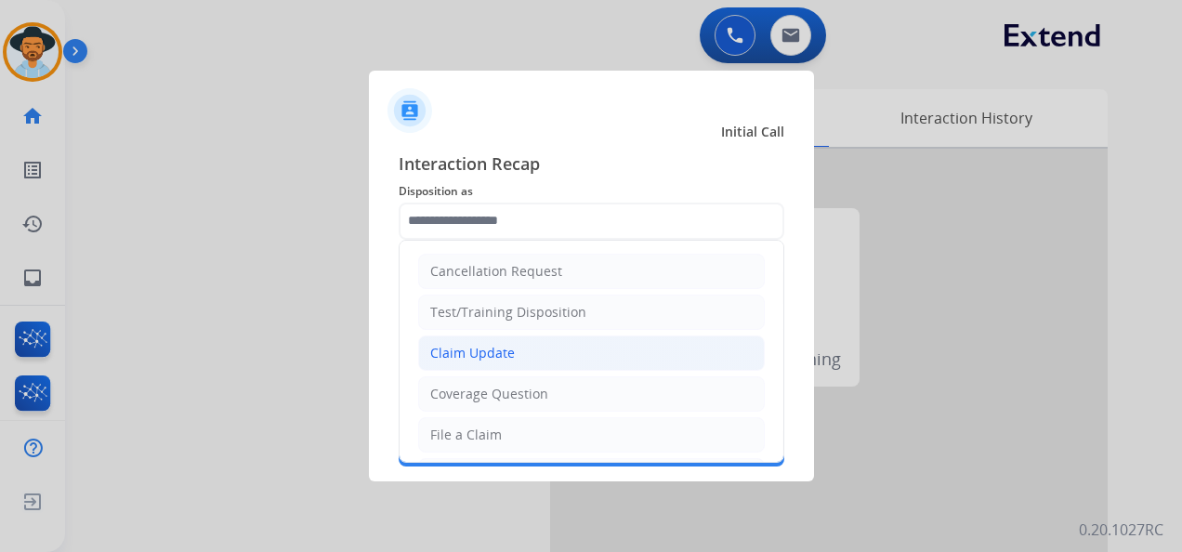
click at [535, 353] on li "Claim Update" at bounding box center [591, 352] width 346 height 35
type input "**********"
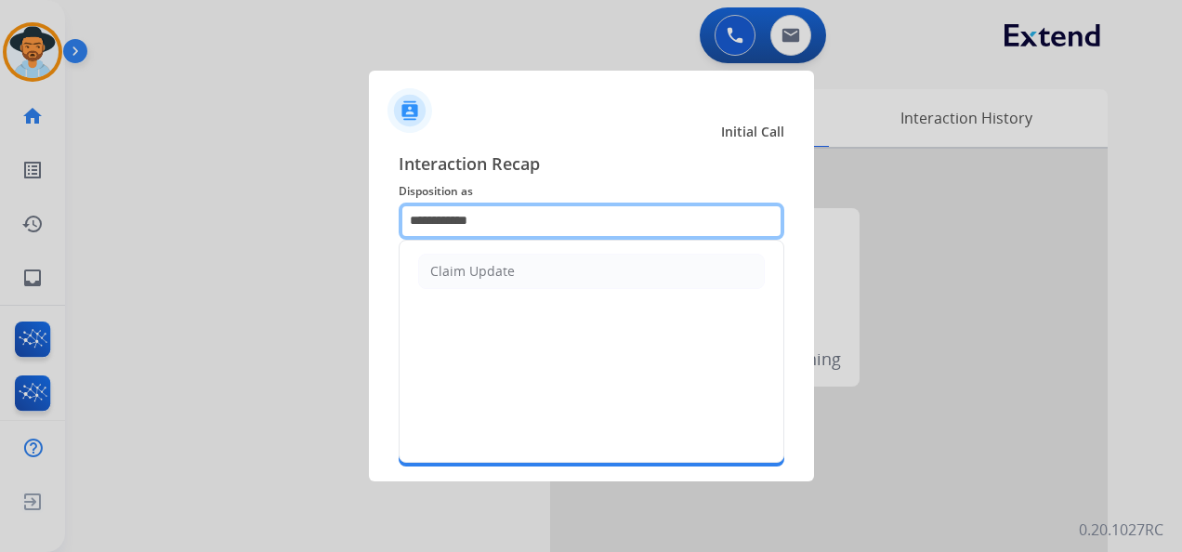
drag, startPoint x: 508, startPoint y: 216, endPoint x: 406, endPoint y: 215, distance: 102.2
click at [406, 215] on input "**********" at bounding box center [590, 220] width 385 height 37
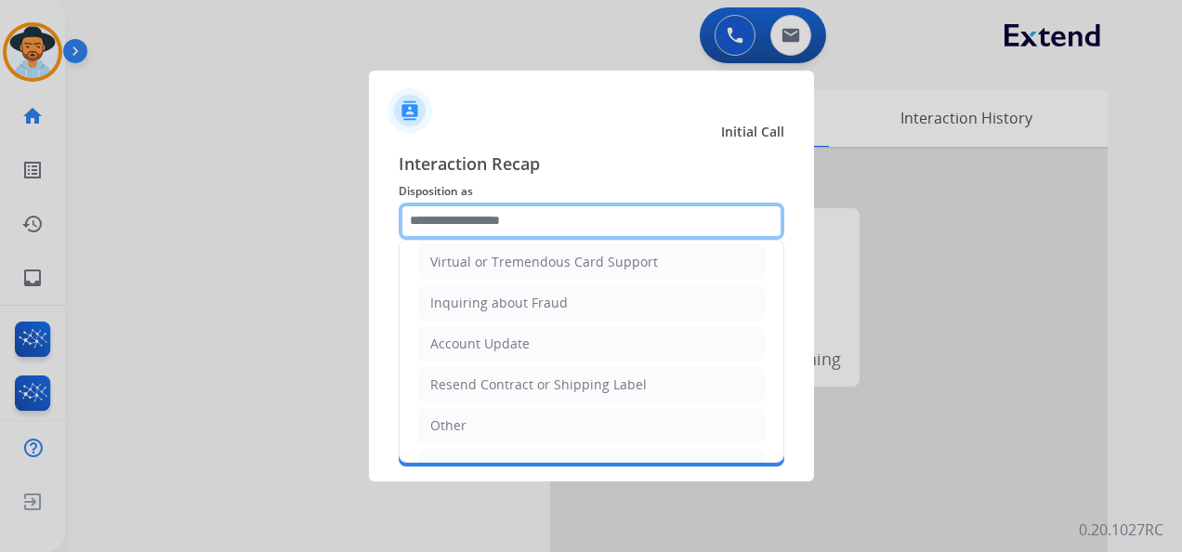
scroll to position [279, 0]
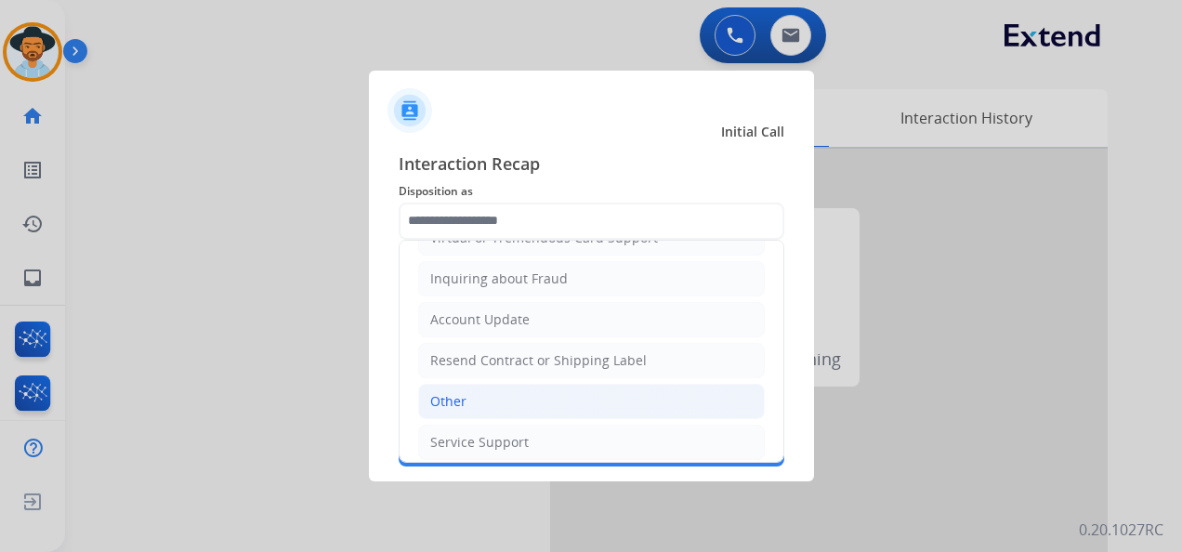
click at [501, 390] on li "Other" at bounding box center [591, 401] width 346 height 35
type input "*****"
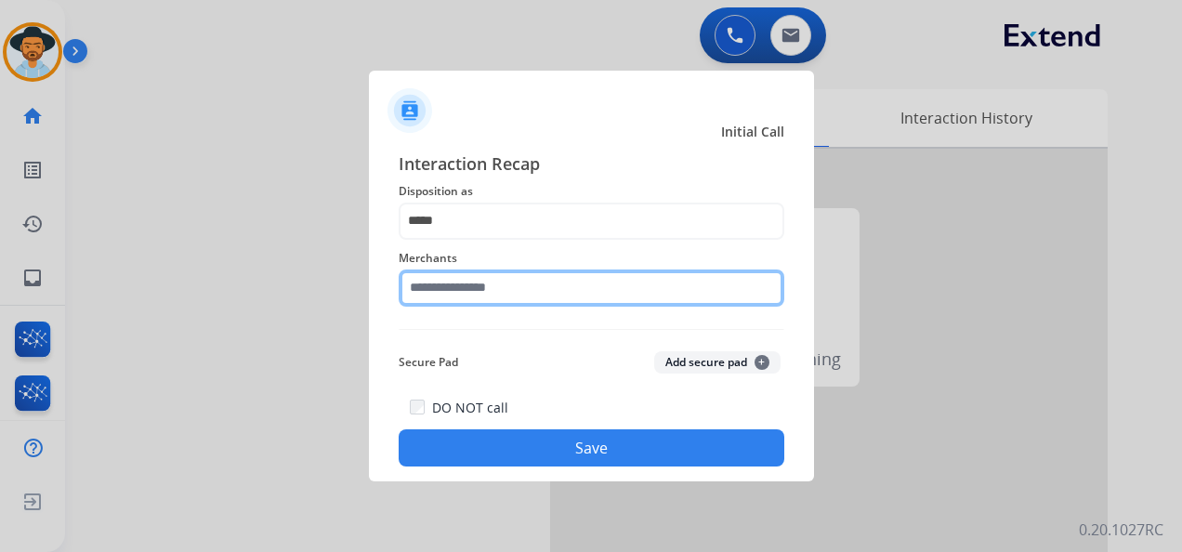
click at [517, 282] on input "text" at bounding box center [590, 287] width 385 height 37
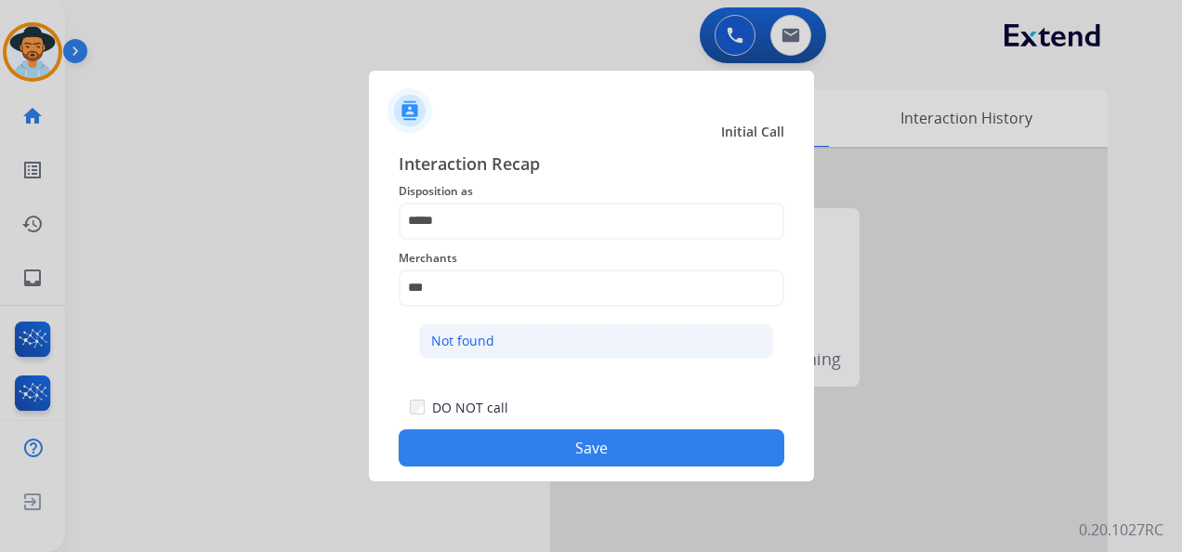
click at [653, 333] on li "Not found" at bounding box center [596, 340] width 354 height 35
type input "*********"
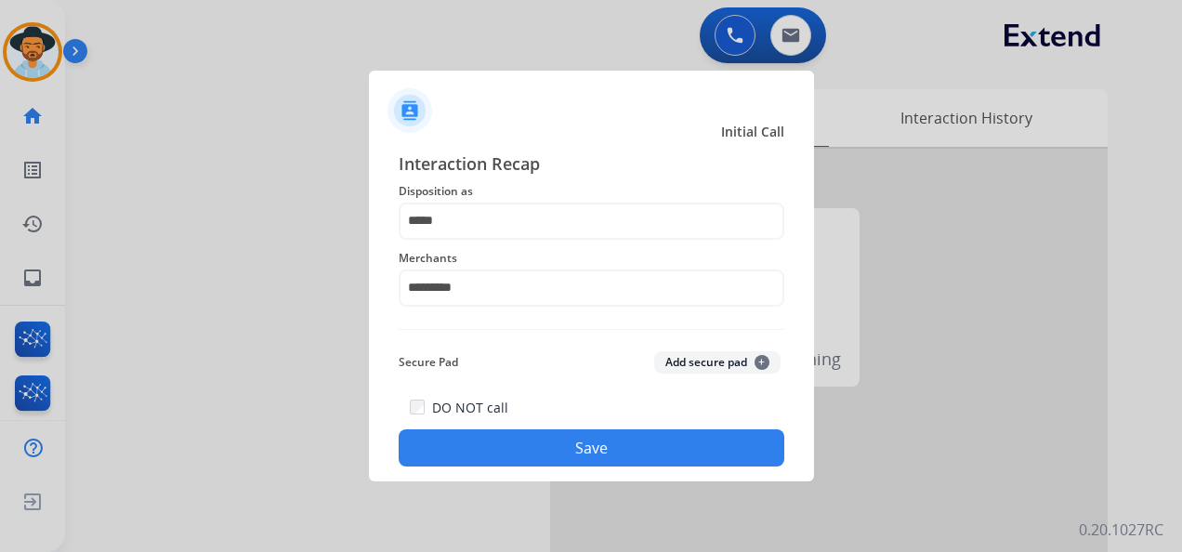
click at [576, 436] on button "Save" at bounding box center [590, 447] width 385 height 37
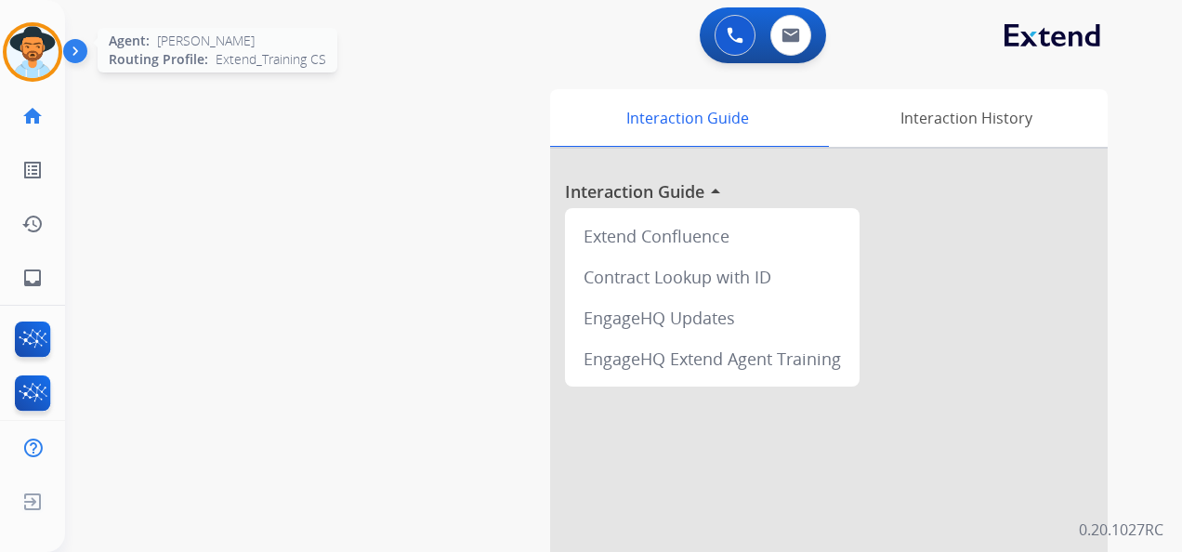
click at [31, 37] on img at bounding box center [33, 52] width 52 height 52
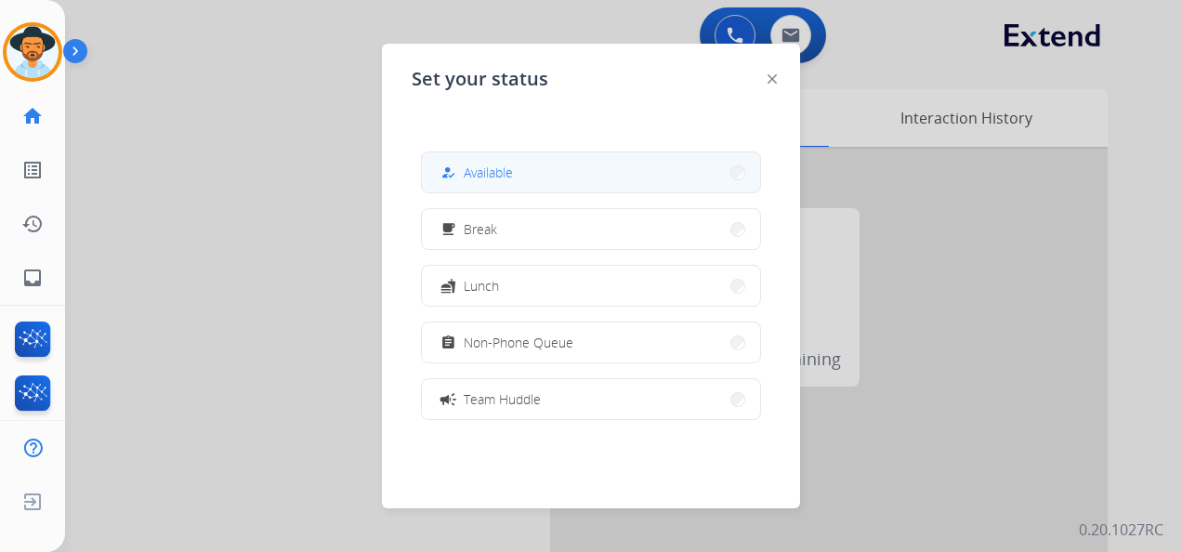
click at [565, 158] on button "how_to_reg Available" at bounding box center [591, 172] width 338 height 40
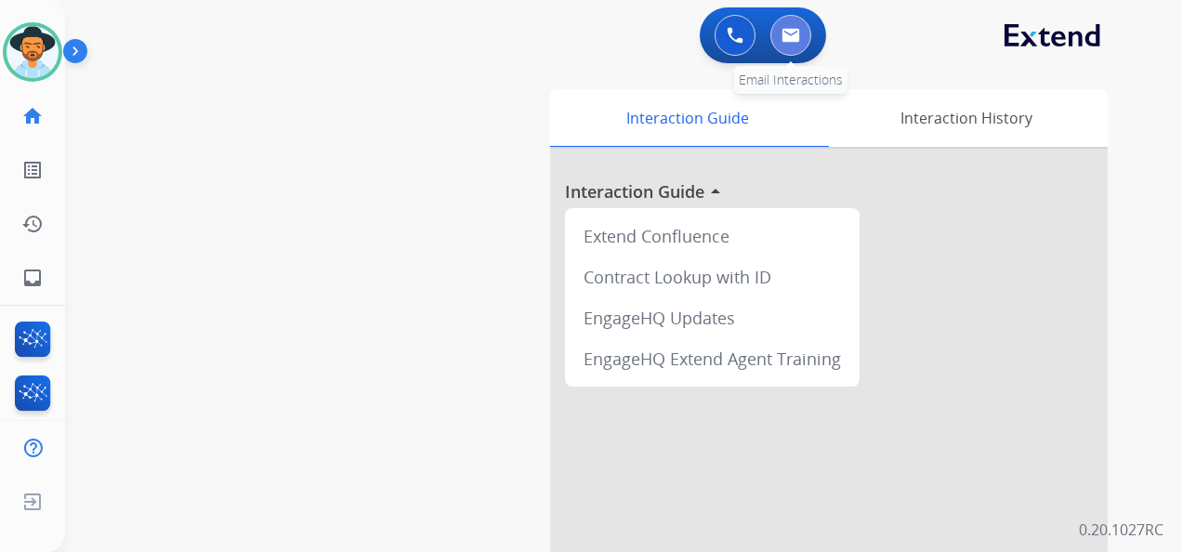
click at [791, 32] on img at bounding box center [790, 35] width 19 height 15
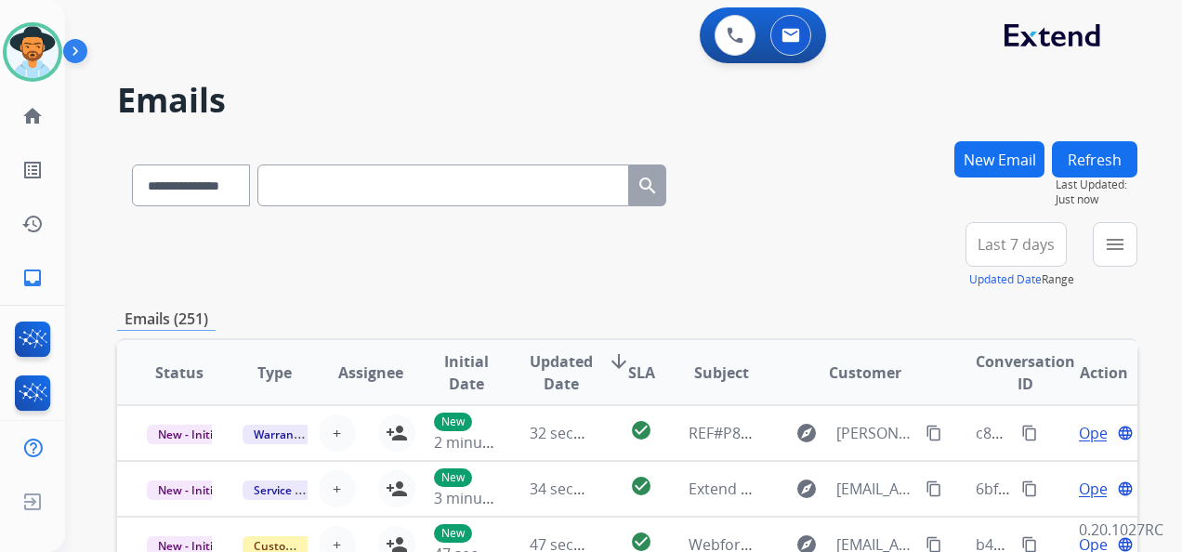
click at [1018, 243] on span "Last 7 days" at bounding box center [1015, 244] width 77 height 7
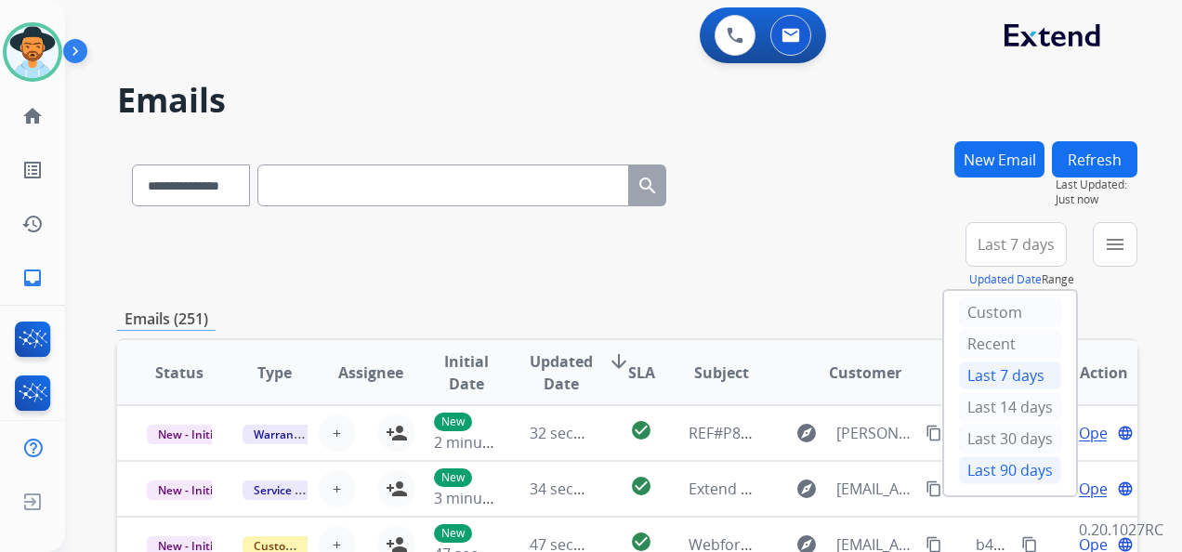
click at [996, 468] on div "Last 90 days" at bounding box center [1010, 470] width 102 height 28
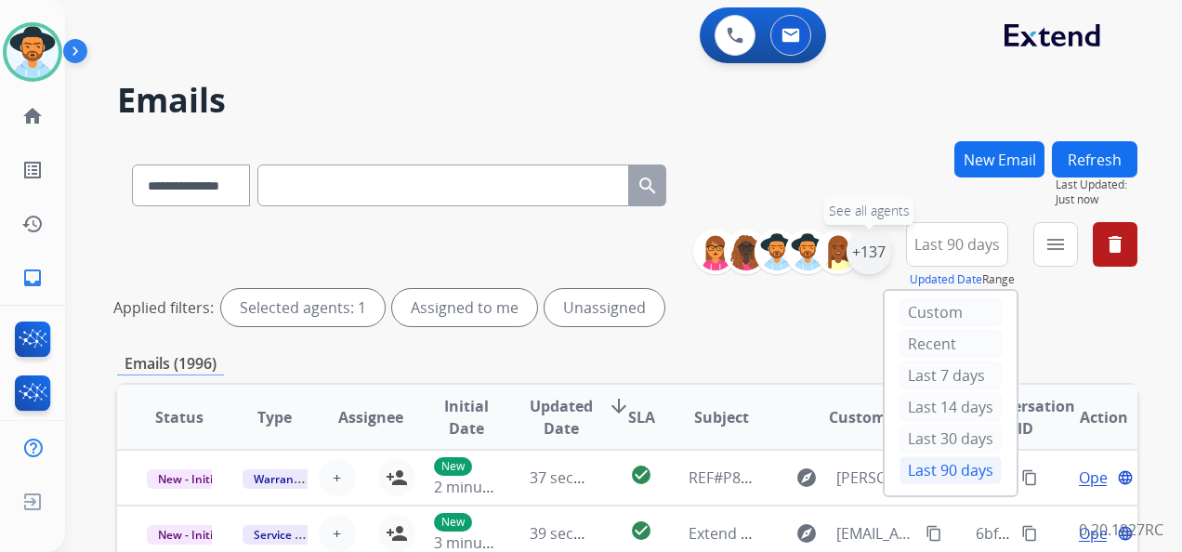
click at [860, 253] on div "+137" at bounding box center [868, 251] width 45 height 45
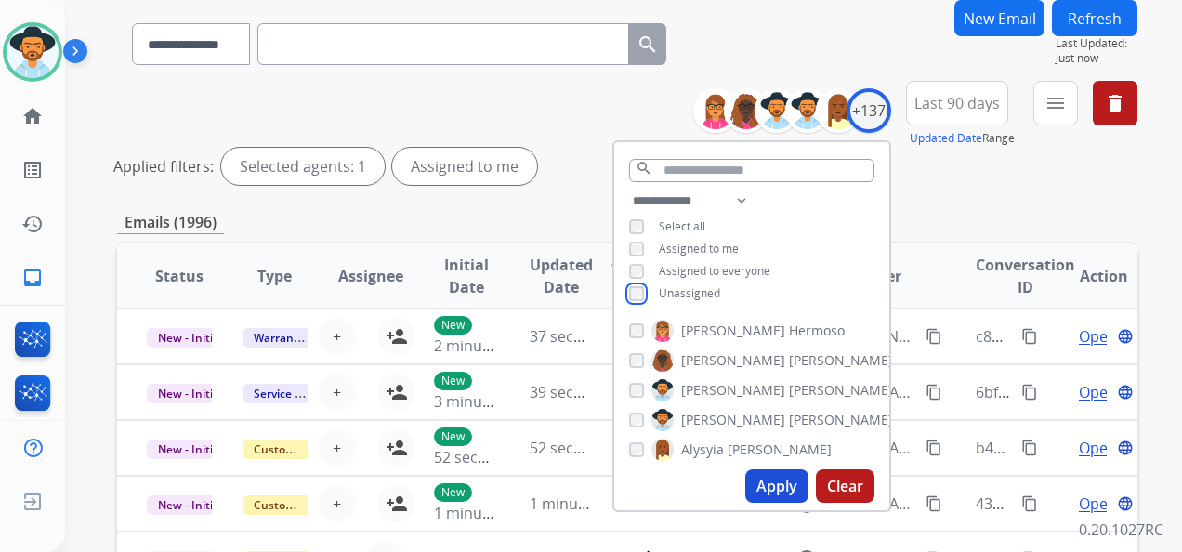
scroll to position [186, 0]
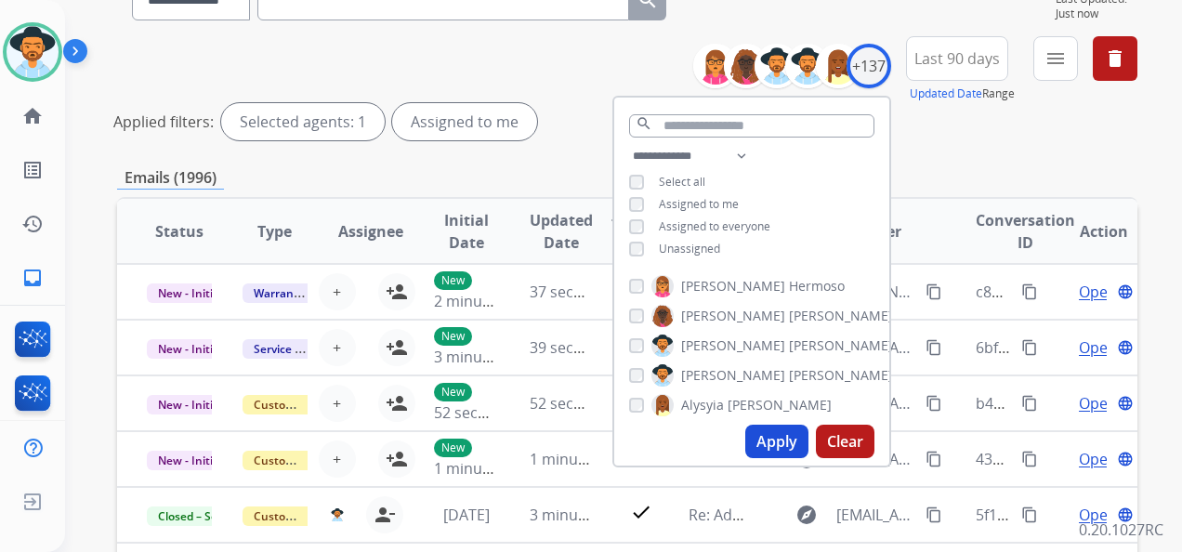
click at [755, 437] on button "Apply" at bounding box center [776, 441] width 63 height 33
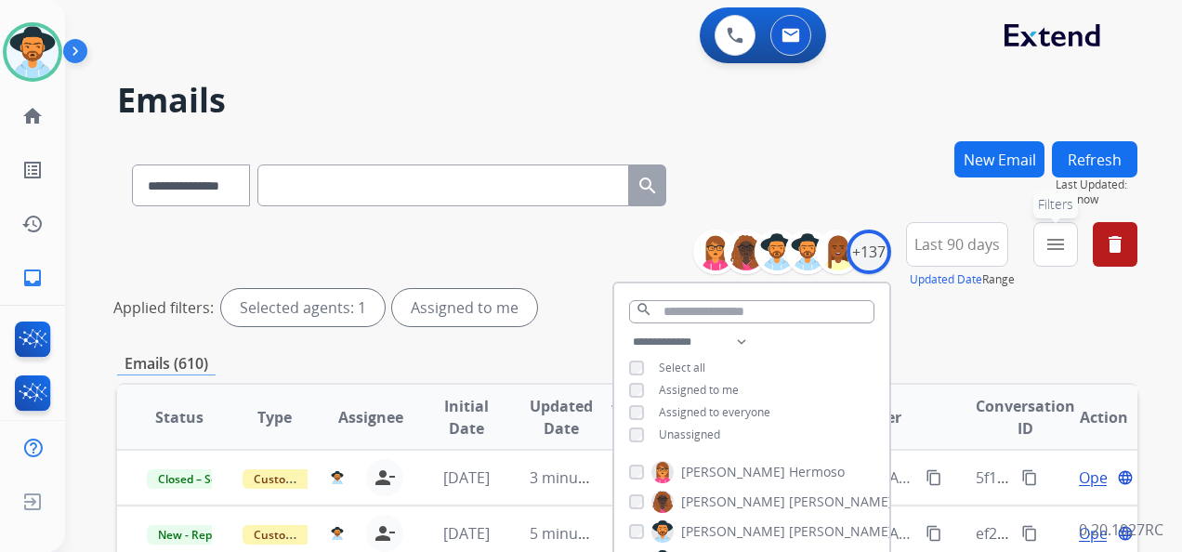
click at [1053, 247] on mat-icon "menu" at bounding box center [1055, 244] width 22 height 22
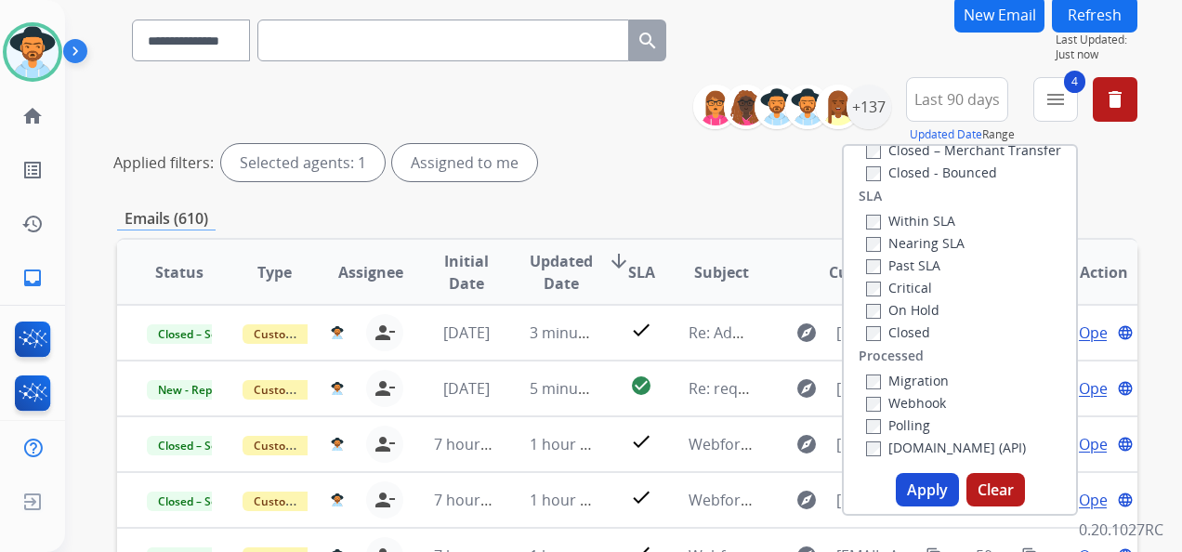
scroll to position [279, 0]
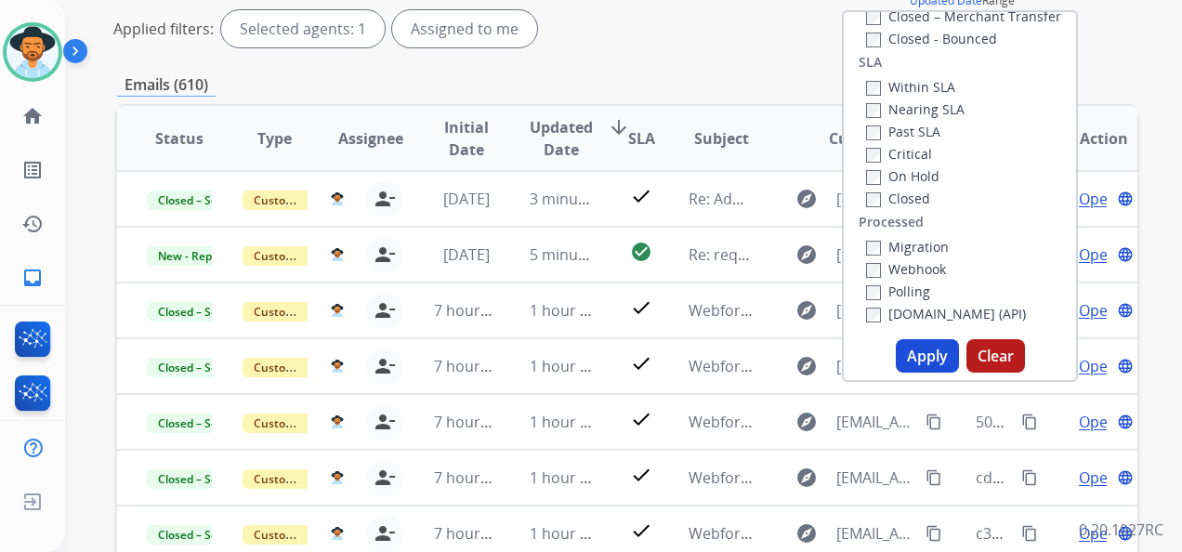
click at [916, 359] on button "Apply" at bounding box center [926, 355] width 63 height 33
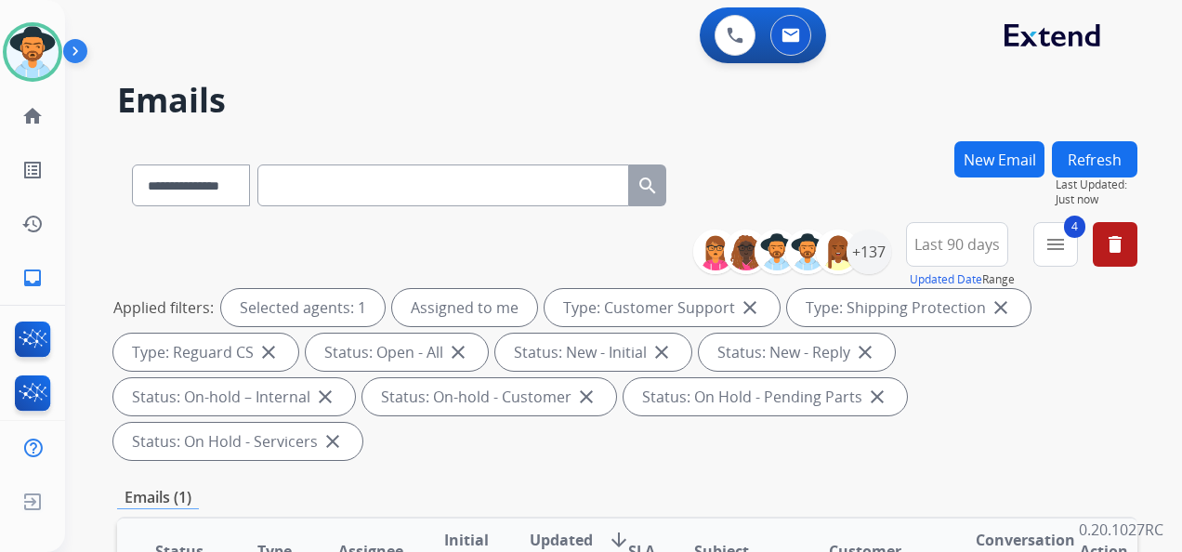
scroll to position [464, 0]
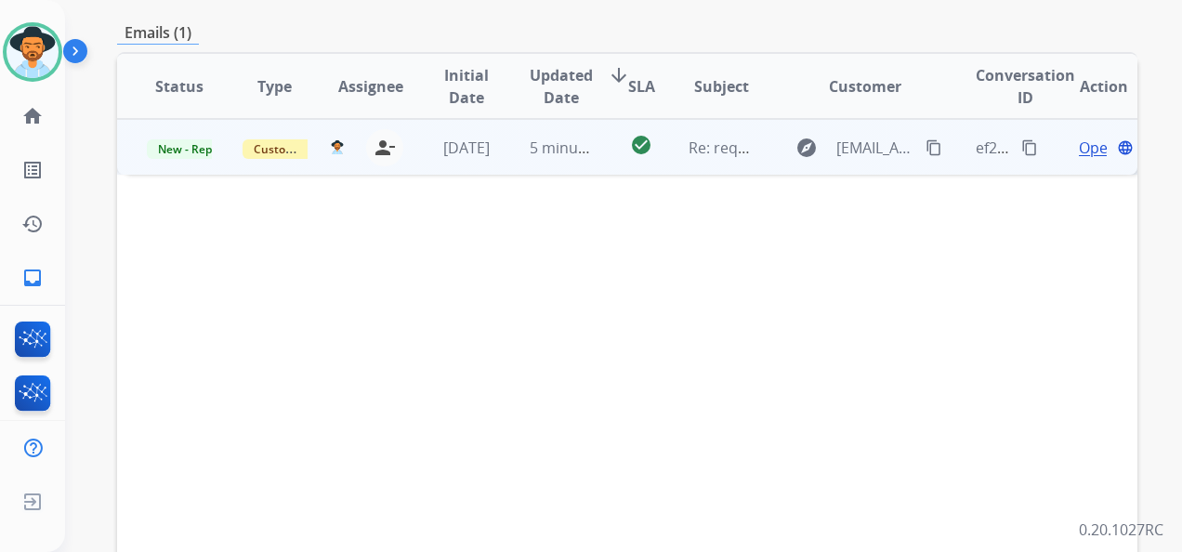
click at [1078, 140] on span "Open" at bounding box center [1097, 148] width 38 height 22
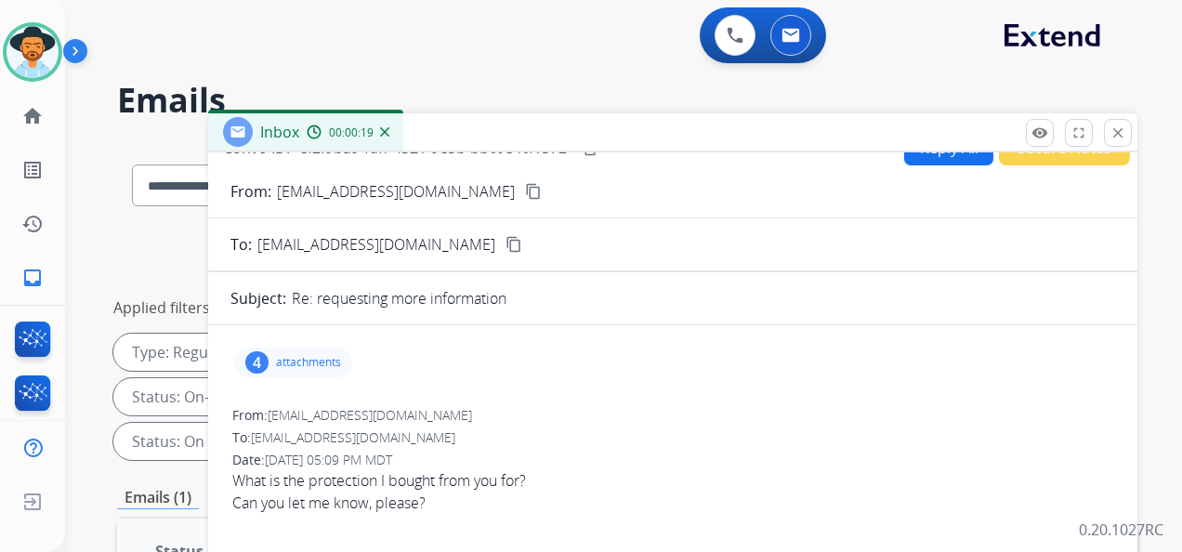
scroll to position [0, 0]
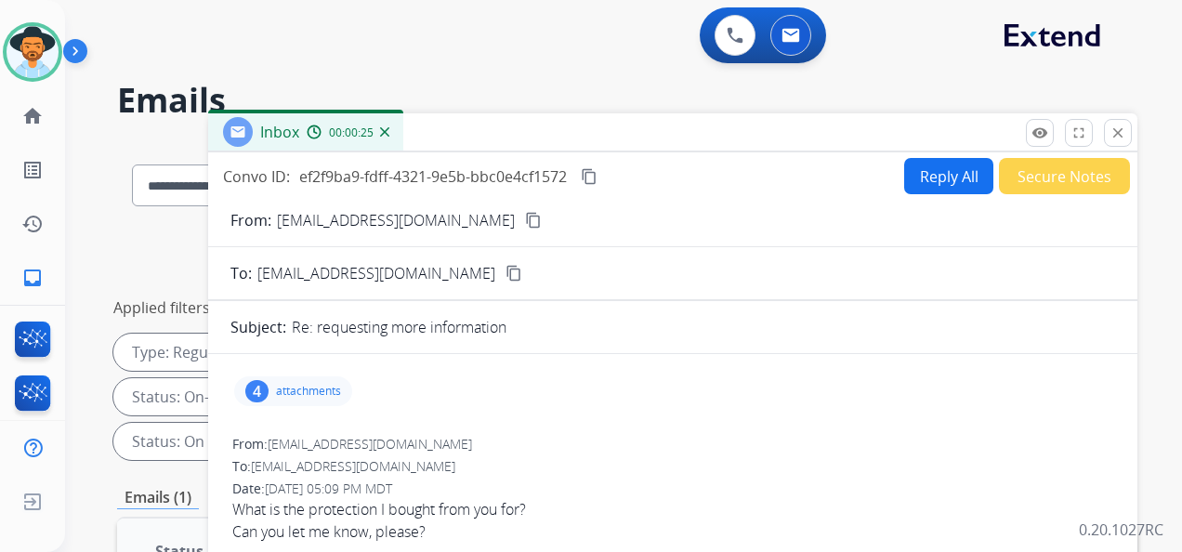
click at [525, 216] on mat-icon "content_copy" at bounding box center [533, 220] width 17 height 17
click at [1123, 134] on mat-icon "close" at bounding box center [1117, 132] width 17 height 17
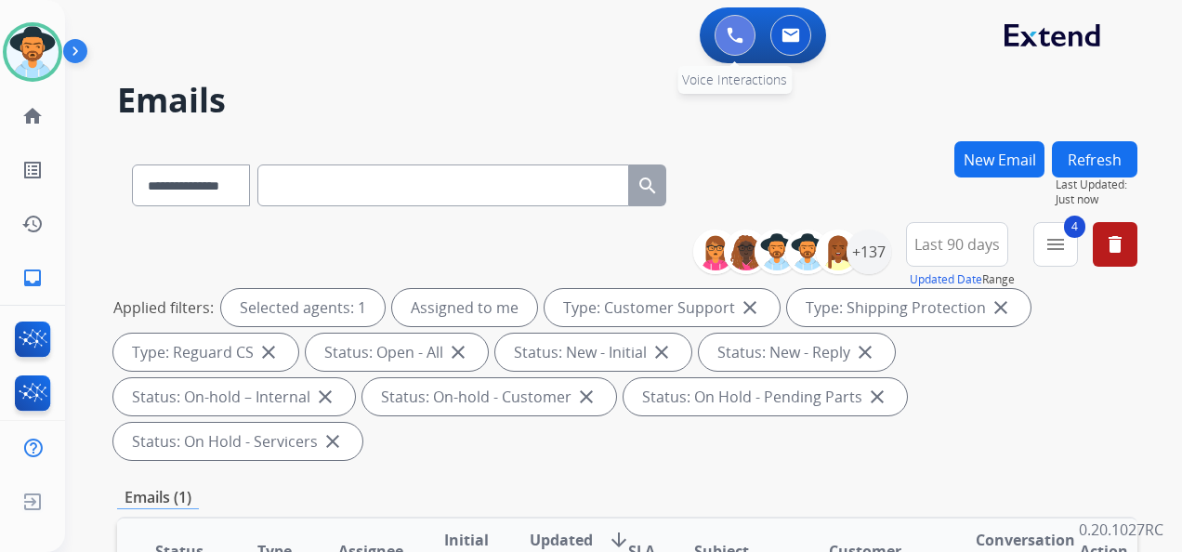
click at [714, 33] on button at bounding box center [734, 35] width 41 height 41
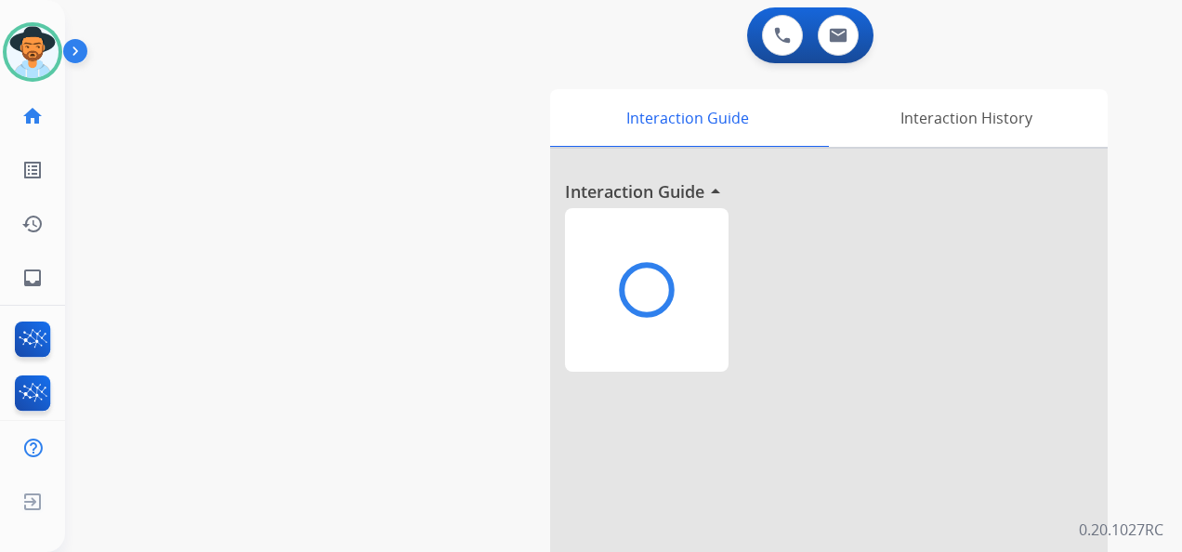
click at [714, 33] on div "0 Voice Interactions 0 Email Interactions" at bounding box center [612, 36] width 1050 height 59
click at [754, 33] on div "0 Voice Interactions" at bounding box center [782, 35] width 56 height 41
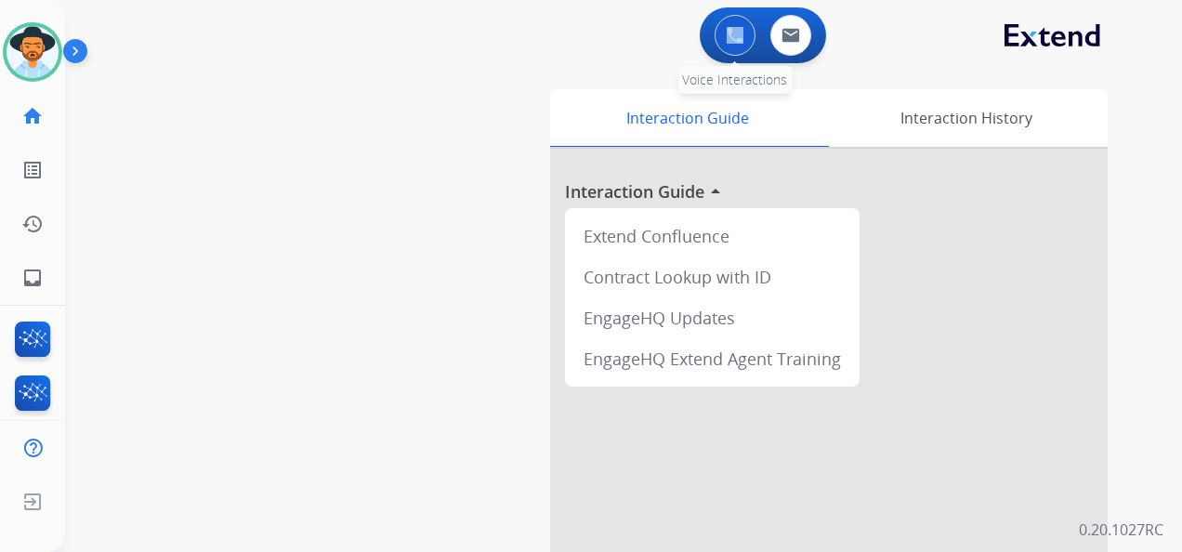
drag, startPoint x: 714, startPoint y: 33, endPoint x: 712, endPoint y: 44, distance: 10.4
click at [712, 44] on div "0 Voice Interactions" at bounding box center [735, 35] width 56 height 41
click at [733, 36] on img at bounding box center [734, 35] width 17 height 17
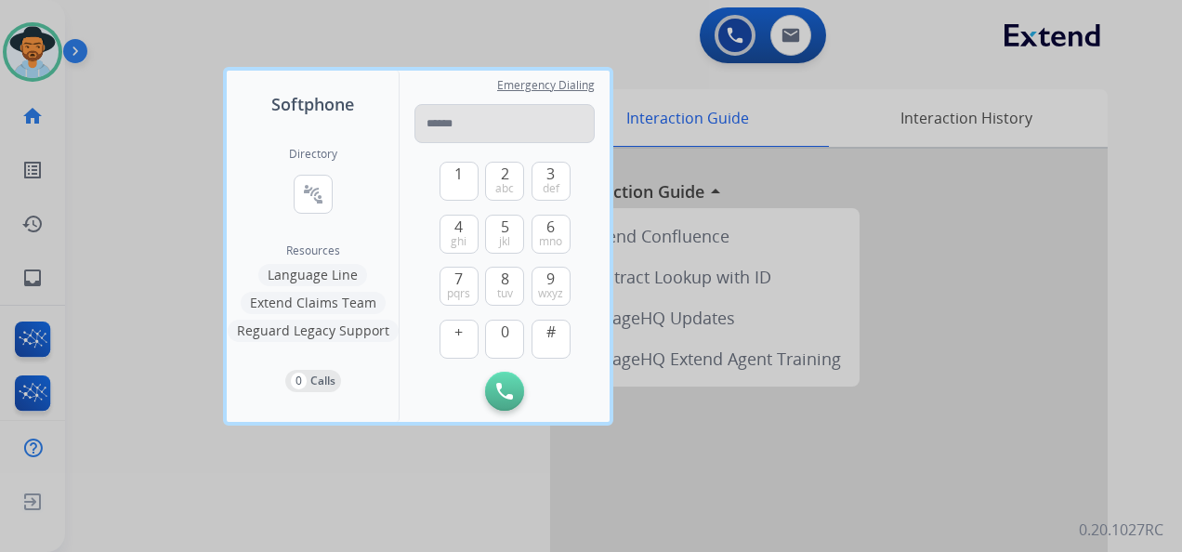
click at [471, 117] on input "tel" at bounding box center [504, 123] width 180 height 39
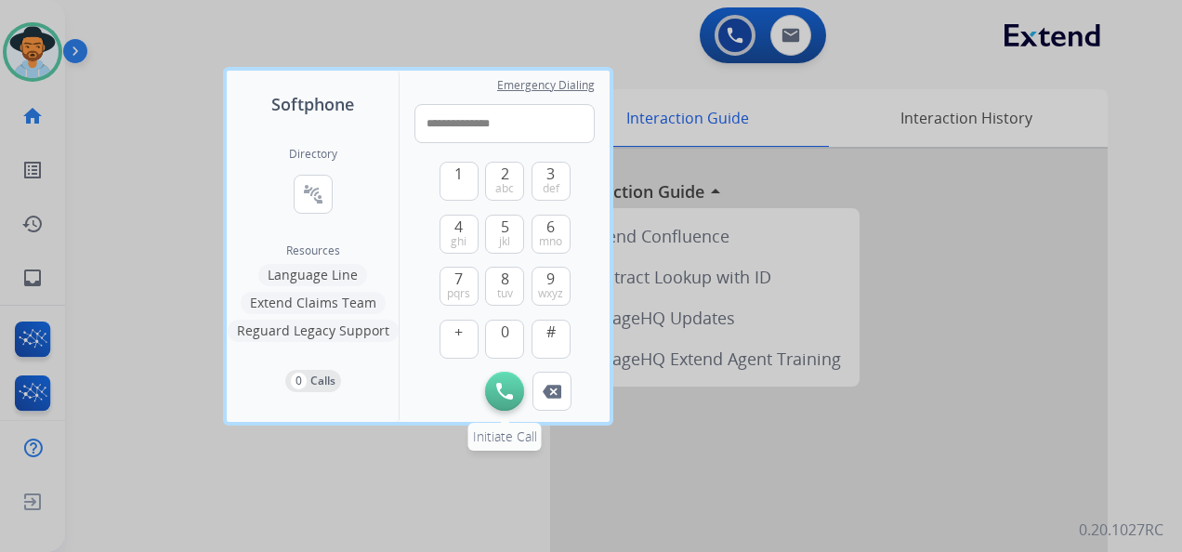
type input "**********"
click at [510, 397] on img at bounding box center [504, 391] width 17 height 17
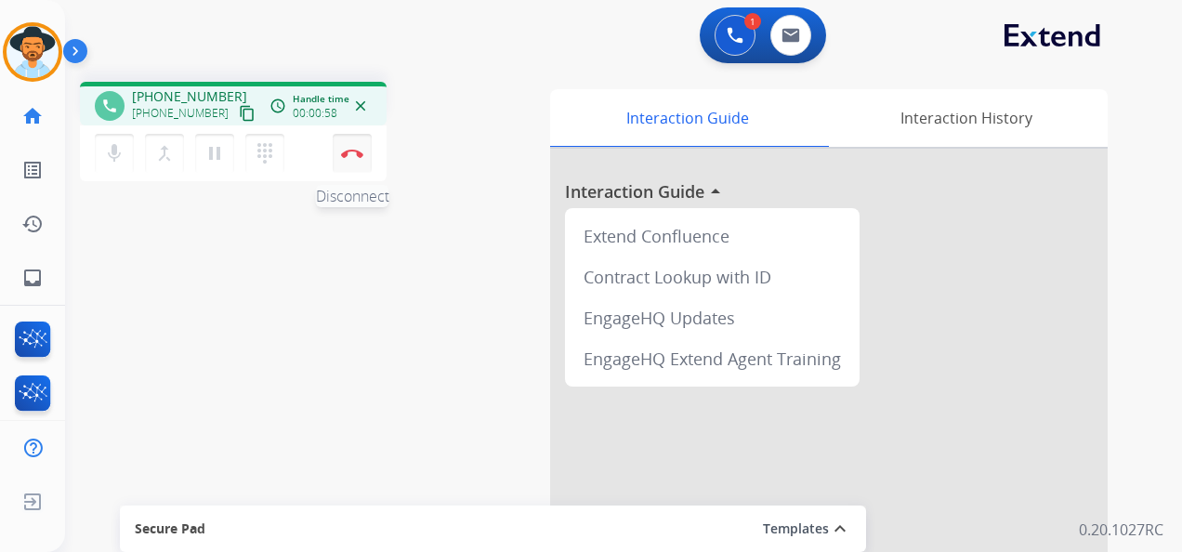
click at [353, 150] on img at bounding box center [352, 153] width 22 height 9
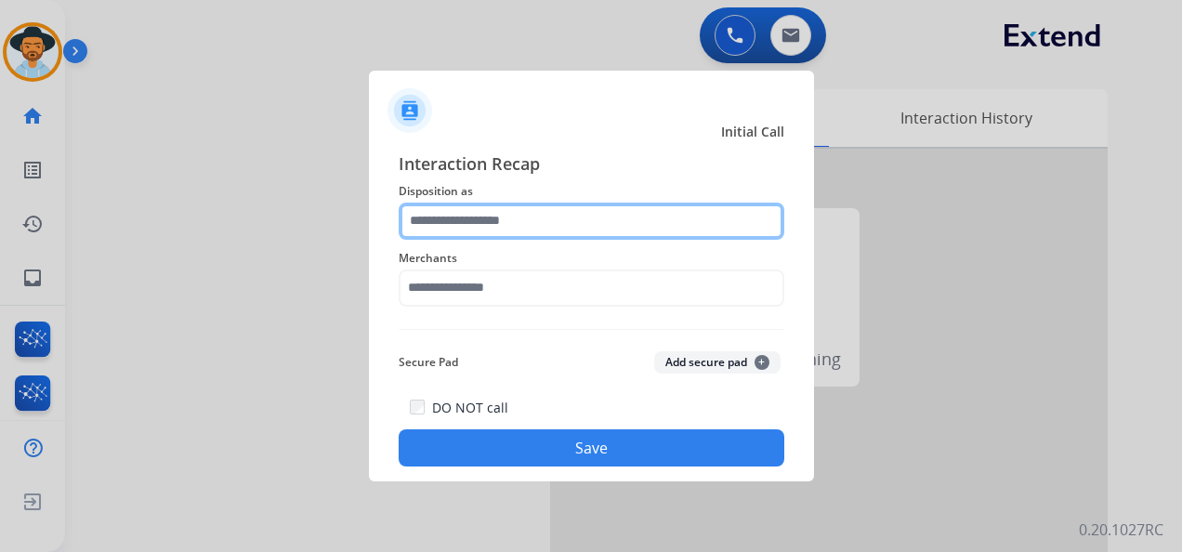
click at [492, 226] on input "text" at bounding box center [590, 220] width 385 height 37
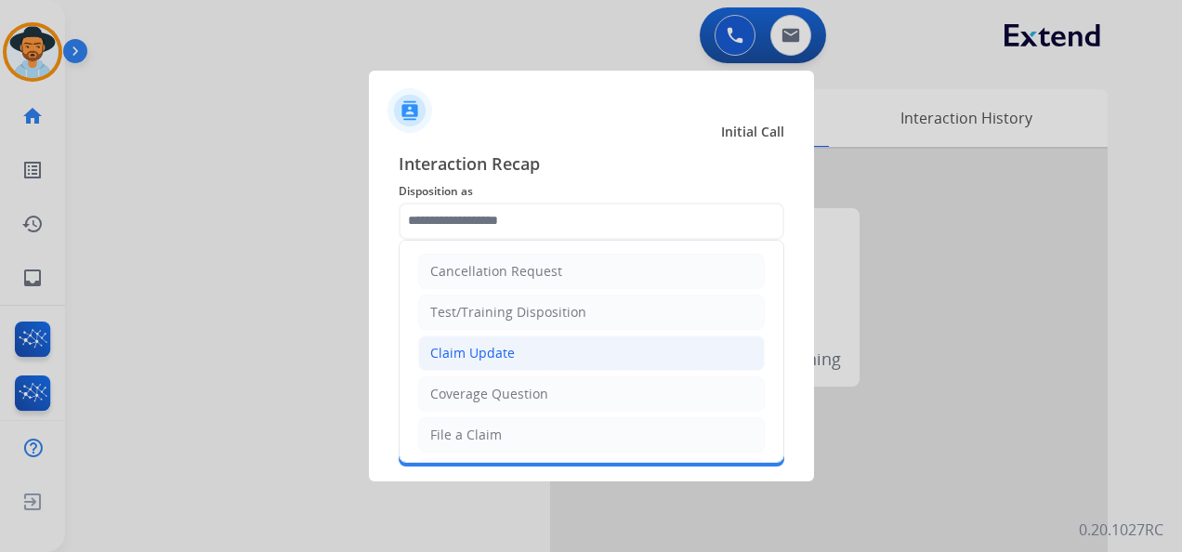
click at [495, 351] on div "Claim Update" at bounding box center [472, 353] width 85 height 19
type input "**********"
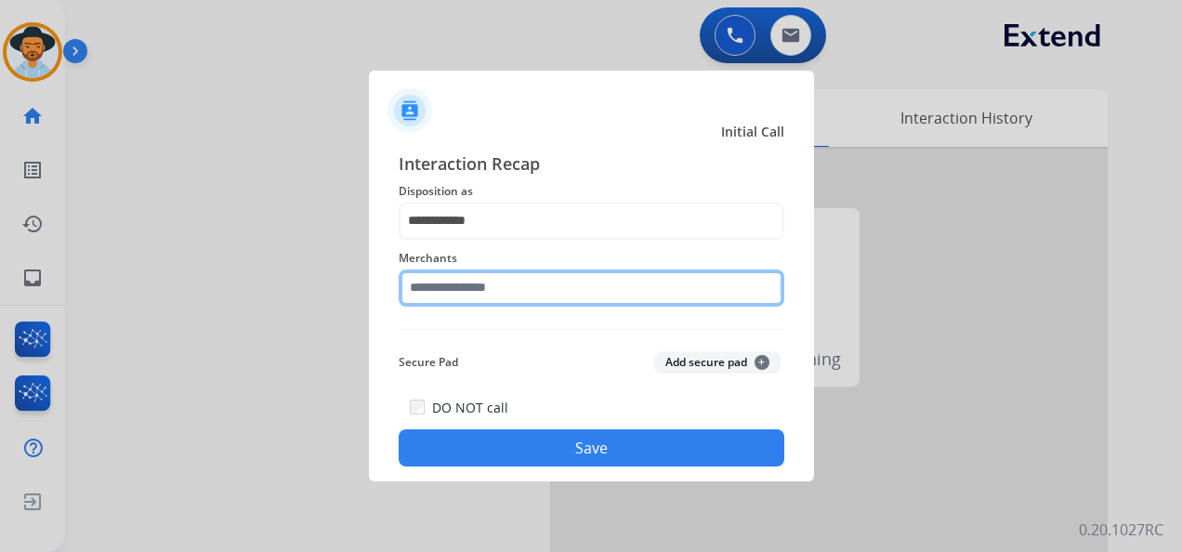
click at [481, 285] on input "text" at bounding box center [590, 287] width 385 height 37
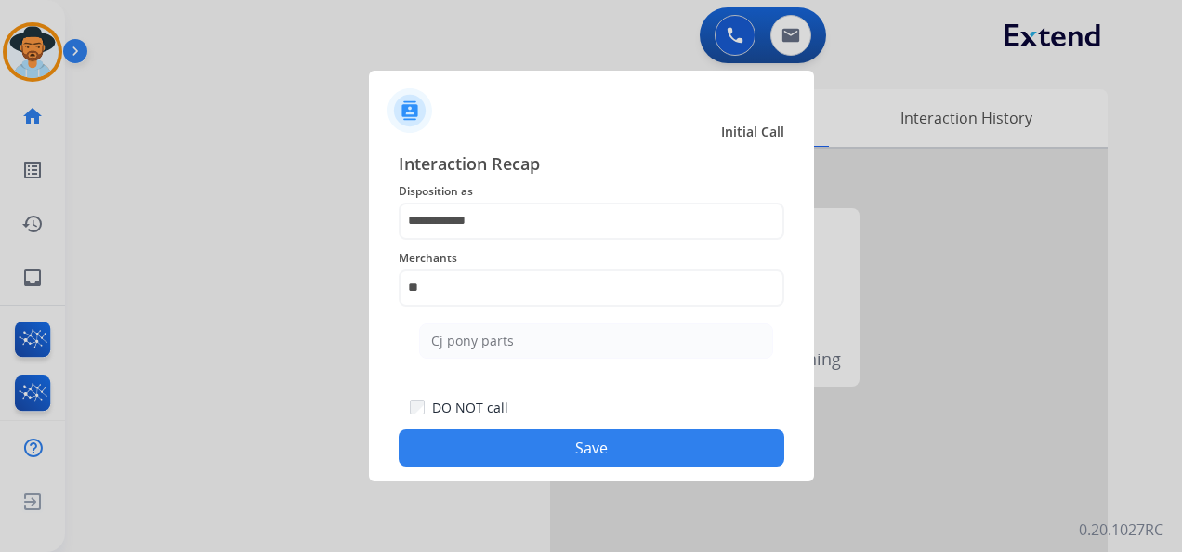
click at [526, 347] on li "Cj pony parts" at bounding box center [596, 340] width 354 height 35
type input "**********"
click at [556, 449] on button "Save" at bounding box center [590, 447] width 385 height 37
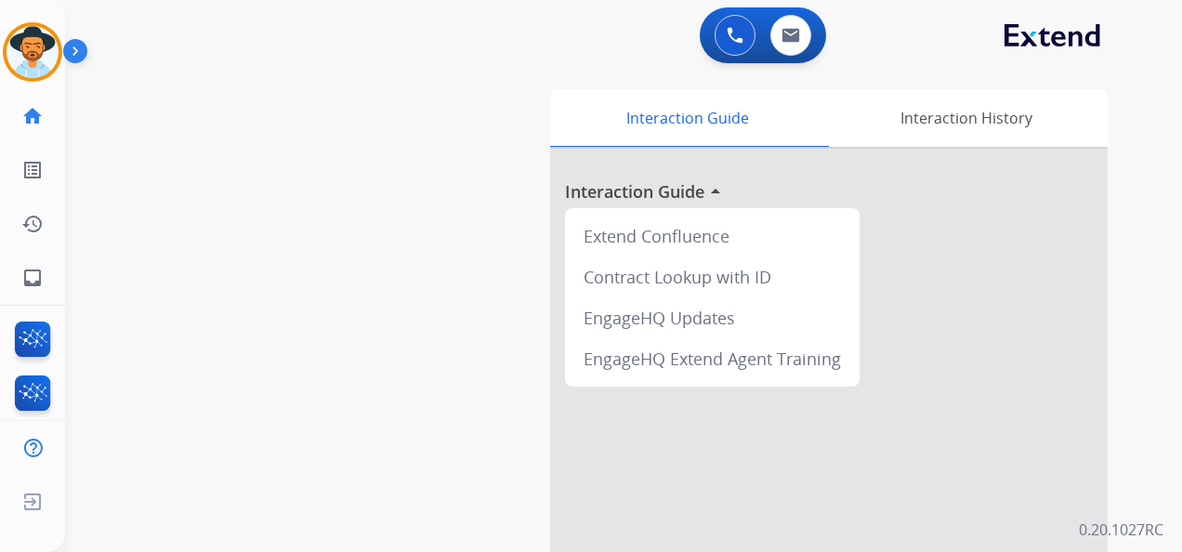
drag, startPoint x: 22, startPoint y: 52, endPoint x: 93, endPoint y: 65, distance: 71.8
click at [22, 52] on img at bounding box center [33, 52] width 52 height 52
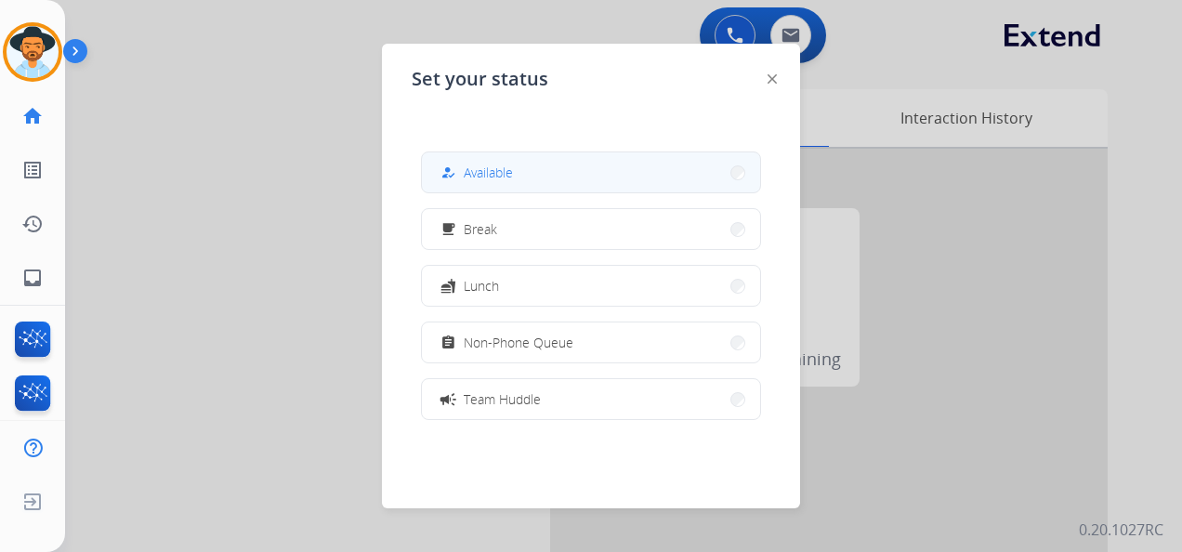
click at [618, 190] on button "how_to_reg Available" at bounding box center [591, 172] width 338 height 40
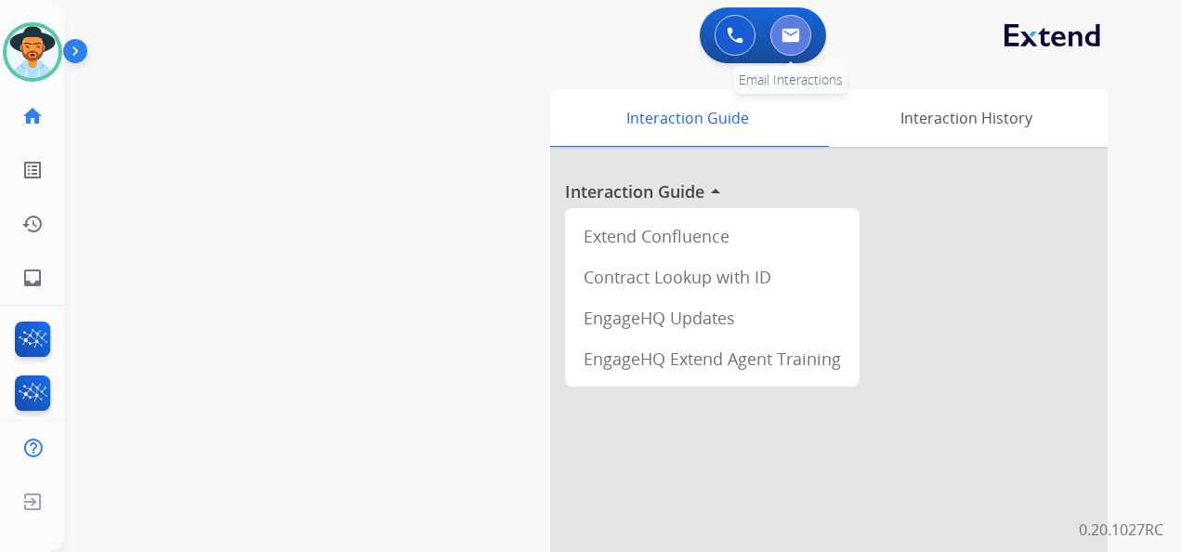
click at [782, 39] on img at bounding box center [790, 35] width 19 height 15
select select "**********"
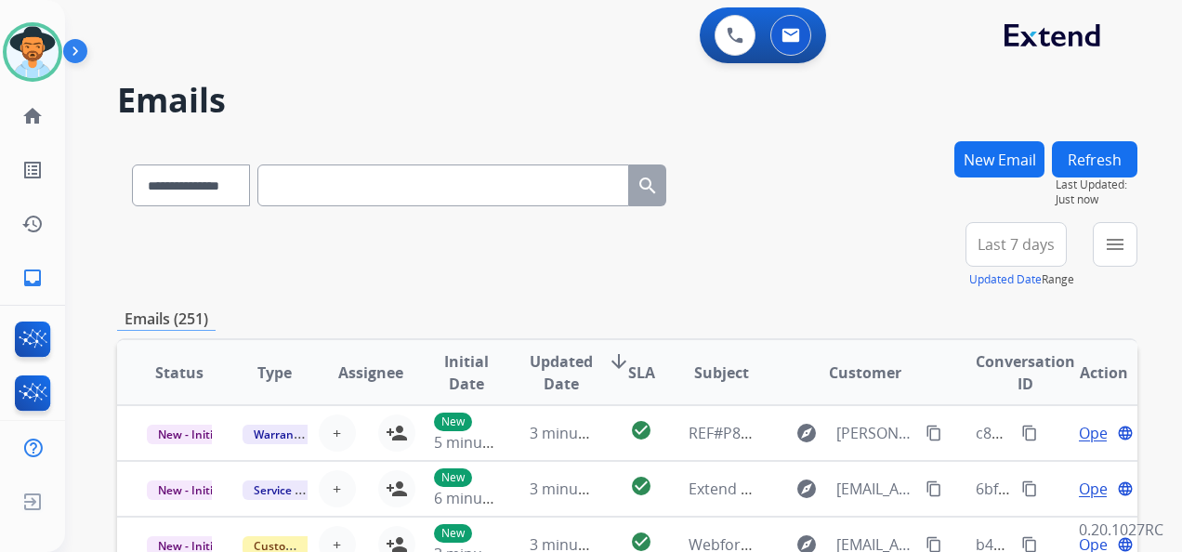
click at [999, 248] on span "Last 7 days" at bounding box center [1015, 244] width 77 height 7
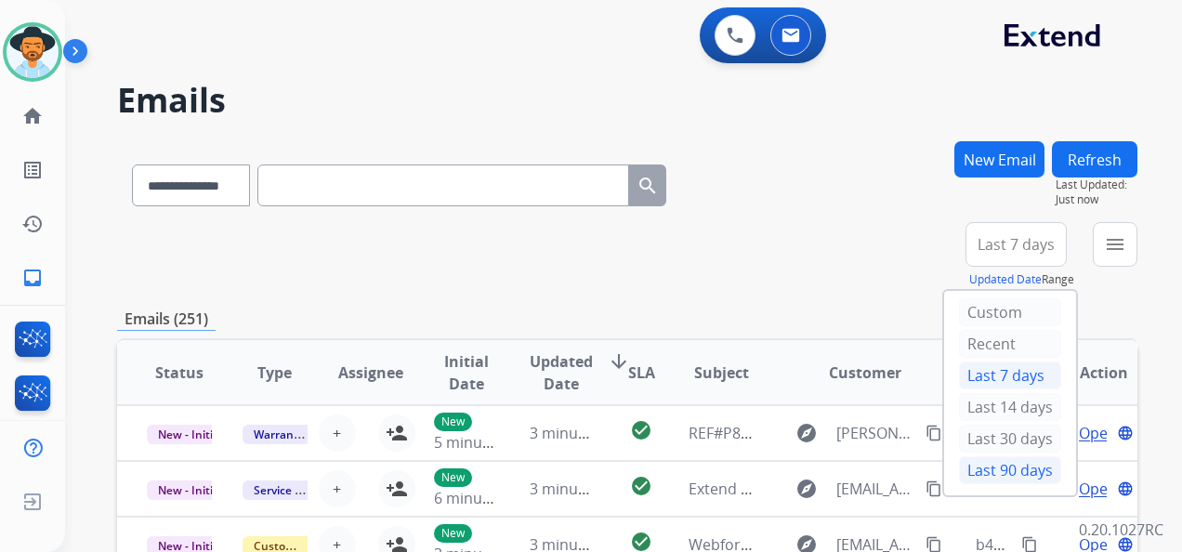
click at [996, 457] on div "Last 90 days" at bounding box center [1010, 470] width 102 height 28
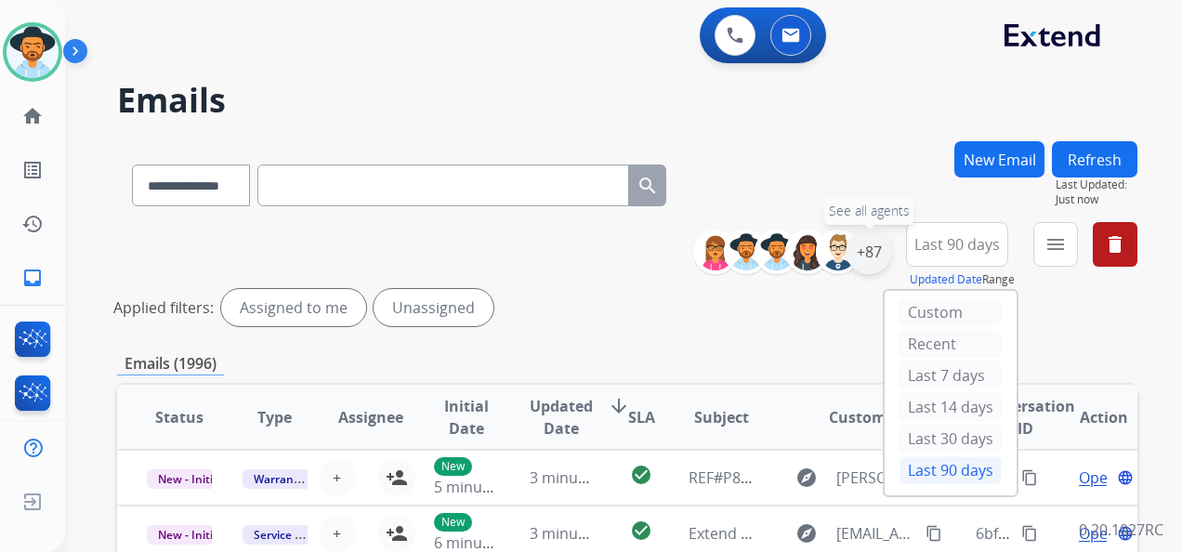
click at [869, 255] on div "+87" at bounding box center [868, 251] width 45 height 45
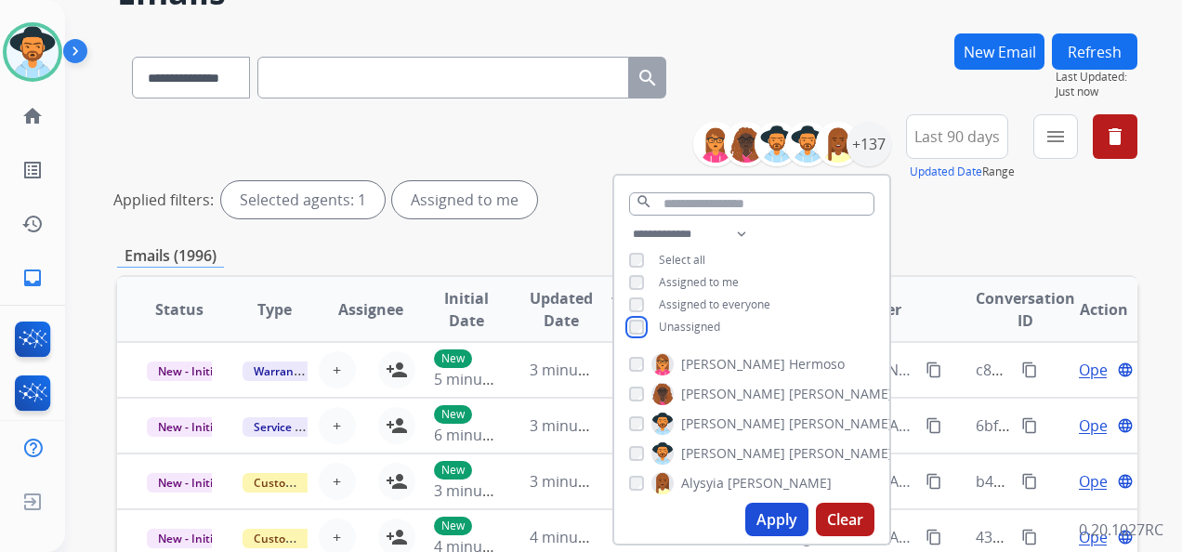
scroll to position [279, 0]
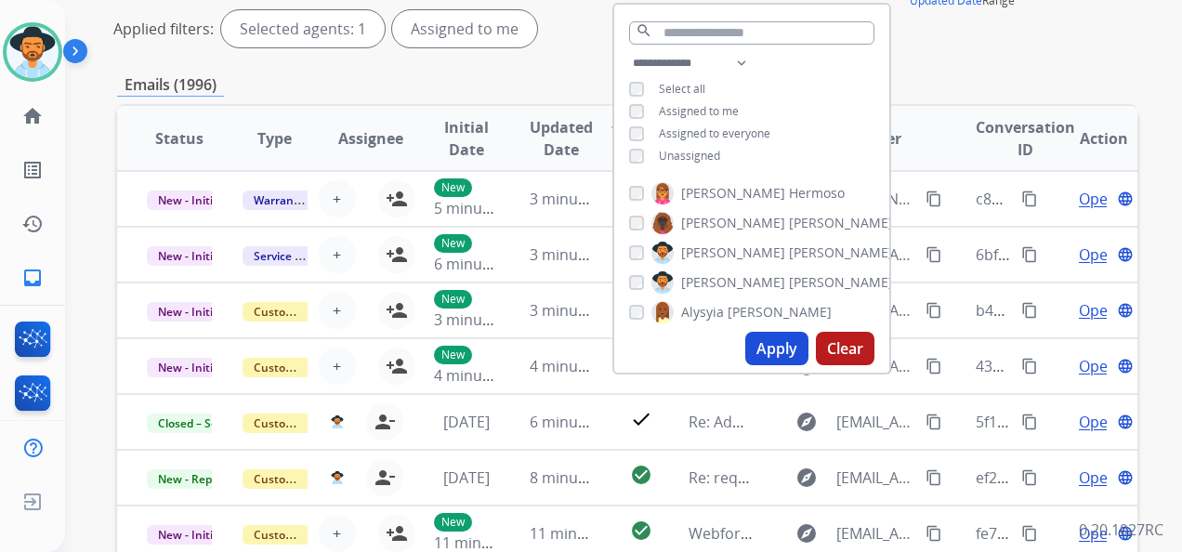
click at [772, 351] on button "Apply" at bounding box center [776, 348] width 63 height 33
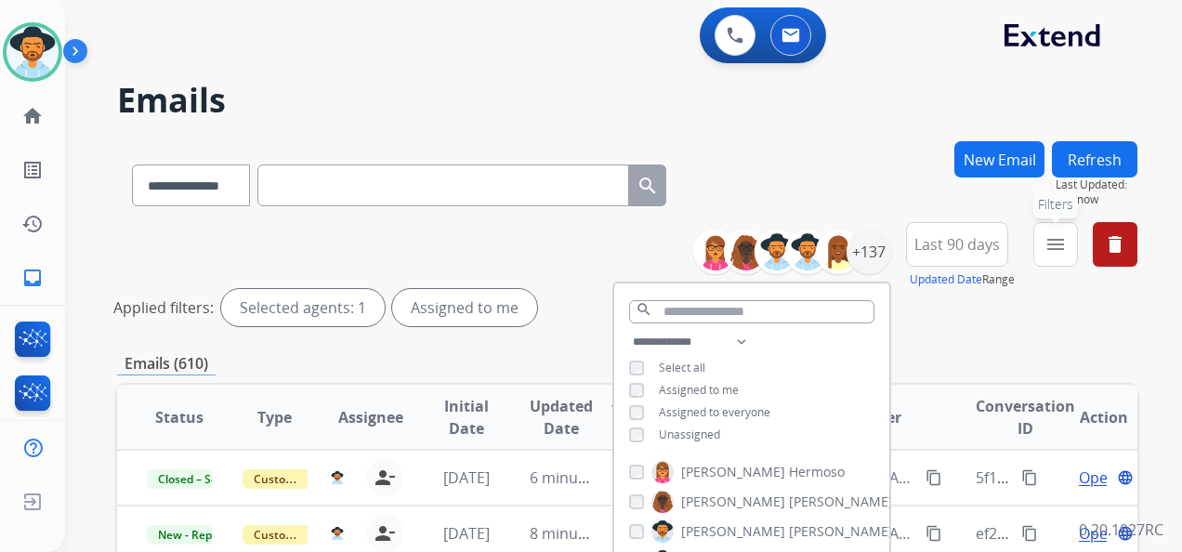
click at [1040, 238] on button "menu Filters" at bounding box center [1055, 244] width 45 height 45
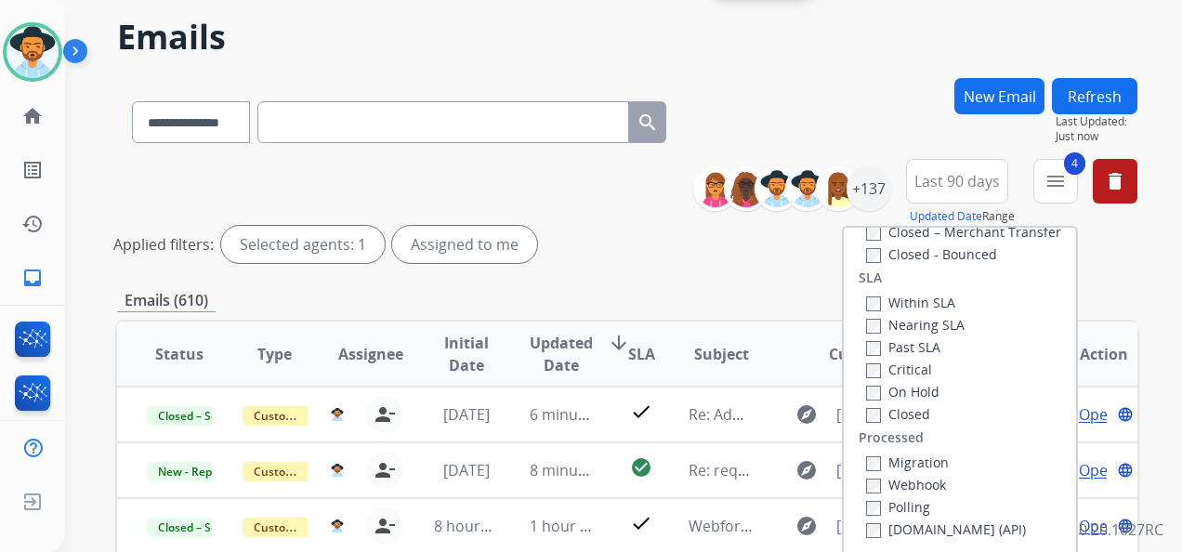
scroll to position [93, 0]
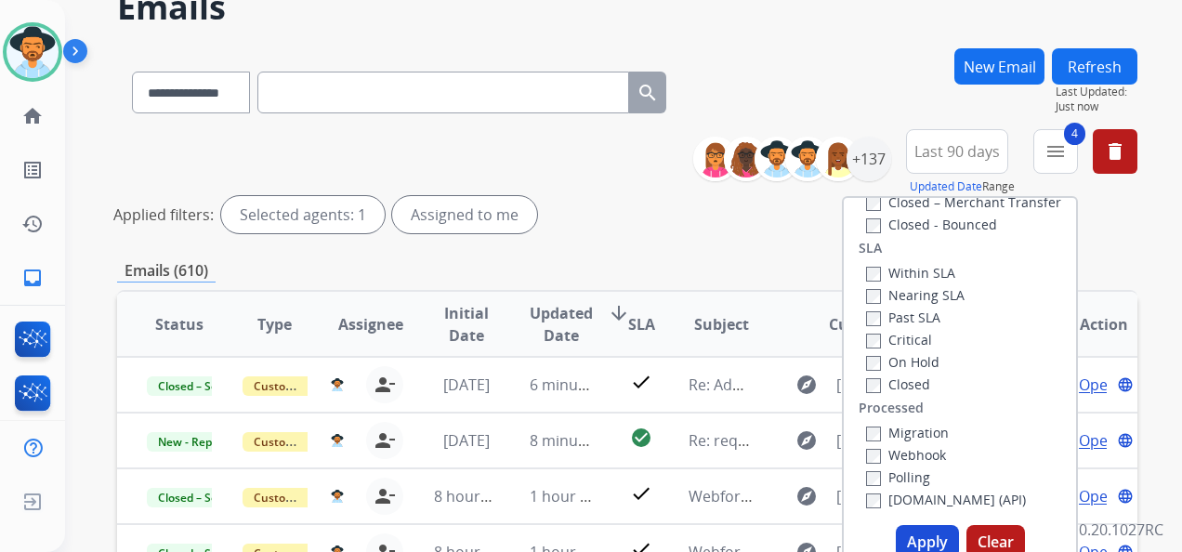
click at [923, 529] on button "Apply" at bounding box center [926, 541] width 63 height 33
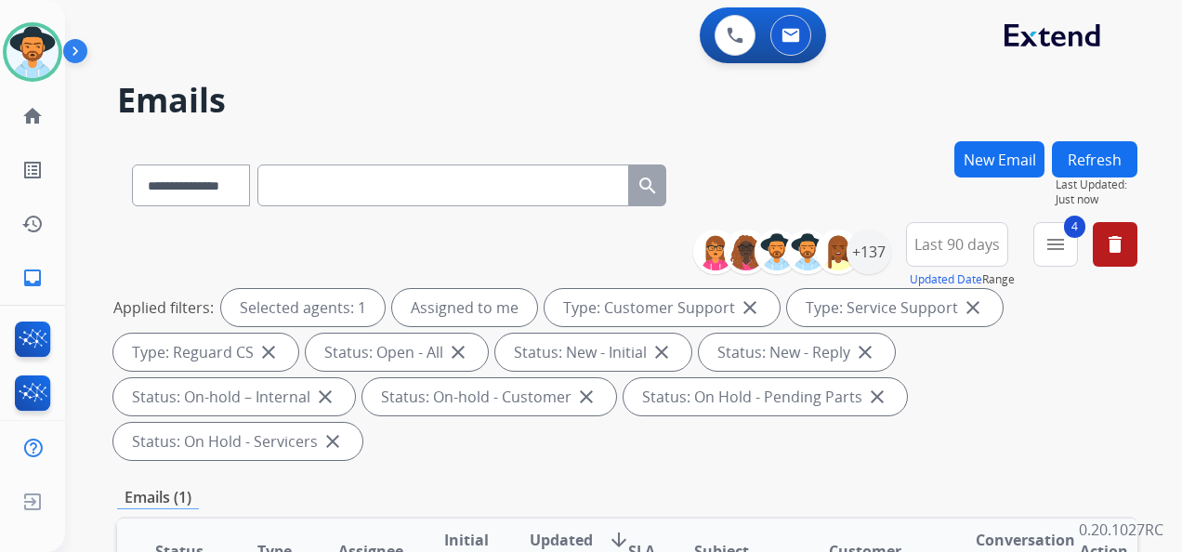
scroll to position [279, 0]
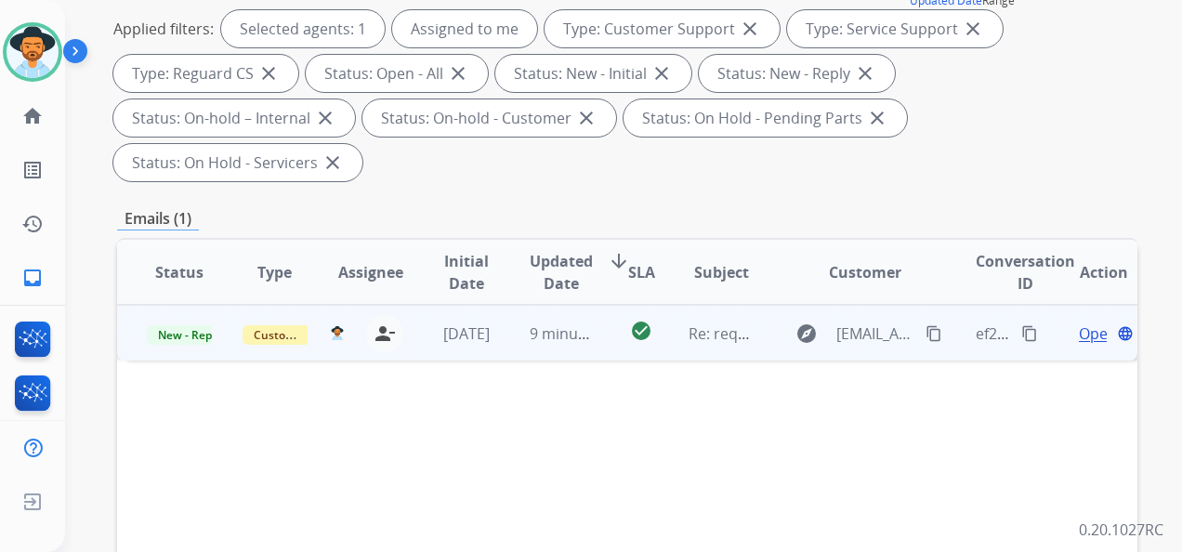
click at [1078, 331] on span "Open" at bounding box center [1097, 333] width 38 height 22
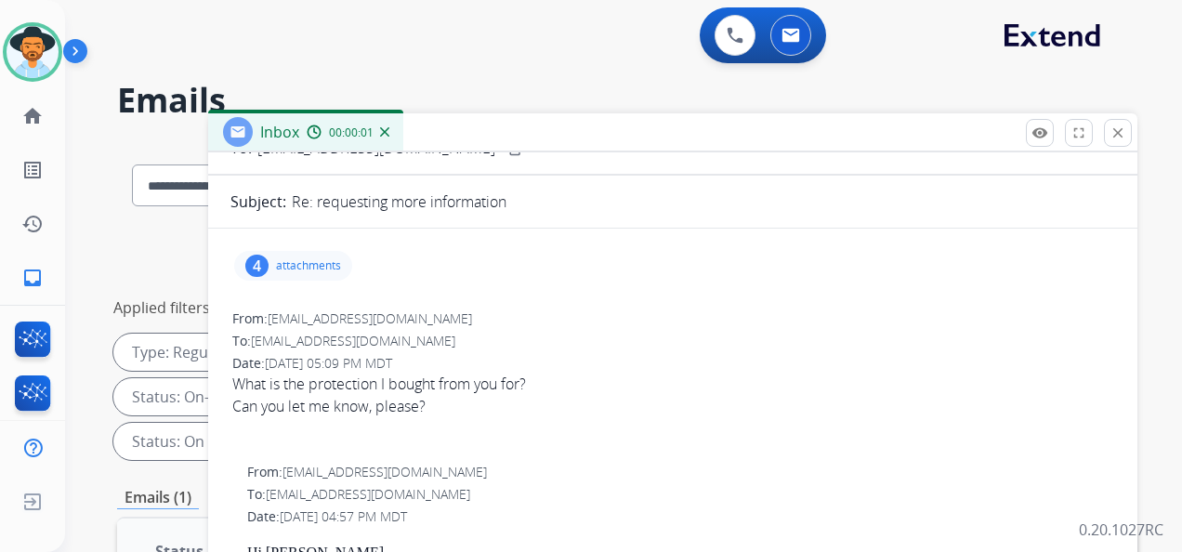
scroll to position [186, 0]
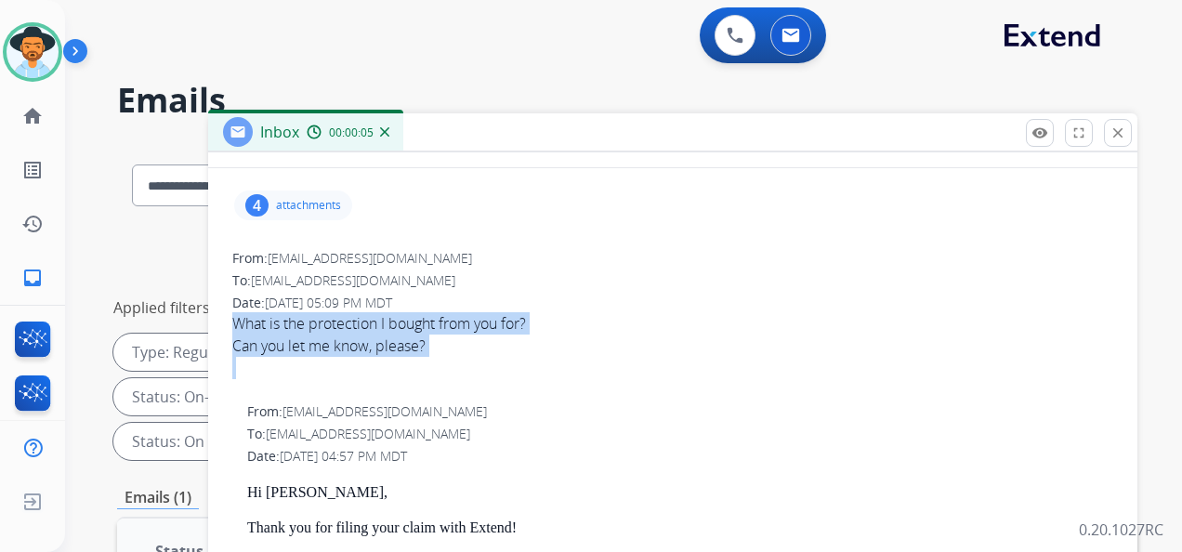
drag, startPoint x: 225, startPoint y: 320, endPoint x: 385, endPoint y: 365, distance: 166.1
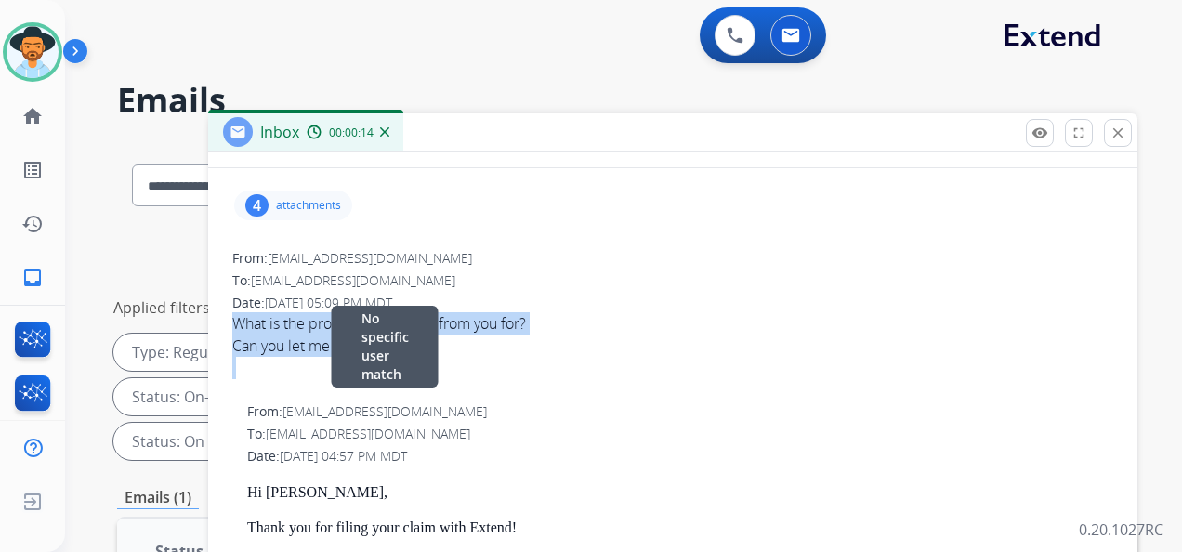
copy div "What is the protection I bought from you for? Can you let me know, please?"
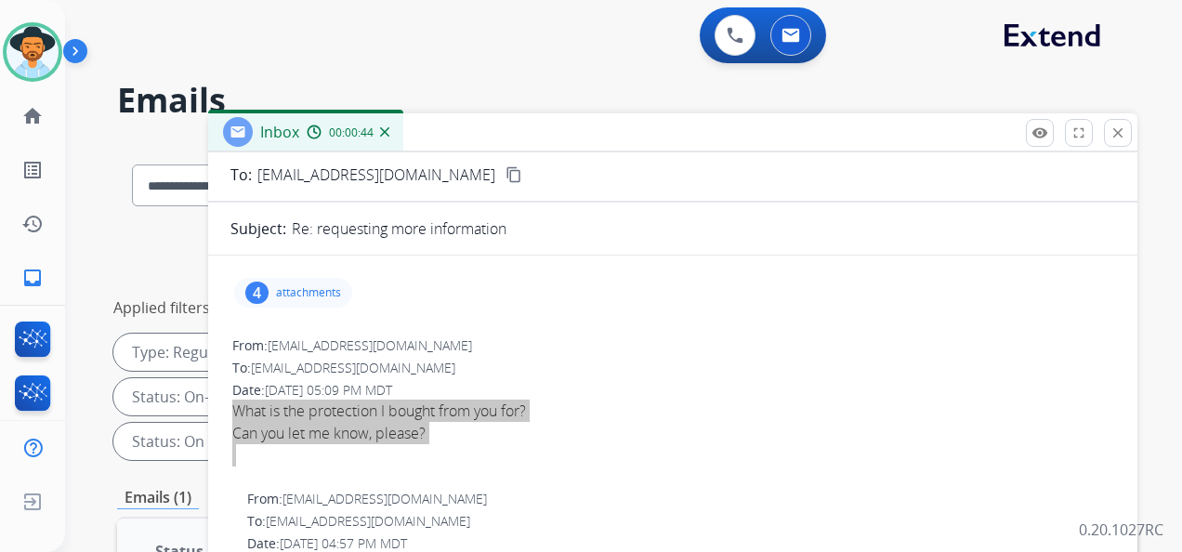
scroll to position [0, 0]
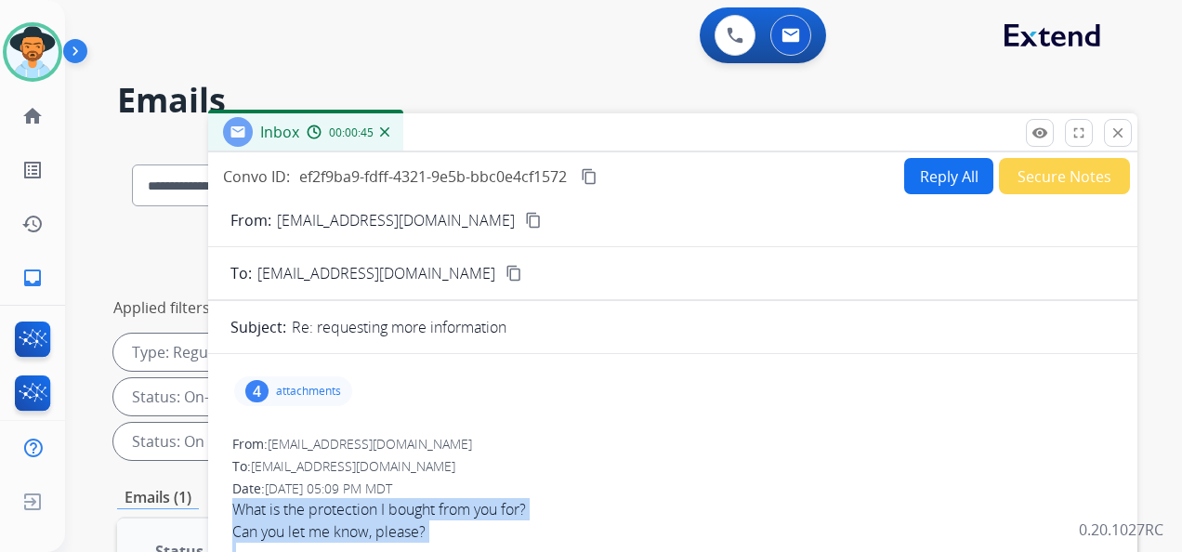
click at [1055, 180] on button "Secure Notes" at bounding box center [1064, 176] width 131 height 36
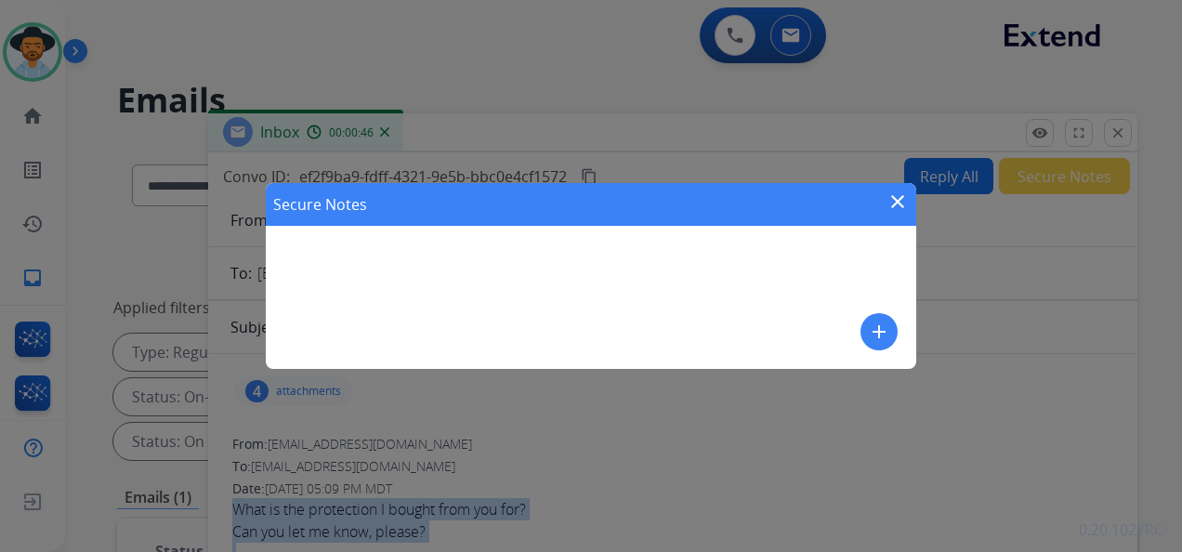
click at [882, 328] on mat-icon "add" at bounding box center [879, 331] width 22 height 22
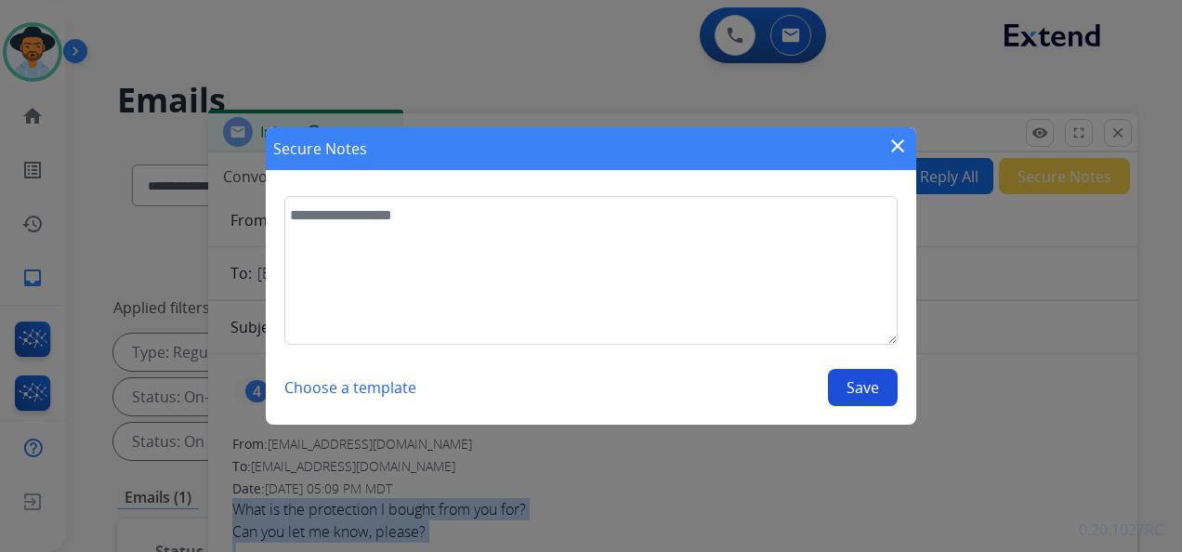
click at [894, 143] on mat-icon "close" at bounding box center [897, 146] width 22 height 22
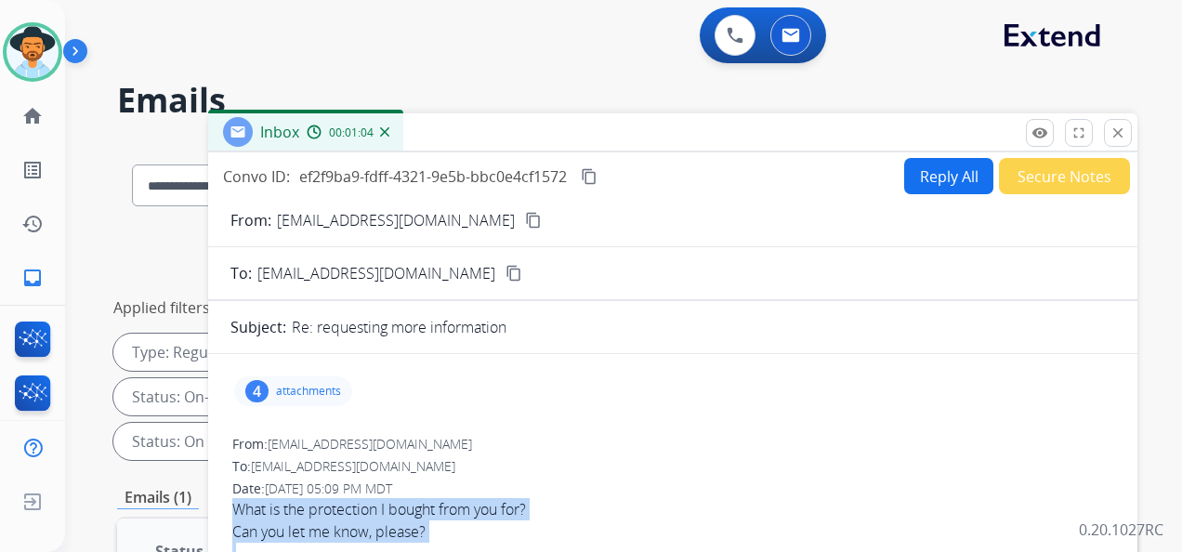
click at [588, 172] on mat-icon "content_copy" at bounding box center [589, 176] width 17 height 17
click at [1040, 165] on button "Secure Notes" at bounding box center [1064, 176] width 131 height 36
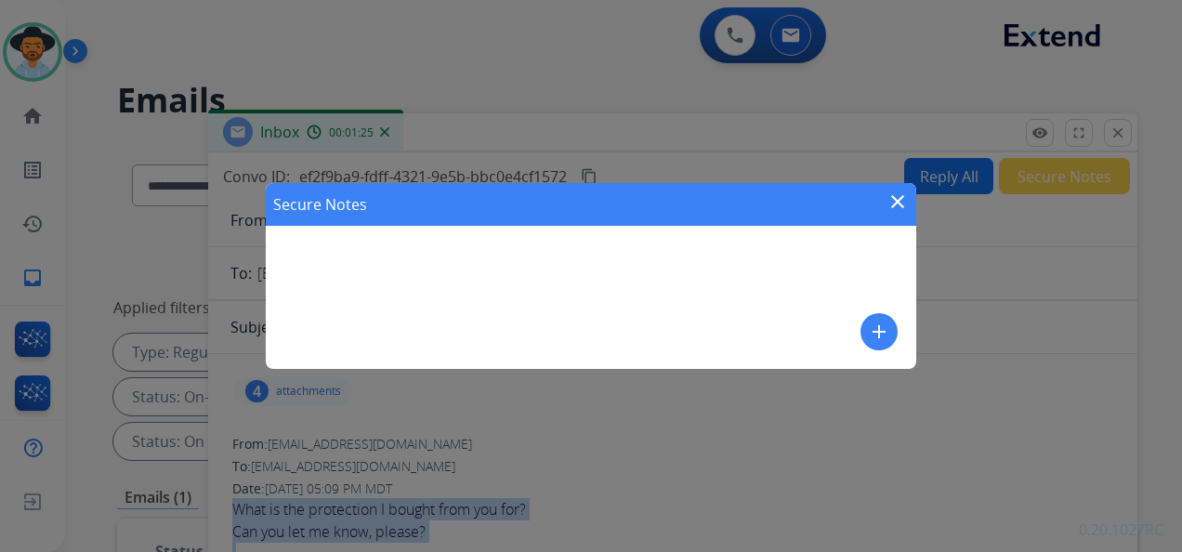
click at [876, 331] on mat-icon "add" at bounding box center [879, 331] width 22 height 22
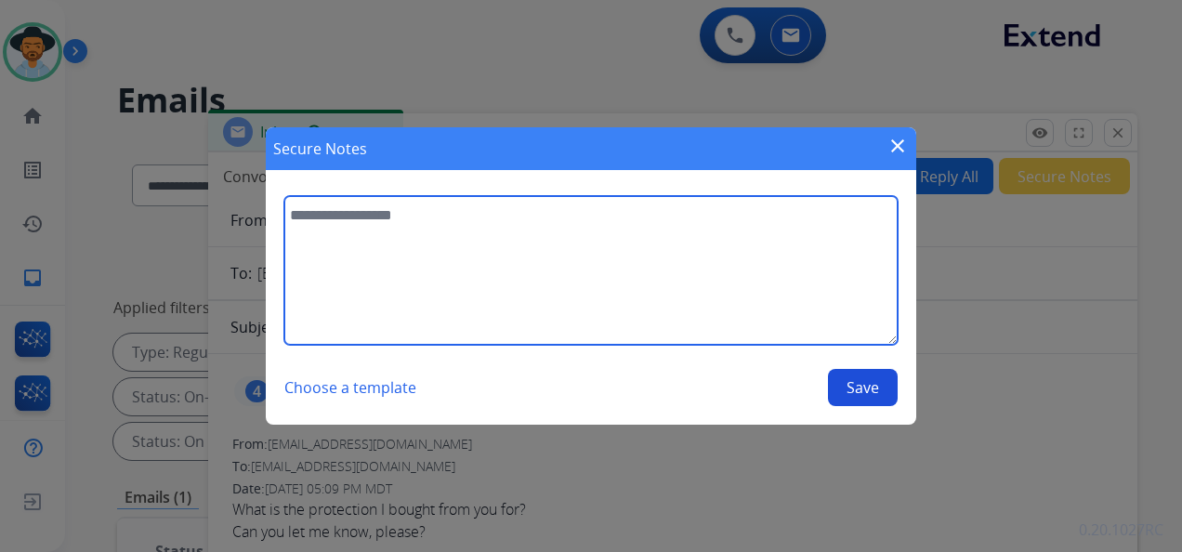
click at [470, 262] on textarea at bounding box center [590, 270] width 613 height 149
paste textarea "**********"
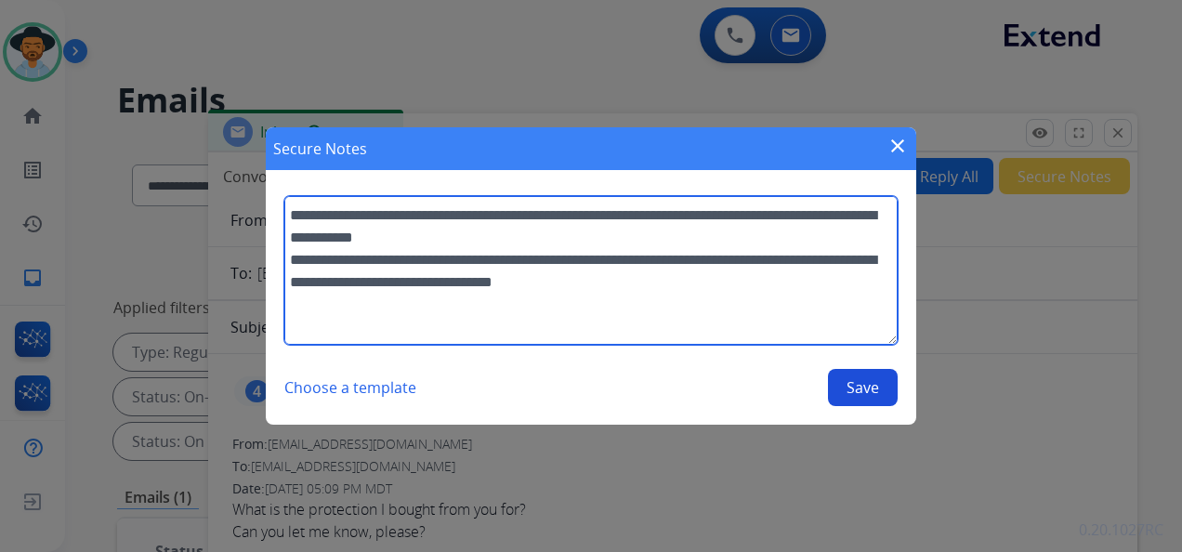
scroll to position [59, 0]
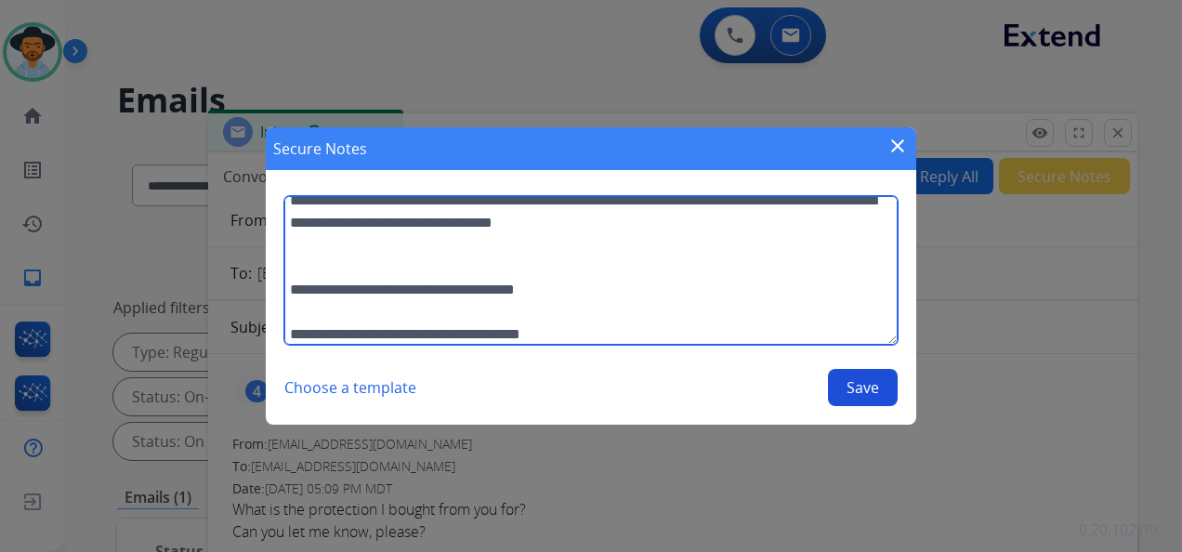
type textarea "**********"
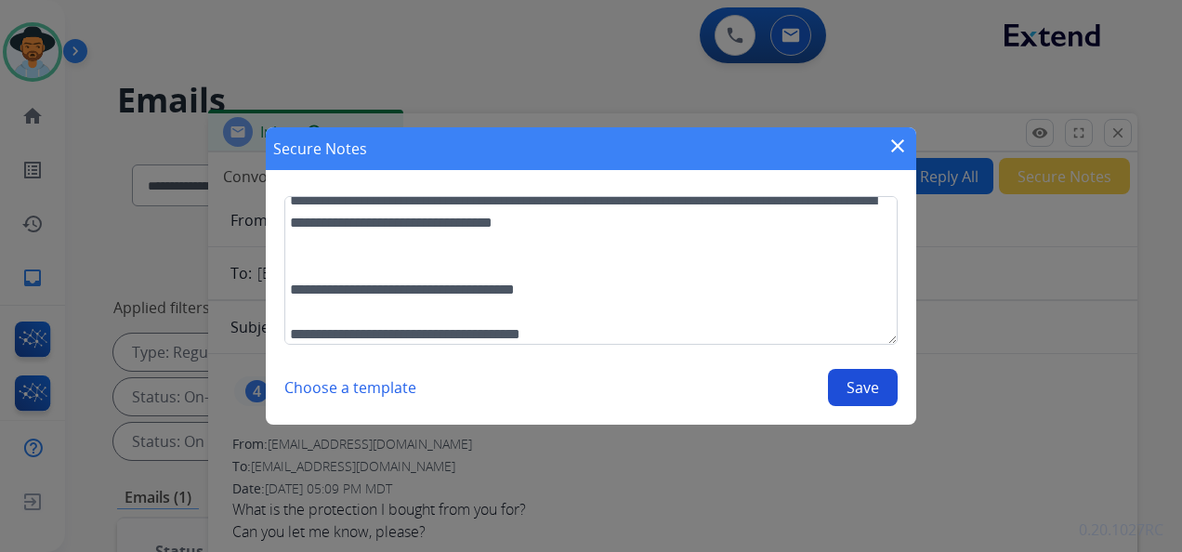
click at [854, 384] on button "Save" at bounding box center [863, 387] width 70 height 37
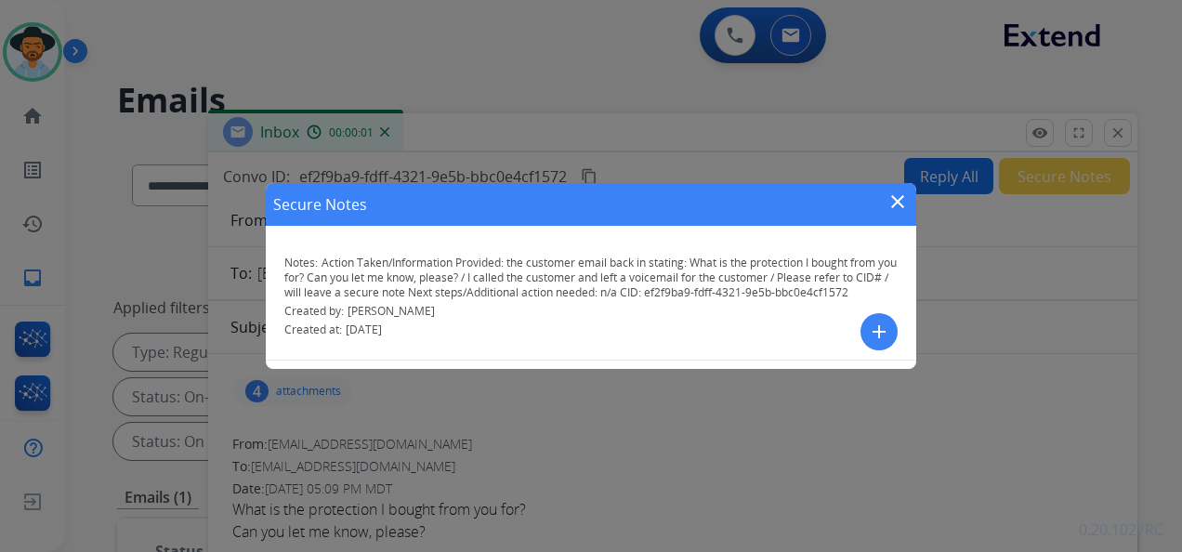
click at [900, 193] on mat-icon "close" at bounding box center [897, 201] width 22 height 22
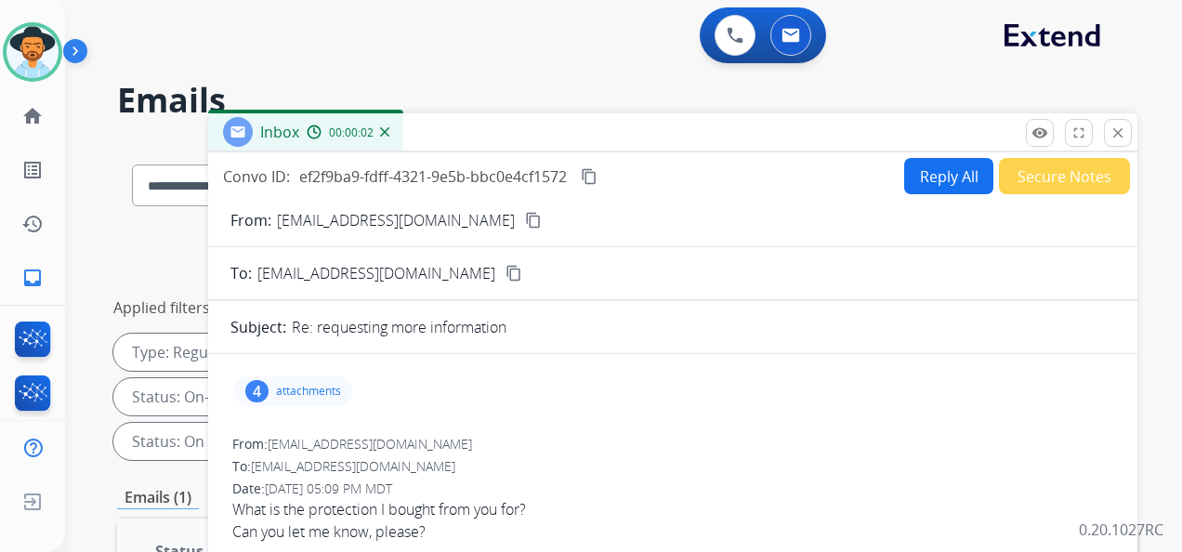
click at [1110, 128] on mat-icon "close" at bounding box center [1117, 132] width 17 height 17
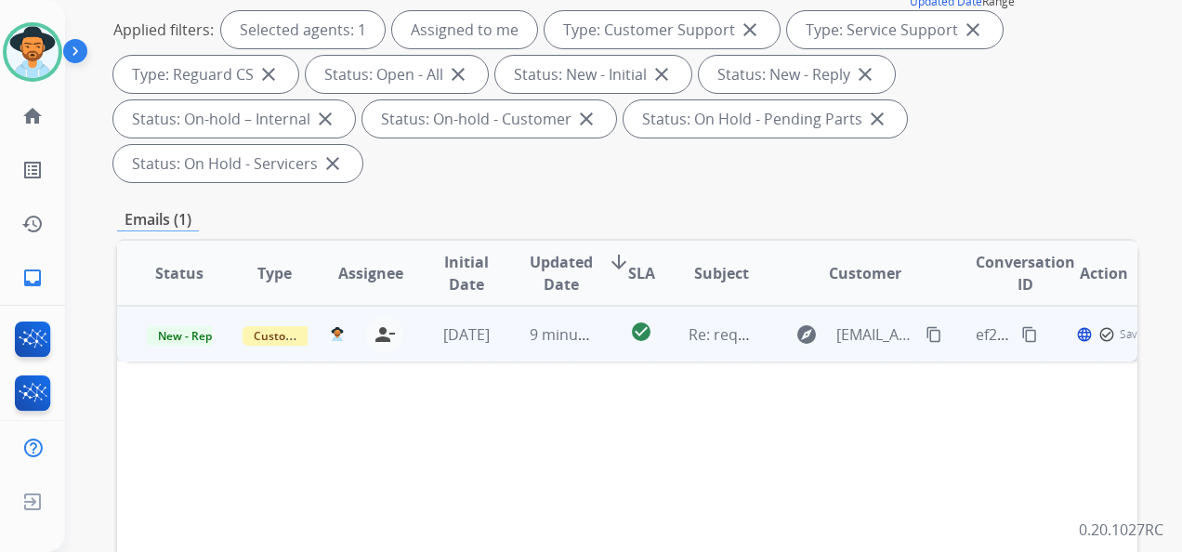
scroll to position [279, 0]
click at [197, 327] on span "New - Reply" at bounding box center [189, 335] width 85 height 20
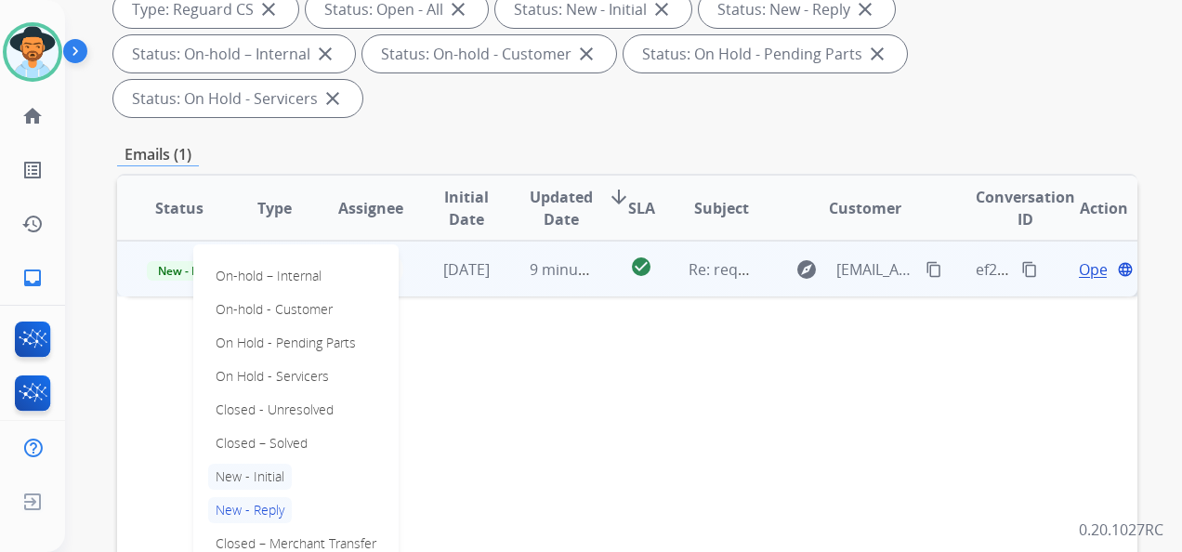
scroll to position [372, 0]
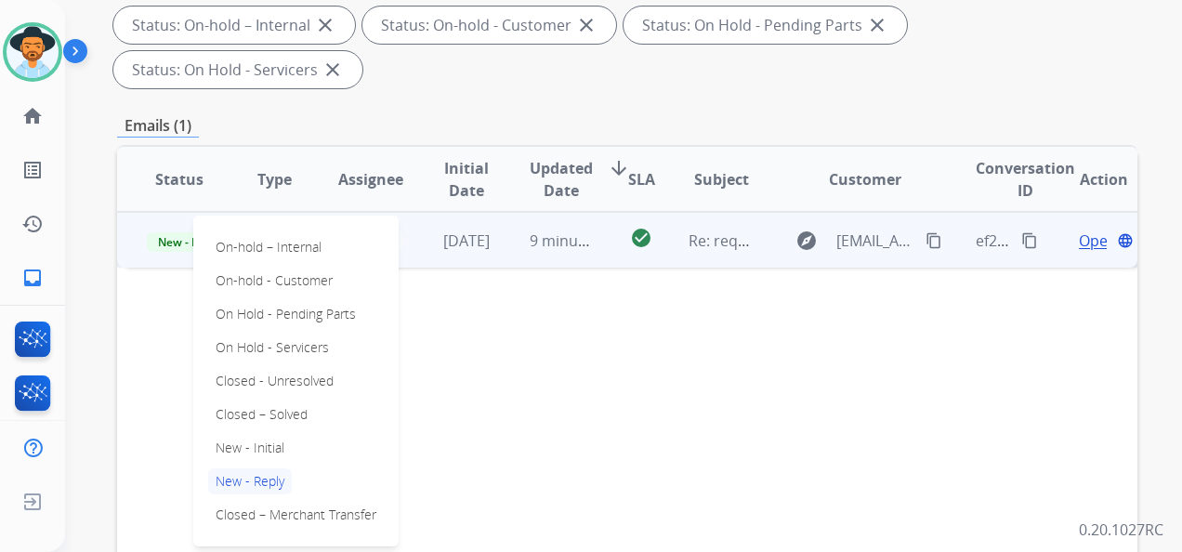
drag, startPoint x: 269, startPoint y: 420, endPoint x: 286, endPoint y: 416, distance: 17.1
click at [271, 420] on p "Closed – Solved" at bounding box center [261, 414] width 107 height 26
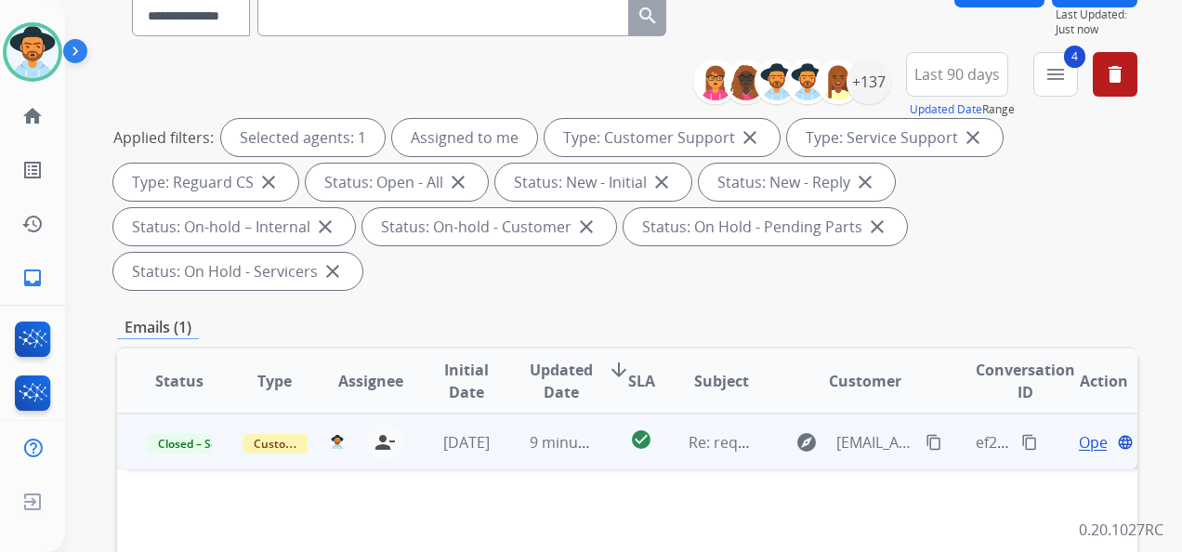
scroll to position [0, 0]
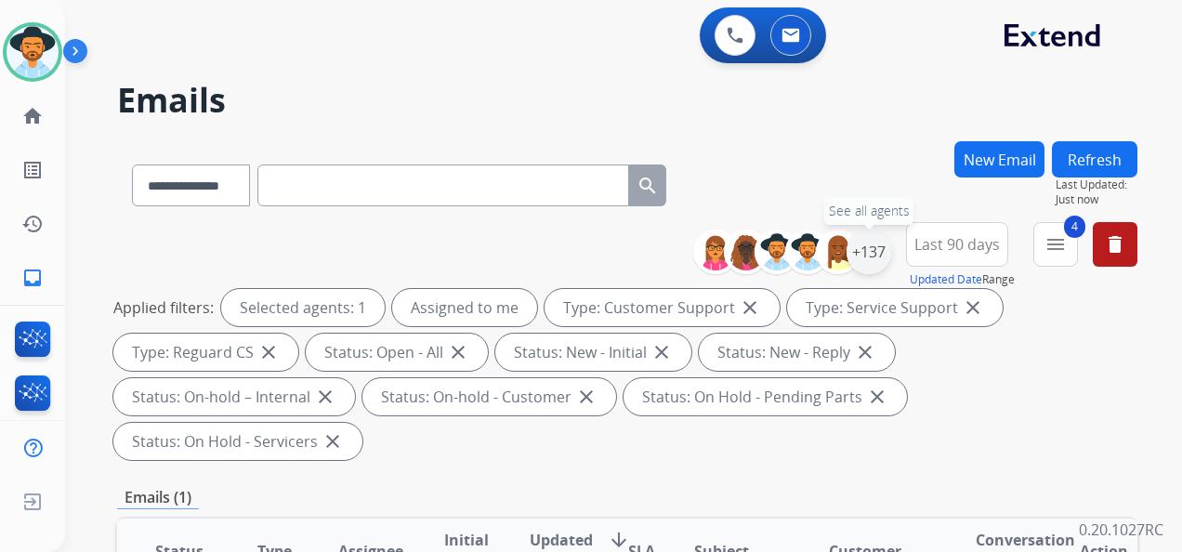
click at [865, 248] on div "+137" at bounding box center [868, 251] width 45 height 45
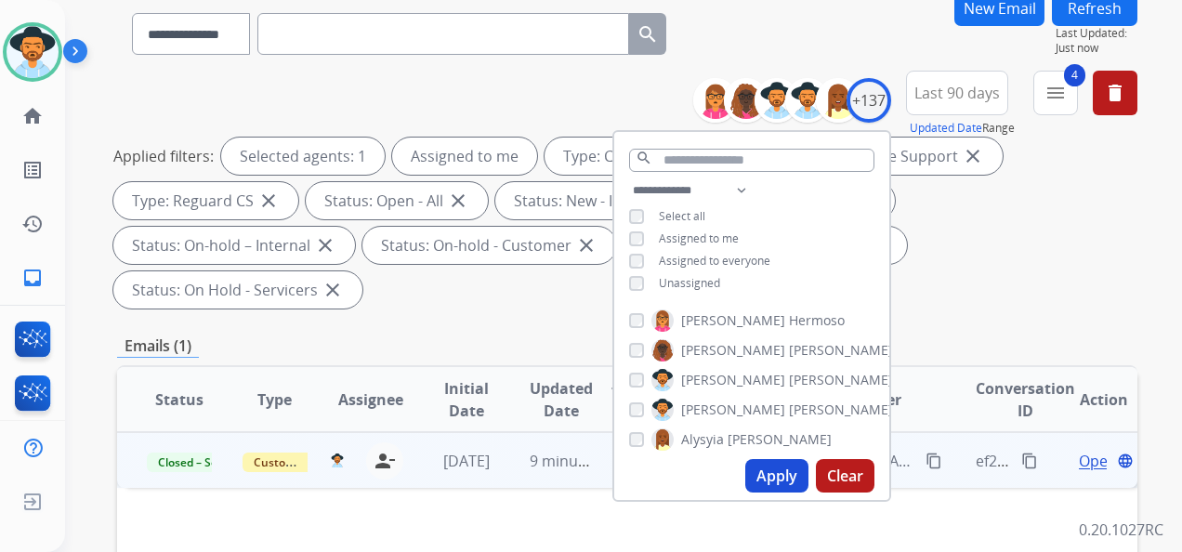
scroll to position [279, 0]
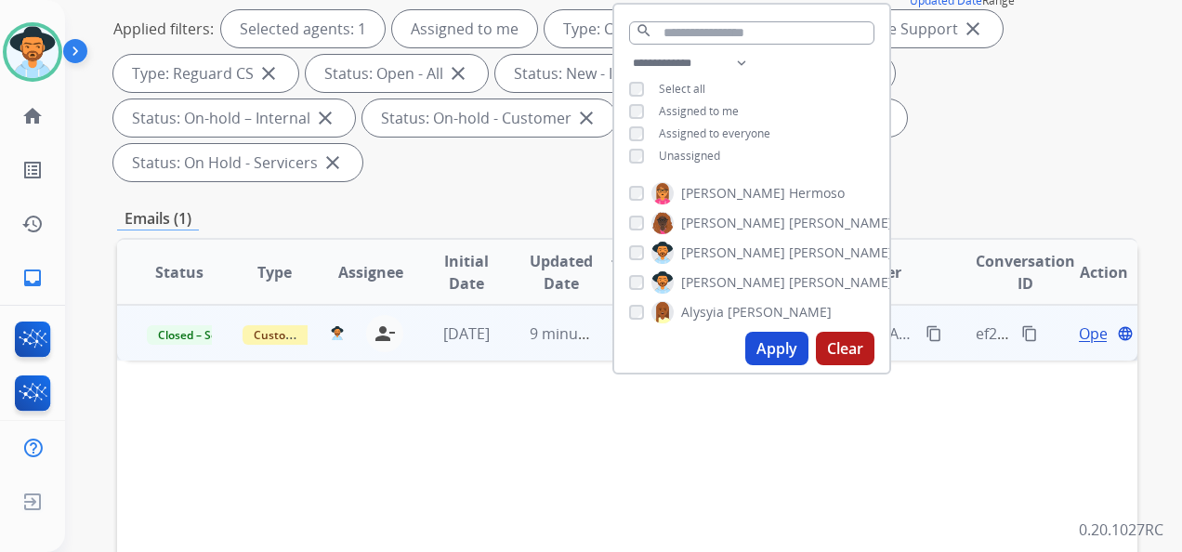
click at [767, 347] on button "Apply" at bounding box center [776, 348] width 63 height 33
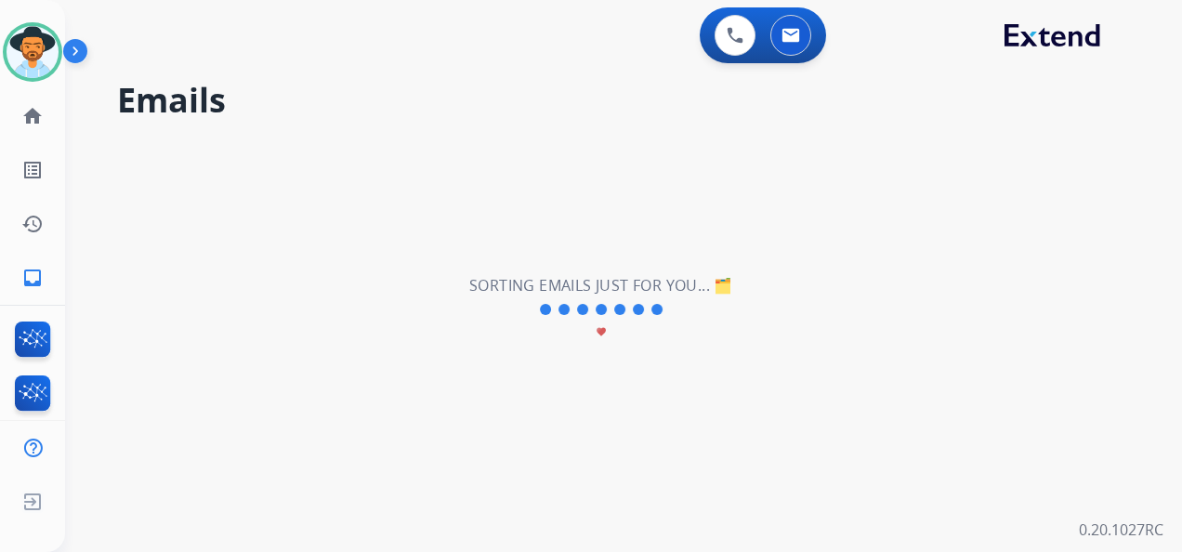
scroll to position [0, 0]
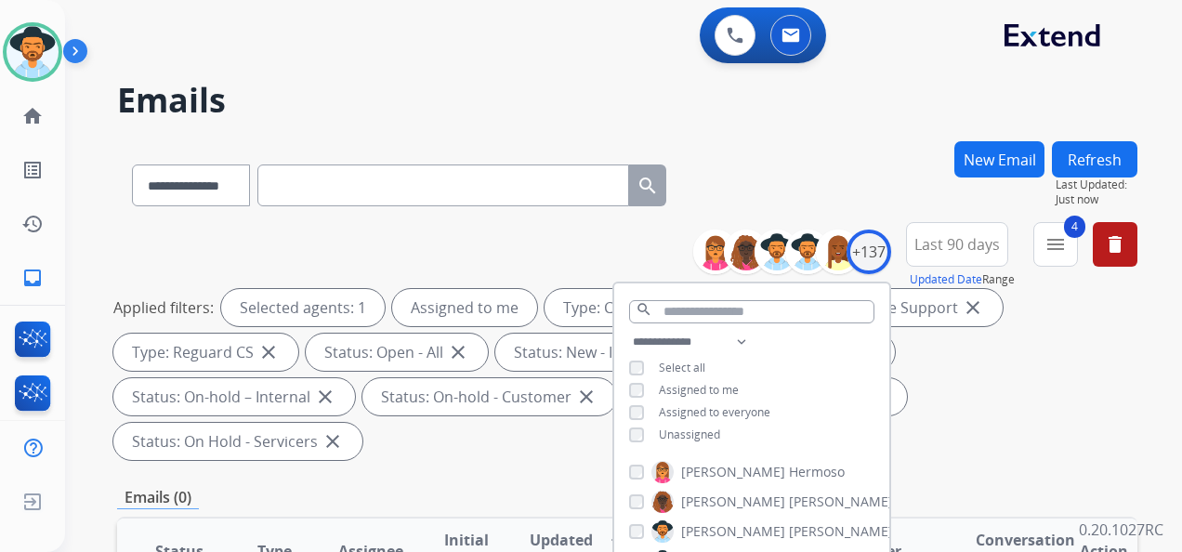
click at [988, 387] on div "Applied filters: Selected agents: 1 Assigned to me Type: Customer Support close…" at bounding box center [623, 374] width 1020 height 171
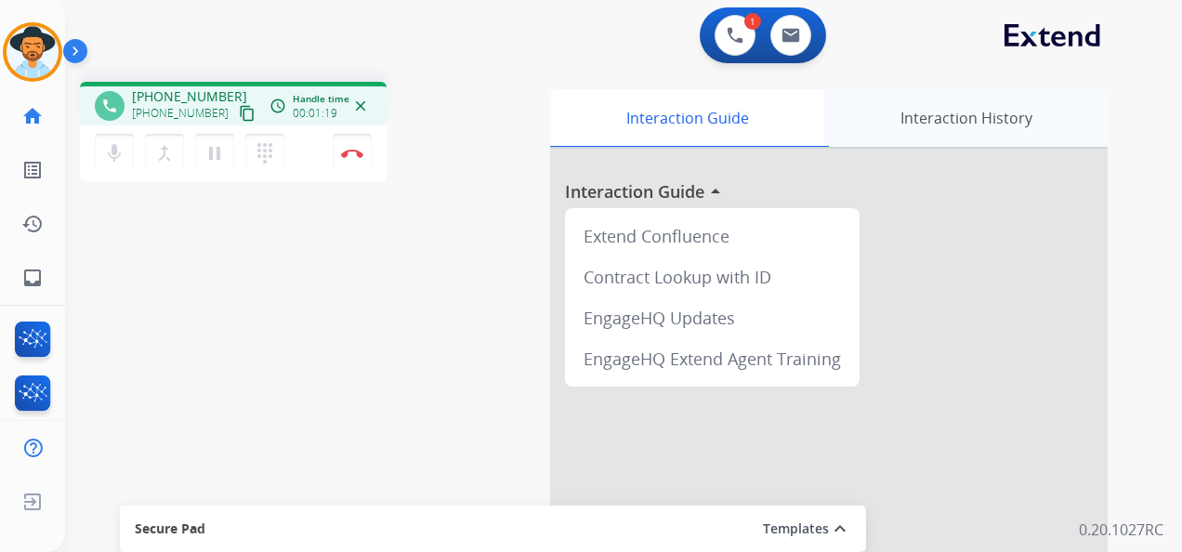
drag, startPoint x: 1117, startPoint y: 65, endPoint x: 1046, endPoint y: 92, distance: 75.6
click at [1117, 65] on div "1 Voice Interactions 0 Email Interactions" at bounding box center [612, 36] width 1050 height 59
click at [1122, 39] on div "1 Voice Interactions 0 Email Interactions" at bounding box center [612, 36] width 1050 height 59
click at [213, 152] on mat-icon "pause" at bounding box center [214, 153] width 22 height 22
click at [264, 149] on mat-icon "dialpad" at bounding box center [265, 153] width 22 height 22
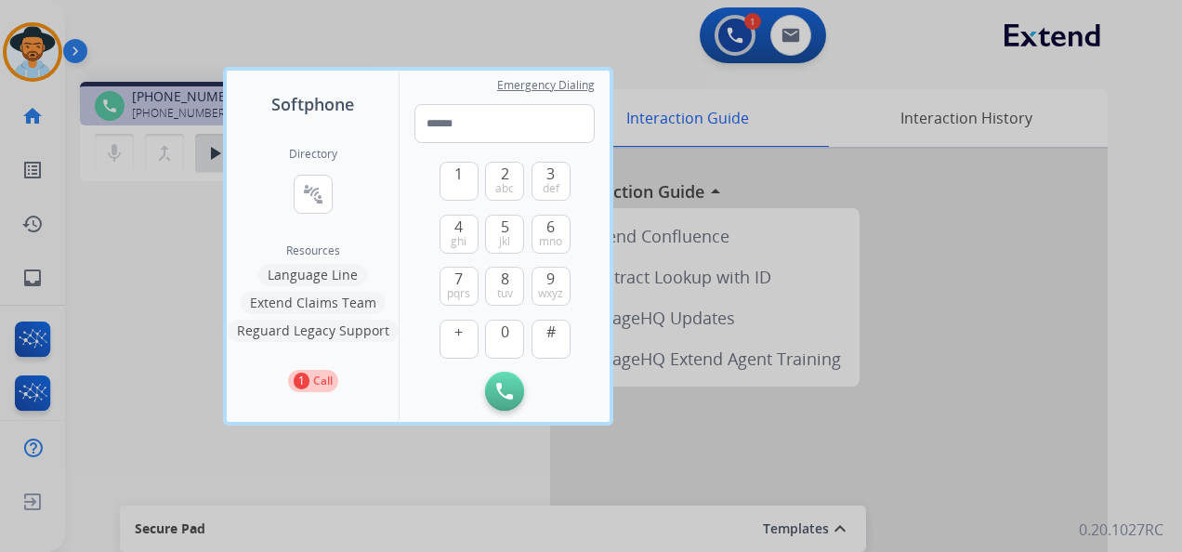
drag, startPoint x: 1126, startPoint y: 80, endPoint x: 1117, endPoint y: 76, distance: 10.0
click at [1126, 80] on div at bounding box center [591, 276] width 1182 height 552
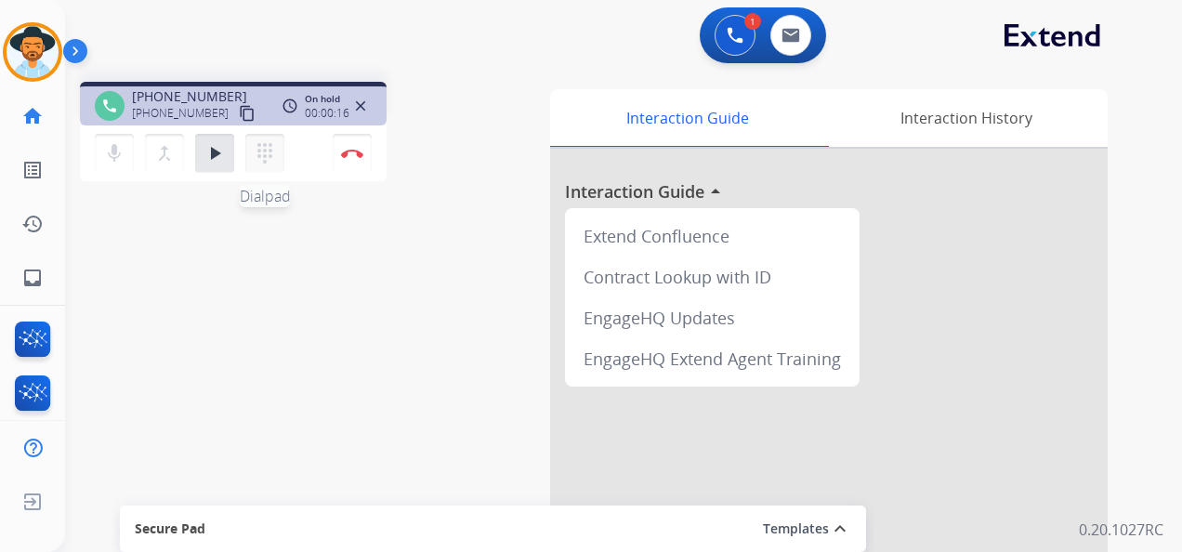
click at [267, 145] on mat-icon "dialpad" at bounding box center [265, 153] width 22 height 22
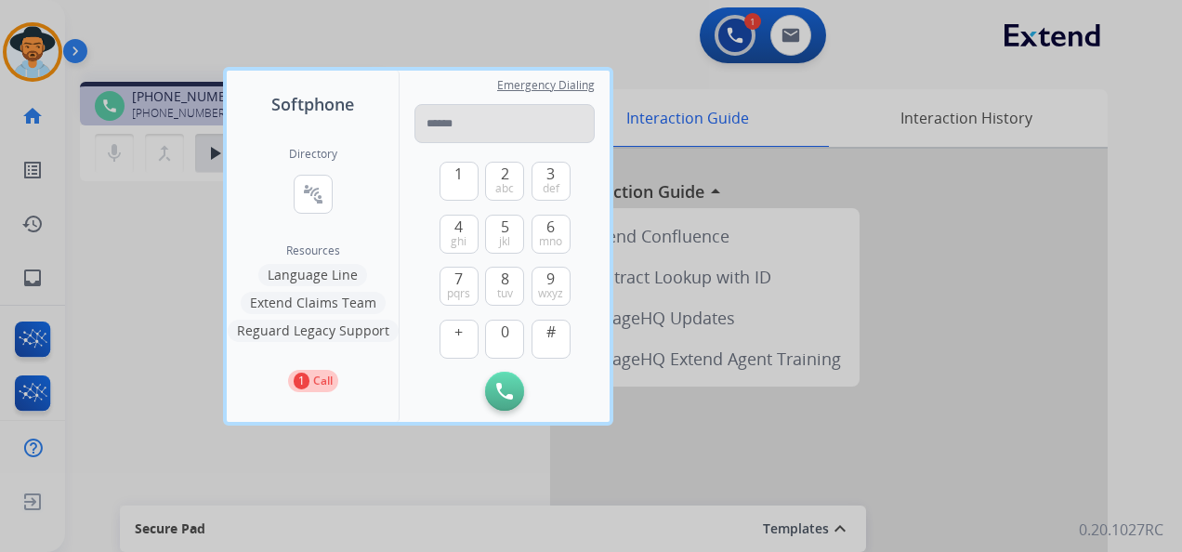
click at [473, 108] on input "tel" at bounding box center [504, 123] width 180 height 39
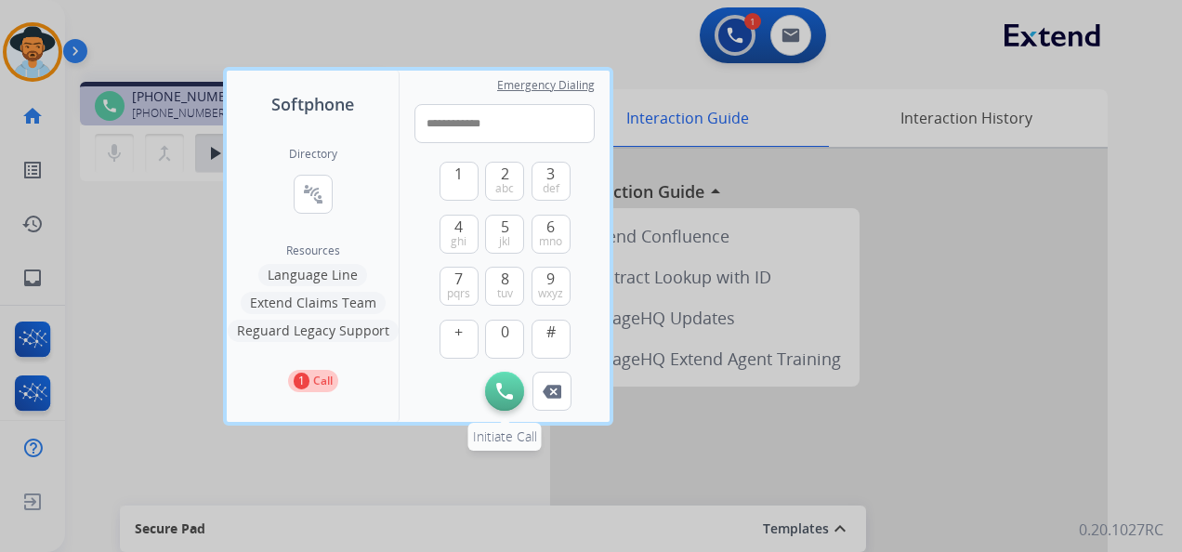
type input "**********"
click at [513, 390] on button "Initiate Call" at bounding box center [504, 391] width 39 height 39
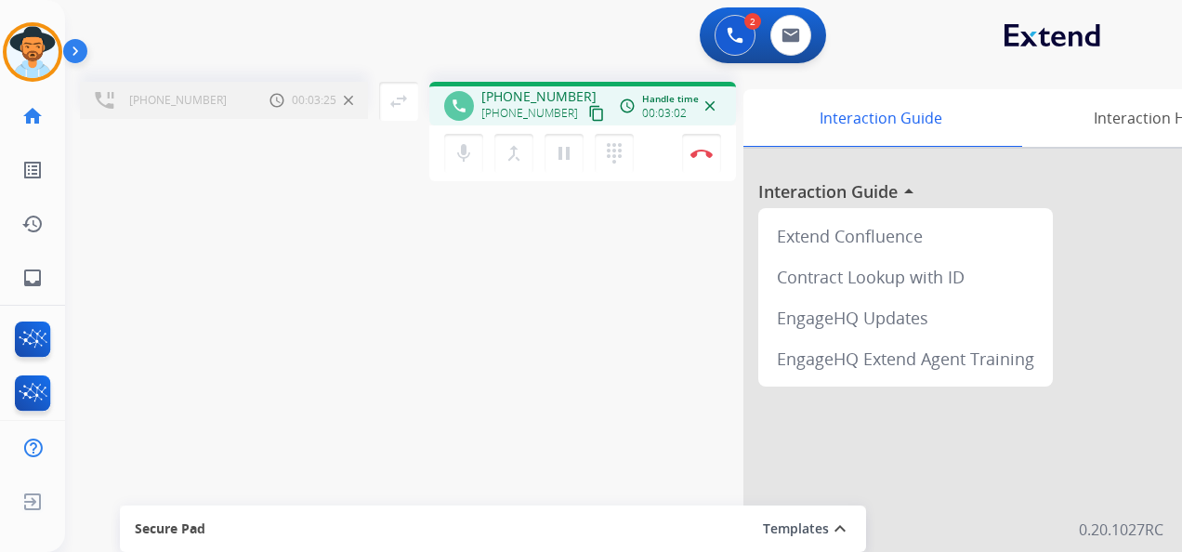
click at [575, 0] on app-navbar "2 Voice Interactions 0 Email Interactions" at bounding box center [601, 33] width 1072 height 67
click at [702, 148] on button "Disconnect" at bounding box center [701, 153] width 39 height 39
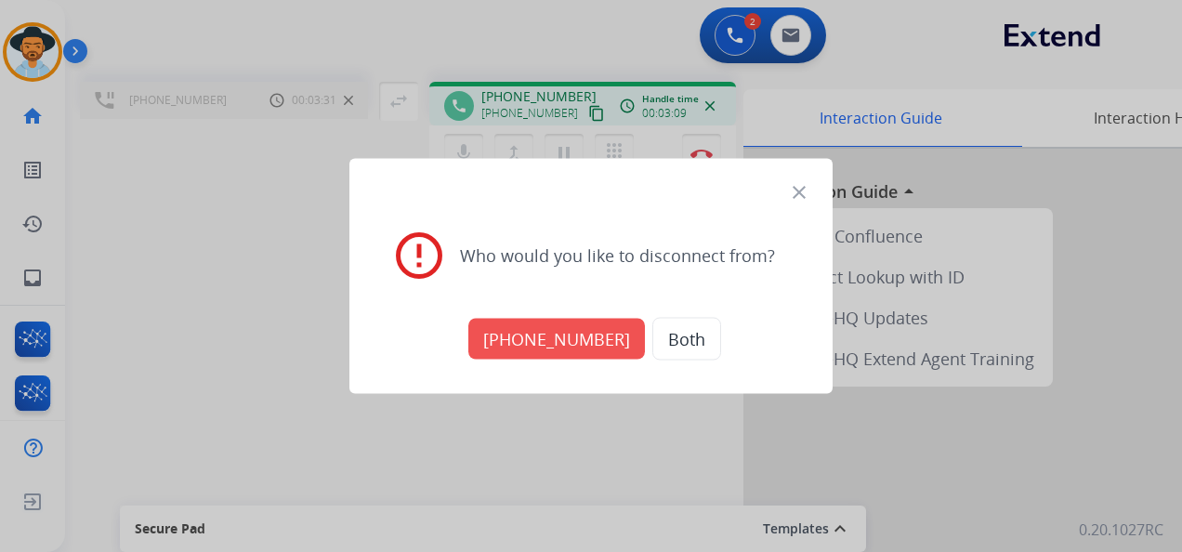
drag, startPoint x: 575, startPoint y: 344, endPoint x: 563, endPoint y: 341, distance: 12.4
click at [572, 344] on button "[PHONE_NUMBER]" at bounding box center [556, 339] width 176 height 41
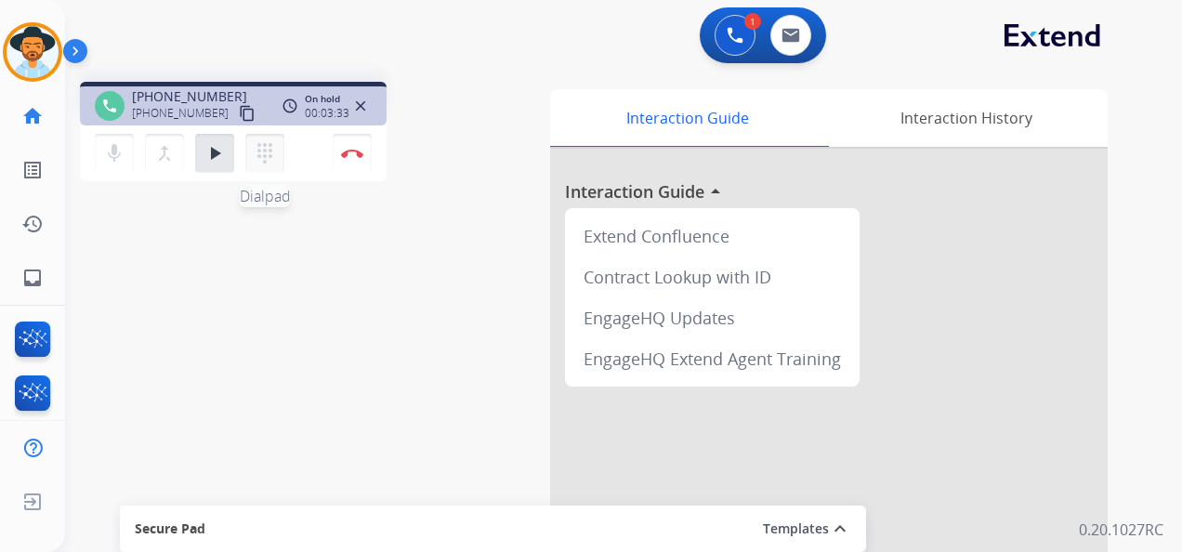
click at [257, 153] on mat-icon "dialpad" at bounding box center [265, 153] width 22 height 22
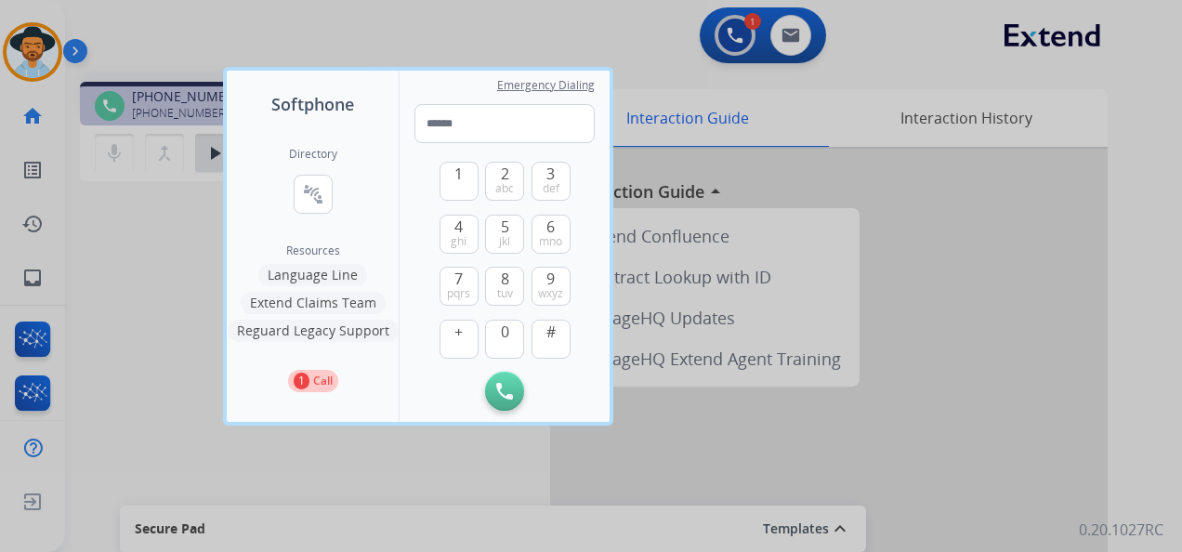
drag, startPoint x: 1078, startPoint y: 228, endPoint x: 1003, endPoint y: 220, distance: 74.7
click at [1079, 226] on div at bounding box center [591, 276] width 1182 height 552
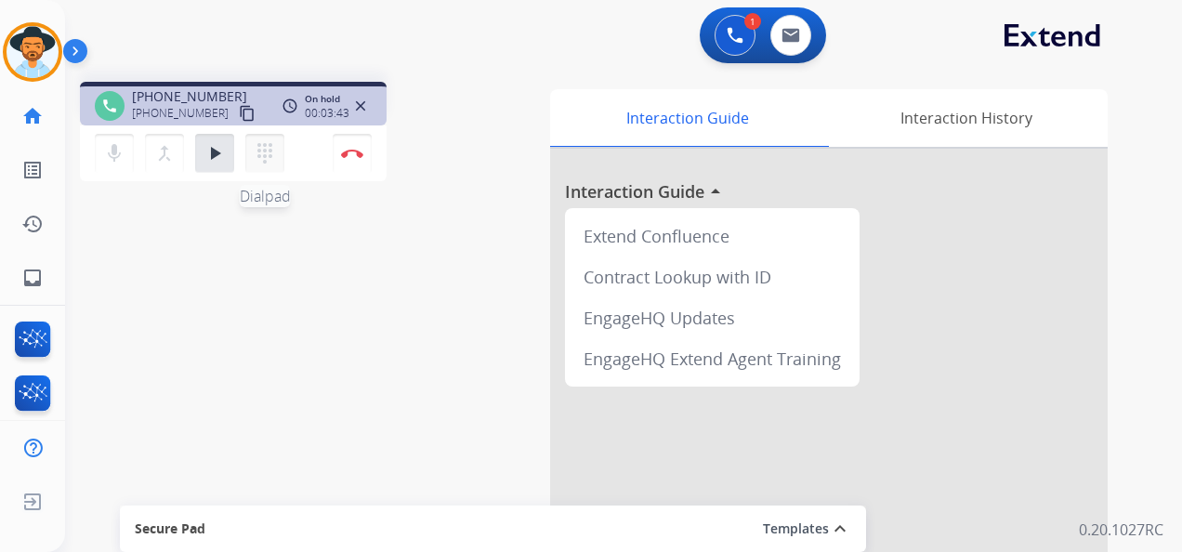
click at [258, 149] on mat-icon "dialpad" at bounding box center [265, 153] width 22 height 22
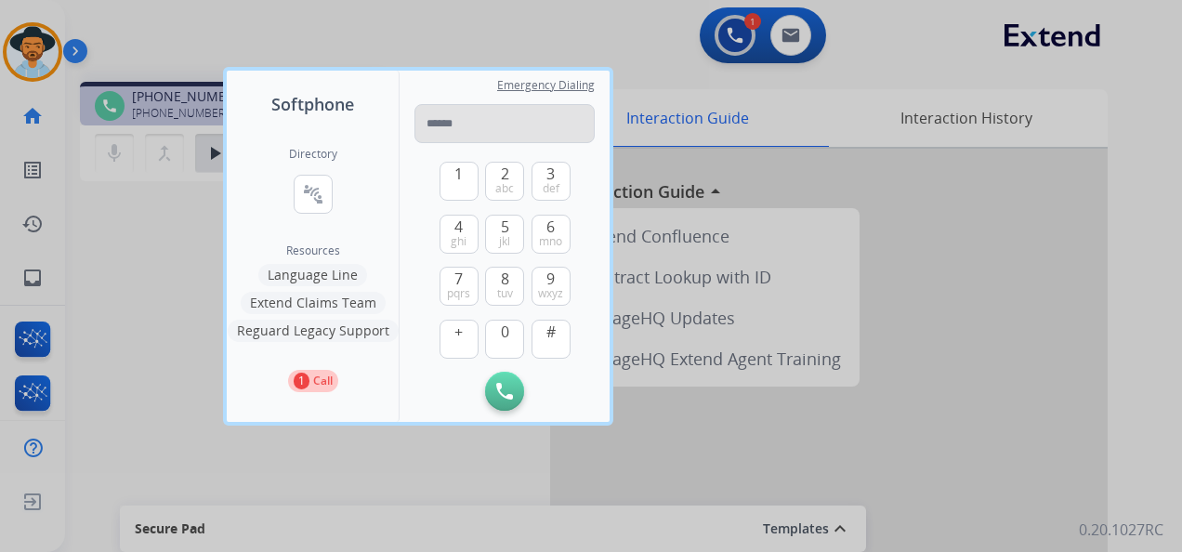
click at [459, 123] on input "tel" at bounding box center [504, 123] width 180 height 39
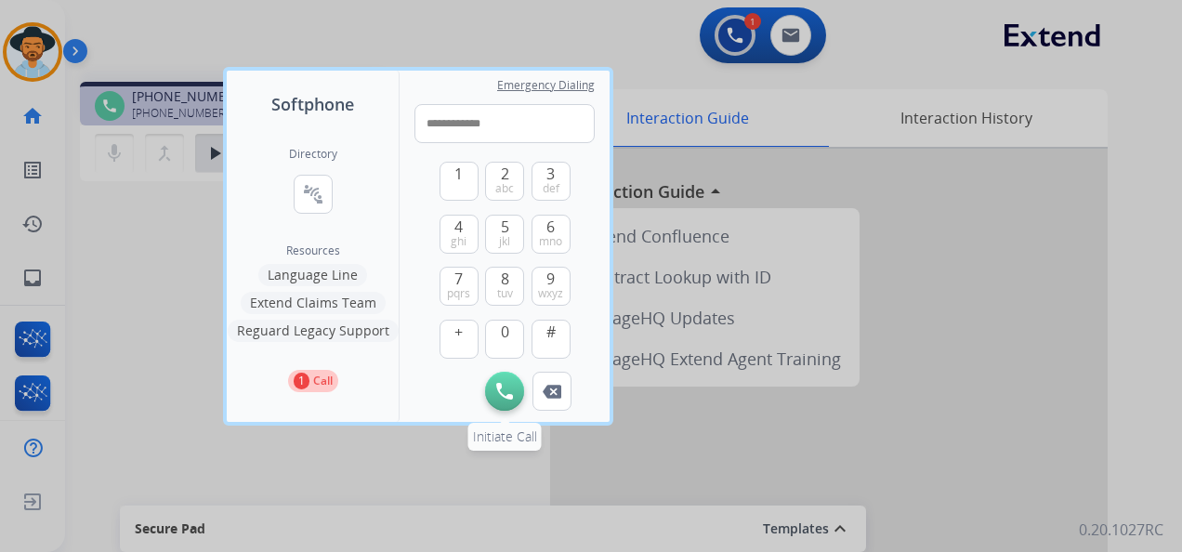
type input "**********"
click at [503, 392] on img at bounding box center [504, 391] width 17 height 17
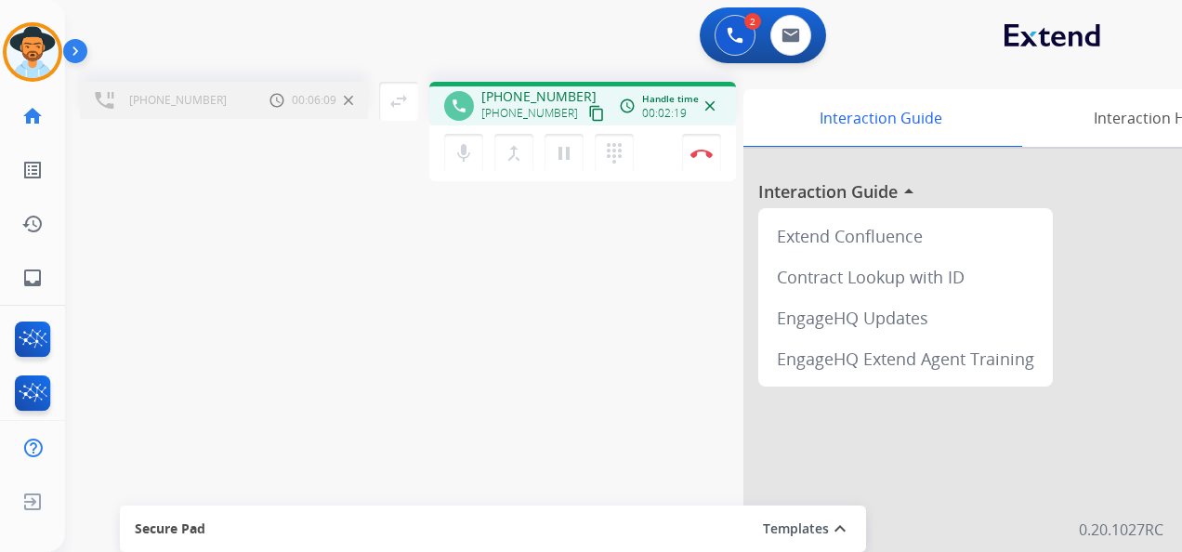
click at [1113, 38] on div "2 Voice Interactions 0 Email Interactions" at bounding box center [612, 36] width 1050 height 59
click at [398, 102] on mat-icon "swap_horiz" at bounding box center [398, 101] width 22 height 22
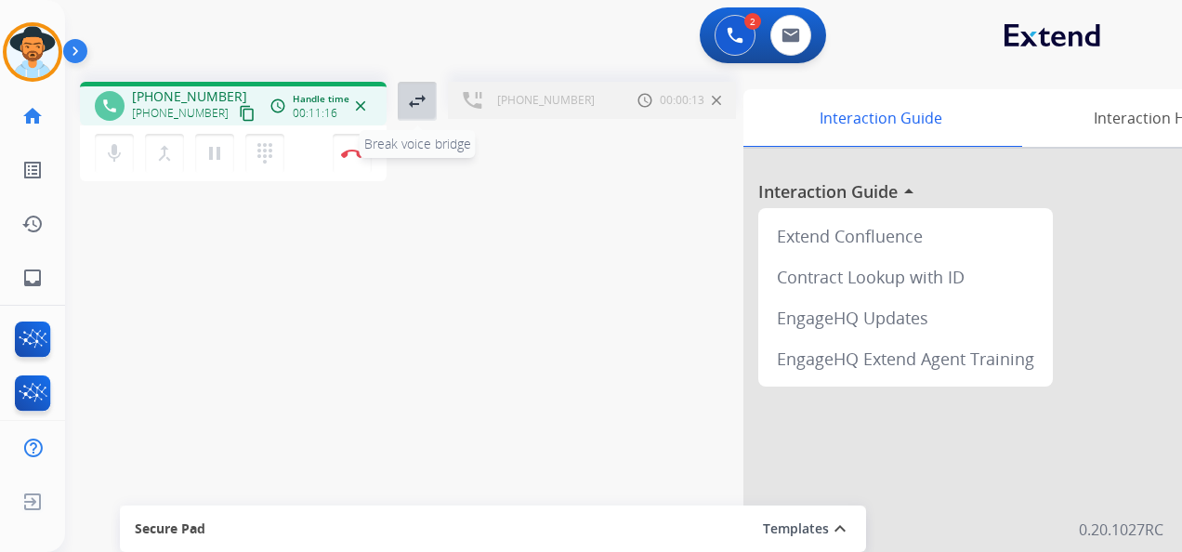
click at [416, 98] on mat-icon "swap_horiz" at bounding box center [417, 101] width 22 height 22
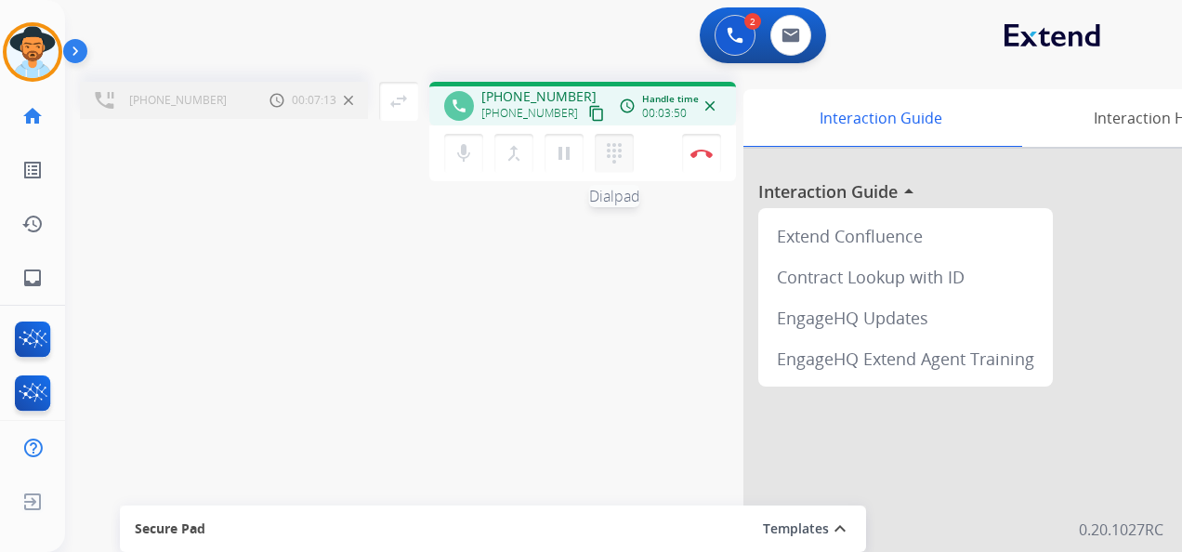
click at [612, 150] on mat-icon "dialpad" at bounding box center [614, 153] width 22 height 22
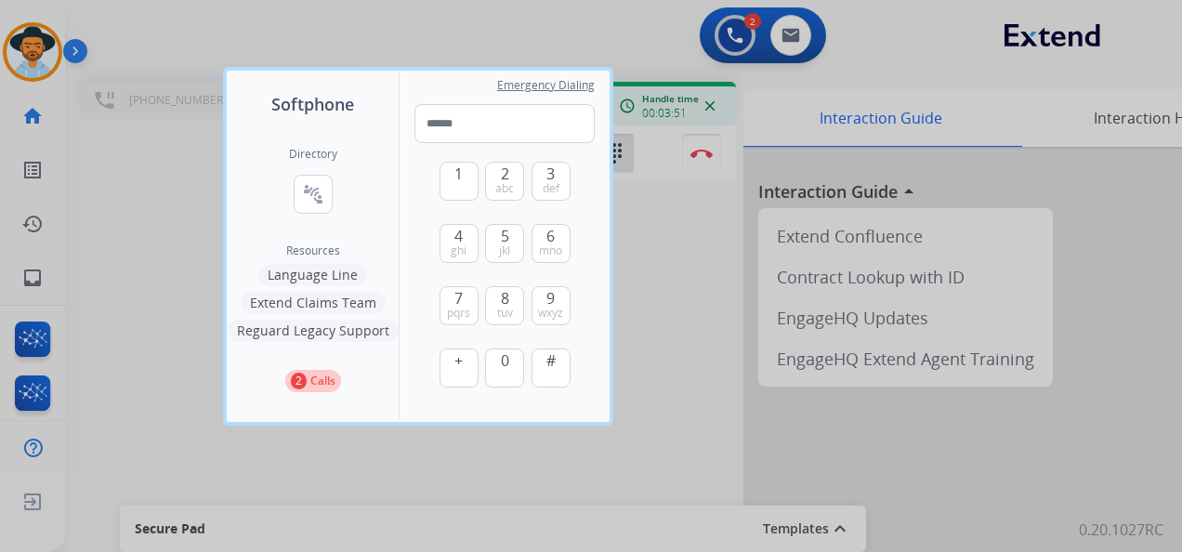
click at [608, 45] on div at bounding box center [591, 276] width 1182 height 552
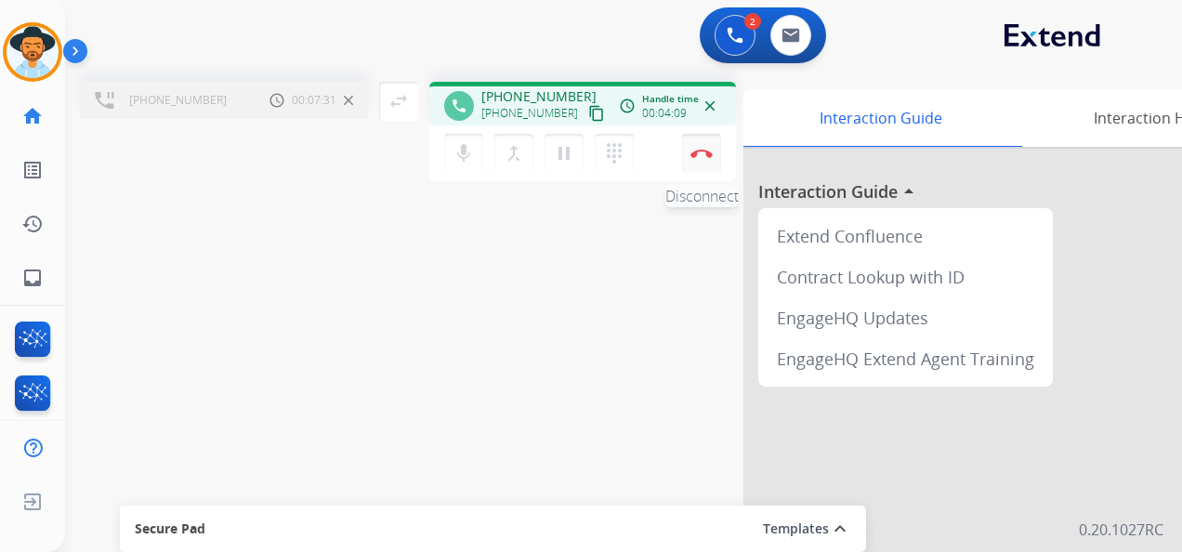
click at [703, 151] on img at bounding box center [701, 153] width 22 height 9
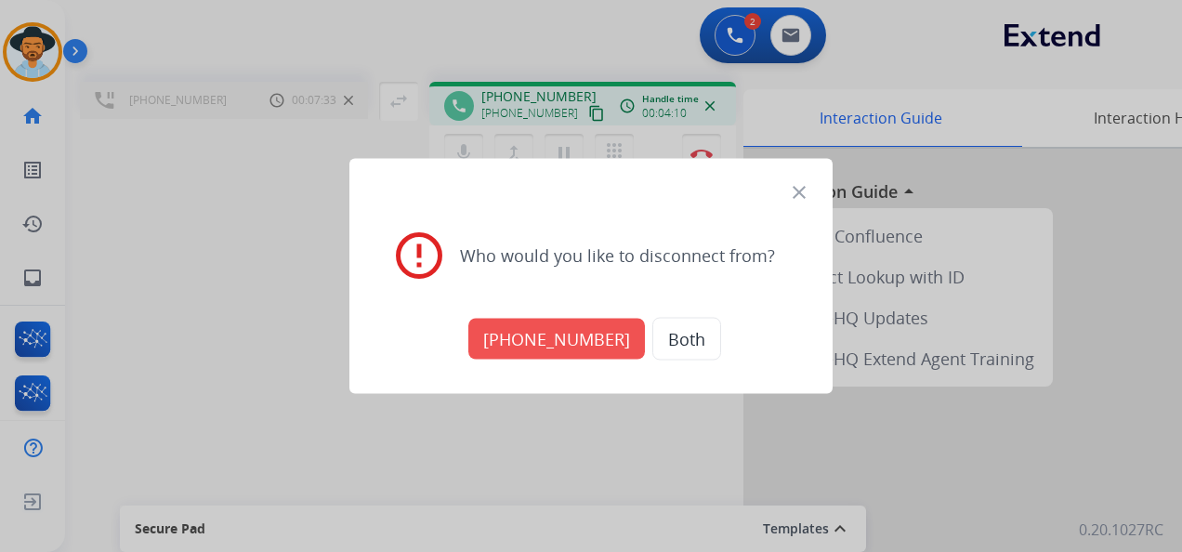
drag, startPoint x: 574, startPoint y: 338, endPoint x: 446, endPoint y: 296, distance: 134.8
click at [572, 338] on button "[PHONE_NUMBER]" at bounding box center [556, 339] width 176 height 41
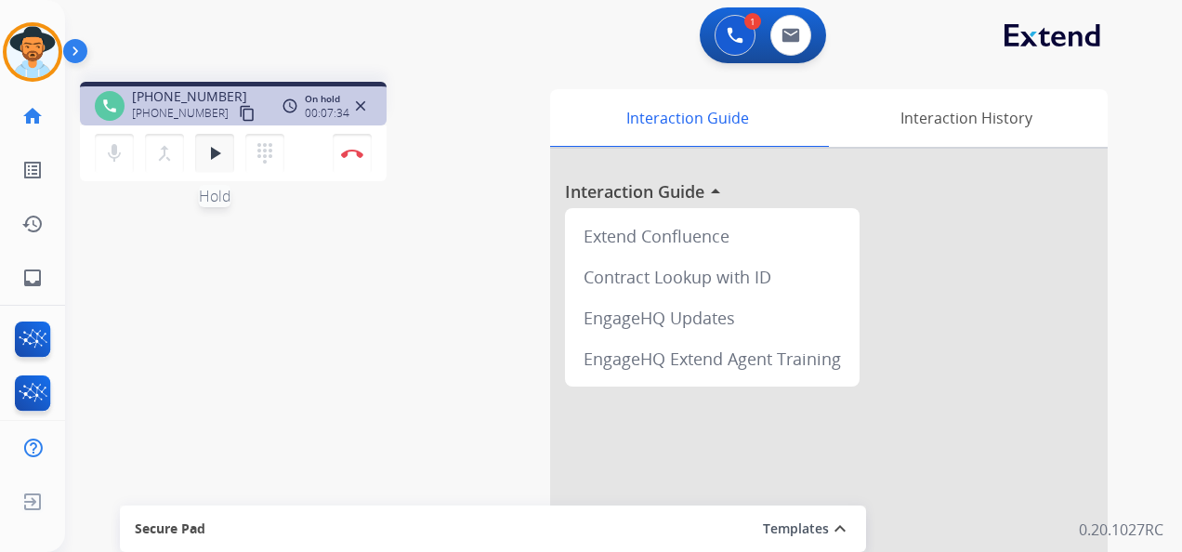
click at [208, 157] on mat-icon "play_arrow" at bounding box center [214, 153] width 22 height 22
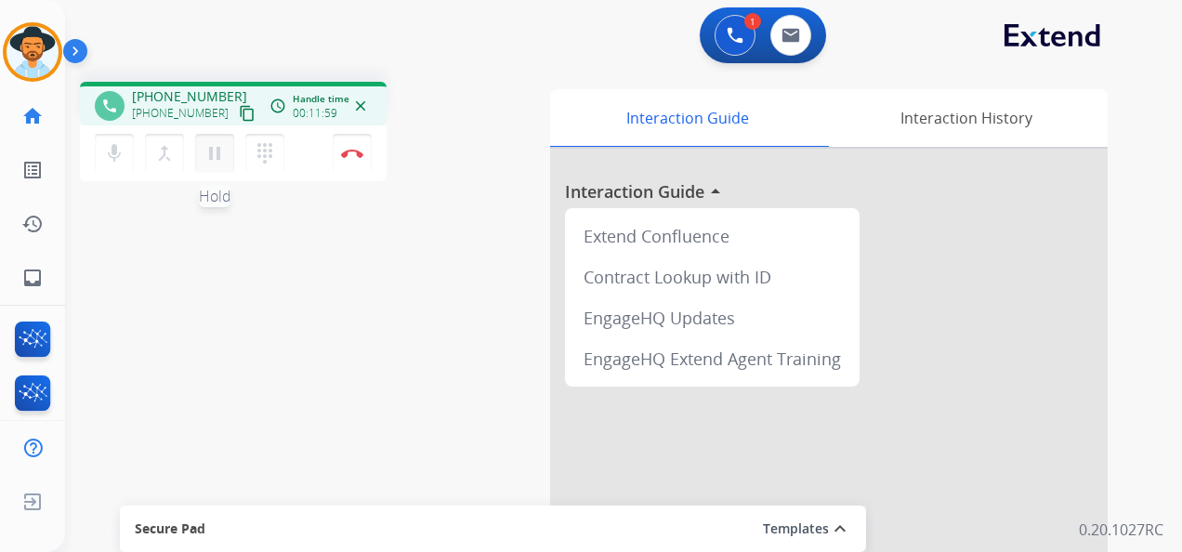
click at [208, 137] on button "pause Hold" at bounding box center [214, 153] width 39 height 39
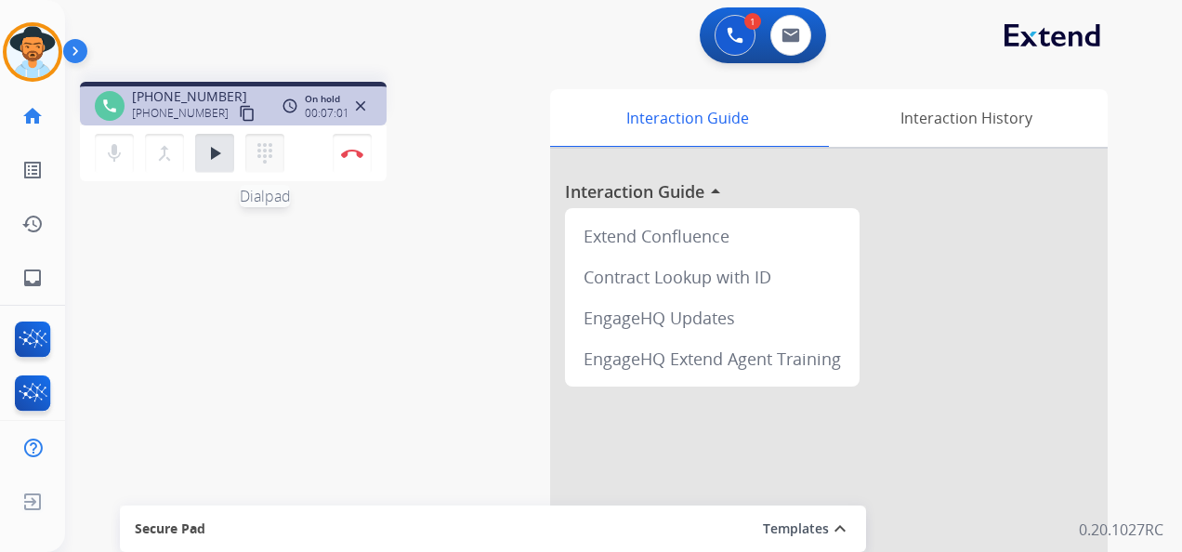
click at [270, 154] on mat-icon "dialpad" at bounding box center [265, 153] width 22 height 22
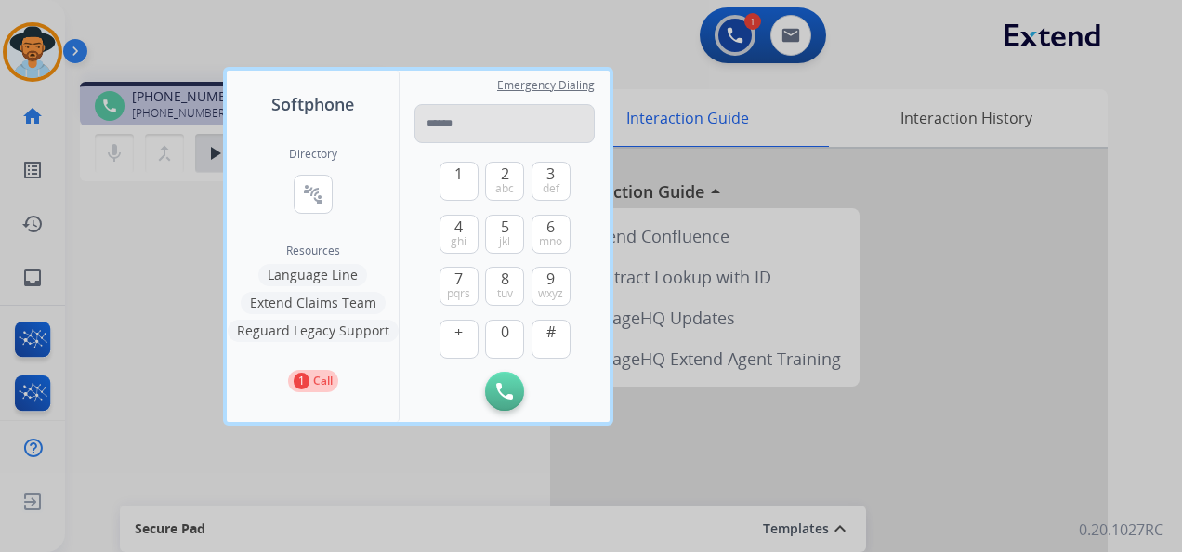
click at [468, 124] on input "tel" at bounding box center [504, 123] width 180 height 39
type input "**********"
drag, startPoint x: 587, startPoint y: 123, endPoint x: 412, endPoint y: 129, distance: 174.8
click at [412, 129] on div "**********" at bounding box center [504, 246] width 210 height 351
click at [446, 120] on input "tel" at bounding box center [504, 123] width 180 height 39
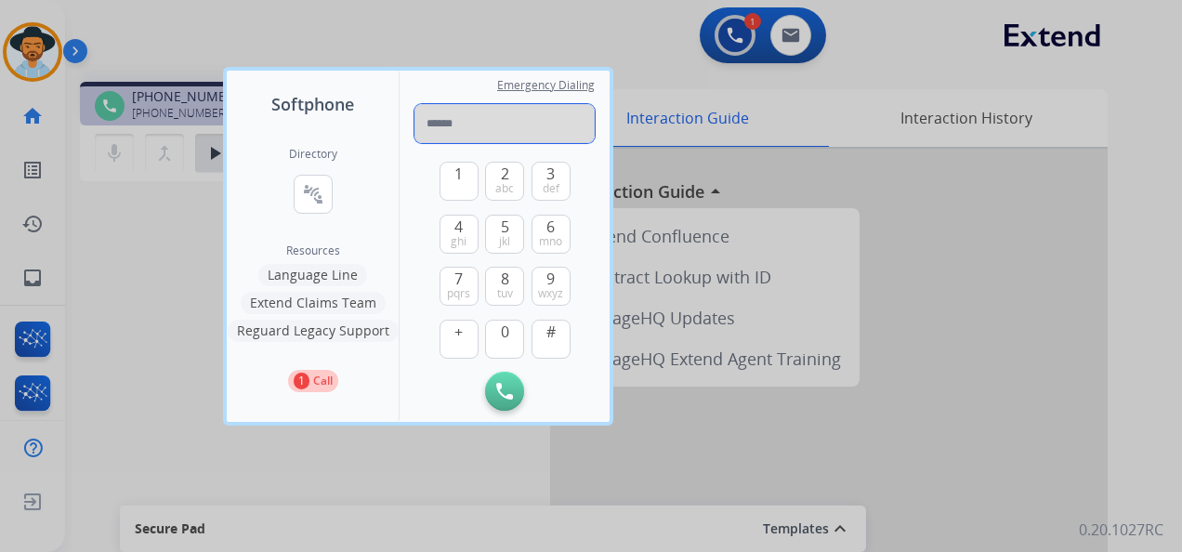
paste input "**********"
type input "**********"
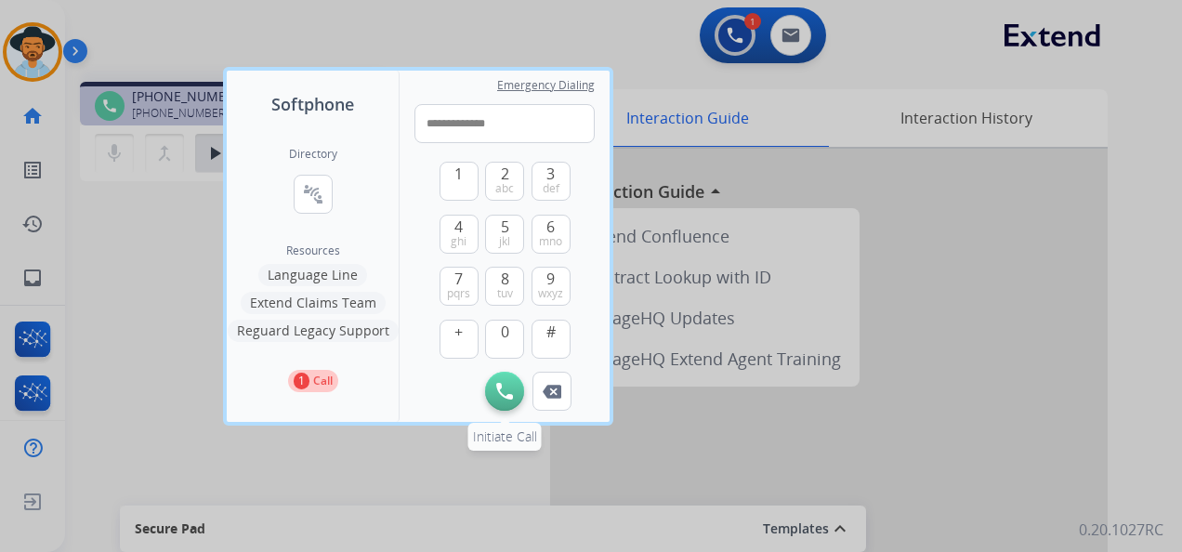
click at [507, 390] on img at bounding box center [504, 391] width 17 height 17
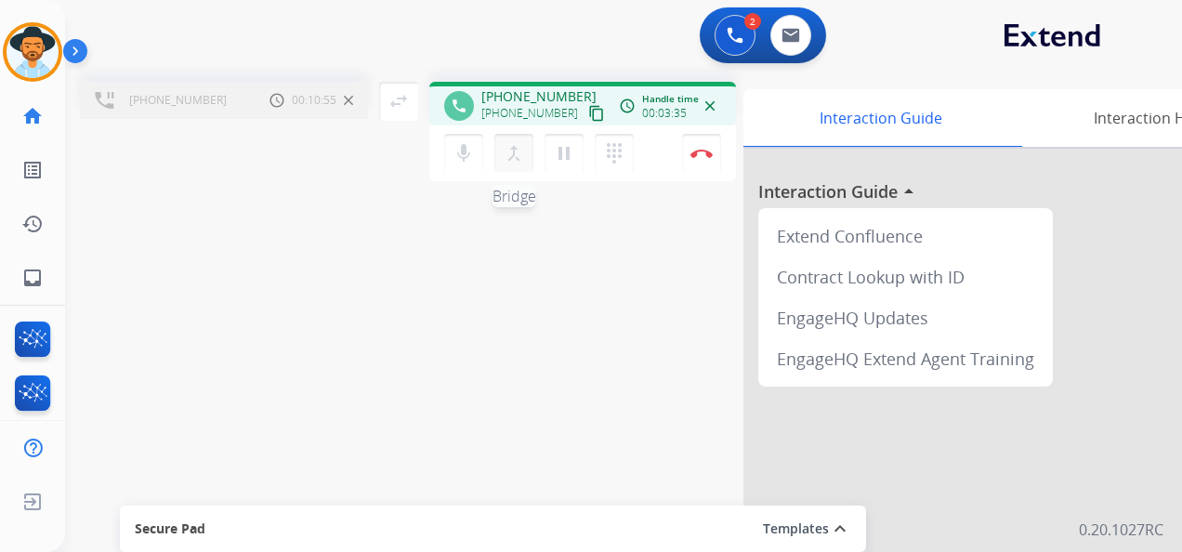
click at [513, 154] on mat-icon "merge_type" at bounding box center [514, 153] width 22 height 22
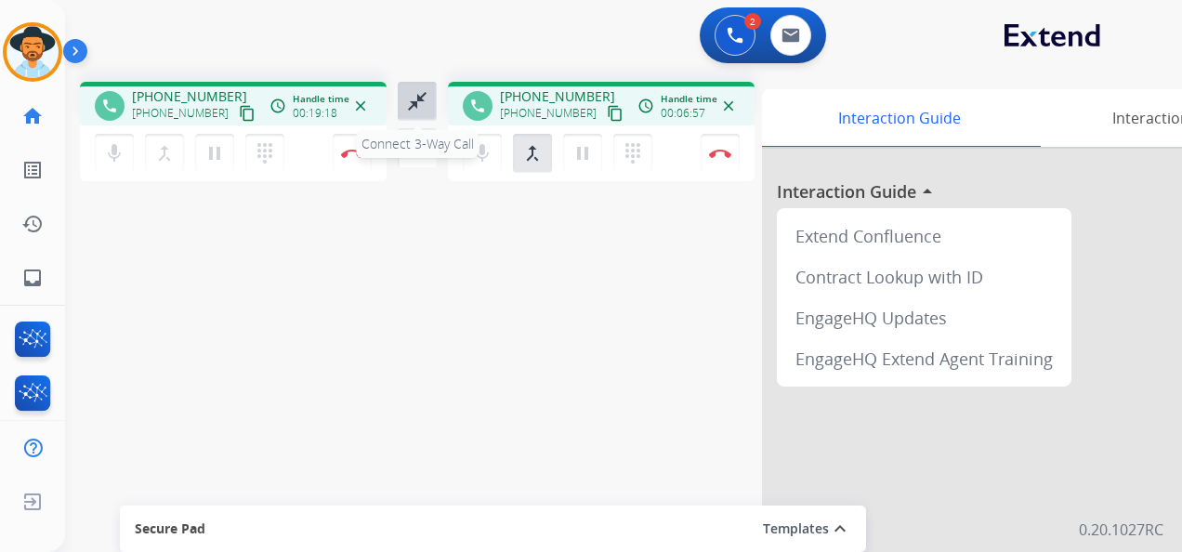
click at [413, 99] on mat-icon "close_fullscreen" at bounding box center [417, 101] width 22 height 22
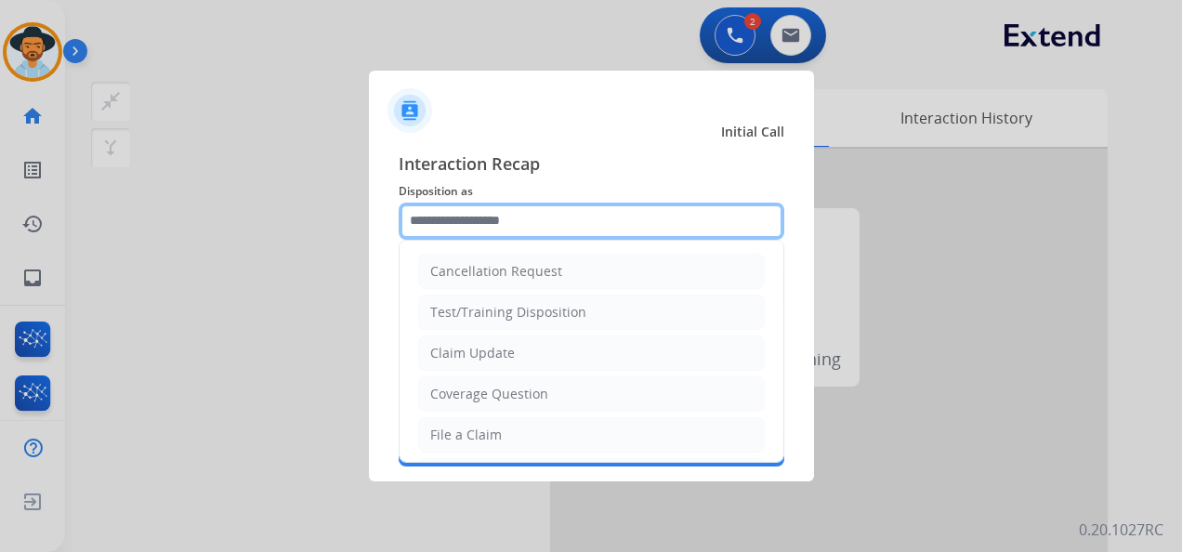
click at [539, 217] on input "text" at bounding box center [590, 220] width 385 height 37
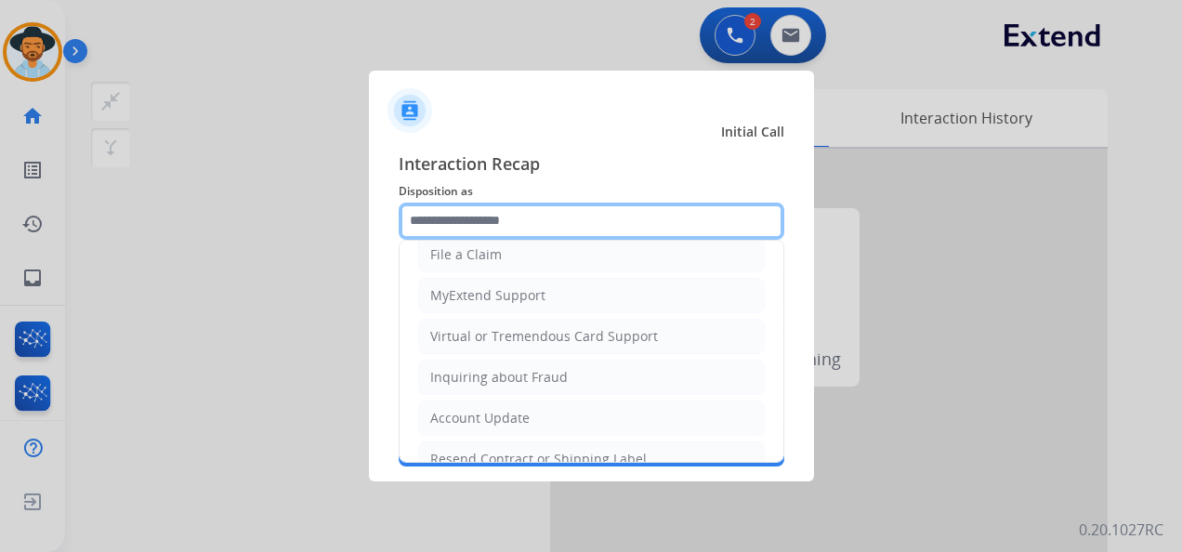
scroll to position [279, 0]
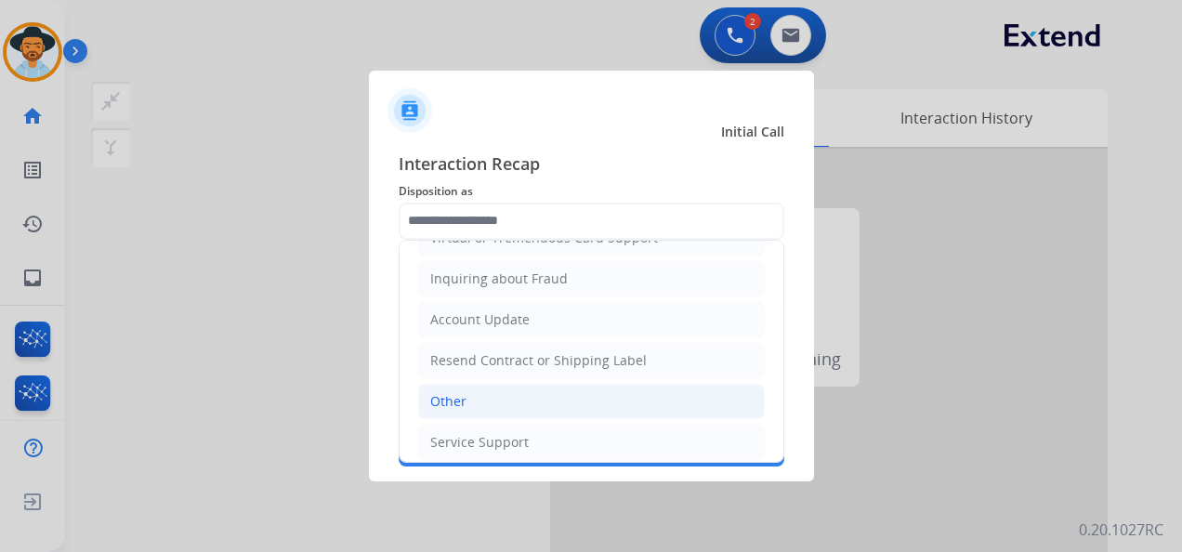
click at [497, 384] on li "Other" at bounding box center [591, 401] width 346 height 35
type input "*****"
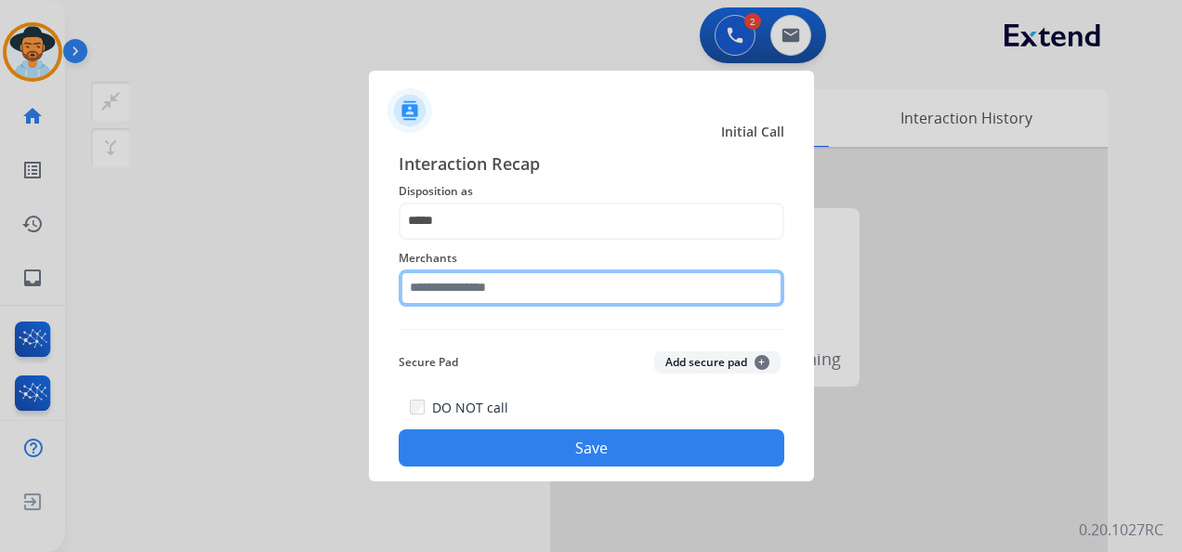
click at [508, 295] on input "text" at bounding box center [590, 287] width 385 height 37
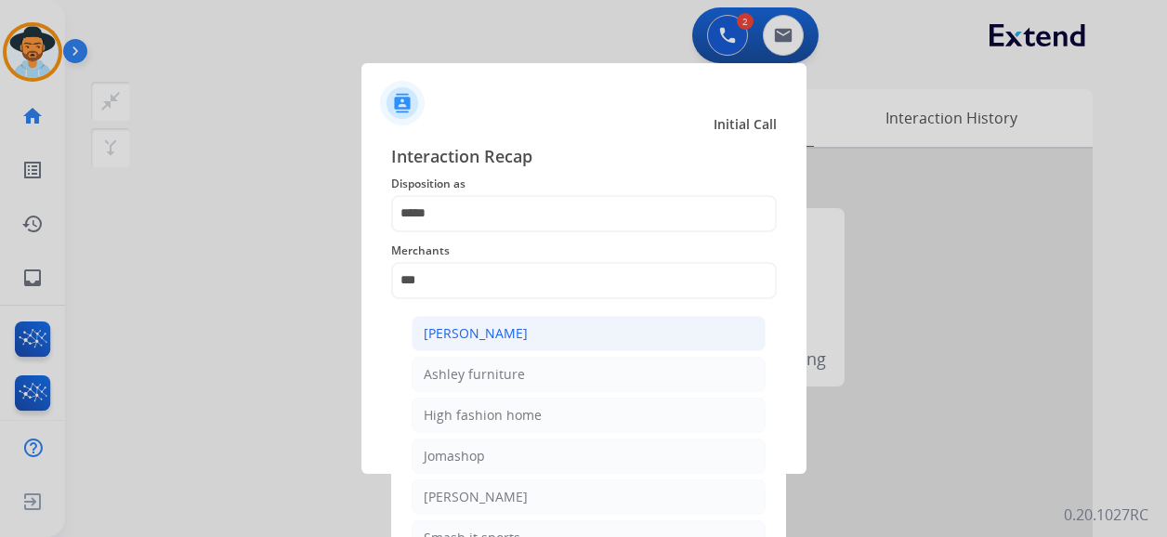
click at [522, 338] on div "[PERSON_NAME]" at bounding box center [476, 333] width 104 height 19
type input "**********"
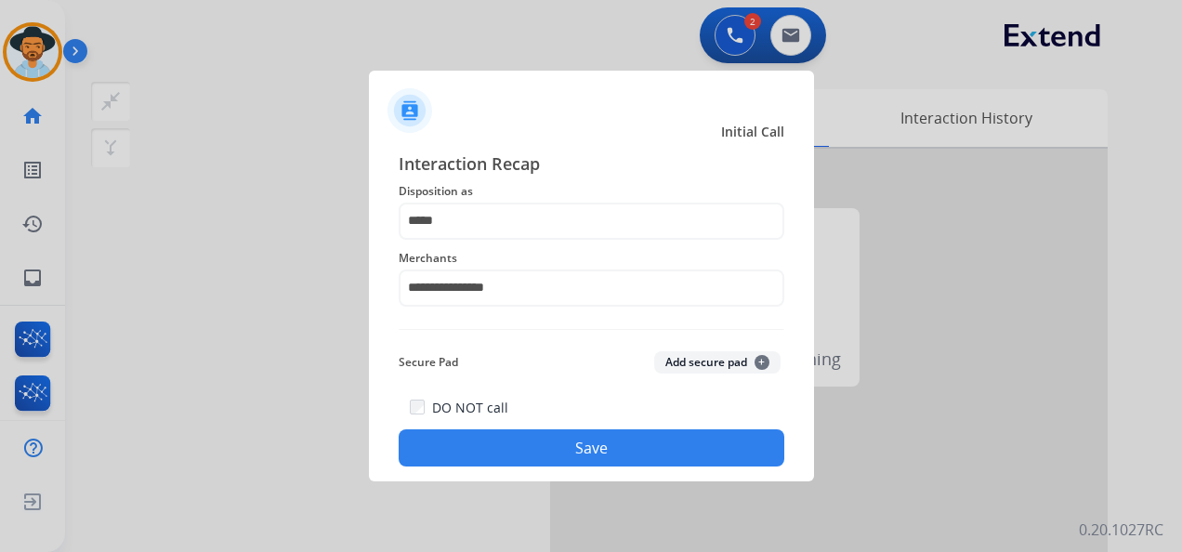
click at [591, 452] on button "Save" at bounding box center [590, 447] width 385 height 37
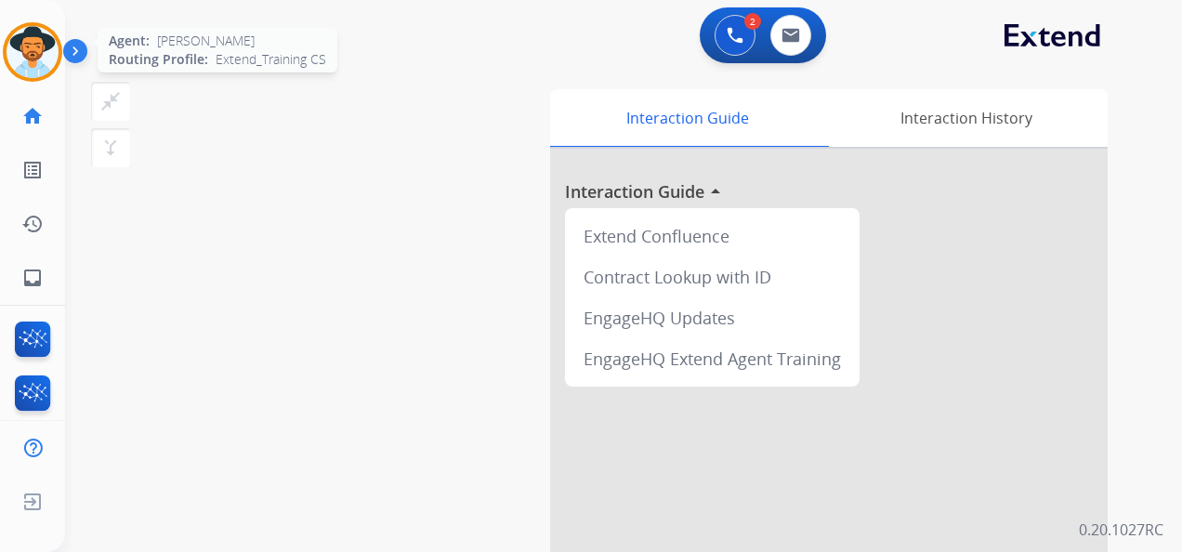
click at [35, 52] on img at bounding box center [33, 52] width 52 height 52
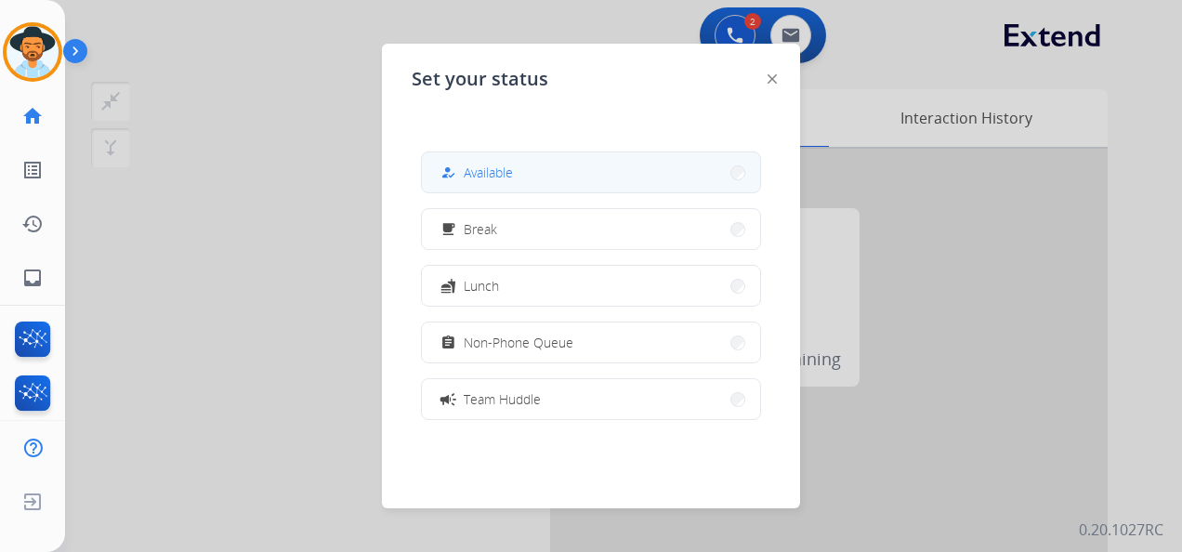
click at [539, 174] on button "how_to_reg Available" at bounding box center [591, 172] width 338 height 40
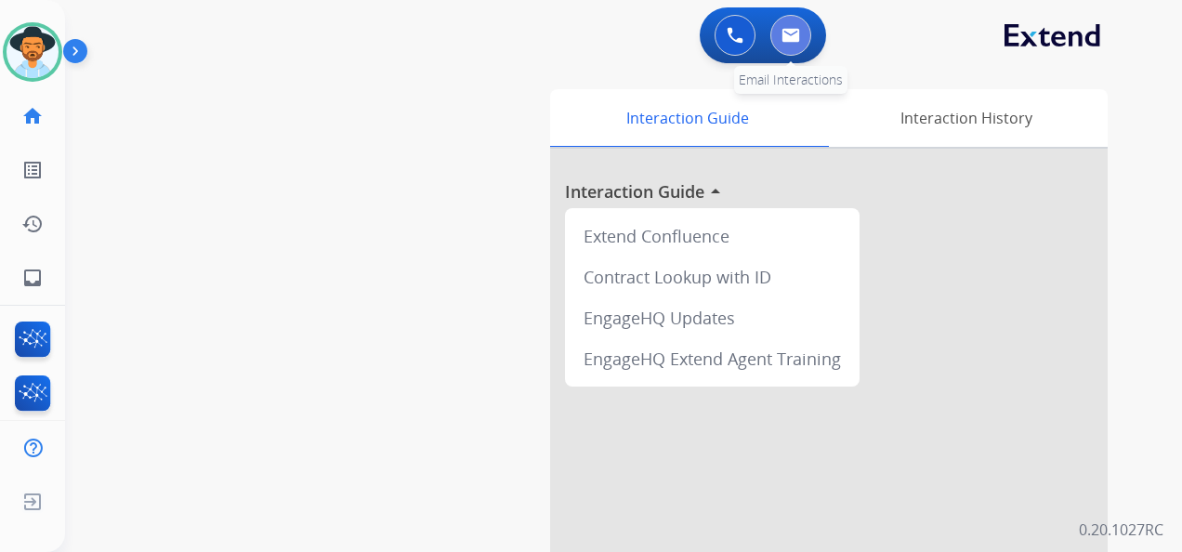
click at [795, 33] on img at bounding box center [790, 35] width 19 height 15
select select "**********"
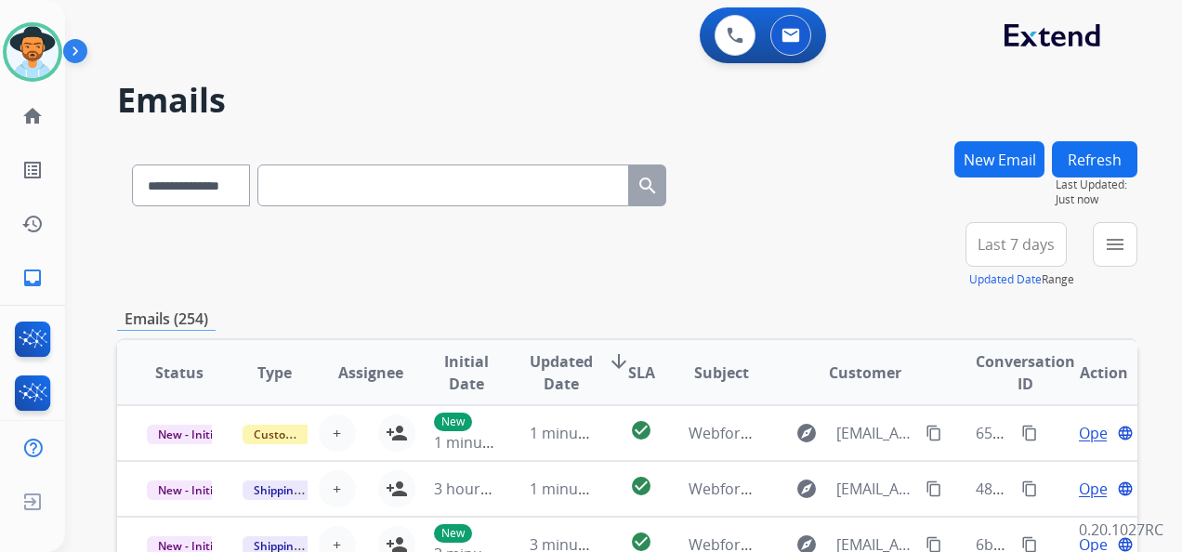
click at [1002, 151] on button "New Email" at bounding box center [999, 159] width 90 height 36
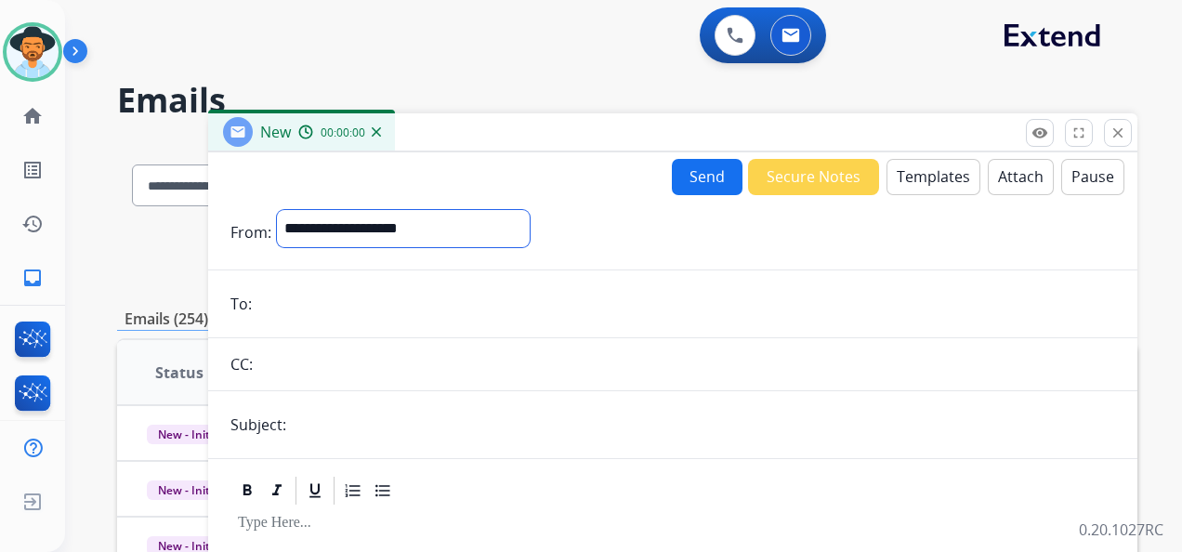
click at [477, 232] on select "**********" at bounding box center [403, 228] width 253 height 37
select select "**********"
click at [277, 210] on select "**********" at bounding box center [403, 228] width 253 height 37
click at [305, 312] on input "email" at bounding box center [685, 305] width 857 height 37
paste input "**********"
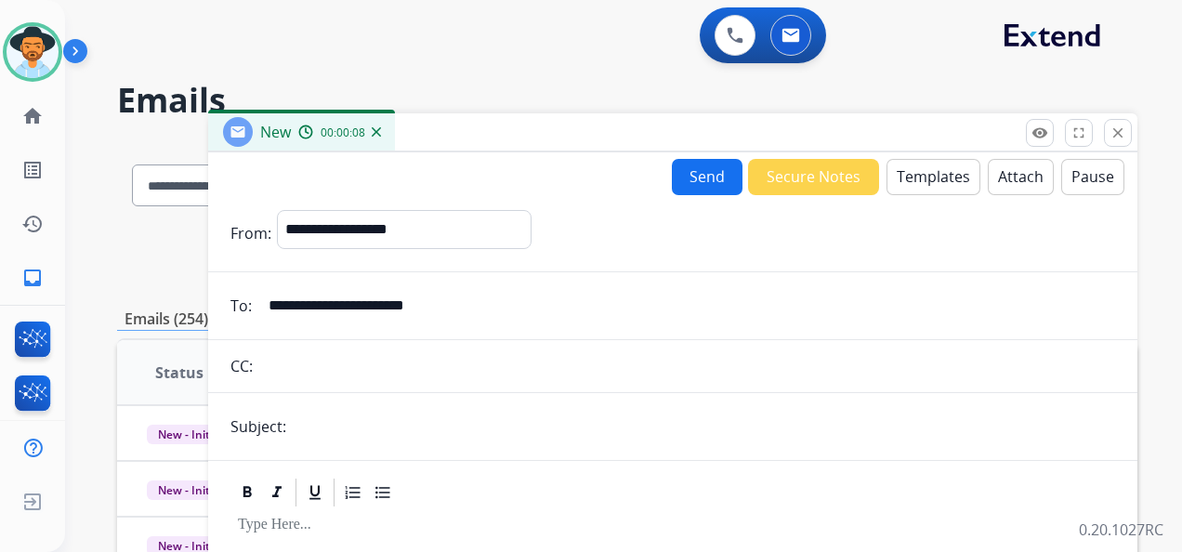
type input "**********"
click at [320, 444] on form "**********" at bounding box center [672, 517] width 929 height 644
click at [325, 435] on input "text" at bounding box center [703, 426] width 823 height 37
type input "**********"
click at [516, 498] on div at bounding box center [672, 492] width 884 height 33
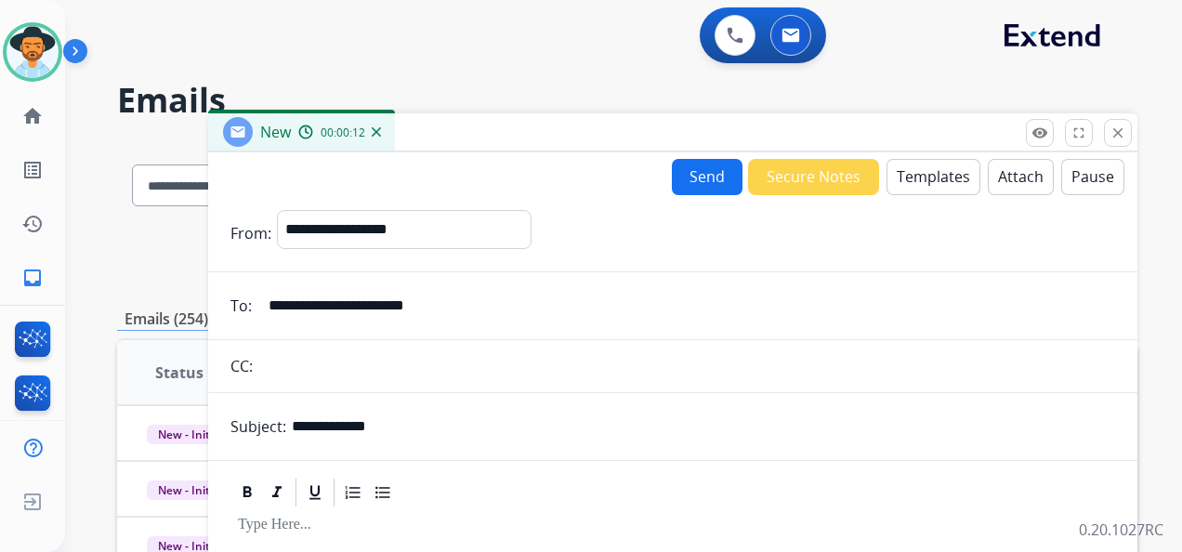
click at [924, 177] on button "Templates" at bounding box center [933, 177] width 94 height 36
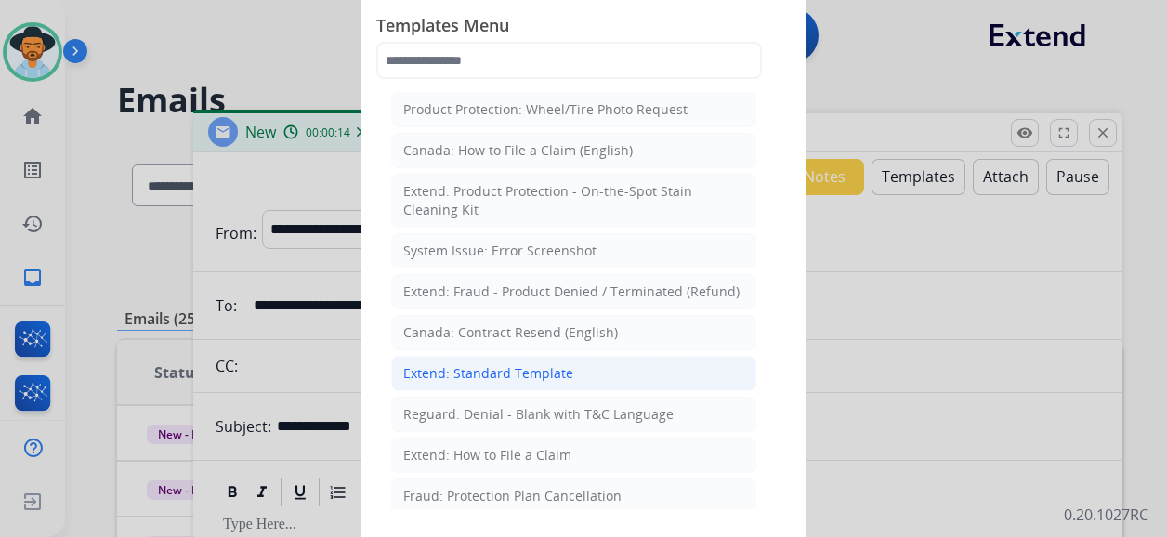
click at [531, 378] on div "Extend: Standard Template" at bounding box center [488, 373] width 170 height 19
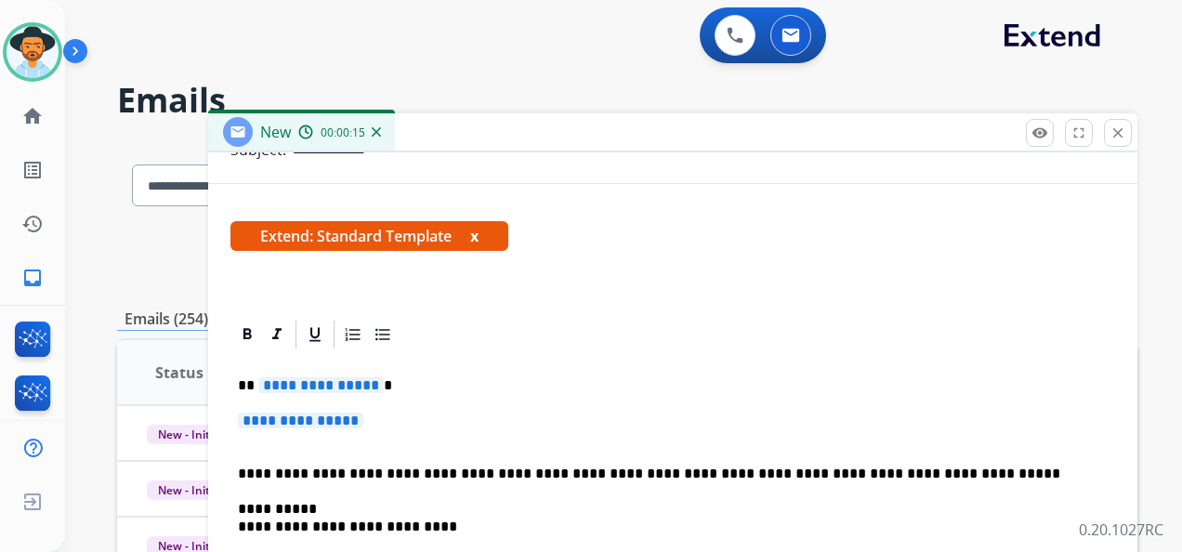
scroll to position [327, 0]
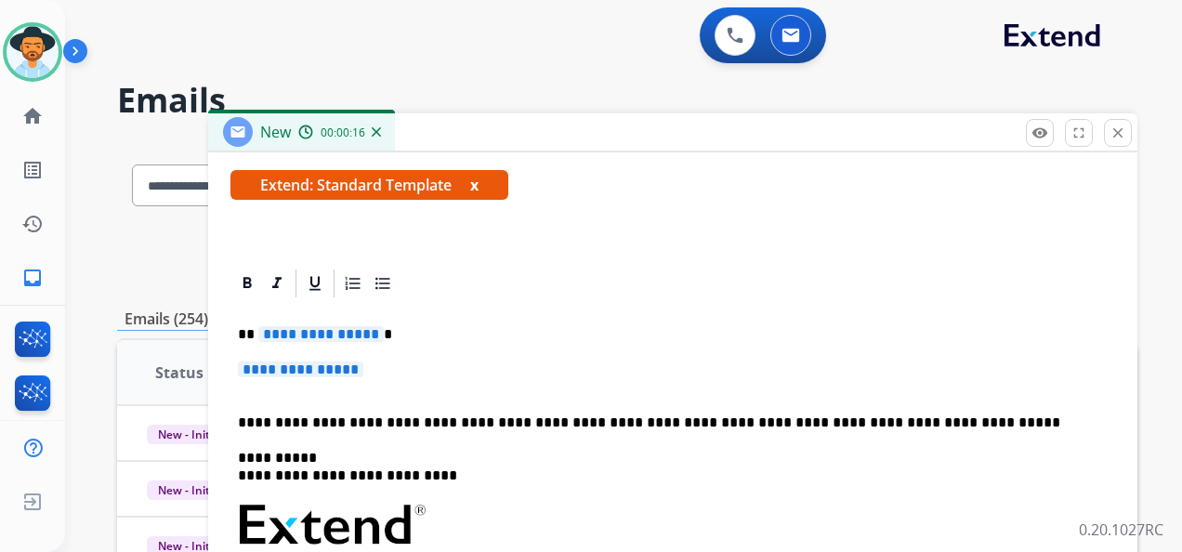
click at [310, 326] on span "**********" at bounding box center [320, 334] width 125 height 16
click at [349, 372] on span "**********" at bounding box center [300, 369] width 125 height 16
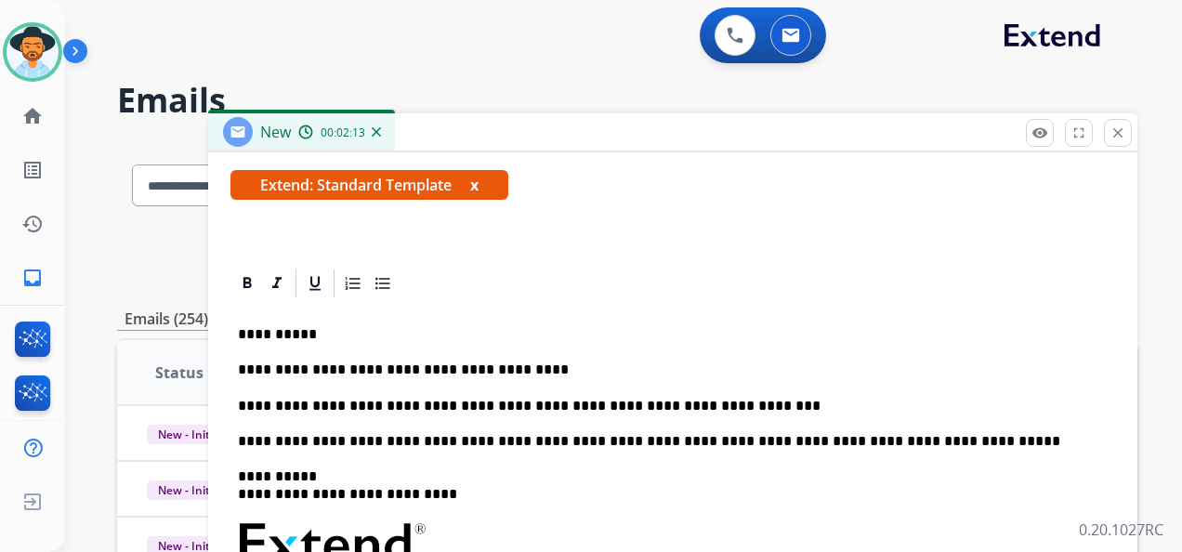
click at [729, 409] on p "**********" at bounding box center [665, 406] width 855 height 17
click at [844, 405] on p "**********" at bounding box center [665, 406] width 855 height 17
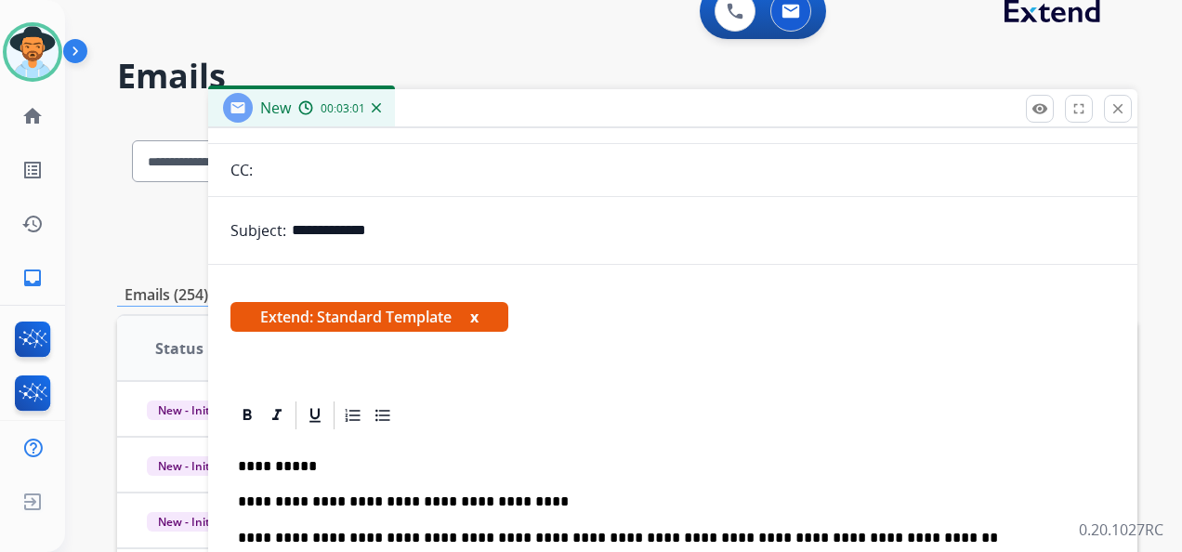
scroll to position [0, 0]
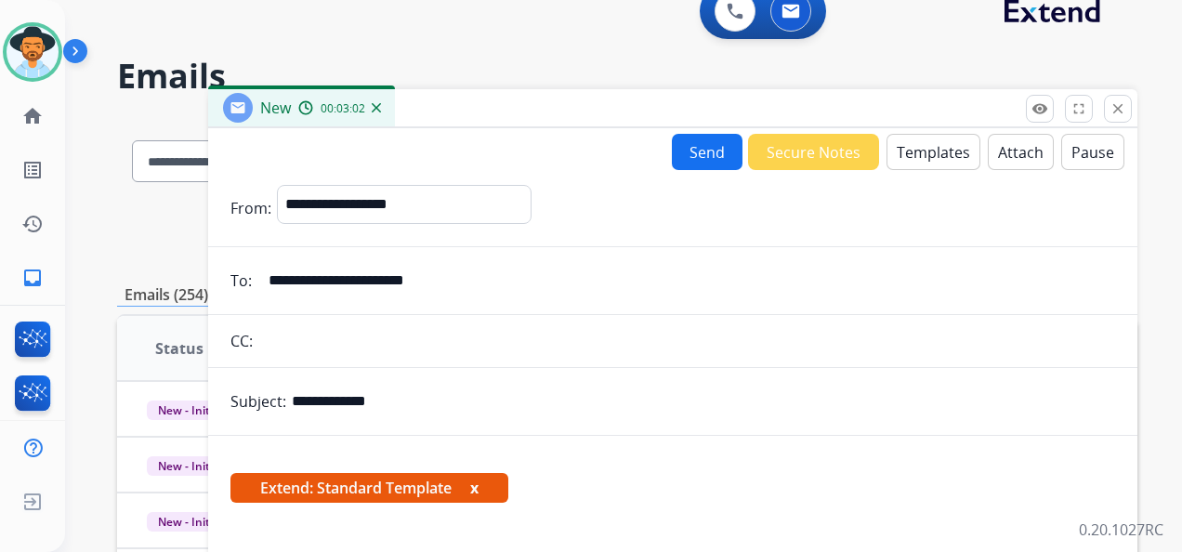
click at [999, 156] on button "Attach" at bounding box center [1020, 152] width 66 height 36
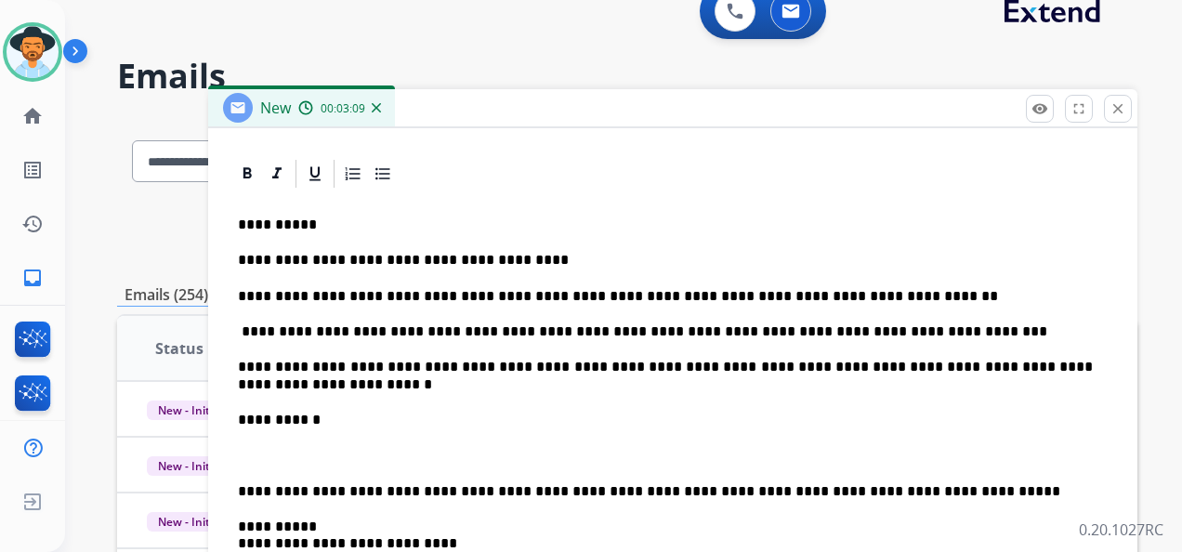
scroll to position [550, 0]
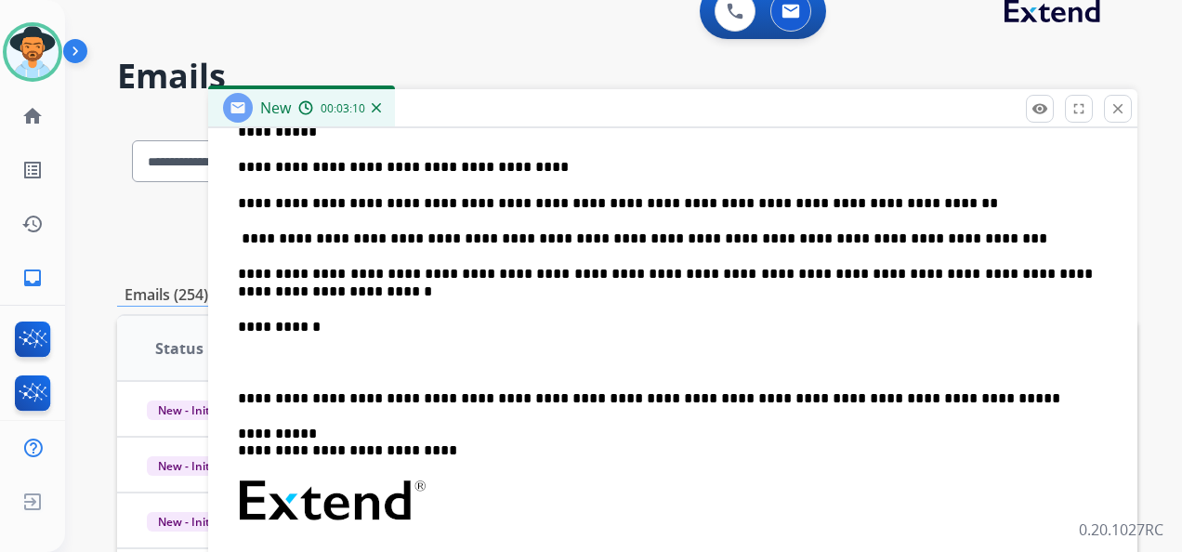
click at [366, 325] on p "**********" at bounding box center [665, 327] width 855 height 17
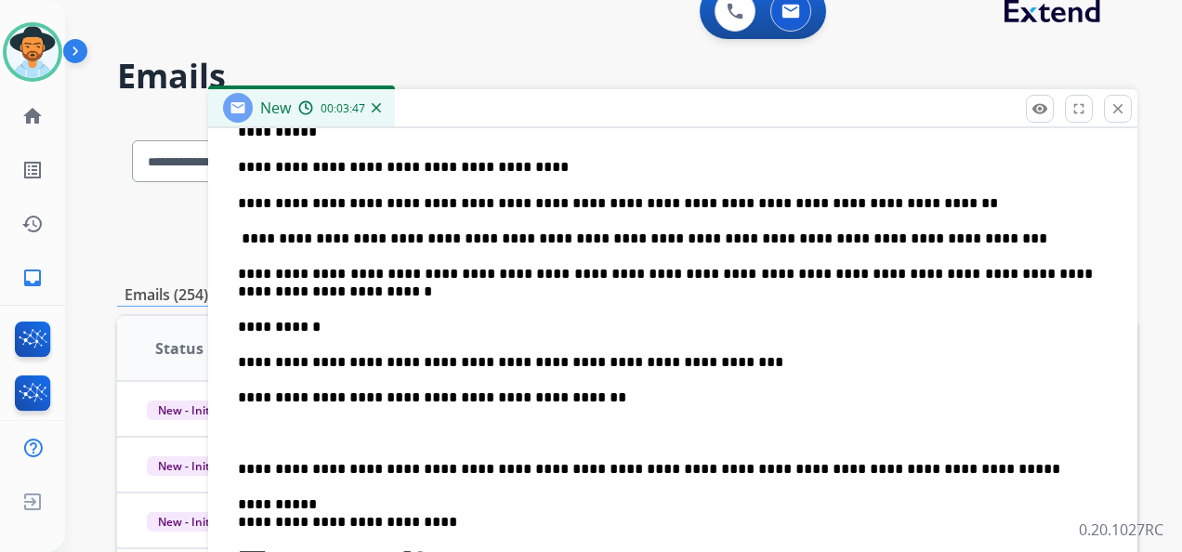
click at [238, 464] on p "**********" at bounding box center [665, 469] width 855 height 17
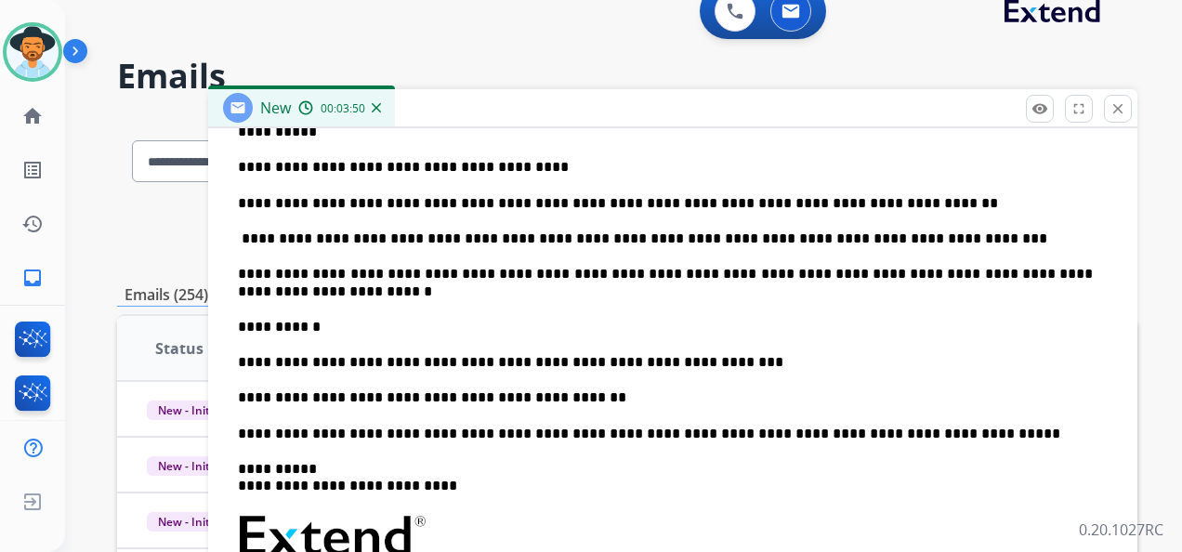
click at [296, 202] on p "**********" at bounding box center [665, 203] width 855 height 17
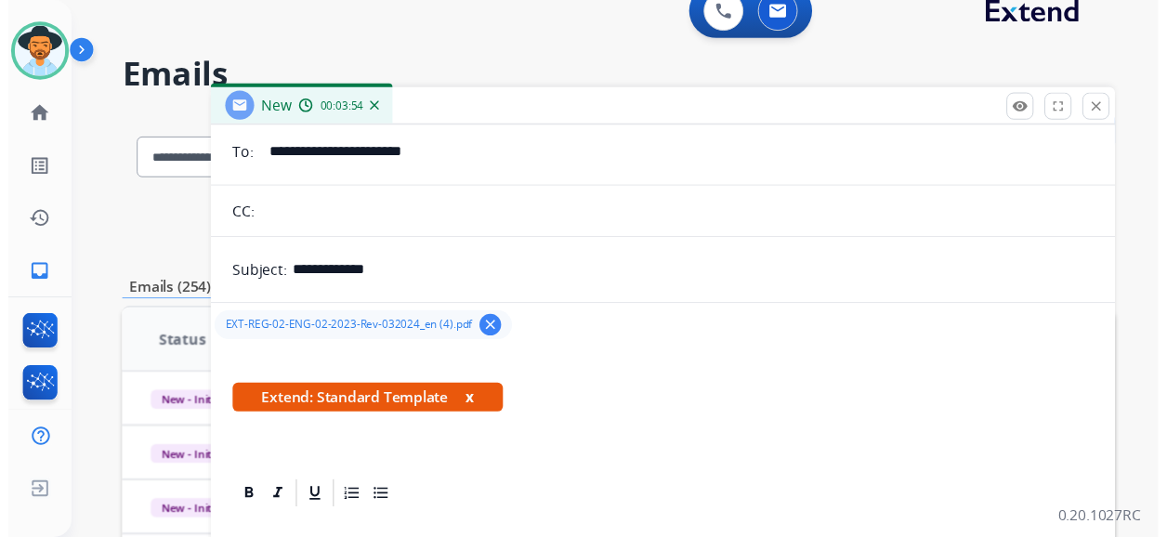
scroll to position [0, 0]
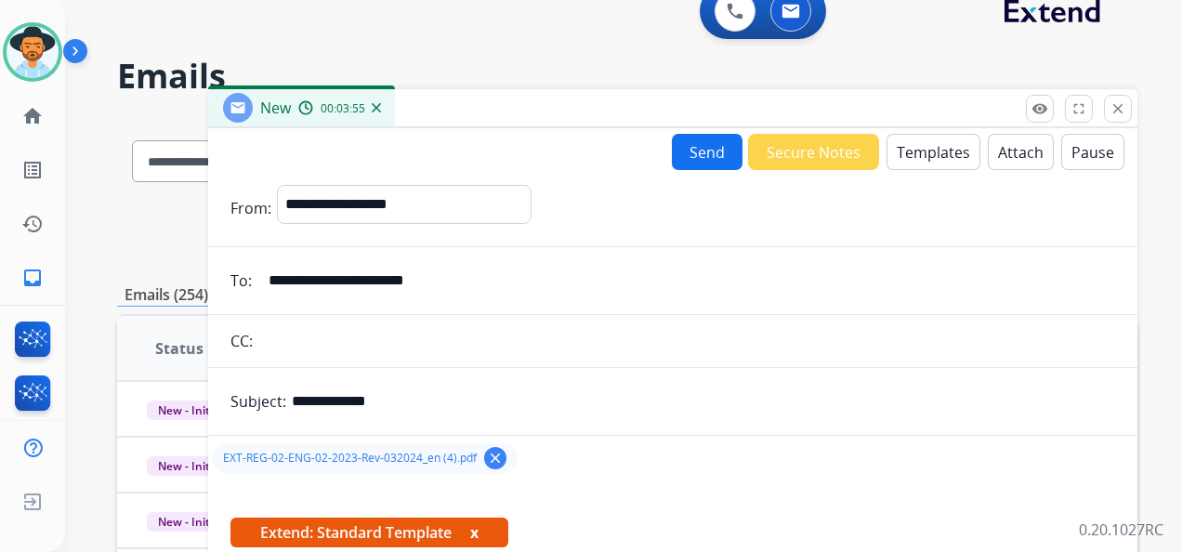
click at [689, 147] on button "Send" at bounding box center [707, 152] width 71 height 36
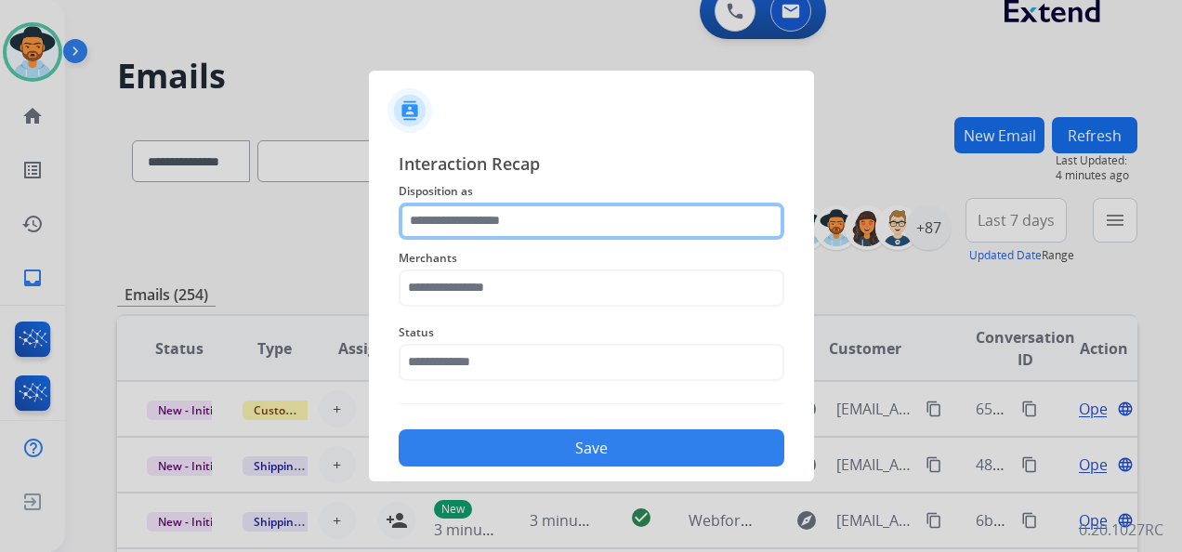
click at [503, 215] on input "text" at bounding box center [590, 220] width 385 height 37
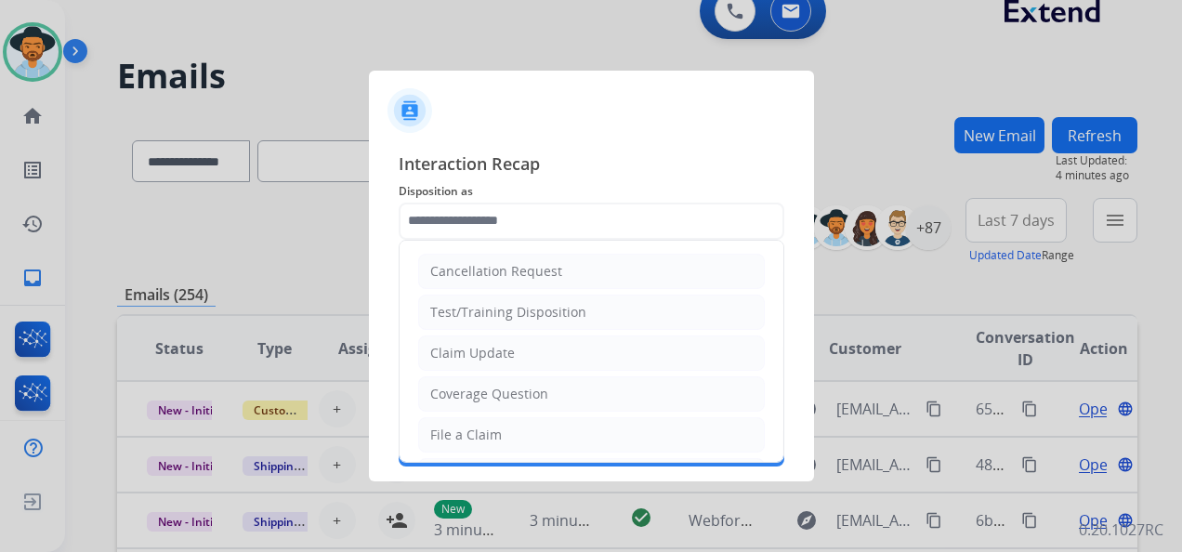
click at [528, 343] on li "Claim Update" at bounding box center [591, 352] width 346 height 35
type input "**********"
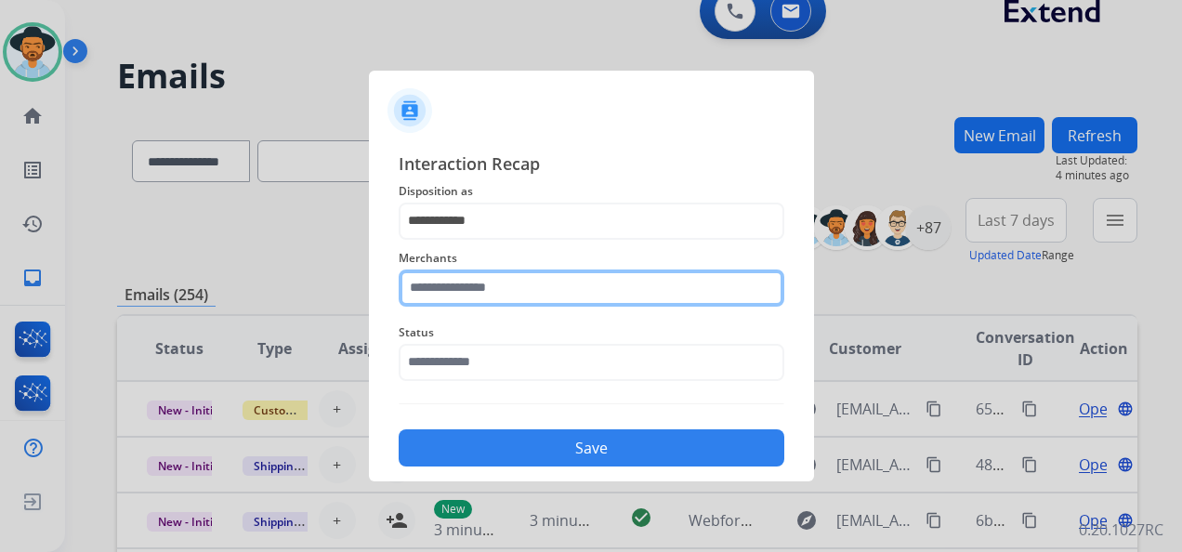
click at [492, 289] on input "text" at bounding box center [590, 287] width 385 height 37
type input "********"
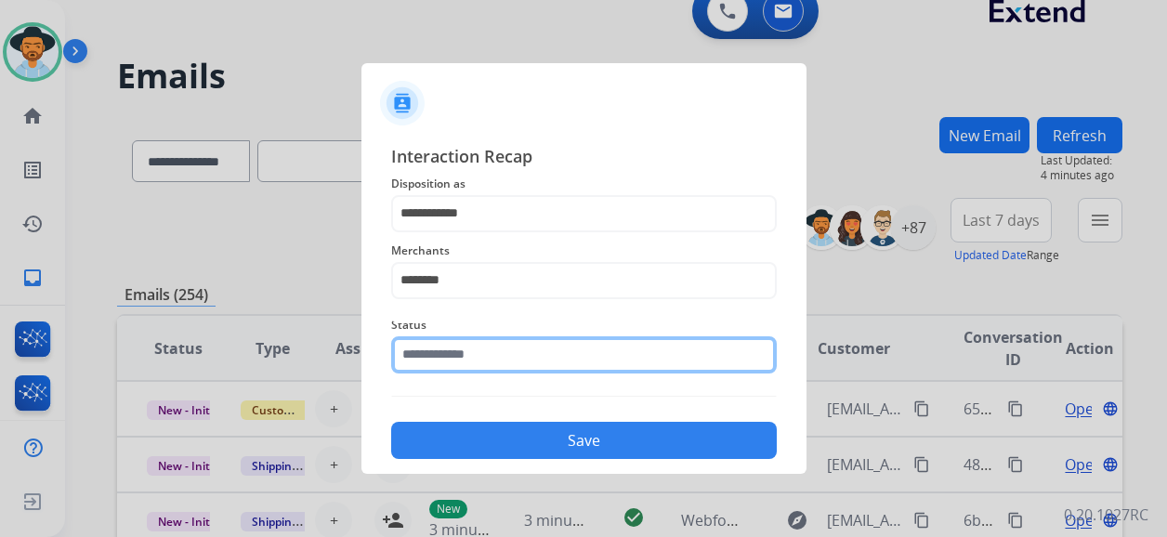
drag, startPoint x: 507, startPoint y: 372, endPoint x: 516, endPoint y: 366, distance: 10.8
click at [507, 372] on input "text" at bounding box center [583, 354] width 385 height 37
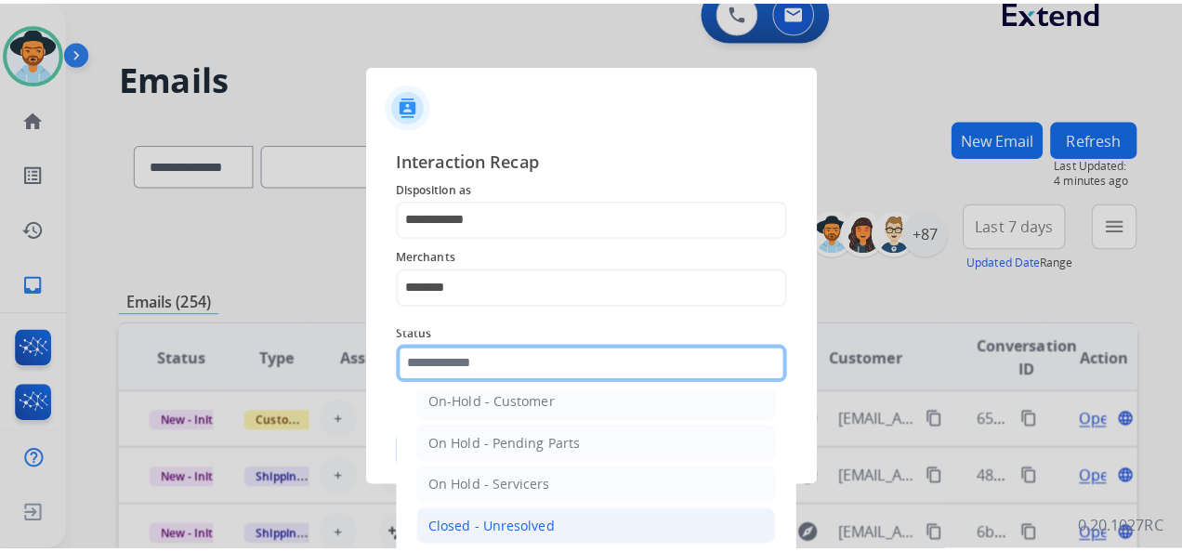
scroll to position [106, 0]
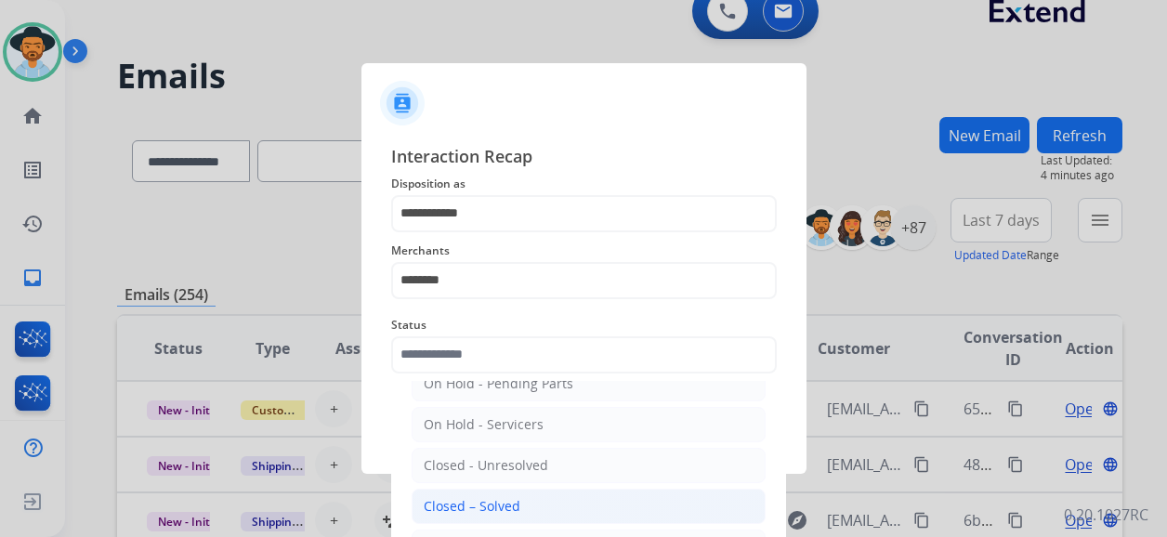
click at [510, 501] on div "Closed – Solved" at bounding box center [472, 506] width 97 height 19
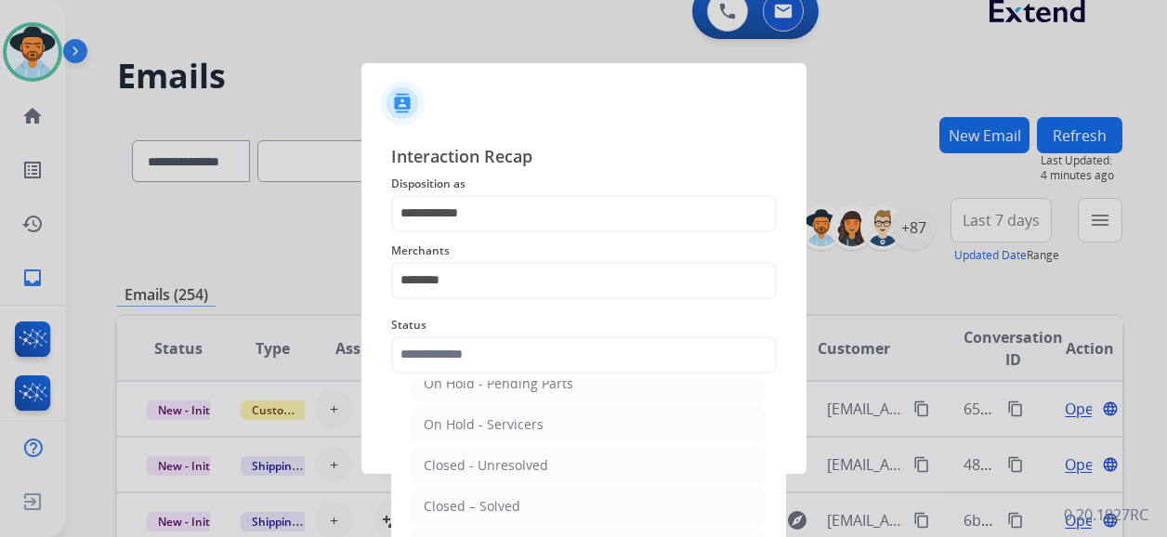
type input "**********"
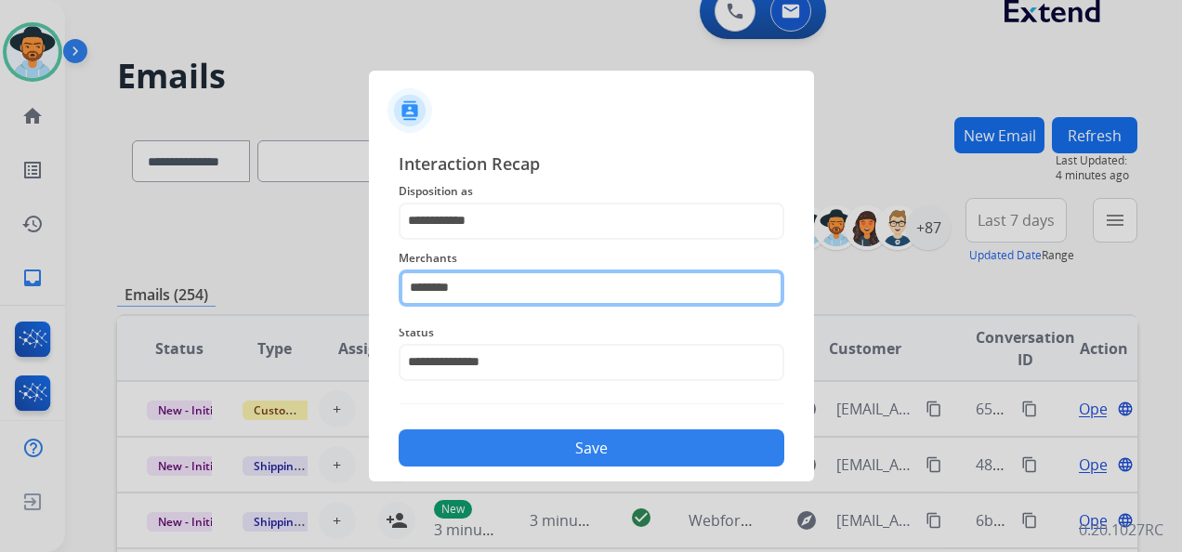
drag, startPoint x: 485, startPoint y: 286, endPoint x: 393, endPoint y: 281, distance: 92.1
click at [393, 281] on div "**********" at bounding box center [591, 309] width 445 height 346
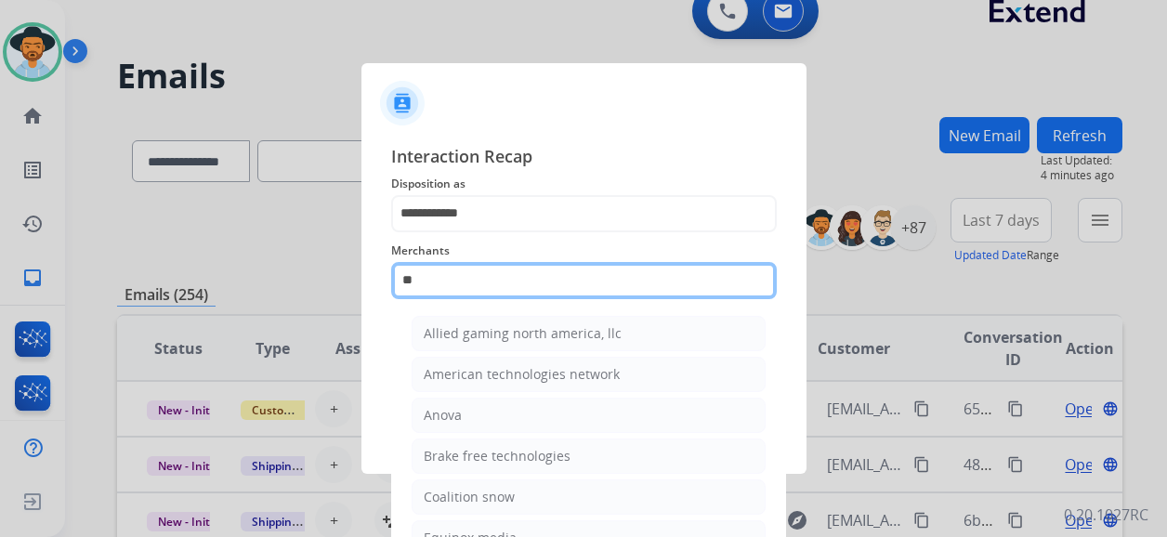
type input "***"
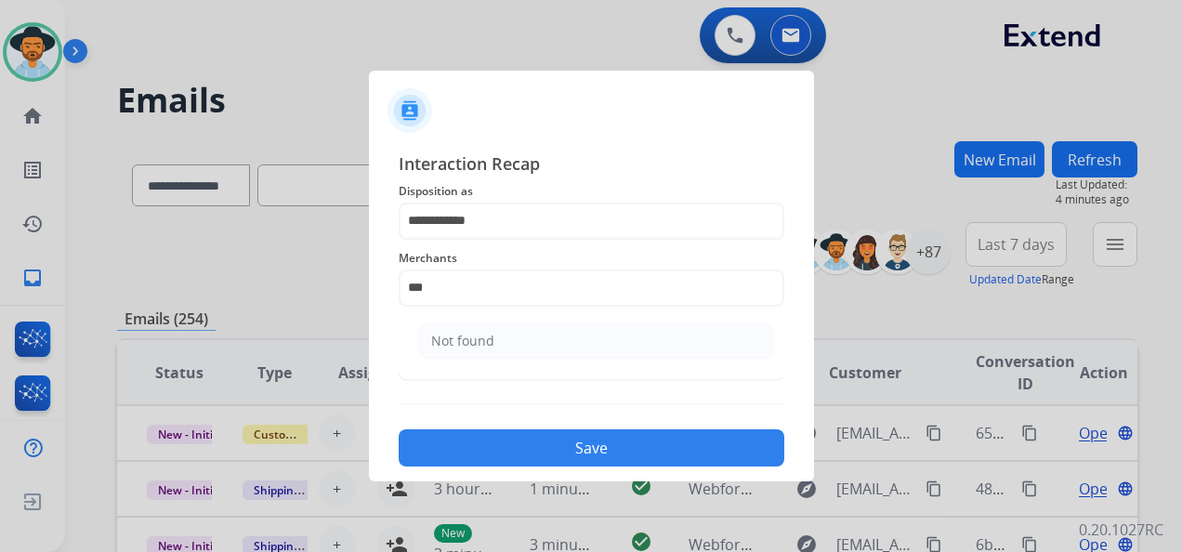
select select "**********"
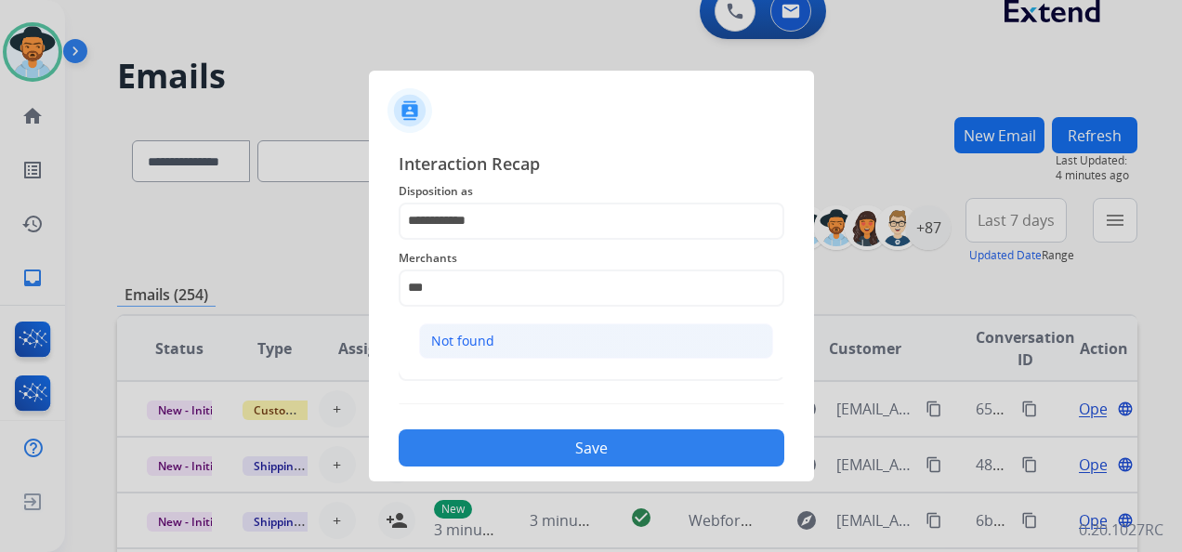
click at [490, 338] on div "Not found" at bounding box center [462, 341] width 63 height 19
type input "*********"
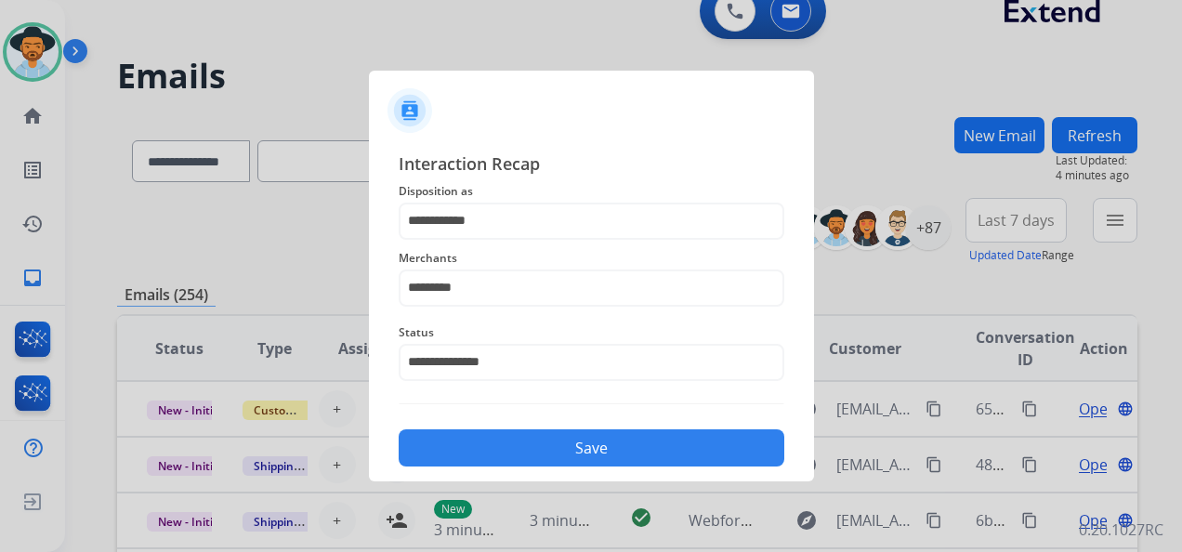
click at [572, 446] on button "Save" at bounding box center [590, 447] width 385 height 37
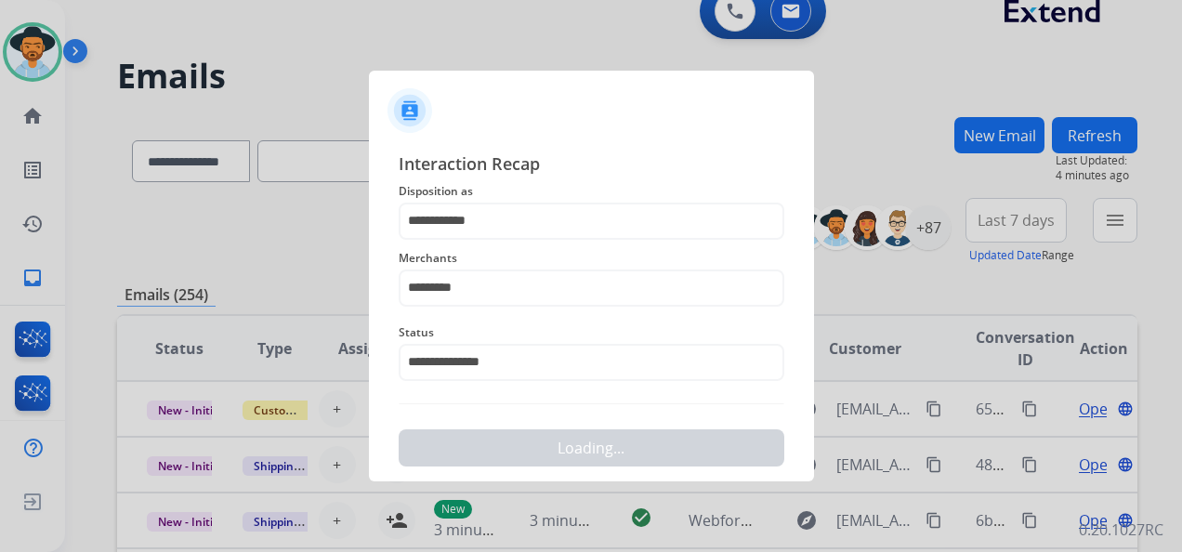
scroll to position [0, 0]
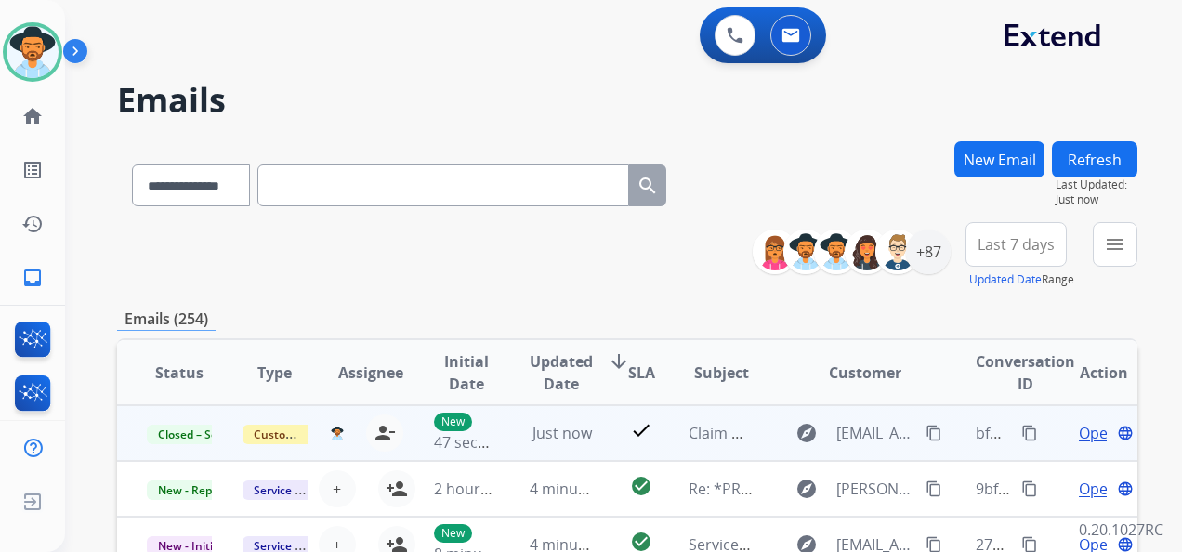
click at [1021, 428] on mat-icon "content_copy" at bounding box center [1029, 433] width 17 height 17
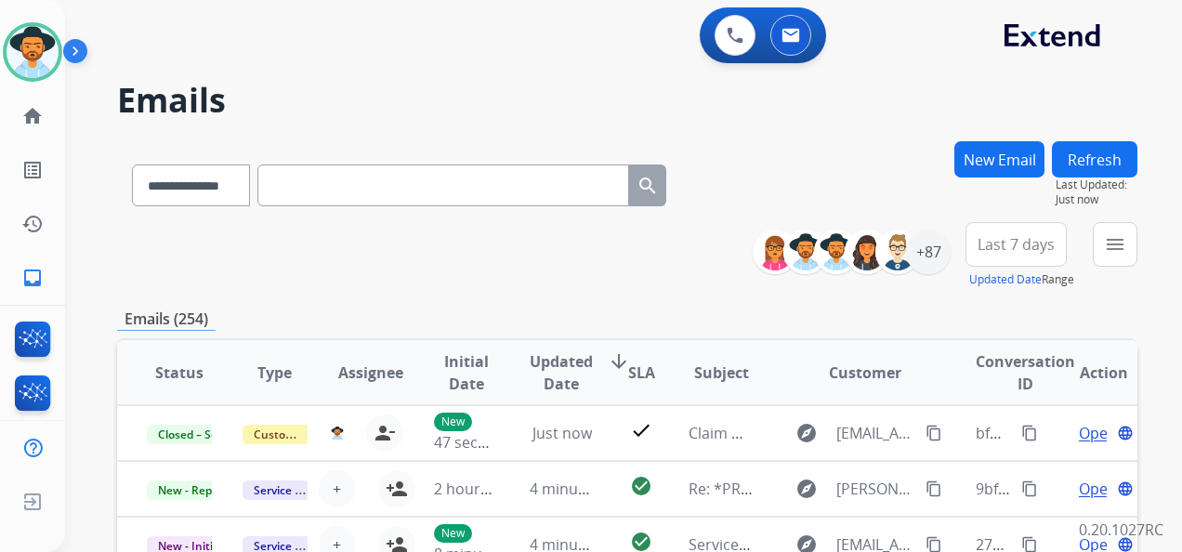
drag, startPoint x: 50, startPoint y: 57, endPoint x: 80, endPoint y: 59, distance: 29.9
click at [50, 57] on img at bounding box center [33, 52] width 52 height 52
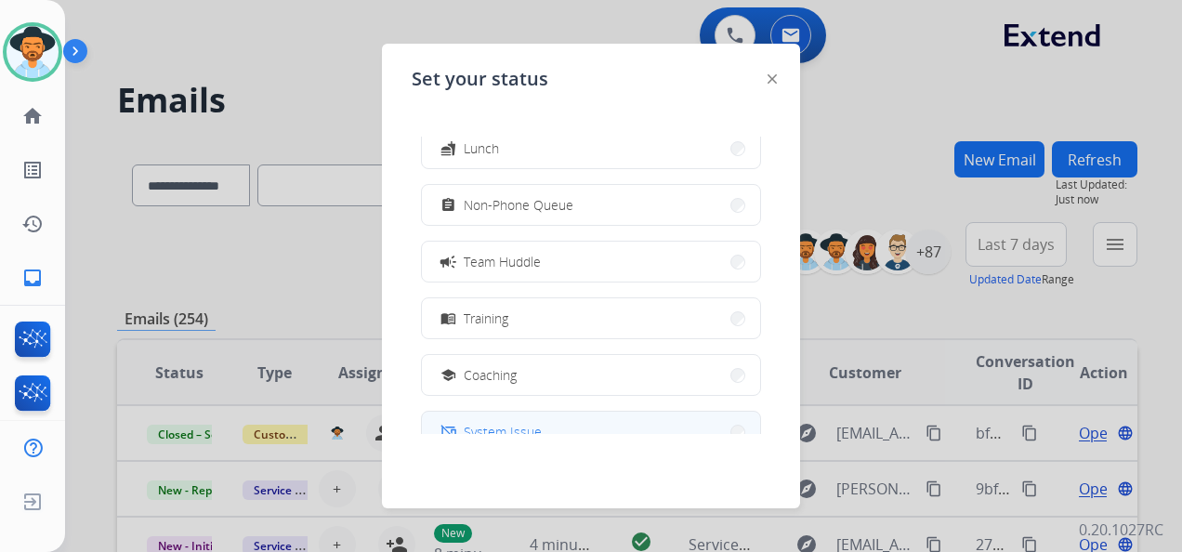
scroll to position [294, 0]
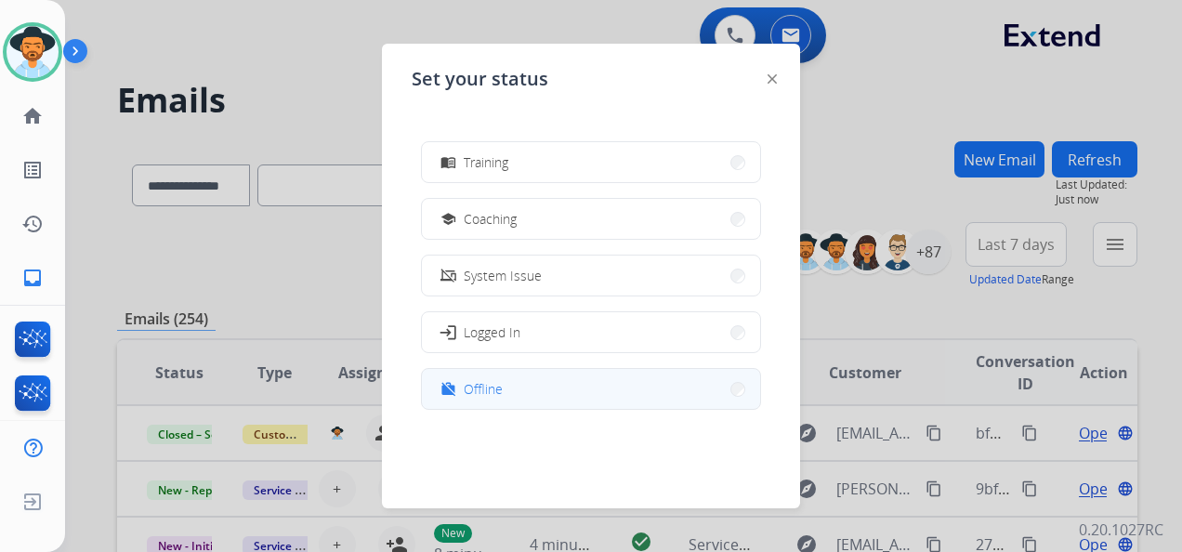
click at [620, 377] on button "work_off Offline" at bounding box center [591, 389] width 338 height 40
